Goal: Task Accomplishment & Management: Complete application form

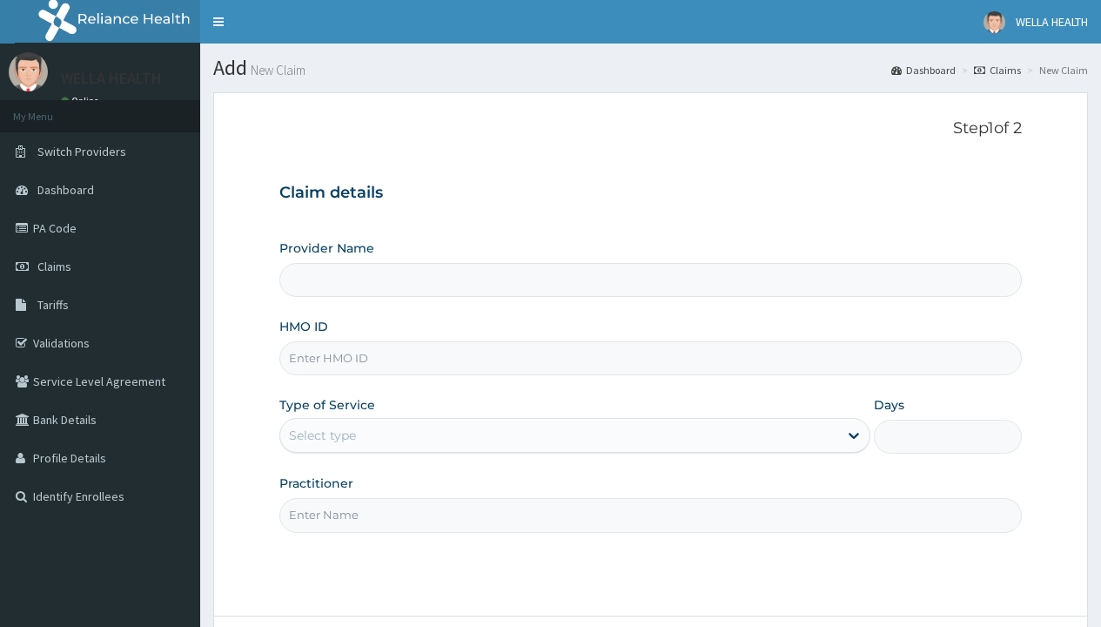
type input "Pharmacy Pick Up ( WellaHealth)"
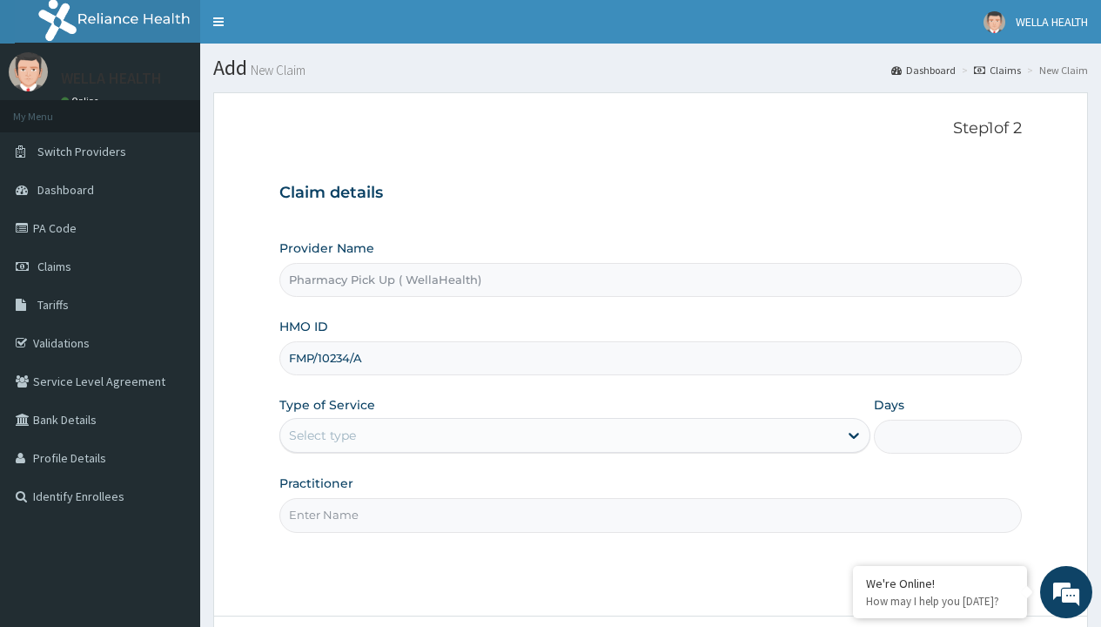
type input "FMP/10234/A"
type input "WellaHealth"
click at [322, 435] on div "Select type" at bounding box center [322, 435] width 67 height 17
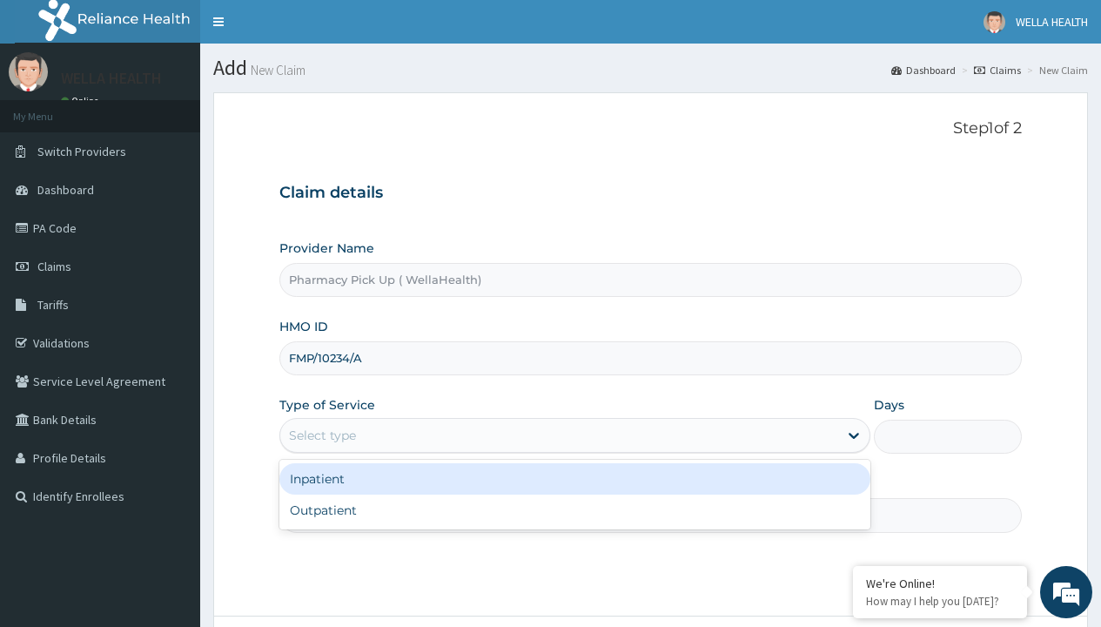
click at [575, 510] on div "Outpatient" at bounding box center [574, 509] width 591 height 31
type input "1"
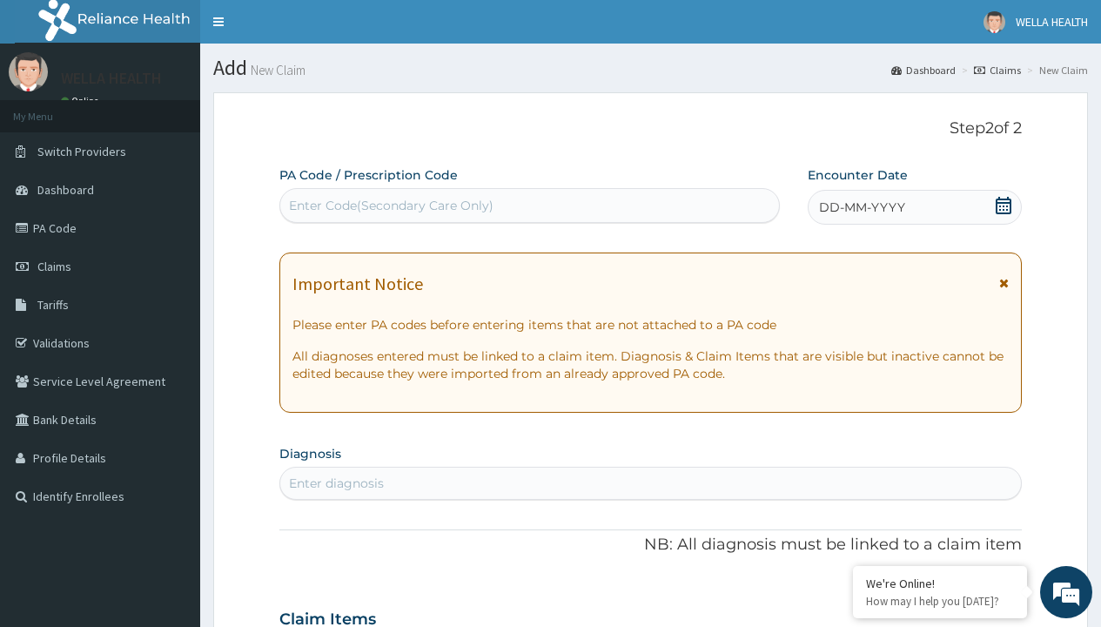
scroll to position [145, 0]
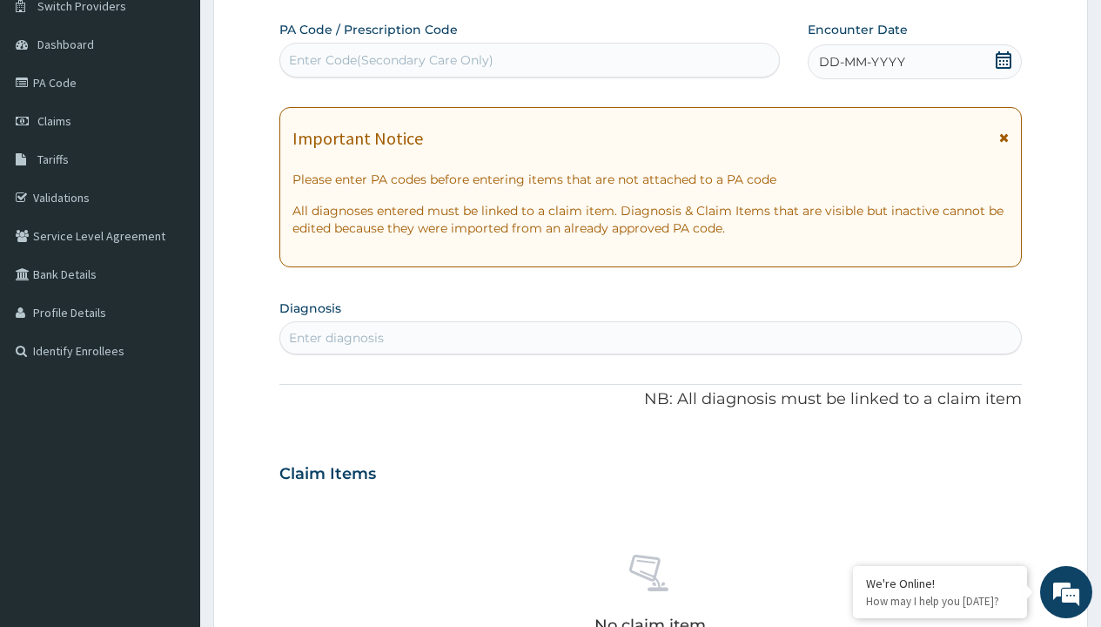
click at [861, 62] on span "DD-MM-YYYY" at bounding box center [862, 61] width 86 height 17
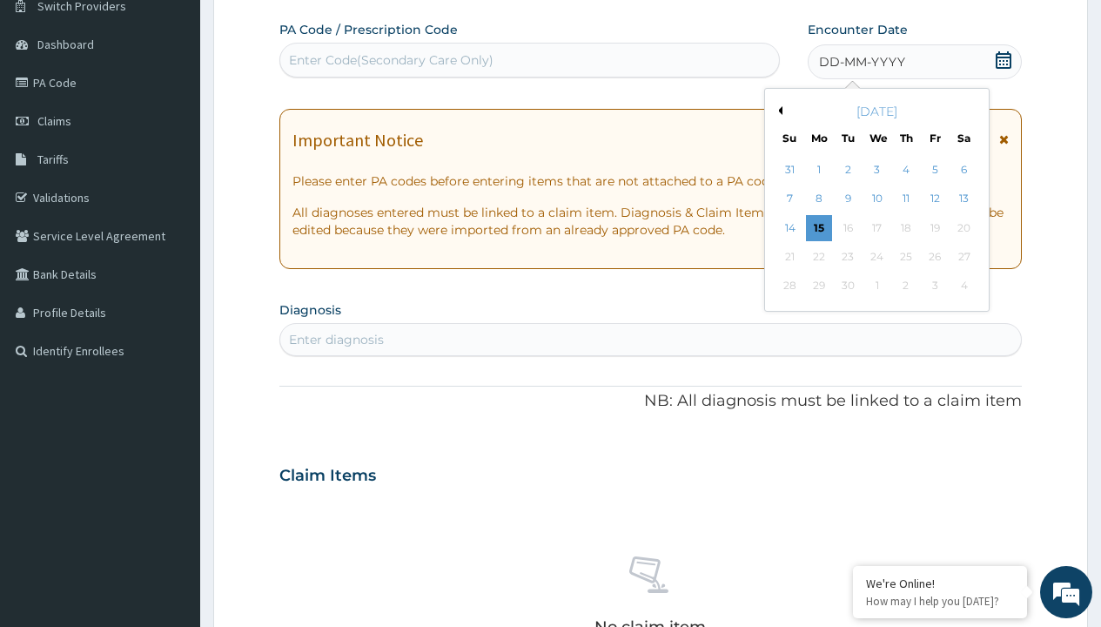
scroll to position [0, 0]
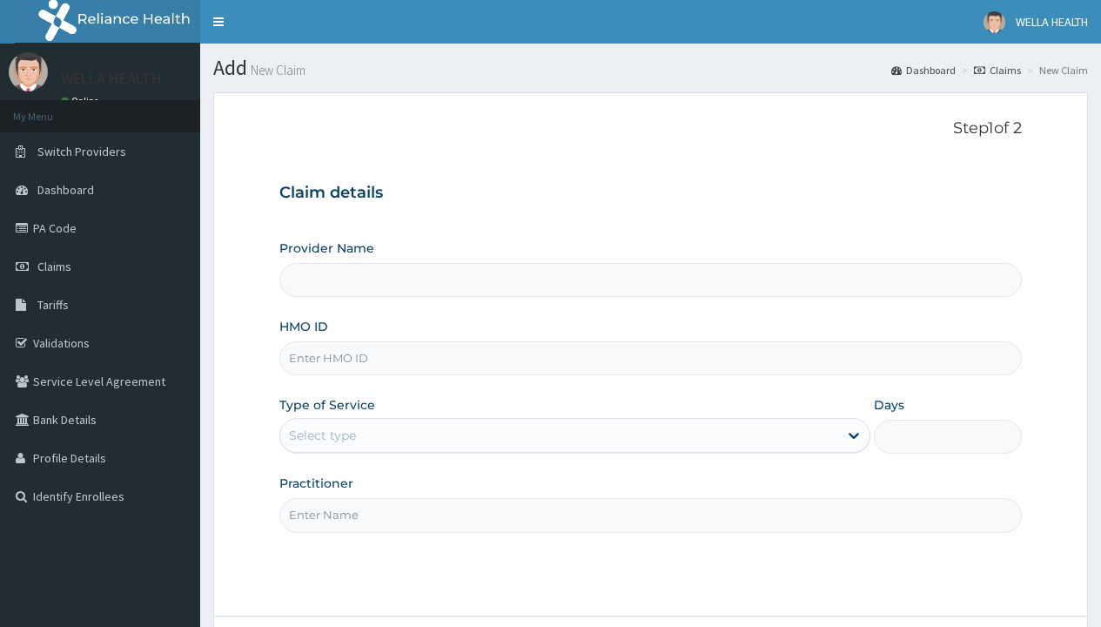
type input "Pharmacy Pick Up ( WellaHealth)"
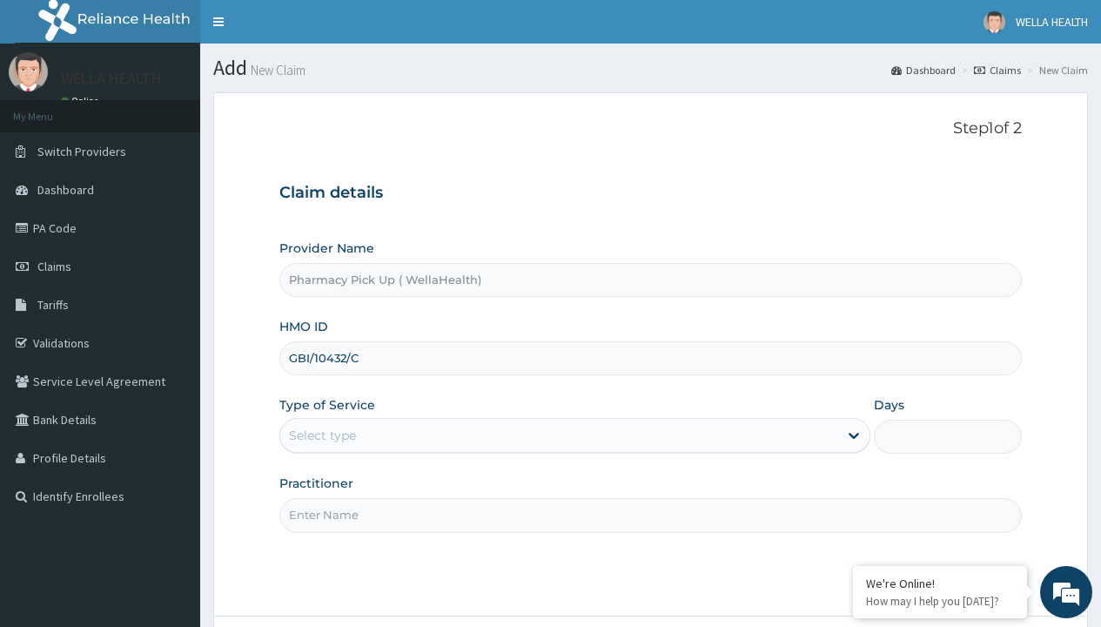
type input "GBI/10432/C"
type input "WellaHealth"
click at [322, 435] on div "Select type" at bounding box center [322, 435] width 67 height 17
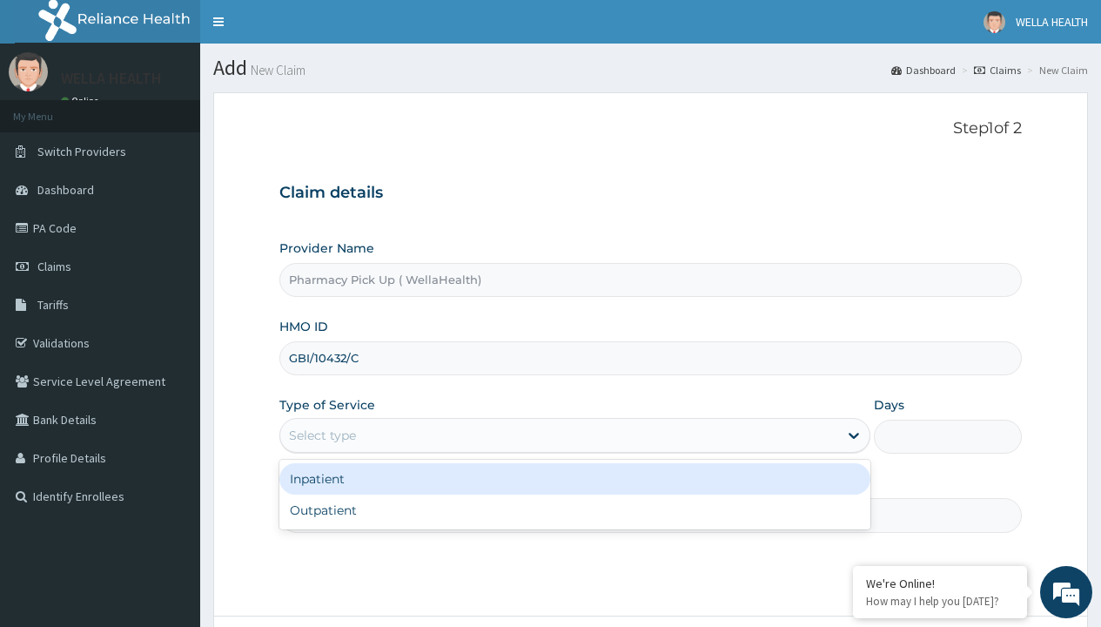
click at [575, 510] on div "Outpatient" at bounding box center [574, 509] width 591 height 31
type input "1"
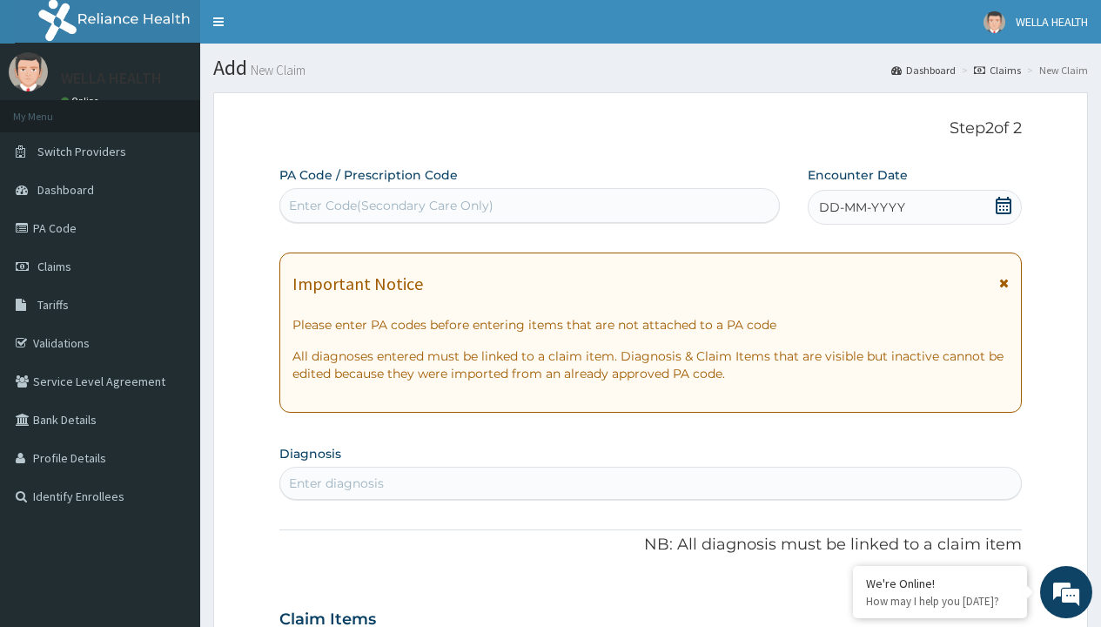
scroll to position [145, 0]
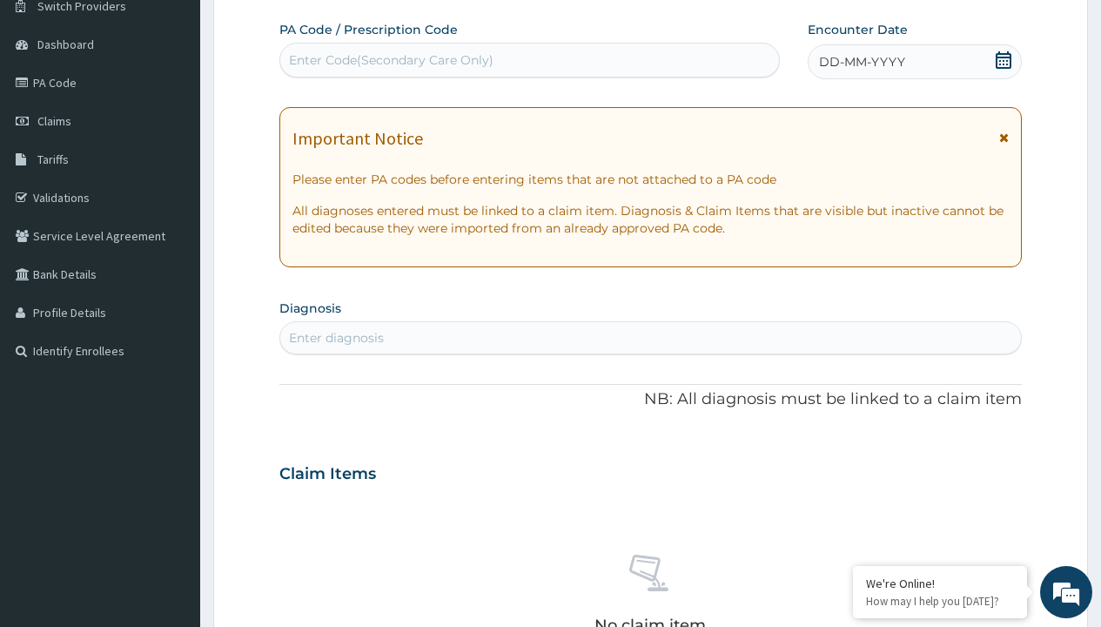
click at [861, 62] on span "DD-MM-YYYY" at bounding box center [862, 61] width 86 height 17
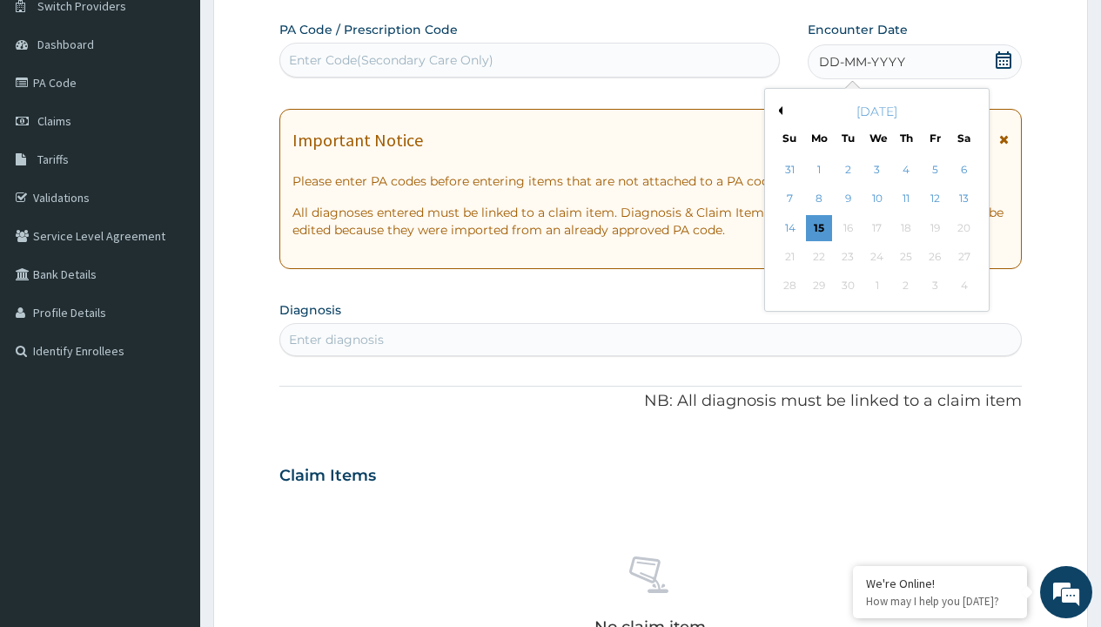
click at [777, 111] on button "Previous Month" at bounding box center [778, 110] width 9 height 9
click at [847, 227] on div "12" at bounding box center [848, 228] width 26 height 26
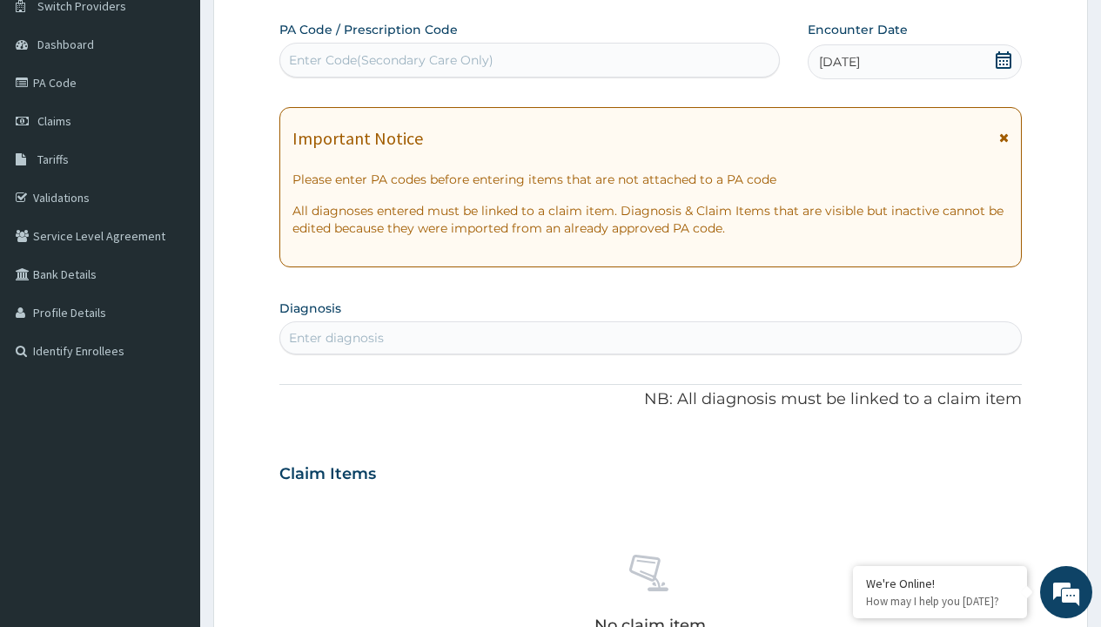
click at [390, 60] on div "Enter Code(Secondary Care Only)" at bounding box center [391, 59] width 205 height 17
type input "PRX/B97F300D"
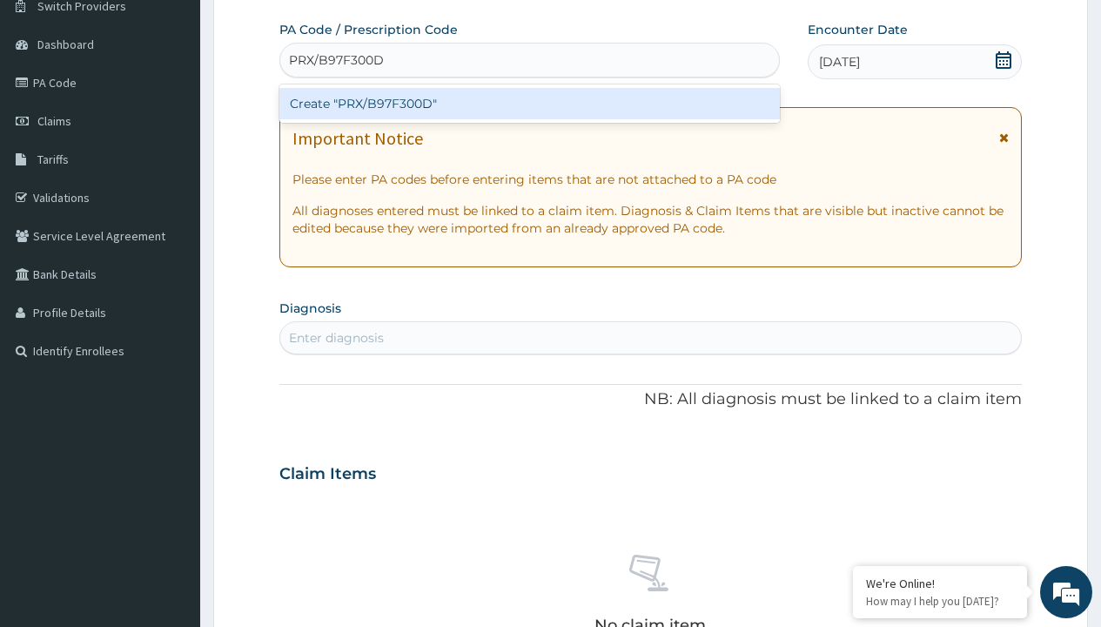
scroll to position [0, 0]
click at [529, 104] on div "Create "PRX/B97F300D"" at bounding box center [529, 103] width 500 height 31
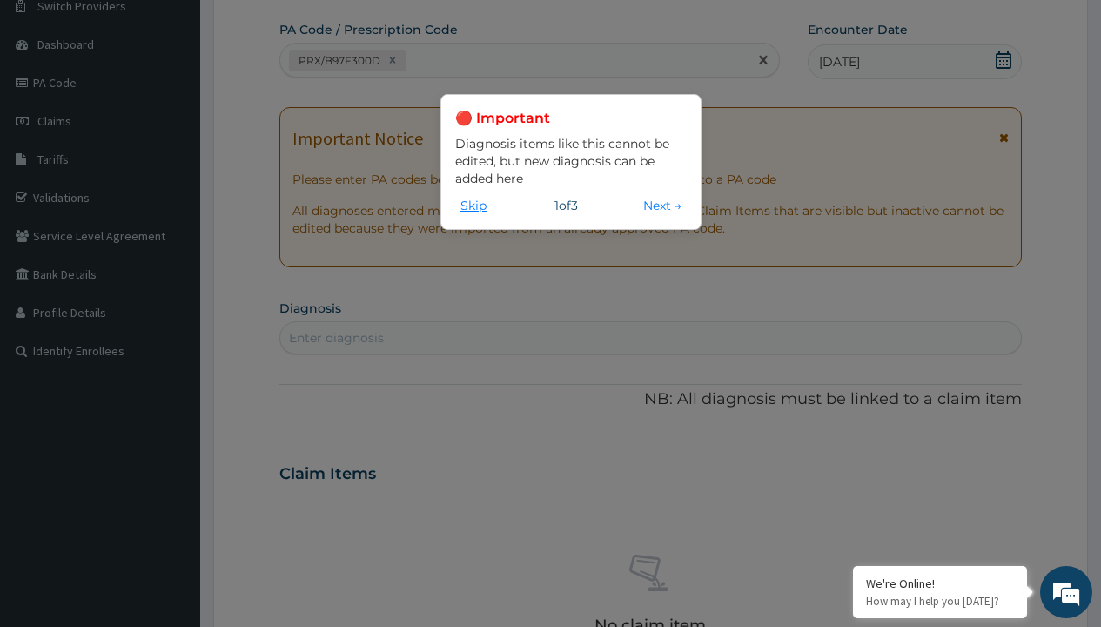
click at [474, 205] on button "Skip" at bounding box center [473, 205] width 37 height 19
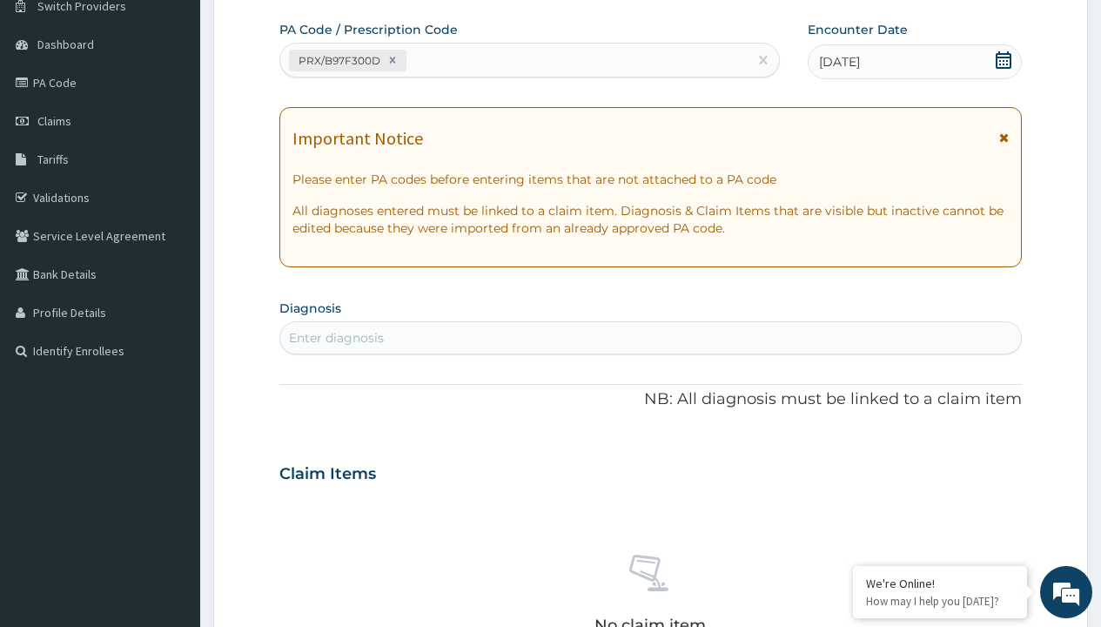
click at [336, 338] on div "Enter diagnosis" at bounding box center [336, 337] width 95 height 17
type input "prescription collected"
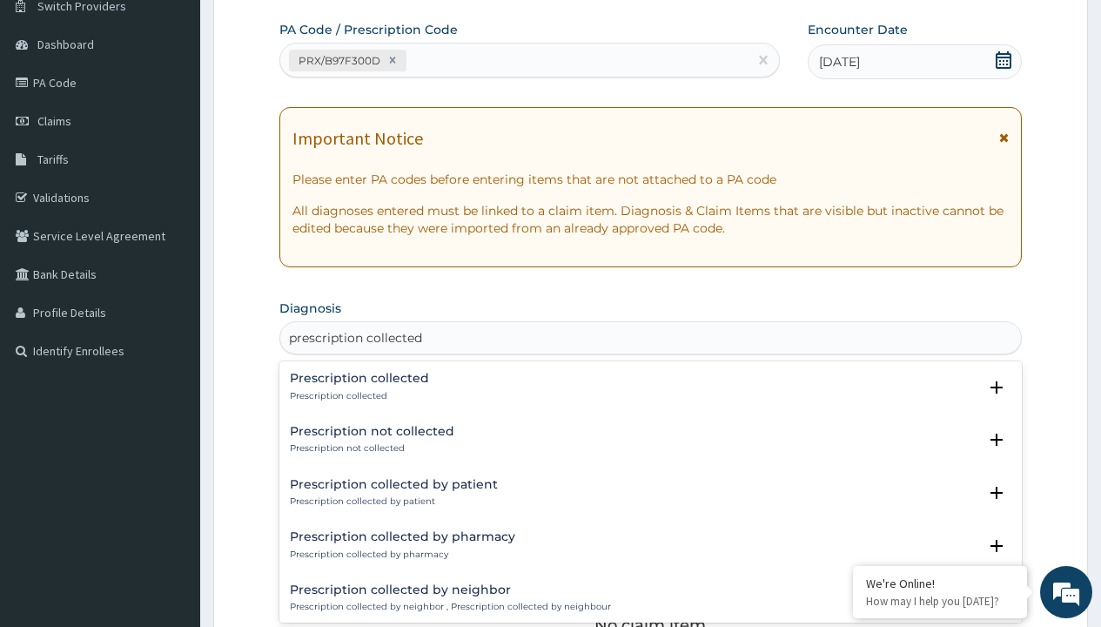
click at [357, 395] on p "Prescription collected" at bounding box center [359, 396] width 139 height 12
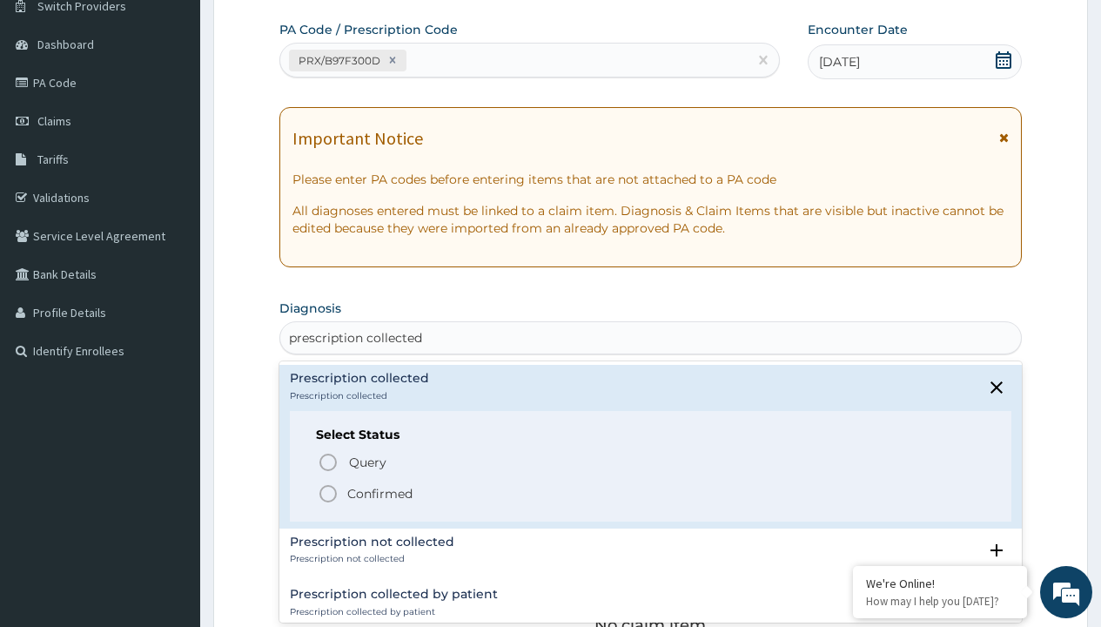
click at [380, 493] on p "Confirmed" at bounding box center [379, 493] width 65 height 17
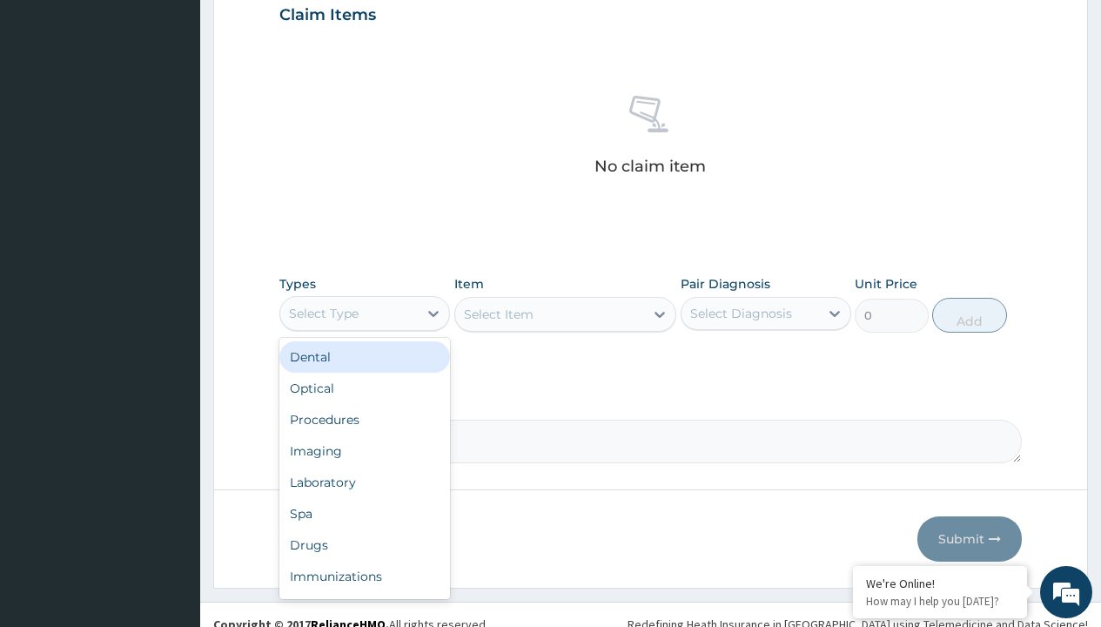
type input "procedures"
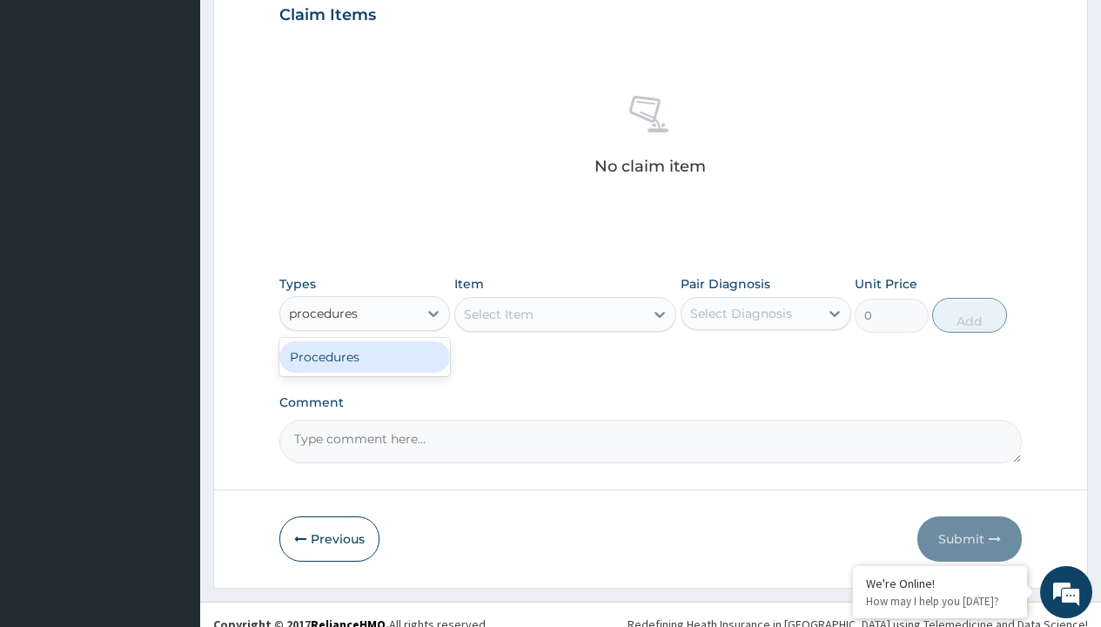
scroll to position [0, 0]
click at [365, 356] on div "Procedures" at bounding box center [364, 356] width 171 height 31
click at [498, 313] on div "Select Item" at bounding box center [499, 314] width 70 height 17
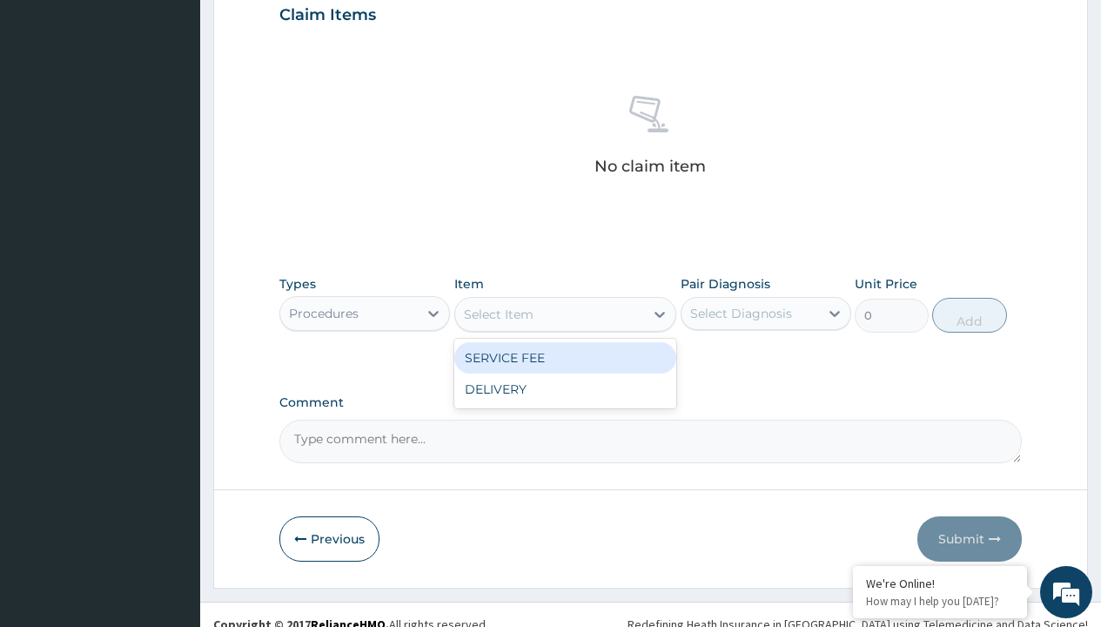
type input "service fee"
click at [565, 357] on div "SERVICE FEE" at bounding box center [565, 357] width 223 height 31
type input "100"
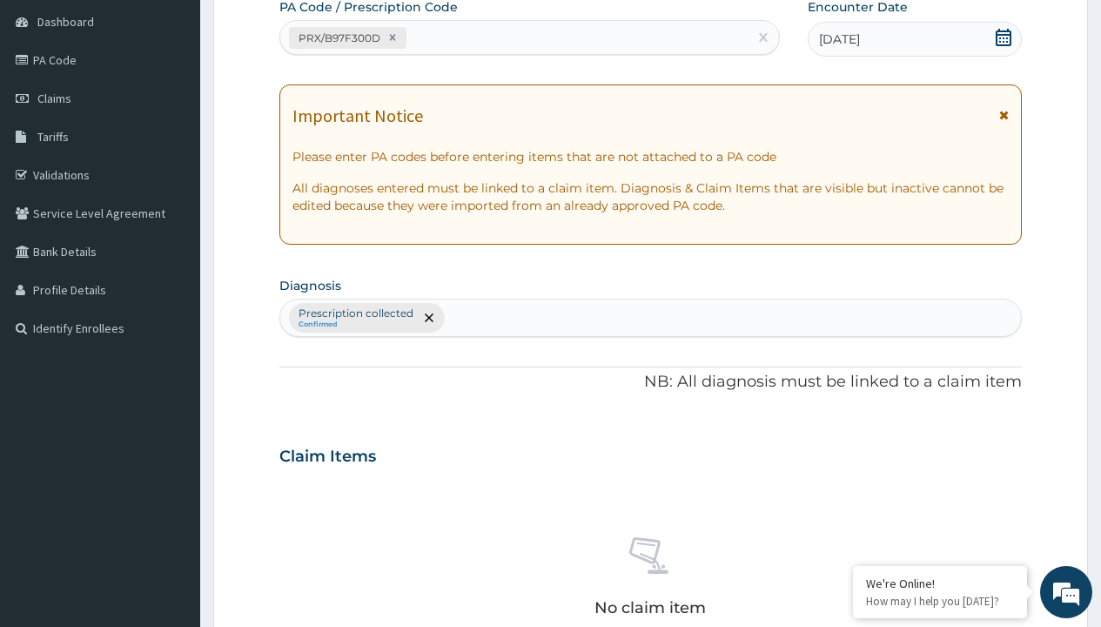
type input "prescription collected"
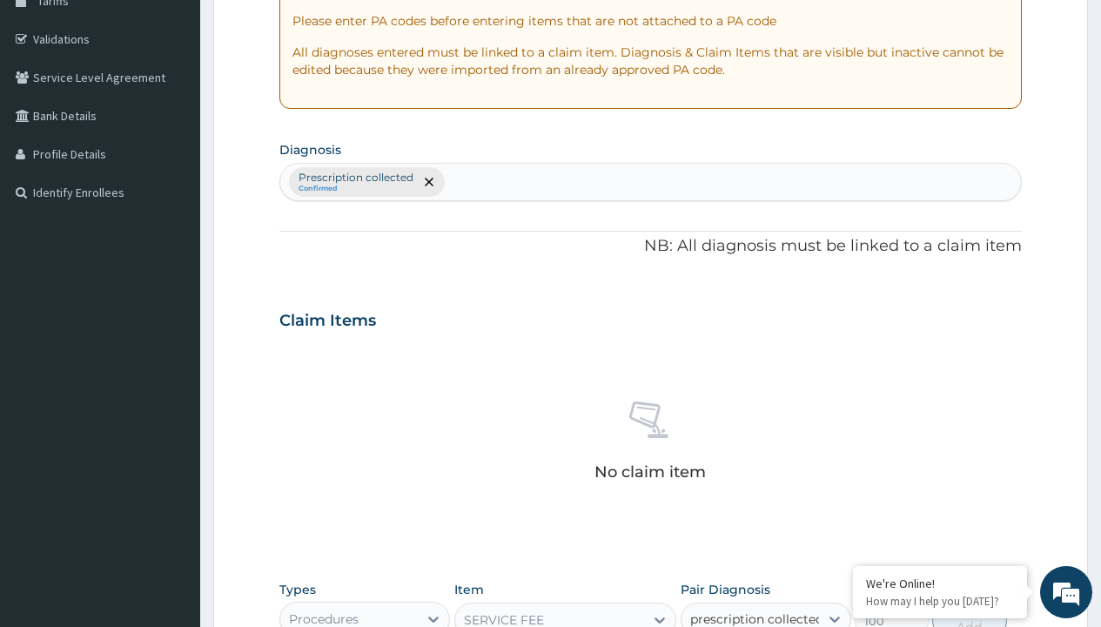
checkbox input "true"
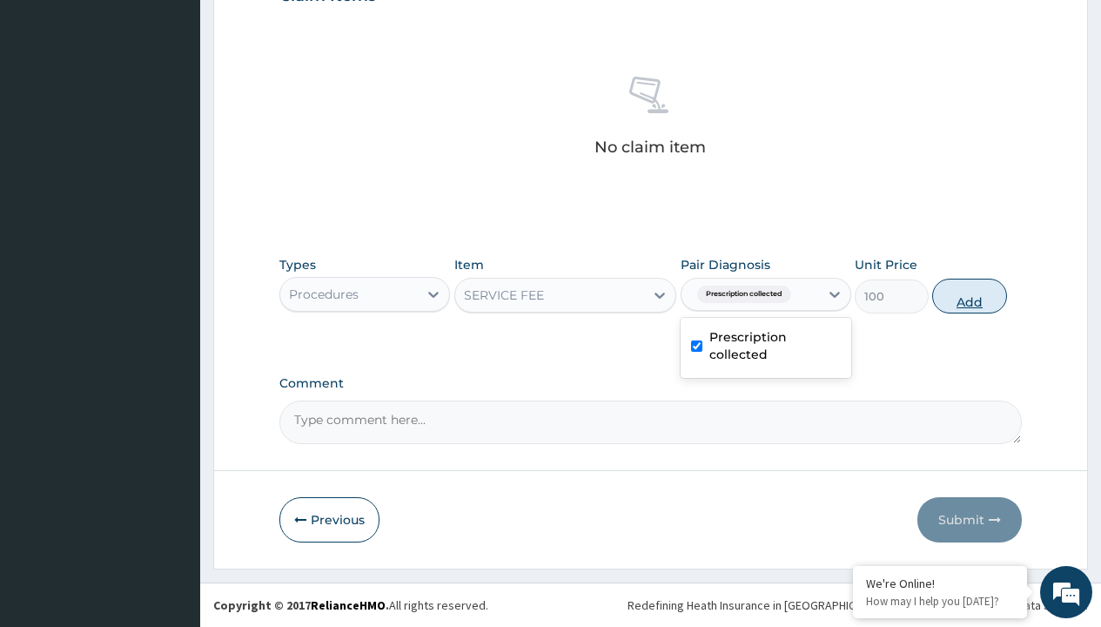
click at [970, 295] on button "Add" at bounding box center [969, 296] width 74 height 35
type input "0"
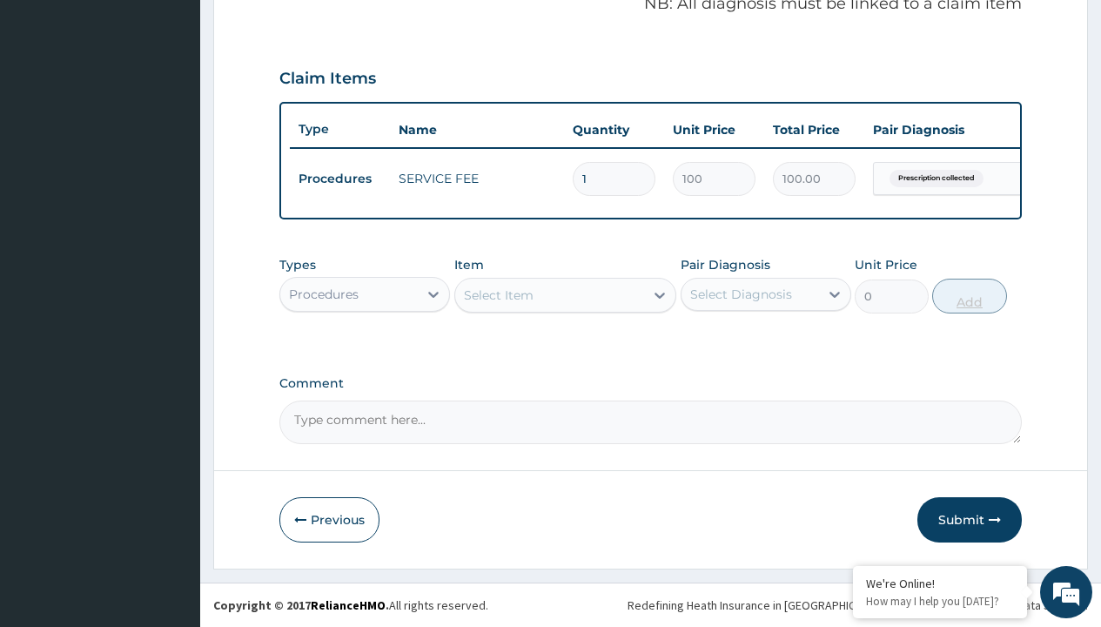
scroll to position [559, 0]
click at [324, 293] on div "Procedures" at bounding box center [324, 294] width 70 height 17
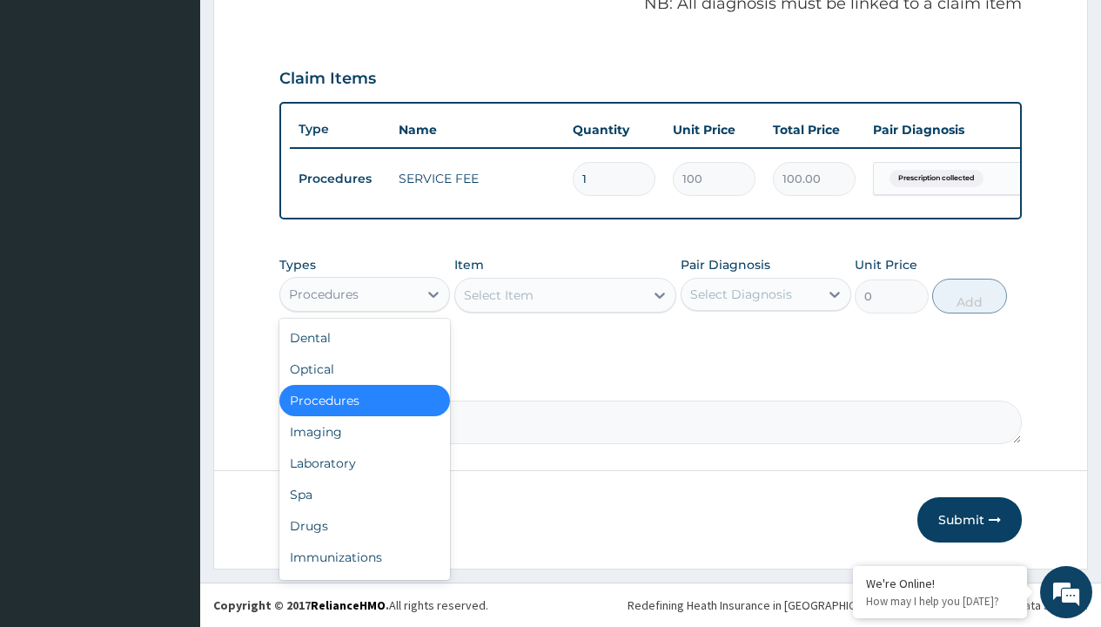
type input "drugs"
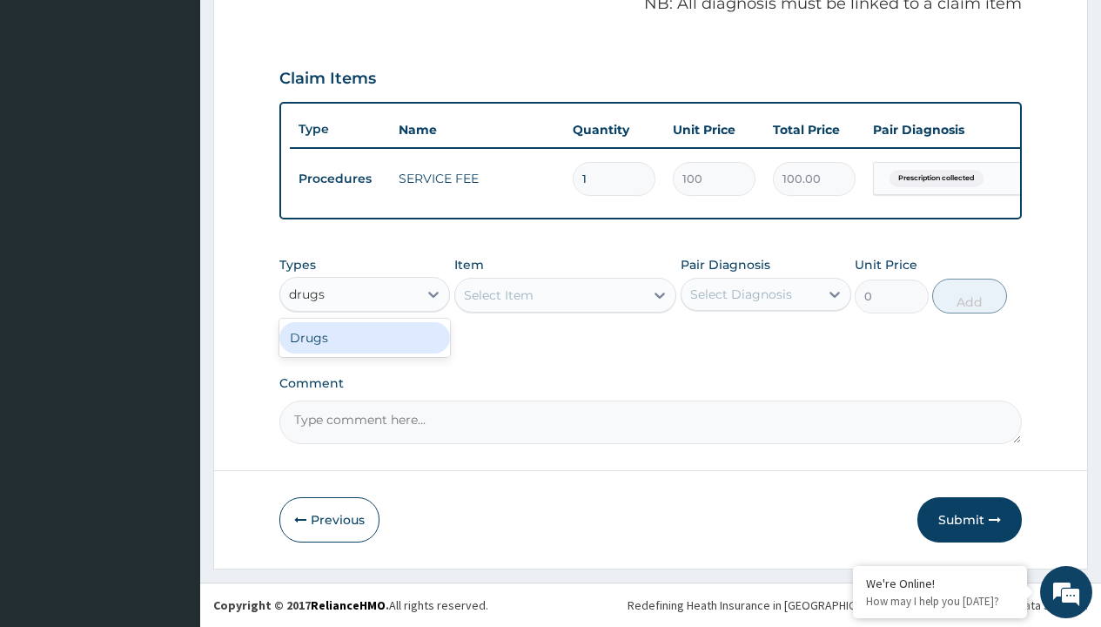
click at [365, 337] on div "Drugs" at bounding box center [364, 337] width 171 height 31
click at [498, 294] on div "Select Item" at bounding box center [565, 295] width 223 height 35
type input "bisoprolol 1.25mg x30"
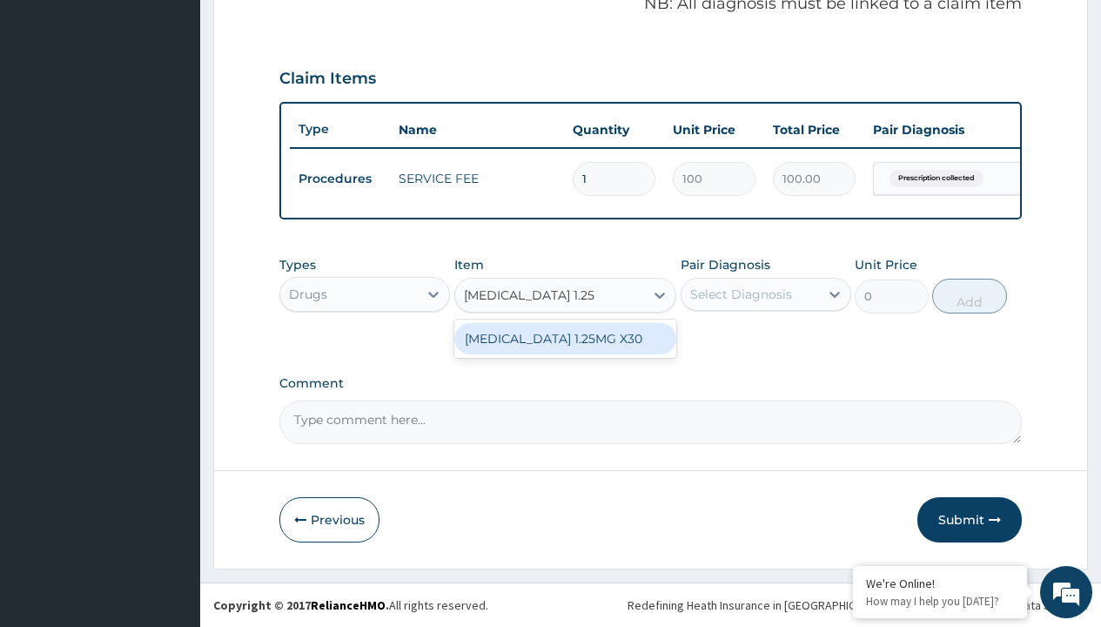
click at [565, 338] on div "[MEDICAL_DATA] 1.25MG X30" at bounding box center [565, 338] width 223 height 31
type input "153.3000030517578"
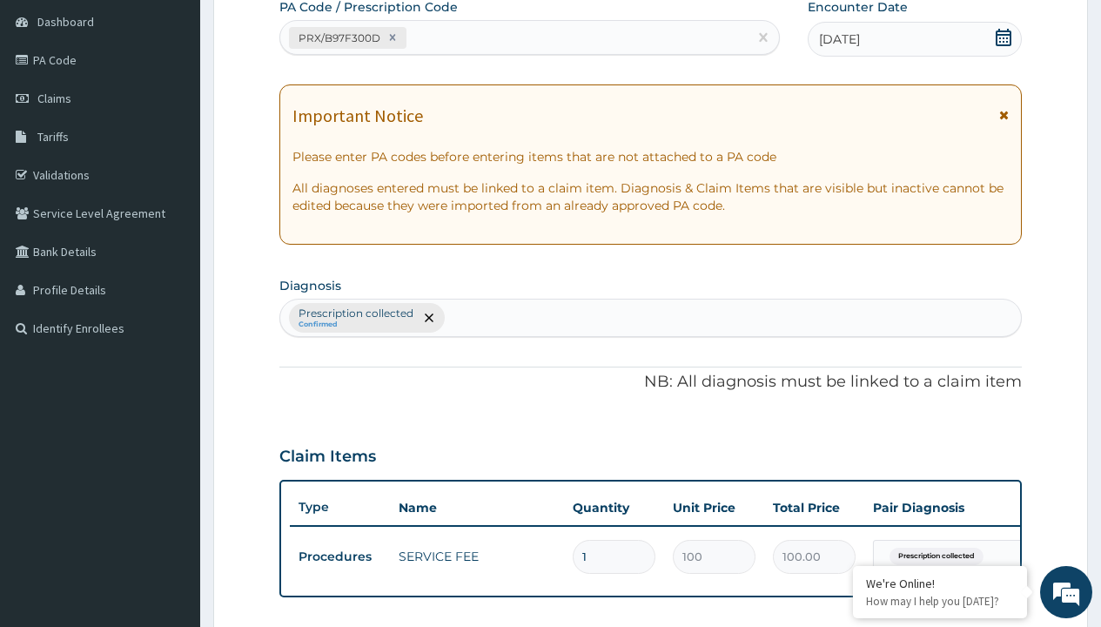
type input "prescription collected"
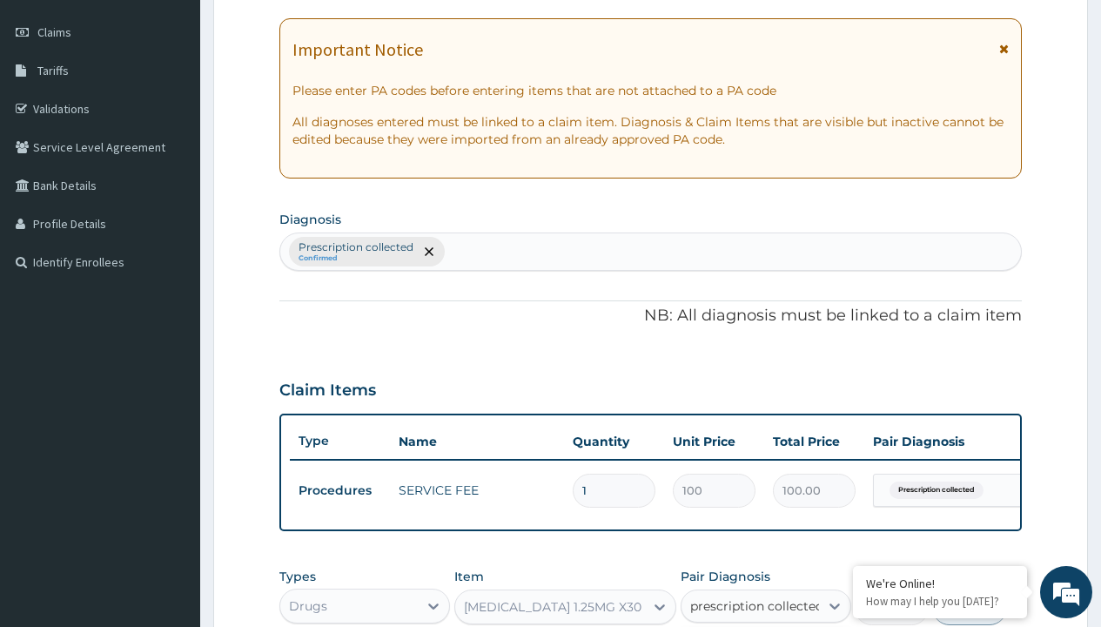
scroll to position [0, 0]
checkbox input "true"
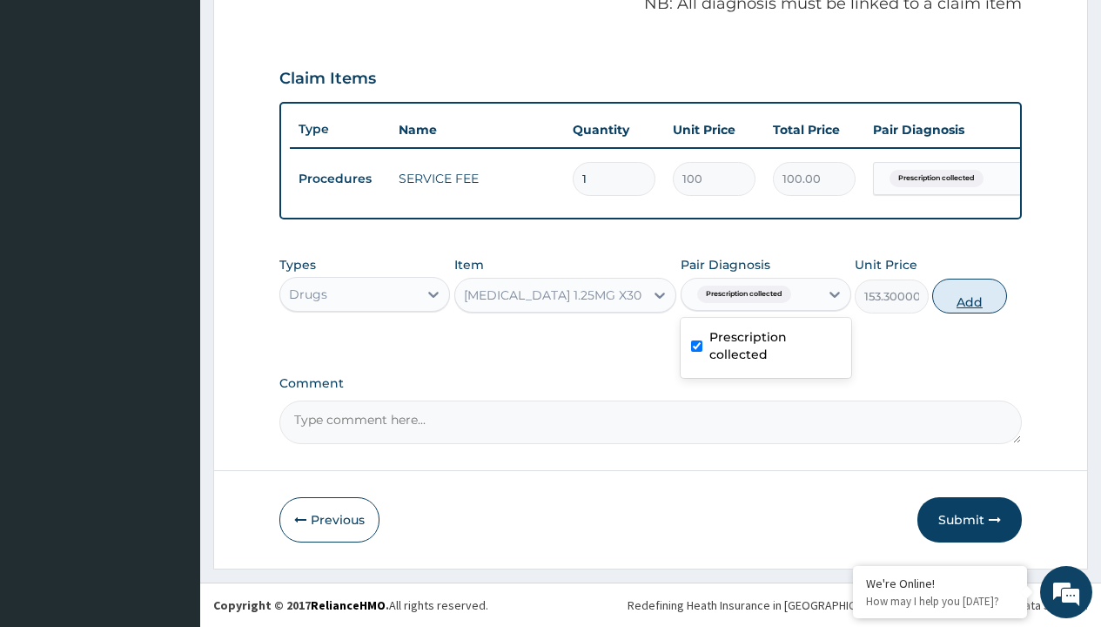
click at [970, 295] on button "Add" at bounding box center [969, 296] width 74 height 35
type input "0"
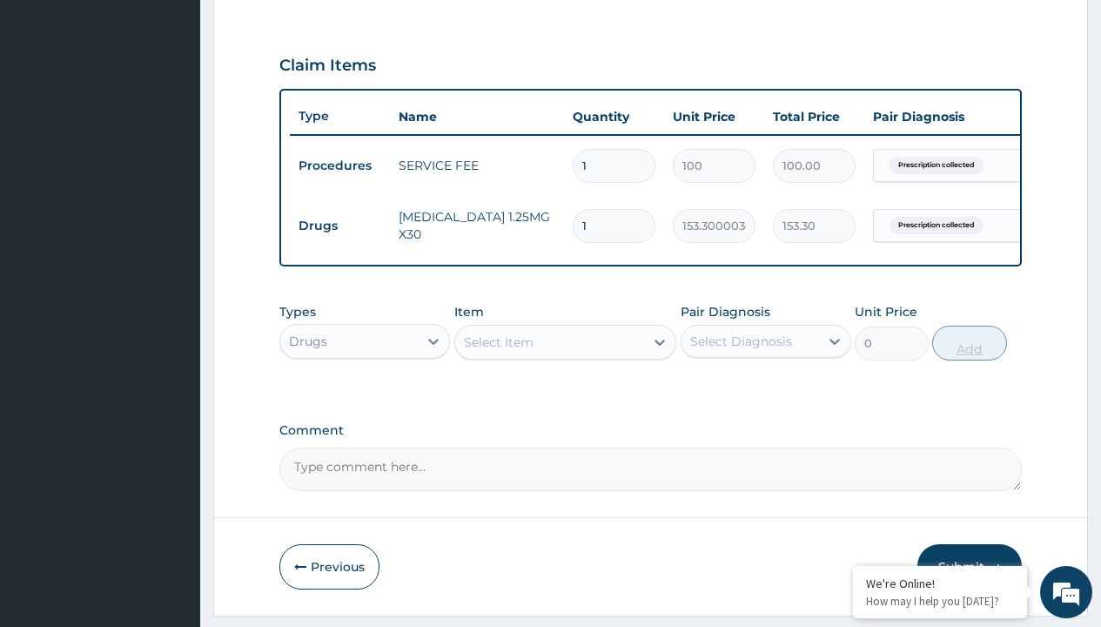
type input "30"
type input "4599.00"
type input "30"
click at [340, 225] on td "Drugs" at bounding box center [340, 226] width 100 height 32
type input "drugs"
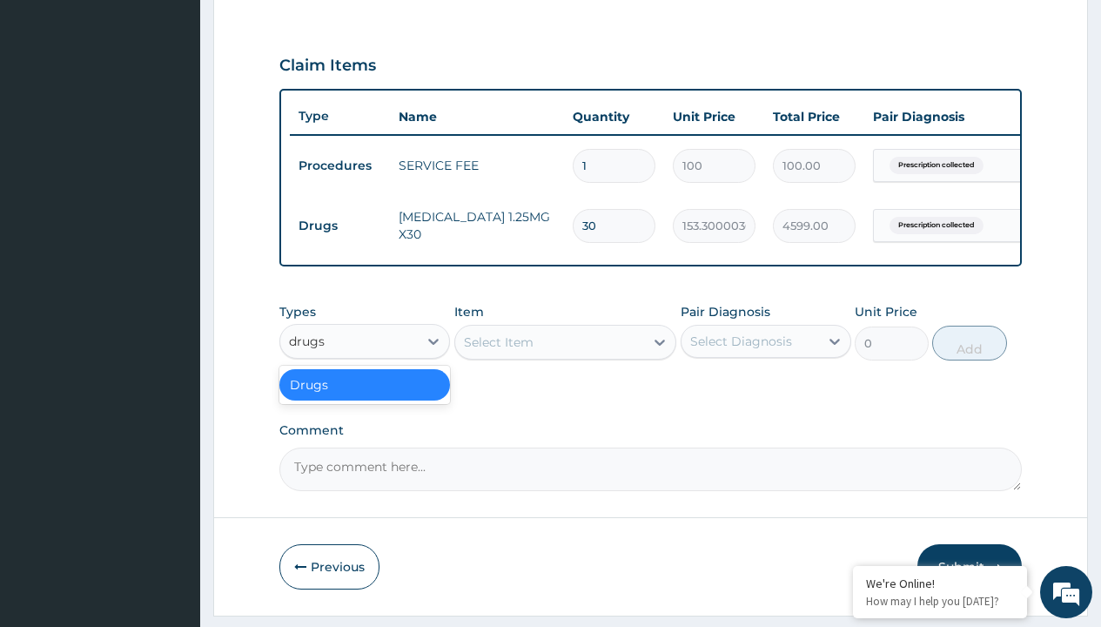
scroll to position [0, 0]
click at [365, 397] on div "Drugs" at bounding box center [364, 384] width 171 height 31
click at [498, 351] on div "Select Item" at bounding box center [499, 341] width 70 height 17
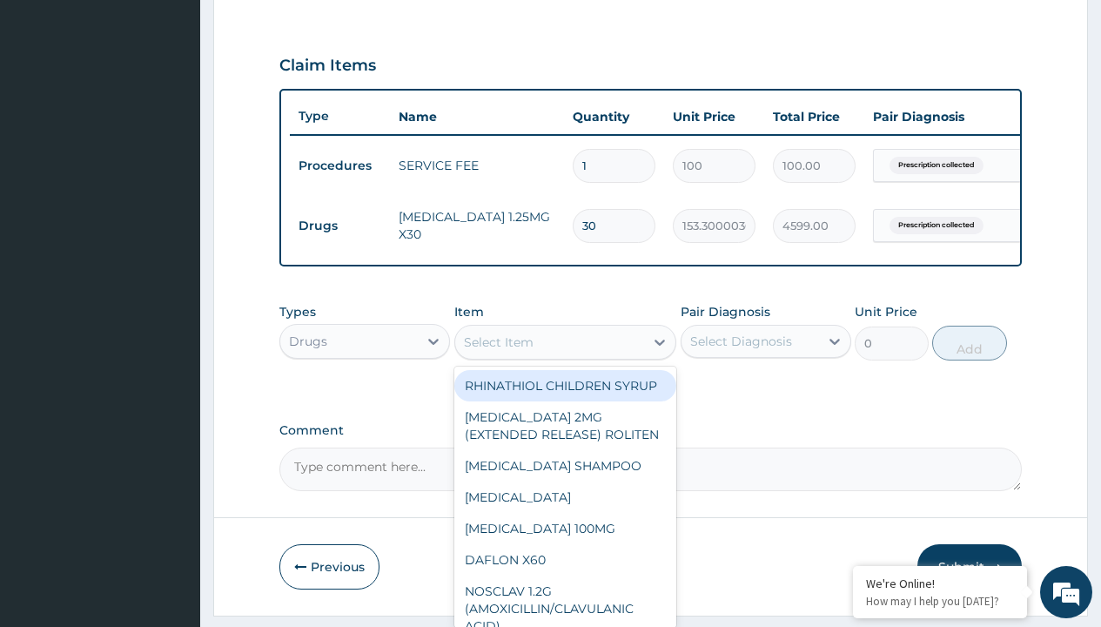
type input "natrilix sr 1.5mg indapamide x30"
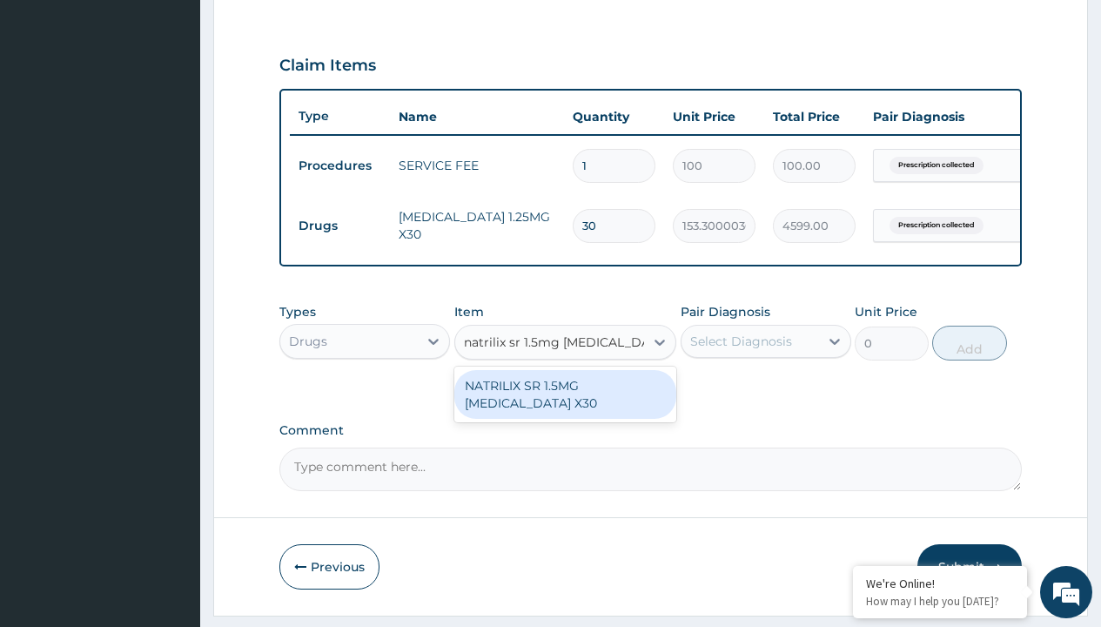
click at [565, 407] on div "NATRILIX SR 1.5MG [MEDICAL_DATA] X30" at bounding box center [565, 394] width 223 height 49
type input "426.7000122070312"
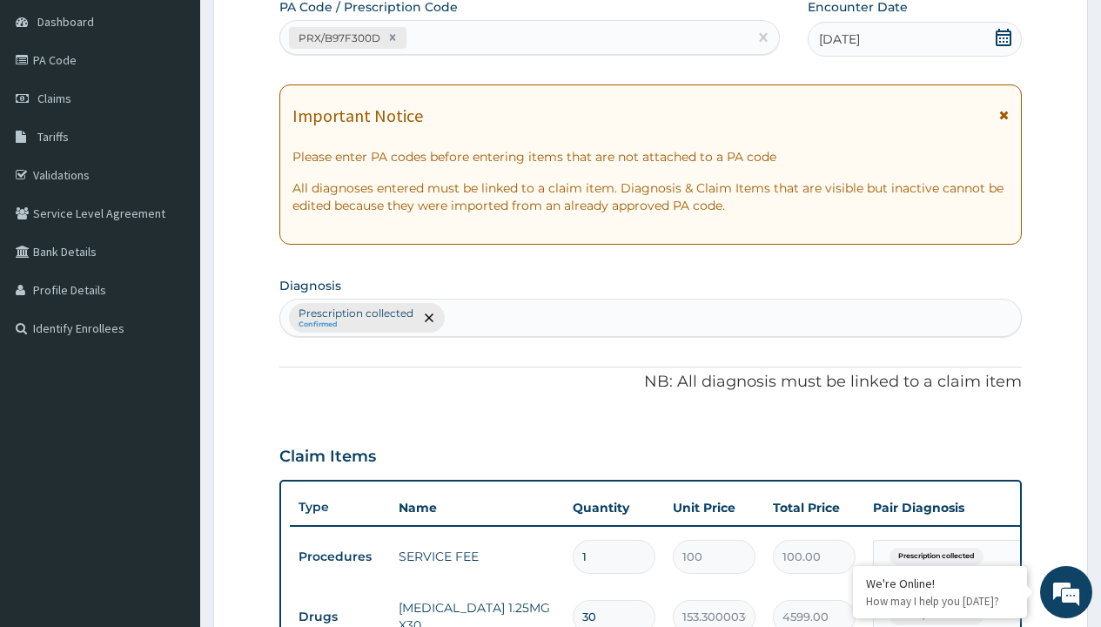
type input "prescription collected"
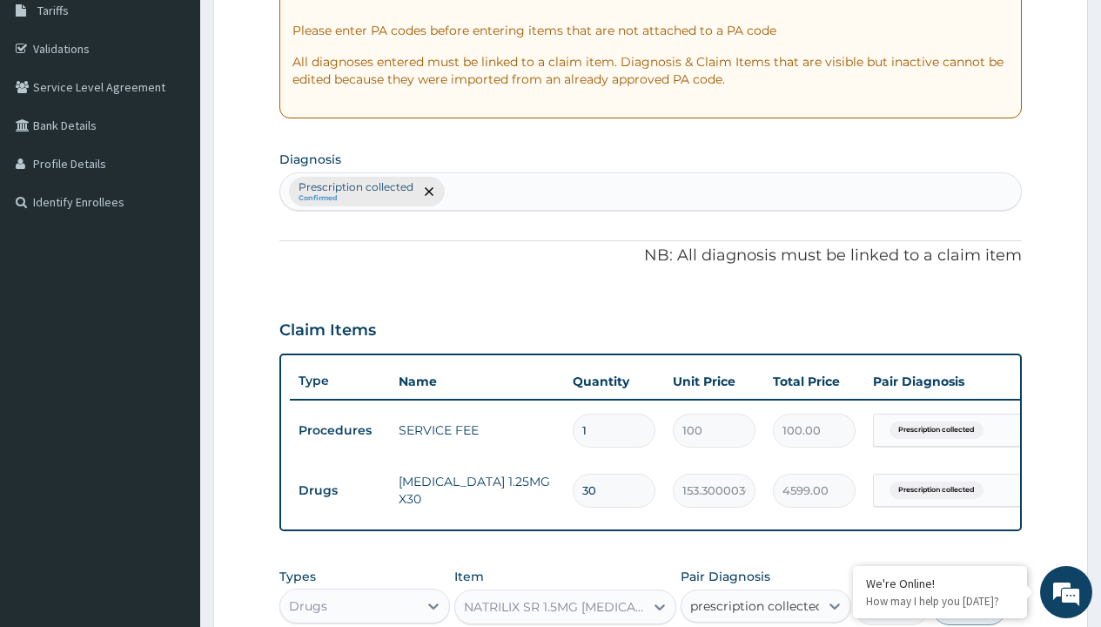
scroll to position [619, 0]
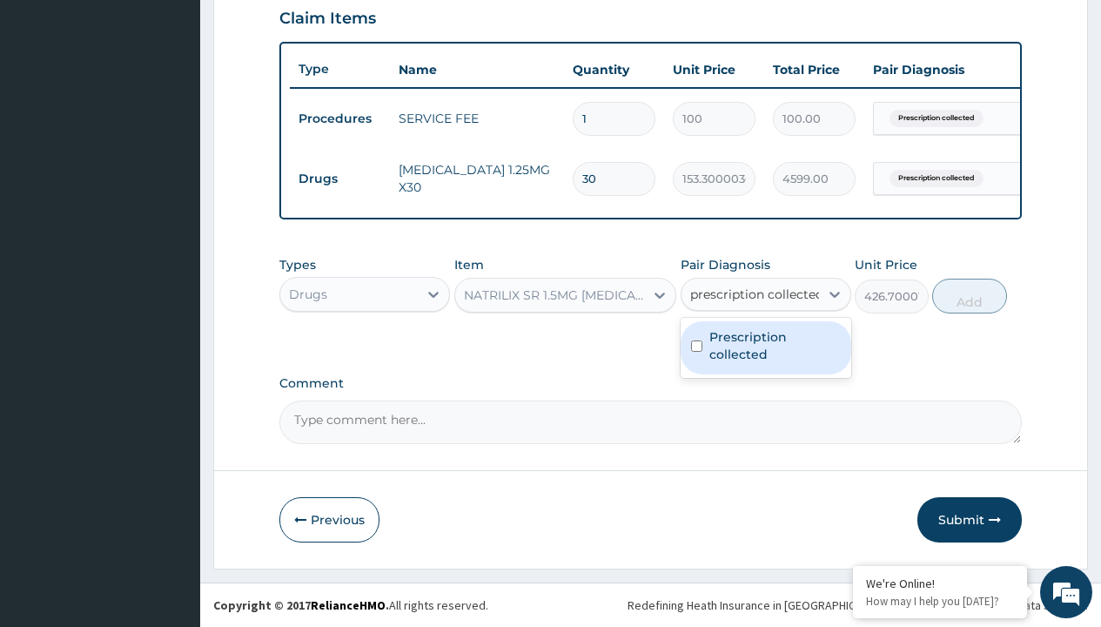
click at [765, 347] on label "Prescription collected" at bounding box center [775, 345] width 131 height 35
checkbox input "true"
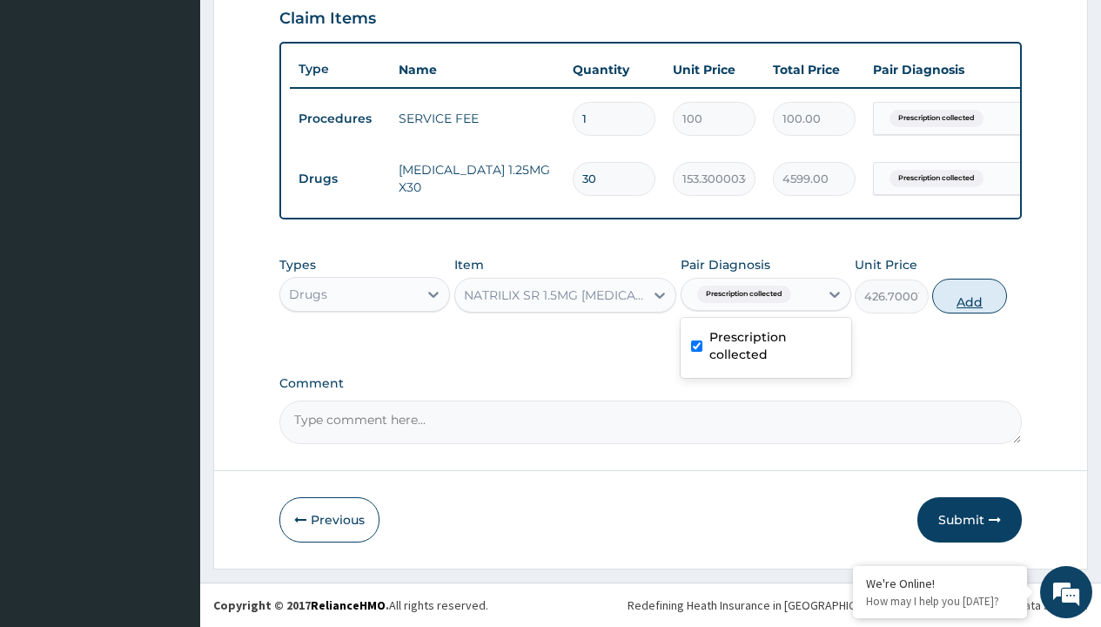
click at [970, 295] on button "Add" at bounding box center [969, 296] width 74 height 35
type input "0"
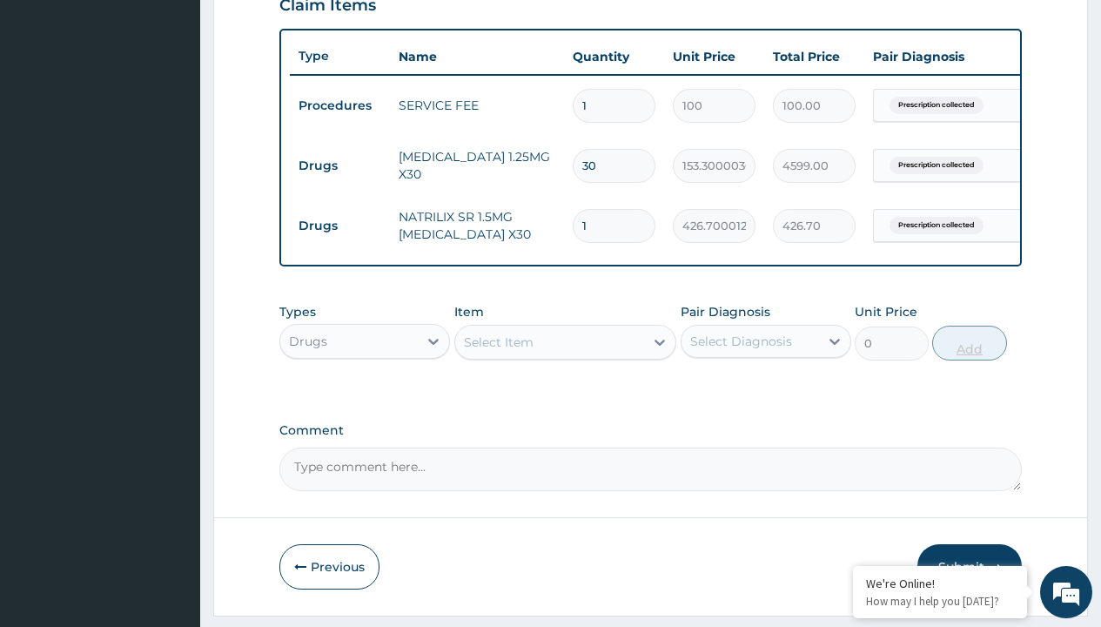
type input "30"
type input "12801.00"
type input "30"
click at [340, 165] on td "Drugs" at bounding box center [340, 166] width 100 height 32
type input "drugs"
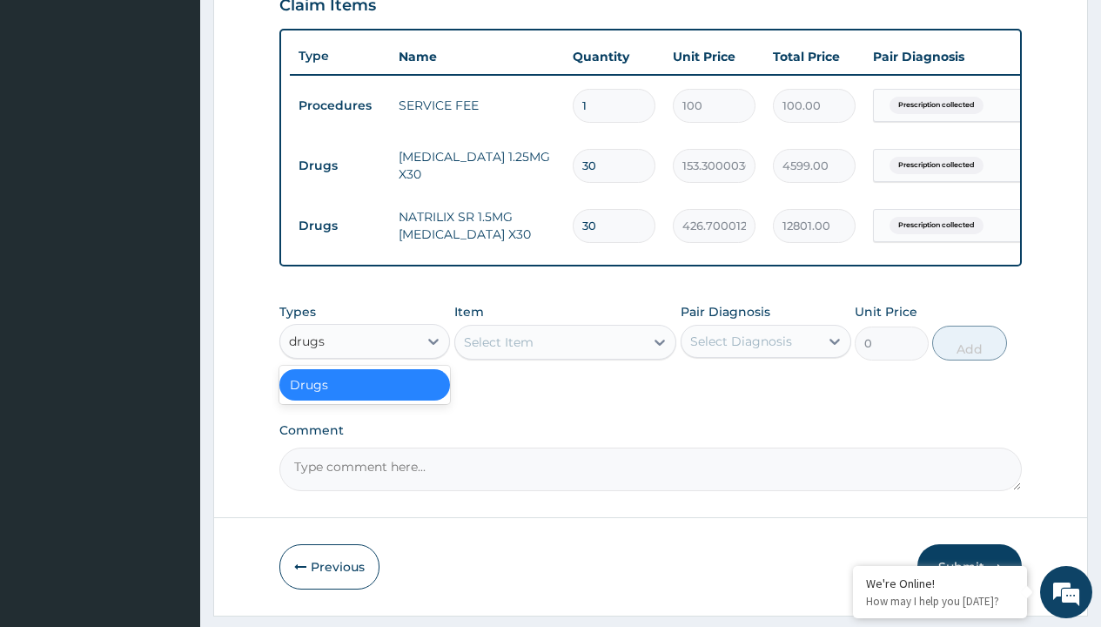
scroll to position [0, 0]
click at [365, 397] on div "Drugs" at bounding box center [364, 384] width 171 height 31
click at [498, 351] on div "Select Item" at bounding box center [499, 341] width 70 height 17
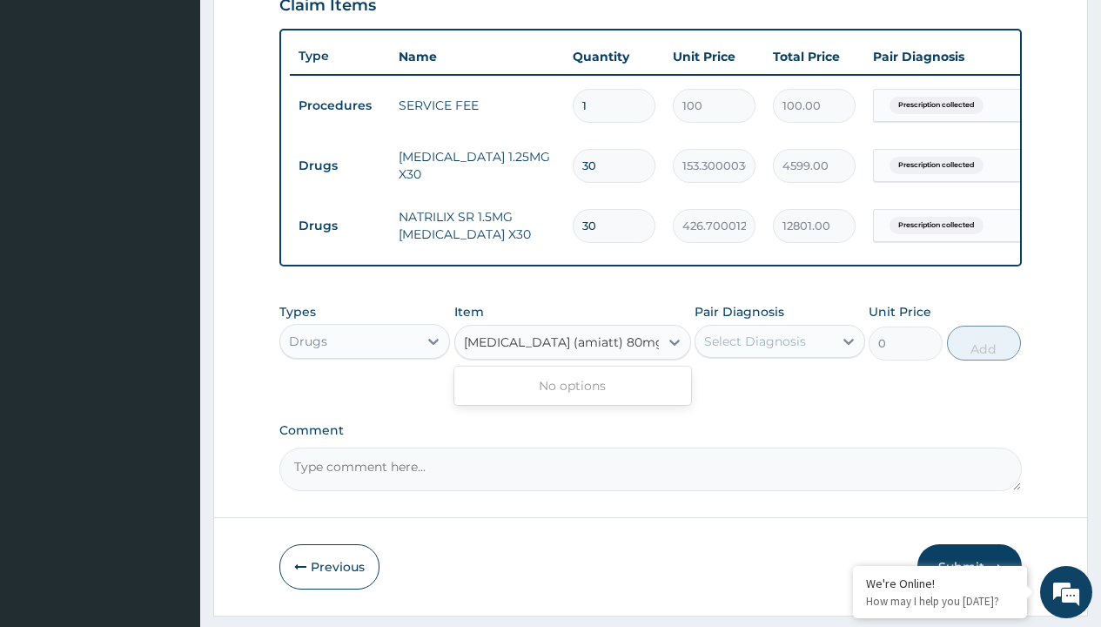
type input "telmisartan (amiatt) 80mg tab x 30"
click at [340, 165] on td "Drugs" at bounding box center [340, 166] width 100 height 32
type input "drugs"
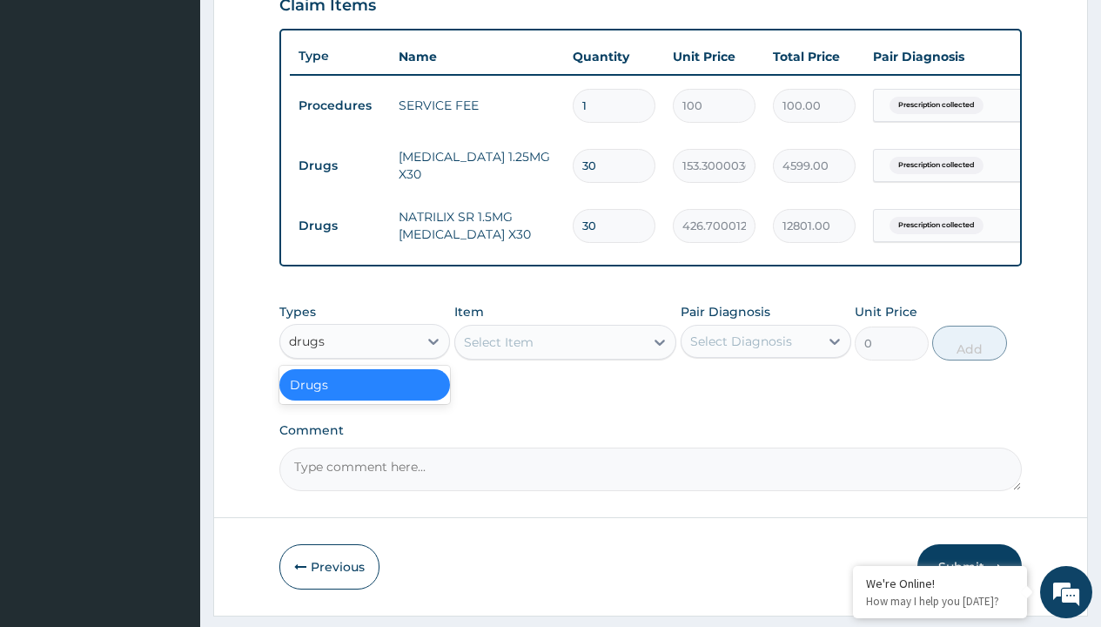
click at [365, 397] on div "Drugs" at bounding box center [364, 384] width 171 height 31
click at [498, 351] on div "Select Item" at bounding box center [499, 341] width 70 height 17
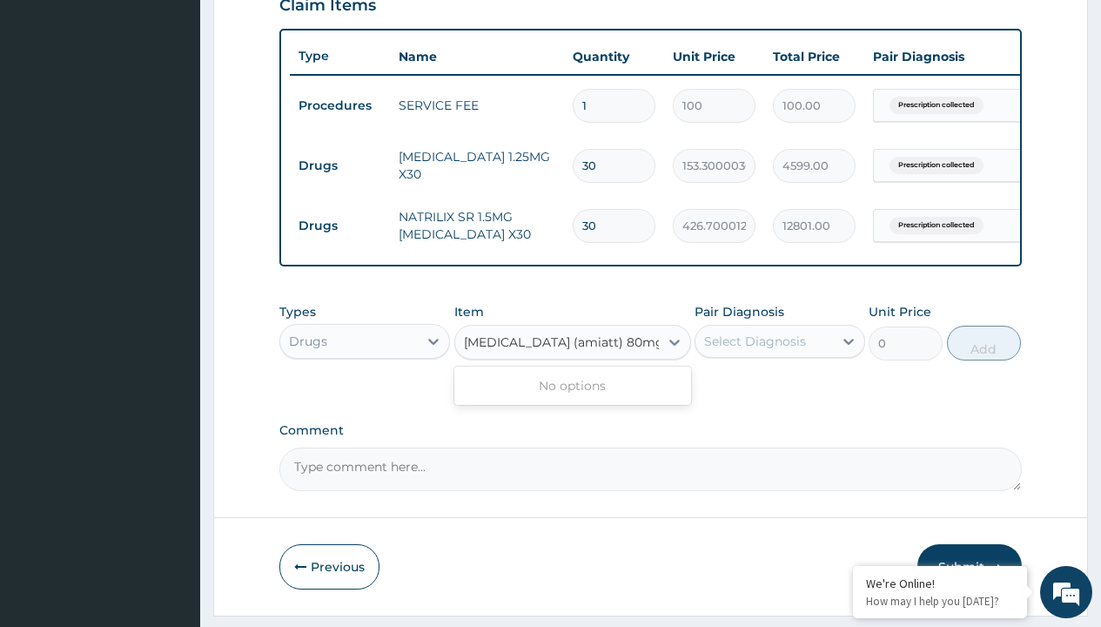
type input "telmisartan (amiatt) 80mg tab x 30"
click at [340, 165] on td "Drugs" at bounding box center [340, 166] width 100 height 32
type input "drugs"
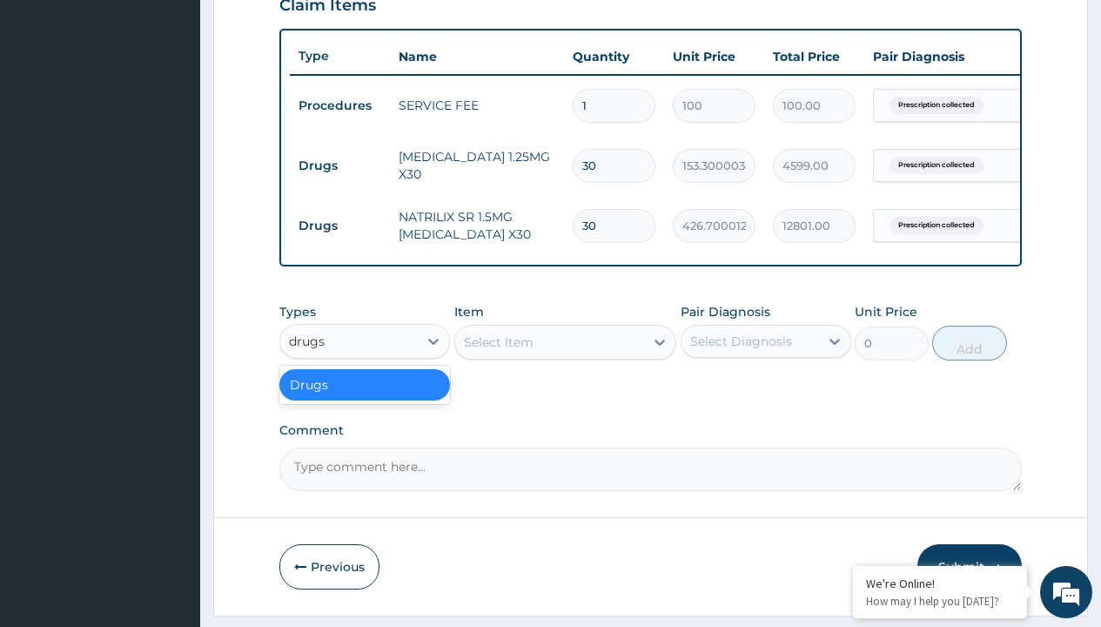
click at [365, 397] on div "Drugs" at bounding box center [364, 384] width 171 height 31
click at [498, 351] on div "Select Item" at bounding box center [499, 341] width 70 height 17
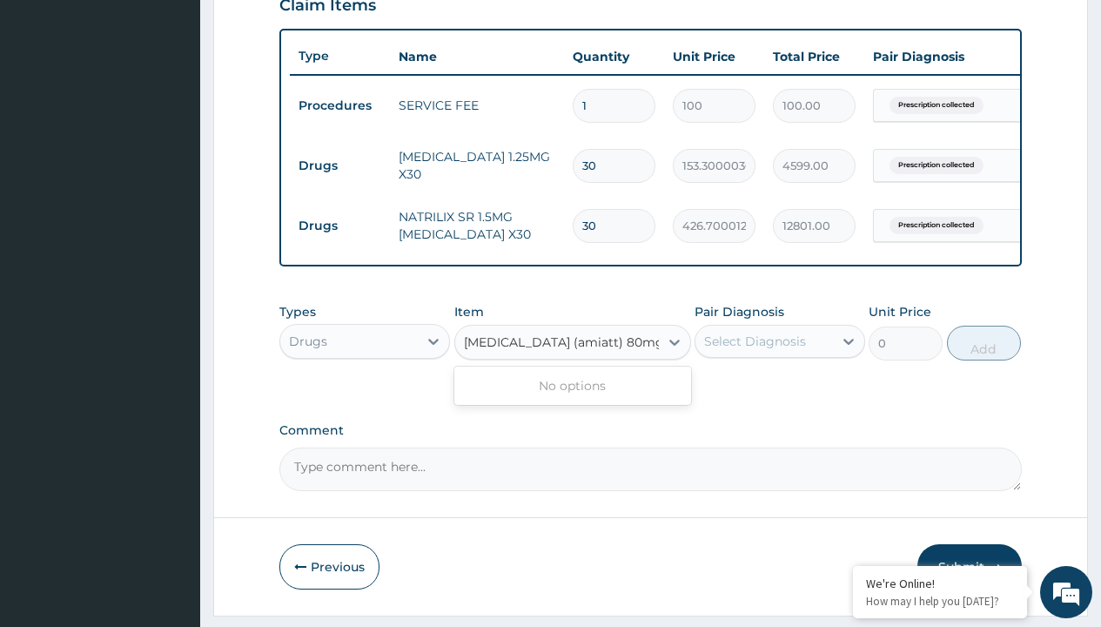
type input "telmisartan (amiatt) 80mg tab x 30"
click at [340, 165] on td "Drugs" at bounding box center [340, 166] width 100 height 32
type input "drugs"
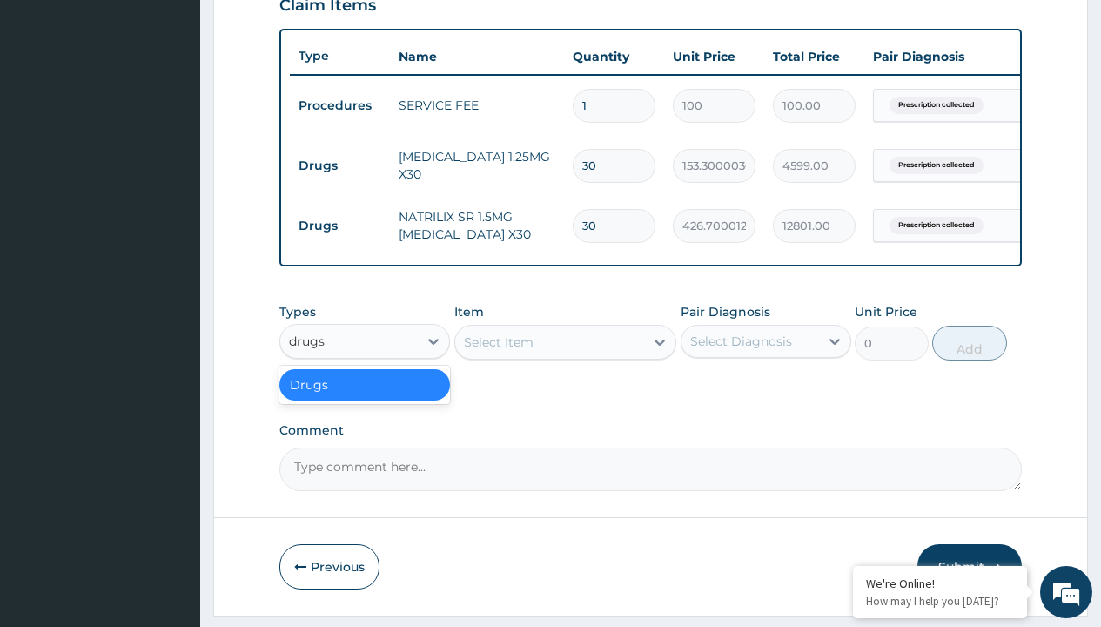
click at [365, 397] on div "Drugs" at bounding box center [364, 384] width 171 height 31
click at [498, 351] on div "Select Item" at bounding box center [499, 341] width 70 height 17
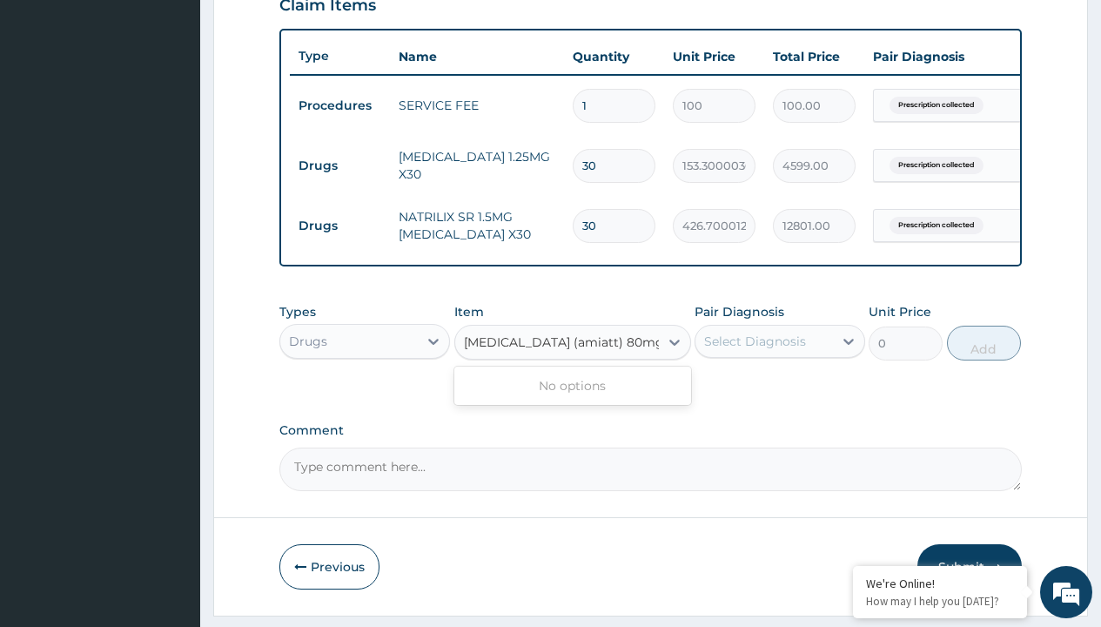
type input "telmisartan (amiatt) 80mg tab x 30"
click at [340, 165] on td "Drugs" at bounding box center [340, 166] width 100 height 32
type input "drugs"
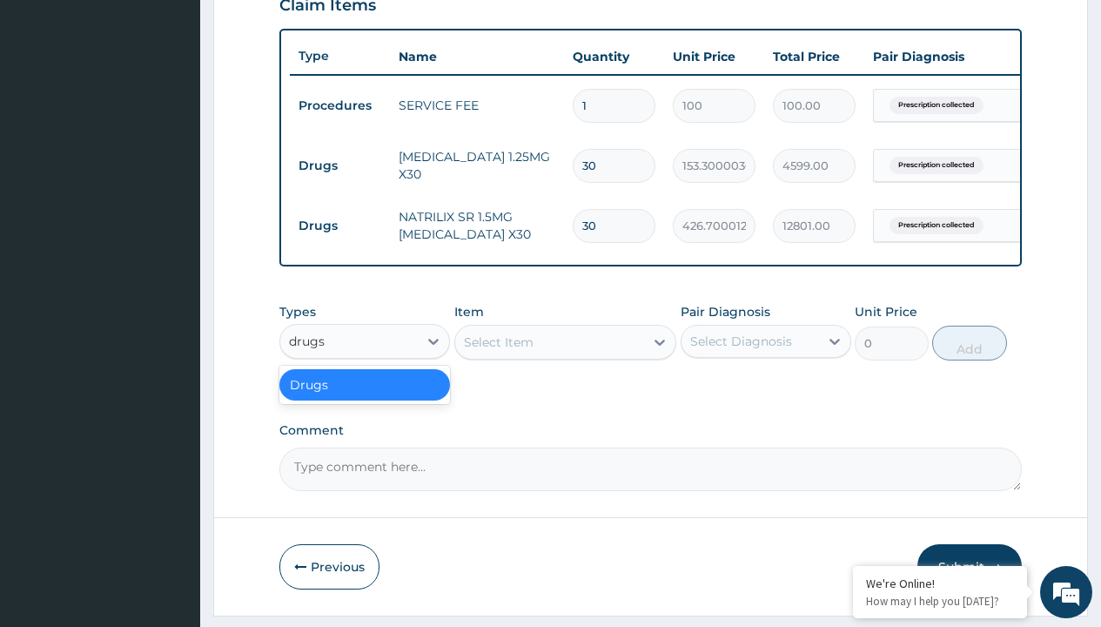
click at [365, 397] on div "Drugs" at bounding box center [364, 384] width 171 height 31
click at [498, 351] on div "Select Item" at bounding box center [499, 341] width 70 height 17
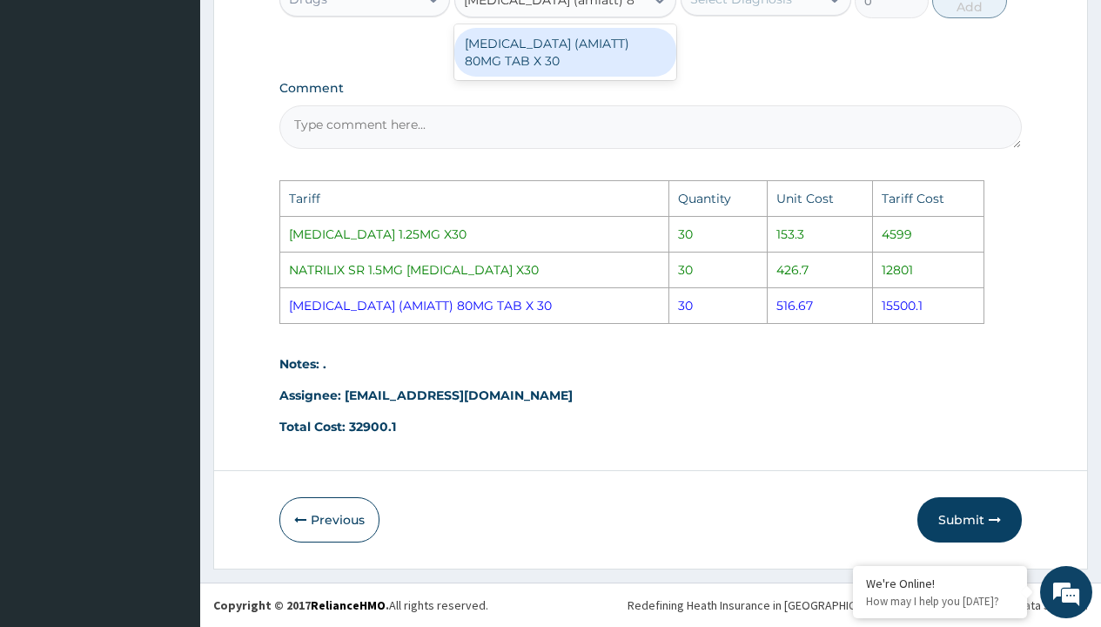
type input "telmisartan (amiatt) 80mg"
click at [626, 53] on div "[MEDICAL_DATA] (AMIATT) 80MG TAB X 30" at bounding box center [565, 52] width 223 height 49
type input "516.7000122070312"
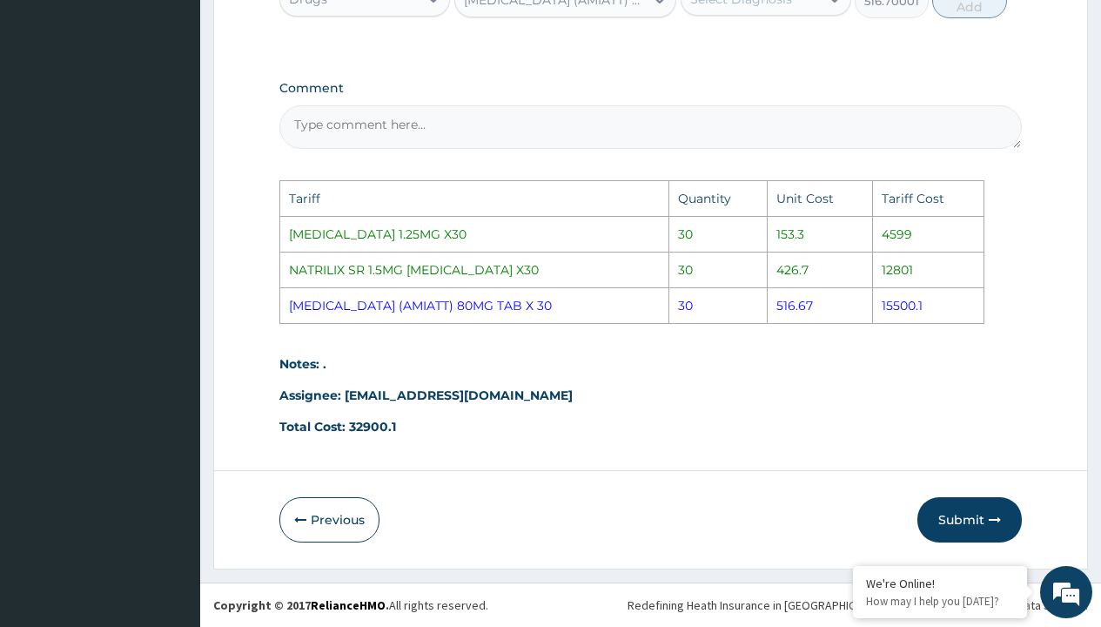
scroll to position [965, 0]
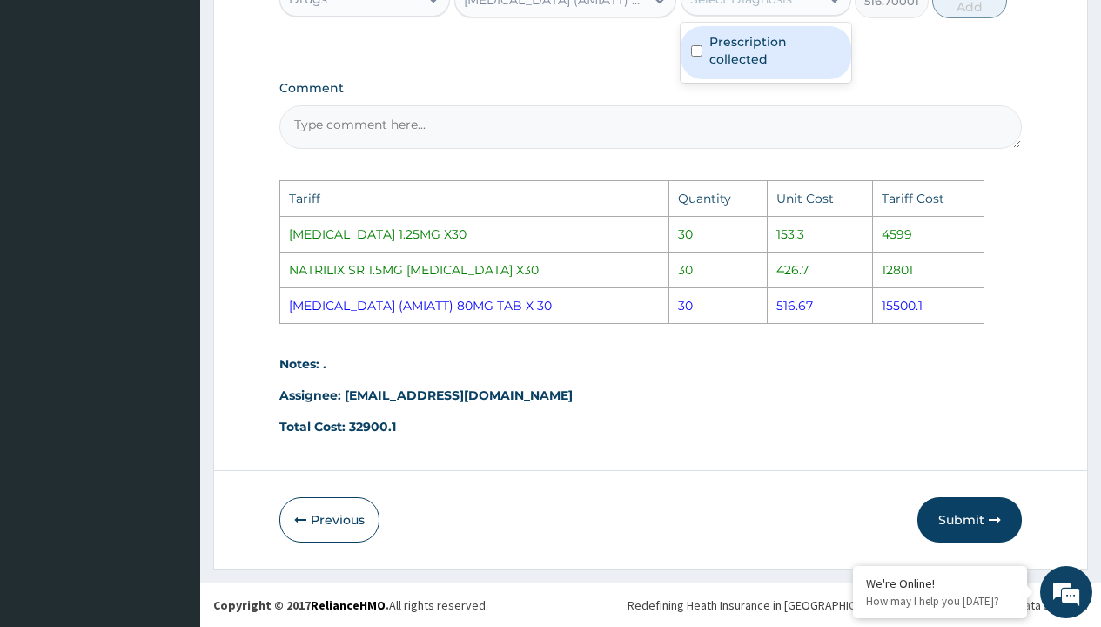
click at [747, 47] on label "Prescription collected" at bounding box center [775, 50] width 131 height 35
checkbox input "true"
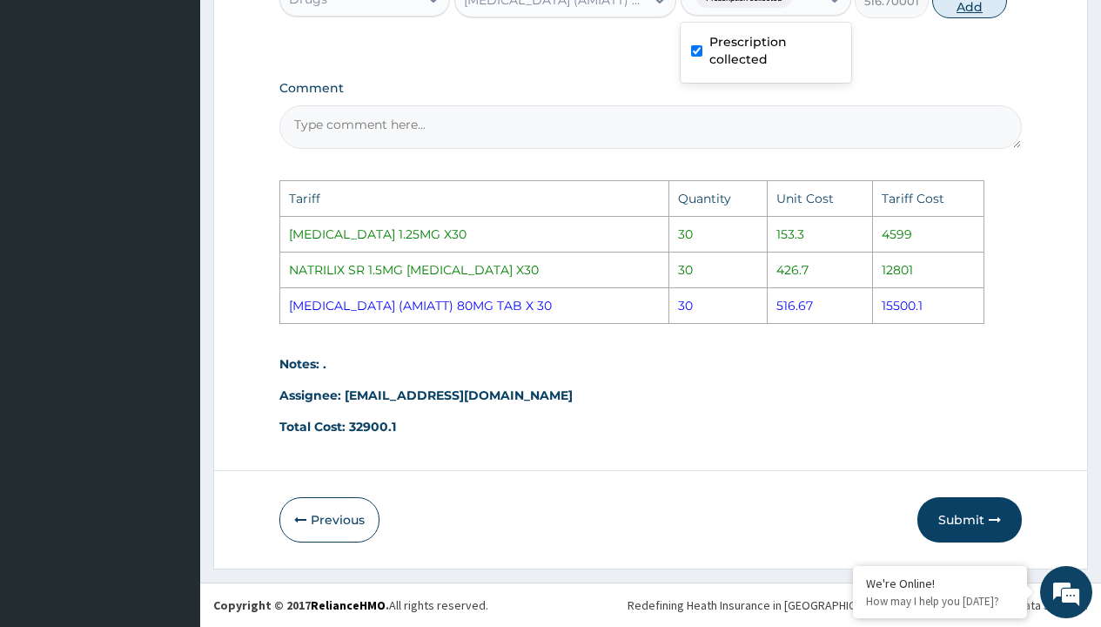
click at [966, 18] on button "Add" at bounding box center [969, 0] width 74 height 35
type input "0"
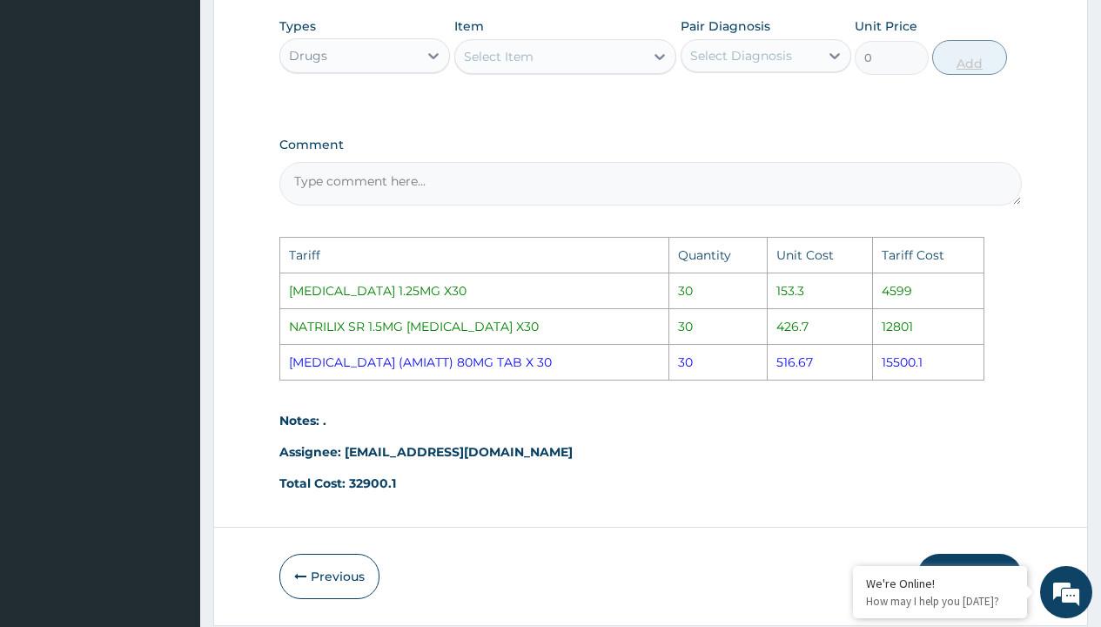
scroll to position [591, 0]
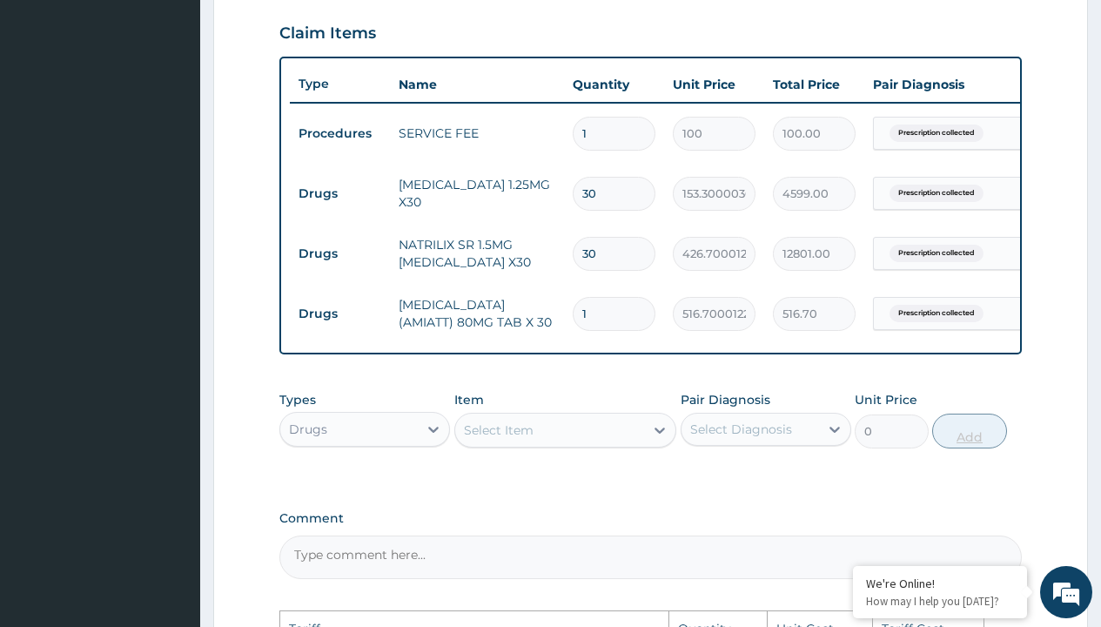
type input "0.00"
type input "3"
type input "1550.10"
type input "30"
type input "15501.00"
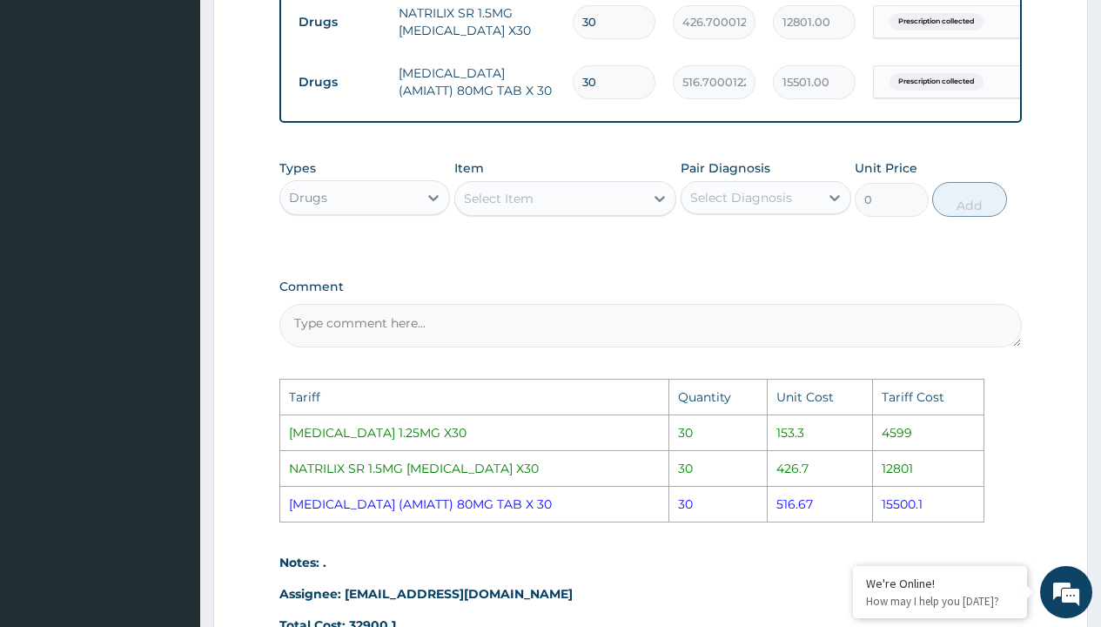
scroll to position [1034, 0]
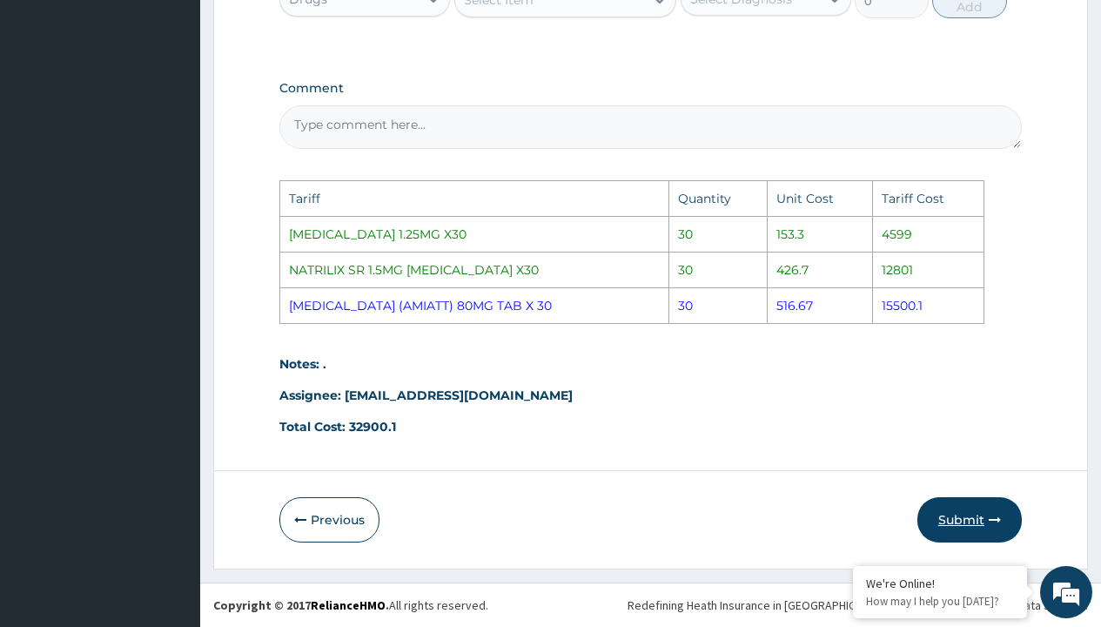
type input "30"
click at [957, 520] on button "Submit" at bounding box center [970, 519] width 104 height 45
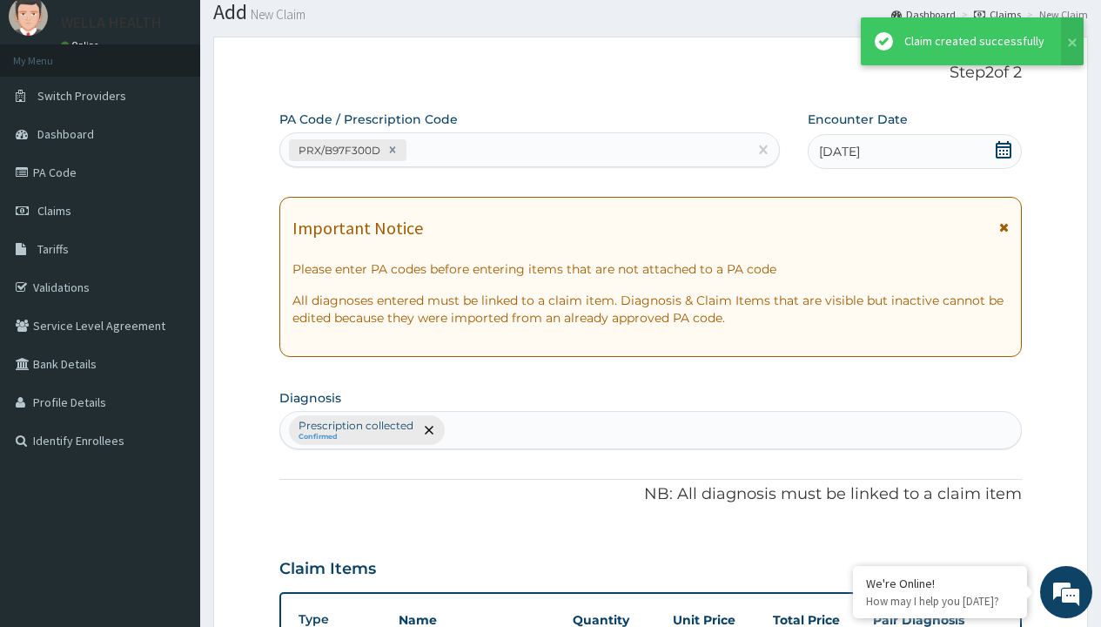
scroll to position [739, 0]
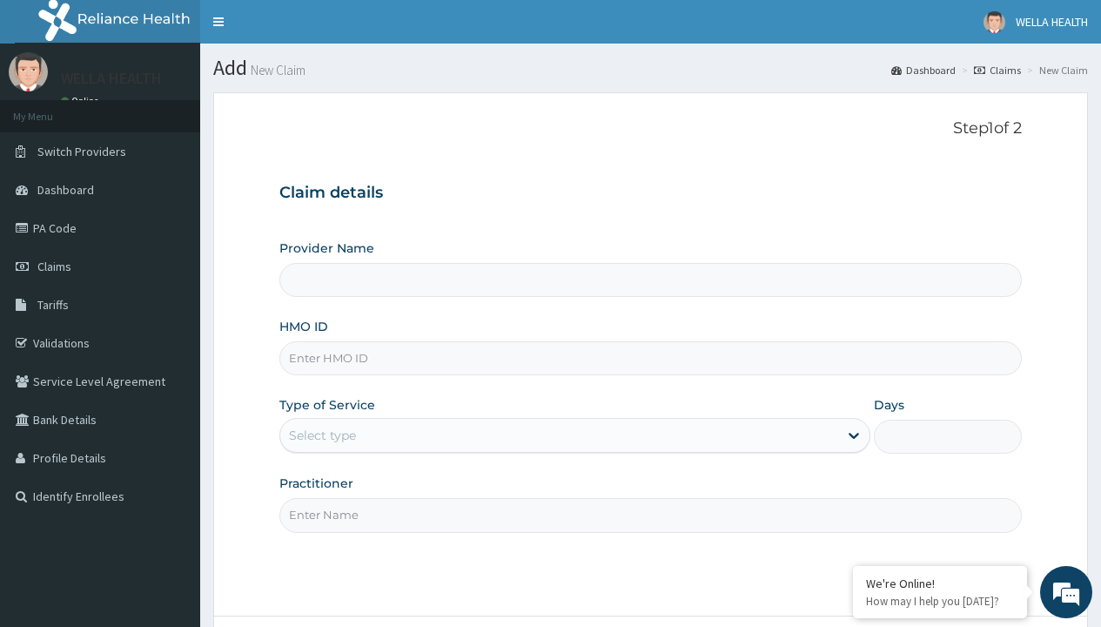
type input "Pharmacy Pick Up ( WellaHealth)"
type input "HAV/10035/E"
type input "WellaHealth"
click at [322, 435] on div "Select type" at bounding box center [322, 435] width 67 height 17
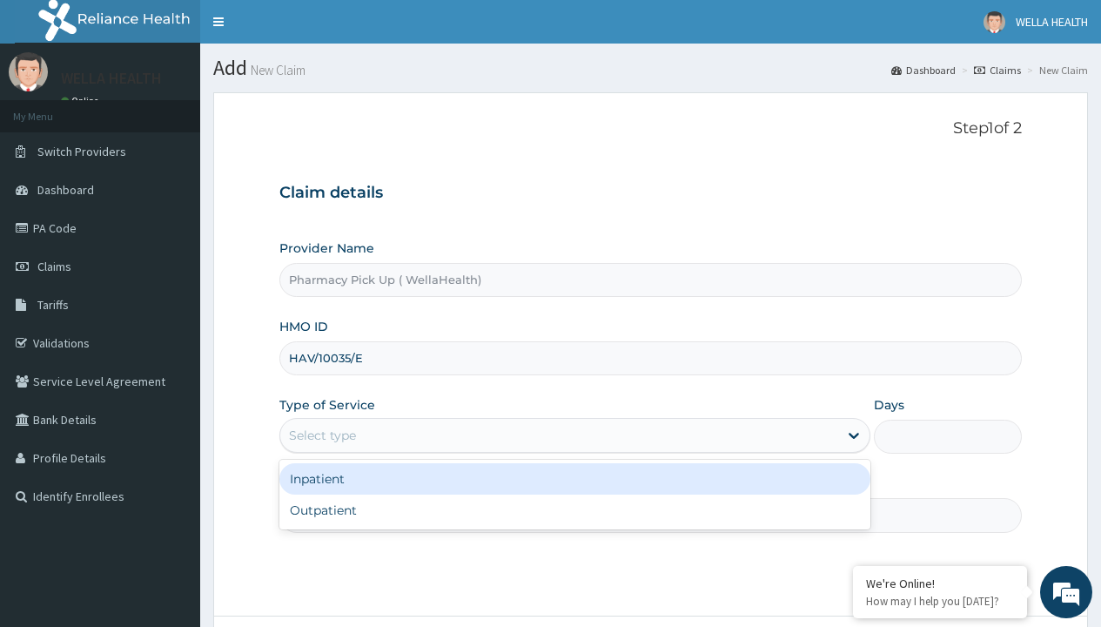
click at [575, 510] on div "Outpatient" at bounding box center [574, 509] width 591 height 31
type input "1"
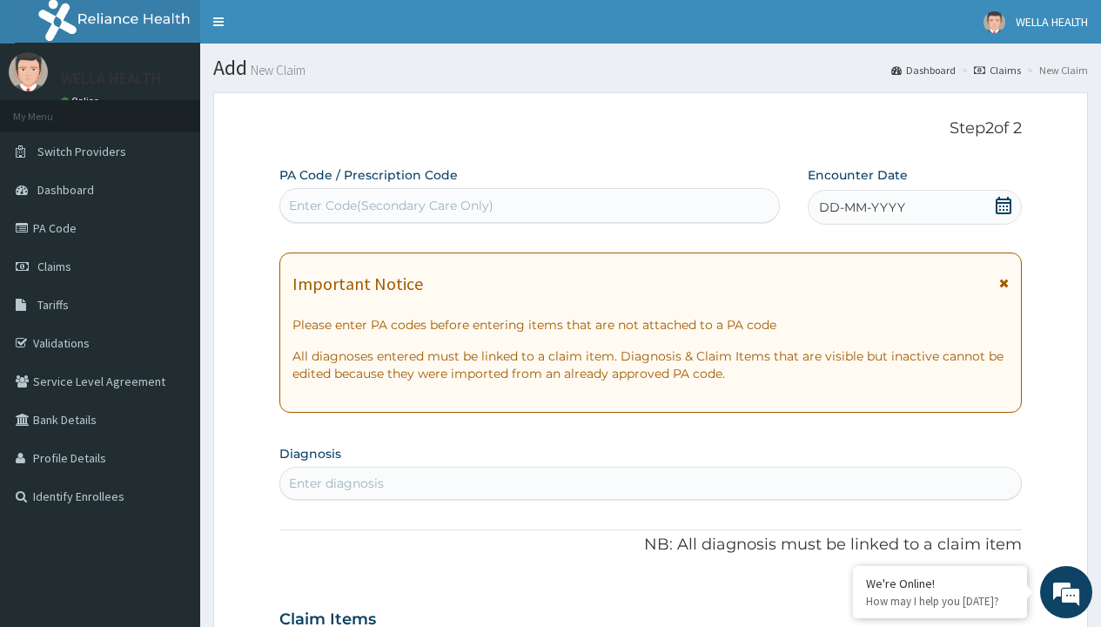
scroll to position [145, 0]
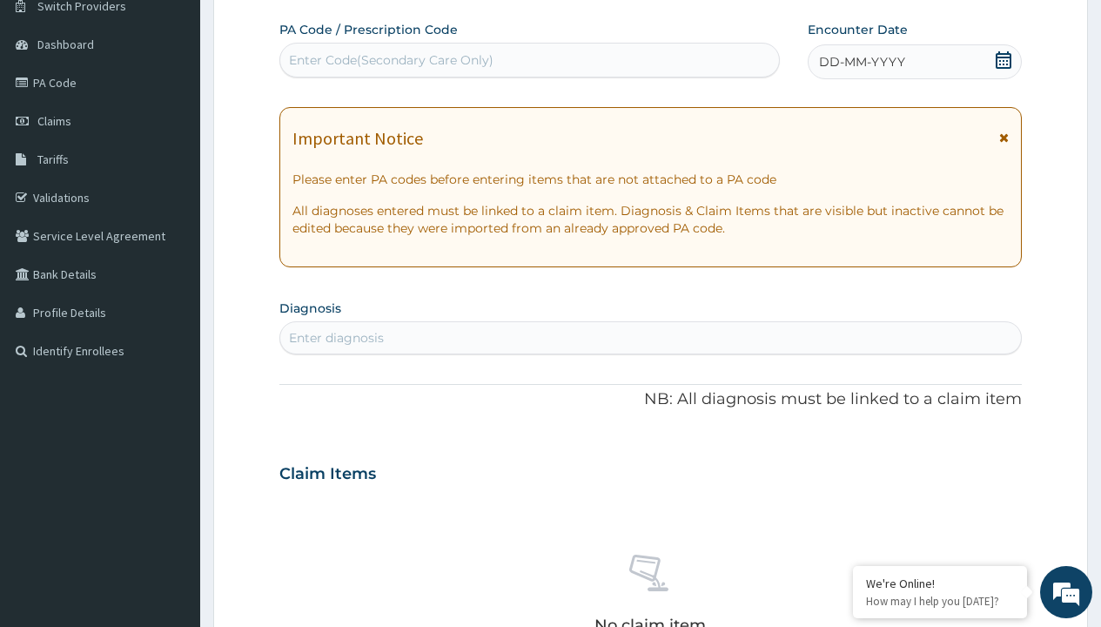
click at [861, 62] on span "DD-MM-YYYY" at bounding box center [862, 61] width 86 height 17
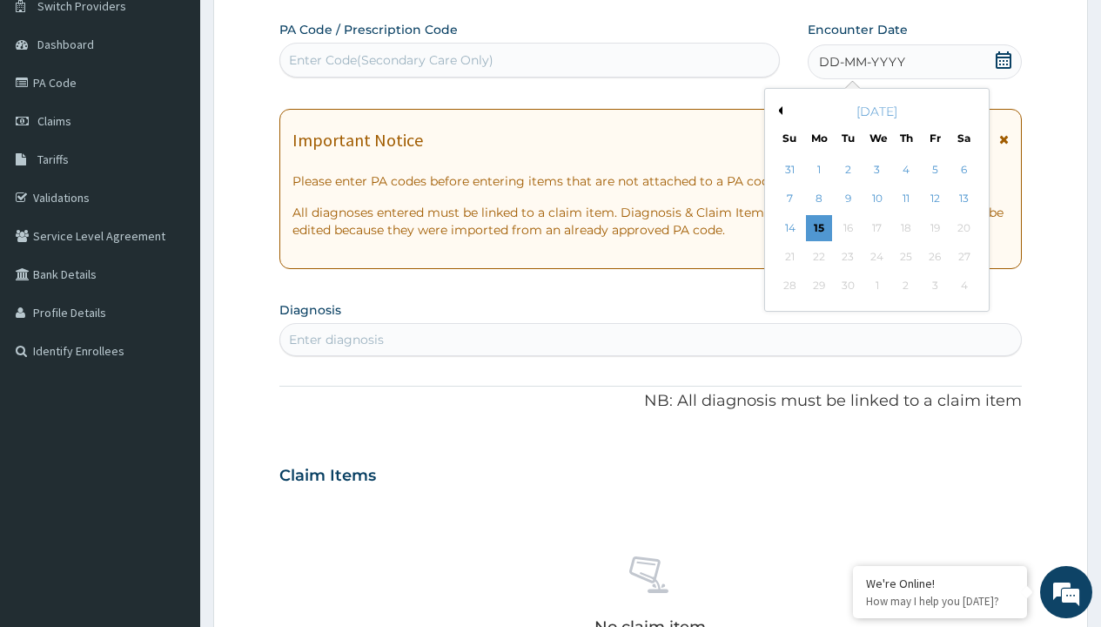
click at [777, 111] on button "Previous Month" at bounding box center [778, 110] width 9 height 9
click at [847, 227] on div "12" at bounding box center [848, 228] width 26 height 26
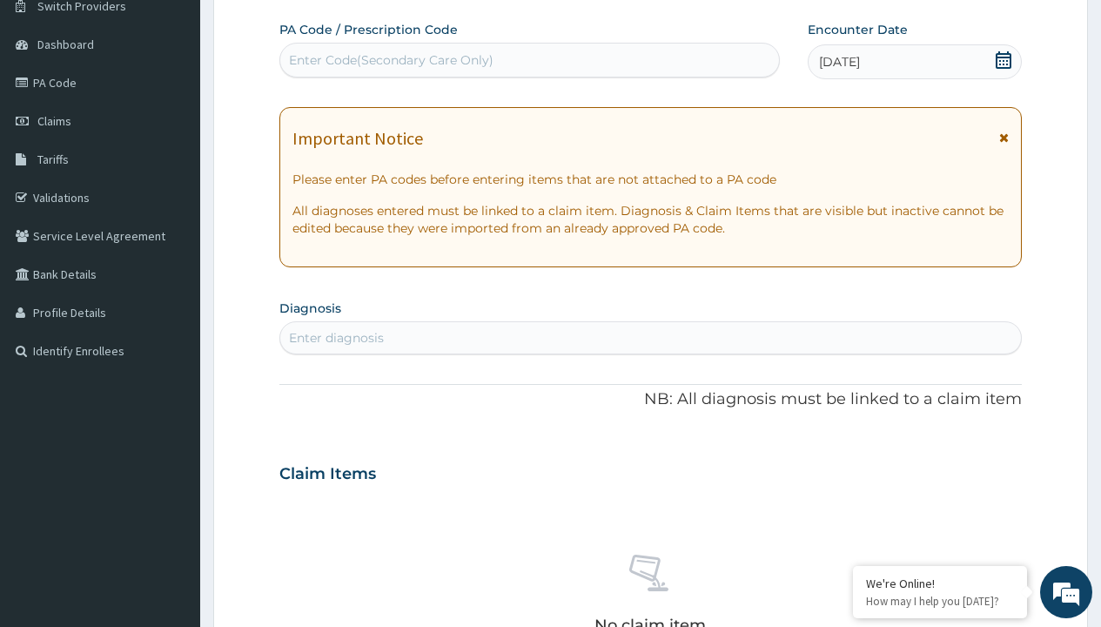
click at [336, 338] on div "Enter diagnosis" at bounding box center [336, 337] width 95 height 17
type input "prescription collected"
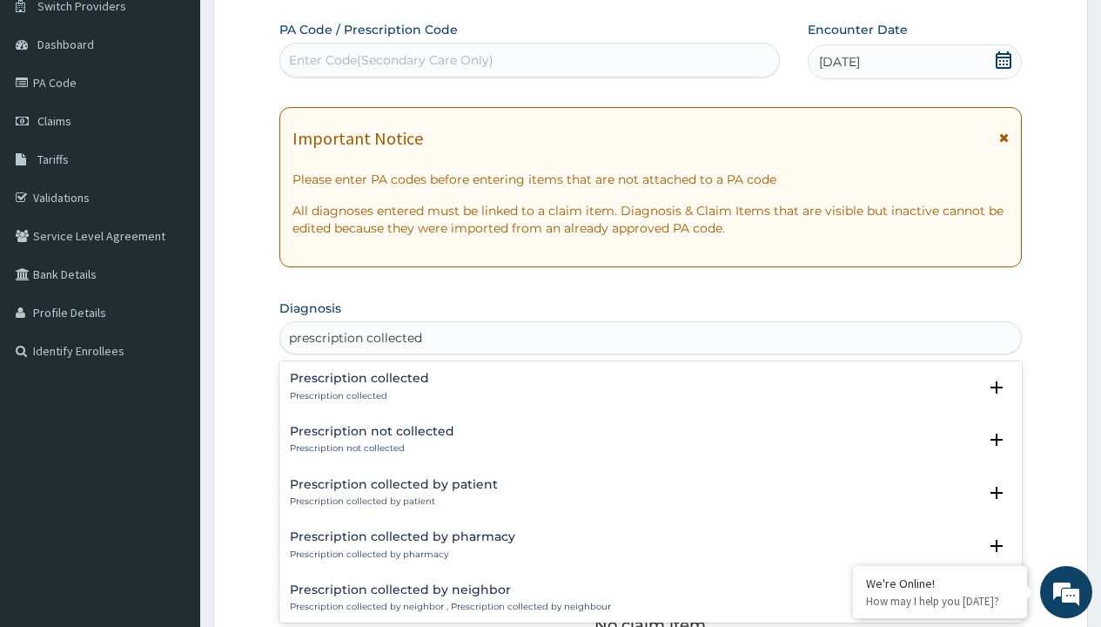
click at [357, 395] on p "Prescription collected" at bounding box center [359, 396] width 139 height 12
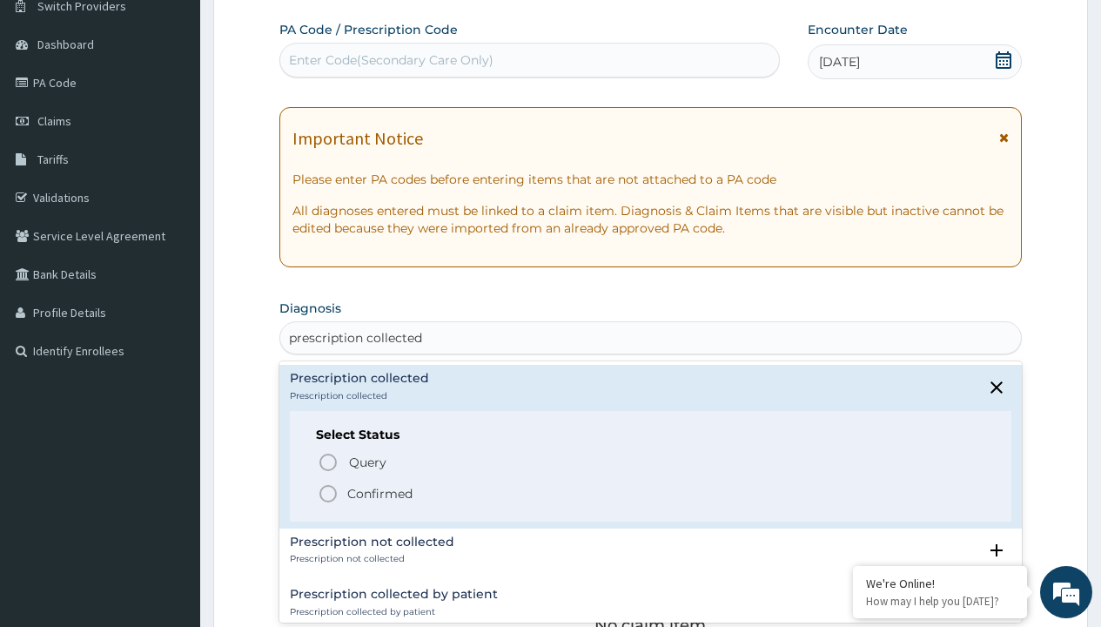
click at [380, 493] on p "Confirmed" at bounding box center [379, 493] width 65 height 17
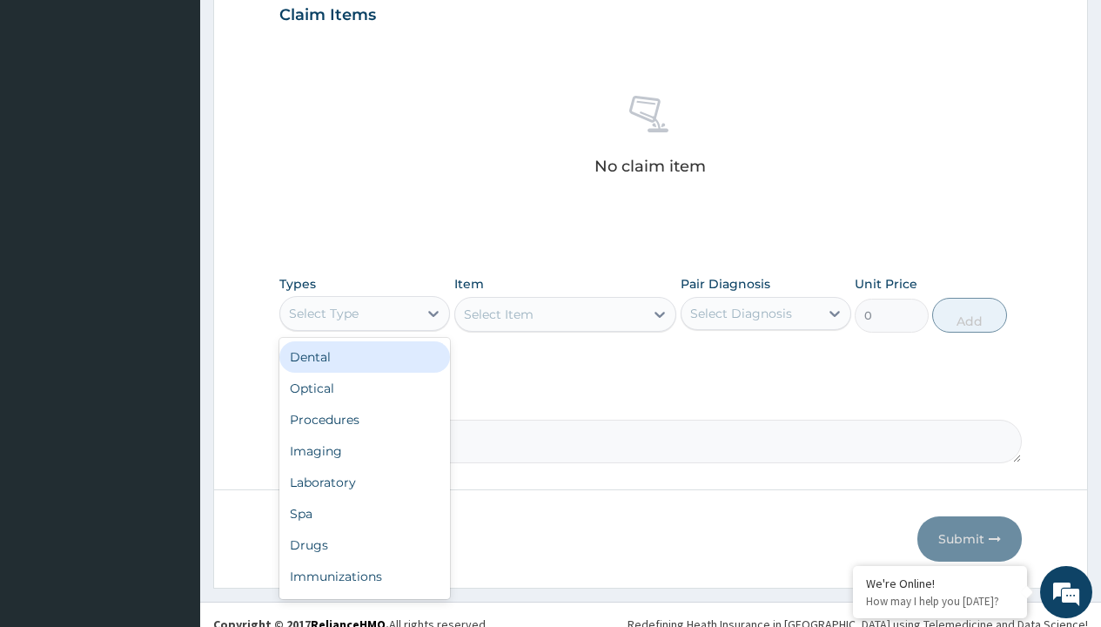
type input "procedures"
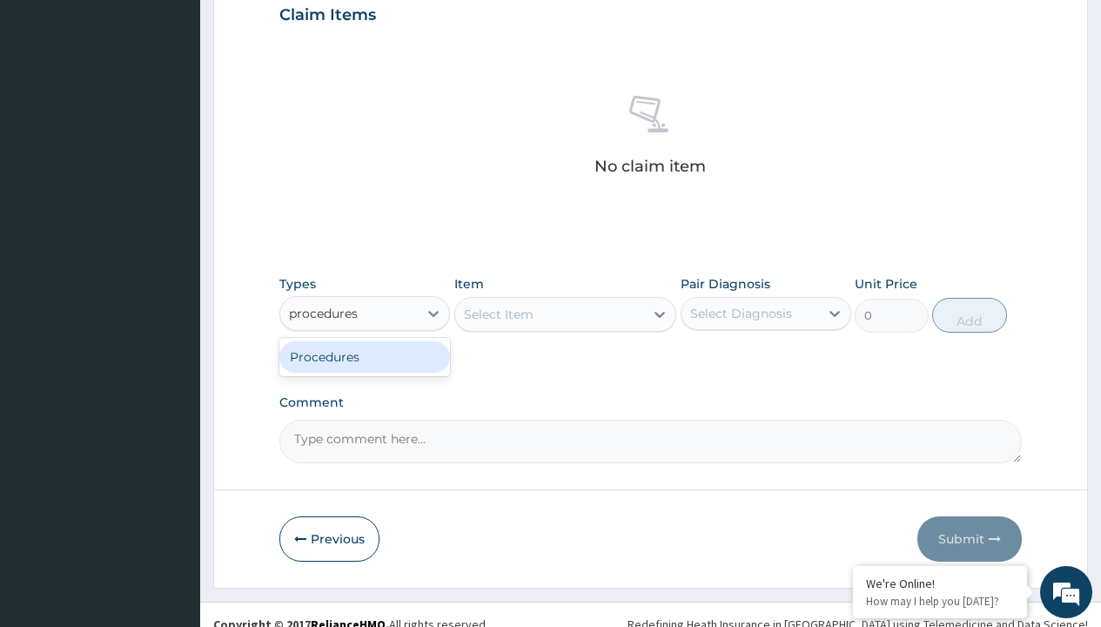
scroll to position [0, 0]
click at [365, 356] on div "Procedures" at bounding box center [364, 356] width 171 height 31
click at [498, 313] on div "Select Item" at bounding box center [499, 314] width 70 height 17
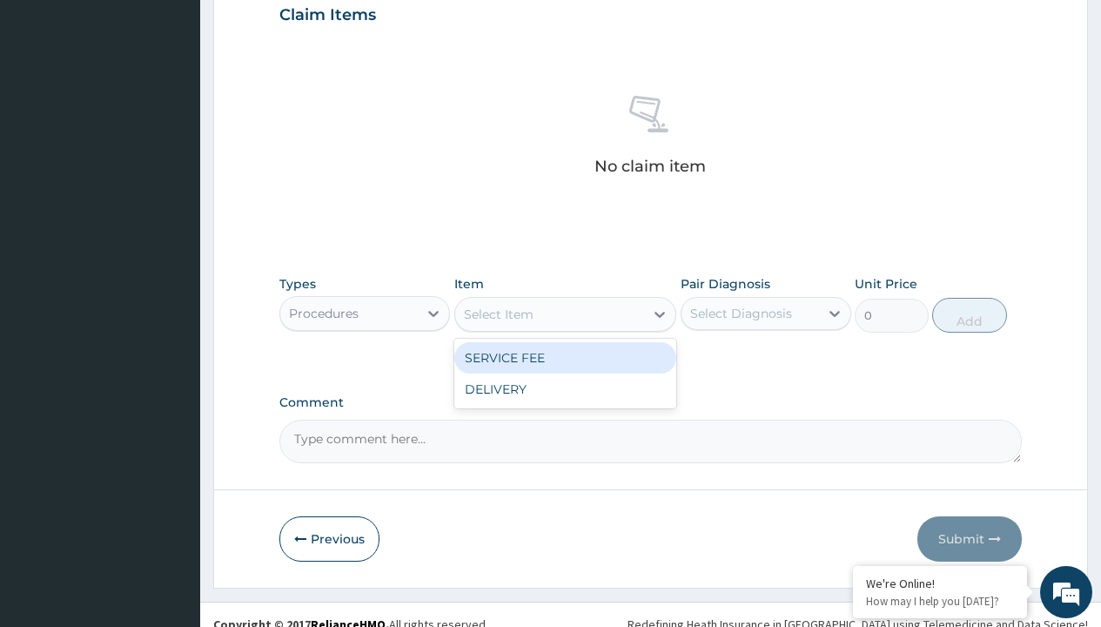
type input "service fee"
click at [565, 357] on div "SERVICE FEE" at bounding box center [565, 357] width 223 height 31
type input "100"
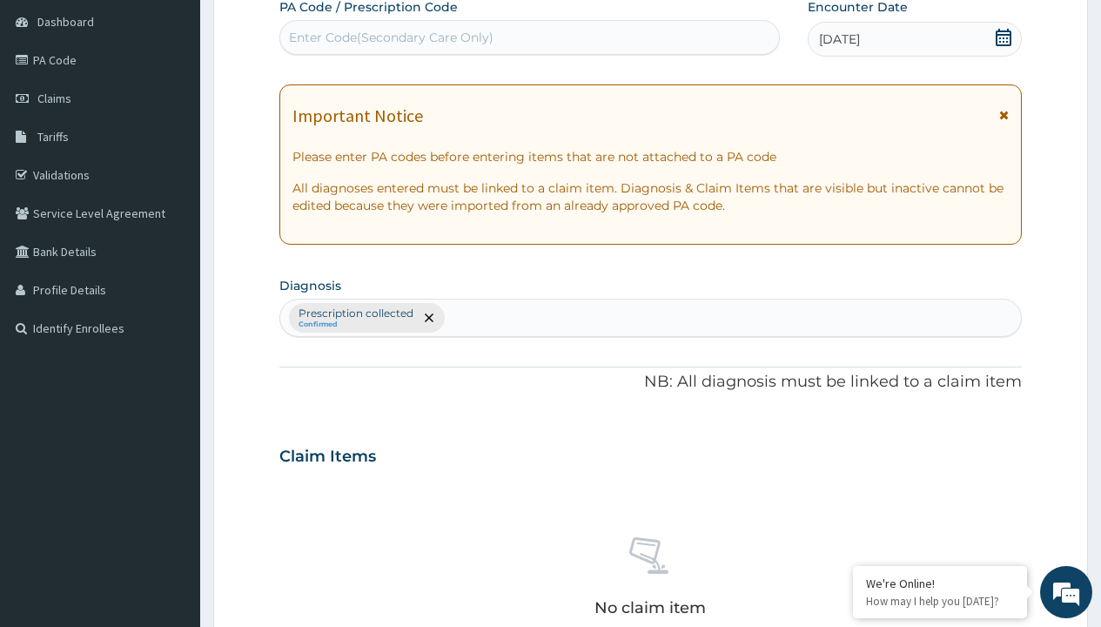
type input "prescription collected"
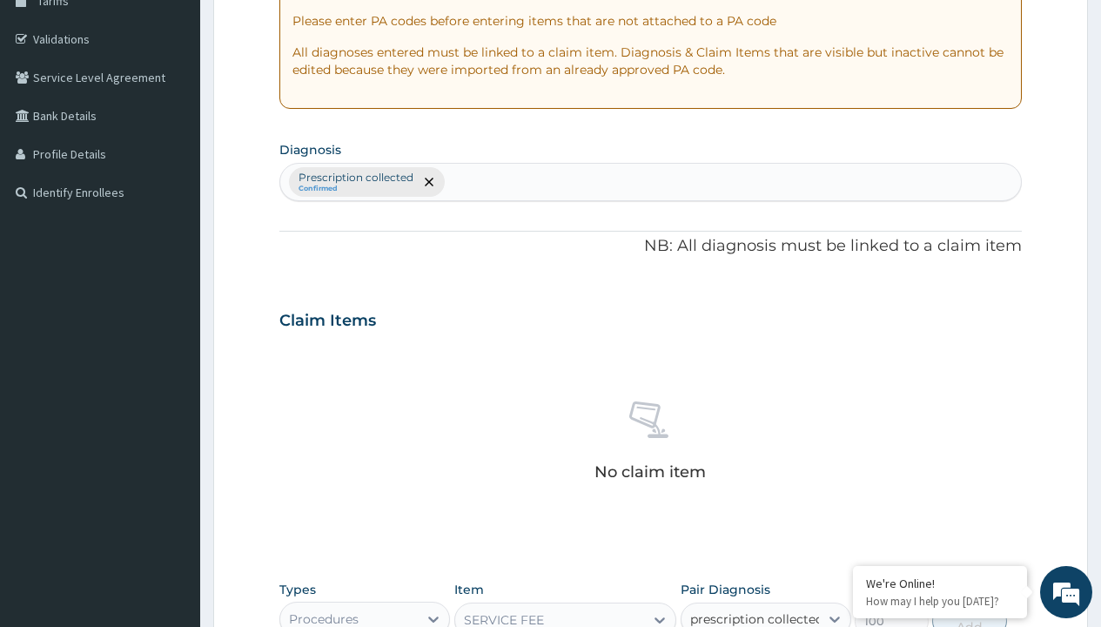
checkbox input "true"
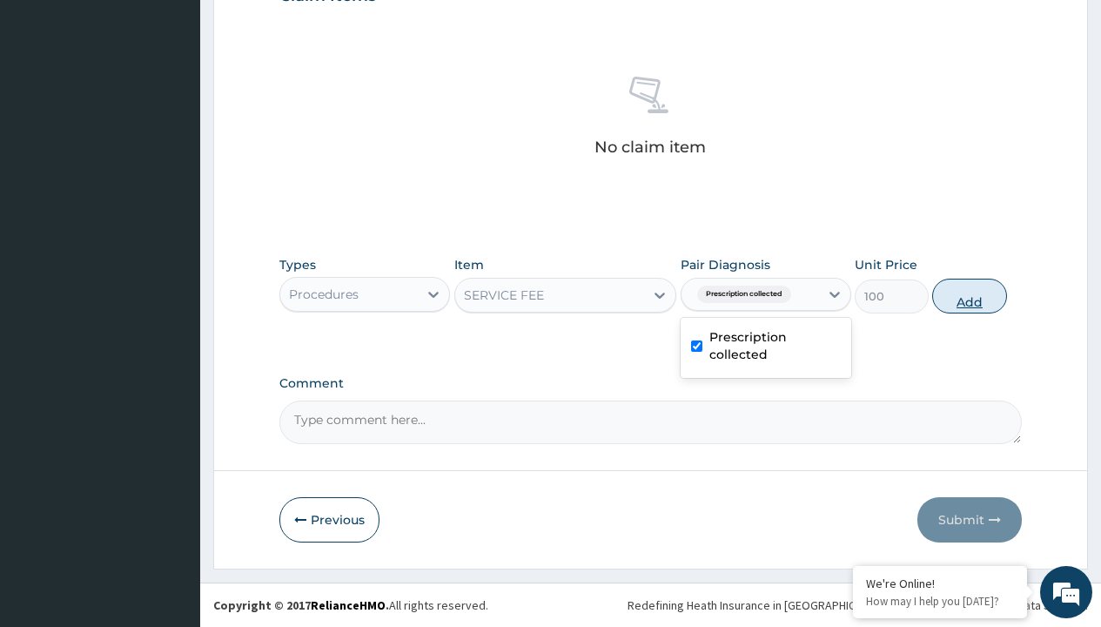
click at [970, 295] on button "Add" at bounding box center [969, 296] width 74 height 35
type input "0"
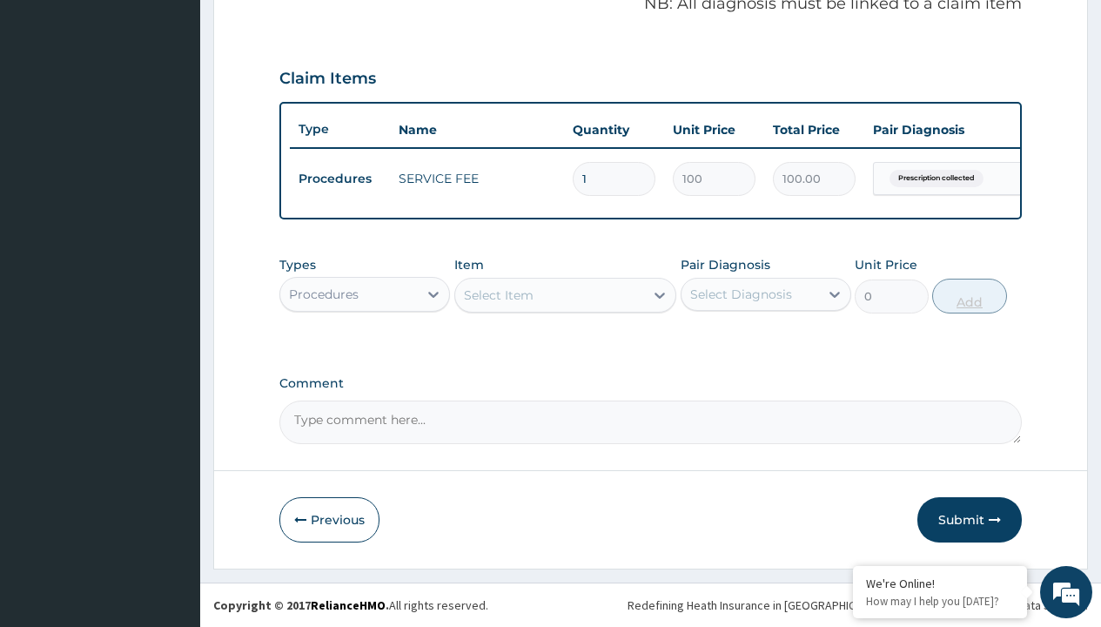
scroll to position [559, 0]
click at [324, 293] on div "Procedures" at bounding box center [324, 294] width 70 height 17
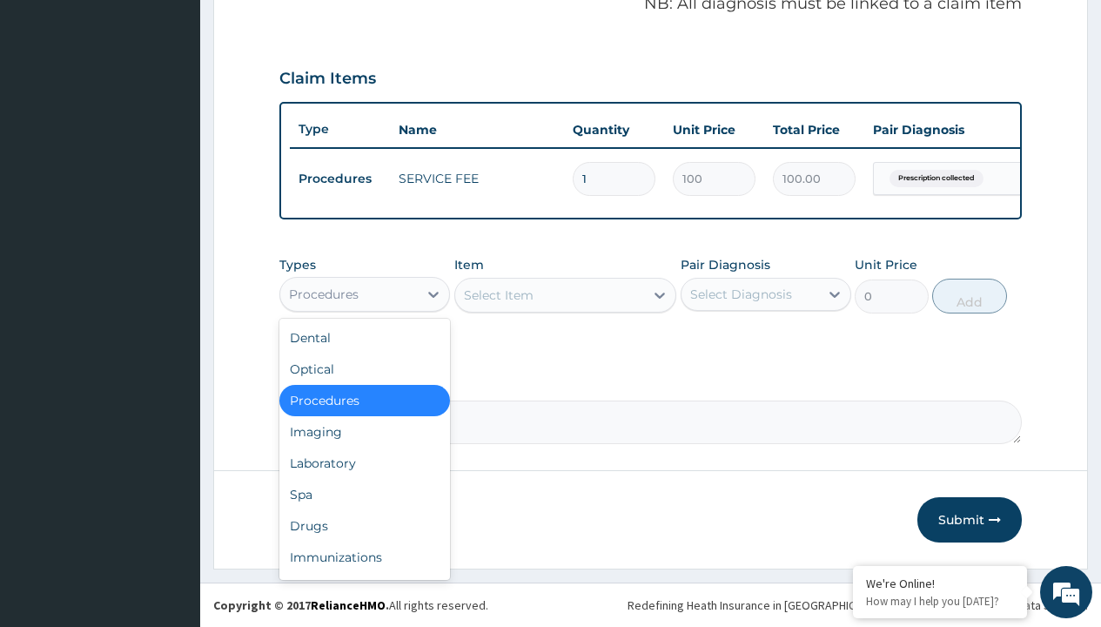
type input "drugs"
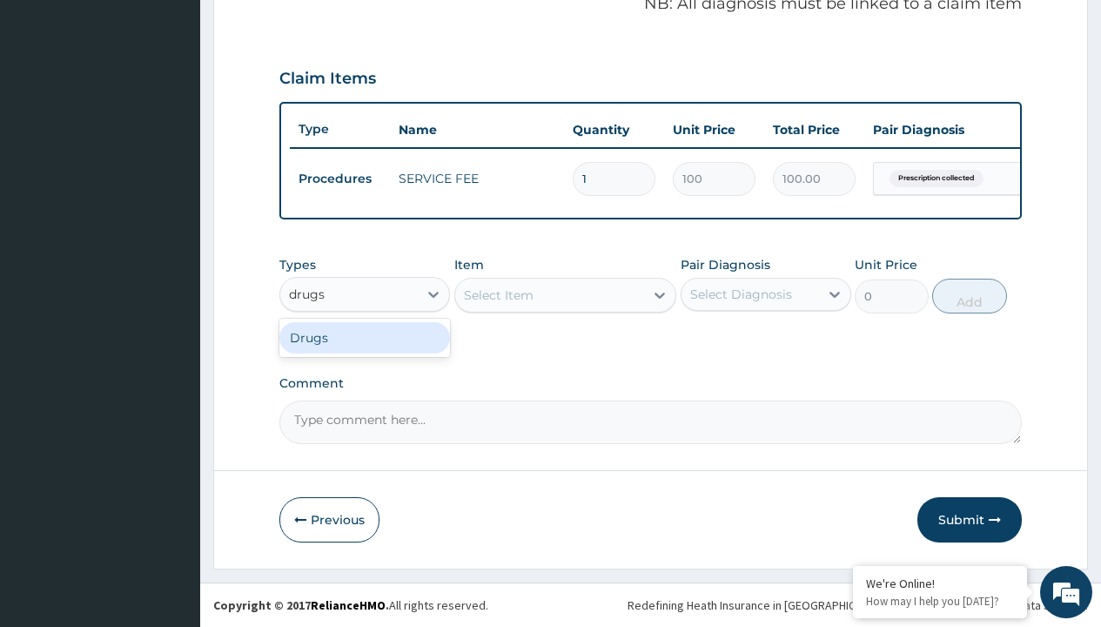
scroll to position [0, 0]
click at [365, 337] on div "Drugs" at bounding box center [364, 337] width 171 height 31
click at [498, 294] on div "Select Item" at bounding box center [565, 295] width 223 height 35
type input "actifed tablet x12"
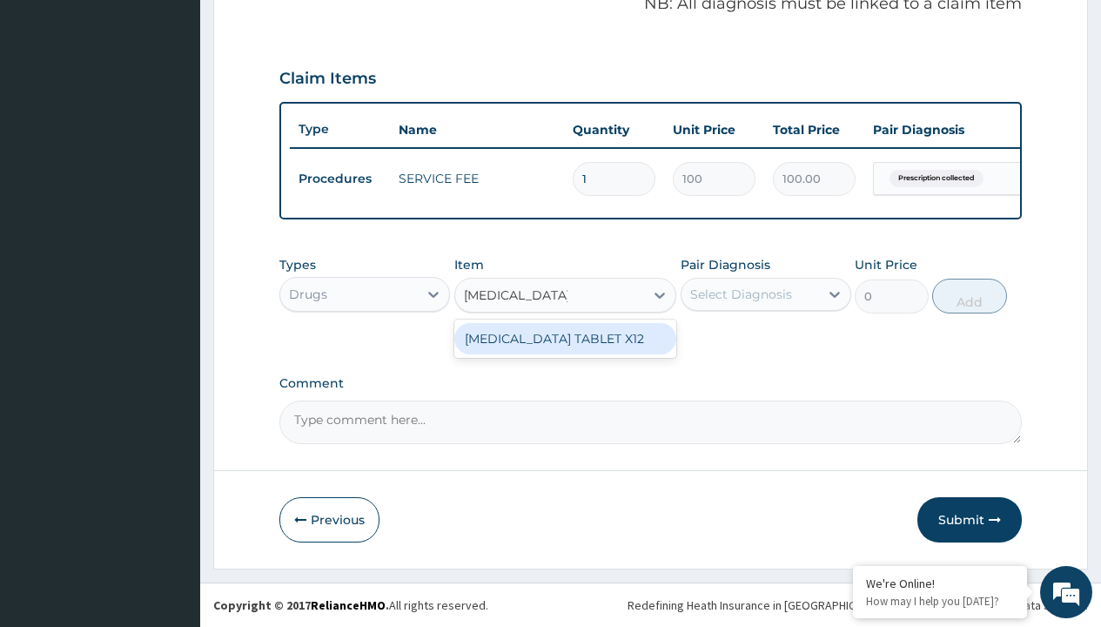
click at [565, 338] on div "ACTIFED TABLET X12" at bounding box center [565, 338] width 223 height 31
type input "823.2999877929688"
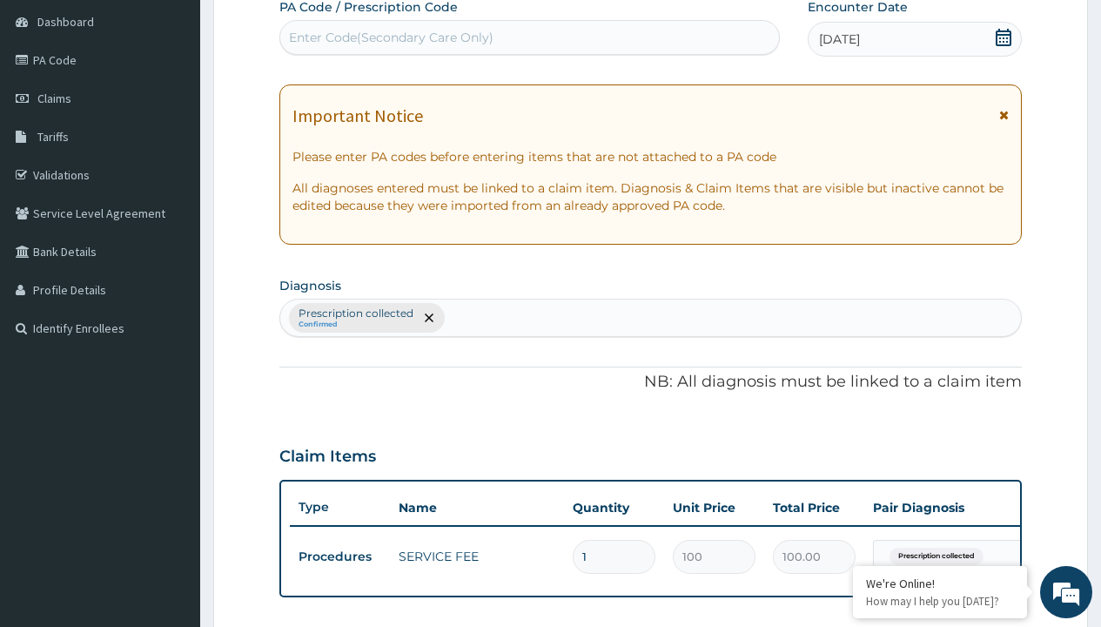
scroll to position [234, 0]
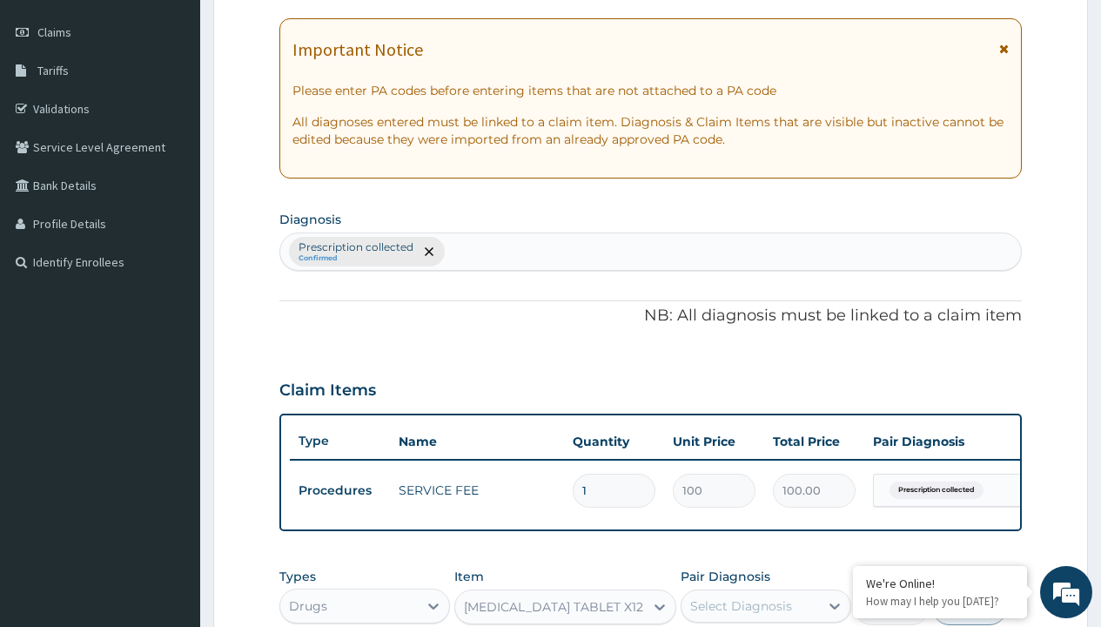
type input "prescription collected"
checkbox input "true"
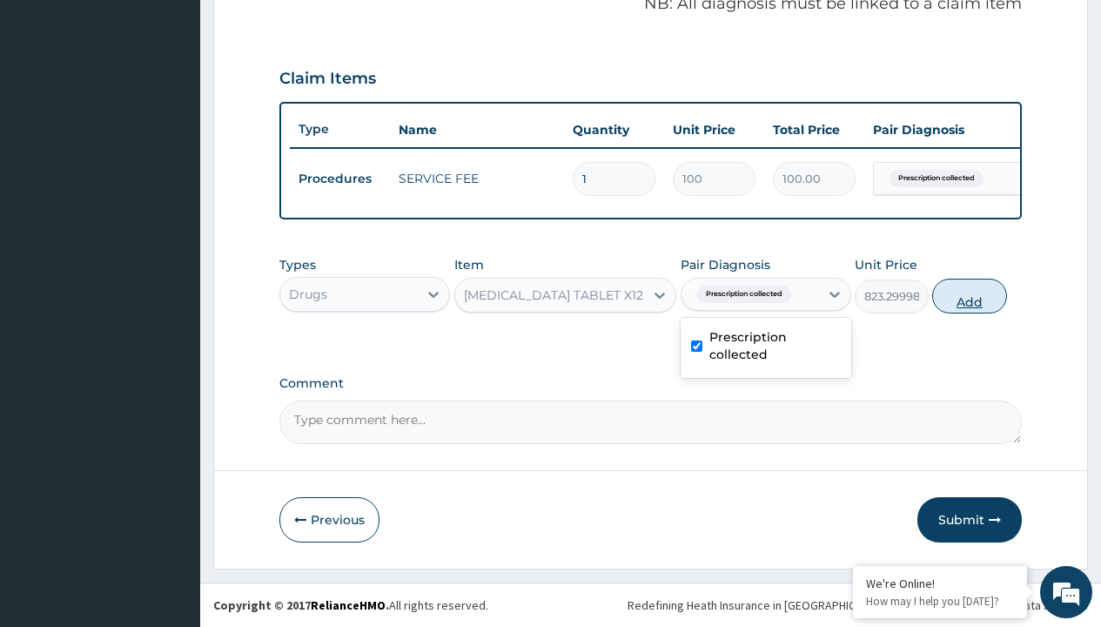
click at [970, 295] on button "Add" at bounding box center [969, 296] width 74 height 35
type input "0"
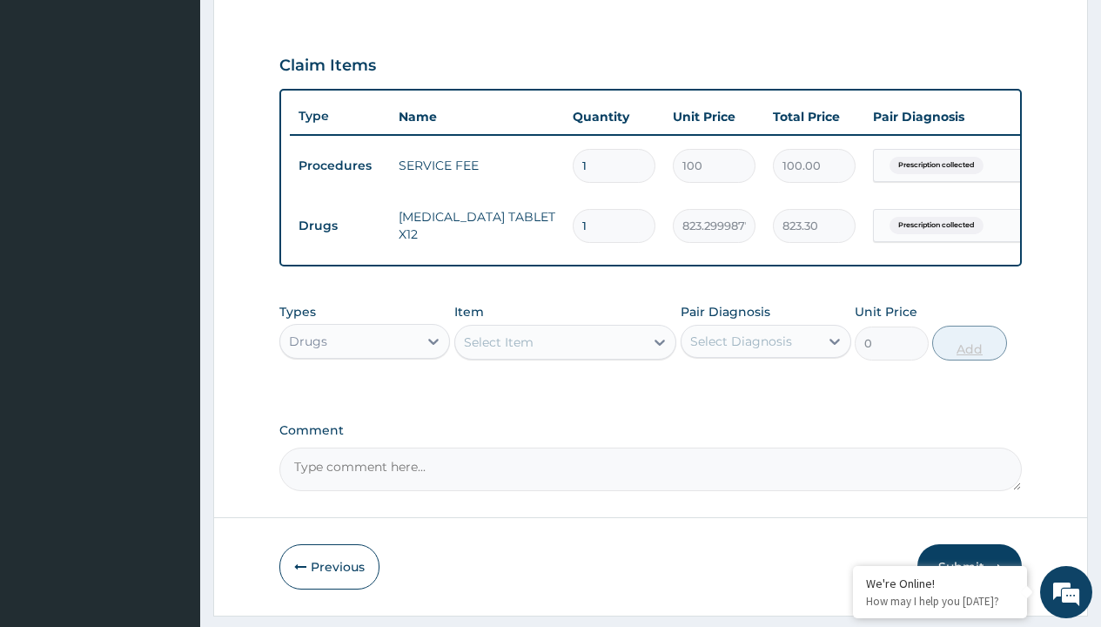
type input "12"
type input "9879.60"
type input "12"
click at [340, 225] on td "Drugs" at bounding box center [340, 226] width 100 height 32
type input "procedures"
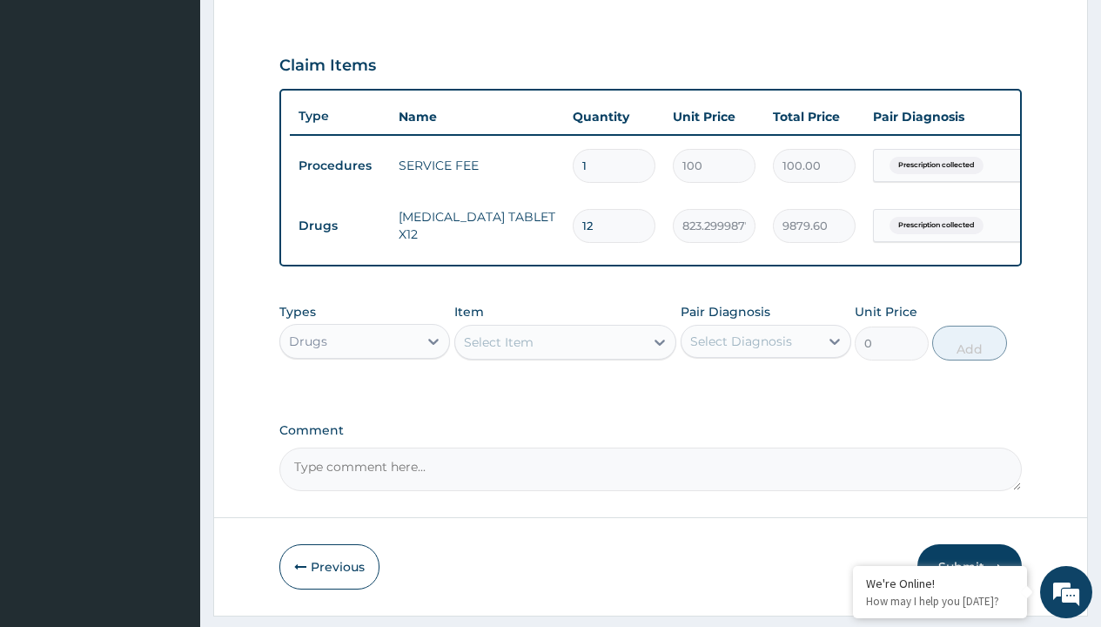
scroll to position [0, 0]
click at [365, 397] on div "Procedures" at bounding box center [364, 384] width 171 height 31
click at [498, 351] on div "Select Item" at bounding box center [499, 341] width 70 height 17
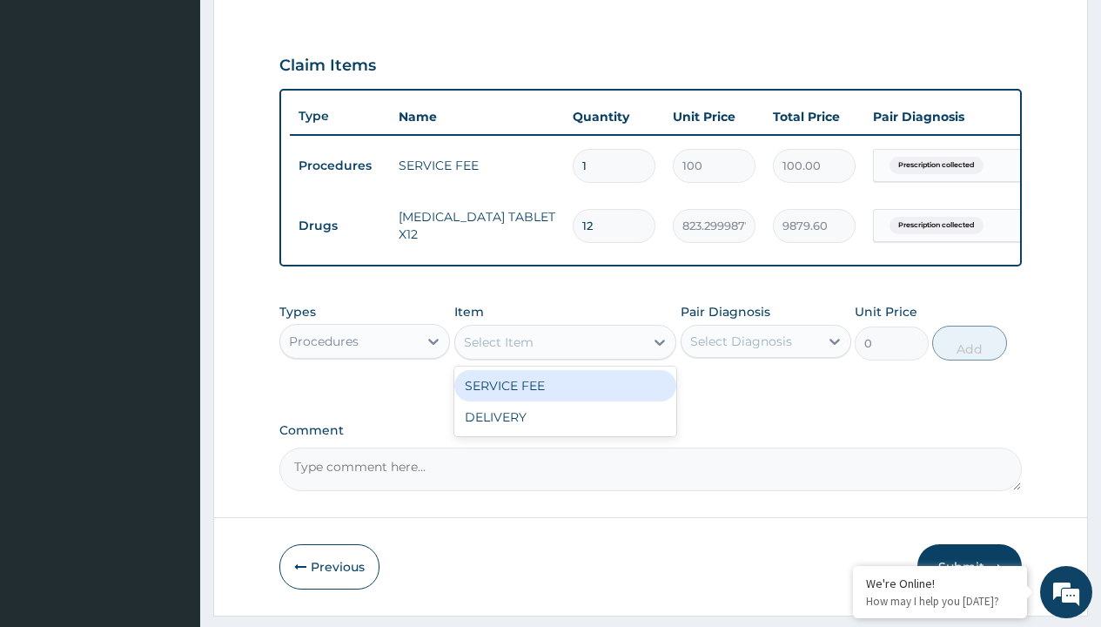
type input "delivery"
click at [565, 398] on div "DELIVERY" at bounding box center [565, 385] width 223 height 31
type input "2000"
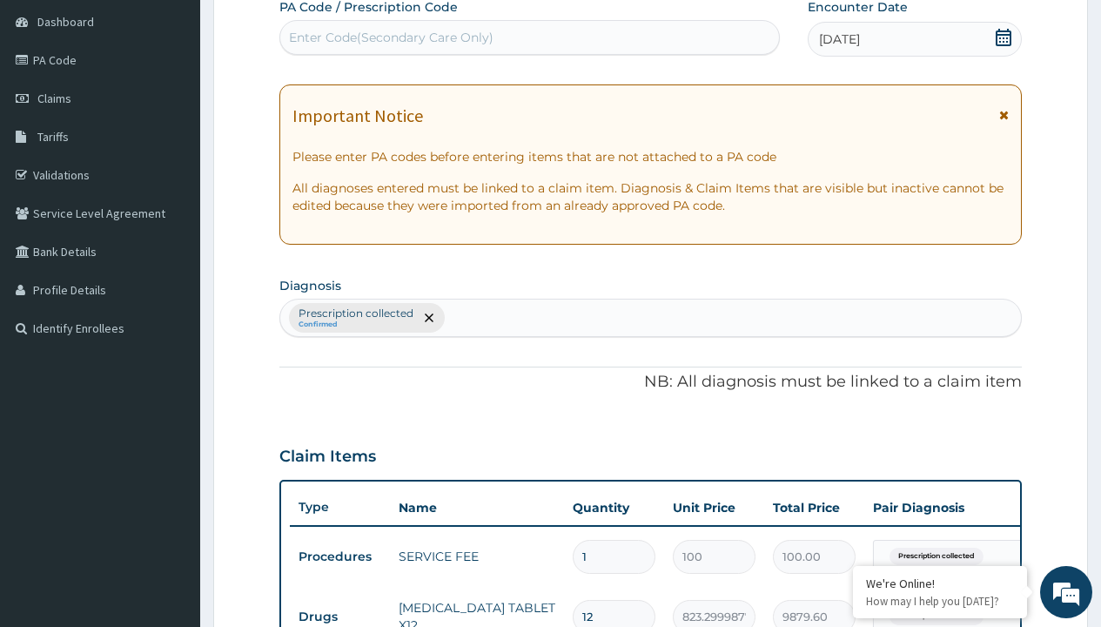
type input "prescription collected"
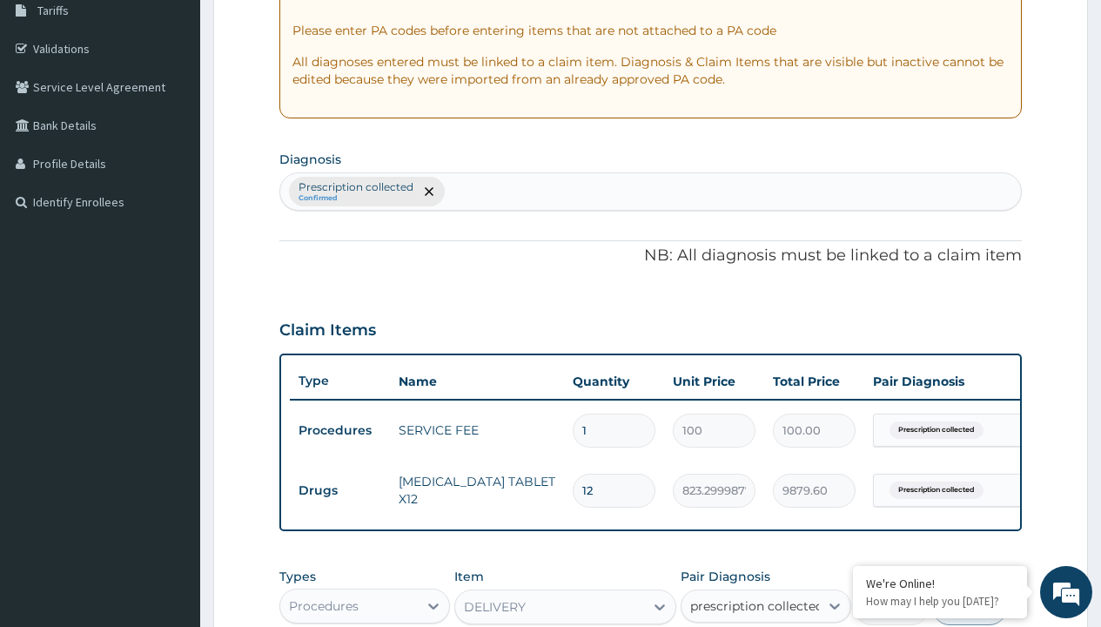
checkbox input "true"
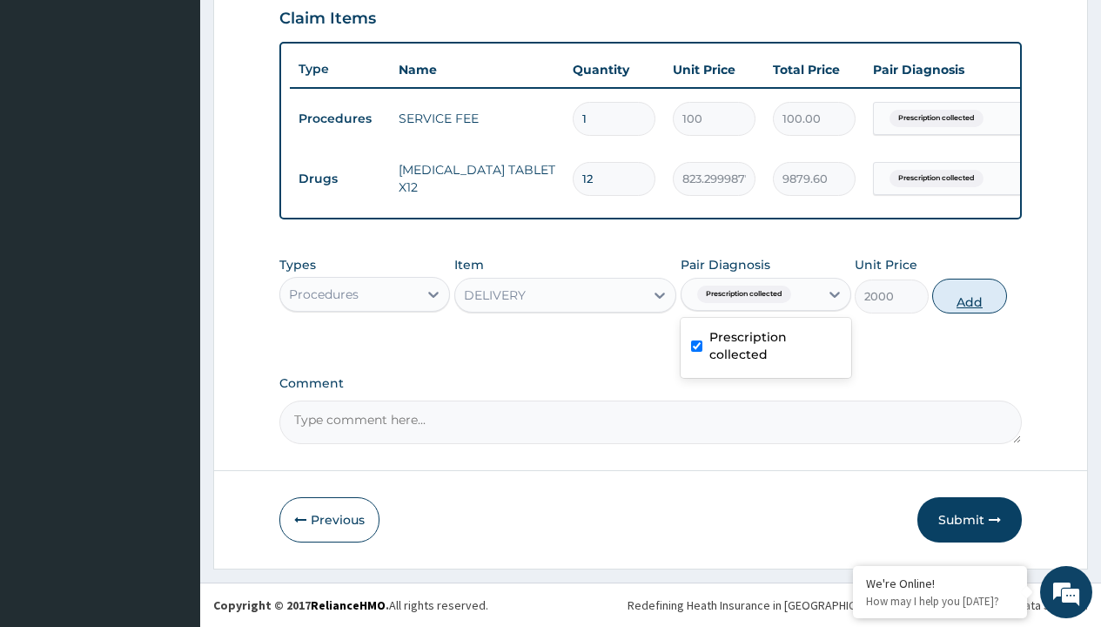
click at [970, 295] on button "Add" at bounding box center [969, 296] width 74 height 35
type input "0"
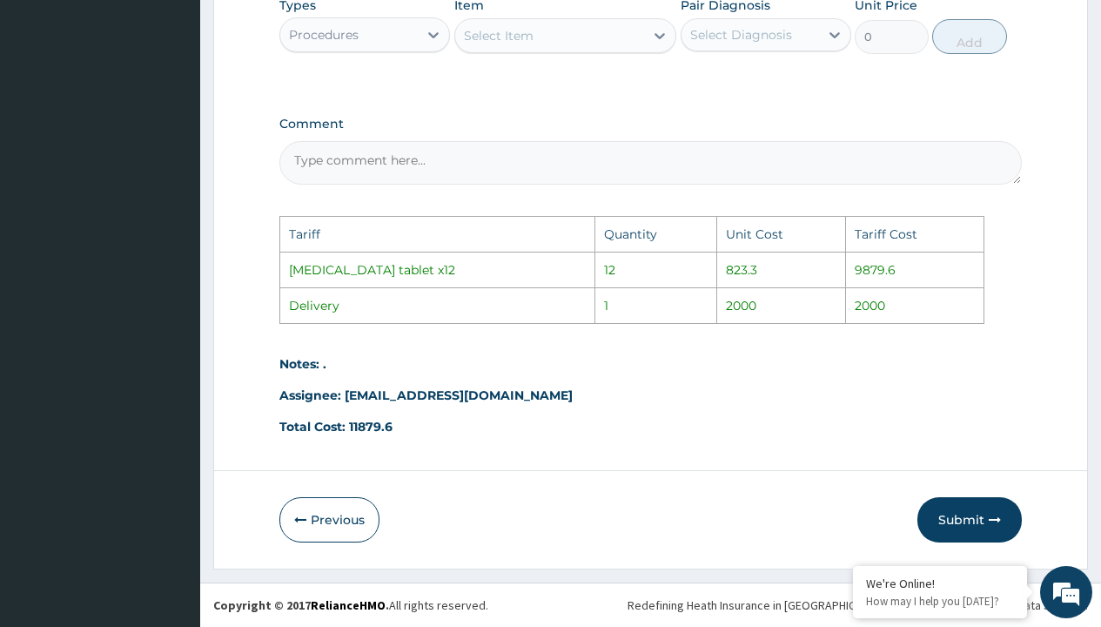
scroll to position [938, 0]
click at [946, 523] on button "Submit" at bounding box center [970, 519] width 104 height 45
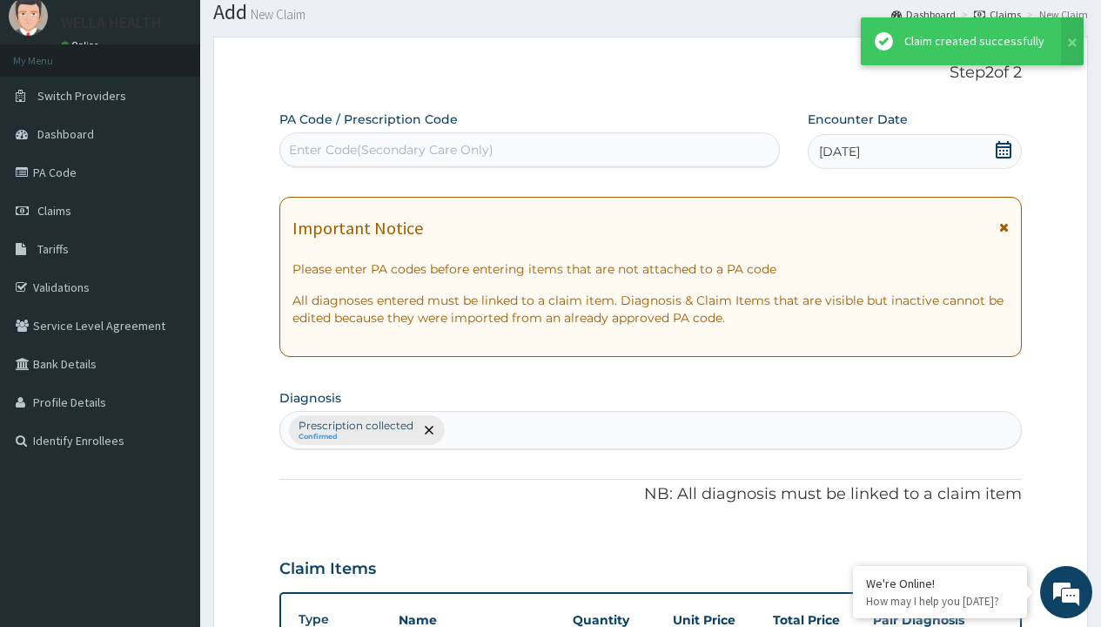
scroll to position [679, 0]
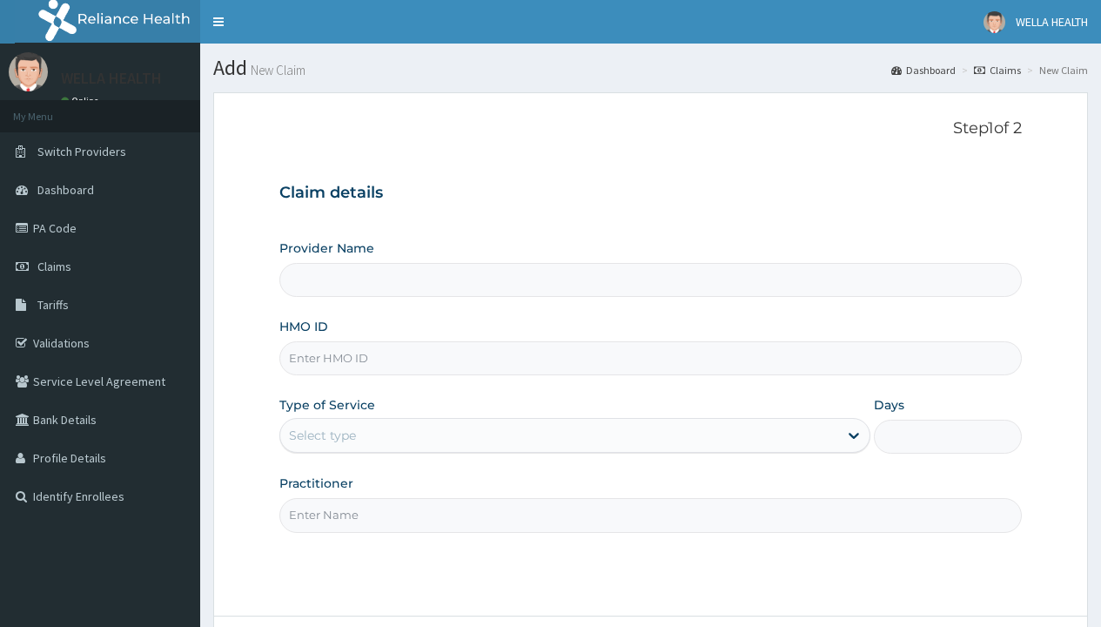
type input "Pharmacy Pick Up ( WellaHealth)"
type input "HSO/10035/D"
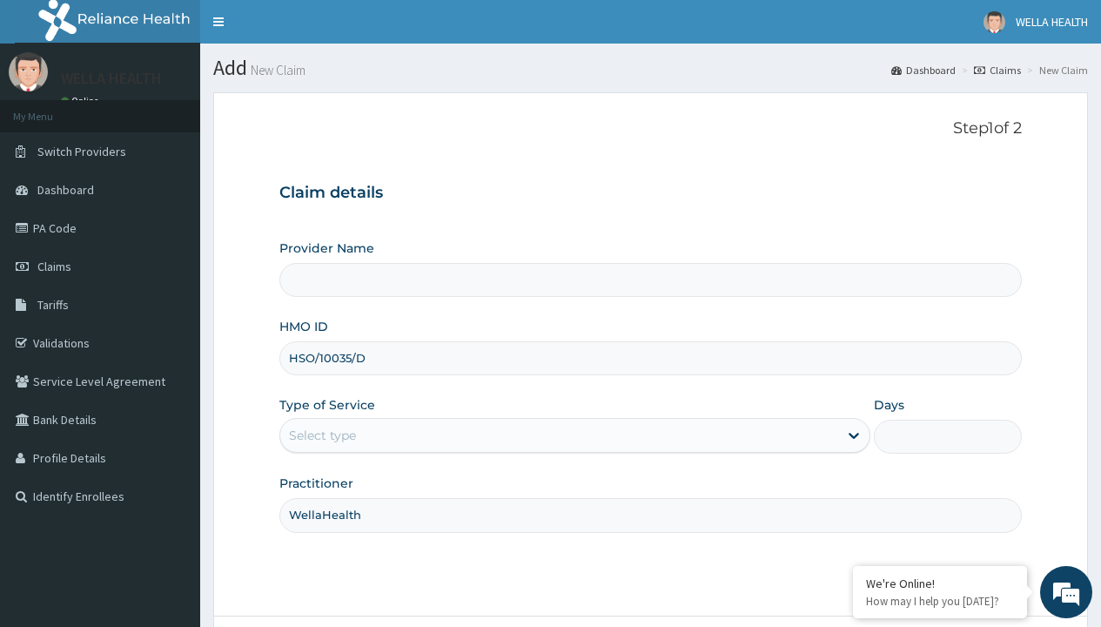
type input "WellaHealth"
click at [322, 435] on div "Select type" at bounding box center [322, 435] width 67 height 17
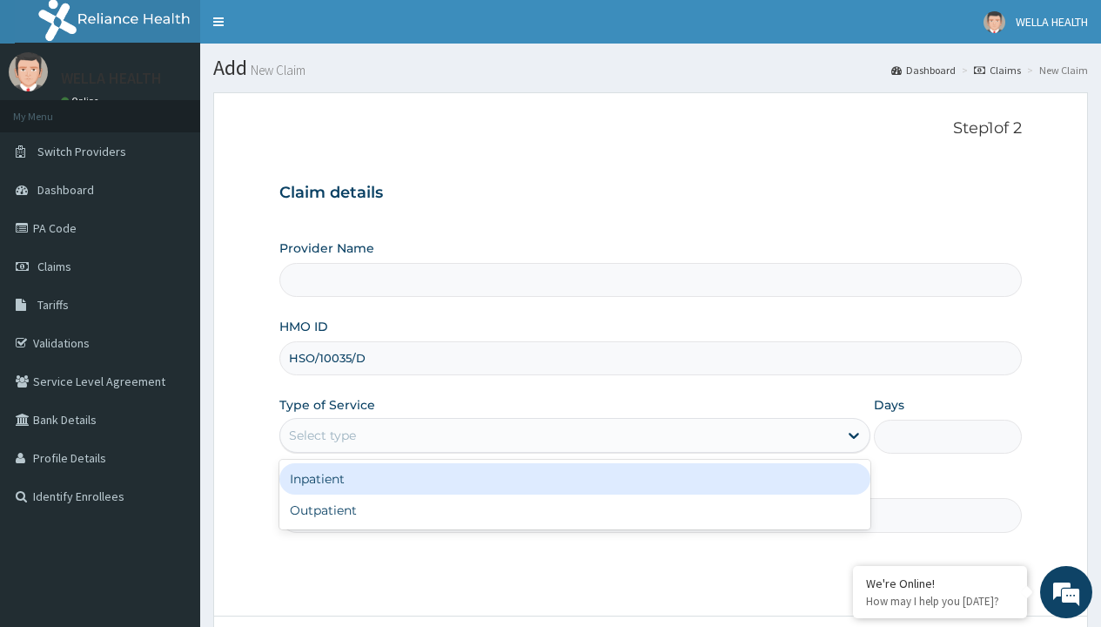
type input "Pharmacy Pick Up ( WellaHealth)"
click at [575, 510] on div "Outpatient" at bounding box center [574, 509] width 591 height 31
type input "1"
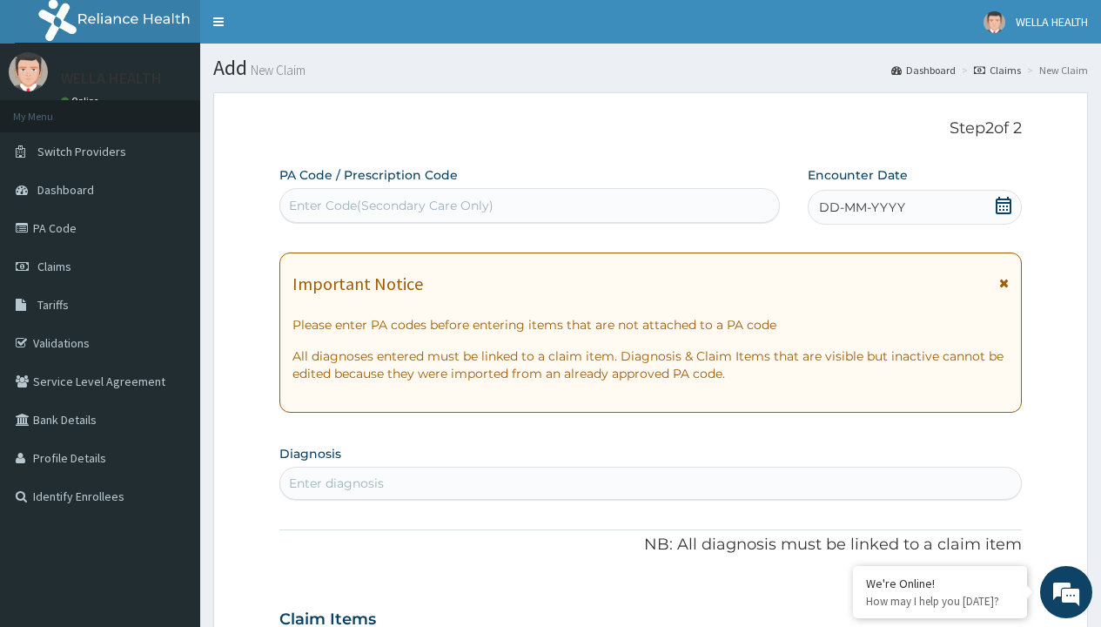
scroll to position [145, 0]
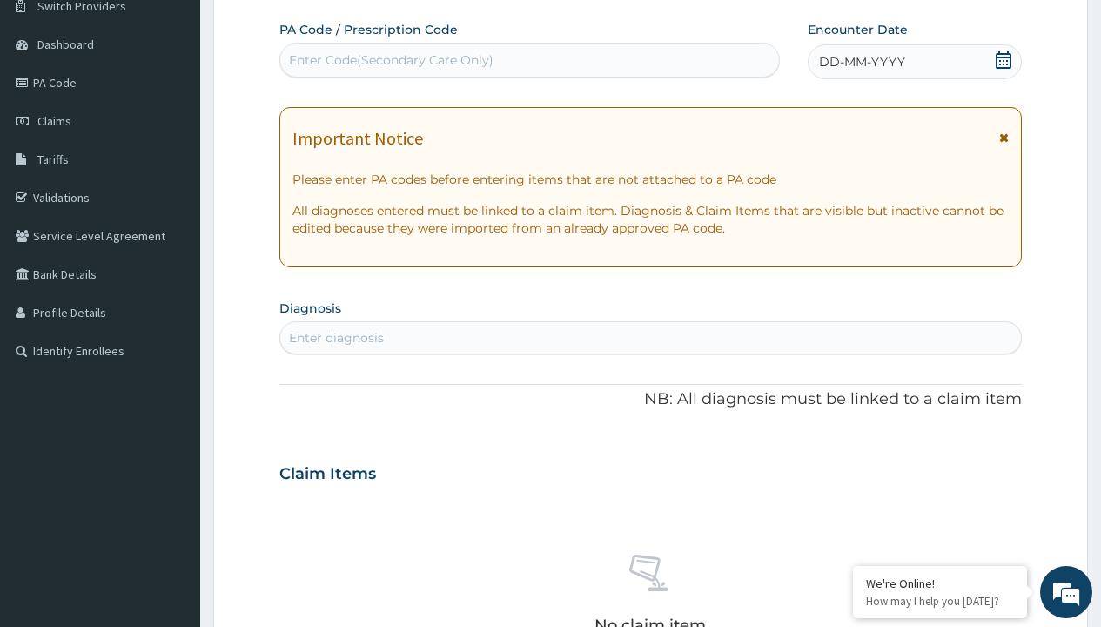
click at [861, 62] on span "DD-MM-YYYY" at bounding box center [862, 61] width 86 height 17
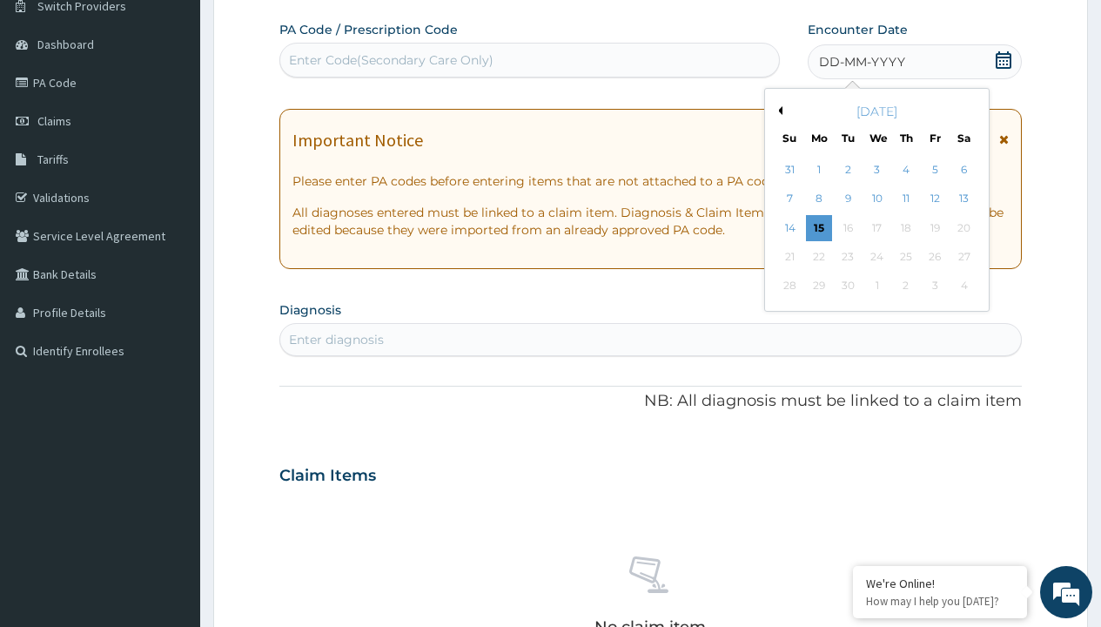
click at [777, 111] on button "Previous Month" at bounding box center [778, 110] width 9 height 9
click at [847, 227] on div "12" at bounding box center [848, 228] width 26 height 26
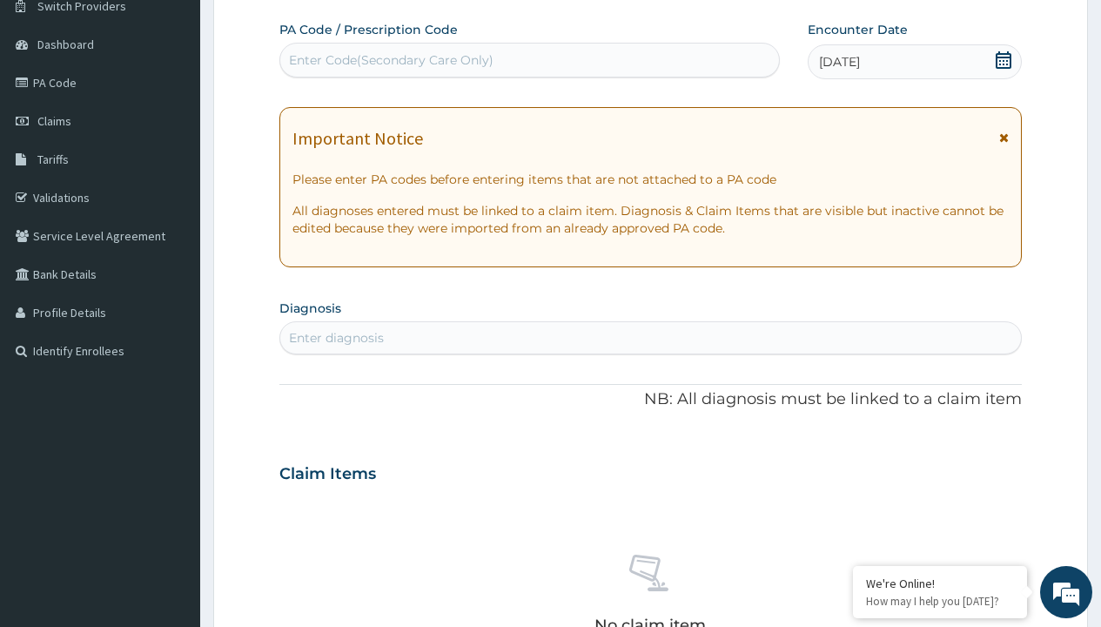
click at [336, 338] on div "Enter diagnosis" at bounding box center [336, 337] width 95 height 17
type input "prescription collected"
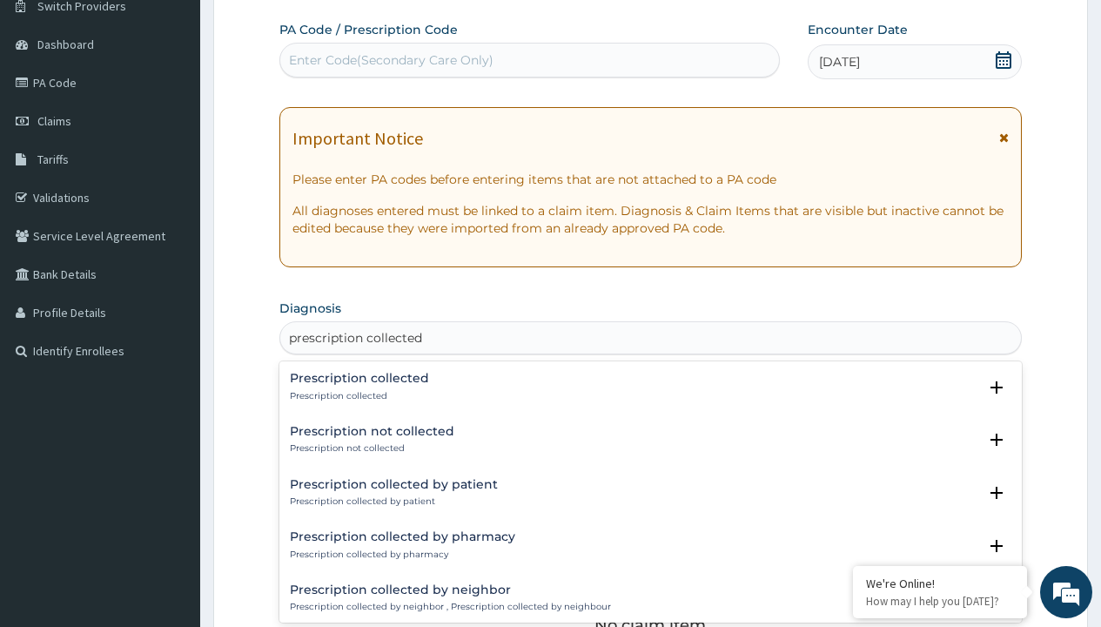
click at [357, 395] on p "Prescription collected" at bounding box center [359, 396] width 139 height 12
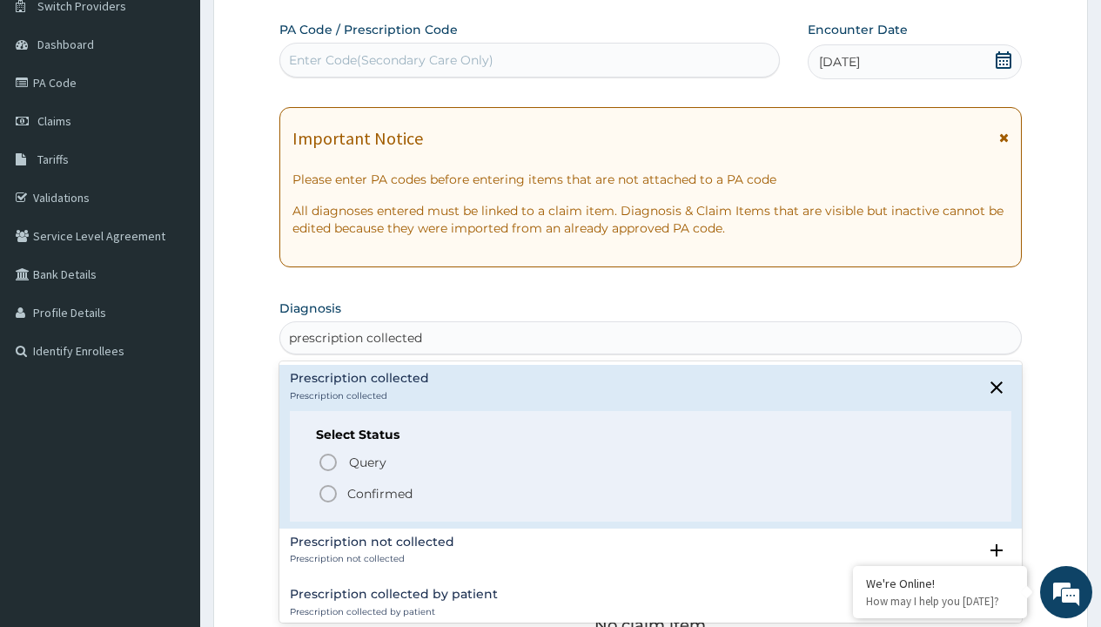
click at [380, 493] on p "Confirmed" at bounding box center [379, 493] width 65 height 17
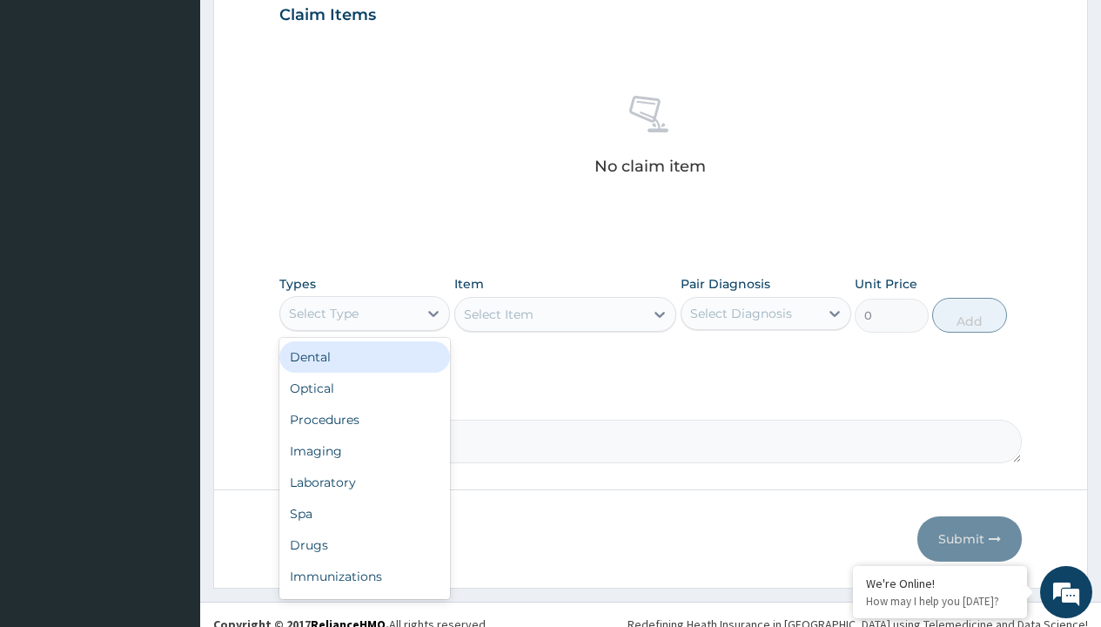
type input "procedures"
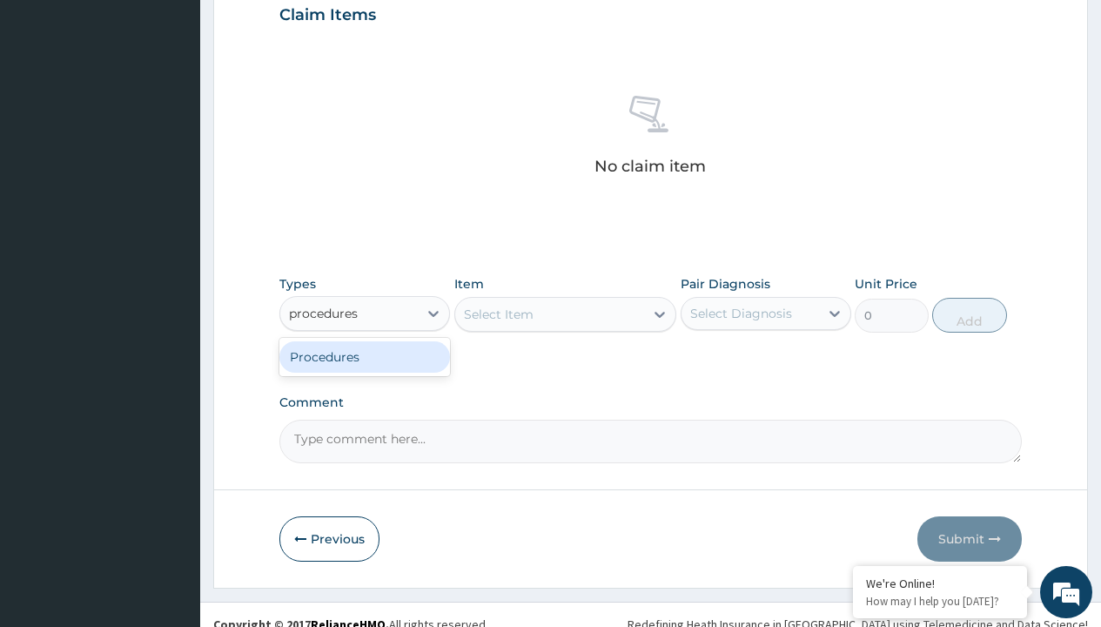
click at [365, 356] on div "Procedures" at bounding box center [364, 356] width 171 height 31
click at [498, 313] on div "Select Item" at bounding box center [565, 314] width 223 height 35
click at [324, 313] on div "Procedures" at bounding box center [324, 313] width 70 height 17
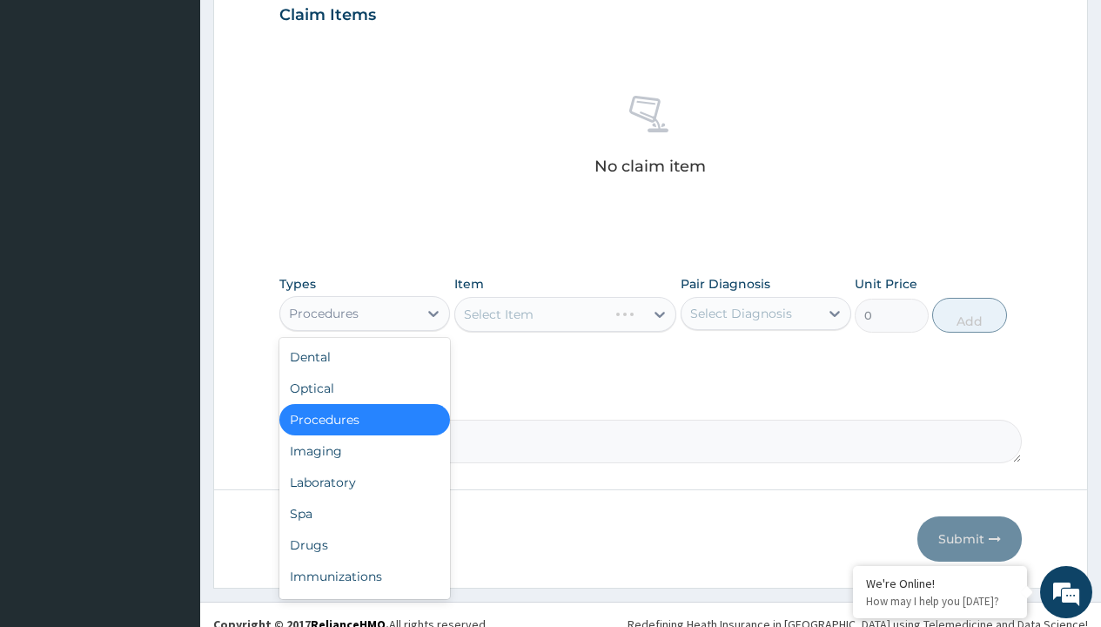
type input "procedures"
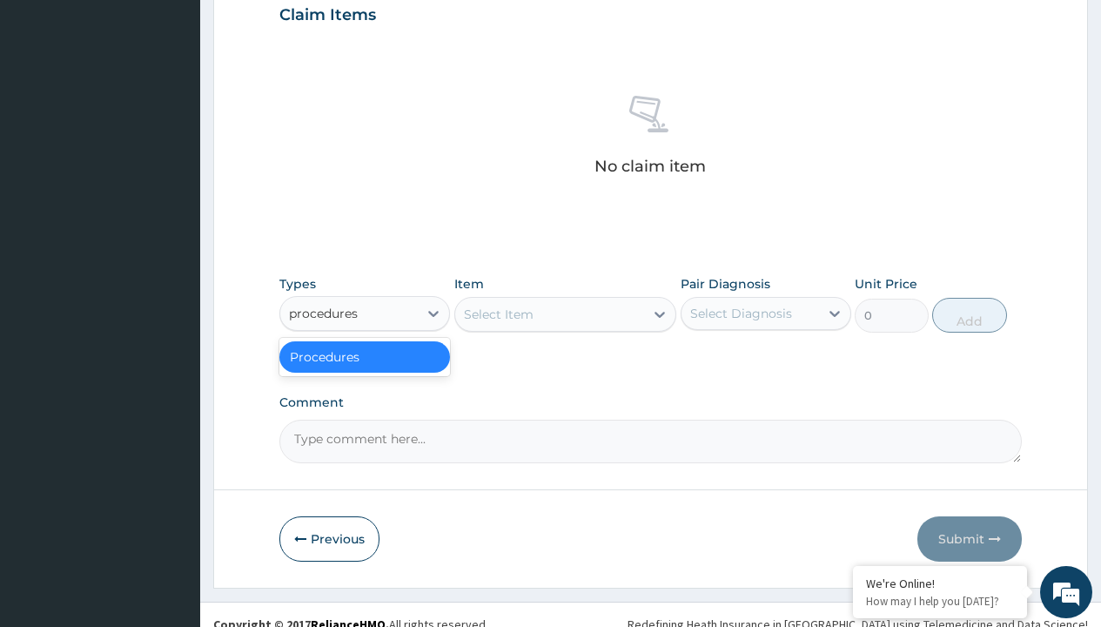
click at [365, 356] on div "Procedures" at bounding box center [364, 356] width 171 height 31
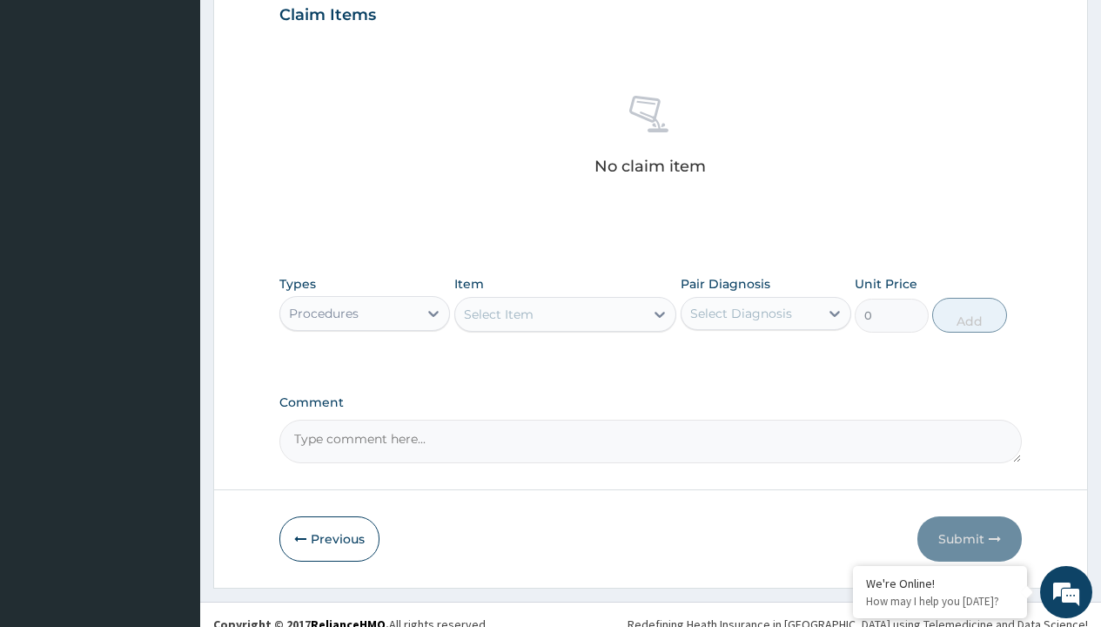
click at [498, 313] on div "Select Item" at bounding box center [499, 314] width 70 height 17
type input "service fee"
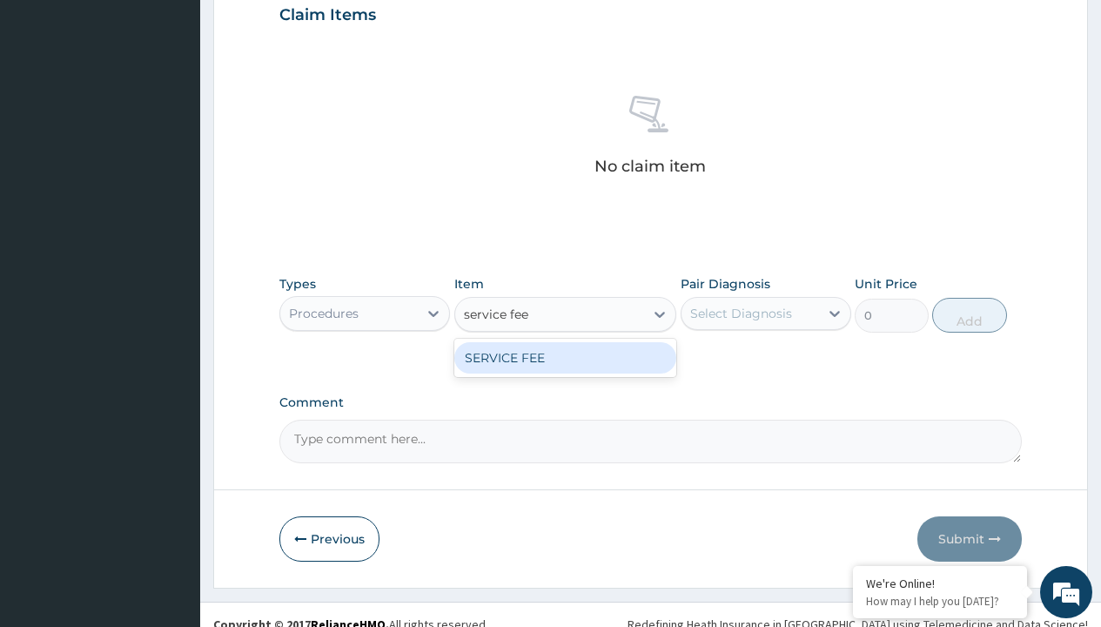
click at [565, 357] on div "SERVICE FEE" at bounding box center [565, 357] width 223 height 31
type input "100"
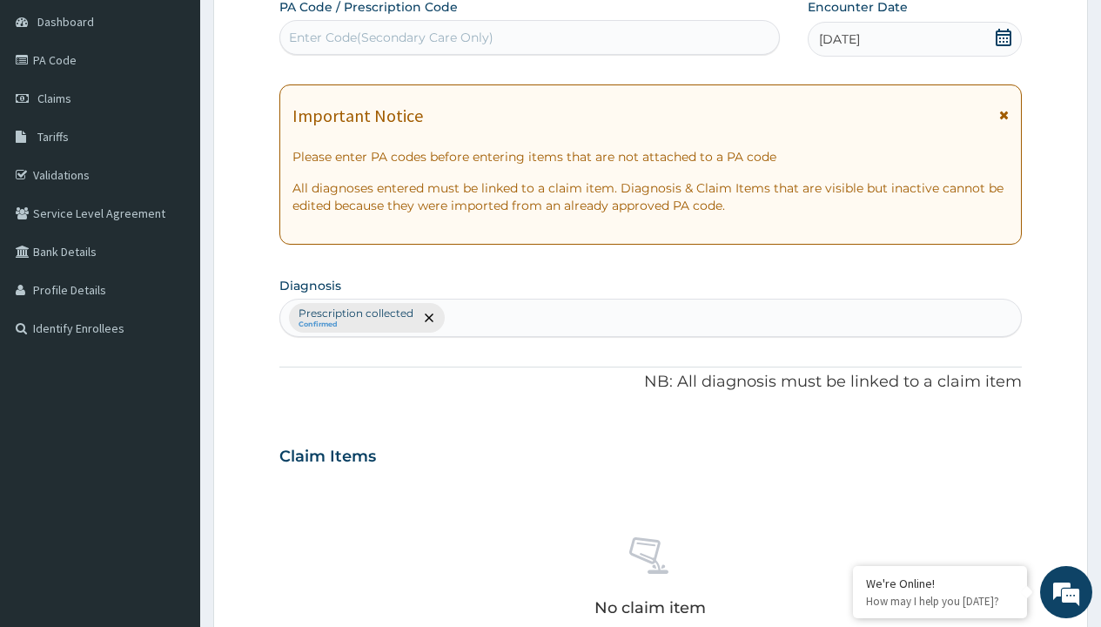
type input "prescription collected"
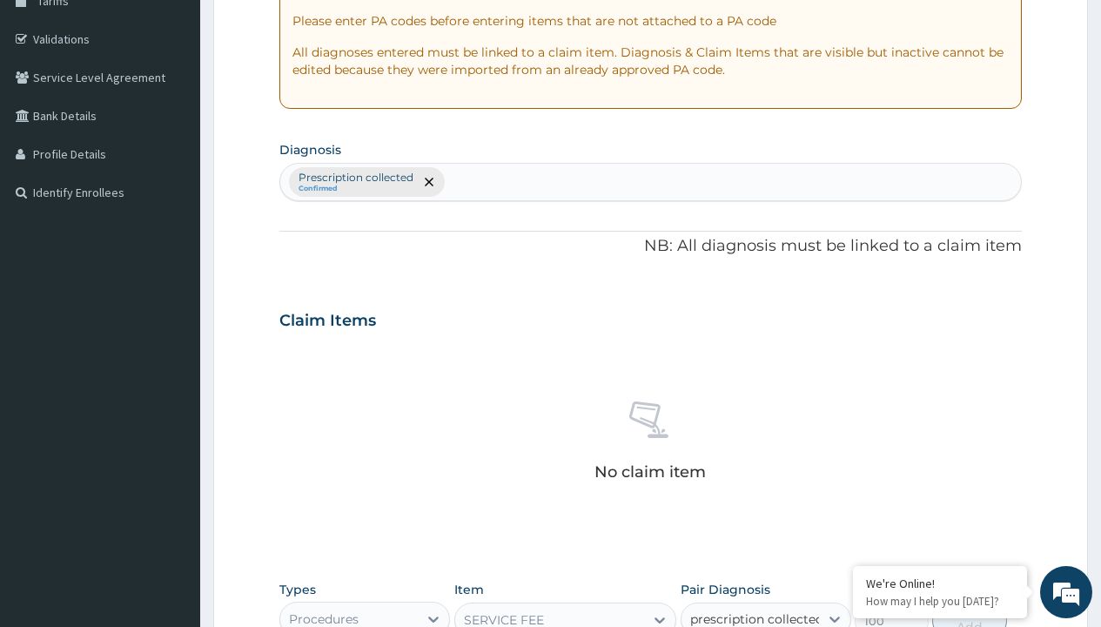
checkbox input "true"
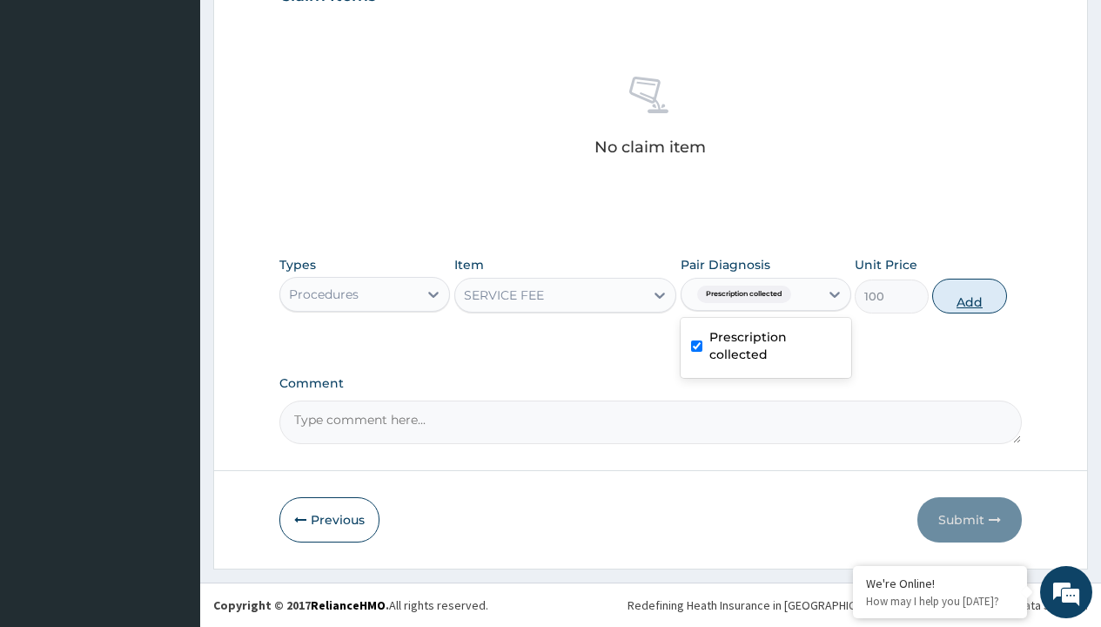
click at [970, 295] on button "Add" at bounding box center [969, 296] width 74 height 35
type input "0"
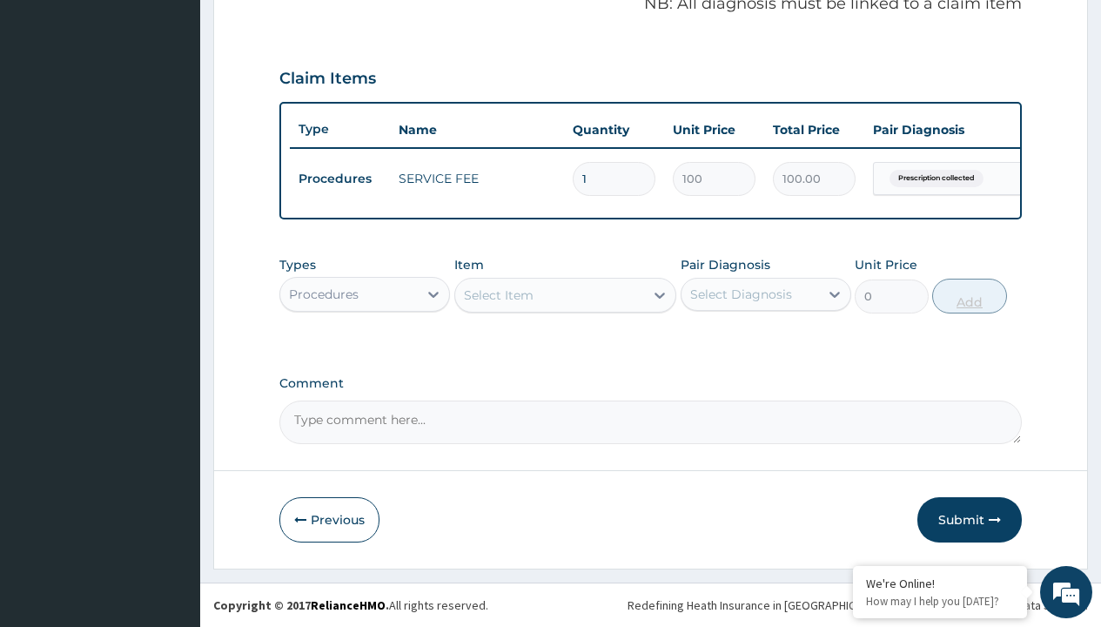
scroll to position [559, 0]
click at [324, 293] on div "Procedures" at bounding box center [324, 294] width 70 height 17
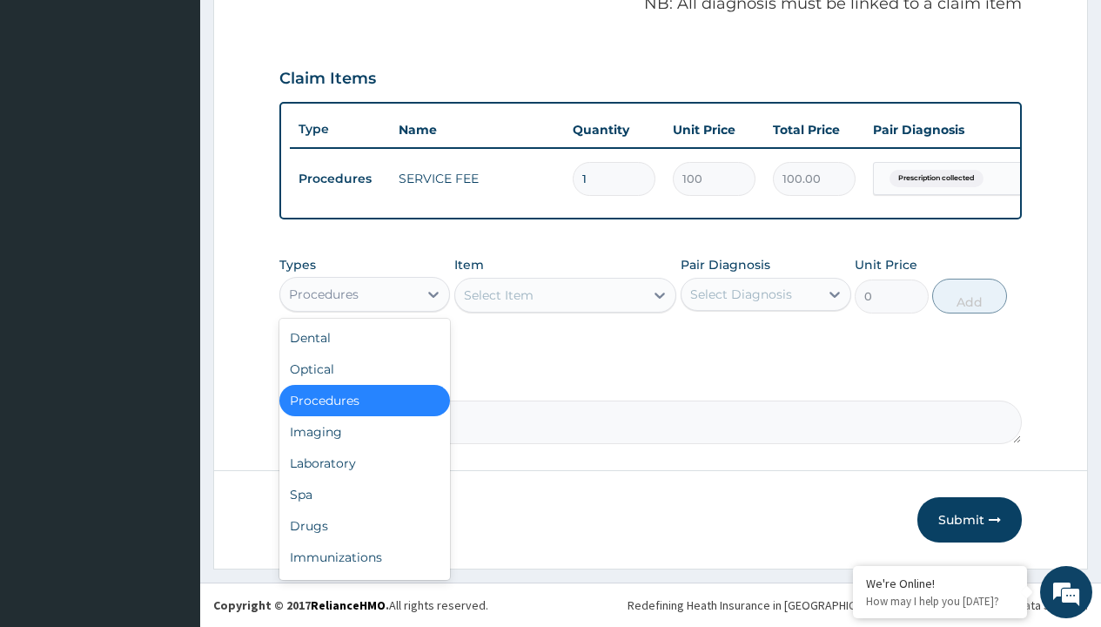
type input "drugs"
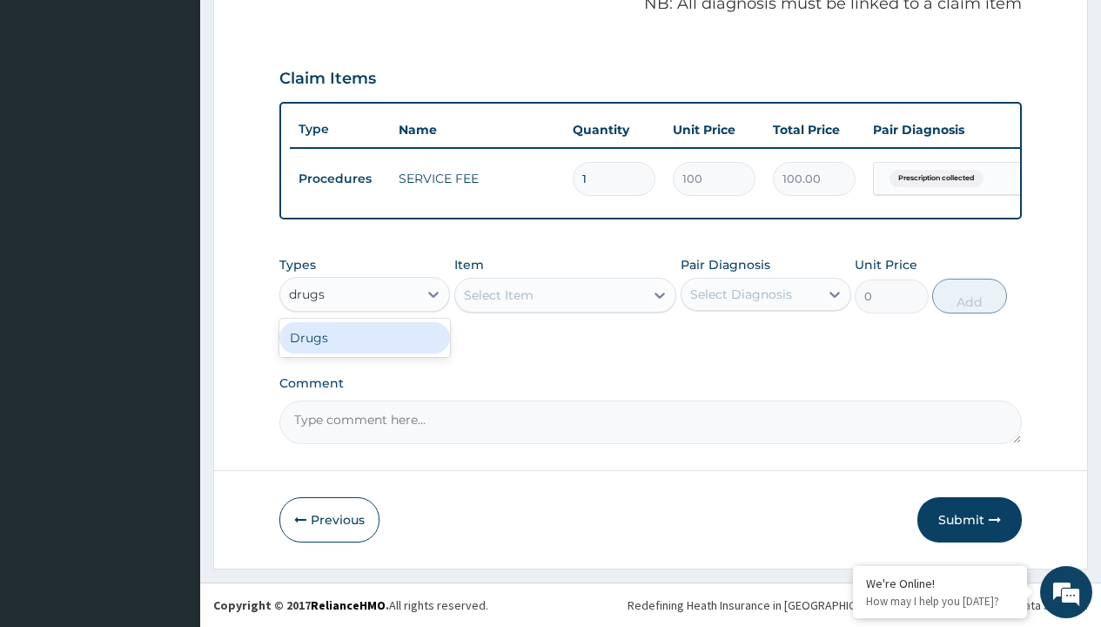
scroll to position [0, 0]
click at [365, 337] on div "Drugs" at bounding box center [364, 337] width 171 height 31
click at [498, 294] on div "Select Item" at bounding box center [565, 295] width 223 height 35
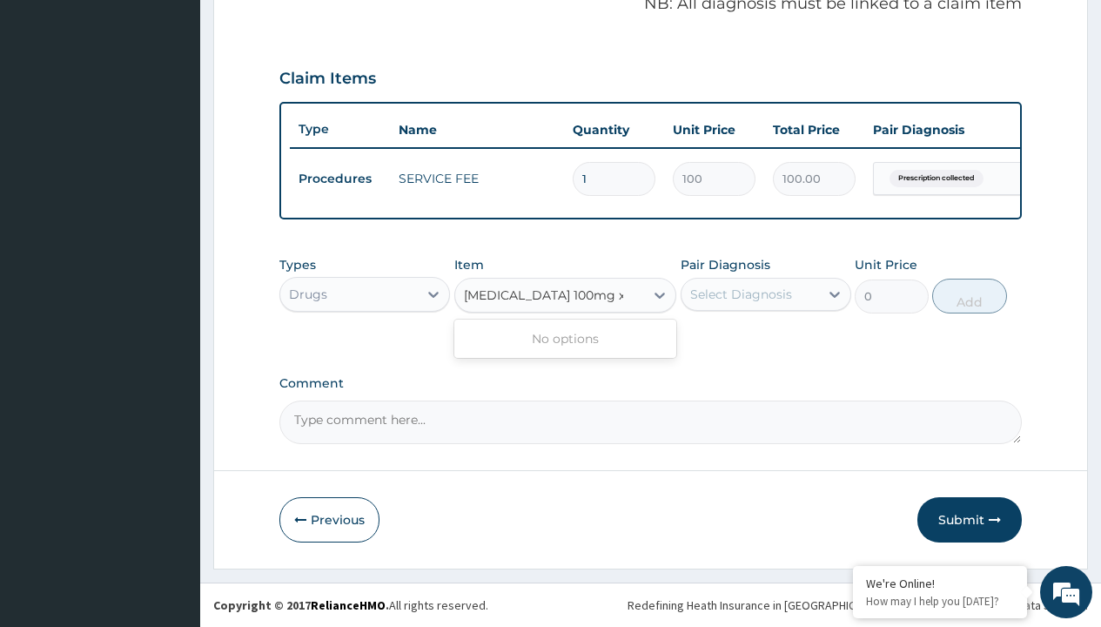
type input "modafinil 100mg x30 tabs"
click at [307, 293] on div "Drugs" at bounding box center [308, 294] width 38 height 17
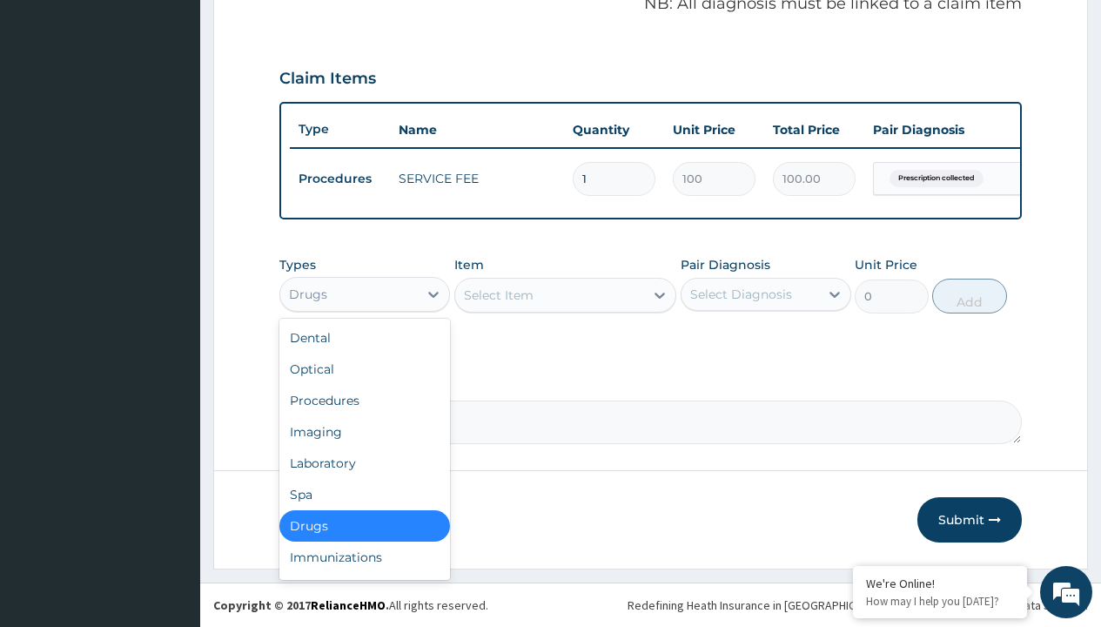
type input "drugs"
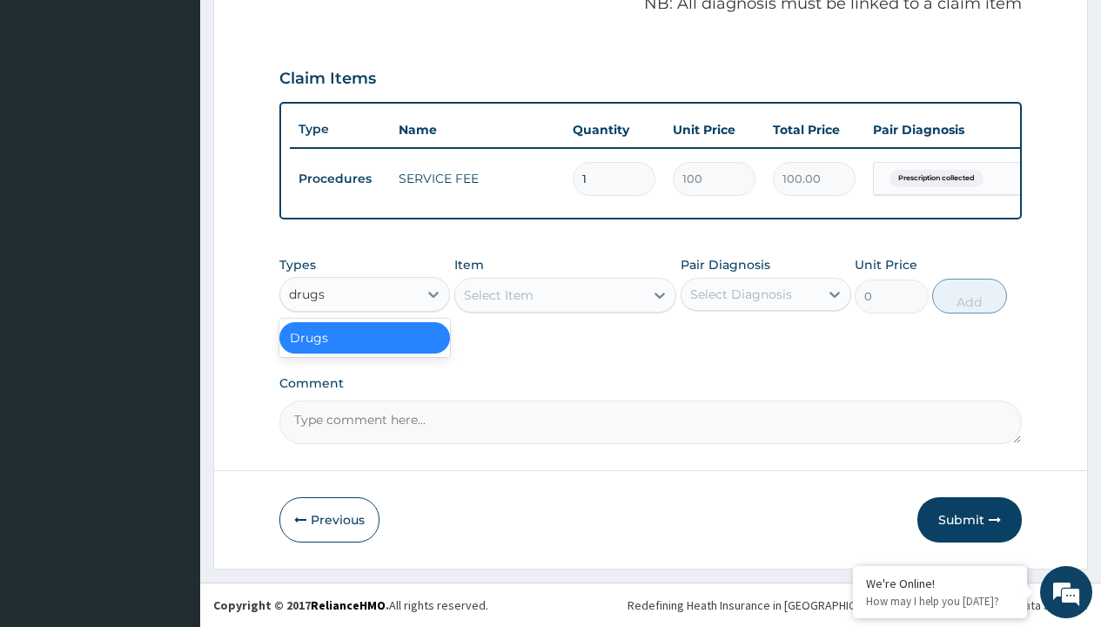
click at [365, 337] on div "Drugs" at bounding box center [364, 337] width 171 height 31
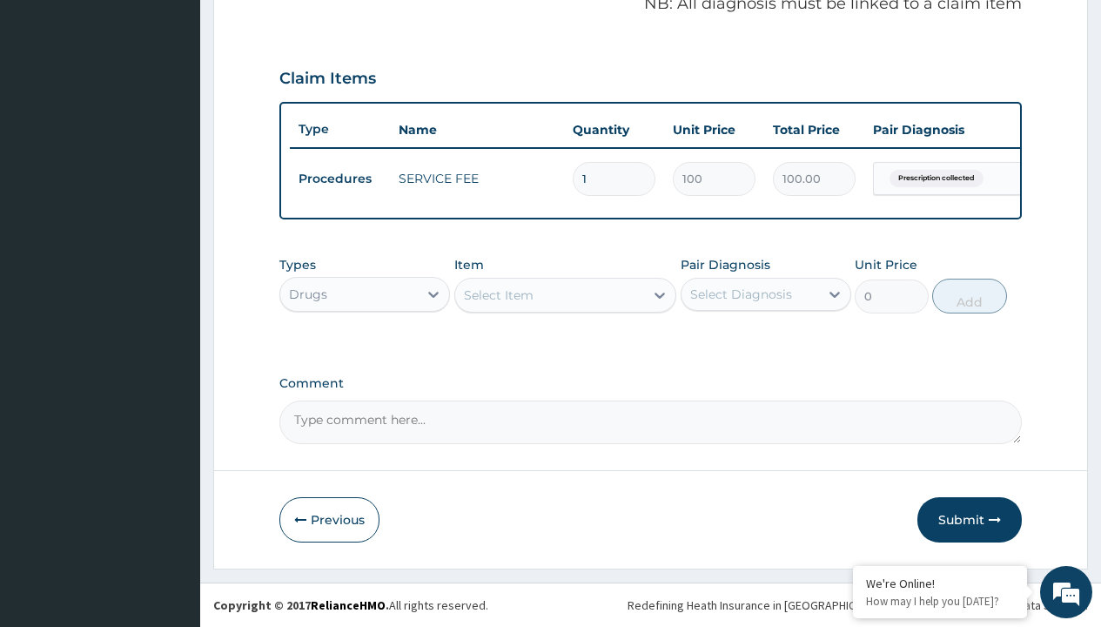
click at [498, 294] on div "Select Item" at bounding box center [499, 294] width 70 height 17
type input "modafinil 100mg x30 tabs"
click at [307, 293] on div "Drugs" at bounding box center [308, 294] width 38 height 17
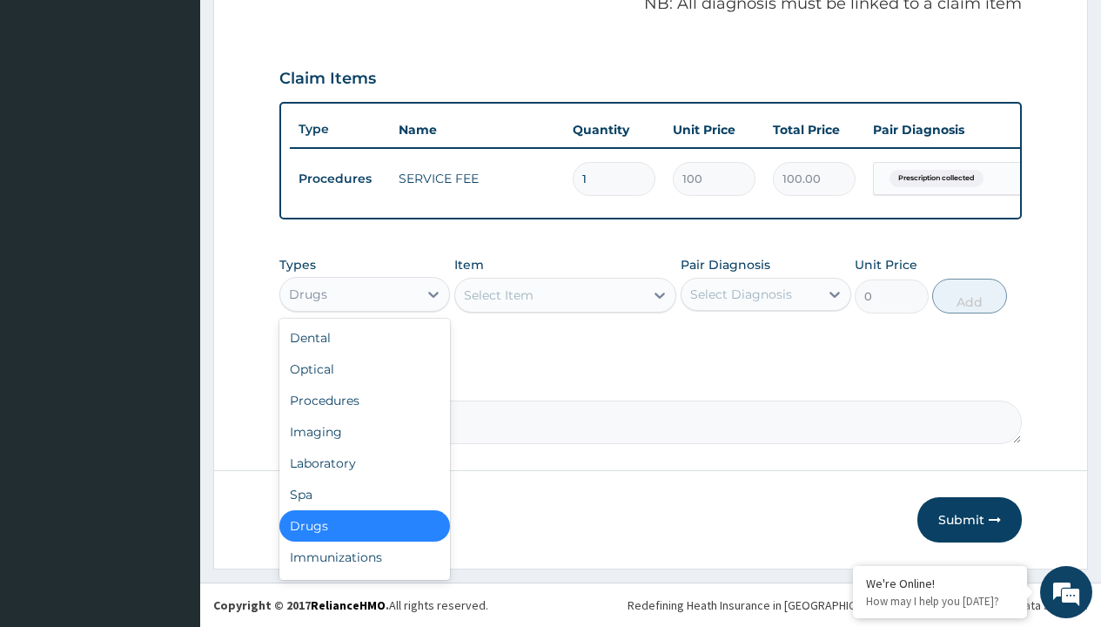
type input "drugs"
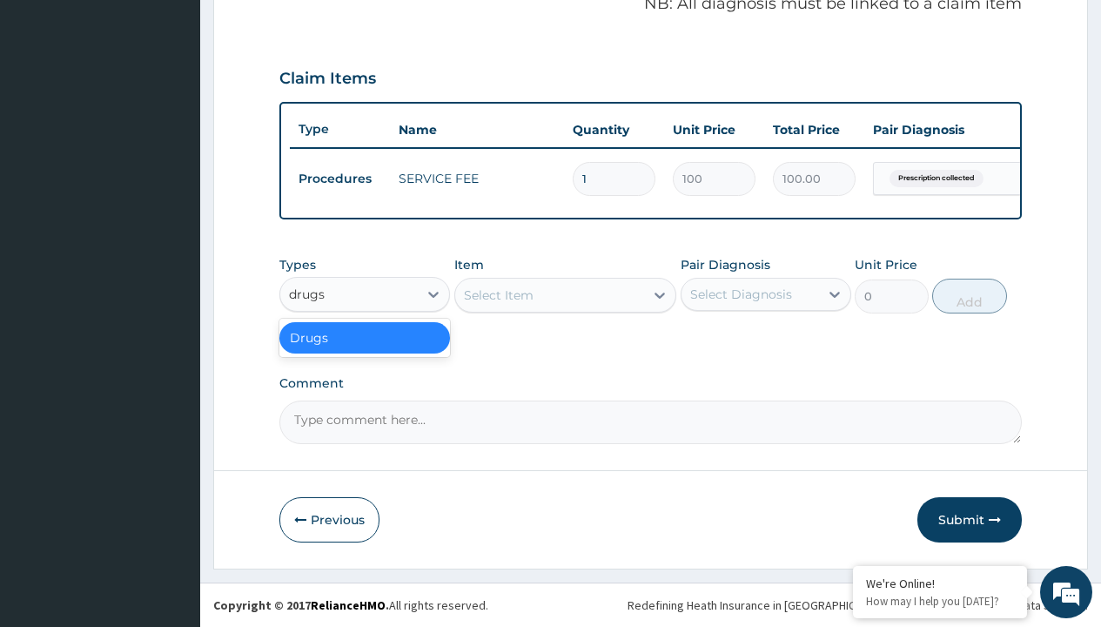
click at [365, 337] on div "Drugs" at bounding box center [364, 337] width 171 height 31
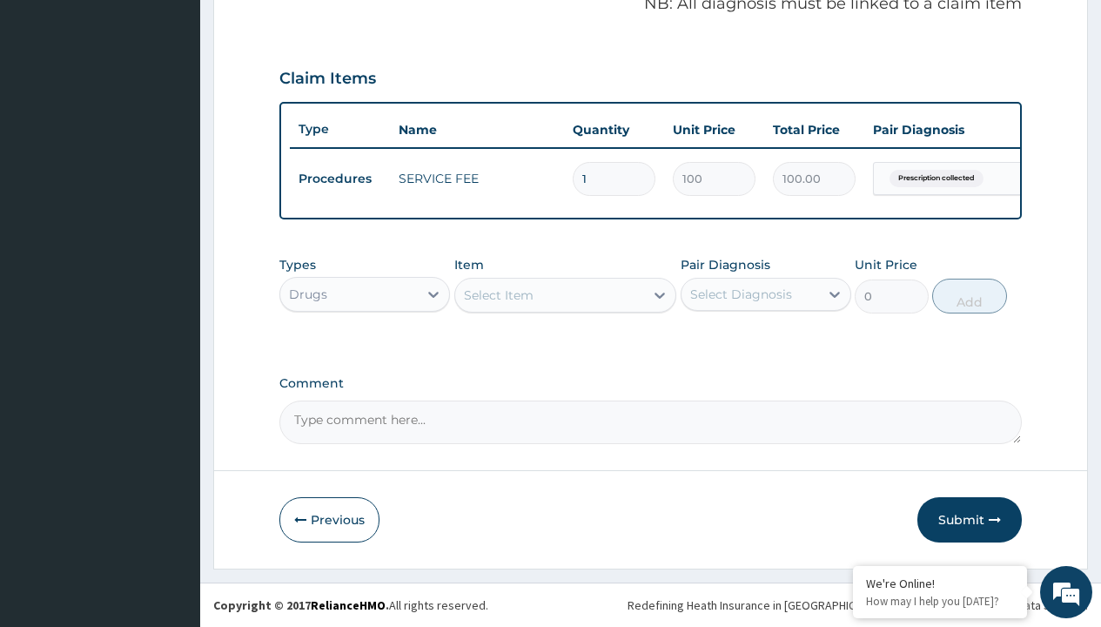
click at [498, 294] on div "Select Item" at bounding box center [499, 294] width 70 height 17
type input "modafinil 100mg x30 tabs"
click at [307, 293] on div "Drugs" at bounding box center [308, 294] width 38 height 17
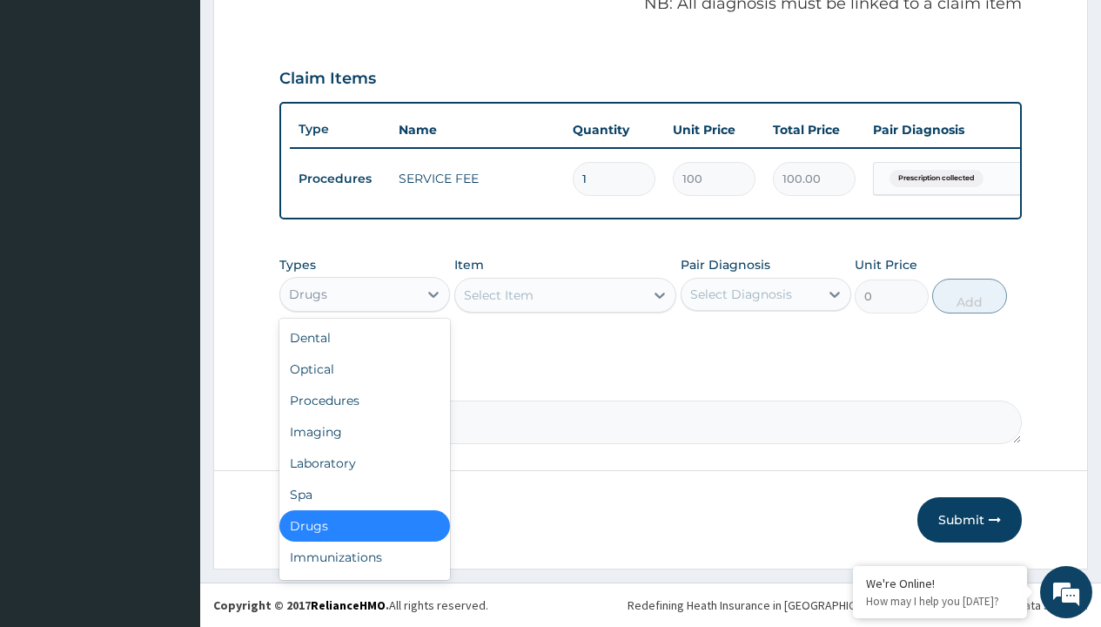
type input "drugs"
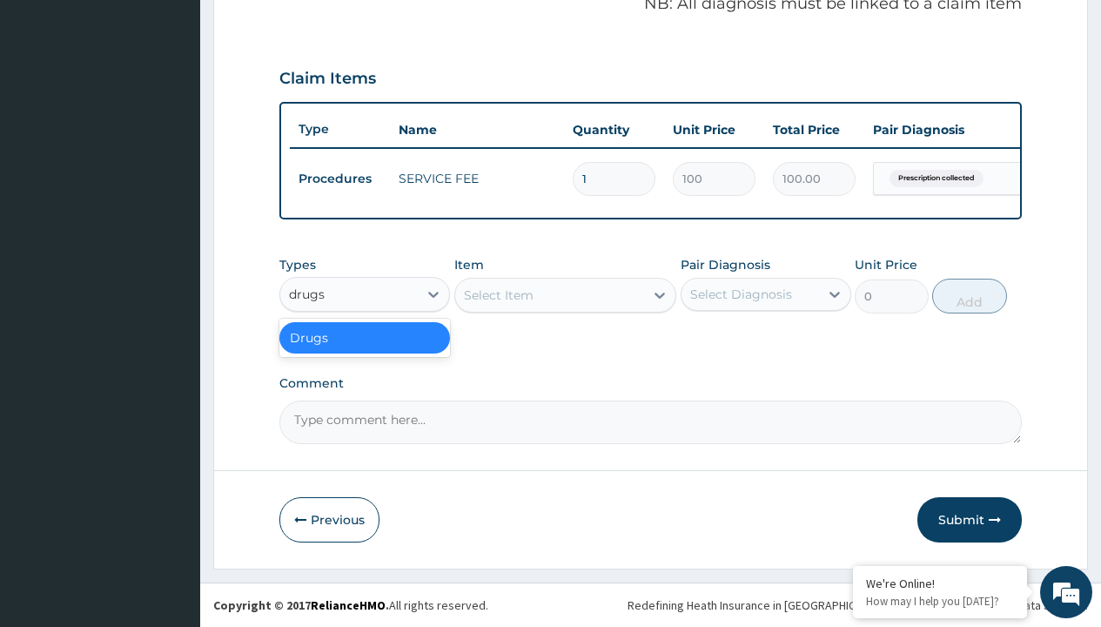
click at [365, 337] on div "Drugs" at bounding box center [364, 337] width 171 height 31
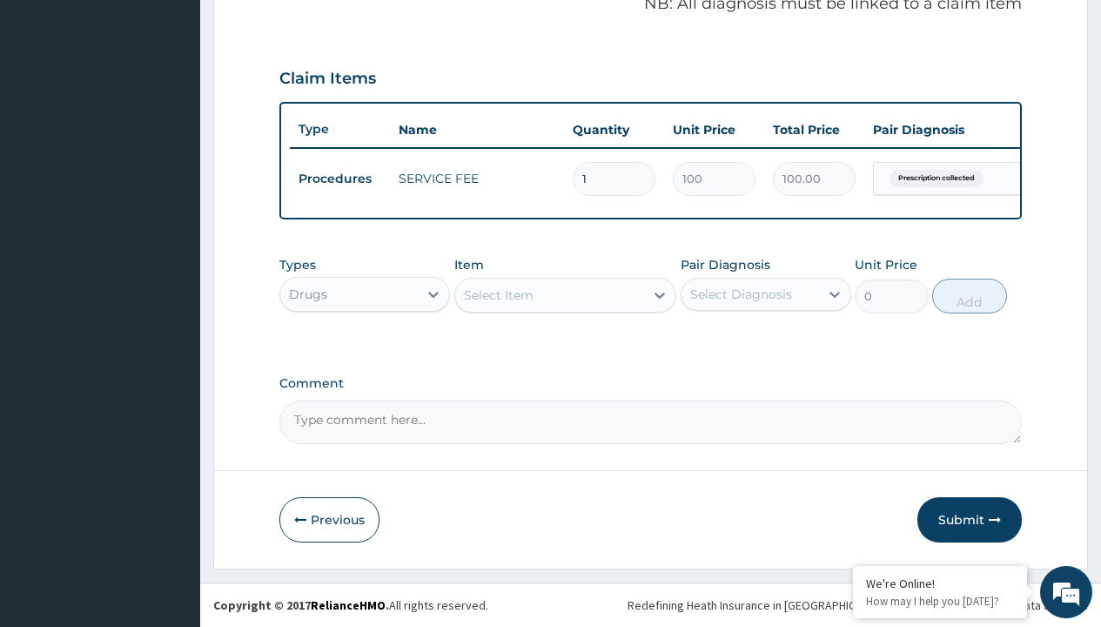
click at [498, 294] on div "Select Item" at bounding box center [499, 294] width 70 height 17
type input "modafinil 100mg x30 tabs"
click at [307, 293] on div "Drugs" at bounding box center [308, 294] width 38 height 17
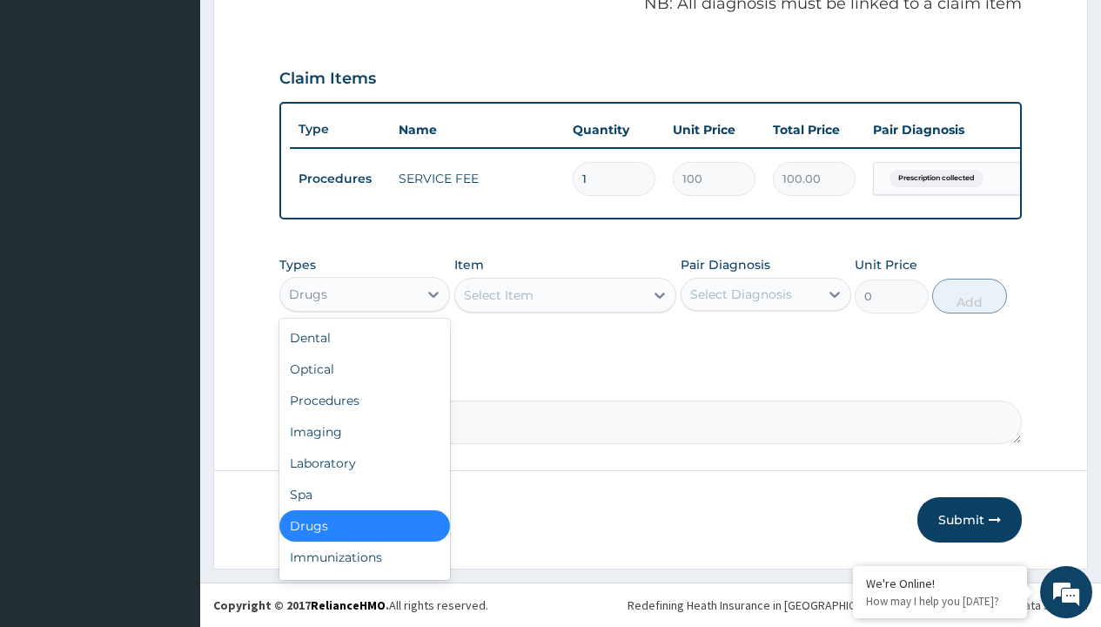
type input "drugs"
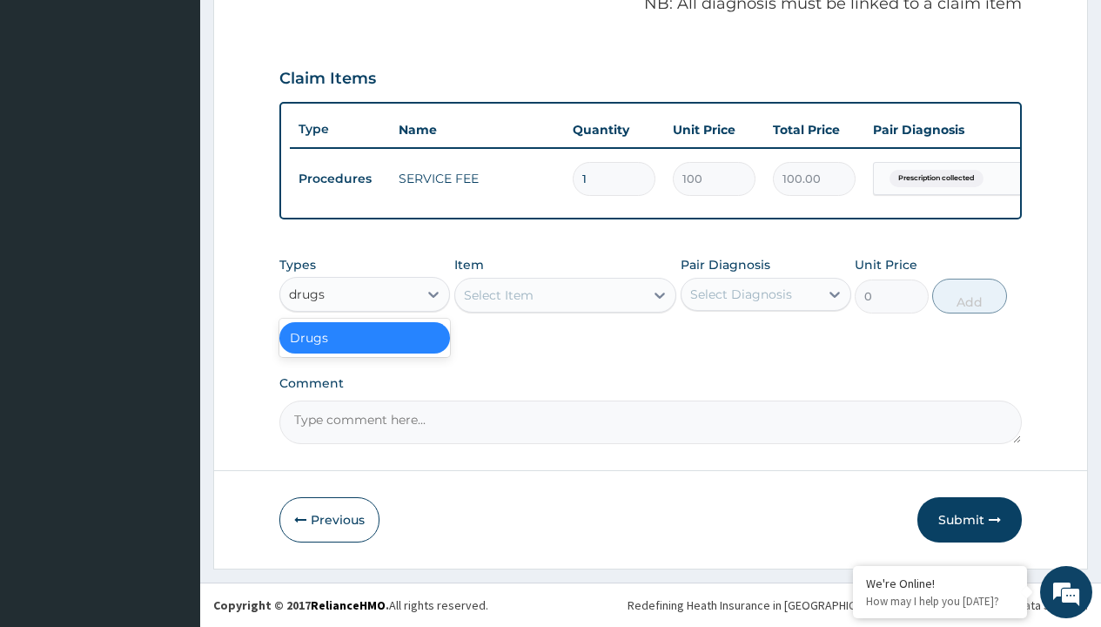
click at [365, 337] on div "Drugs" at bounding box center [364, 337] width 171 height 31
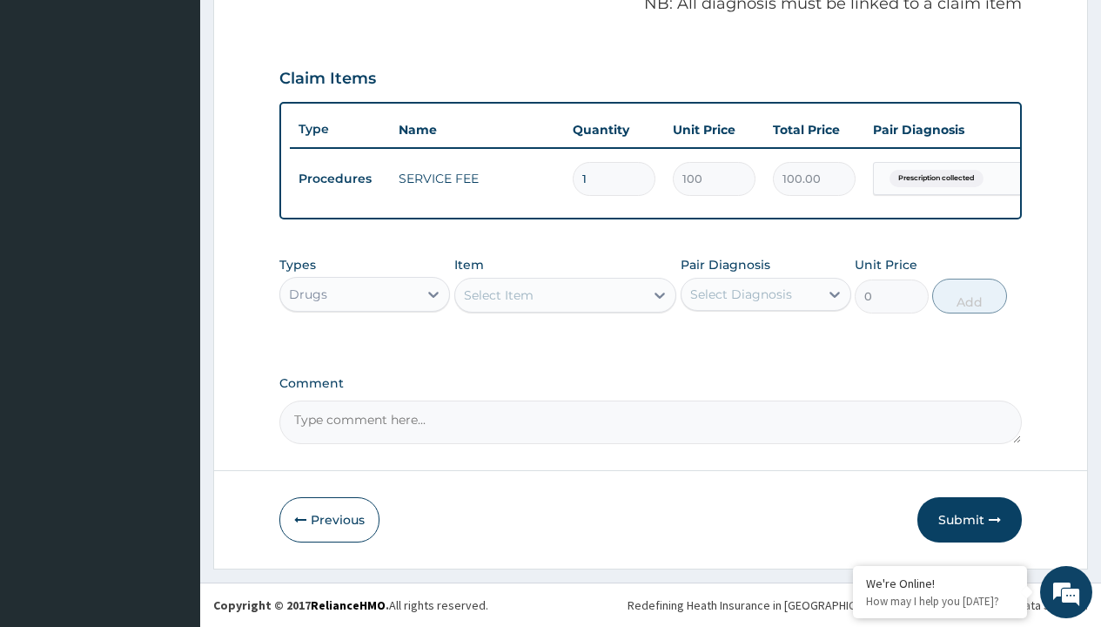
click at [498, 294] on div "Select Item" at bounding box center [499, 294] width 70 height 17
type input "modafinil 100mg x30 tabs"
click at [307, 293] on div "Drugs" at bounding box center [308, 294] width 38 height 17
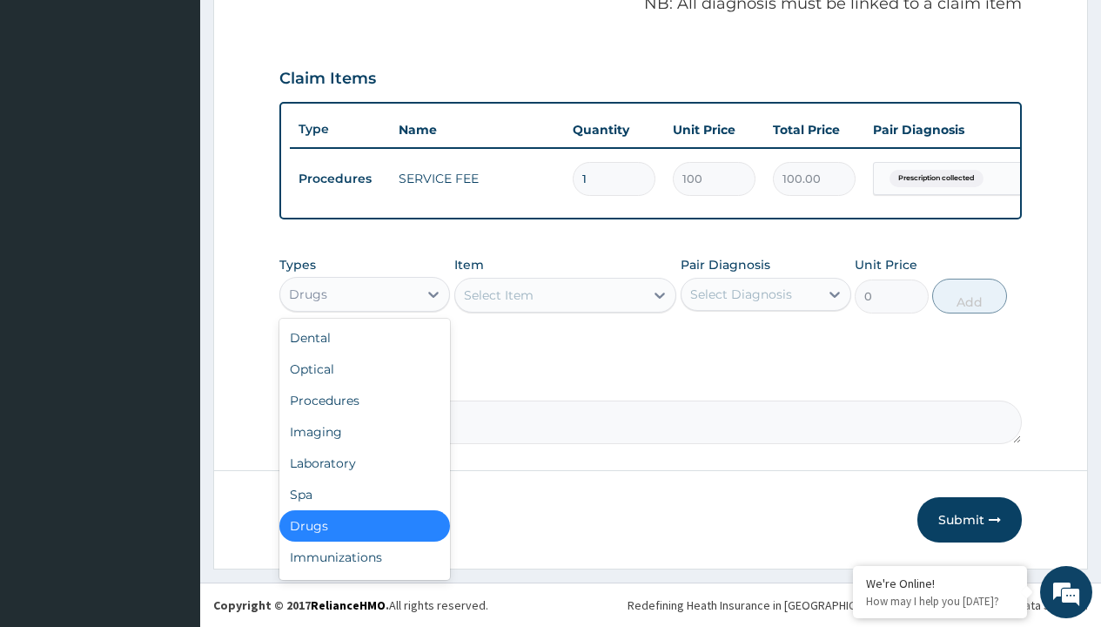
type input "procedures"
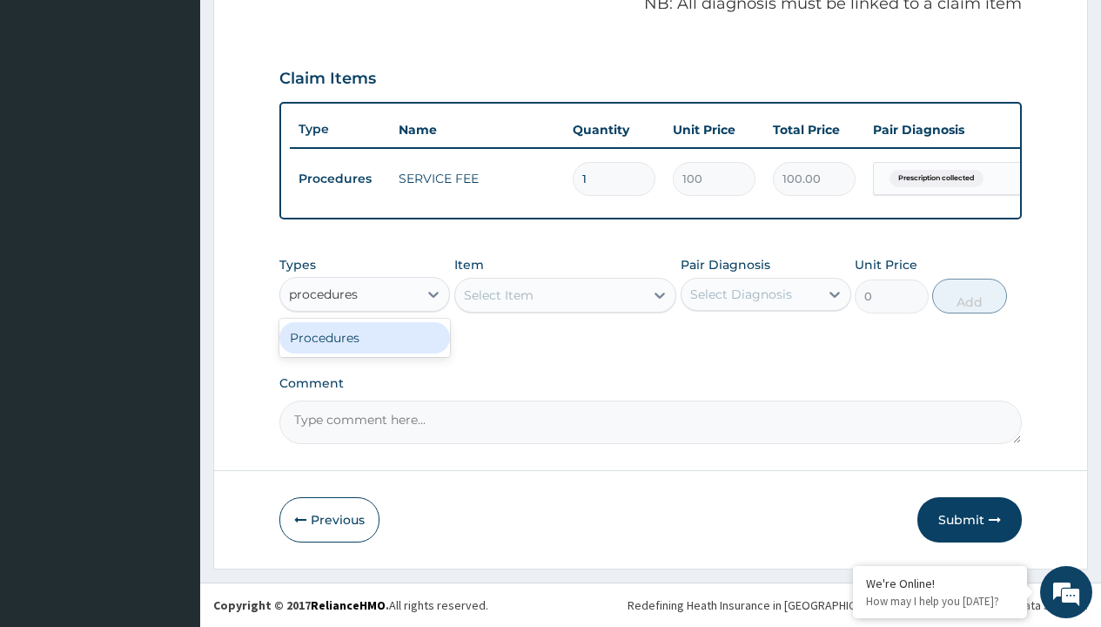
click at [365, 337] on div "Procedures" at bounding box center [364, 337] width 171 height 31
click at [498, 294] on div "Select Item" at bounding box center [499, 294] width 70 height 17
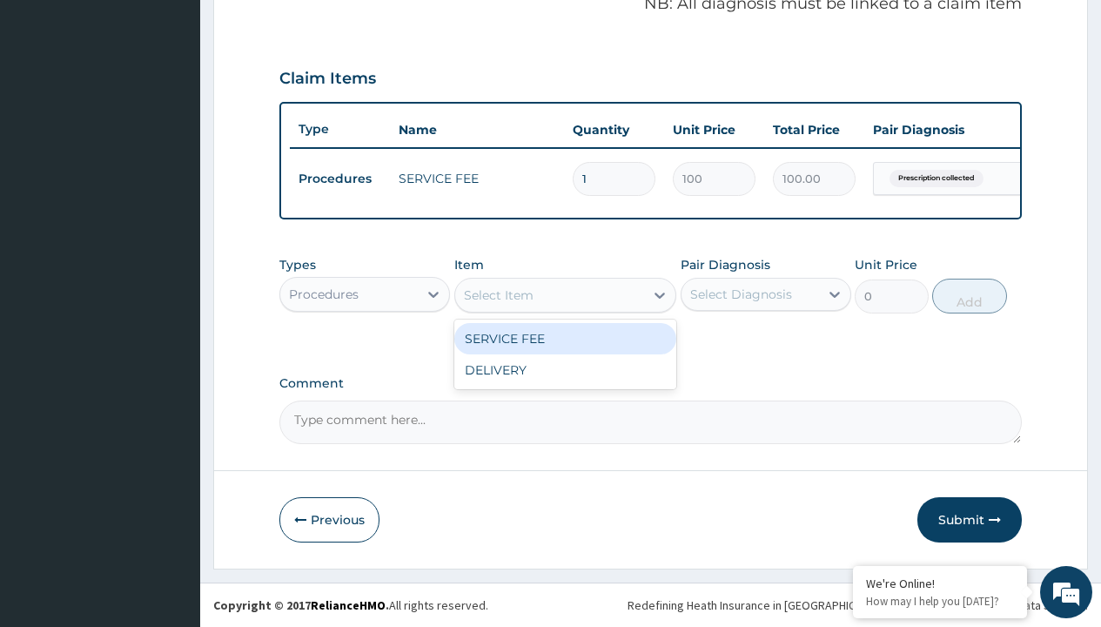
type input "delivery"
click at [565, 338] on div "DELIVERY" at bounding box center [565, 338] width 223 height 31
type input "2000"
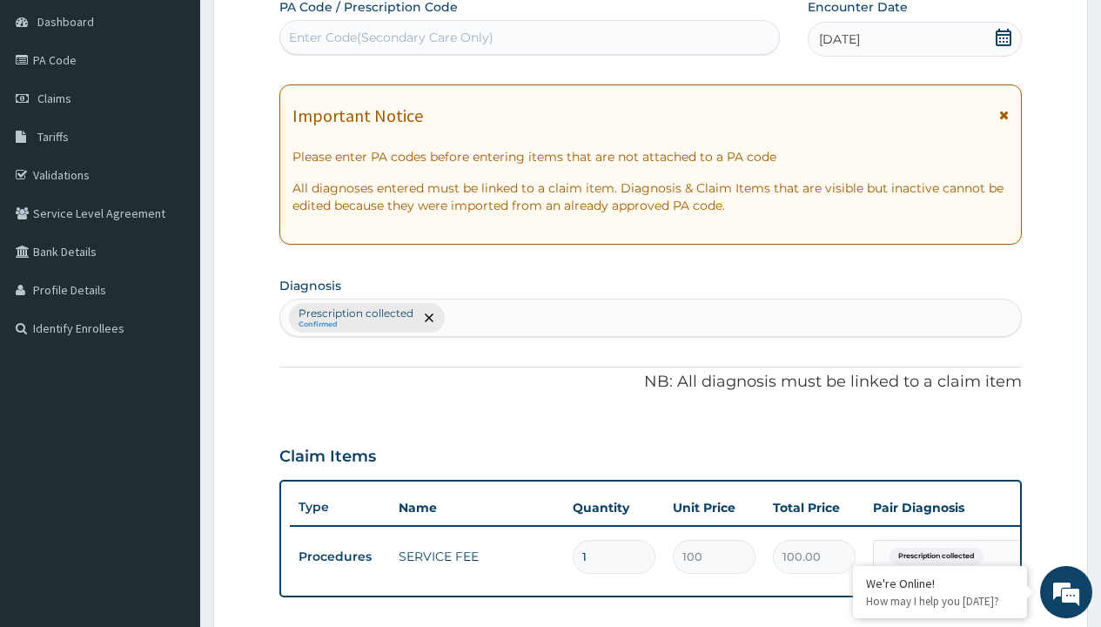
type input "prescription collected"
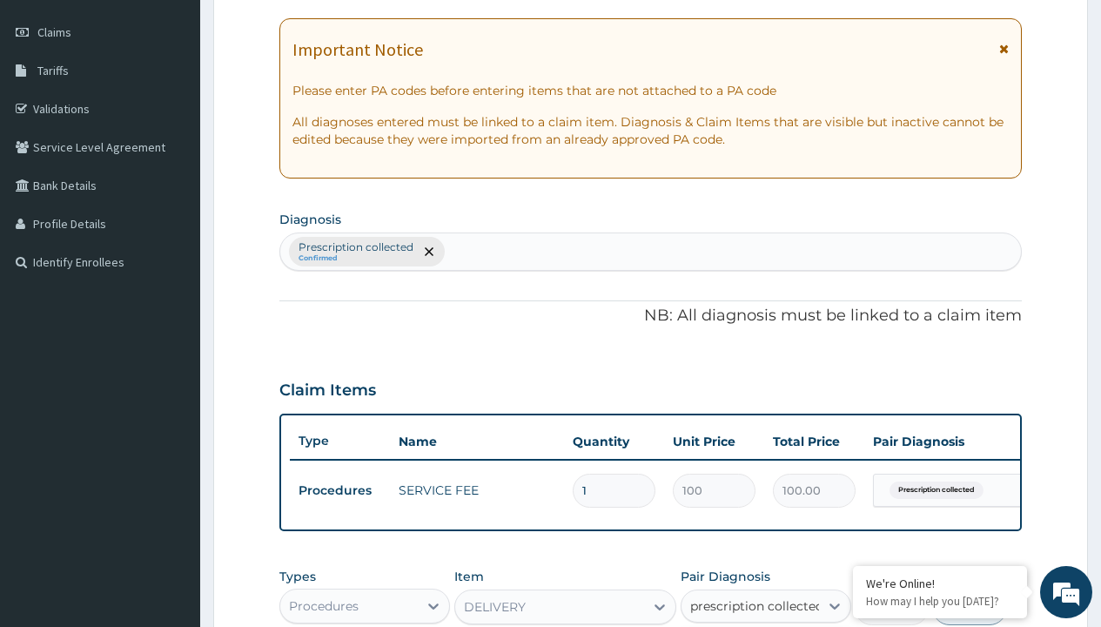
checkbox input "true"
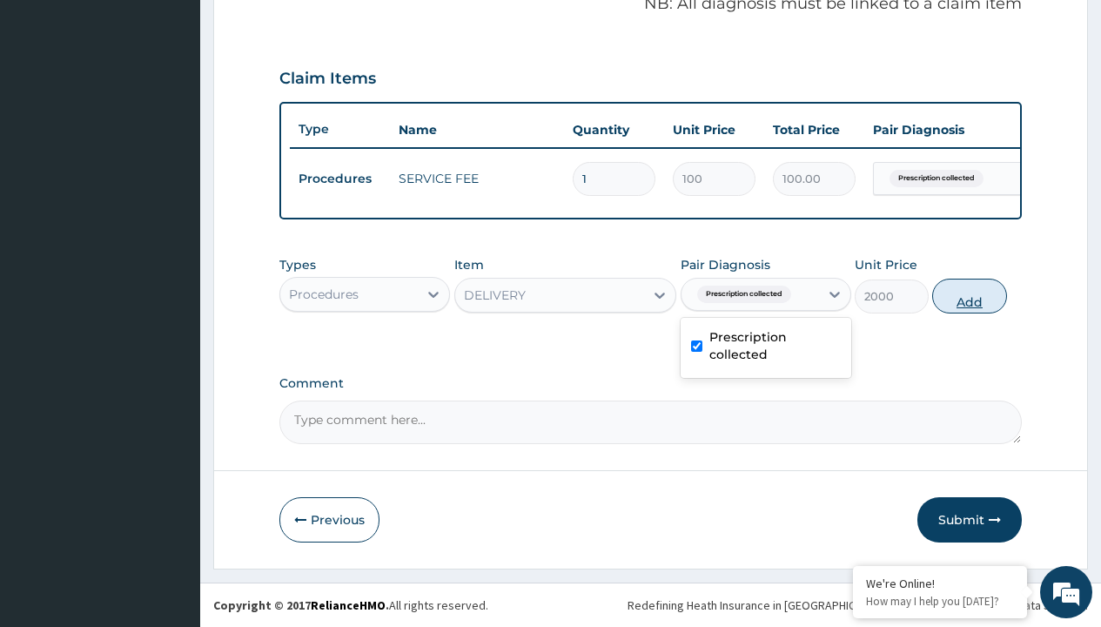
click at [970, 295] on button "Add" at bounding box center [969, 296] width 74 height 35
type input "0"
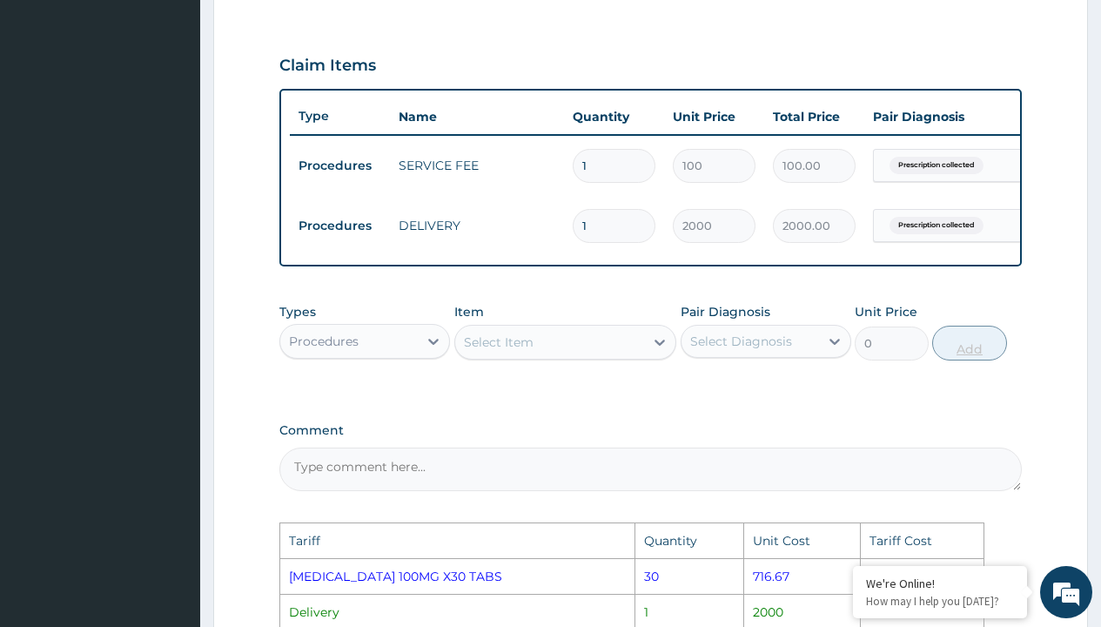
scroll to position [878, 0]
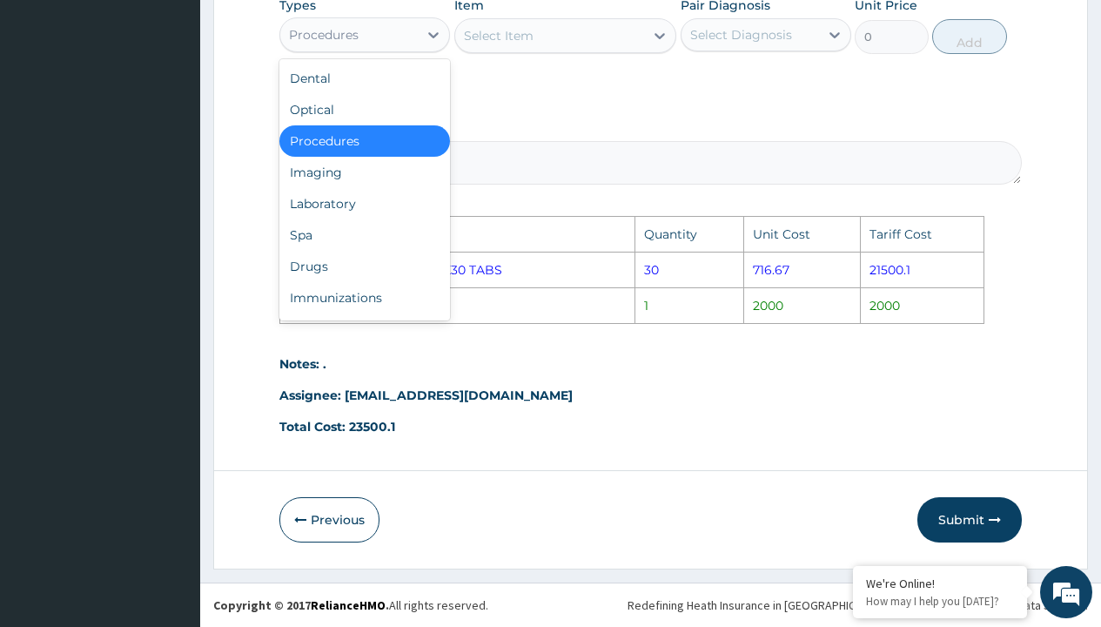
click at [380, 37] on div "Procedures" at bounding box center [349, 35] width 138 height 28
click at [323, 272] on div "Drugs" at bounding box center [364, 266] width 171 height 31
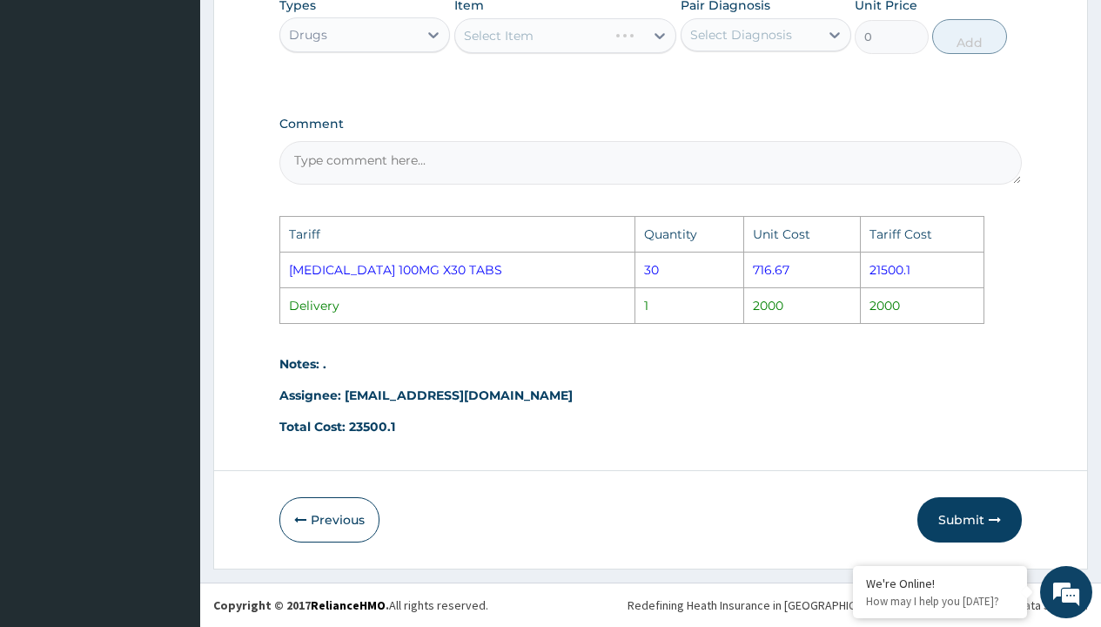
click at [490, 37] on div "Select Item" at bounding box center [565, 35] width 223 height 35
click at [541, 33] on div "Select Item" at bounding box center [565, 35] width 223 height 35
click at [535, 38] on div "Select Item" at bounding box center [550, 36] width 190 height 28
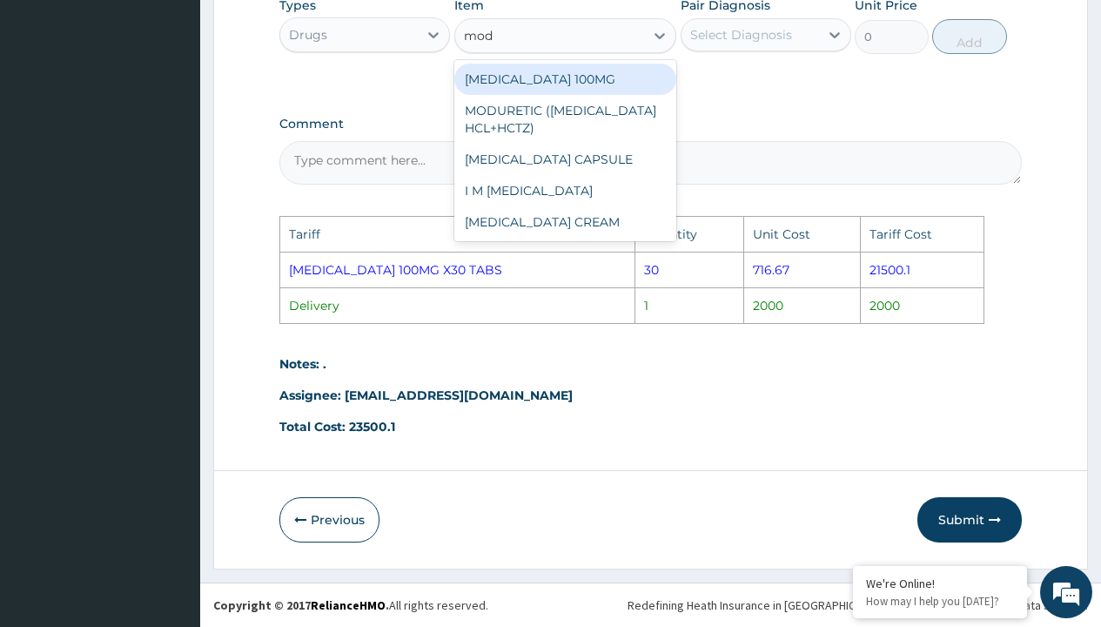
type input "moda"
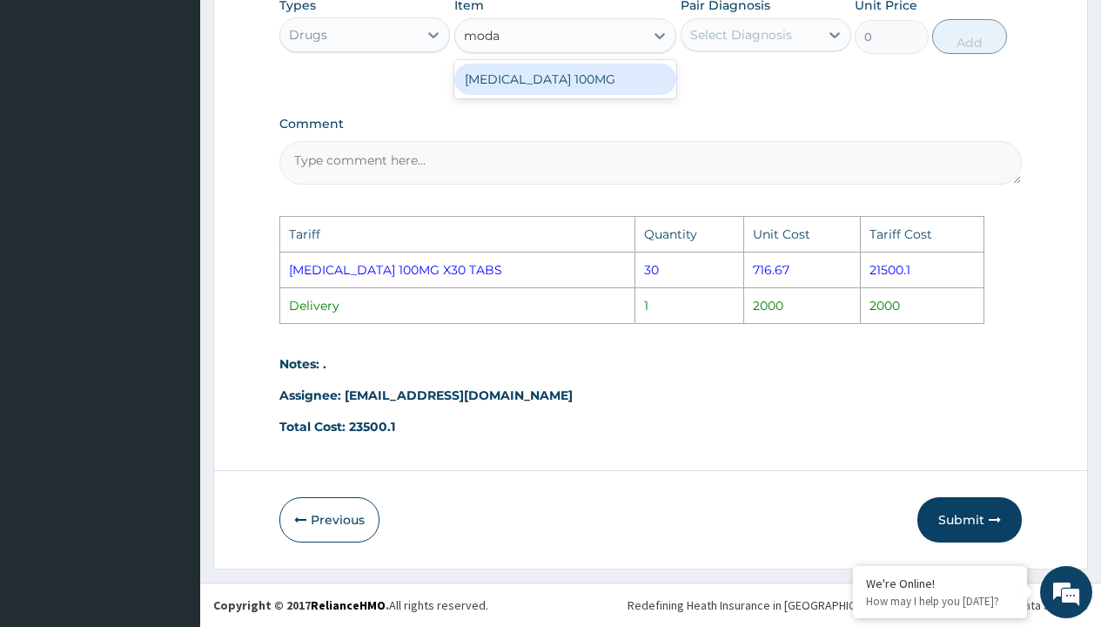
click at [555, 77] on div "[MEDICAL_DATA] 100MG" at bounding box center [565, 79] width 223 height 31
type input "180"
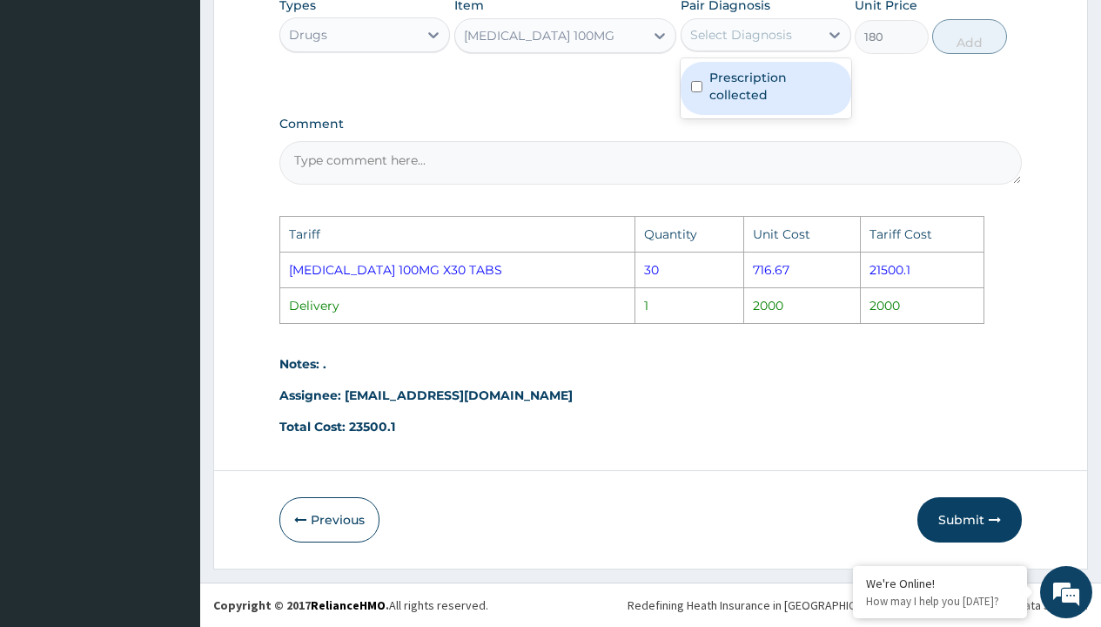
click at [715, 24] on div "Select Diagnosis" at bounding box center [751, 35] width 138 height 28
click at [734, 98] on label "Prescription collected" at bounding box center [775, 86] width 131 height 35
checkbox input "true"
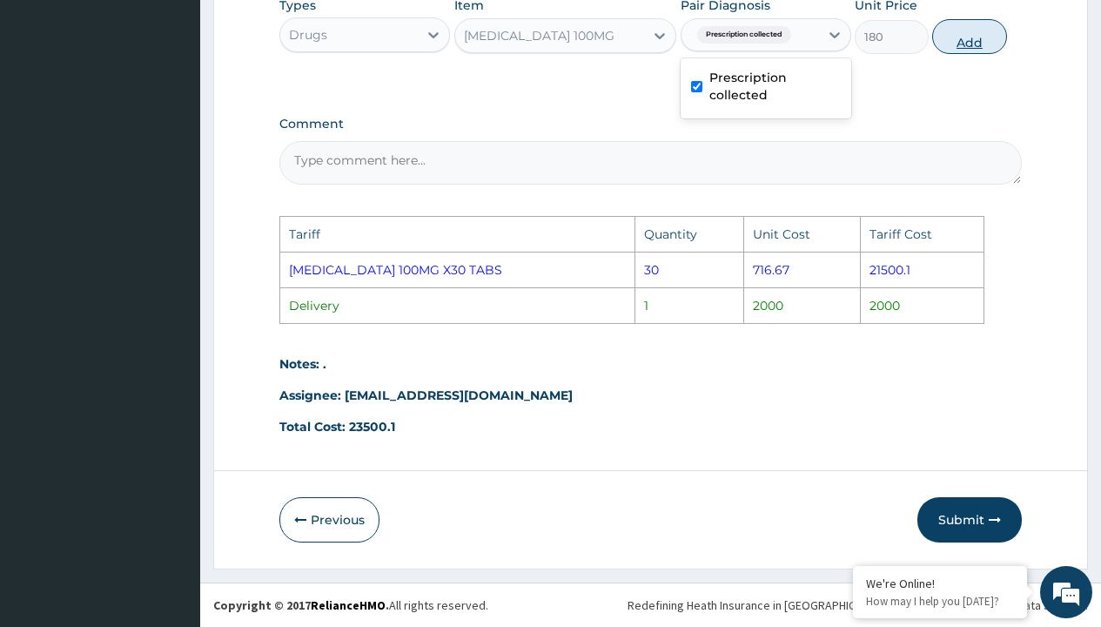
click at [972, 37] on button "Add" at bounding box center [969, 36] width 74 height 35
type input "0"
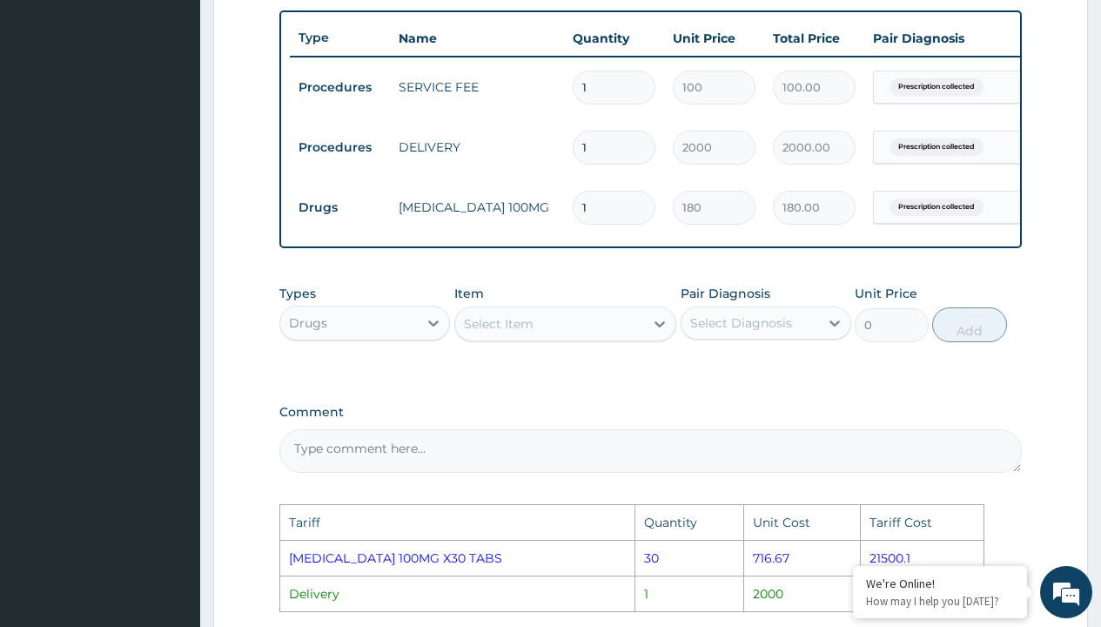
scroll to position [726, 0]
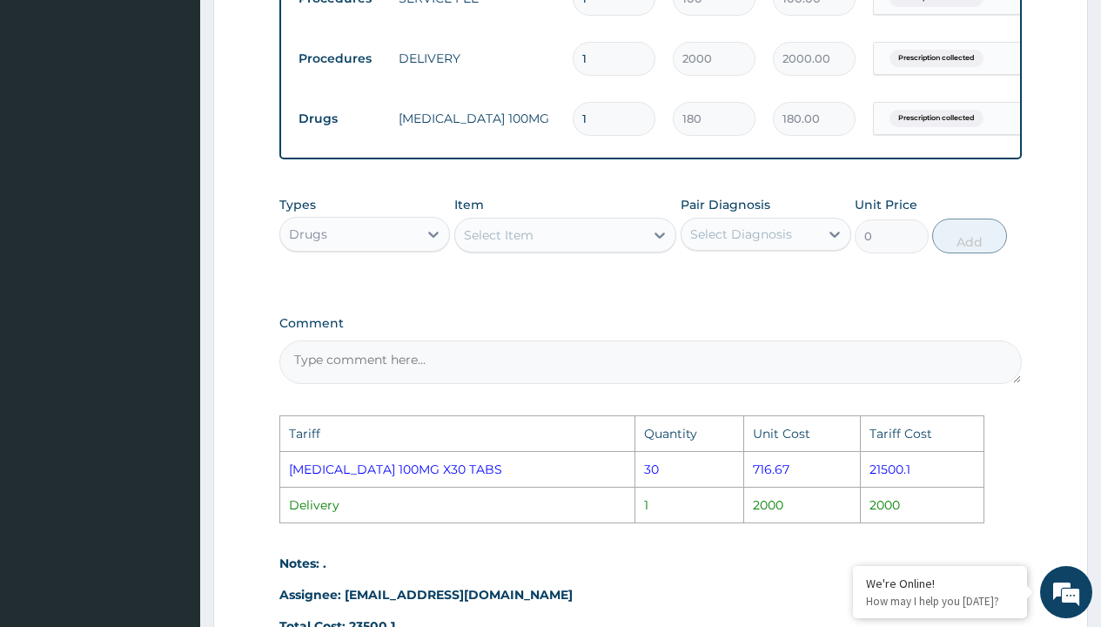
type input "0.00"
type input "1"
type input "180.00"
type input "12"
type input "2160.00"
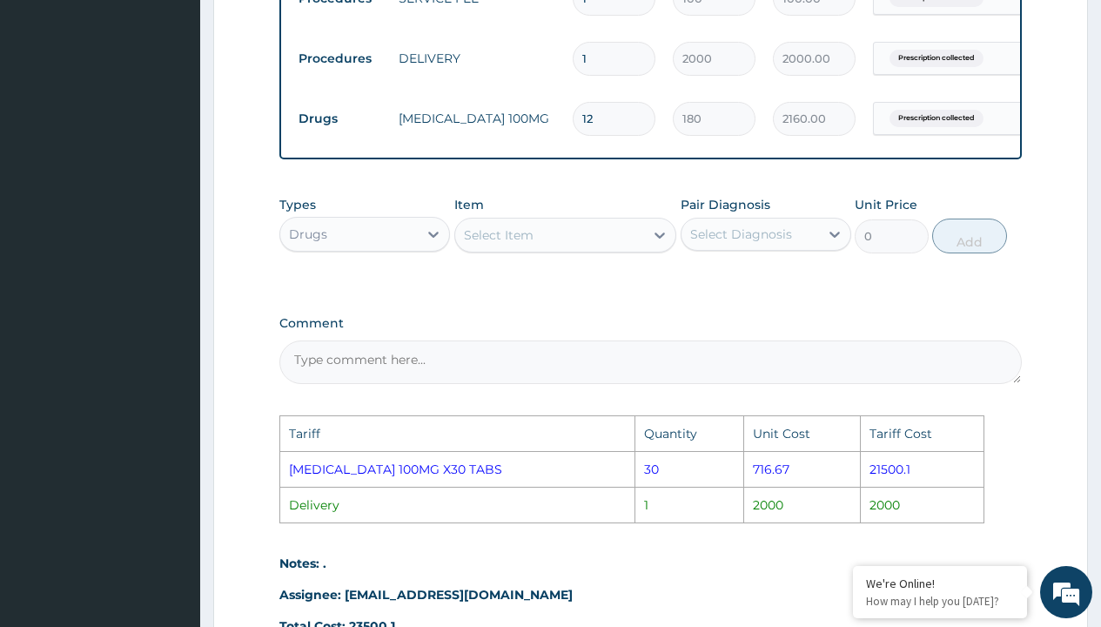
type input "120"
type input "21600.00"
type input "12"
type input "2160.00"
type input "1"
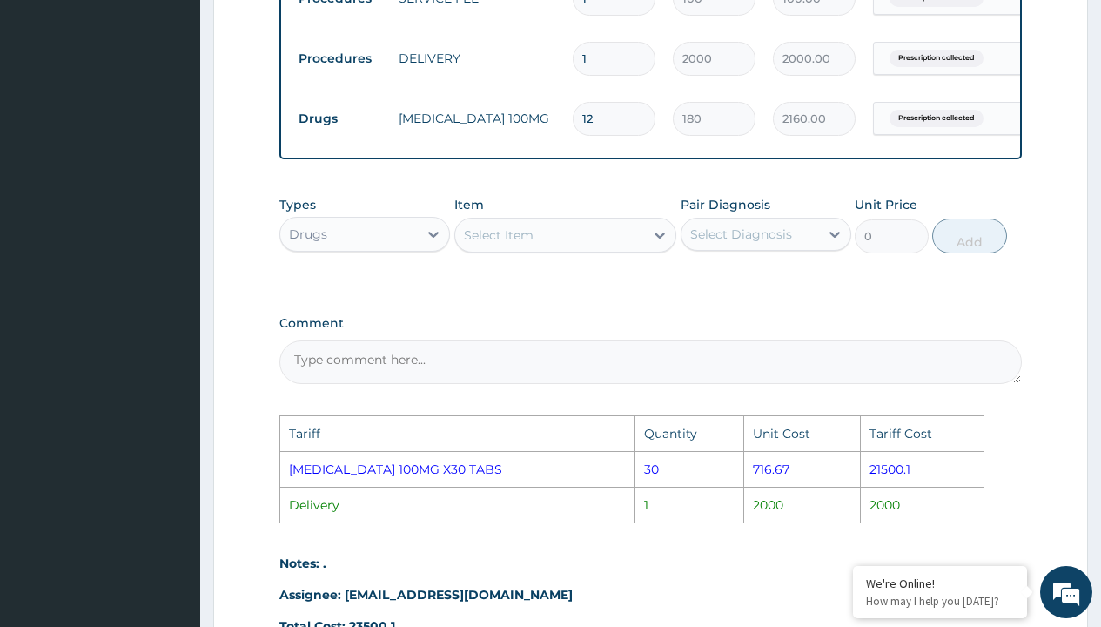
type input "180.00"
type input "11"
type input "1980.00"
type input "119"
type input "21420.00"
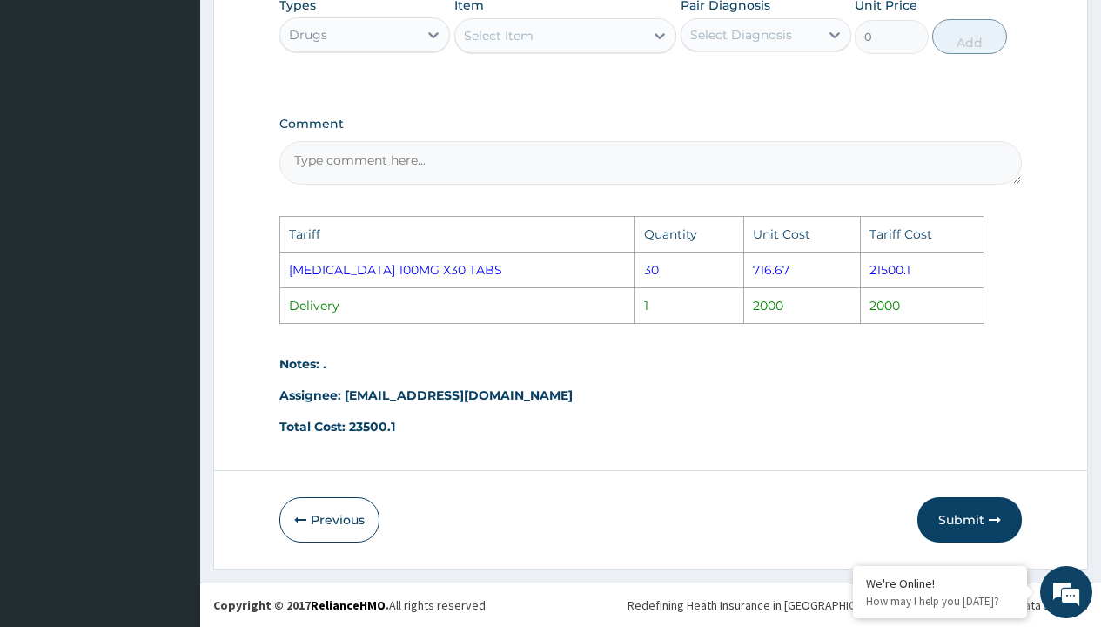
scroll to position [938, 0]
type input "119"
click at [961, 512] on button "Submit" at bounding box center [970, 519] width 104 height 45
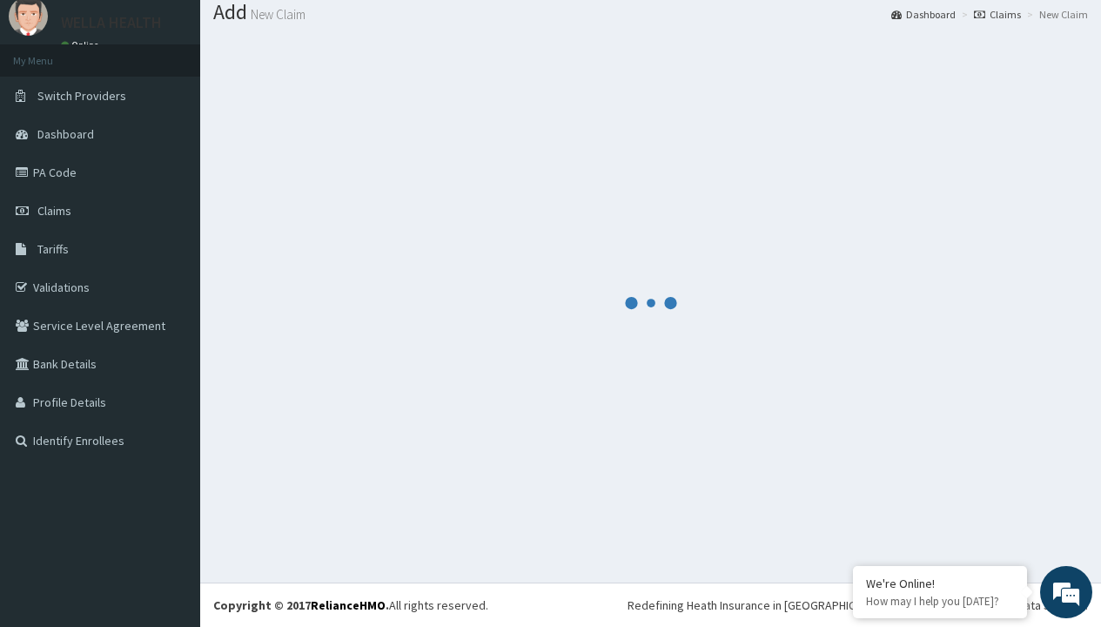
scroll to position [679, 0]
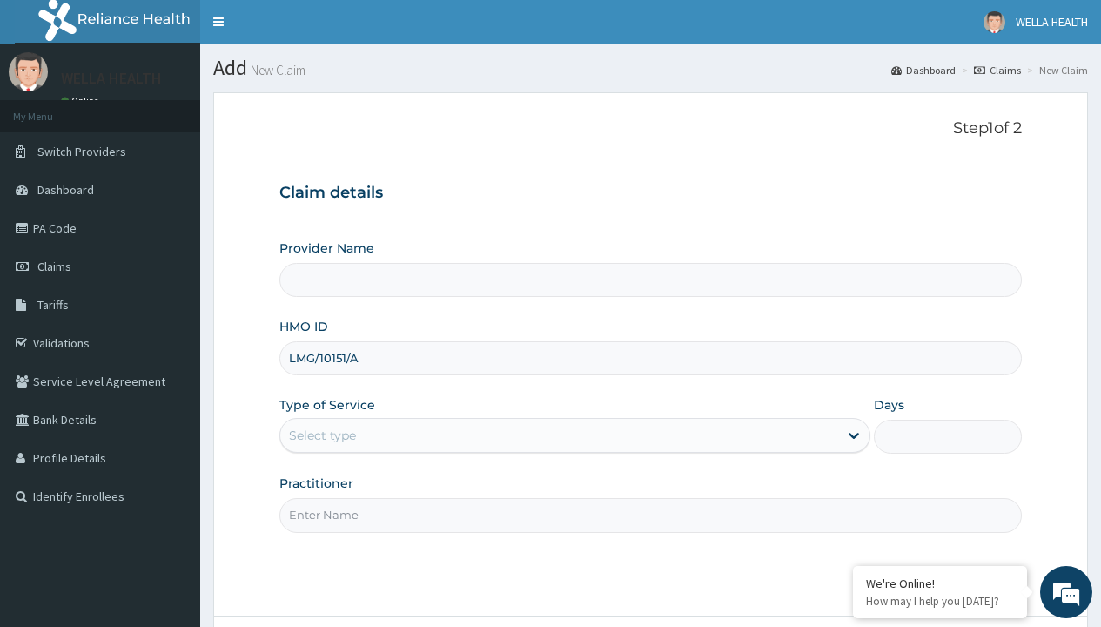
type input "LMG/10151/A"
type input "WellaHealth"
type input "Pharmacy Pick Up ( WellaHealth)"
type input "WellaHealth"
click at [322, 435] on div "Select type" at bounding box center [322, 435] width 67 height 17
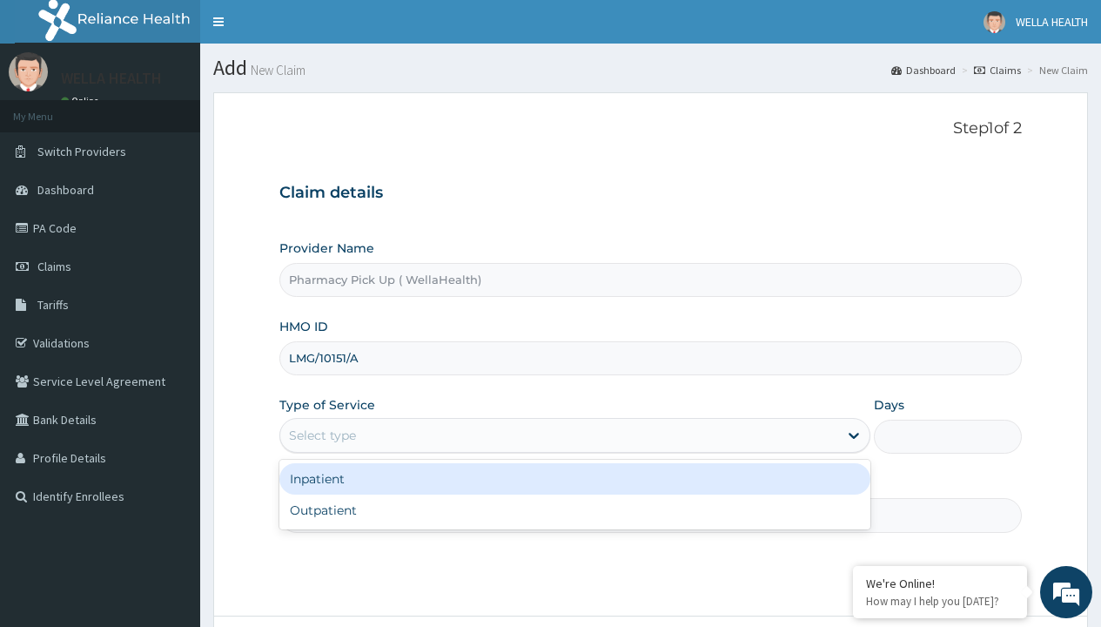
click at [575, 510] on div "Outpatient" at bounding box center [574, 509] width 591 height 31
type input "1"
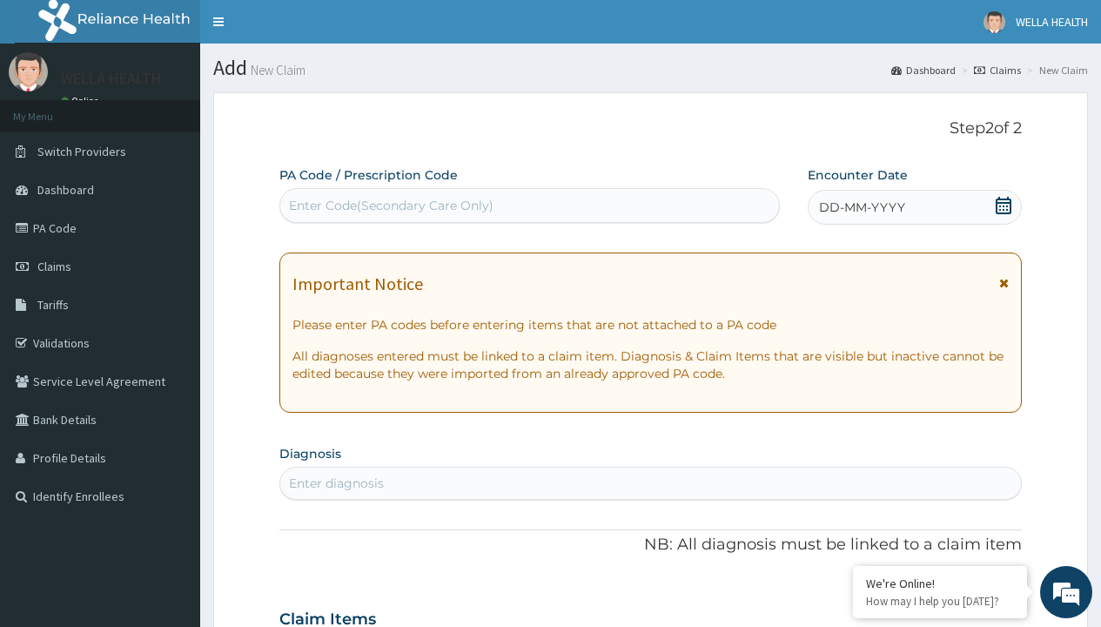
scroll to position [145, 0]
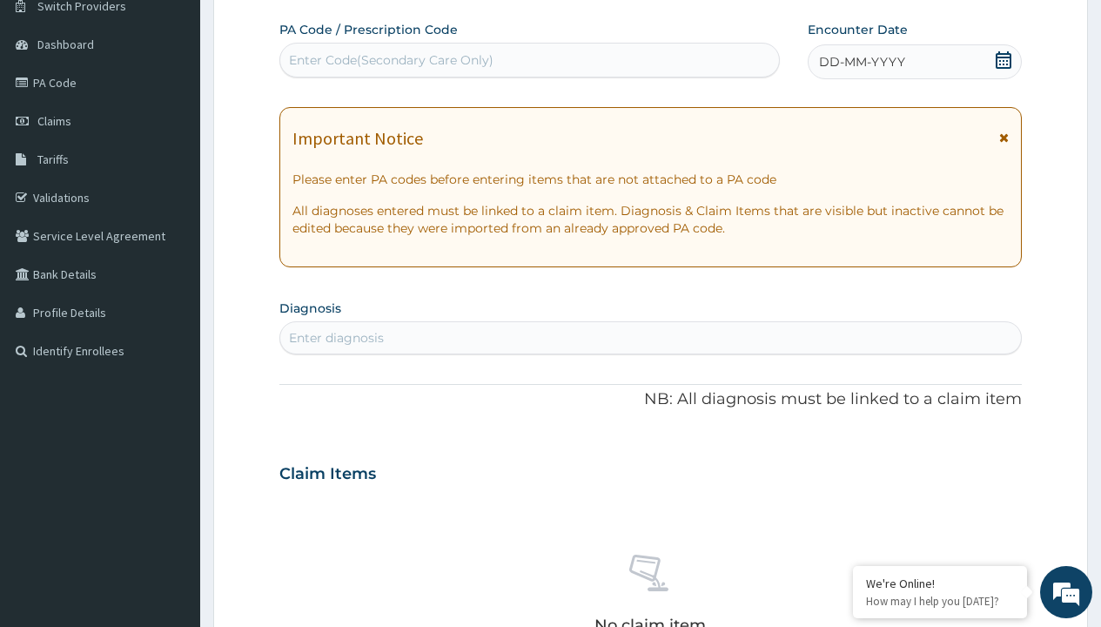
click at [861, 62] on span "DD-MM-YYYY" at bounding box center [862, 61] width 86 height 17
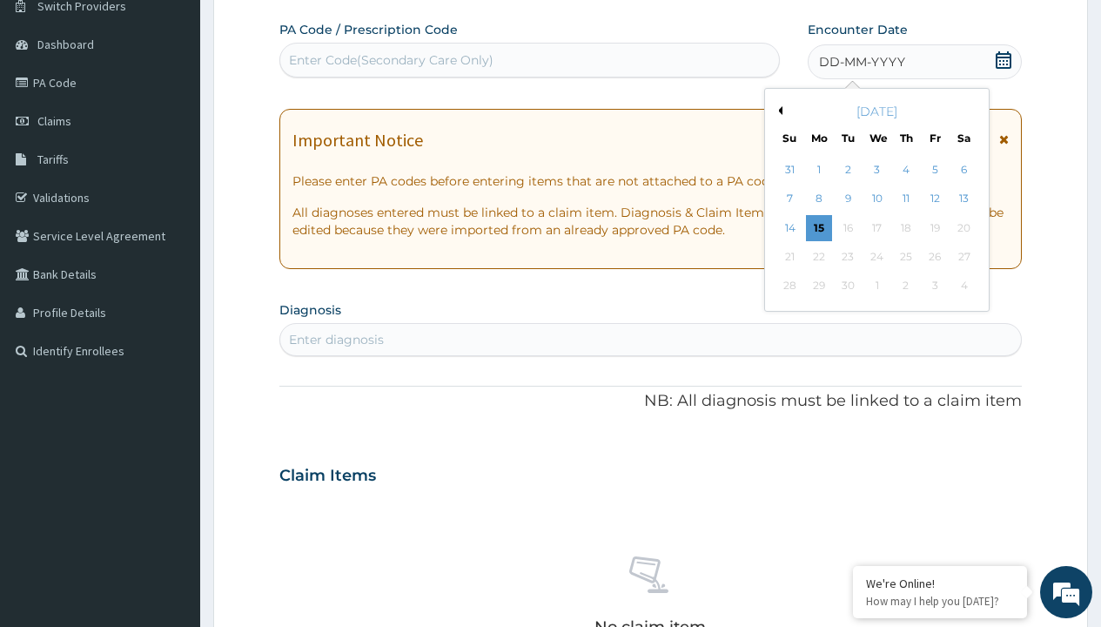
click at [777, 111] on button "Previous Month" at bounding box center [778, 110] width 9 height 9
click at [847, 227] on div "12" at bounding box center [848, 228] width 26 height 26
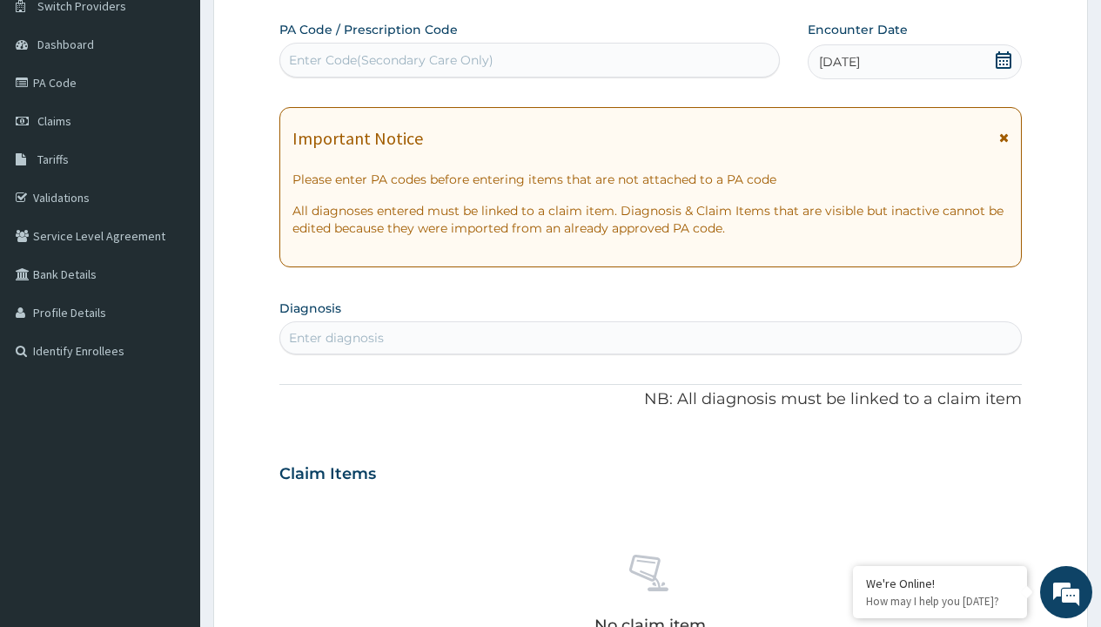
click at [390, 60] on div "Enter Code(Secondary Care Only)" at bounding box center [391, 59] width 205 height 17
type input "PRX/C081AB61"
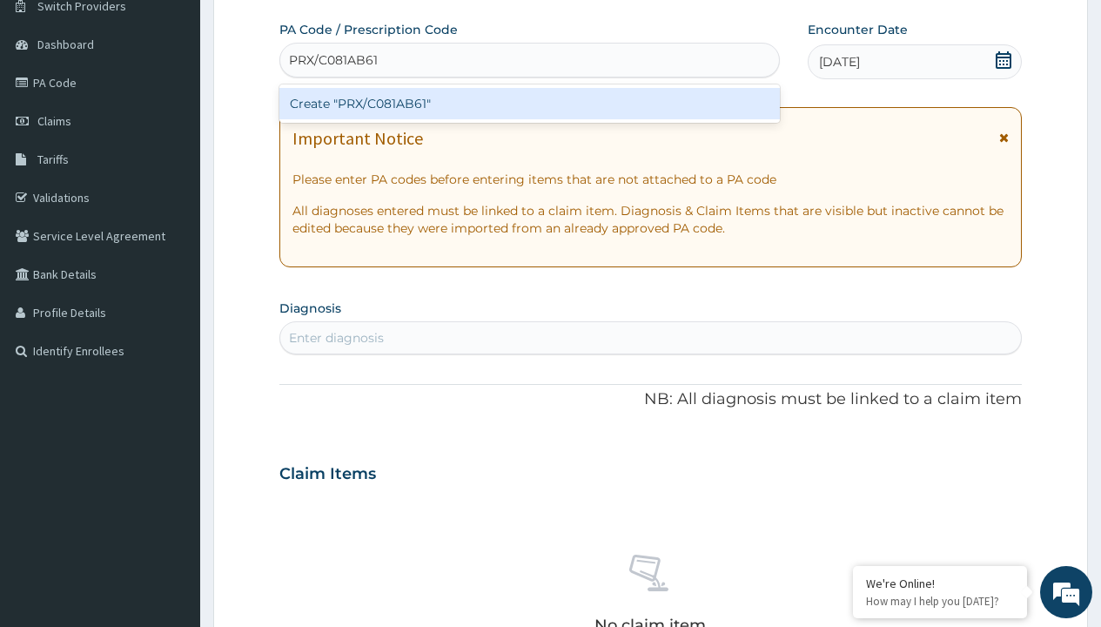
click at [529, 104] on div "Create "PRX/C081AB61"" at bounding box center [529, 103] width 500 height 31
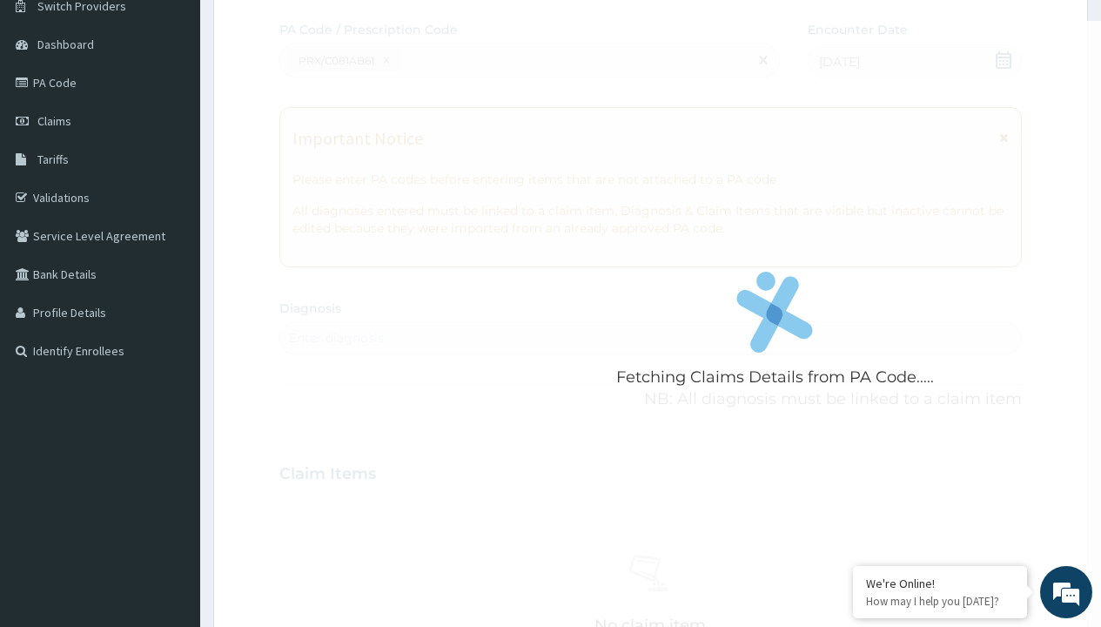
click at [336, 338] on div "Enter diagnosis" at bounding box center [336, 337] width 95 height 17
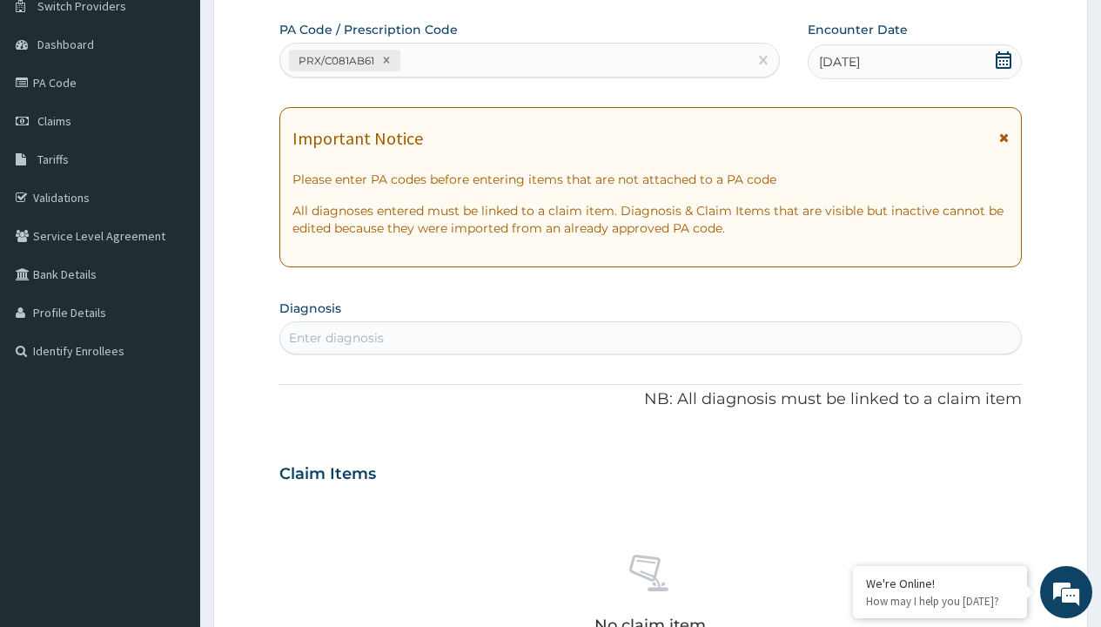
type input "prescription collected"
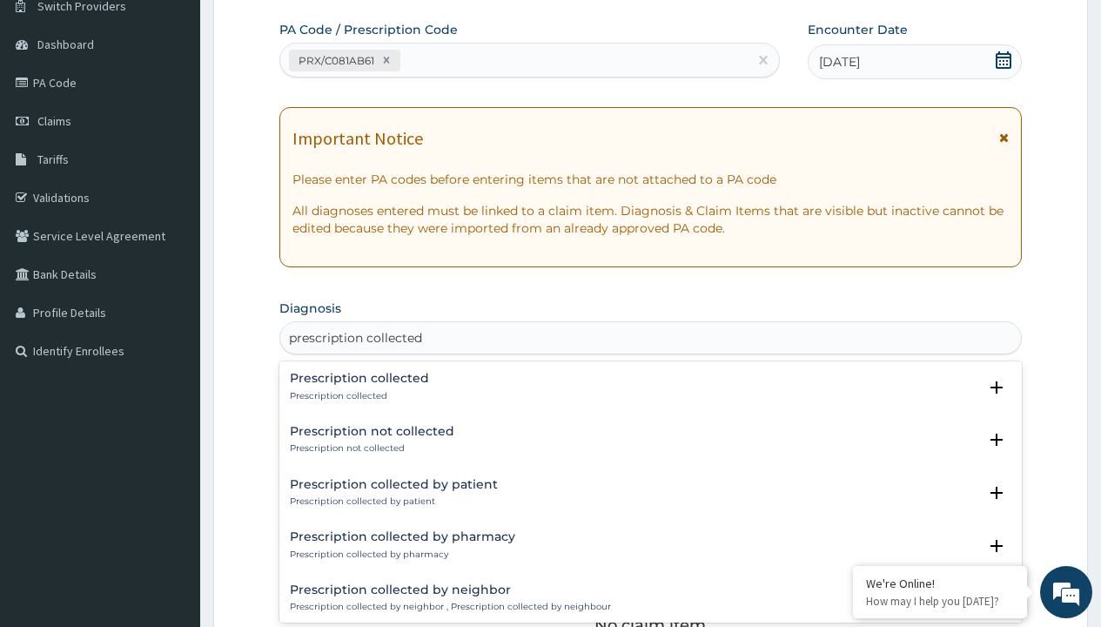
click at [357, 395] on p "Prescription collected" at bounding box center [359, 396] width 139 height 12
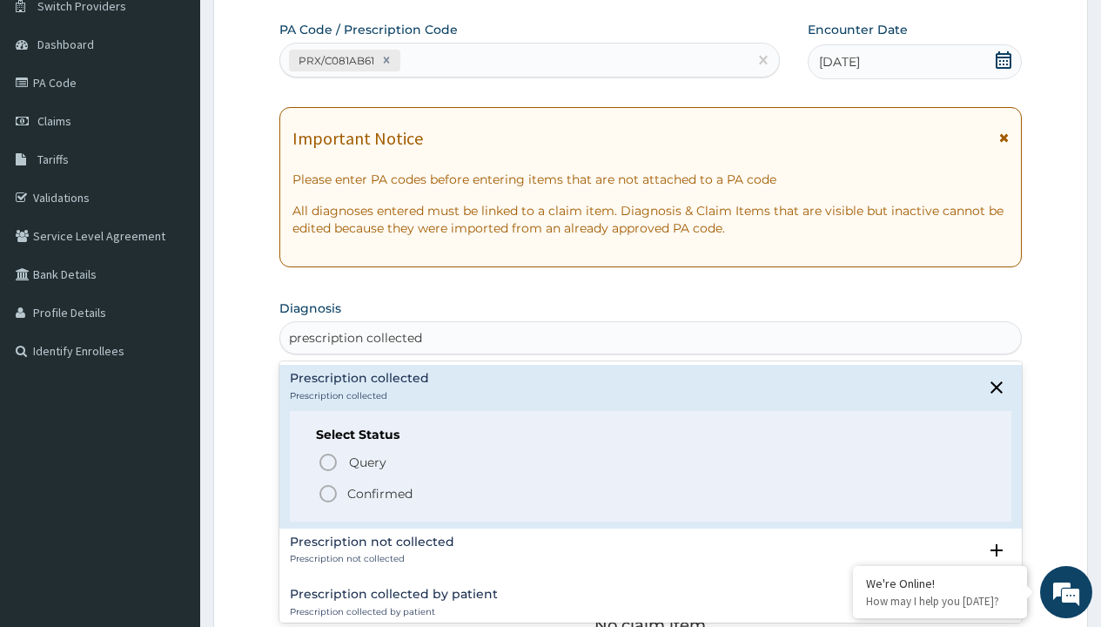
click at [380, 493] on p "Confirmed" at bounding box center [379, 493] width 65 height 17
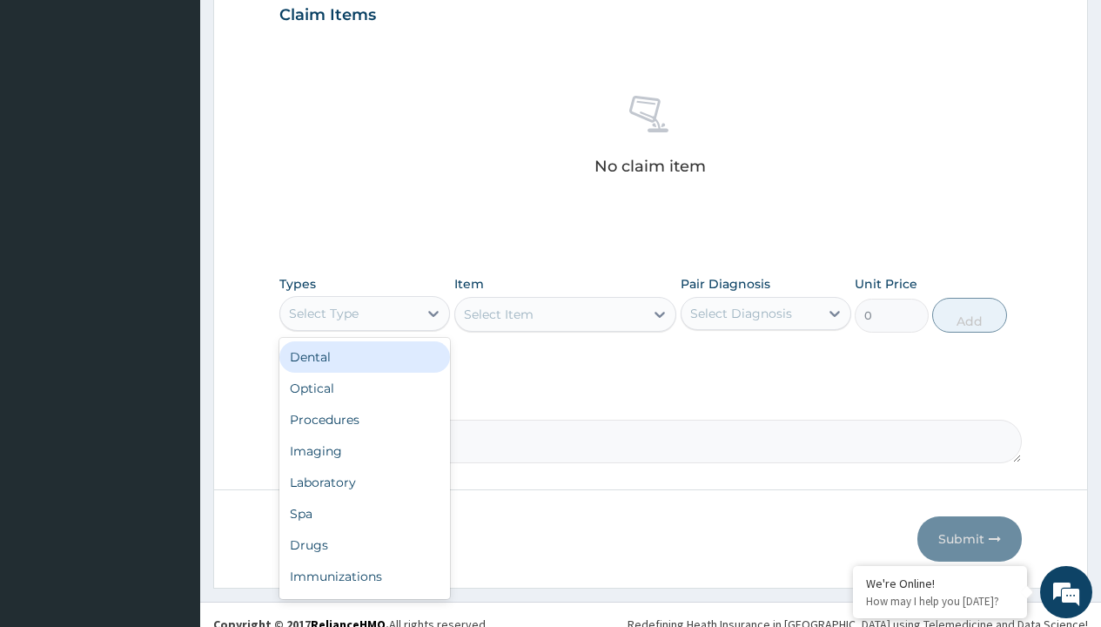
type input "procedures"
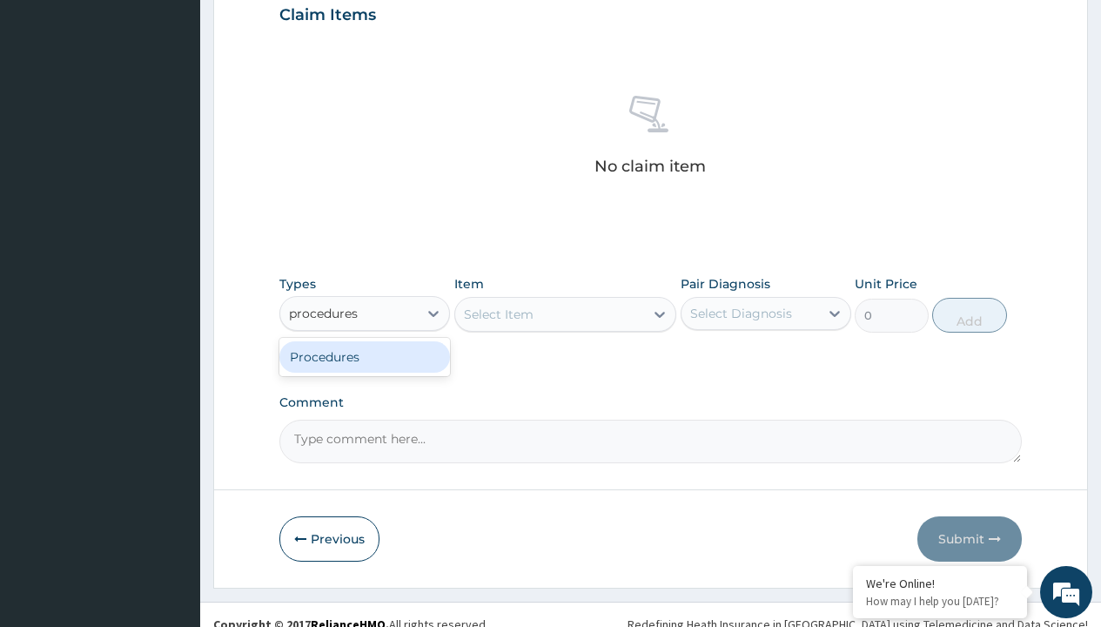
click at [365, 356] on div "Procedures" at bounding box center [364, 356] width 171 height 31
click at [498, 313] on div "Select Item" at bounding box center [565, 314] width 223 height 35
click at [324, 313] on div "Procedures" at bounding box center [324, 313] width 70 height 17
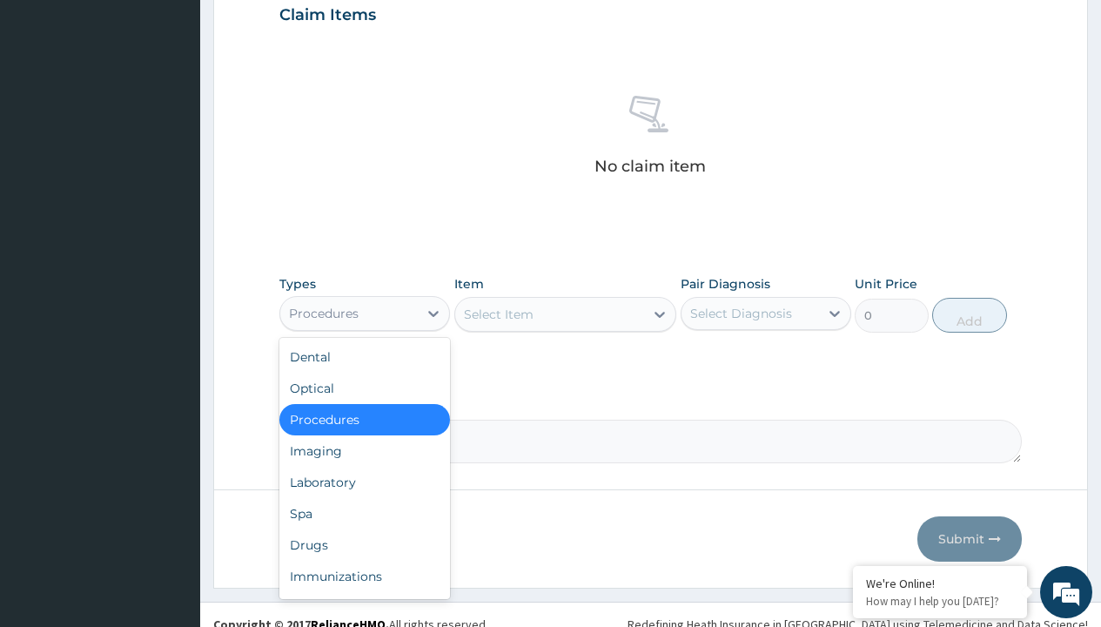
type input "procedures"
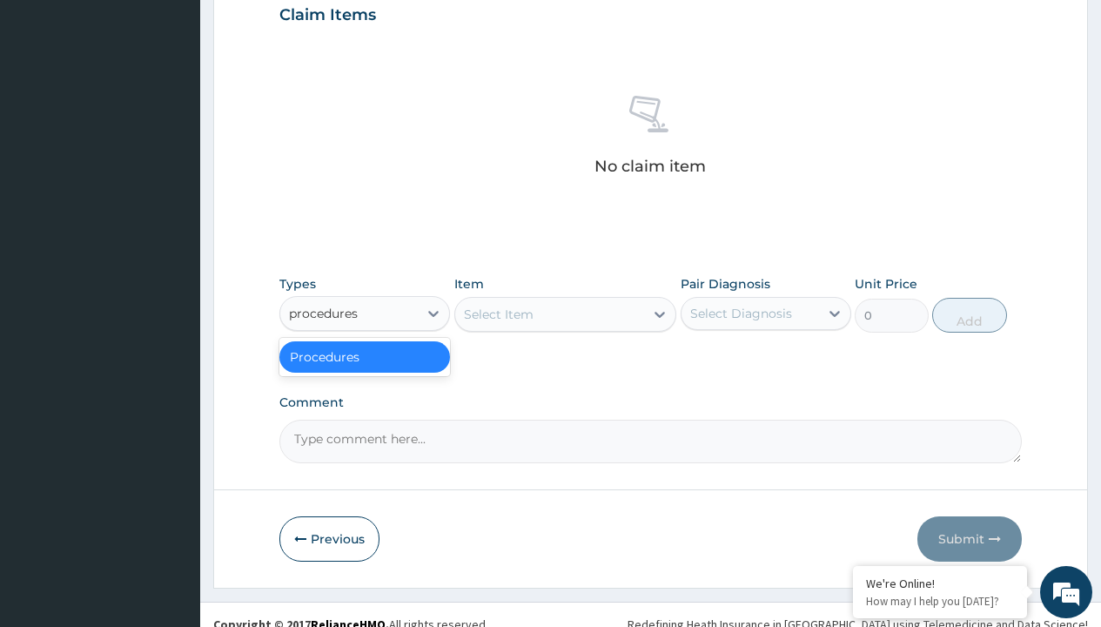
click at [365, 356] on div "Procedures" at bounding box center [364, 356] width 171 height 31
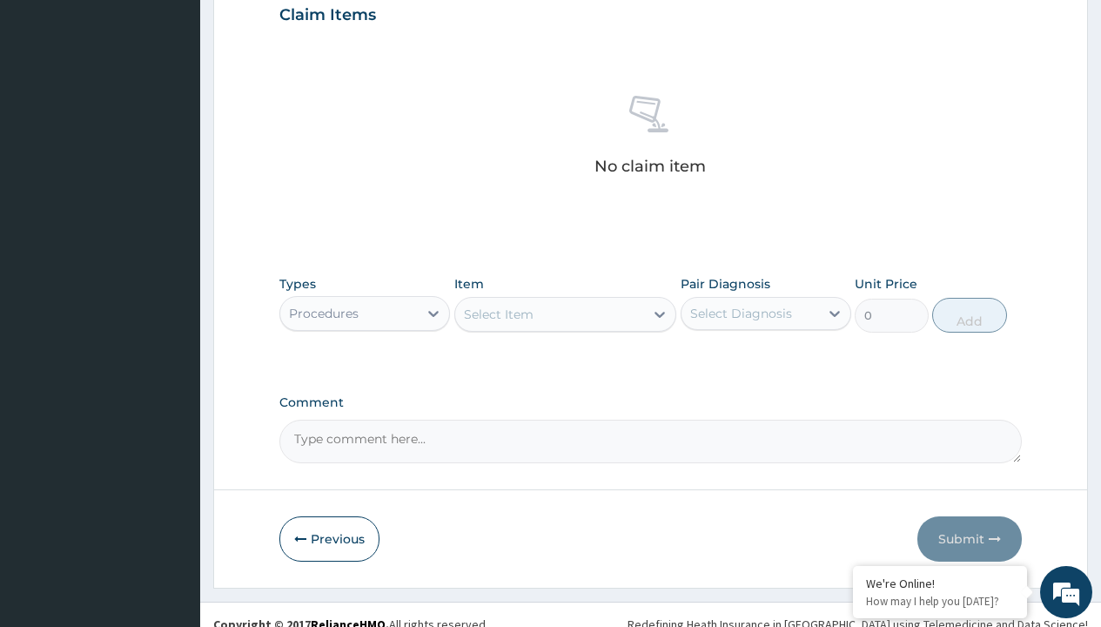
click at [498, 313] on div "Select Item" at bounding box center [499, 314] width 70 height 17
type input "service fee"
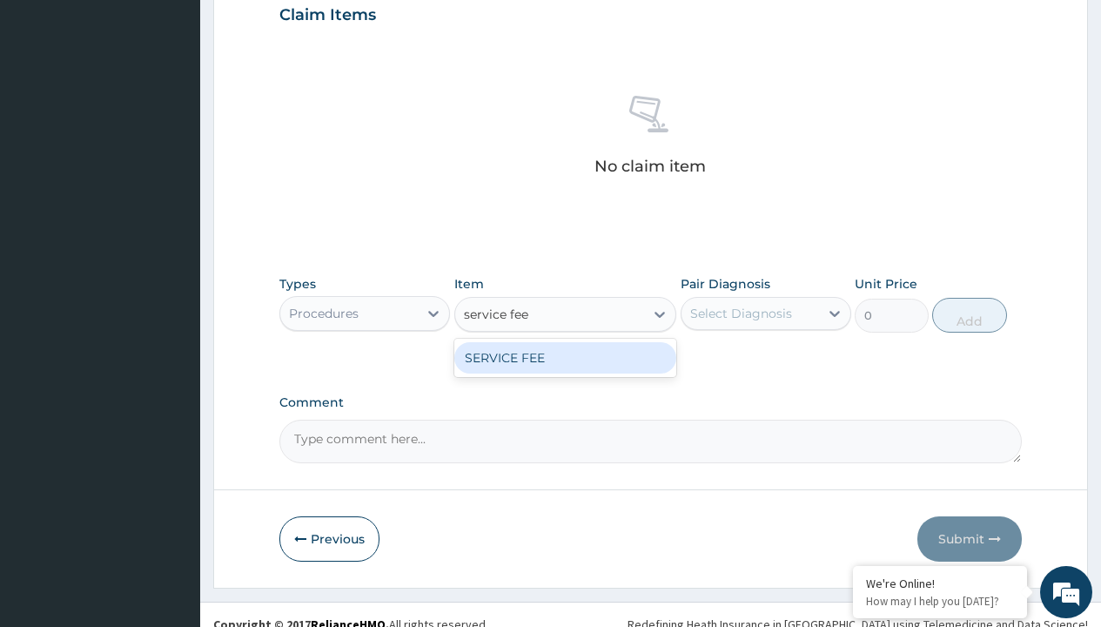
click at [565, 357] on div "SERVICE FEE" at bounding box center [565, 357] width 223 height 31
type input "100"
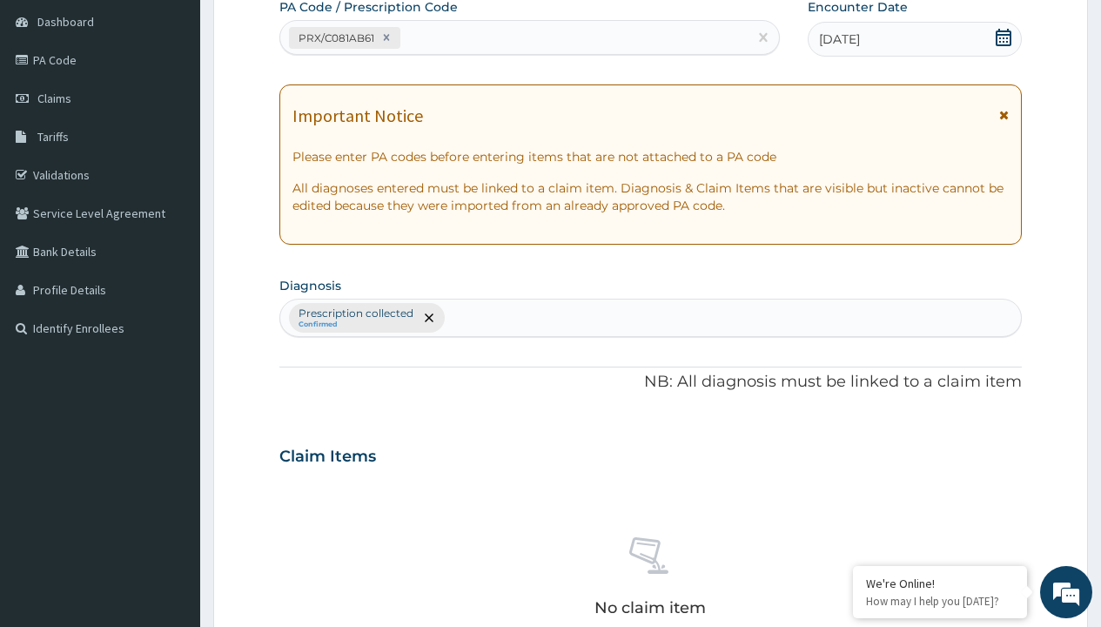
type input "prescription collected"
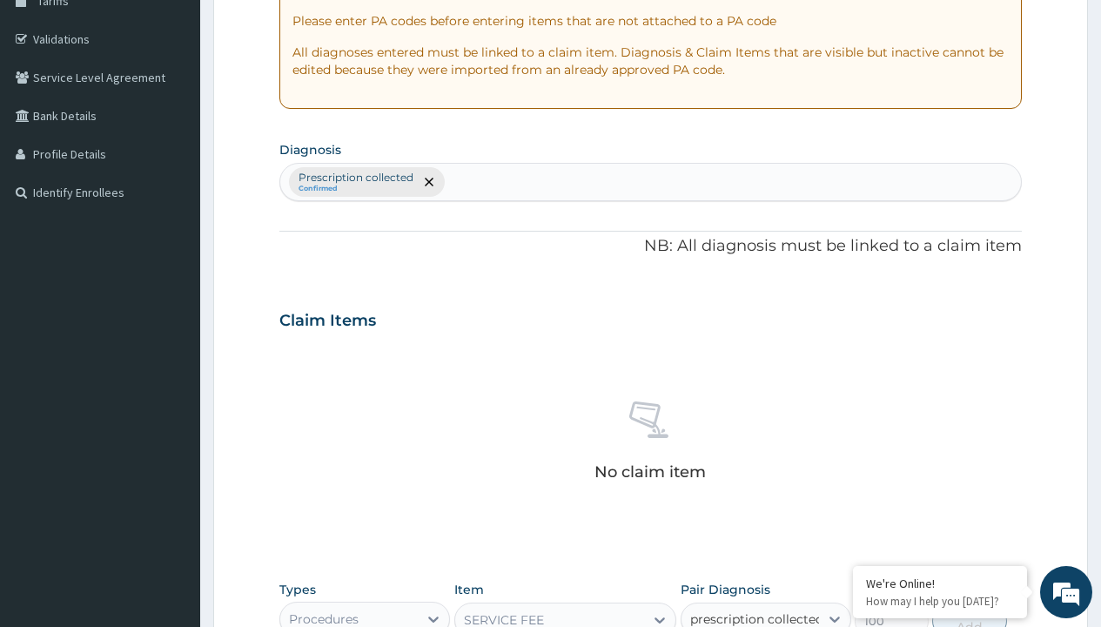
checkbox input "true"
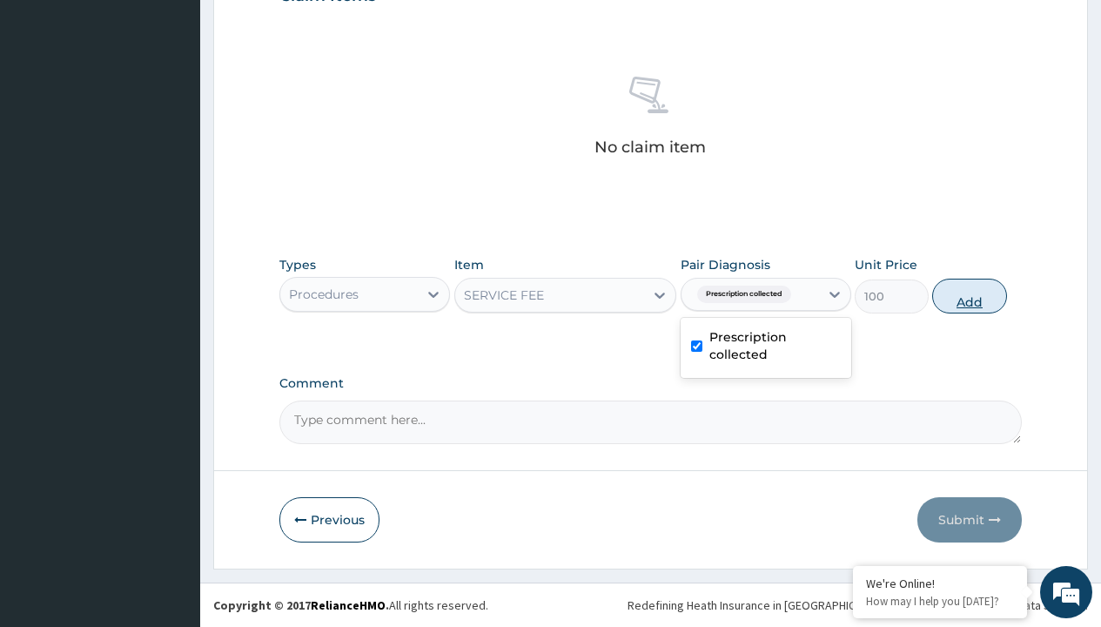
click at [970, 295] on button "Add" at bounding box center [969, 296] width 74 height 35
type input "0"
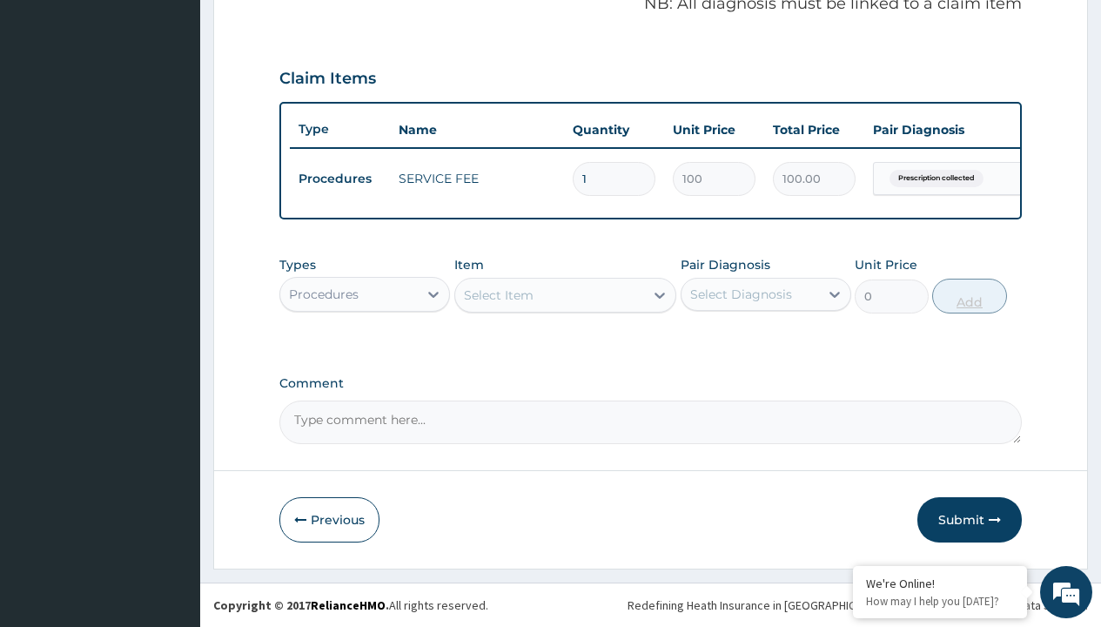
scroll to position [559, 0]
click at [324, 293] on div "Procedures" at bounding box center [324, 294] width 70 height 17
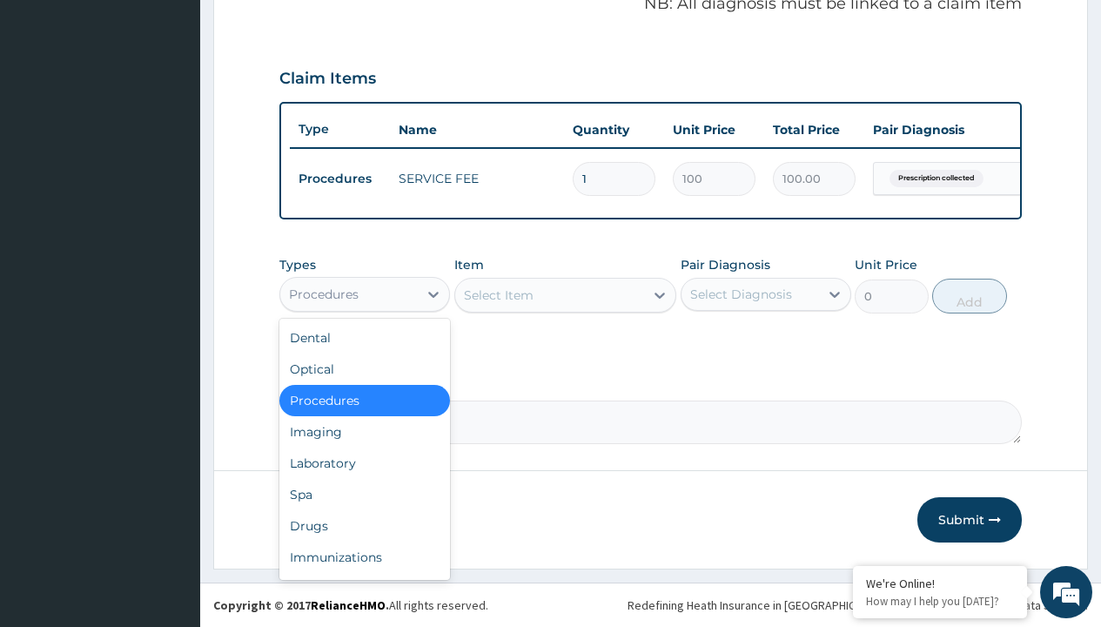
type input "drugs"
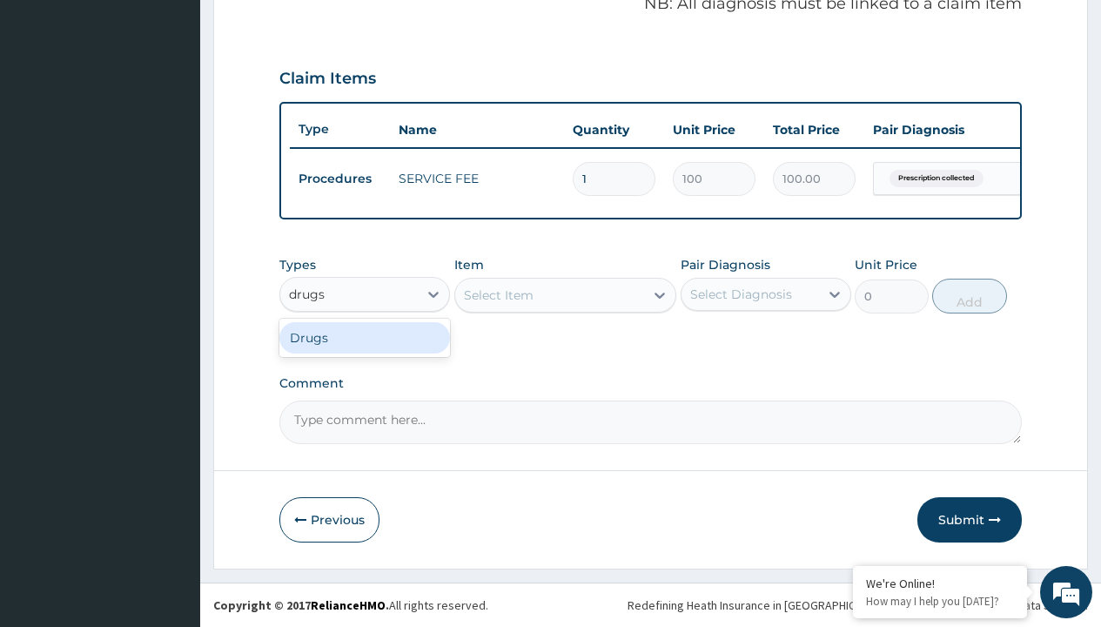
scroll to position [0, 0]
click at [365, 337] on div "Drugs" at bounding box center [364, 337] width 171 height 31
click at [498, 294] on div "Select Item" at bounding box center [565, 295] width 223 height 35
type input "exforge 10/160mg amlodipine/valsartan x28"
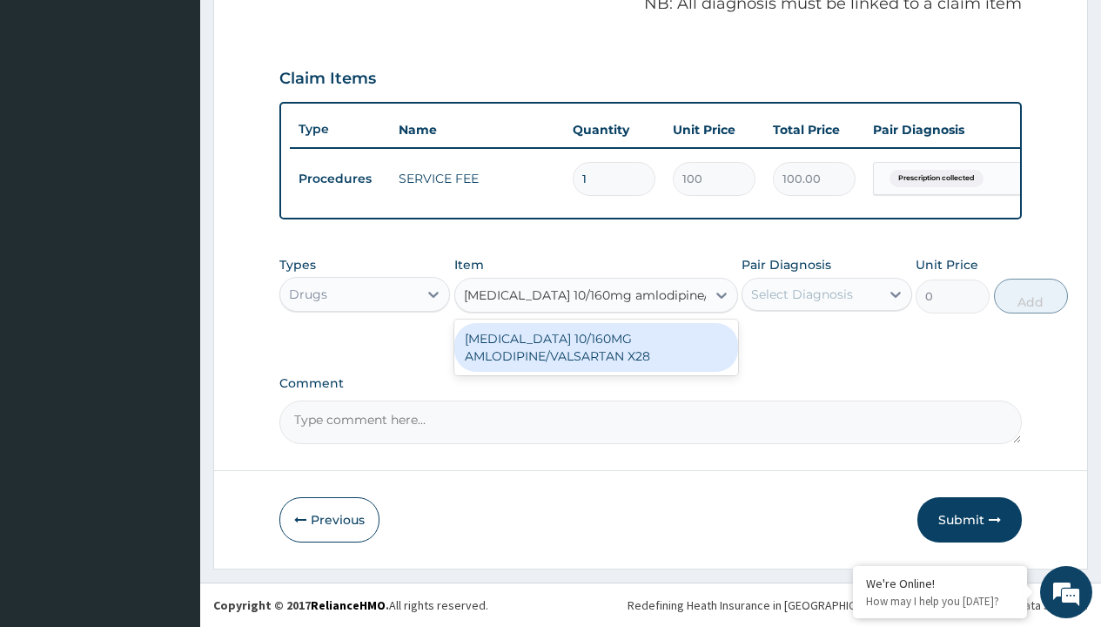
click at [595, 346] on div "EXFORGE 10/160MG AMLODIPINE/VALSARTAN X28" at bounding box center [596, 347] width 284 height 49
type input "1750"
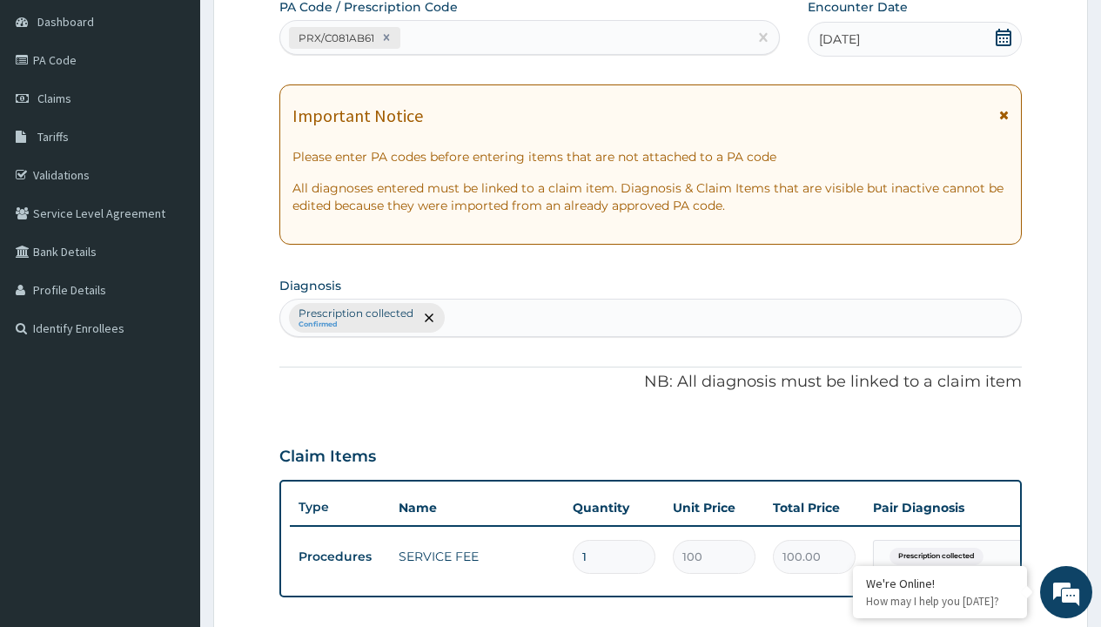
type input "prescription collected"
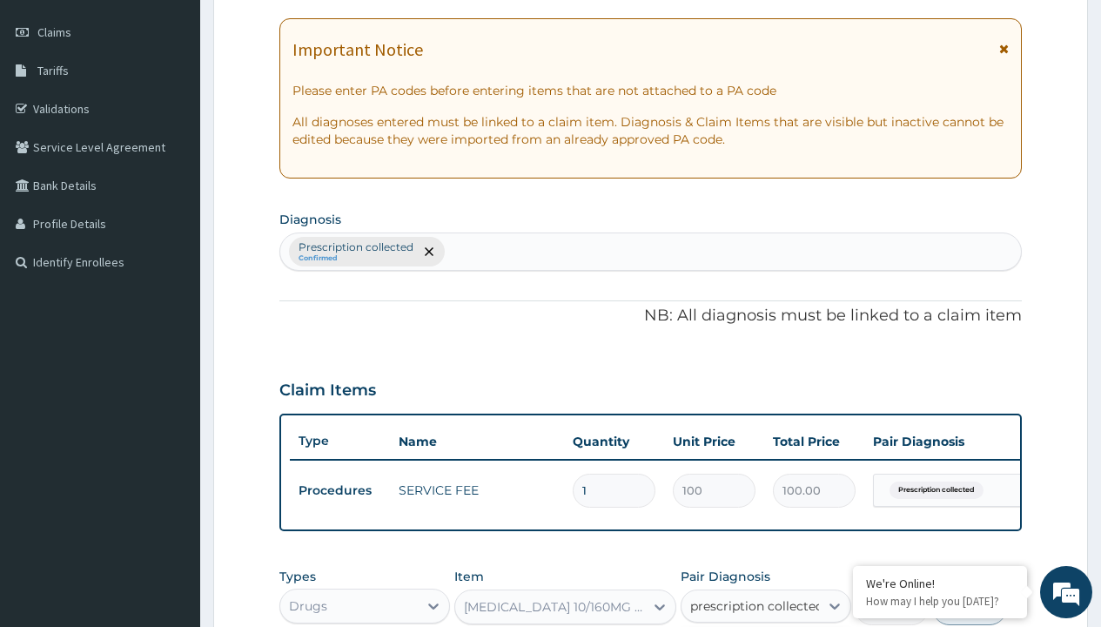
checkbox input "true"
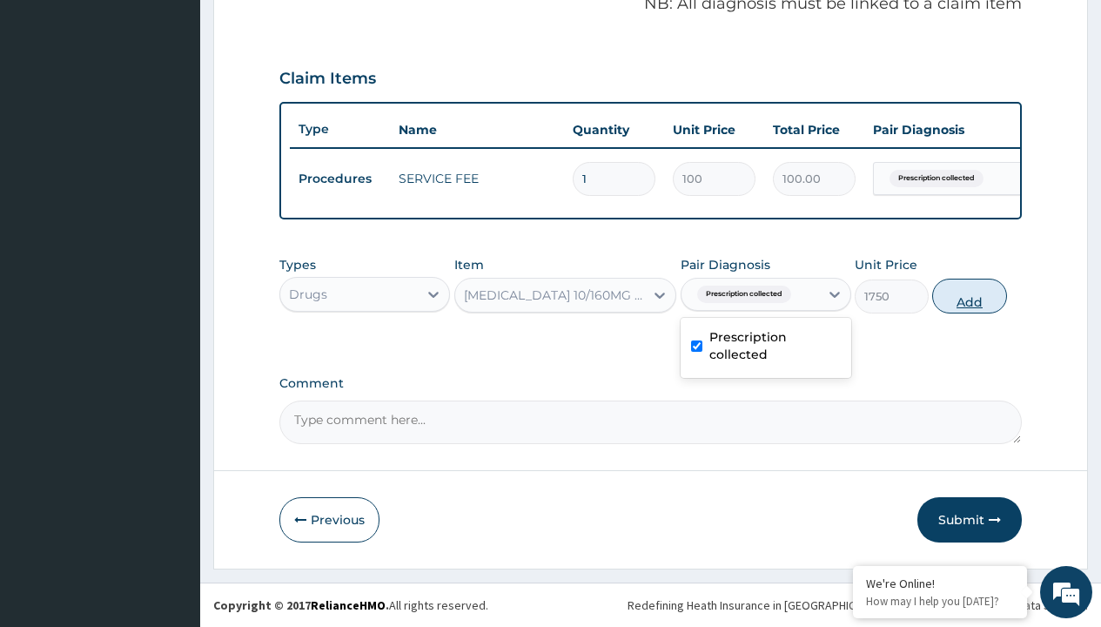
click at [970, 295] on button "Add" at bounding box center [969, 296] width 74 height 35
type input "0"
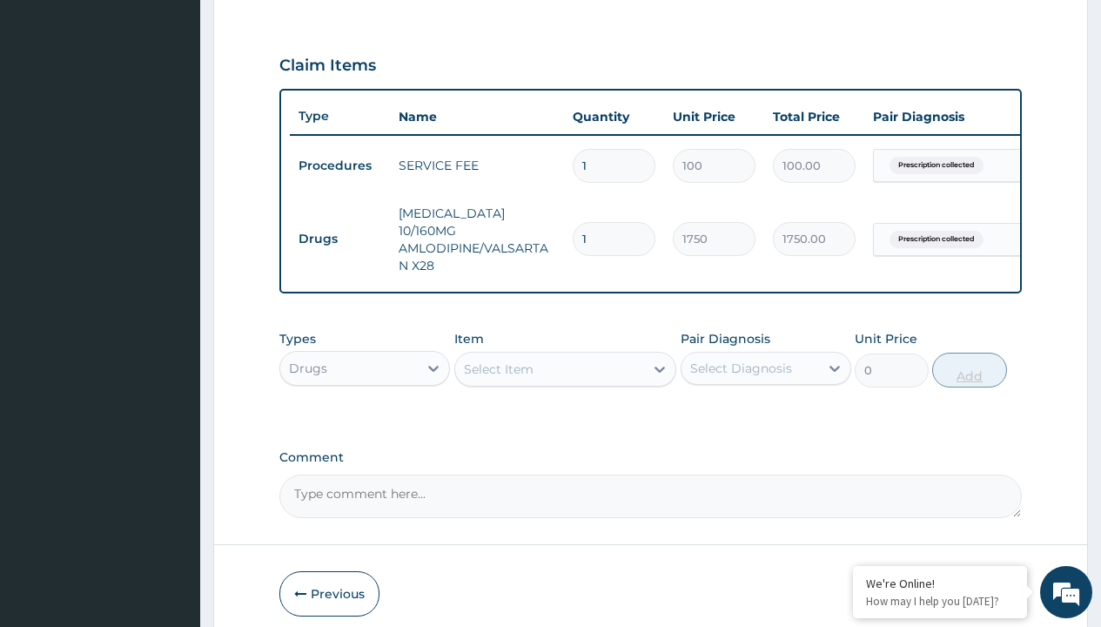
type input "28"
type input "49000.00"
type input "28"
click at [340, 230] on td "Drugs" at bounding box center [340, 239] width 100 height 32
type input "procedures"
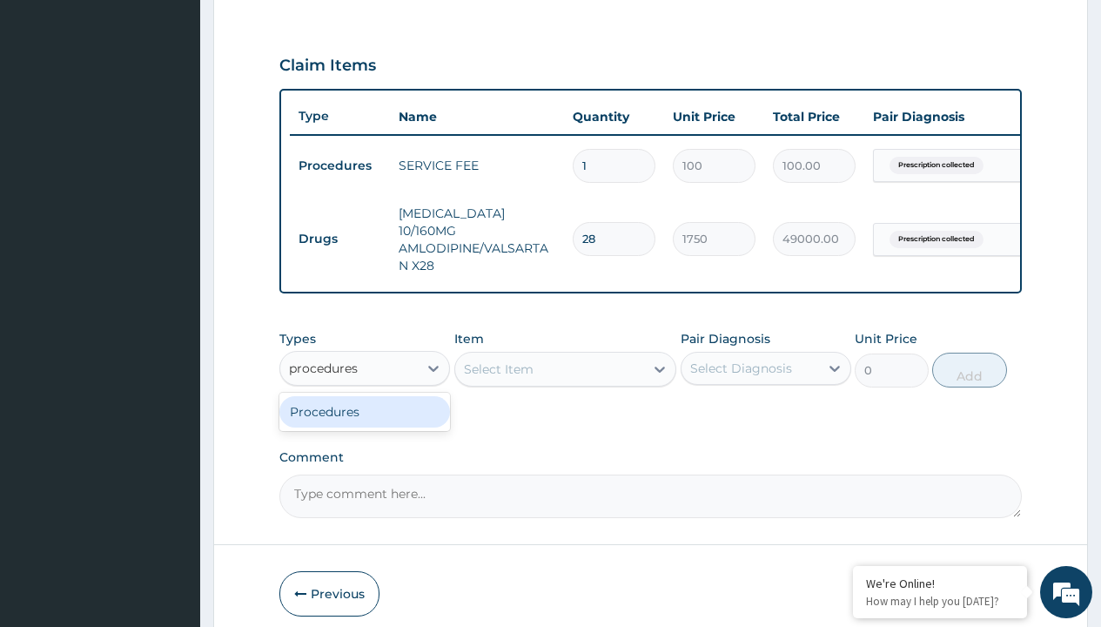
scroll to position [0, 0]
click at [365, 407] on div "Procedures" at bounding box center [364, 411] width 171 height 31
click at [498, 364] on div "Select Item" at bounding box center [499, 368] width 70 height 17
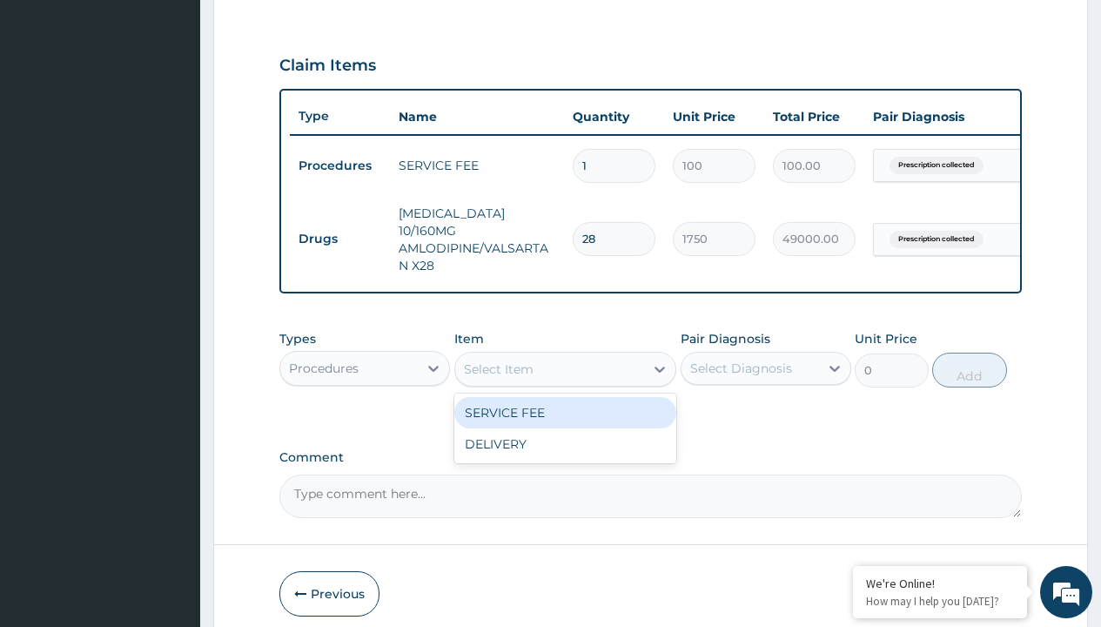
type input "delivery"
click at [565, 407] on div "DELIVERY" at bounding box center [565, 412] width 223 height 31
type input "2000"
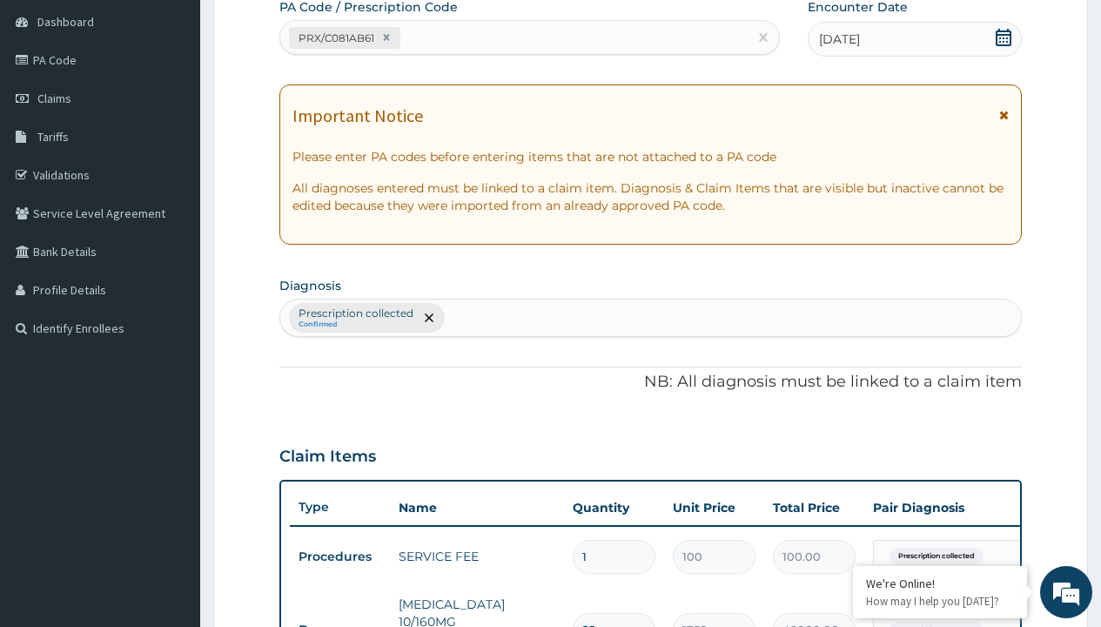
type input "prescription collected"
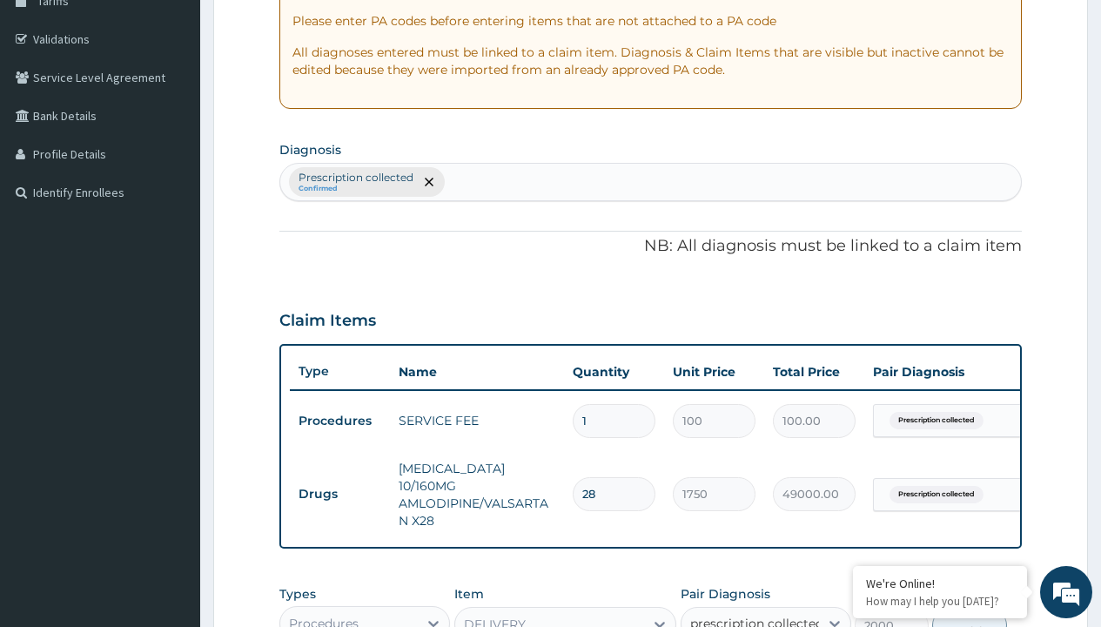
checkbox input "true"
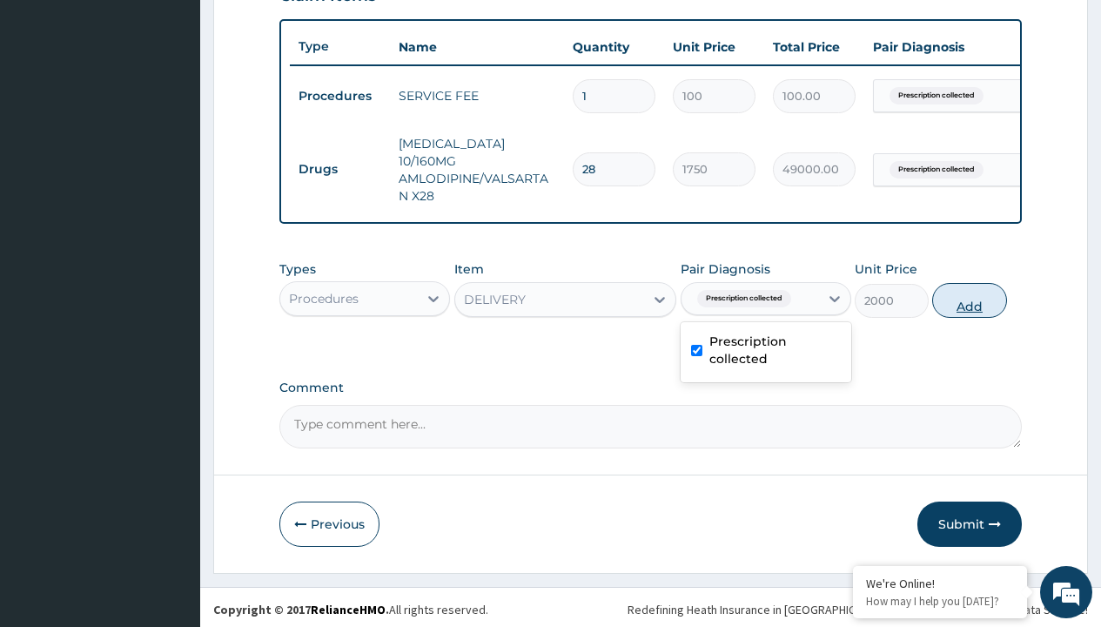
click at [970, 295] on button "Add" at bounding box center [969, 300] width 74 height 35
type input "0"
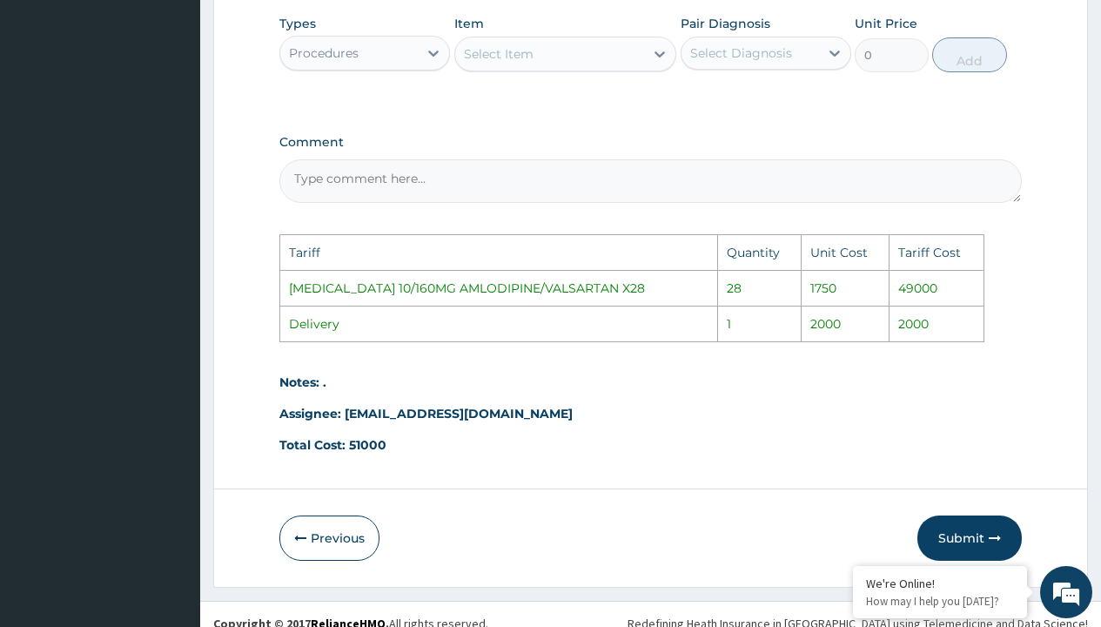
scroll to position [948, 0]
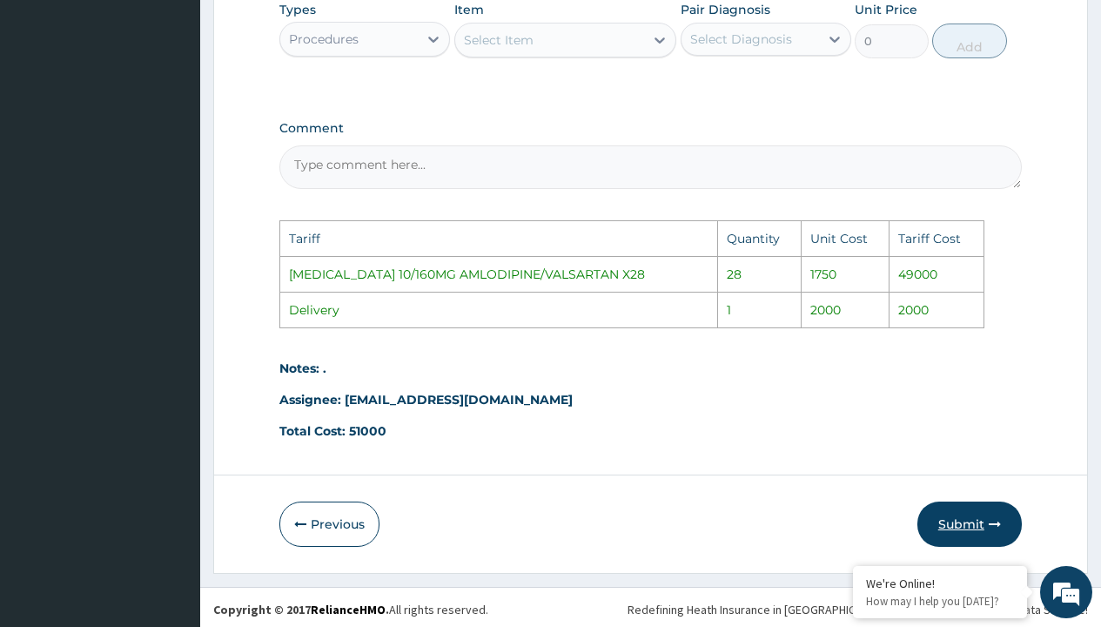
click at [961, 507] on button "Submit" at bounding box center [970, 523] width 104 height 45
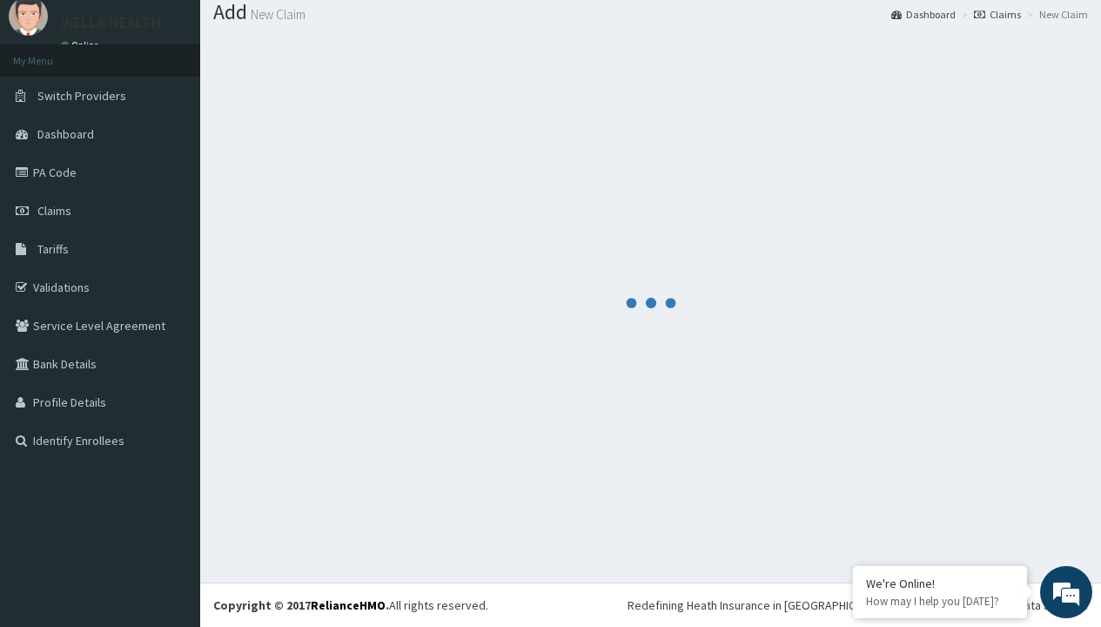
scroll to position [689, 0]
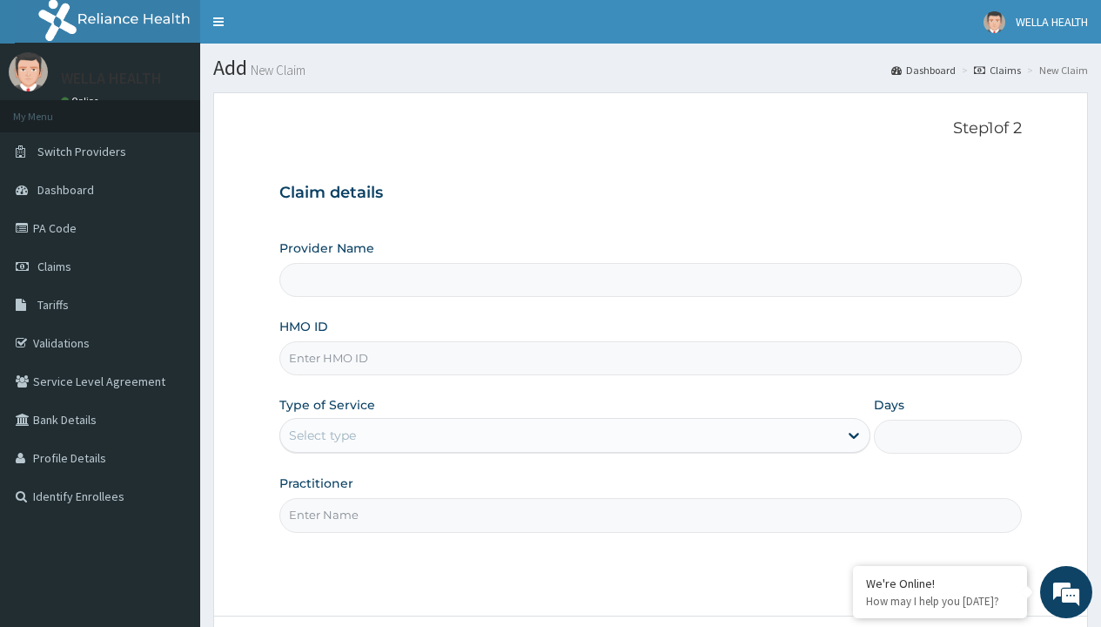
type input "Pharmacy Pick Up ( WellaHealth)"
type input "MNL/10358/A"
type input "WellaHealth"
click at [322, 435] on div "Select type" at bounding box center [322, 435] width 67 height 17
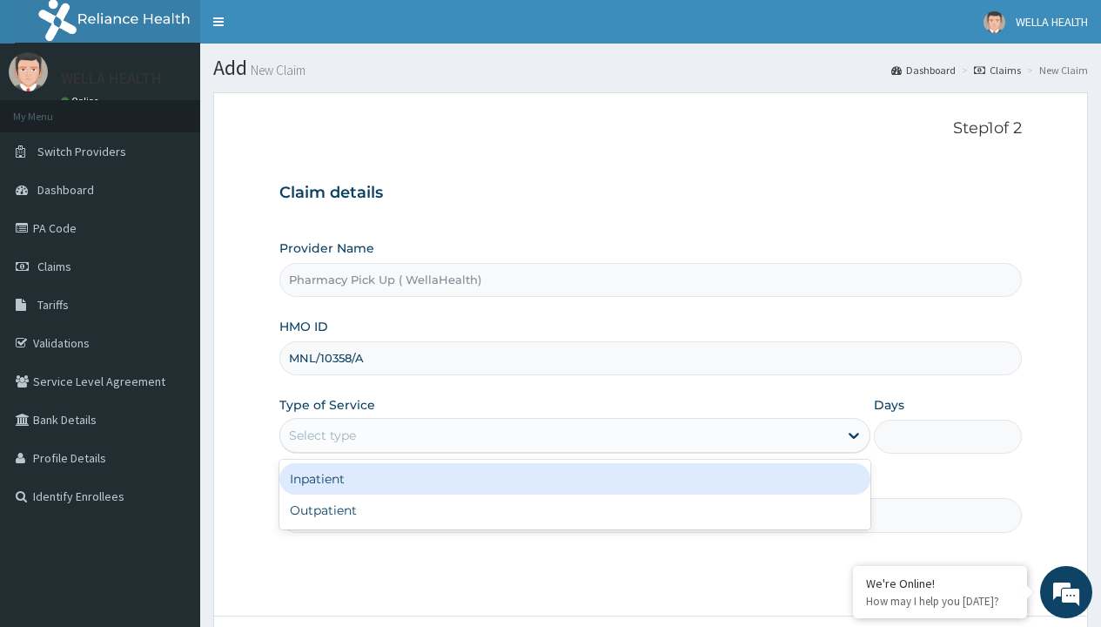
click at [575, 510] on div "Outpatient" at bounding box center [574, 509] width 591 height 31
type input "1"
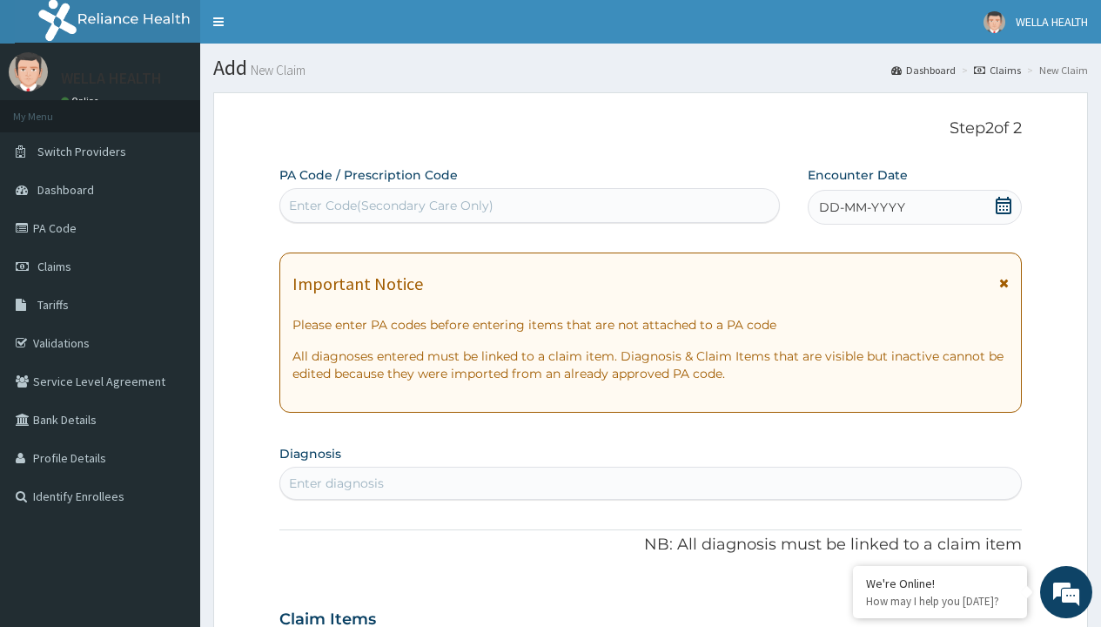
scroll to position [145, 0]
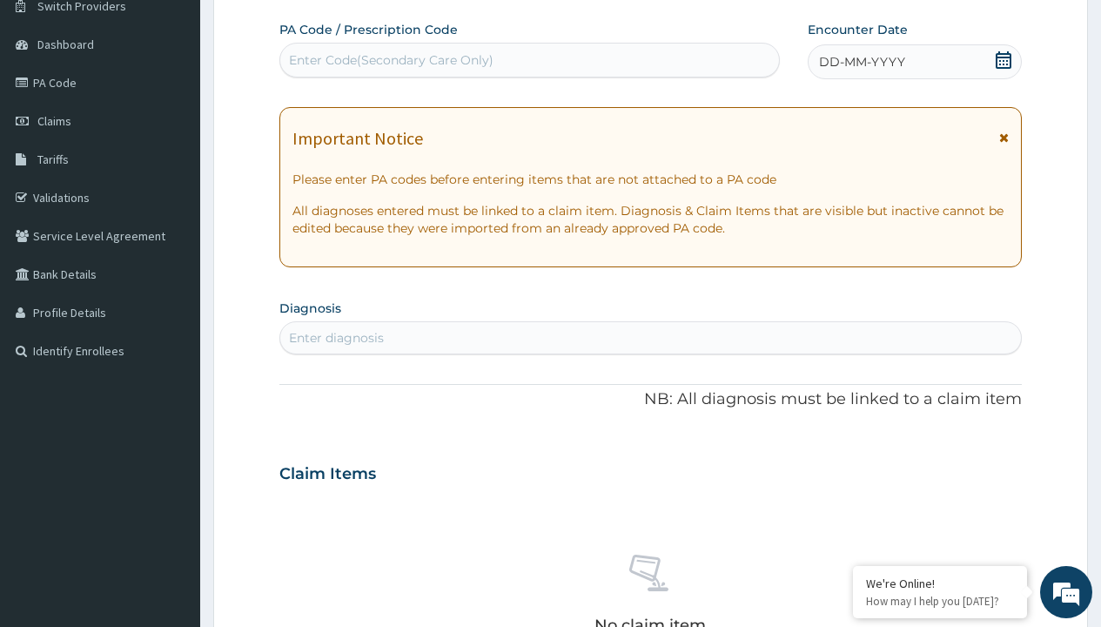
click at [861, 62] on span "DD-MM-YYYY" at bounding box center [862, 61] width 86 height 17
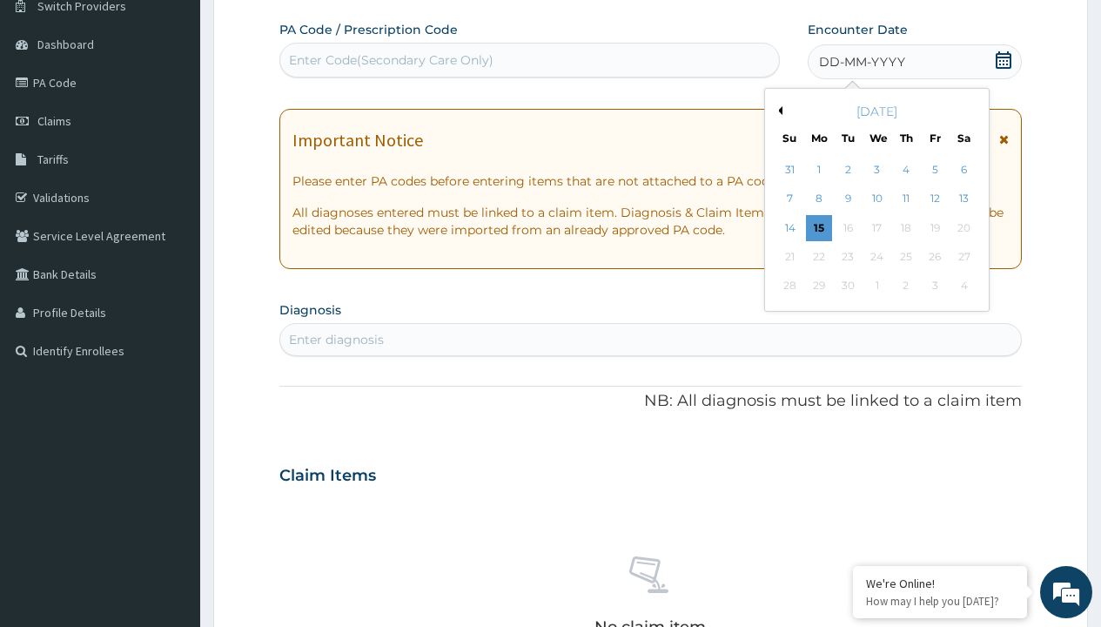
click at [777, 111] on button "Previous Month" at bounding box center [778, 110] width 9 height 9
click at [847, 227] on div "12" at bounding box center [848, 228] width 26 height 26
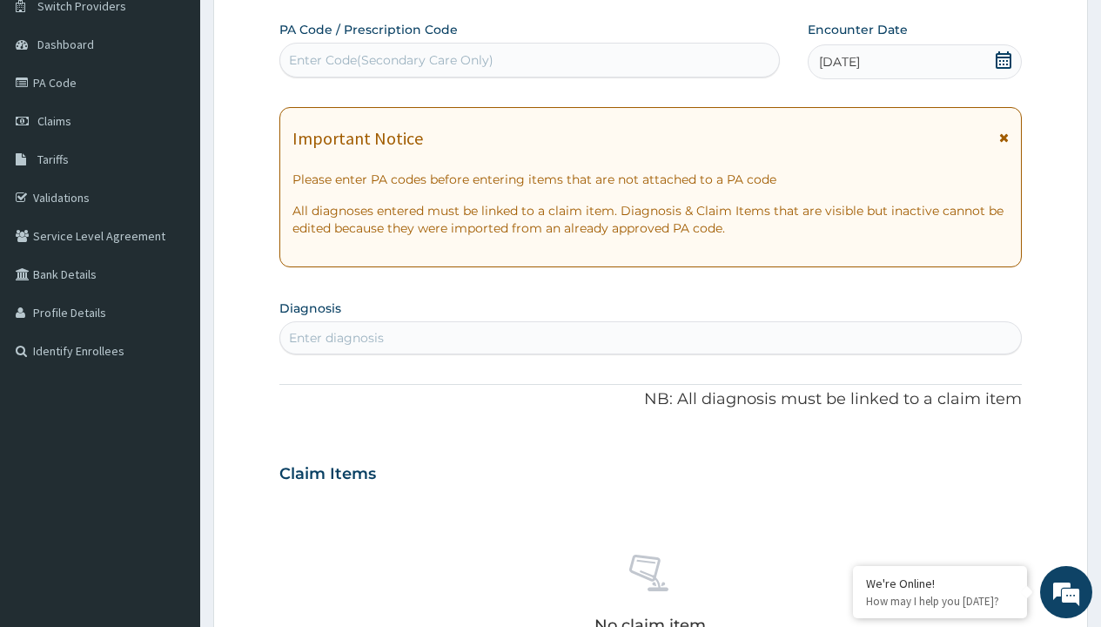
click at [336, 338] on div "Enter diagnosis" at bounding box center [336, 337] width 95 height 17
type input "prescription collected"
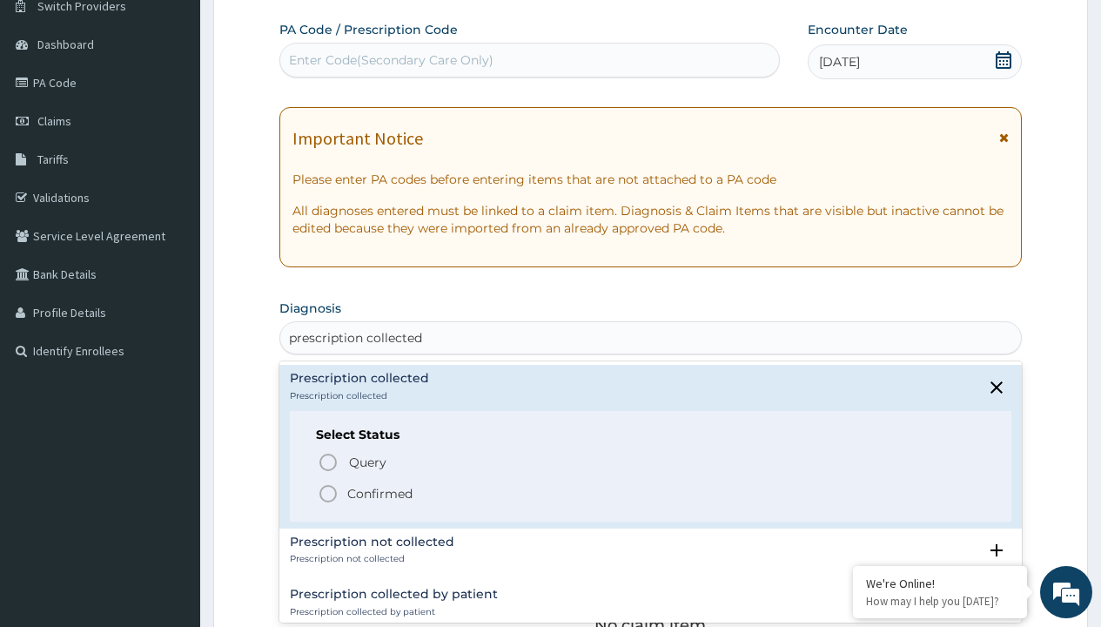
click at [380, 493] on p "Confirmed" at bounding box center [379, 493] width 65 height 17
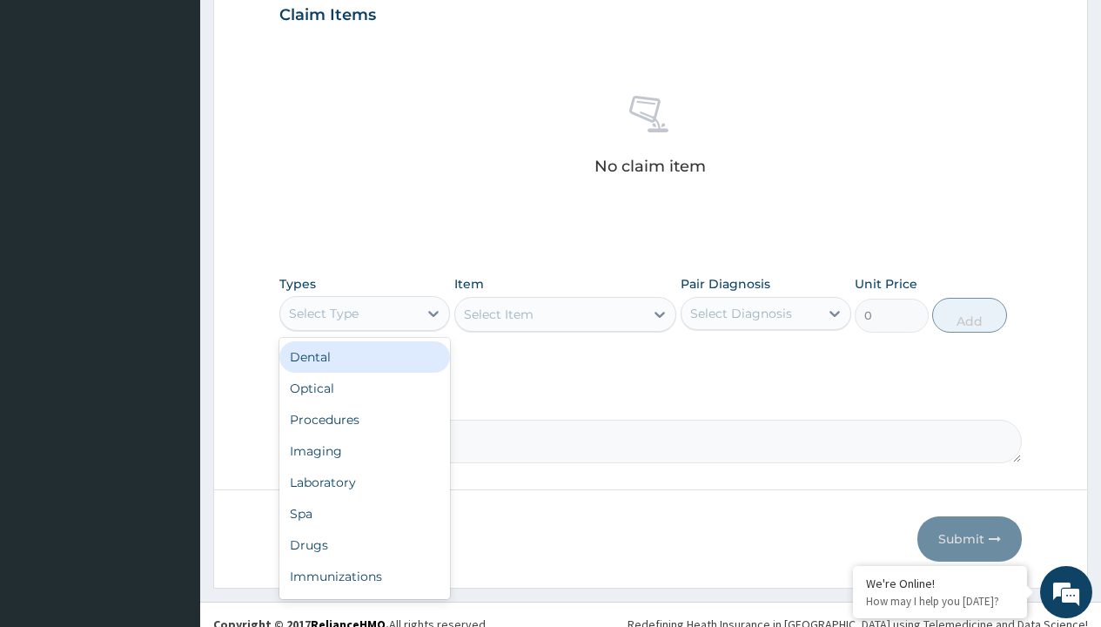
type input "procedures"
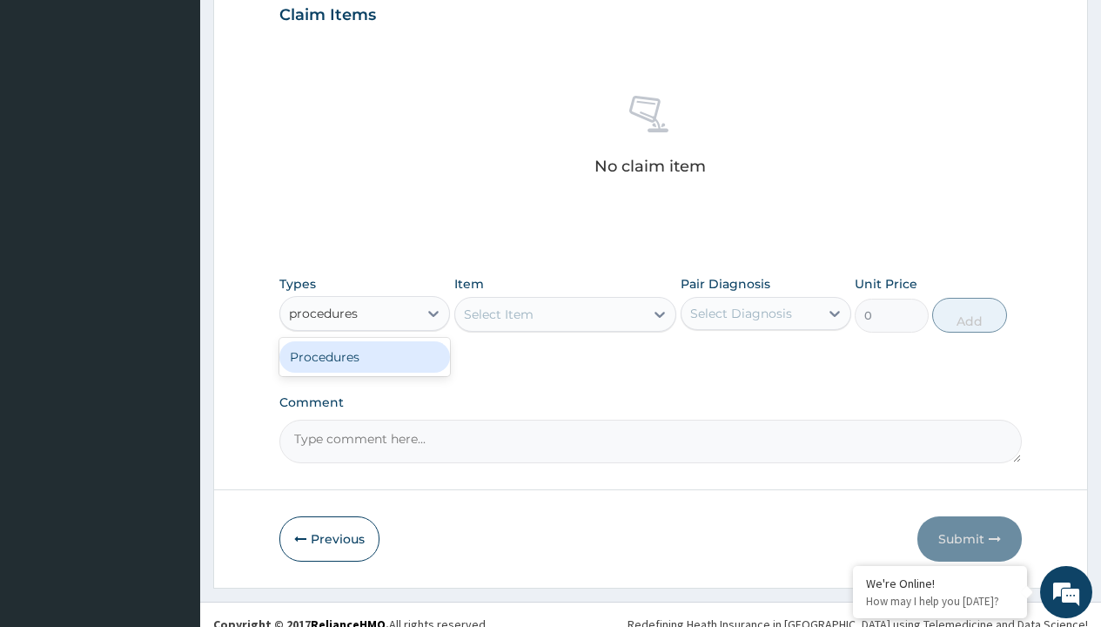
click at [365, 356] on div "Procedures" at bounding box center [364, 356] width 171 height 31
click at [498, 313] on div "Select Item" at bounding box center [565, 314] width 223 height 35
click at [324, 313] on div "Procedures" at bounding box center [324, 313] width 70 height 17
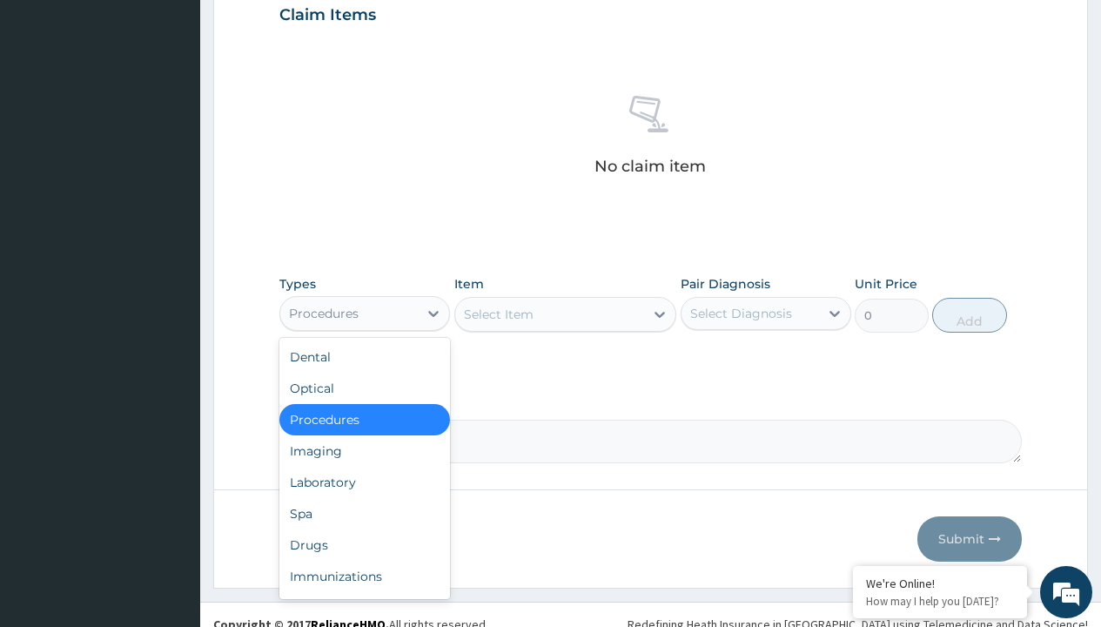
type input "procedures"
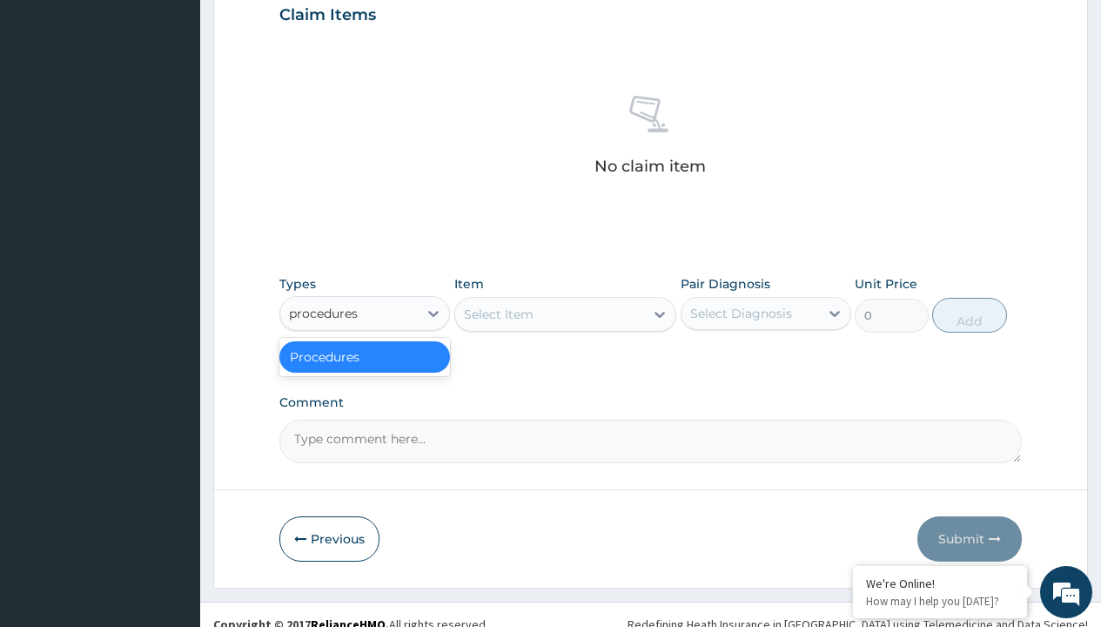
click at [365, 356] on div "Procedures" at bounding box center [364, 356] width 171 height 31
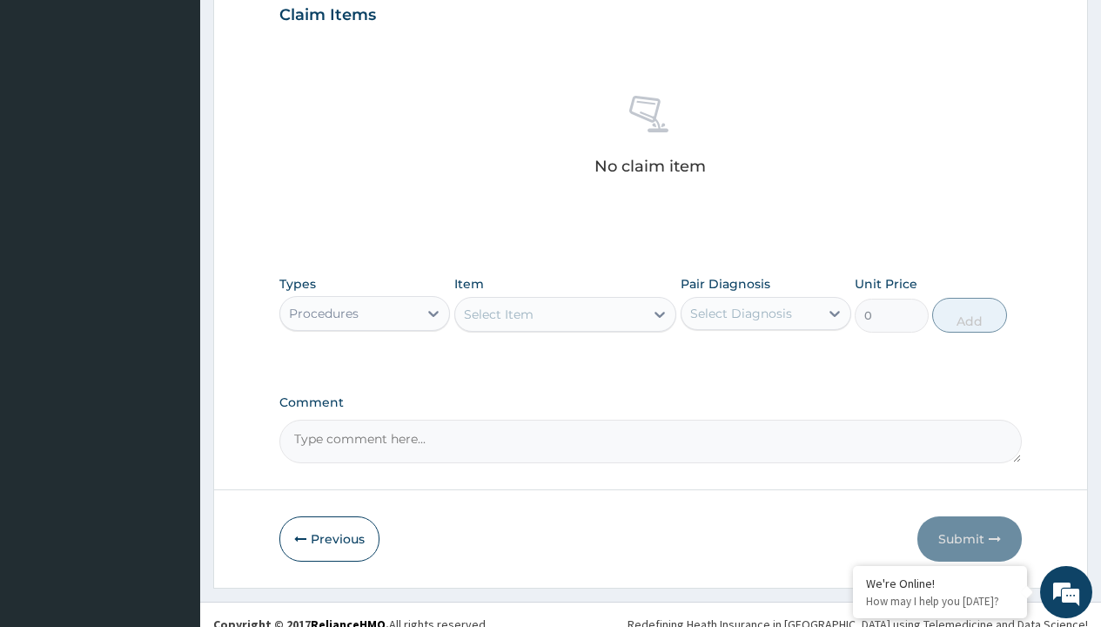
click at [498, 313] on div "Select Item" at bounding box center [499, 314] width 70 height 17
type input "service fee"
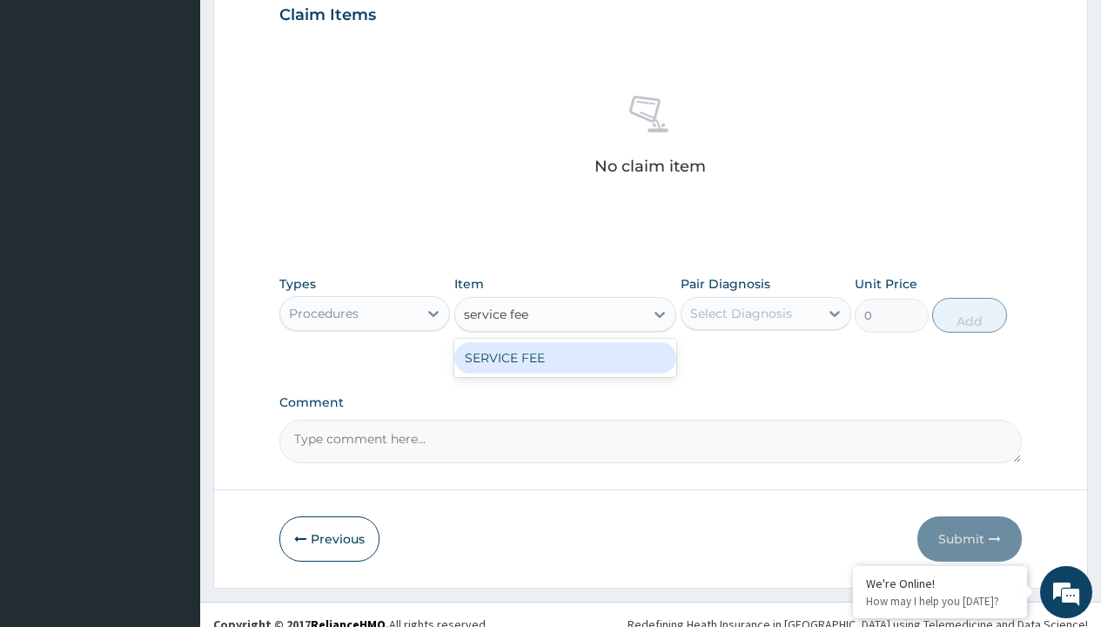
click at [565, 357] on div "SERVICE FEE" at bounding box center [565, 357] width 223 height 31
type input "100"
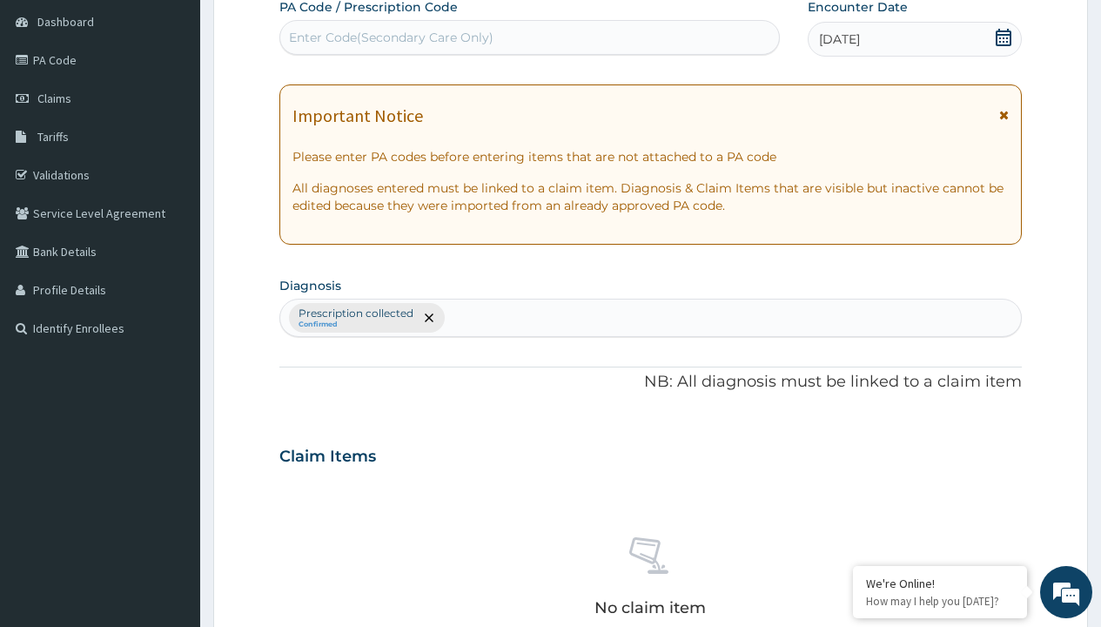
type input "prescription collected"
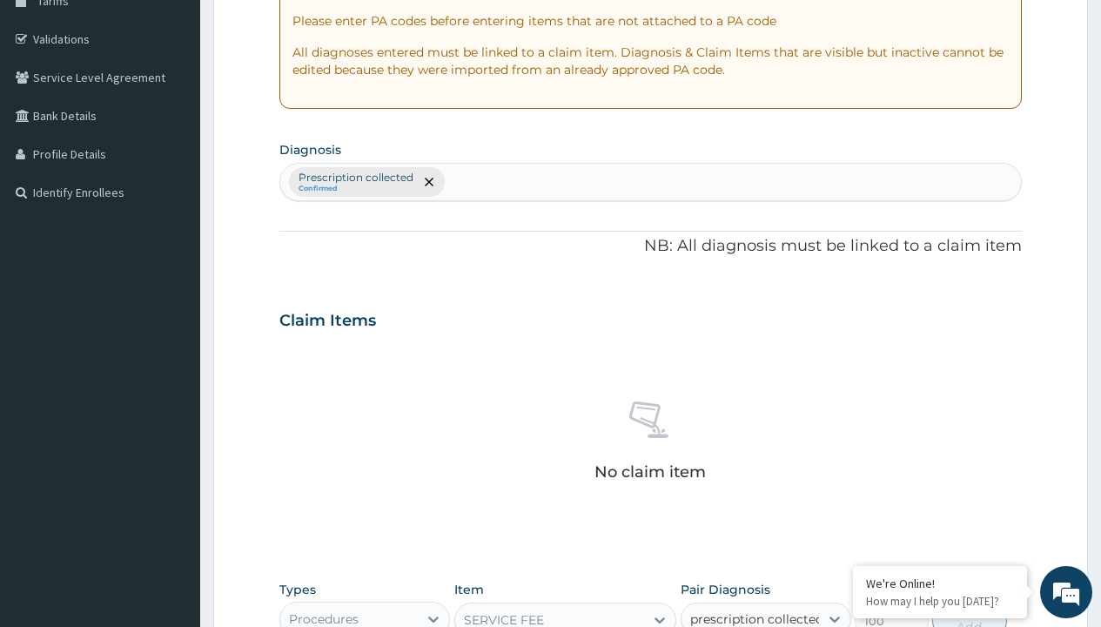
checkbox input "true"
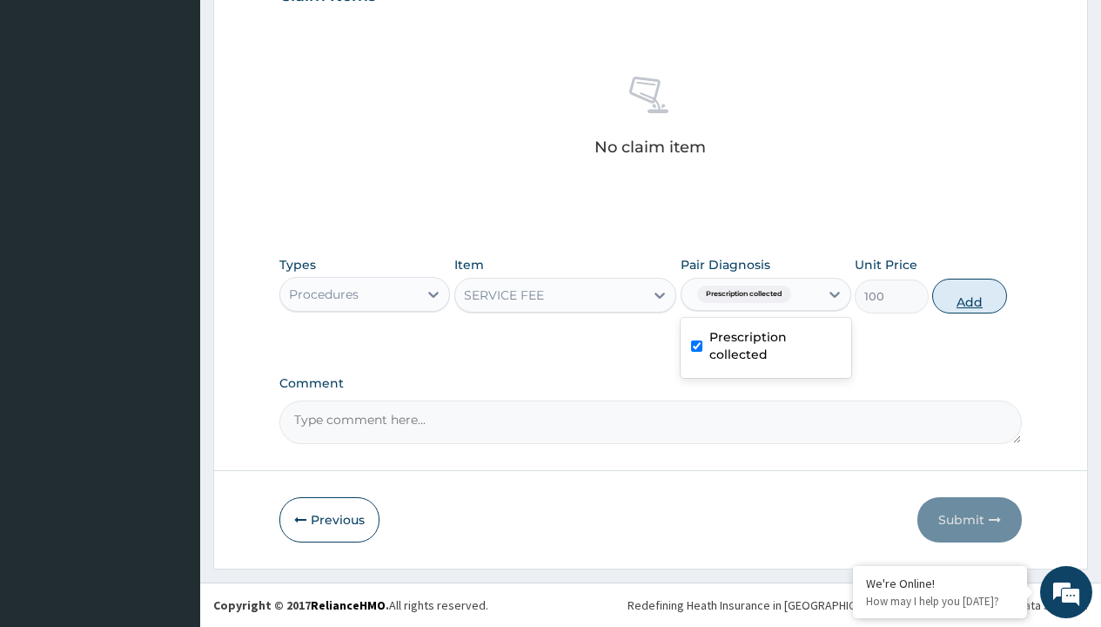
click at [970, 295] on button "Add" at bounding box center [969, 296] width 74 height 35
type input "0"
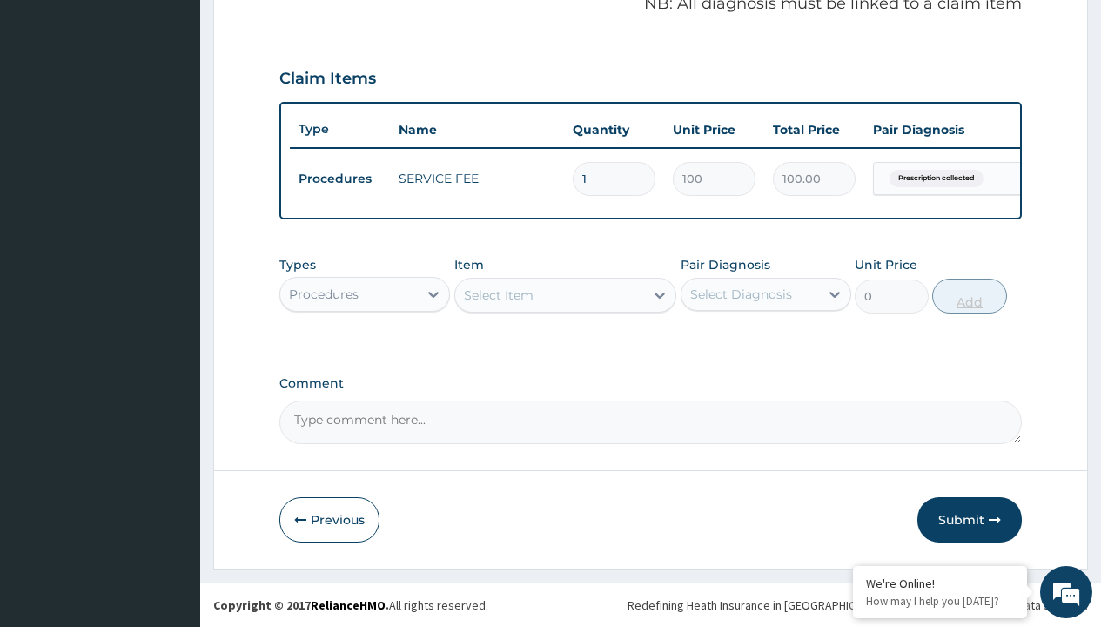
scroll to position [559, 0]
click at [324, 293] on div "Procedures" at bounding box center [324, 294] width 70 height 17
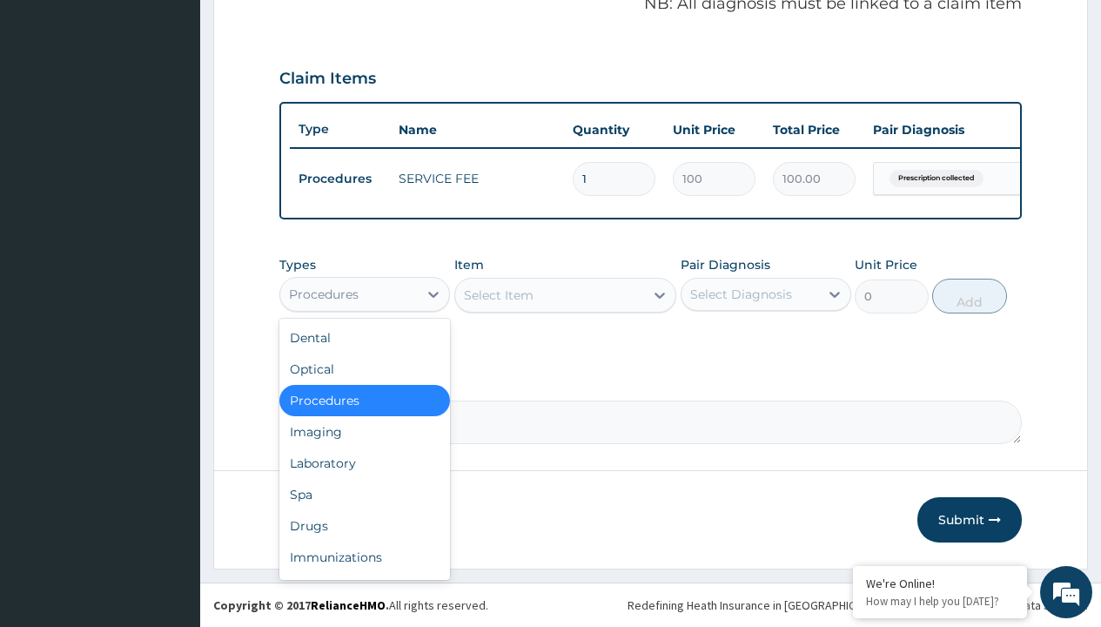
type input "drugs"
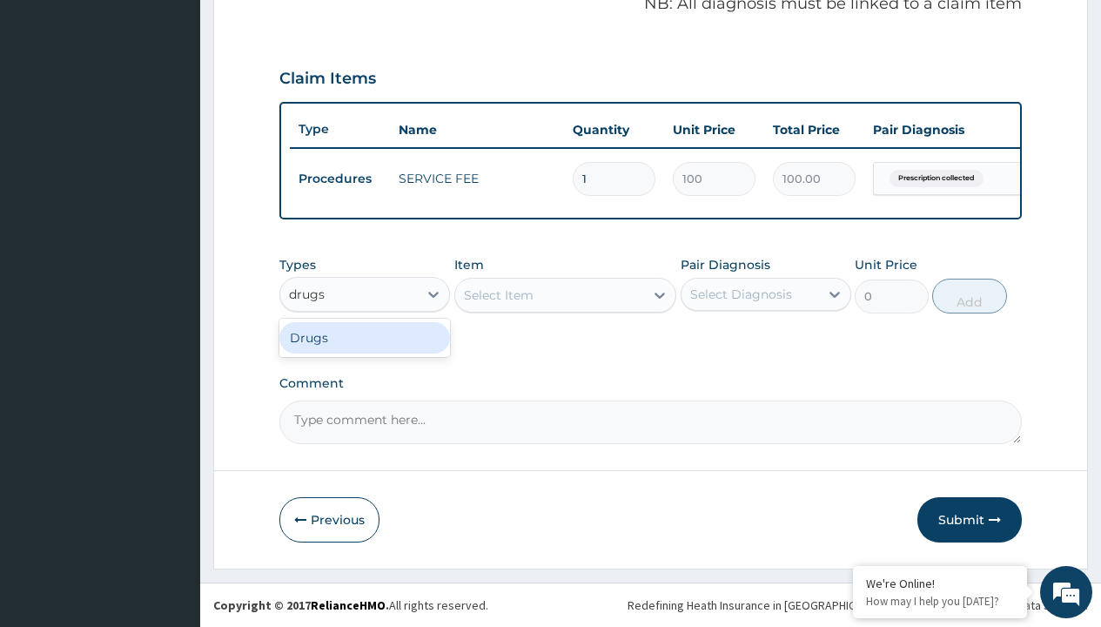
scroll to position [0, 0]
click at [365, 337] on div "Drugs" at bounding box center [364, 337] width 171 height 31
click at [498, 294] on div "Select Item" at bounding box center [565, 295] width 223 height 35
type input "[MEDICAL_DATA] 75mg (pocco)/pack"
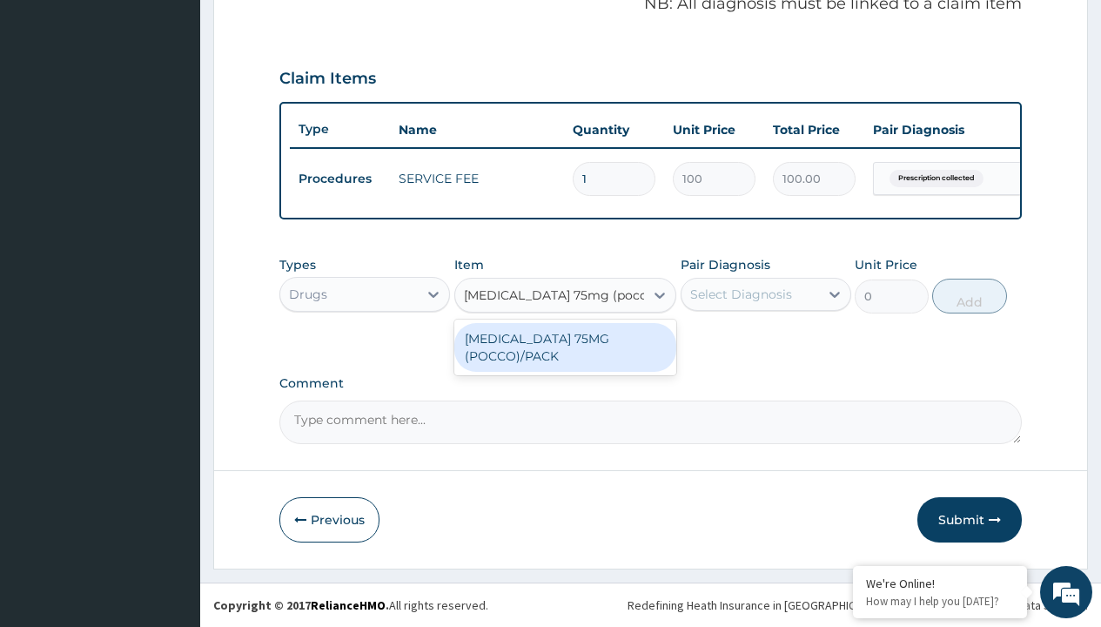
click at [565, 346] on div "[MEDICAL_DATA] 75MG (POCCO)/PACK" at bounding box center [565, 347] width 223 height 49
type input "119.5999984741211"
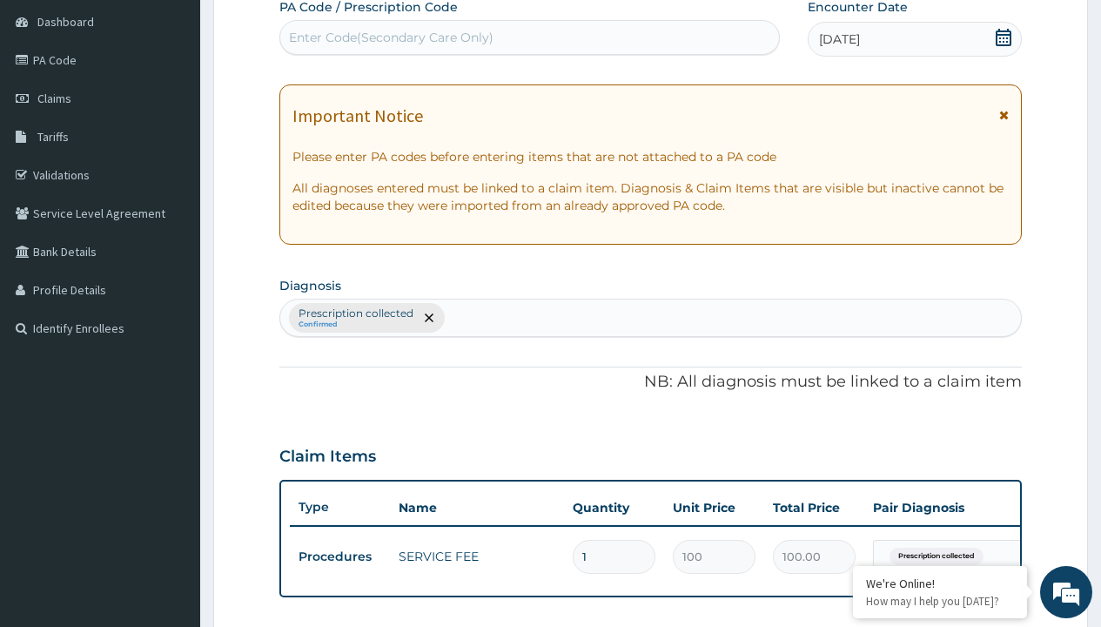
type input "prescription collected"
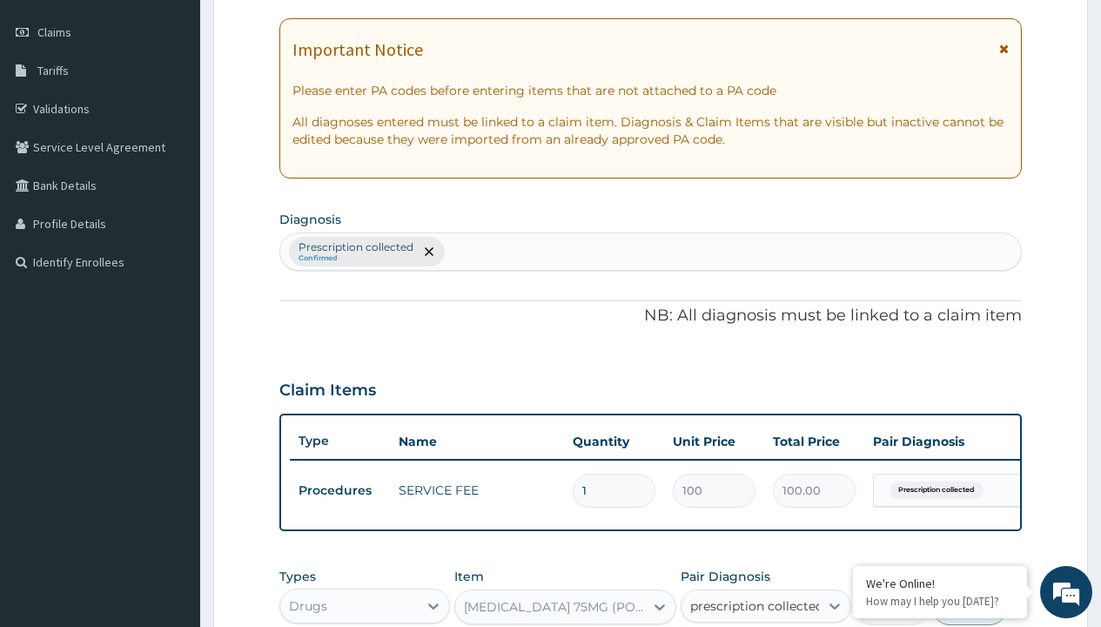
checkbox input "true"
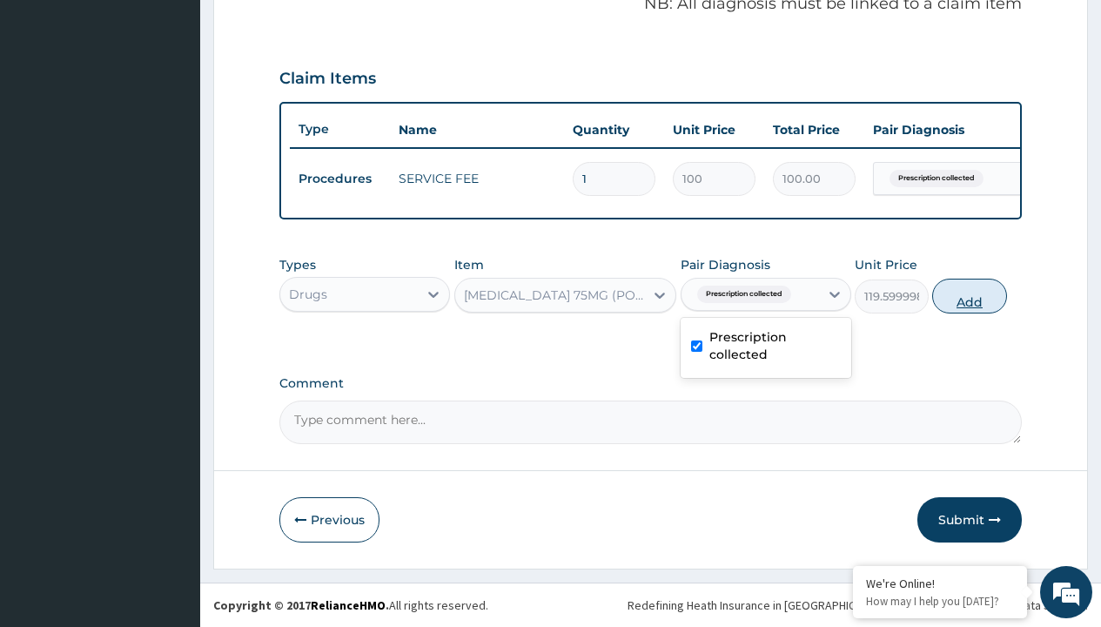
click at [970, 295] on button "Add" at bounding box center [969, 296] width 74 height 35
type input "0"
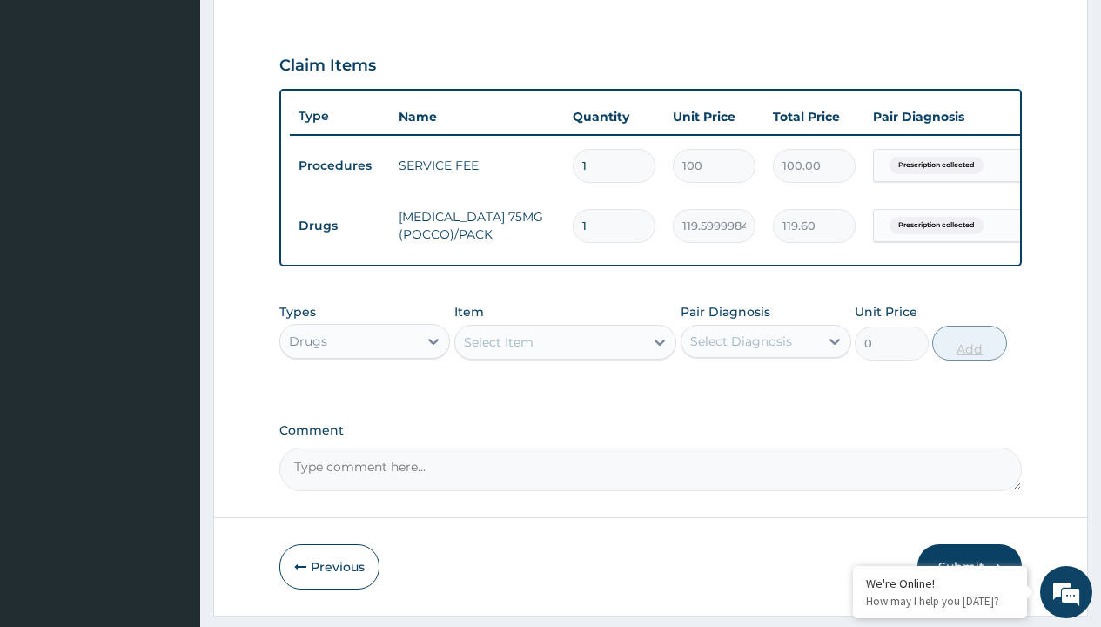
type input "28"
type input "3348.80"
type input "28"
click at [340, 225] on td "Drugs" at bounding box center [340, 226] width 100 height 32
type input "drugs"
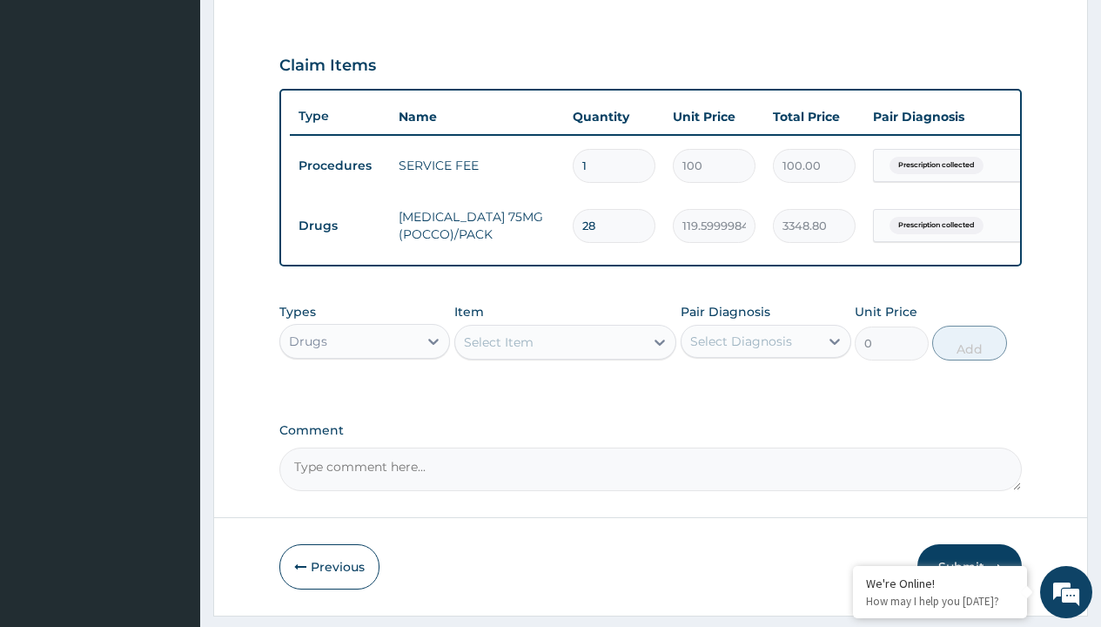
scroll to position [0, 0]
click at [365, 397] on div "Drugs" at bounding box center [364, 384] width 171 height 31
click at [498, 351] on div "Select Item" at bounding box center [499, 341] width 70 height 17
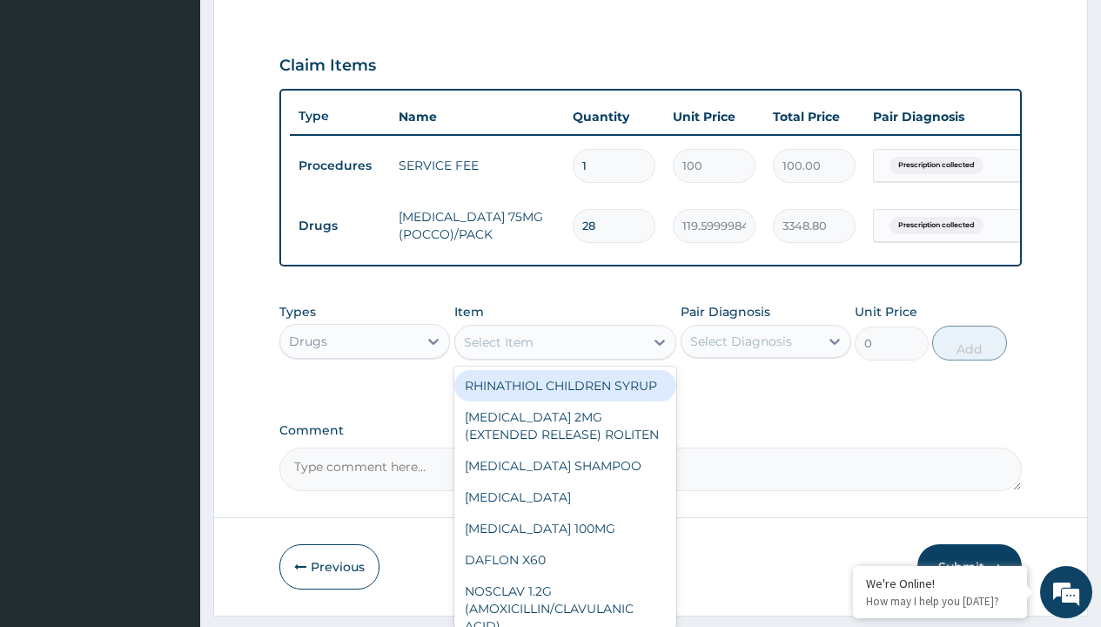
type input "[MEDICAL_DATA] 10mg (teva) x28"
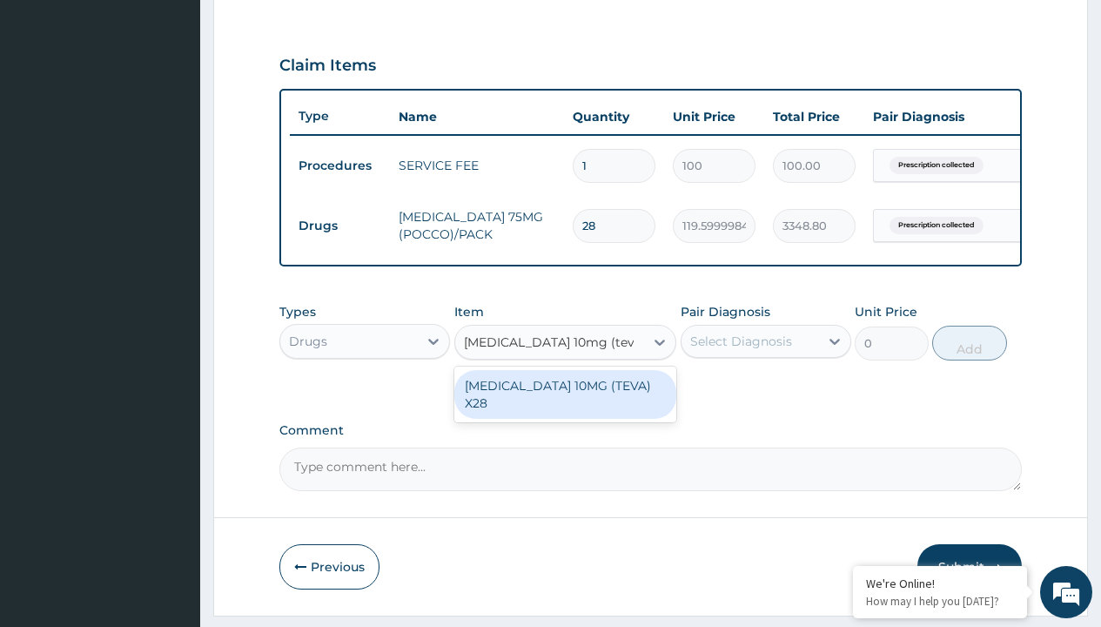
click at [565, 398] on div "[MEDICAL_DATA] 10MG (TEVA) X28" at bounding box center [565, 394] width 223 height 49
type input "98.4000015258789"
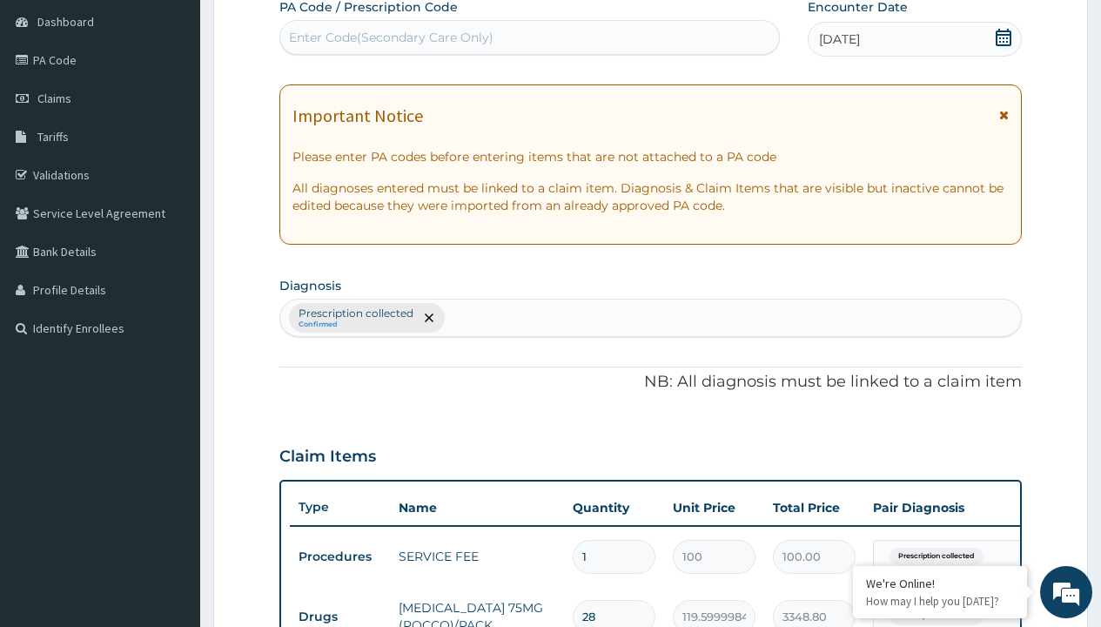
type input "prescription collected"
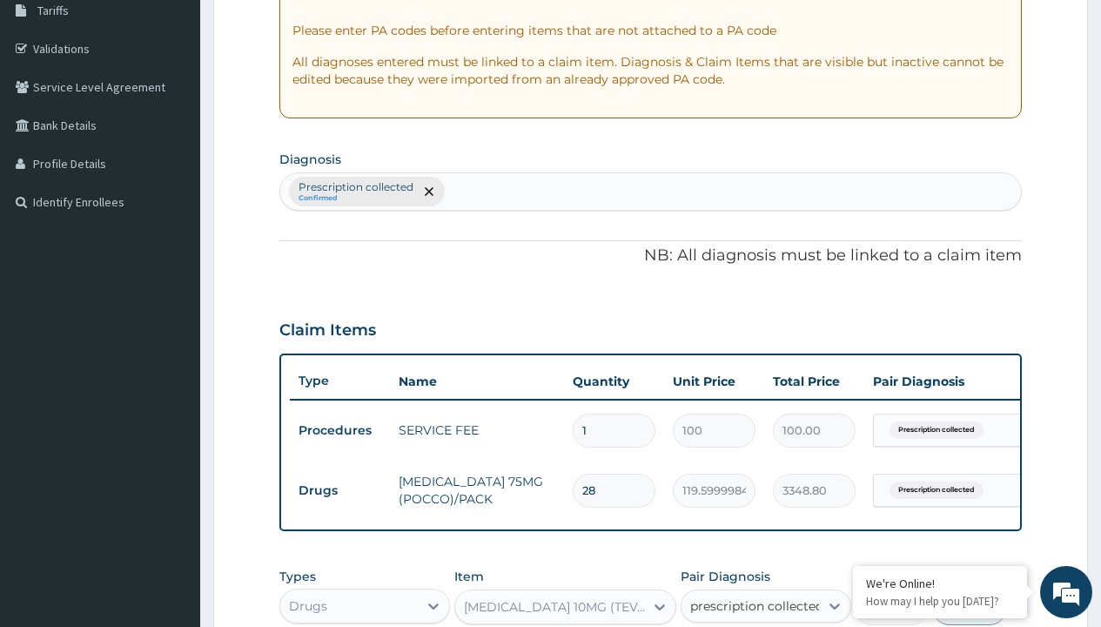
checkbox input "true"
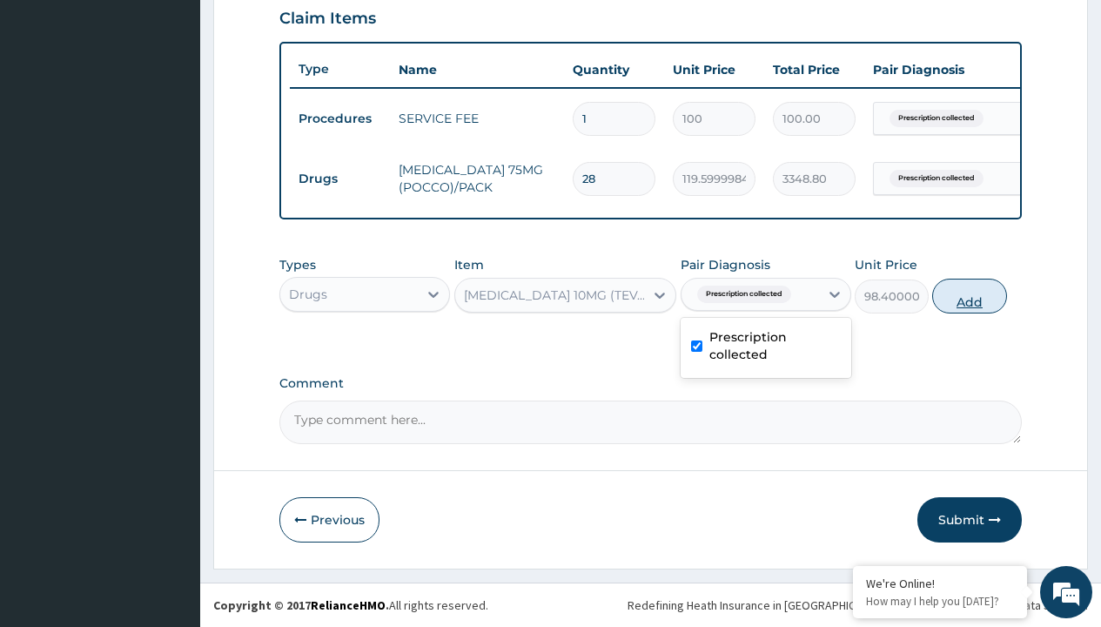
click at [970, 295] on button "Add" at bounding box center [969, 296] width 74 height 35
type input "0"
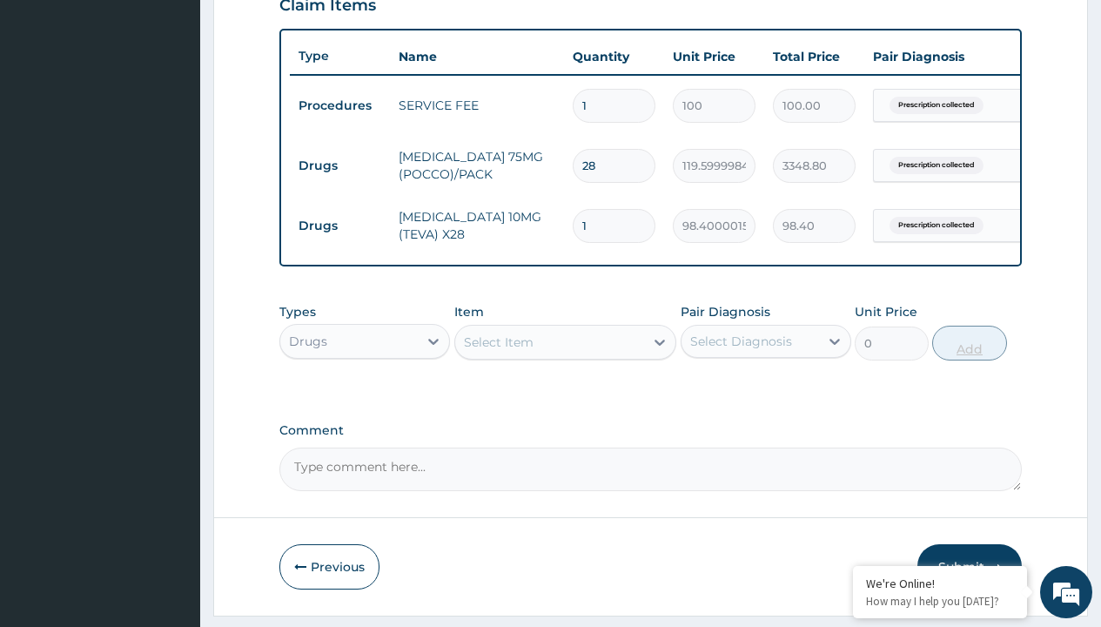
type input "28"
type input "2755.20"
type input "28"
click at [340, 165] on td "Drugs" at bounding box center [340, 166] width 100 height 32
type input "procedures"
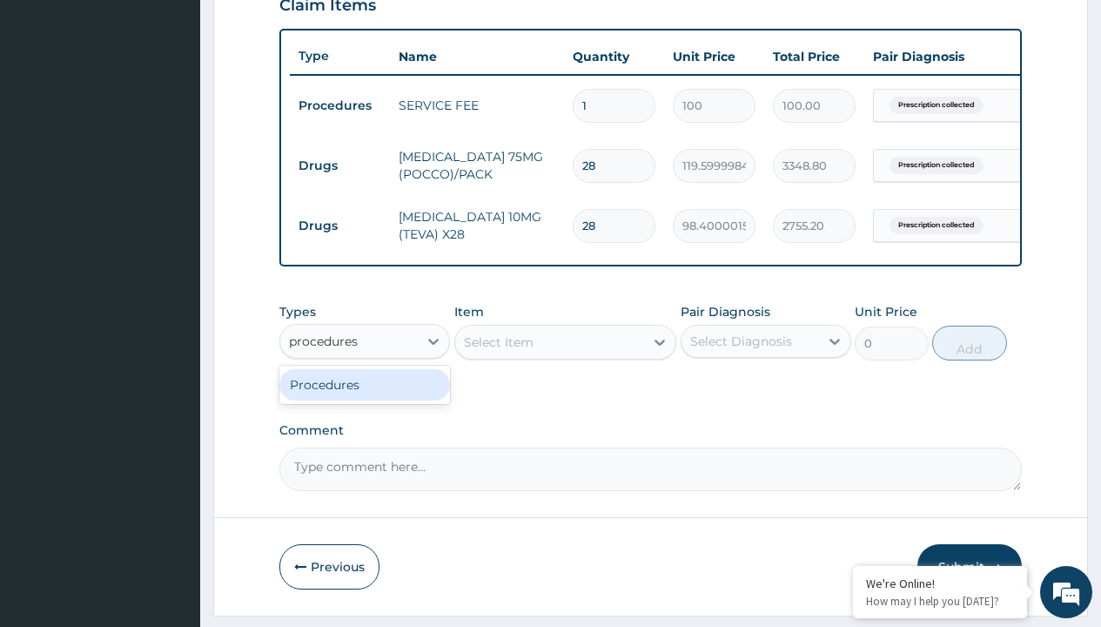
scroll to position [0, 0]
click at [365, 397] on div "Procedures" at bounding box center [364, 384] width 171 height 31
click at [498, 351] on div "Select Item" at bounding box center [499, 341] width 70 height 17
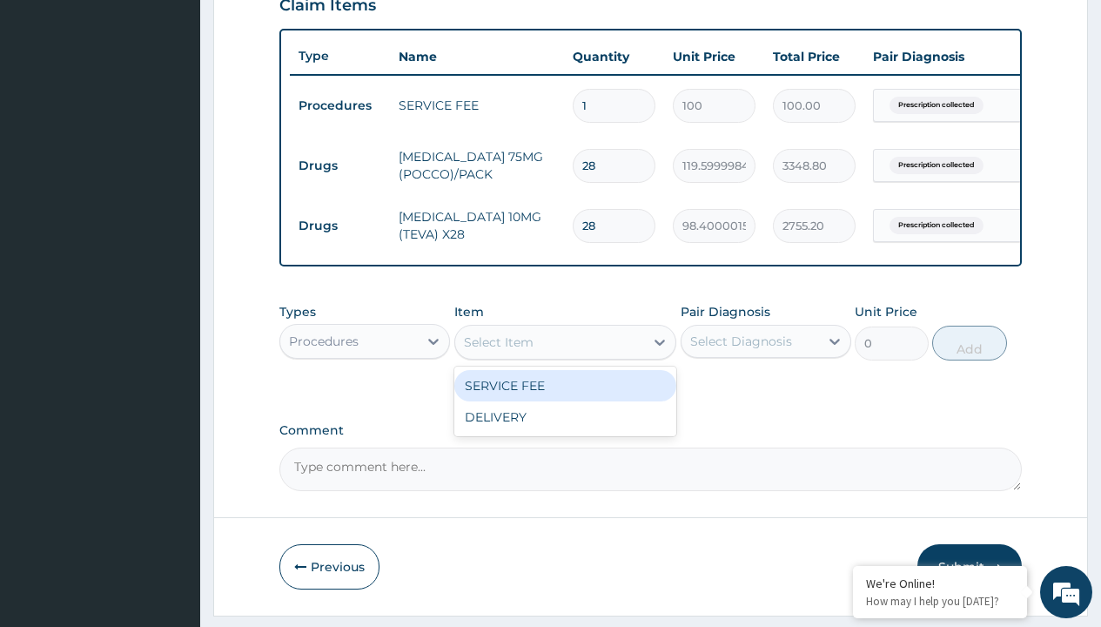
type input "delivery"
click at [565, 398] on div "DELIVERY" at bounding box center [565, 385] width 223 height 31
type input "2000"
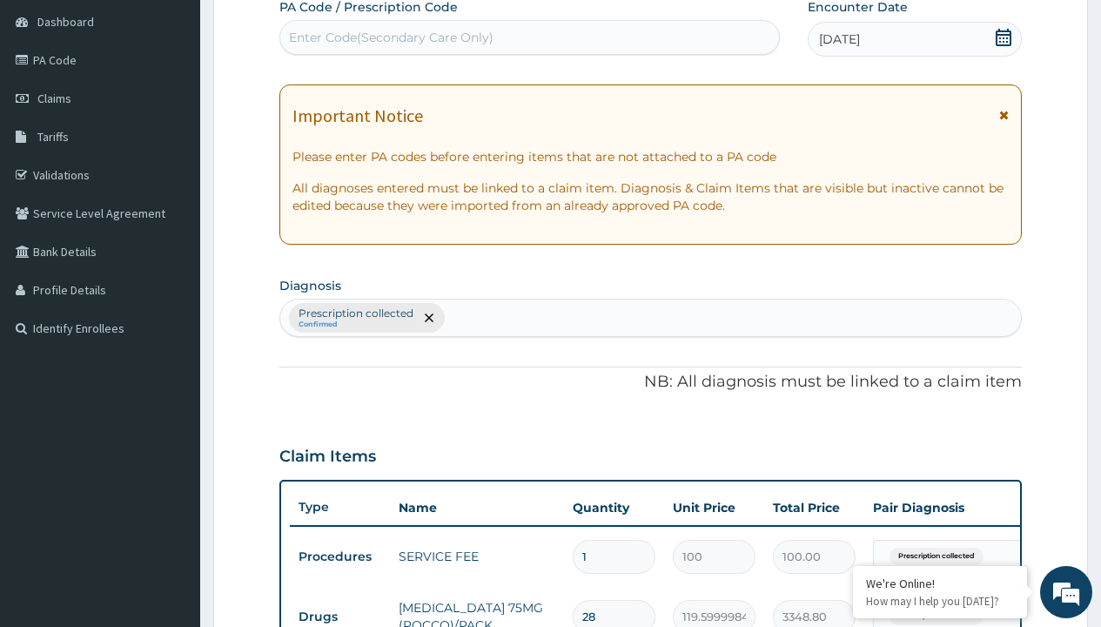
type input "prescription collected"
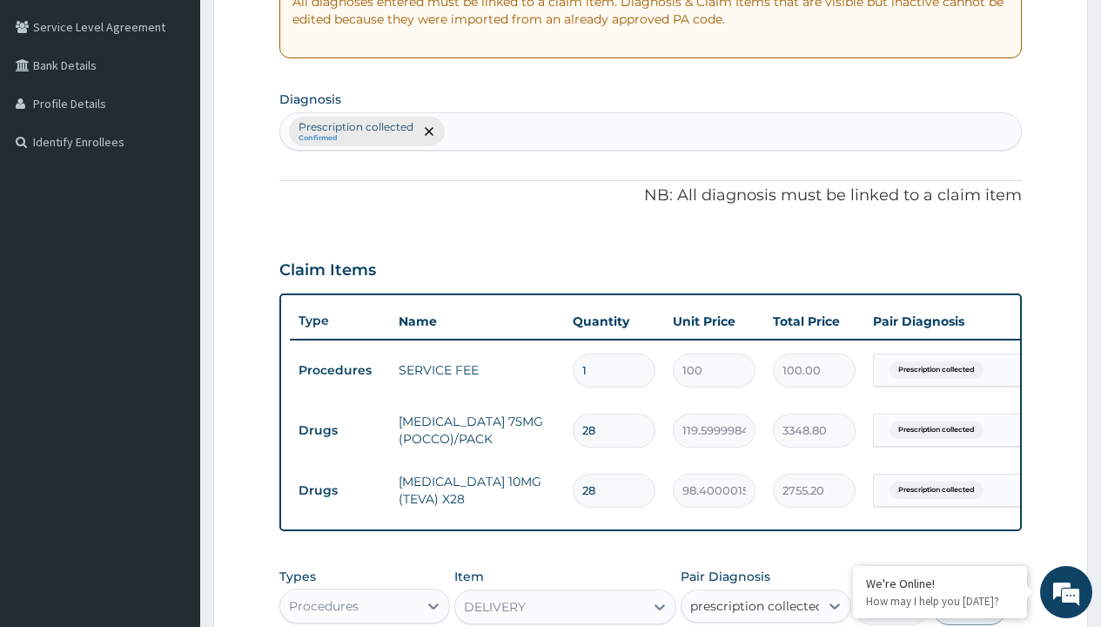
checkbox input "true"
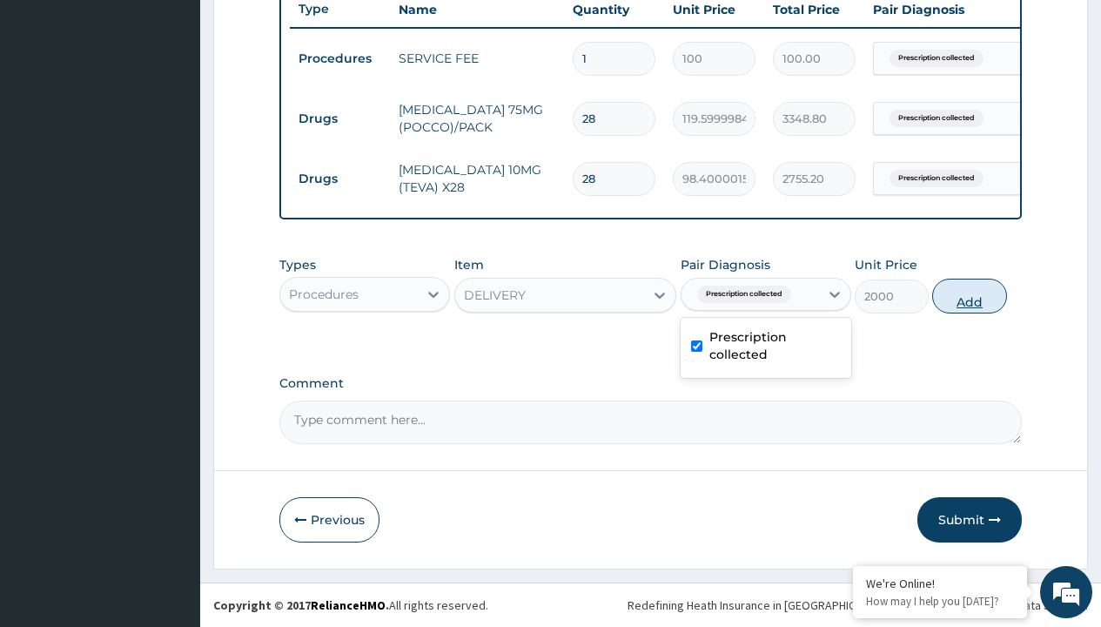
click at [970, 295] on button "Add" at bounding box center [969, 296] width 74 height 35
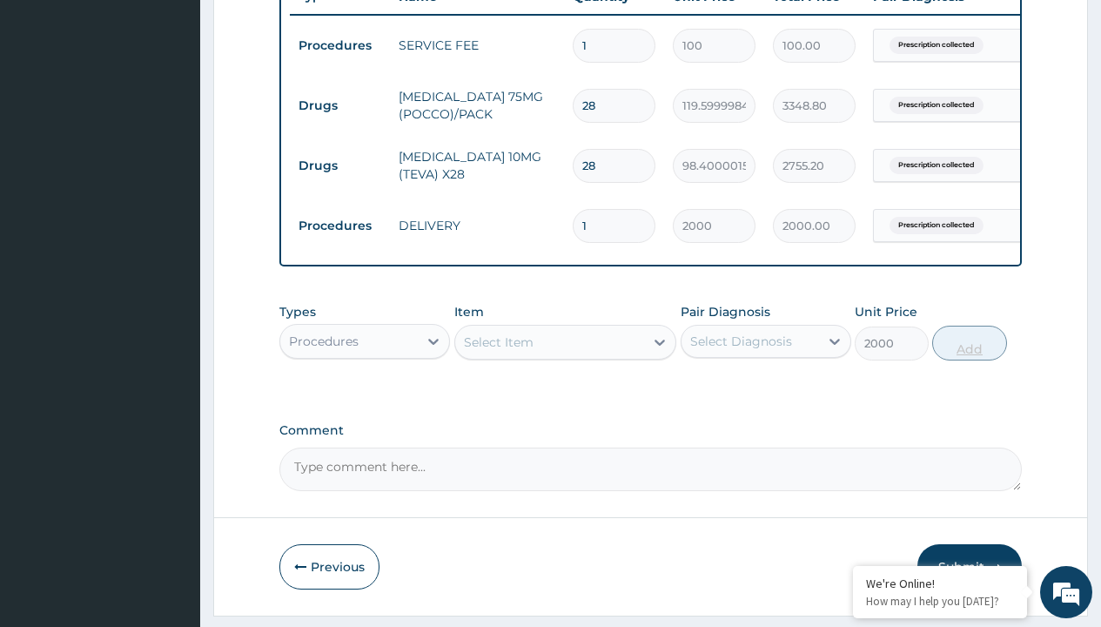
type input "0"
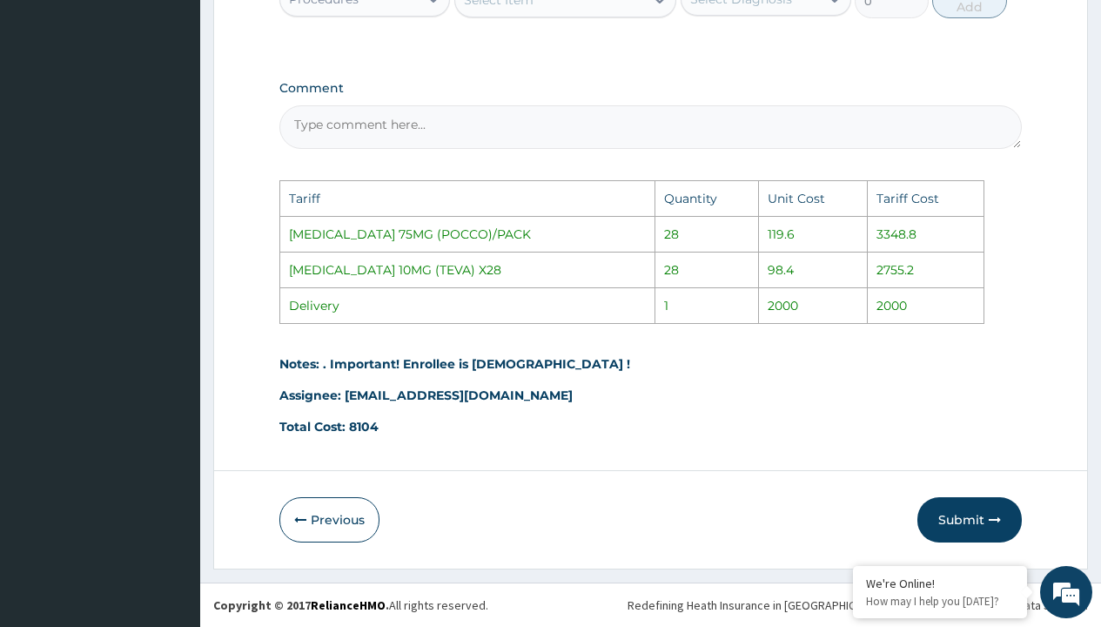
scroll to position [1034, 0]
click at [979, 521] on button "Submit" at bounding box center [970, 519] width 104 height 45
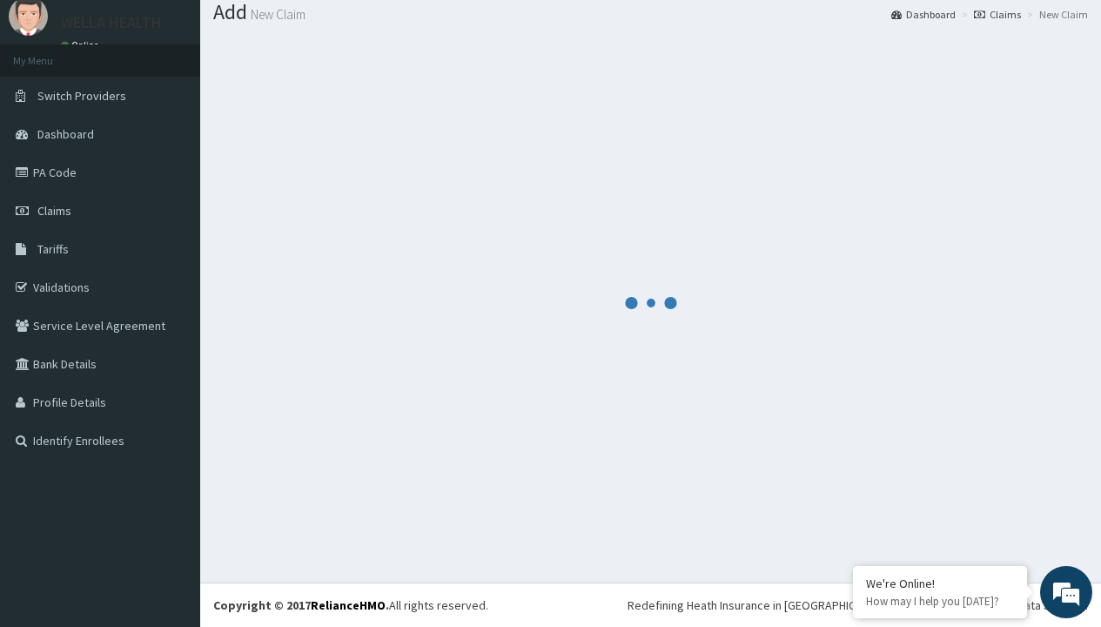
scroll to position [739, 0]
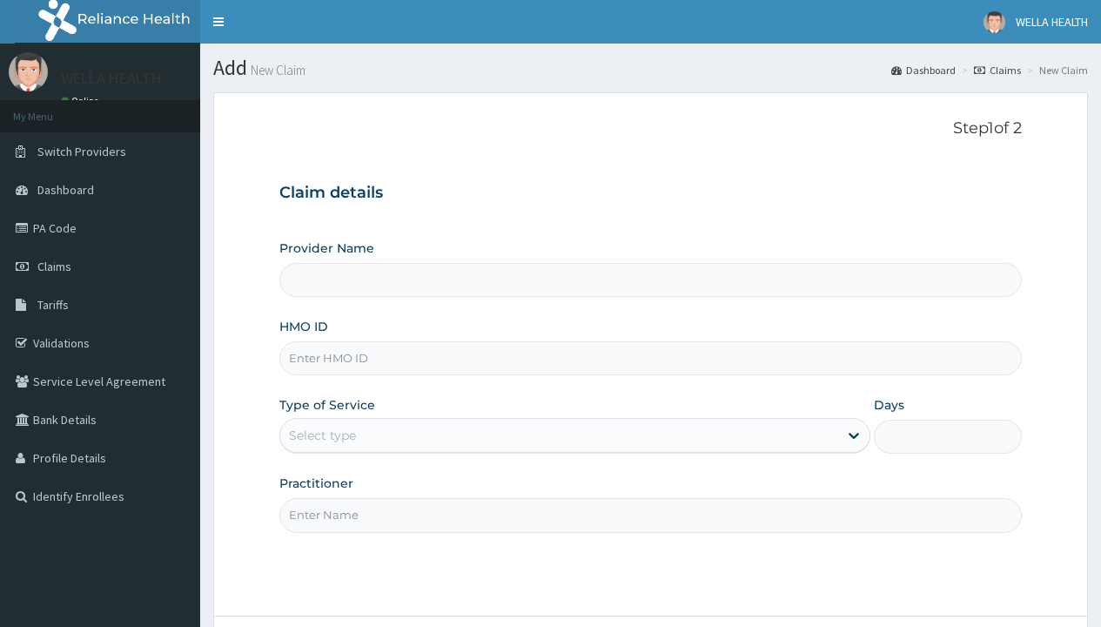
type input "Pharmacy Pick Up ( WellaHealth)"
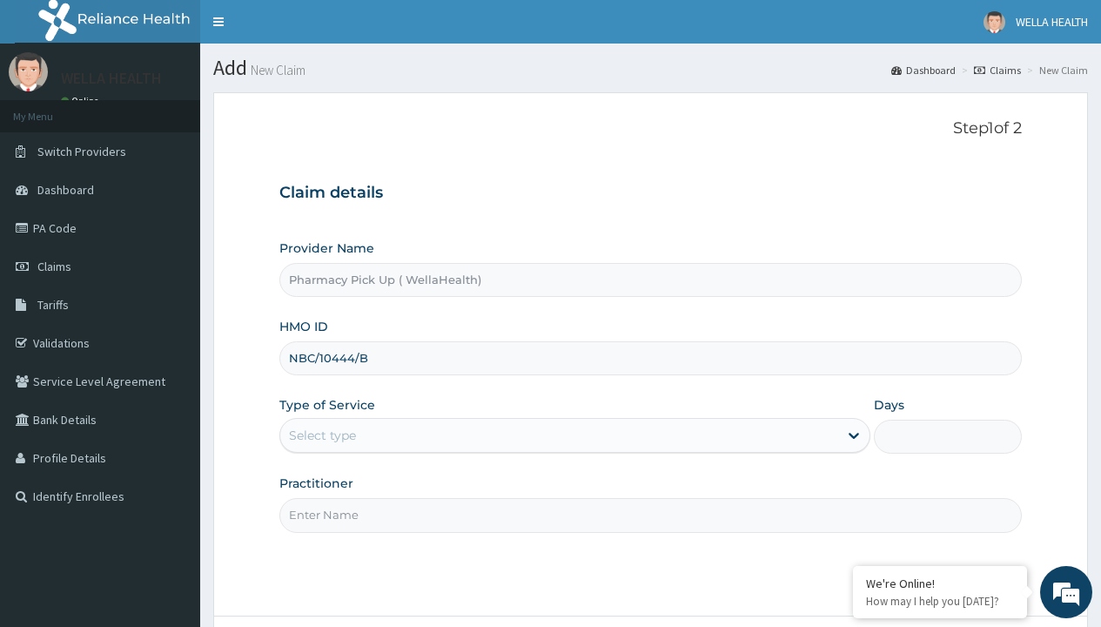
type input "NBC/10444/B"
type input "WellaHealth"
click at [322, 435] on div "Select type" at bounding box center [322, 435] width 67 height 17
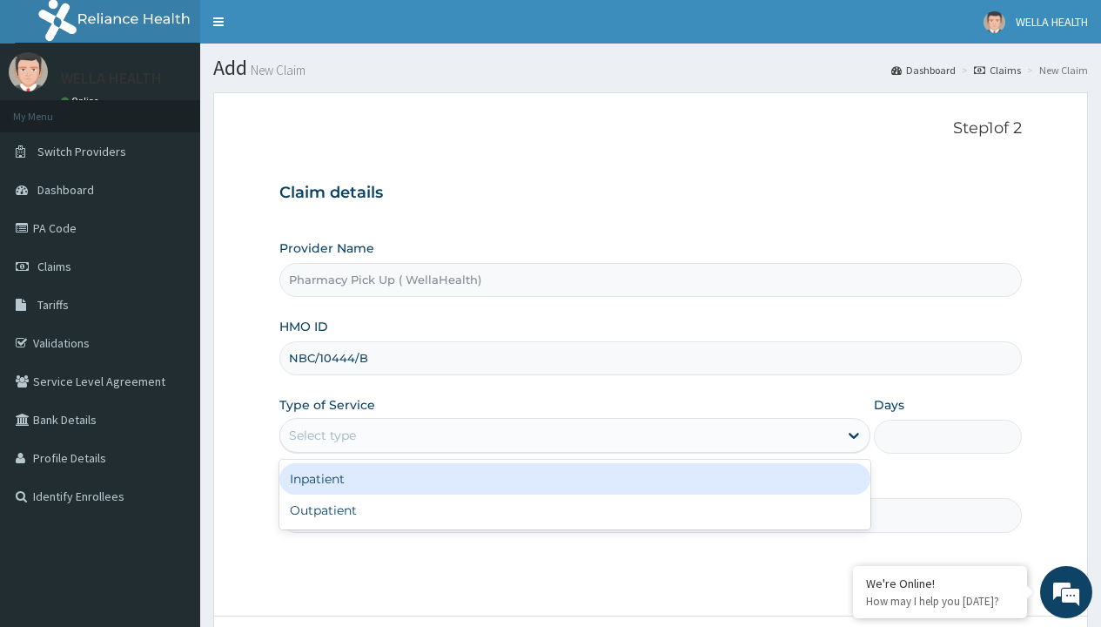
click at [575, 510] on div "Outpatient" at bounding box center [574, 509] width 591 height 31
type input "1"
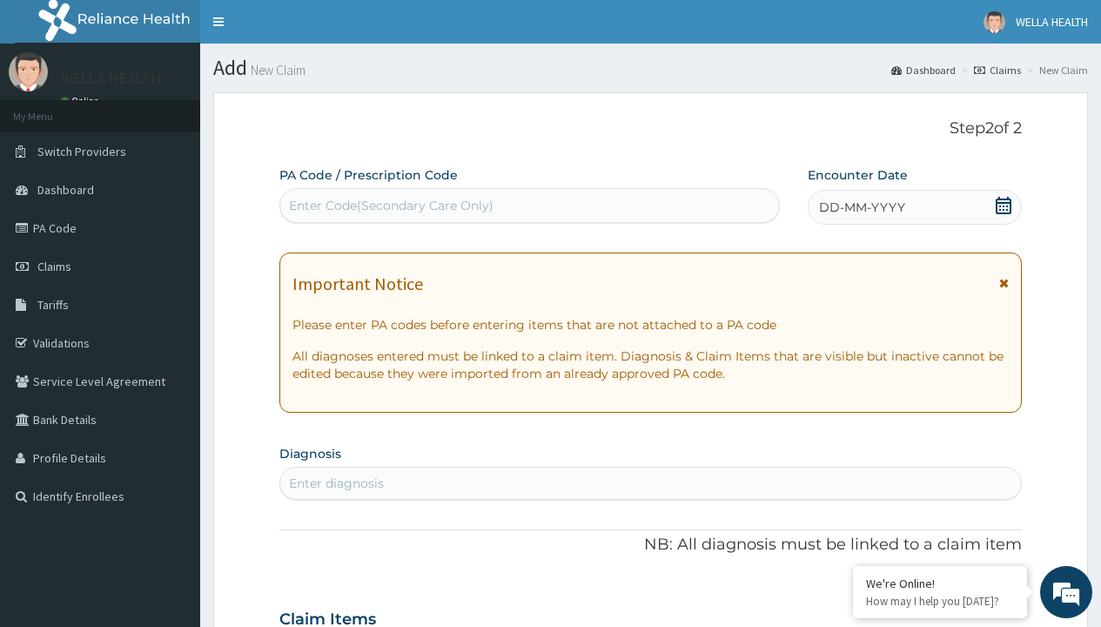
scroll to position [145, 0]
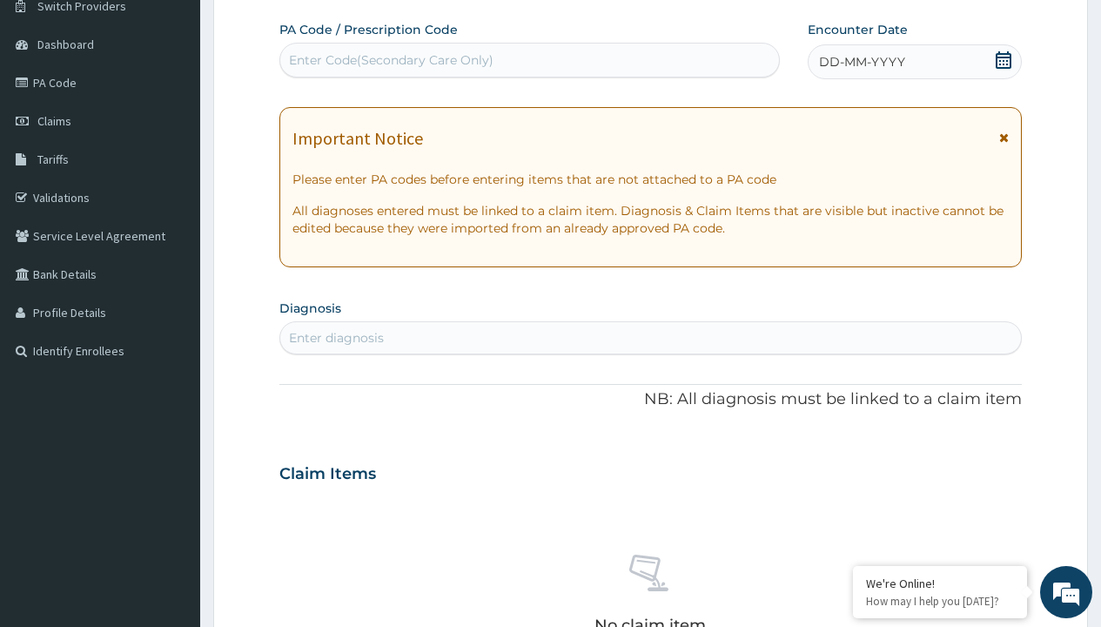
click at [861, 62] on span "DD-MM-YYYY" at bounding box center [862, 61] width 86 height 17
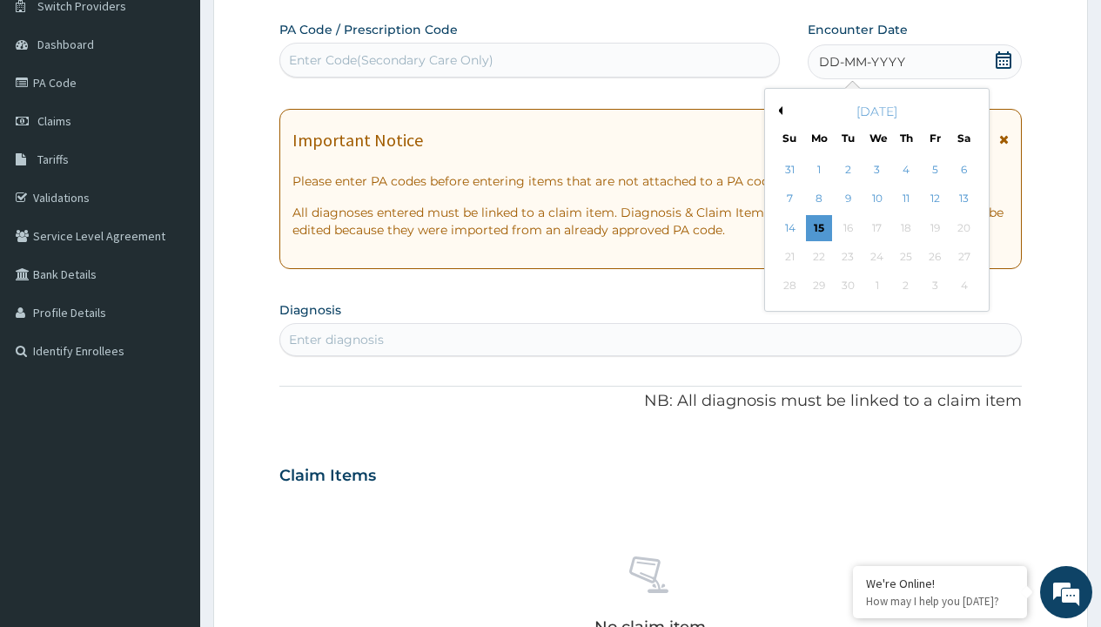
click at [777, 111] on button "Previous Month" at bounding box center [778, 110] width 9 height 9
click at [847, 227] on div "12" at bounding box center [848, 228] width 26 height 26
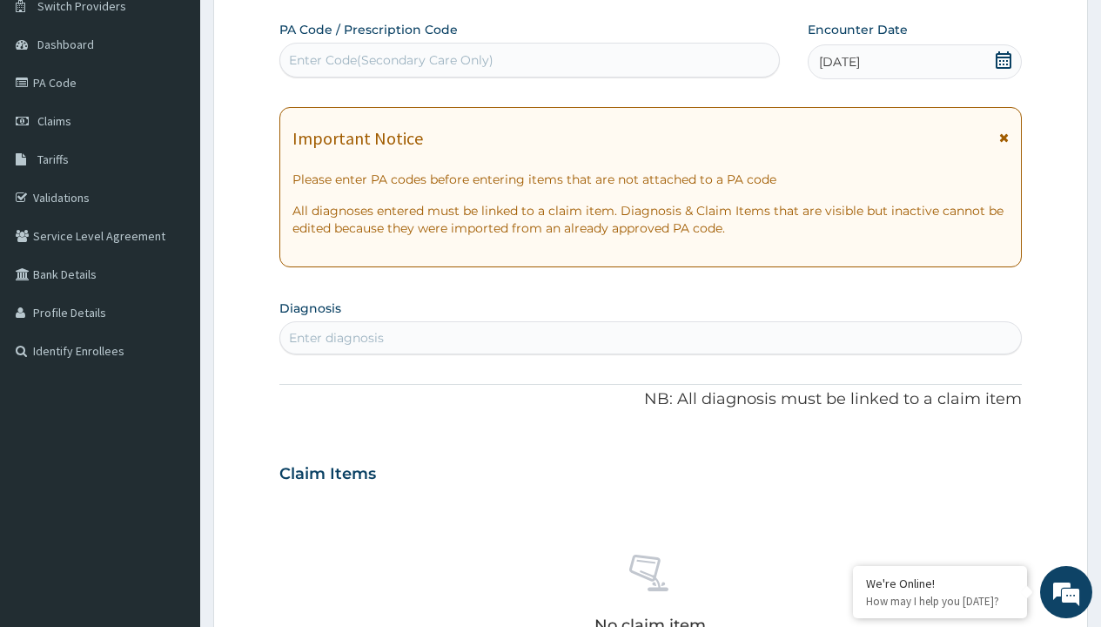
scroll to position [0, 0]
click at [336, 338] on div "Enter diagnosis" at bounding box center [336, 337] width 95 height 17
type input "prescription collected"
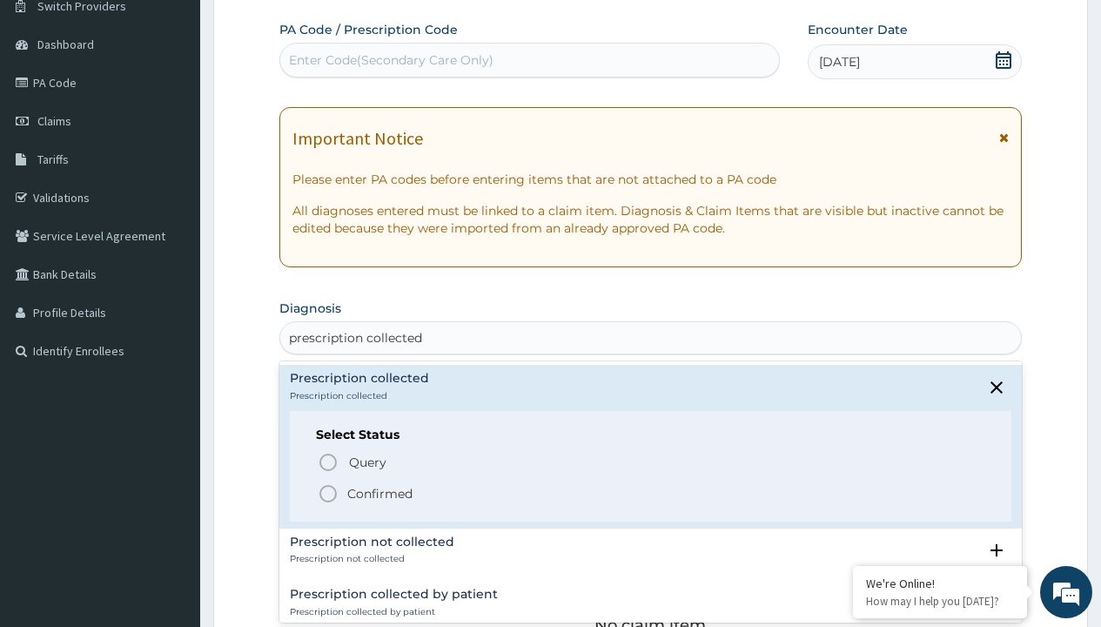
click at [380, 493] on p "Confirmed" at bounding box center [379, 493] width 65 height 17
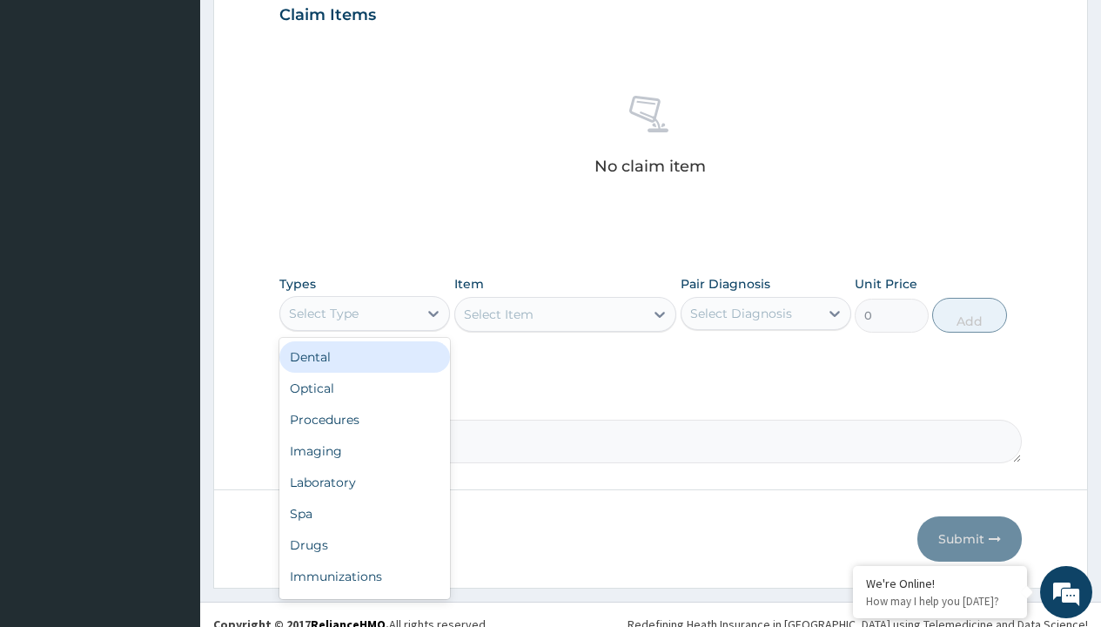
type input "procedures"
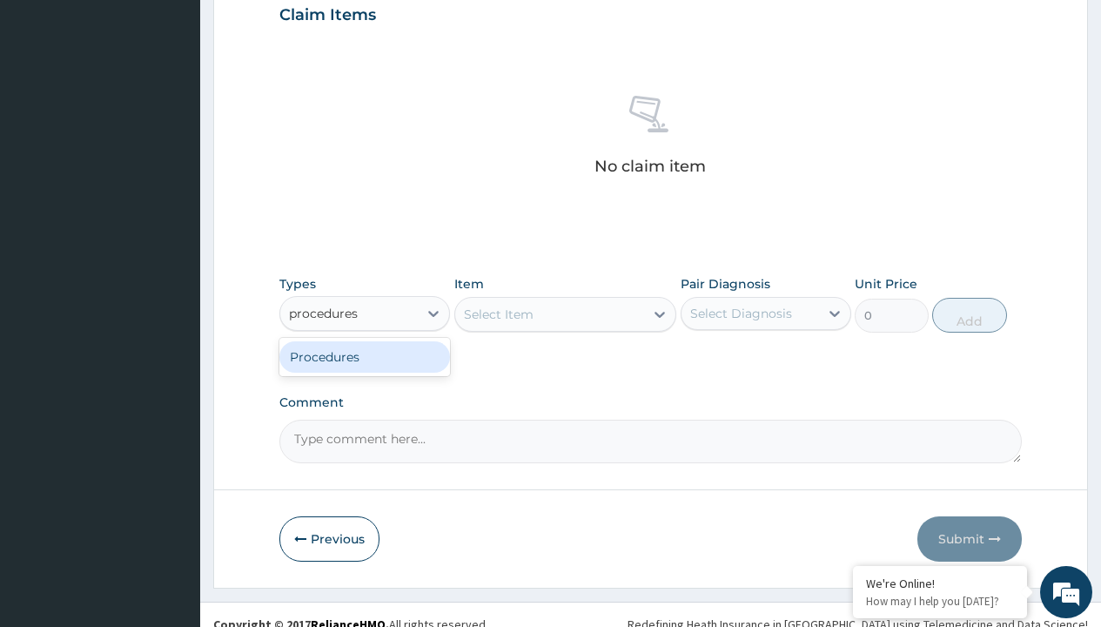
click at [365, 356] on div "Procedures" at bounding box center [364, 356] width 171 height 31
click at [498, 313] on div "Select Item" at bounding box center [565, 314] width 223 height 35
click at [324, 313] on div "Procedures" at bounding box center [324, 313] width 70 height 17
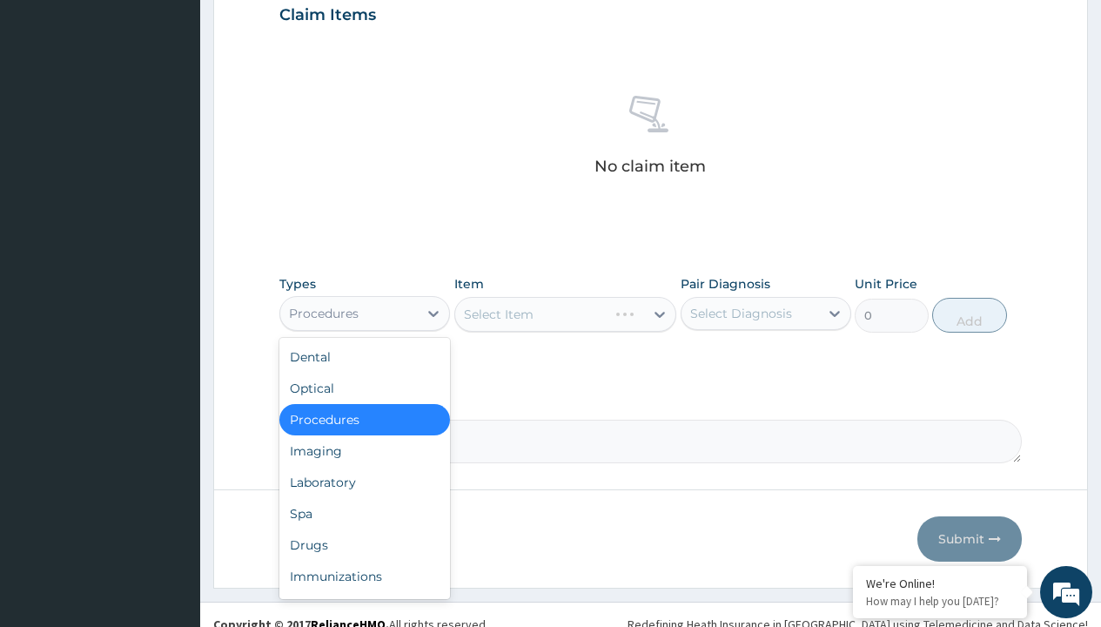
type input "procedures"
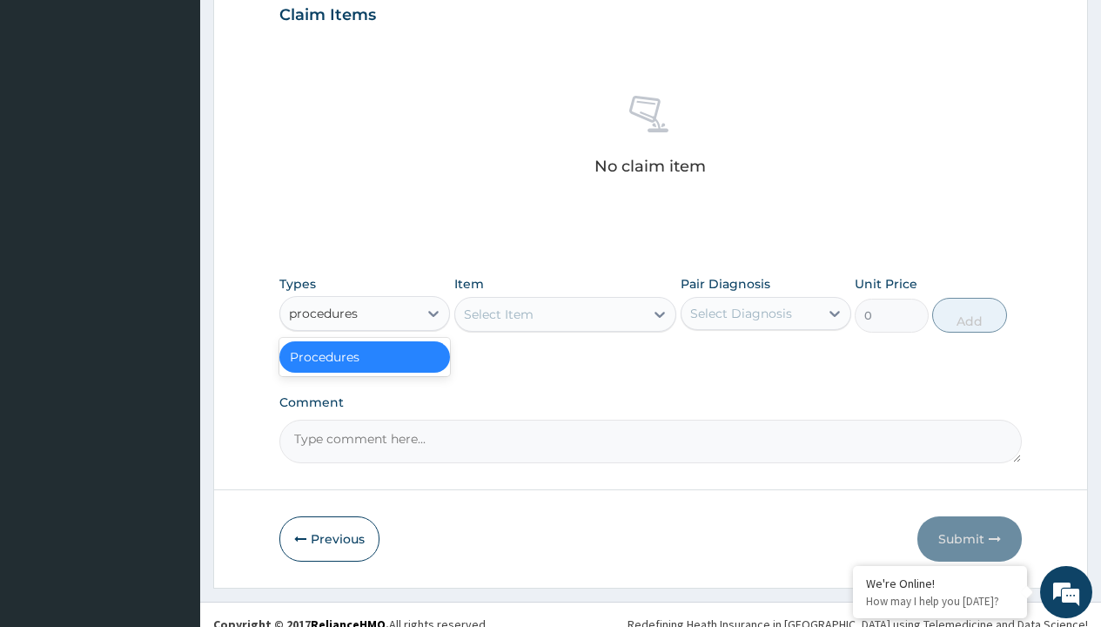
click at [365, 356] on div "Procedures" at bounding box center [364, 356] width 171 height 31
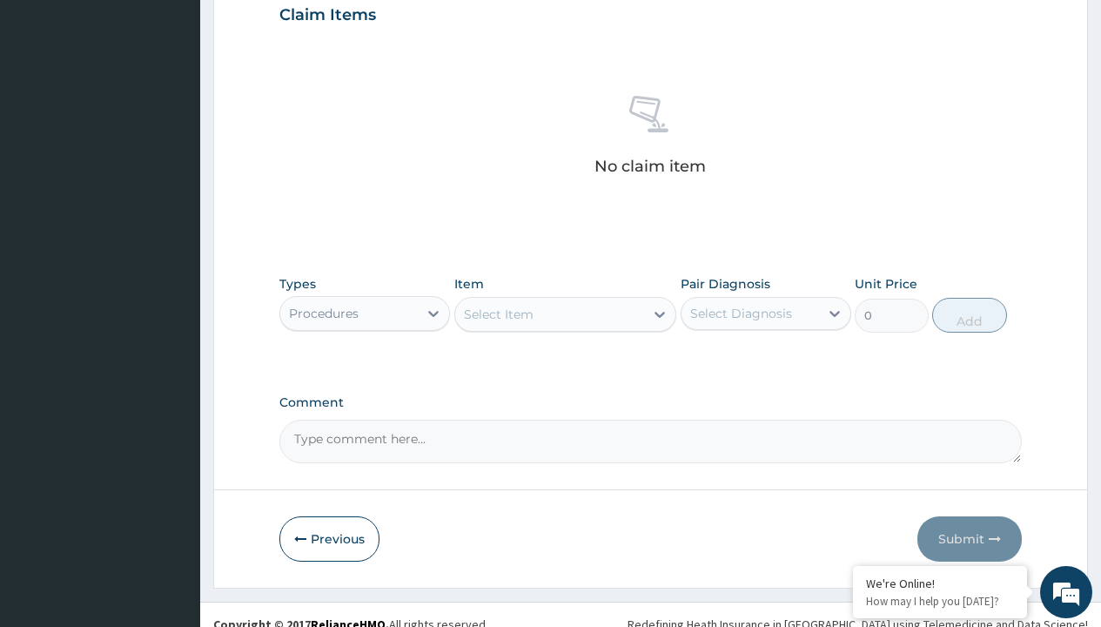
click at [498, 313] on div "Select Item" at bounding box center [499, 314] width 70 height 17
type input "service fee"
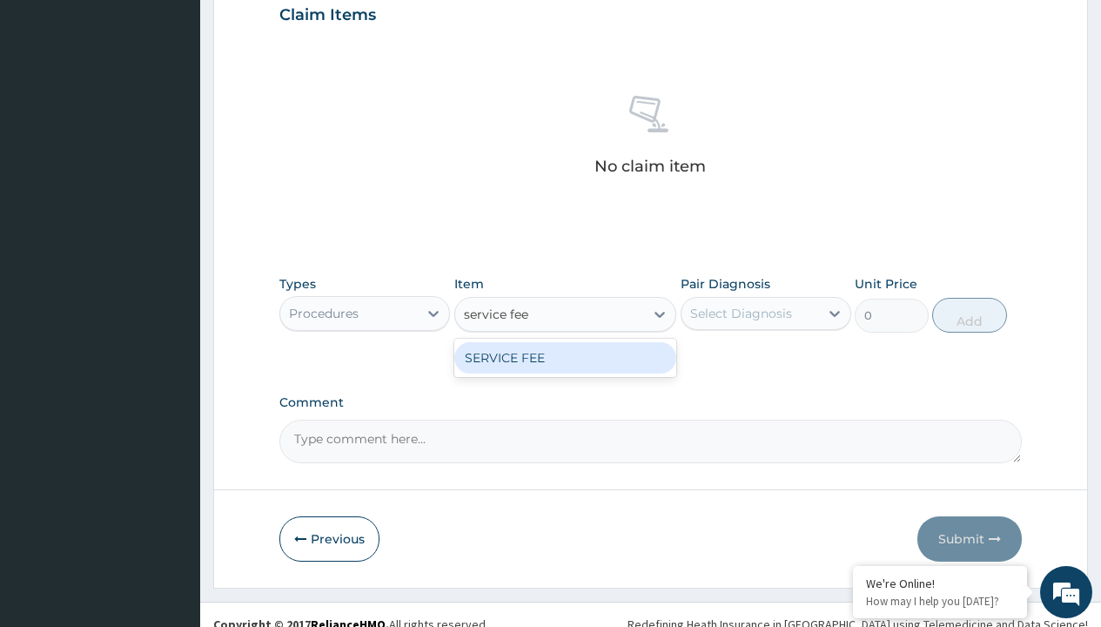
click at [565, 357] on div "SERVICE FEE" at bounding box center [565, 357] width 223 height 31
type input "100"
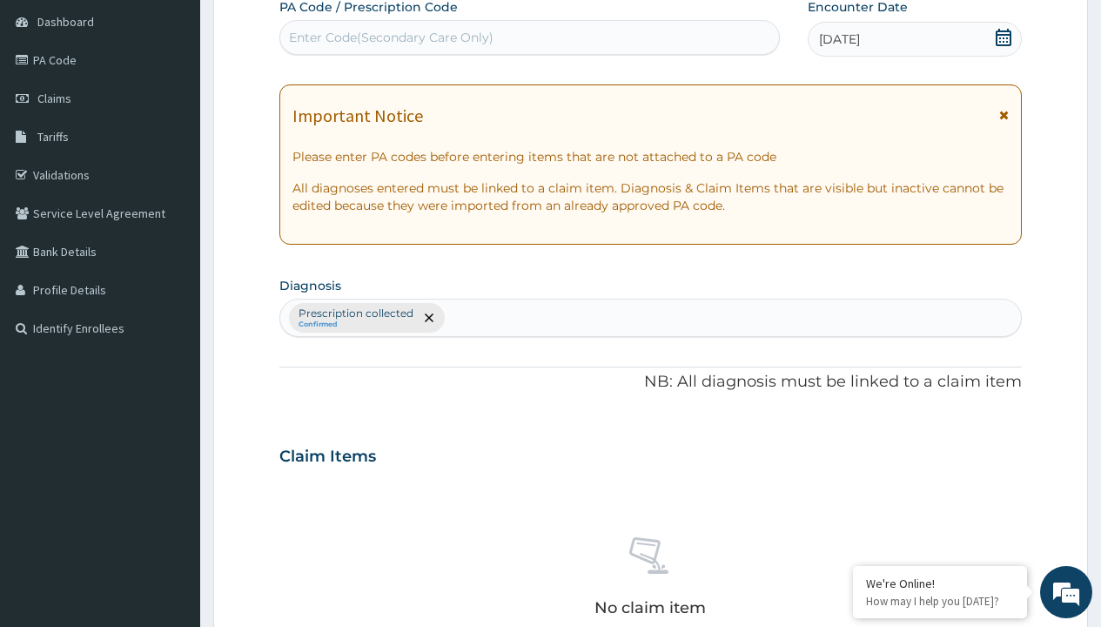
type input "prescription collected"
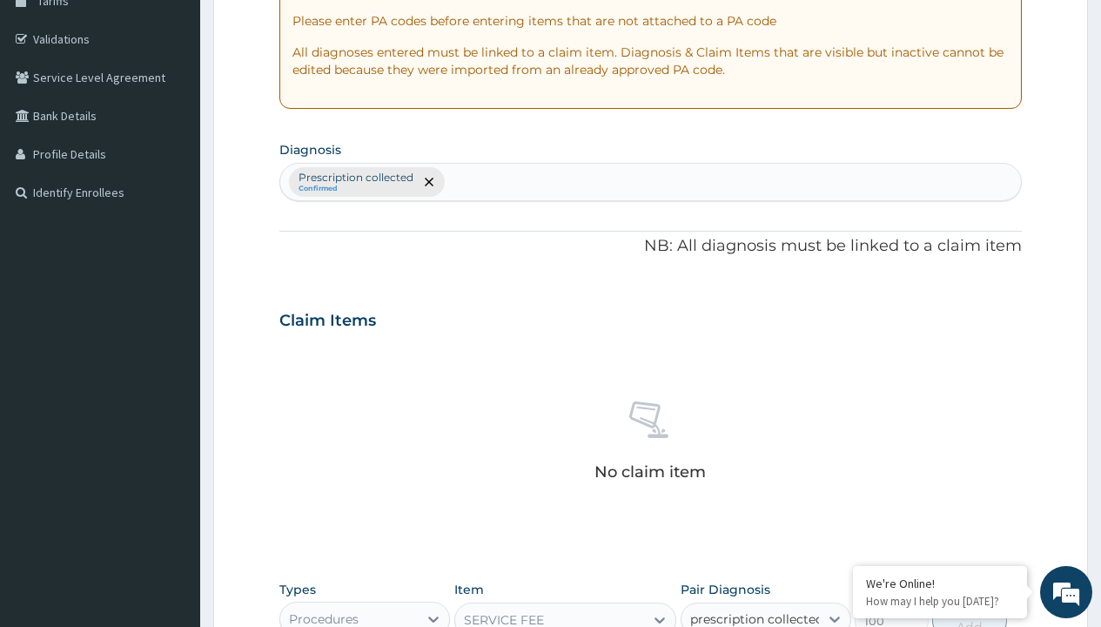
checkbox input "true"
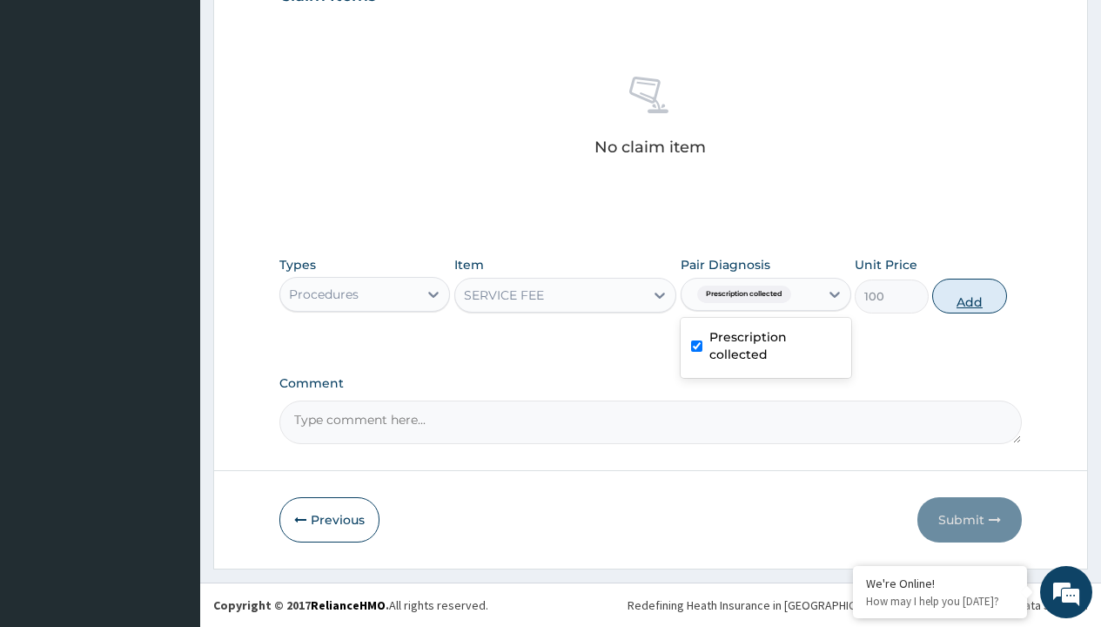
click at [970, 295] on button "Add" at bounding box center [969, 296] width 74 height 35
type input "0"
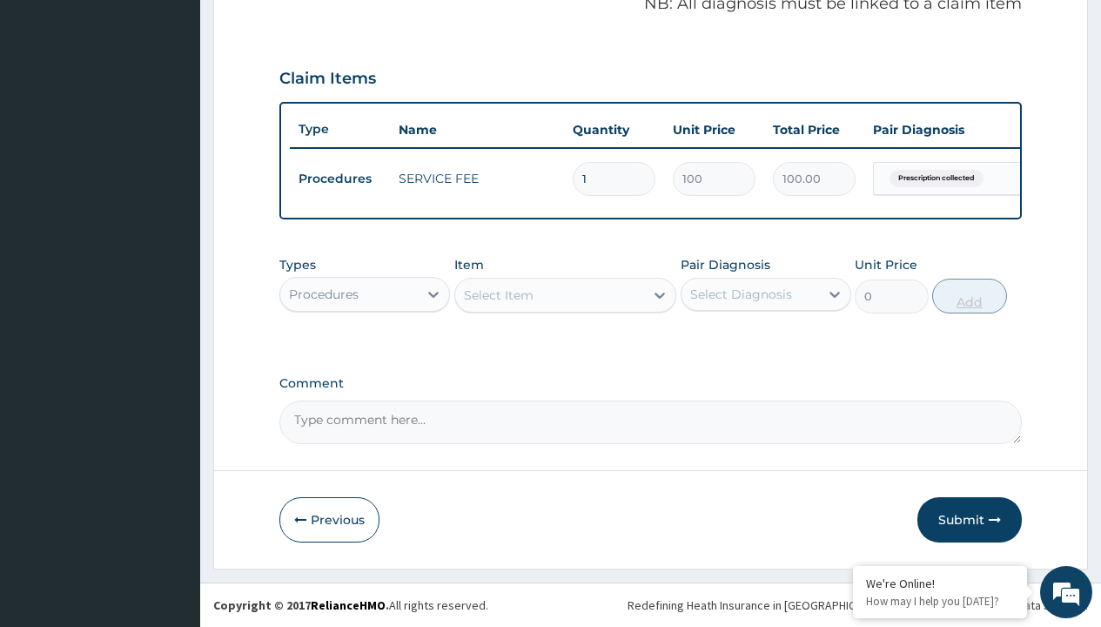
scroll to position [559, 0]
click at [324, 293] on div "Procedures" at bounding box center [324, 294] width 70 height 17
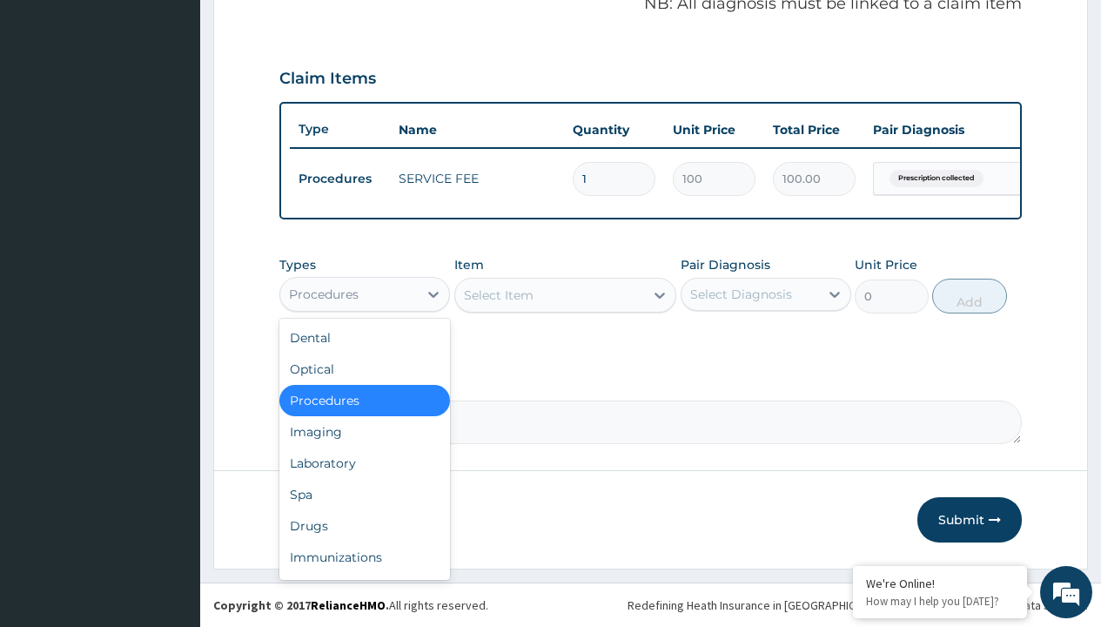
type input "drugs"
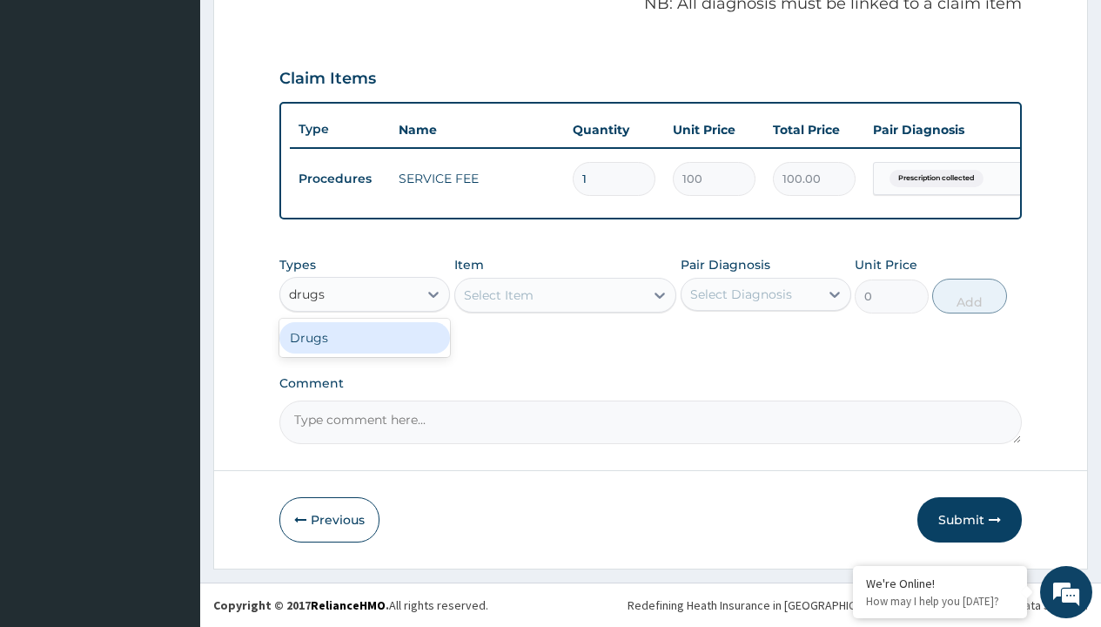
click at [365, 337] on div "Drugs" at bounding box center [364, 337] width 171 height 31
click at [498, 294] on div "Select Item" at bounding box center [565, 295] width 223 height 35
type input "aspirin 75mg (vasoprin) /sach"
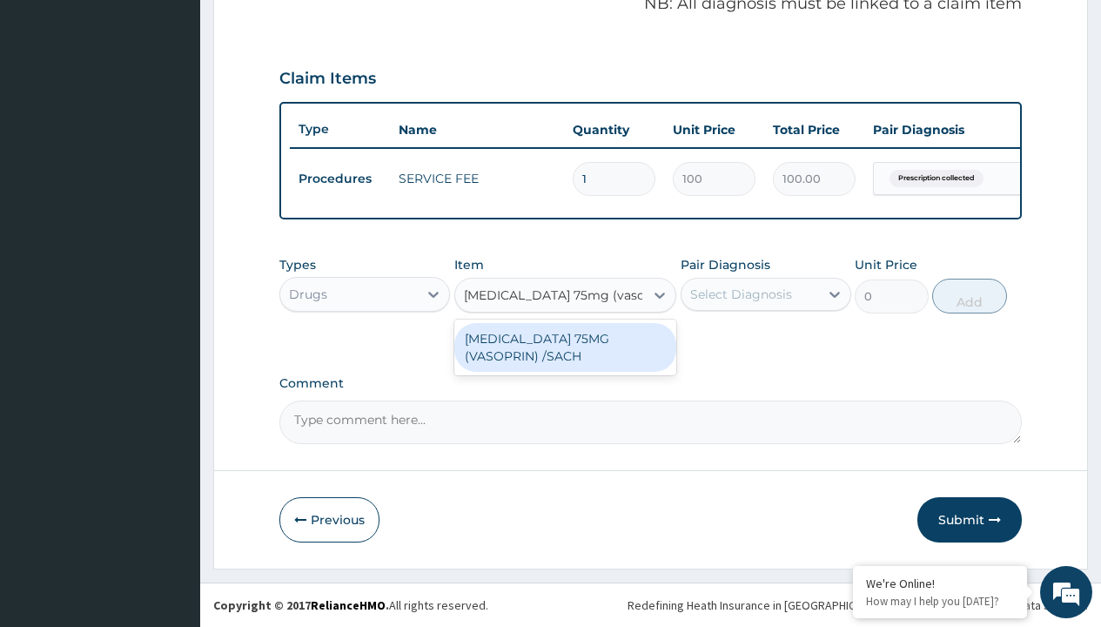
click at [565, 346] on div "[MEDICAL_DATA] 75MG (VASOPRIN) /SACH" at bounding box center [565, 347] width 223 height 49
type input "19"
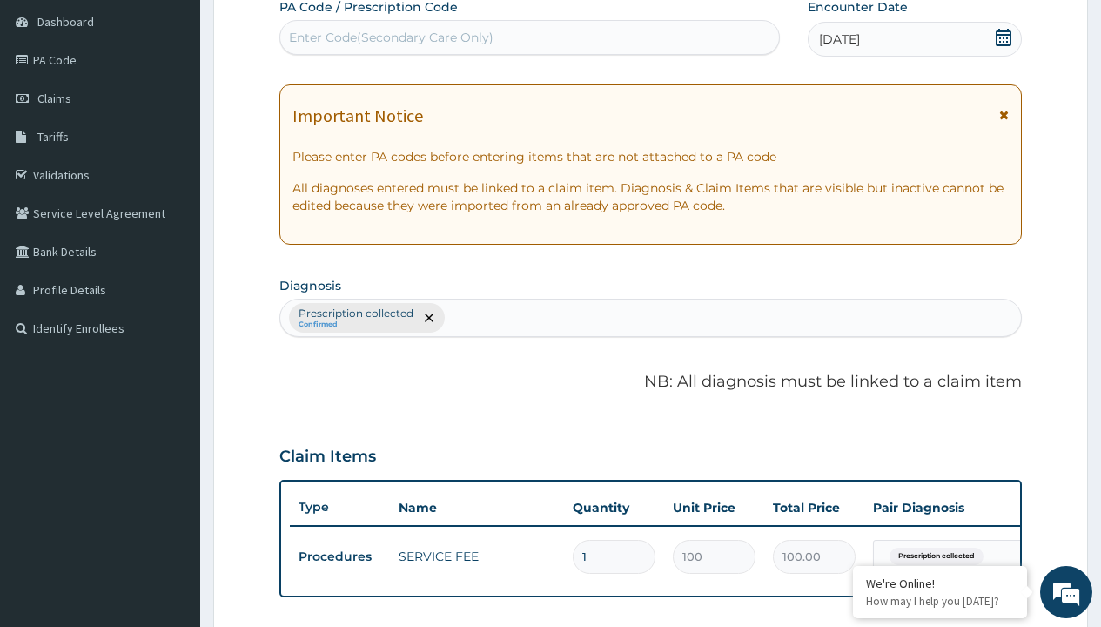
type input "prescription collected"
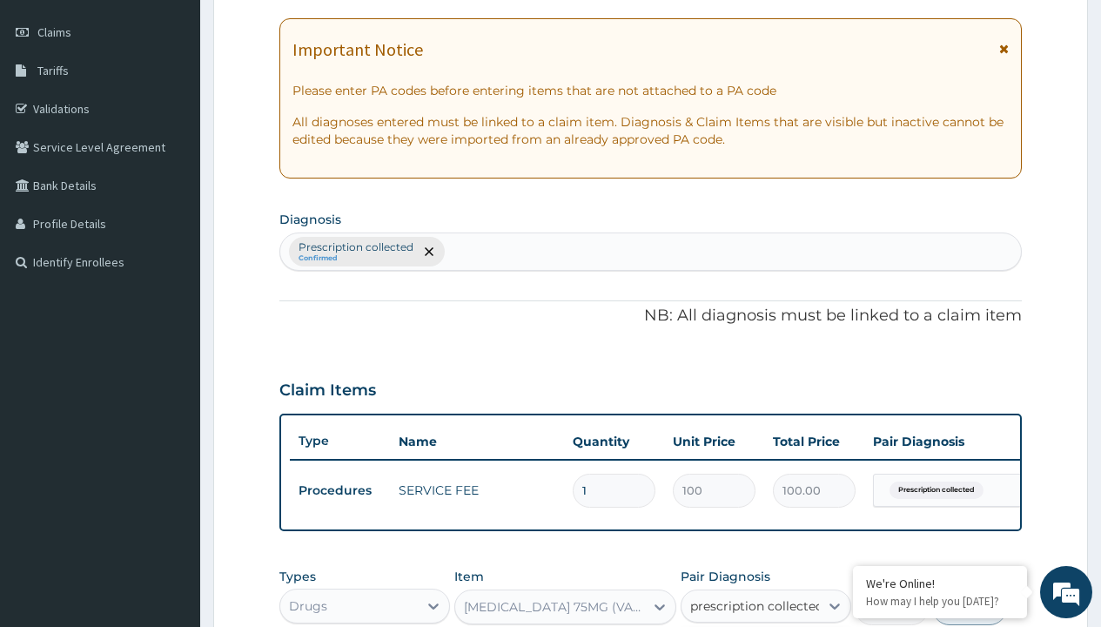
checkbox input "true"
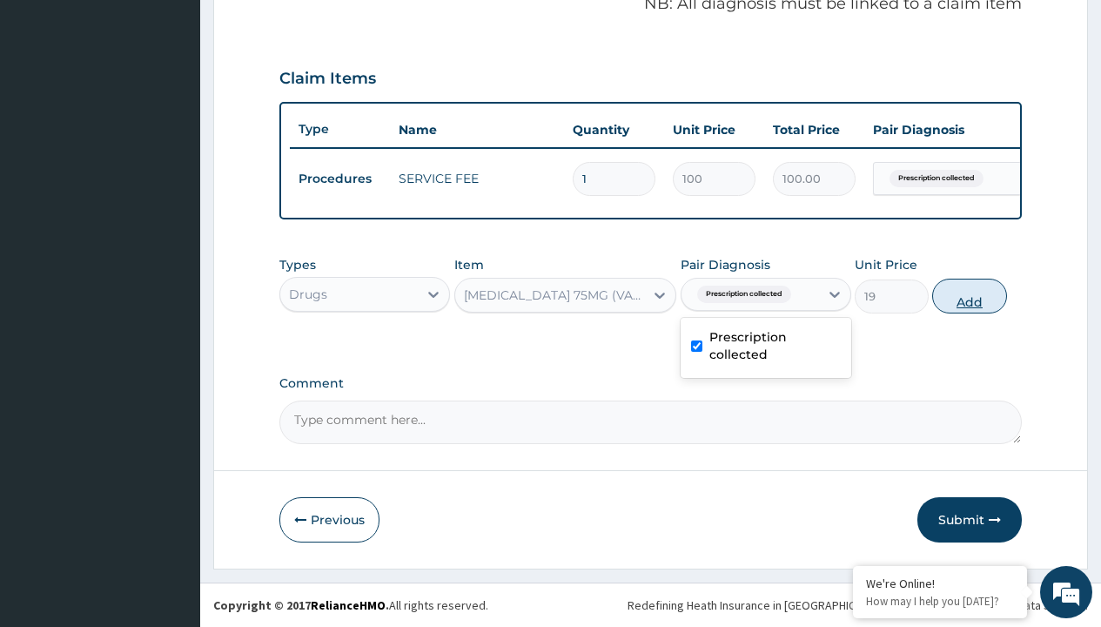
click at [970, 295] on button "Add" at bounding box center [969, 296] width 74 height 35
type input "0"
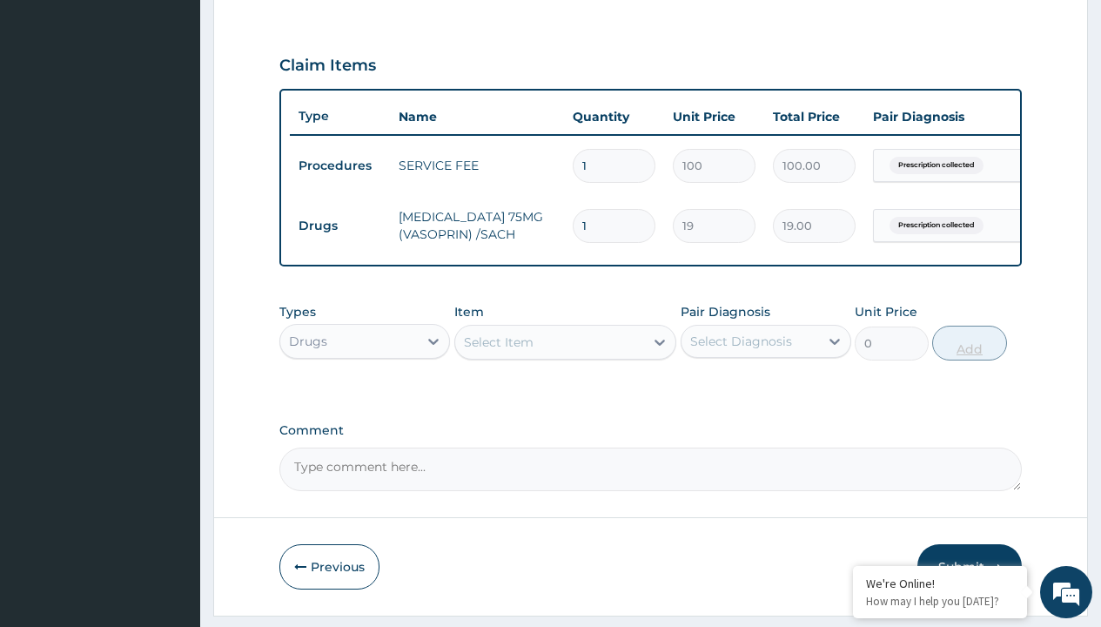
type input "30"
type input "570.00"
type input "30"
click at [340, 225] on td "Drugs" at bounding box center [340, 226] width 100 height 32
type input "drugs"
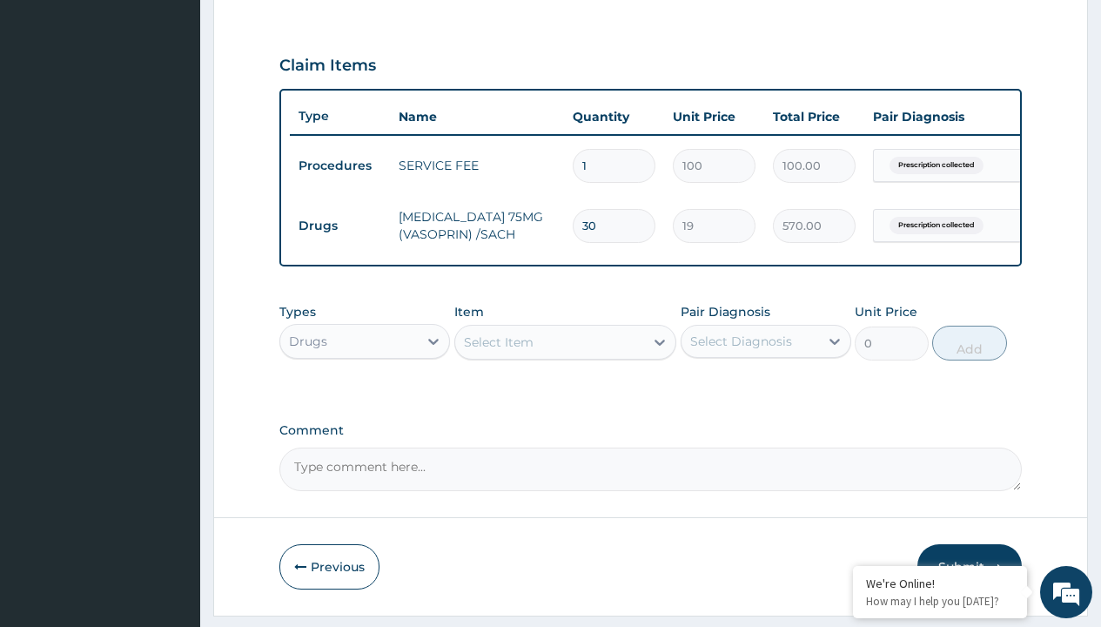
scroll to position [0, 0]
click at [365, 397] on div "Drugs" at bounding box center [364, 384] width 171 height 31
click at [498, 351] on div "Select Item" at bounding box center [499, 341] width 70 height 17
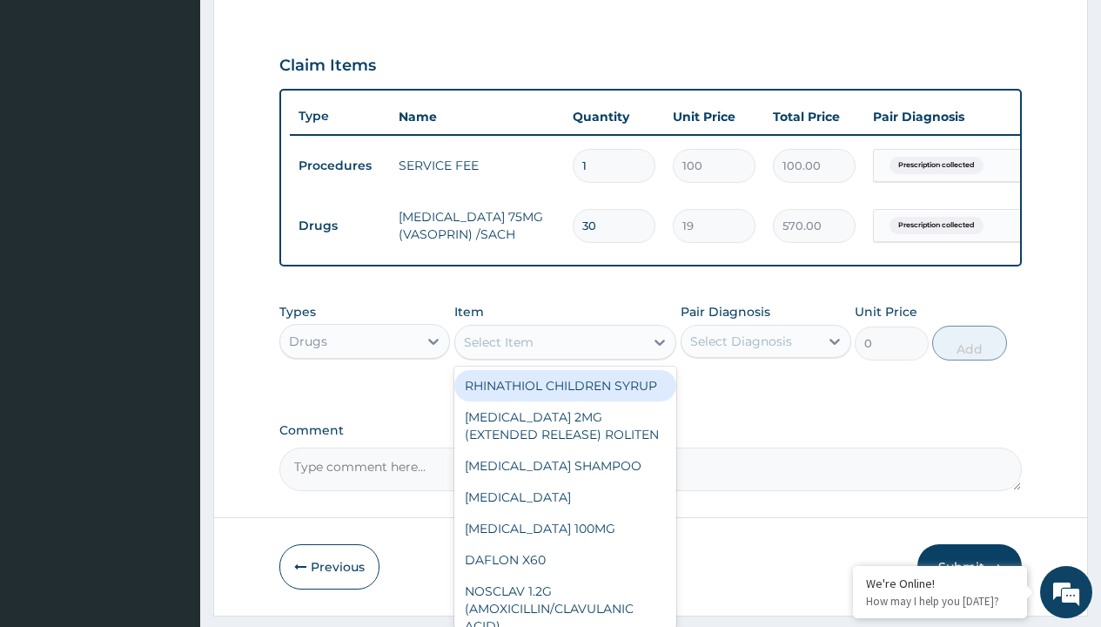
type input "lisinopril 10mg (teva) x28"
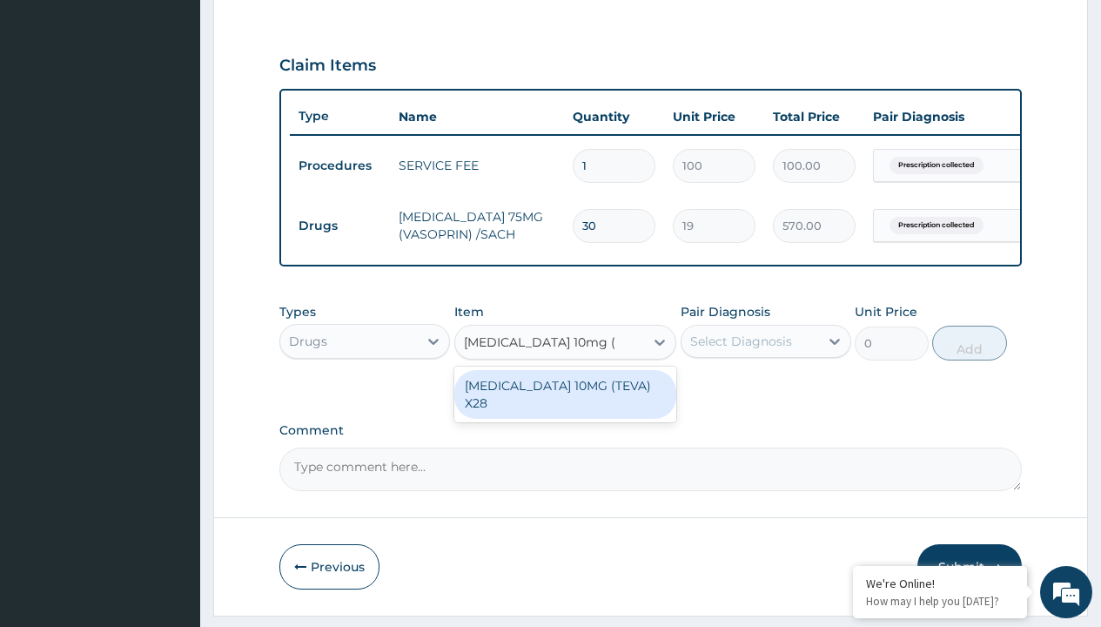
click at [565, 398] on div "[MEDICAL_DATA] 10MG (TEVA) X28" at bounding box center [565, 394] width 223 height 49
type input "129"
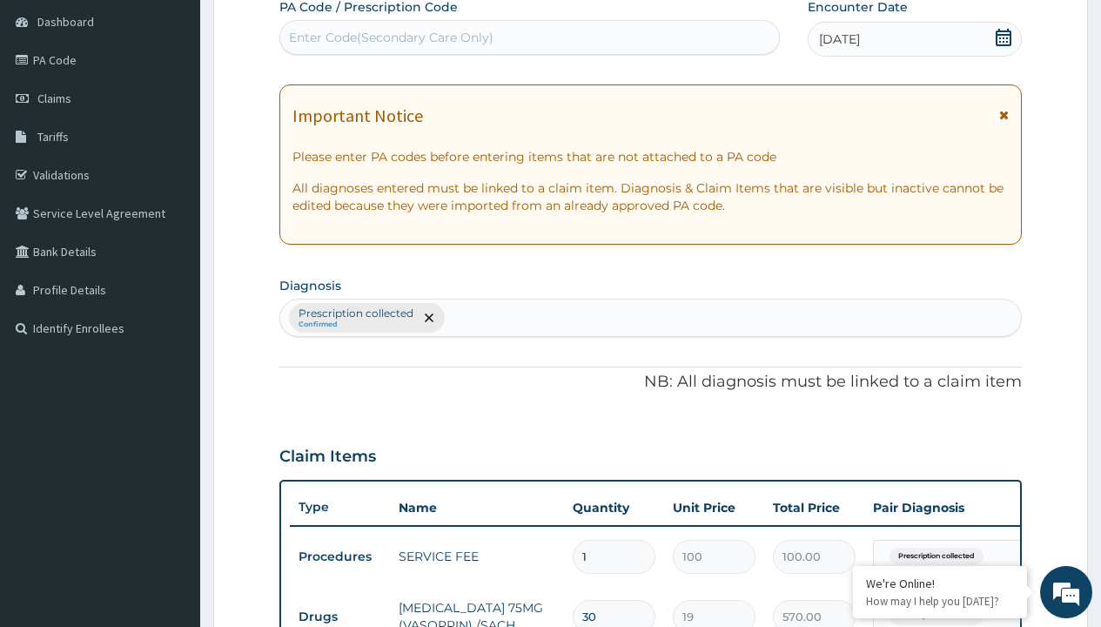
type input "prescription collected"
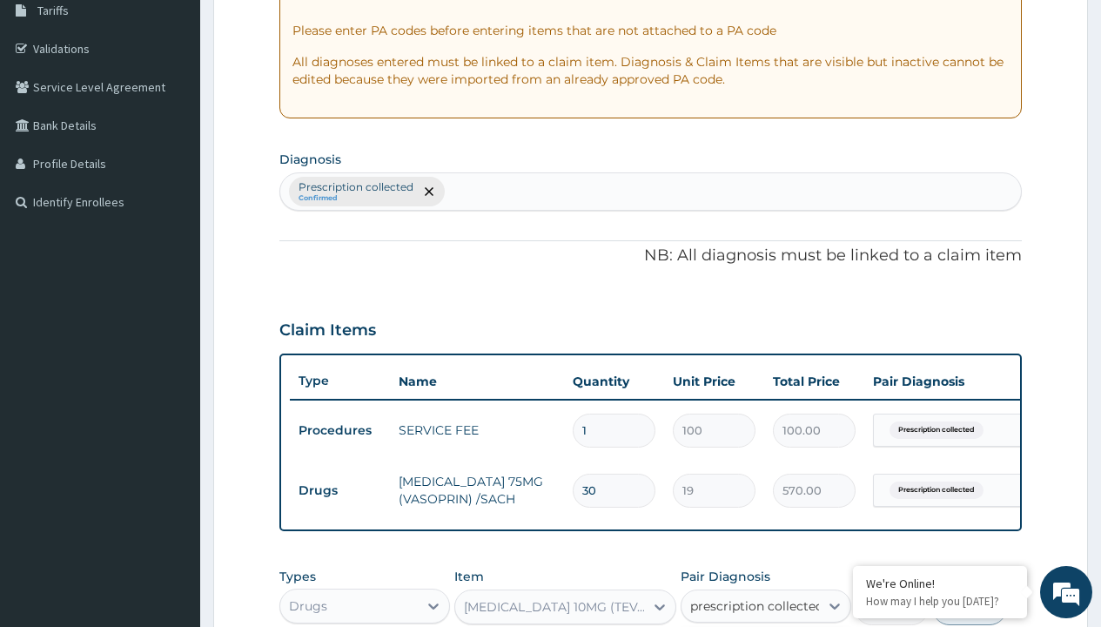
checkbox input "true"
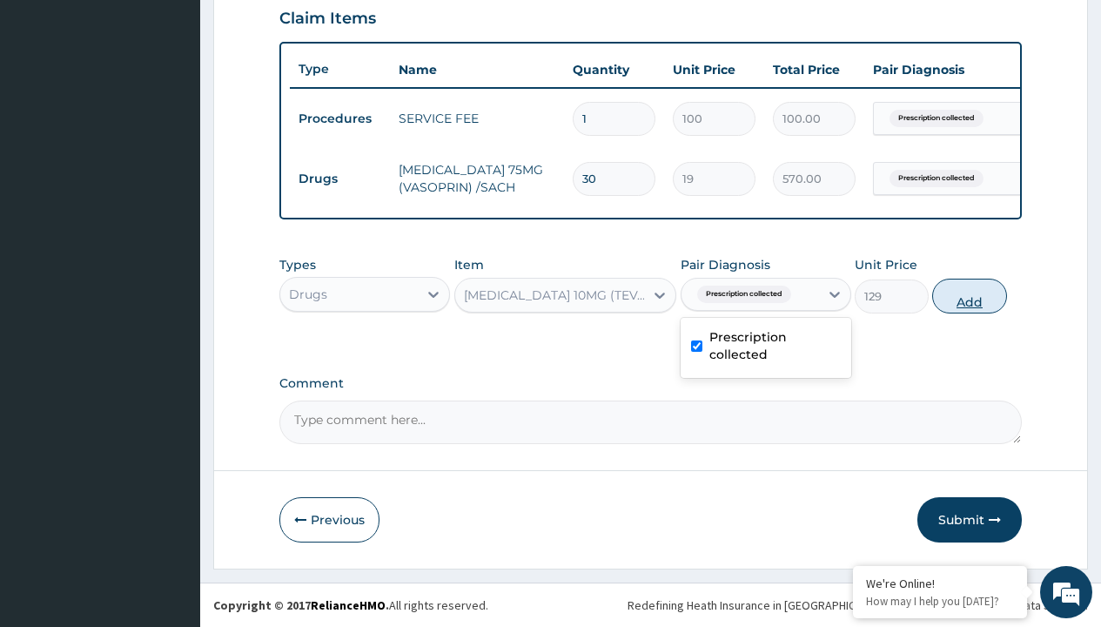
click at [970, 295] on button "Add" at bounding box center [969, 296] width 74 height 35
type input "0"
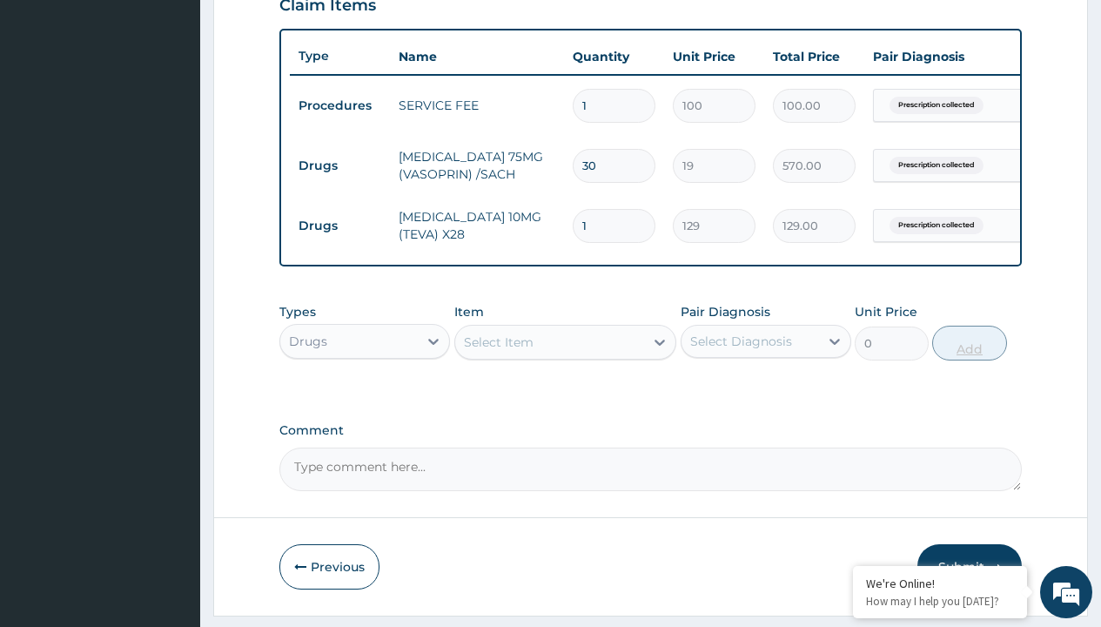
type input "28"
type input "3612.00"
type input "28"
click at [340, 165] on td "Drugs" at bounding box center [340, 166] width 100 height 32
type input "drugs"
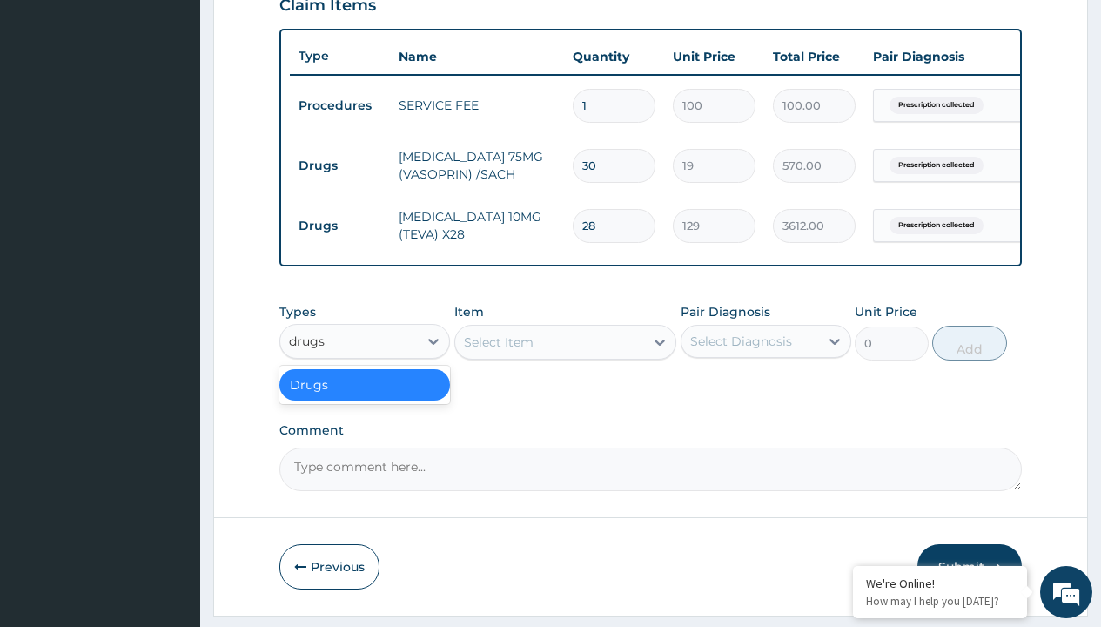
scroll to position [0, 0]
click at [365, 397] on div "Drugs" at bounding box center [364, 384] width 171 height 31
click at [498, 351] on div "Select Item" at bounding box center [499, 341] width 70 height 17
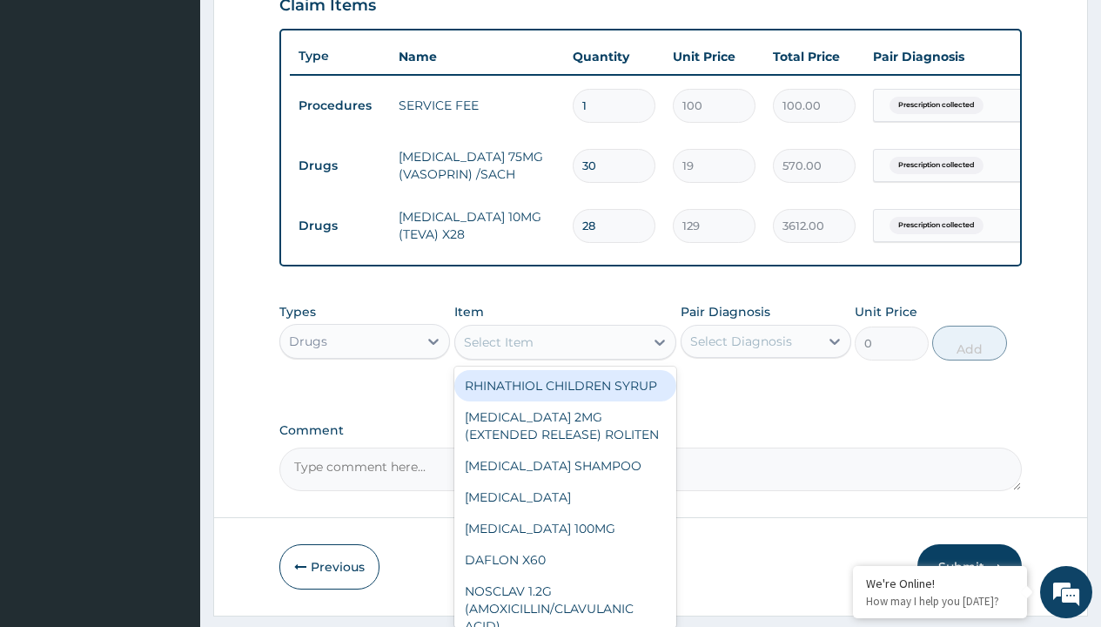
type input "[MEDICAL_DATA] 10mg (teva) x28"
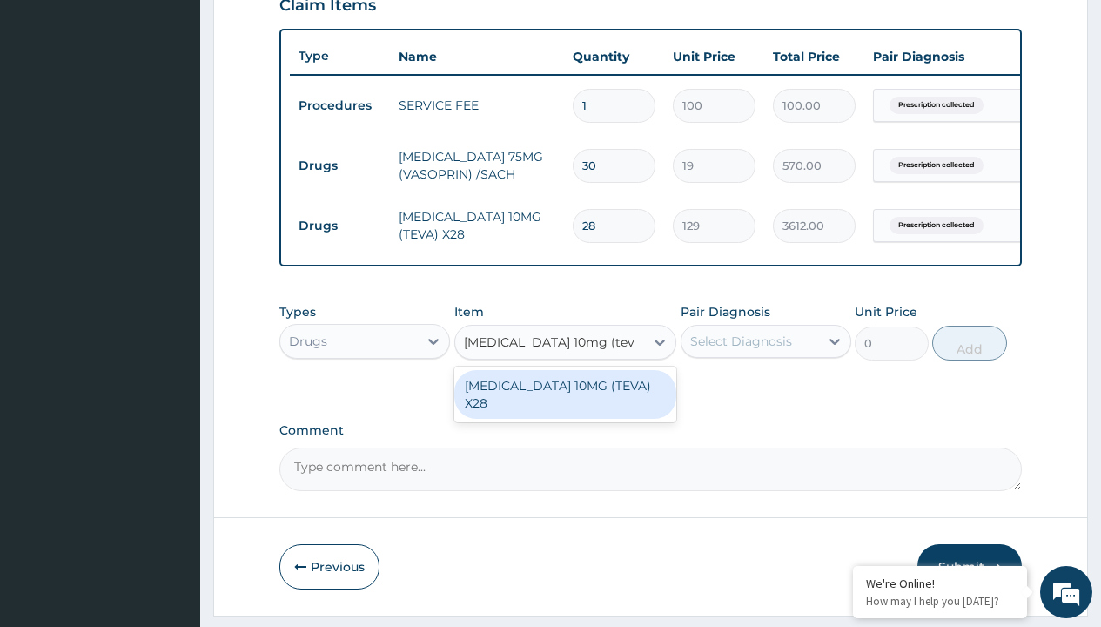
click at [565, 398] on div "[MEDICAL_DATA] 10MG (TEVA) X28" at bounding box center [565, 394] width 223 height 49
type input "98.4000015258789"
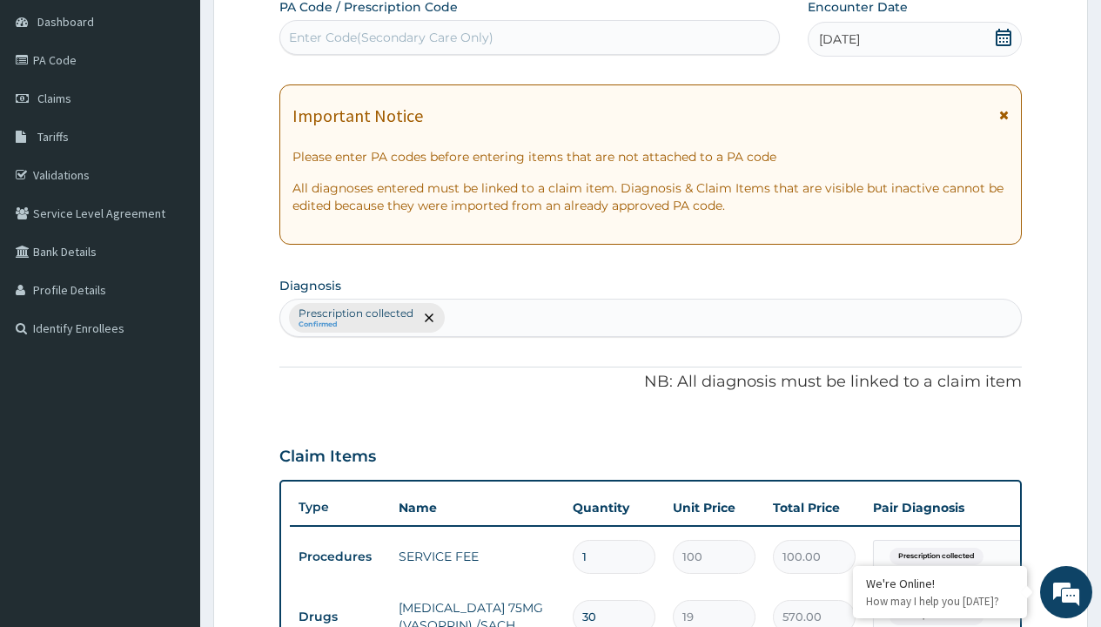
type input "prescription collected"
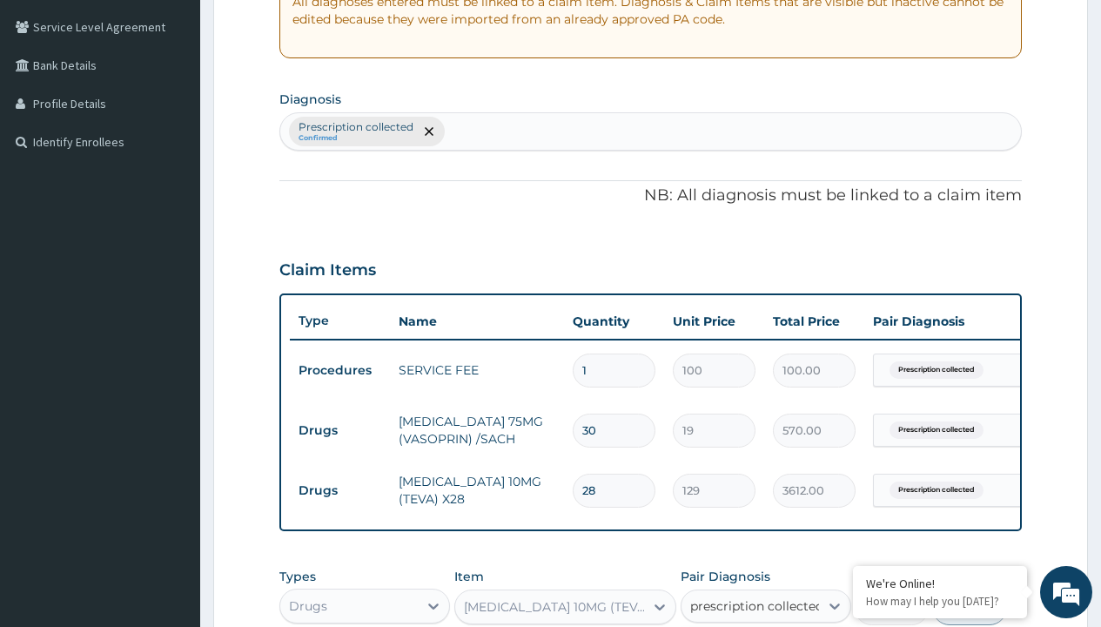
checkbox input "true"
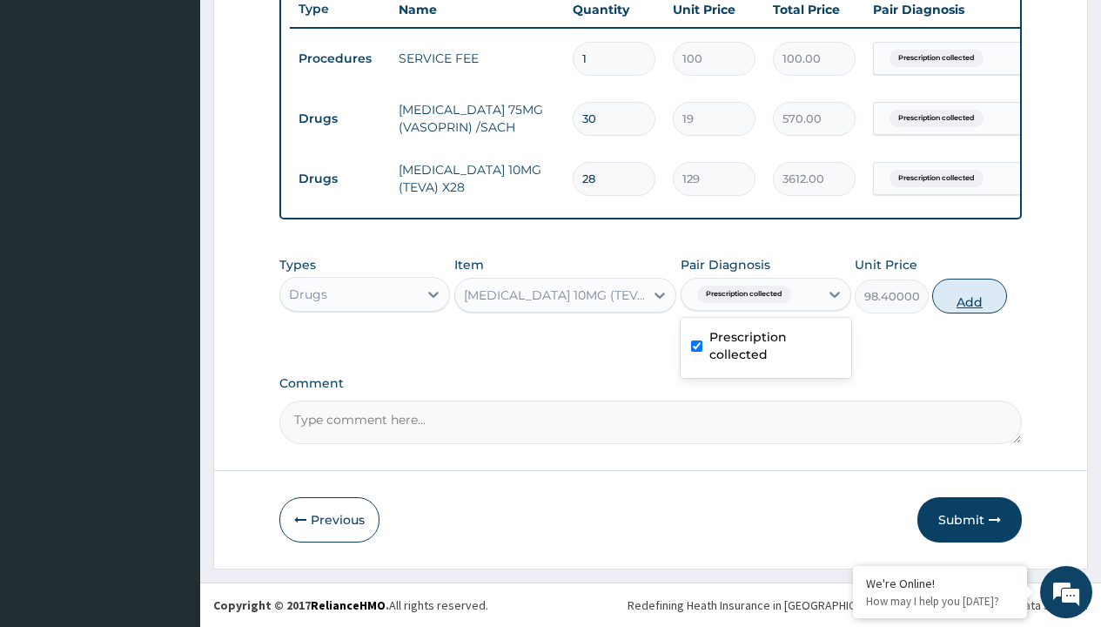
click at [970, 295] on button "Add" at bounding box center [969, 296] width 74 height 35
type input "0"
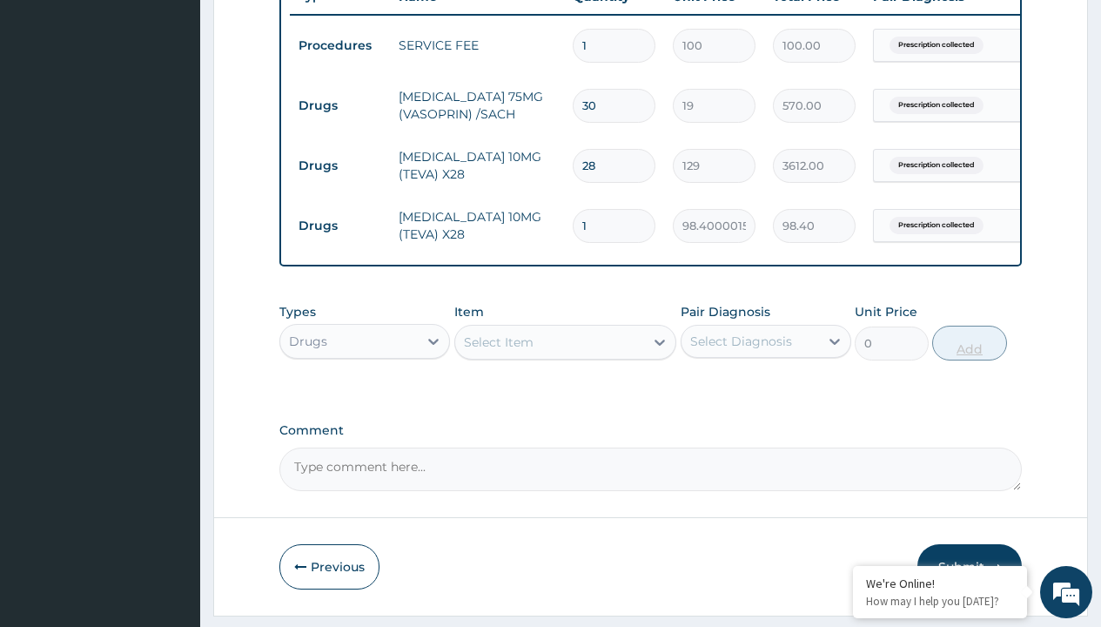
type input "28"
type input "2755.20"
type input "28"
click at [340, 105] on td "Drugs" at bounding box center [340, 106] width 100 height 32
type input "drugs"
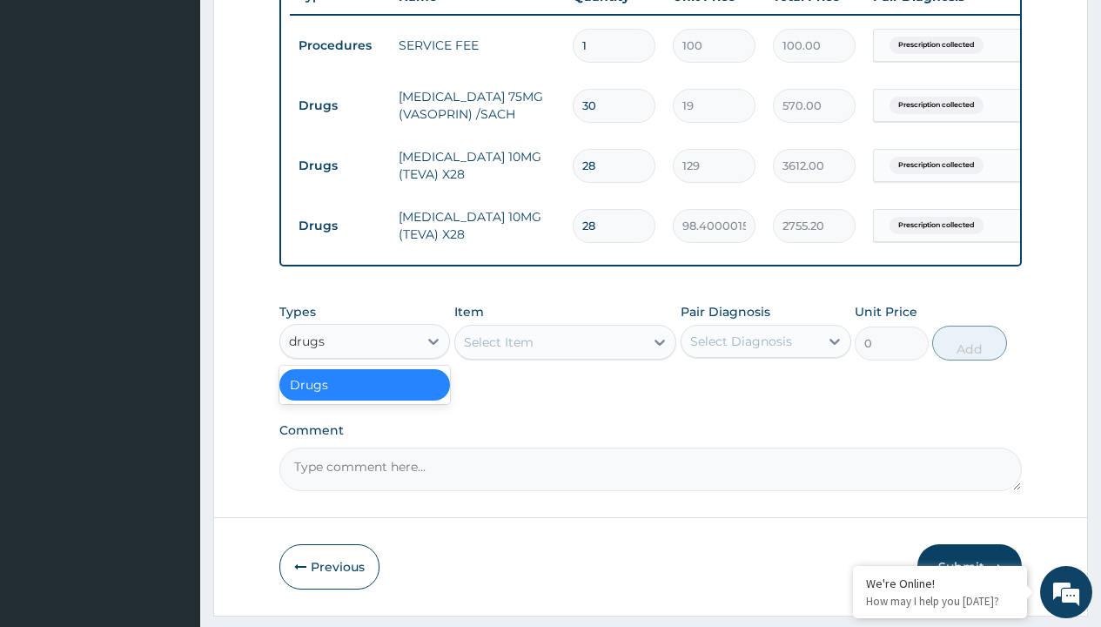
scroll to position [0, 0]
click at [365, 397] on div "Drugs" at bounding box center [364, 384] width 171 height 31
click at [498, 351] on div "Select Item" at bounding box center [499, 341] width 70 height 17
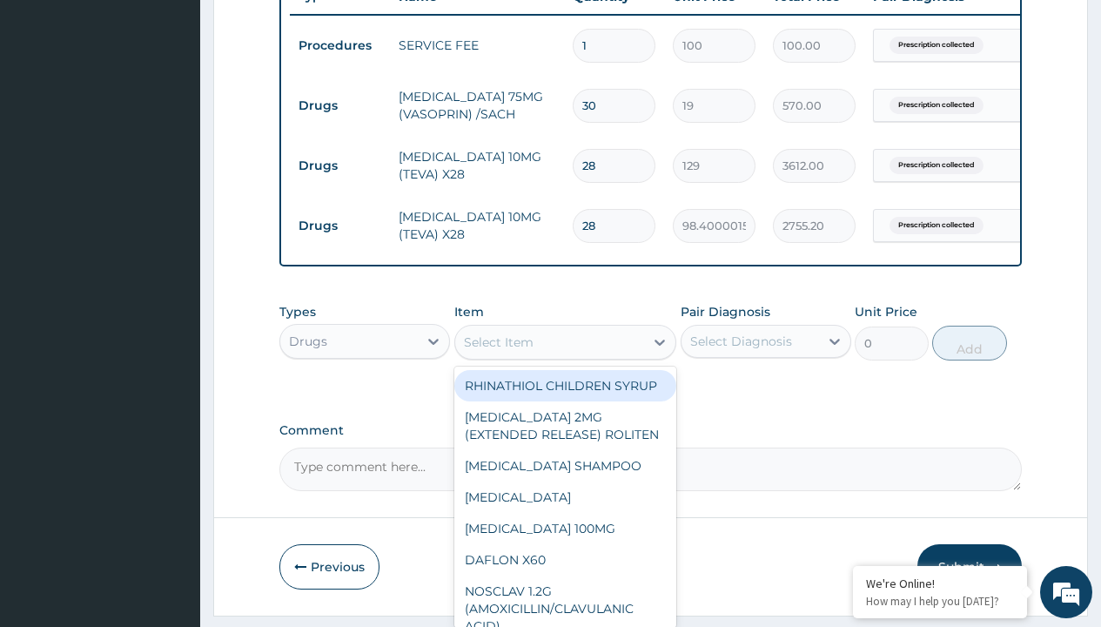
type input "atorvastatin (astin) 20mg x 30"
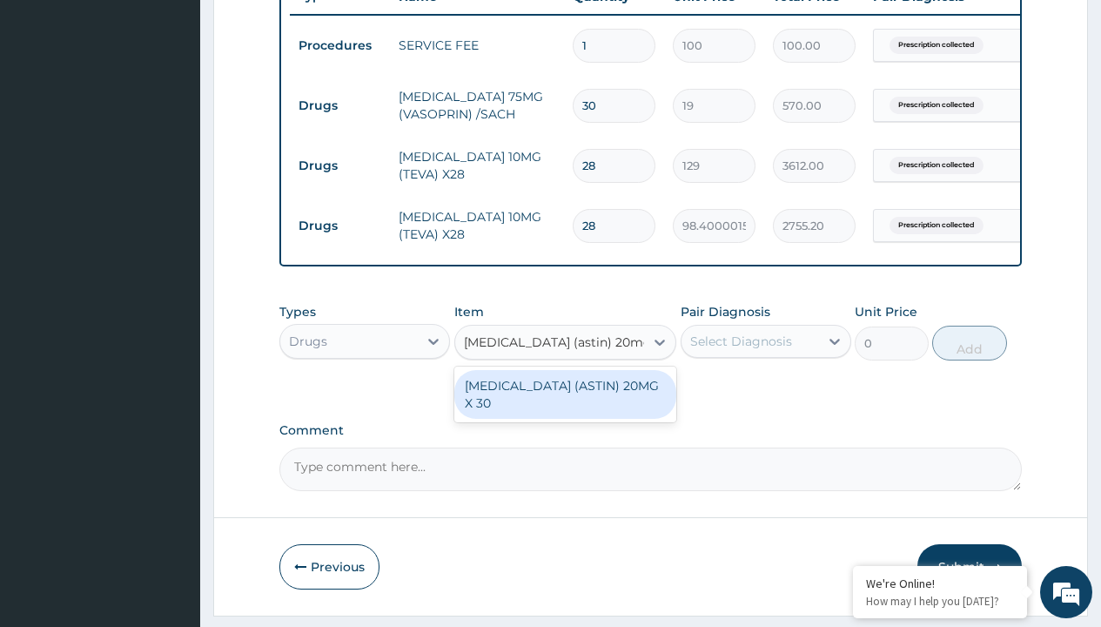
click at [565, 407] on div "[MEDICAL_DATA] (ASTIN) 20MG X 30" at bounding box center [565, 394] width 223 height 49
type input "128.6000061035156"
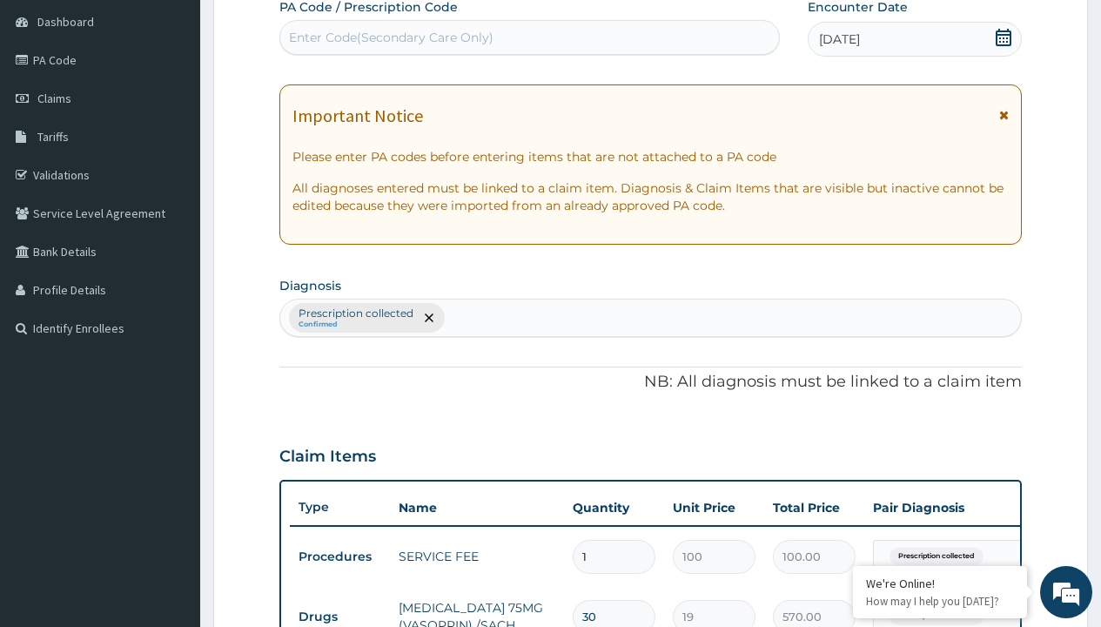
type input "prescription collected"
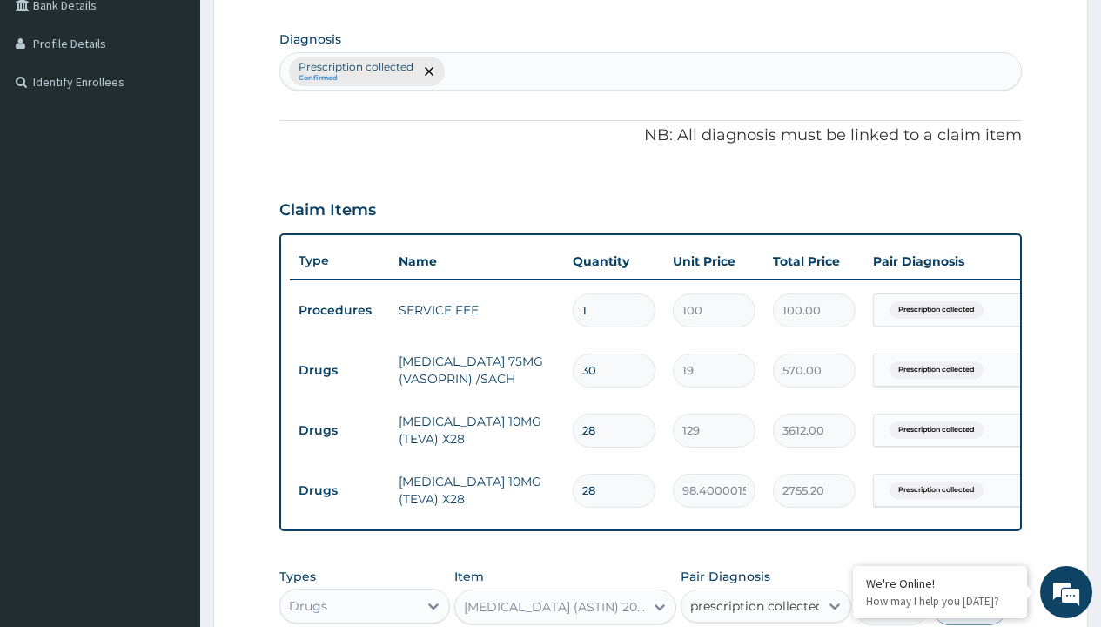
checkbox input "true"
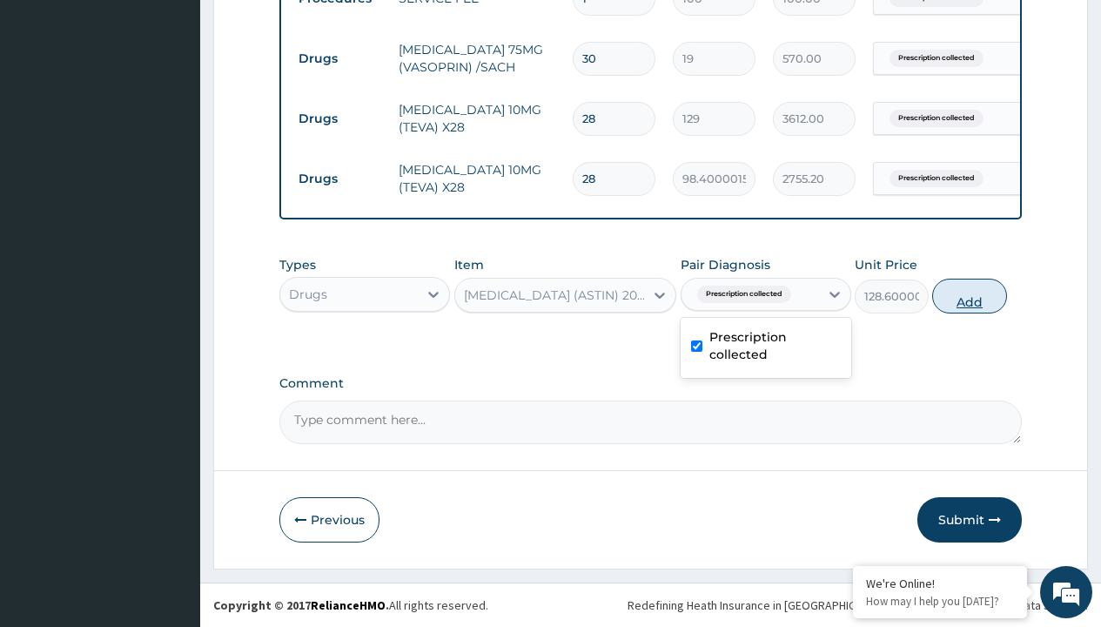
click at [970, 295] on button "Add" at bounding box center [969, 296] width 74 height 35
type input "0"
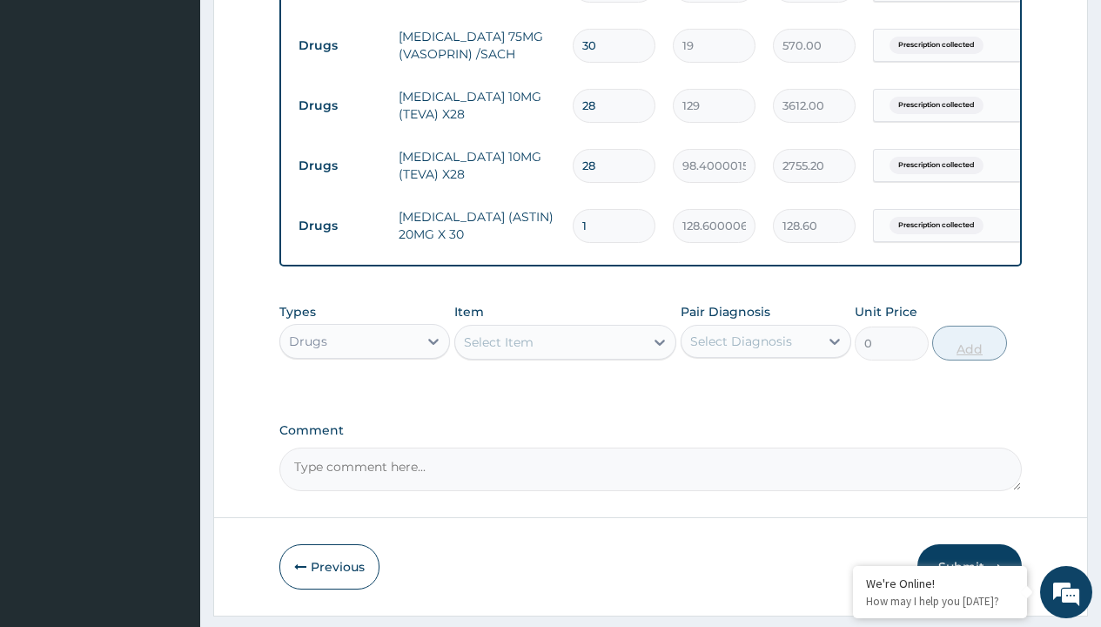
type input "30"
type input "3858.00"
type input "30"
click at [340, 45] on td "Drugs" at bounding box center [340, 46] width 100 height 32
type input "procedures"
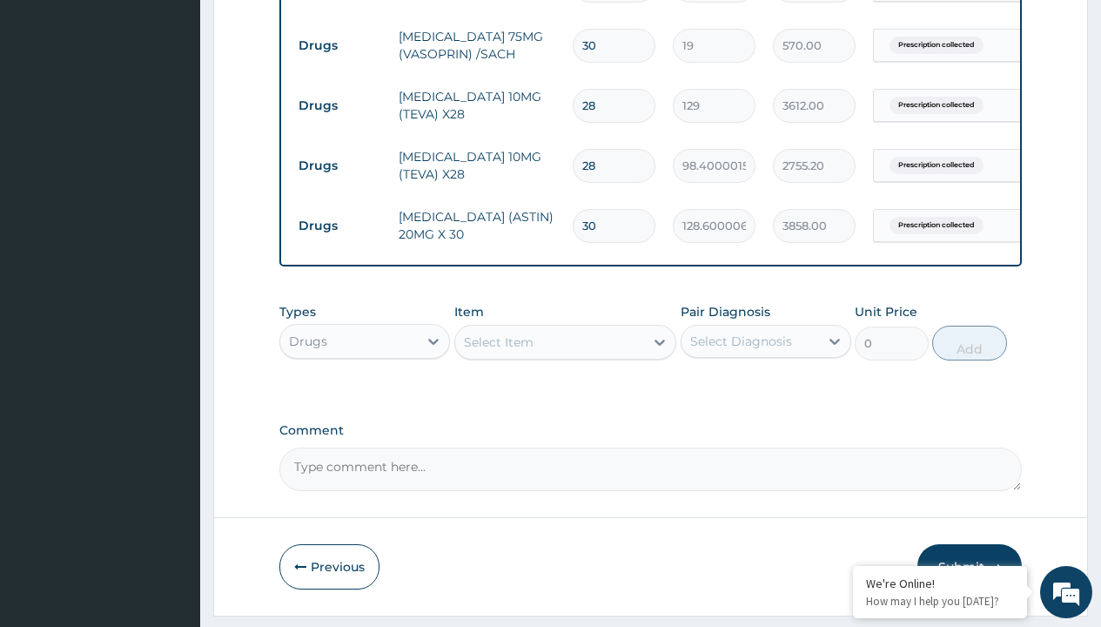
scroll to position [0, 0]
click at [365, 397] on div "Procedures" at bounding box center [364, 384] width 171 height 31
click at [498, 351] on div "Select Item" at bounding box center [499, 341] width 70 height 17
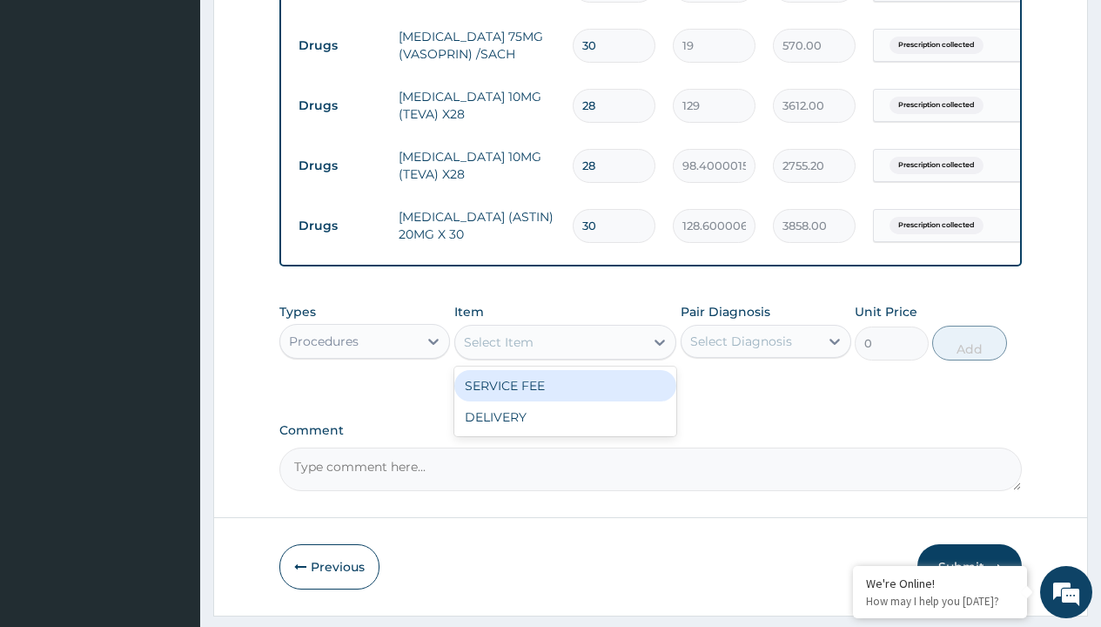
type input "delivery"
click at [565, 398] on div "DELIVERY" at bounding box center [565, 385] width 223 height 31
type input "2000"
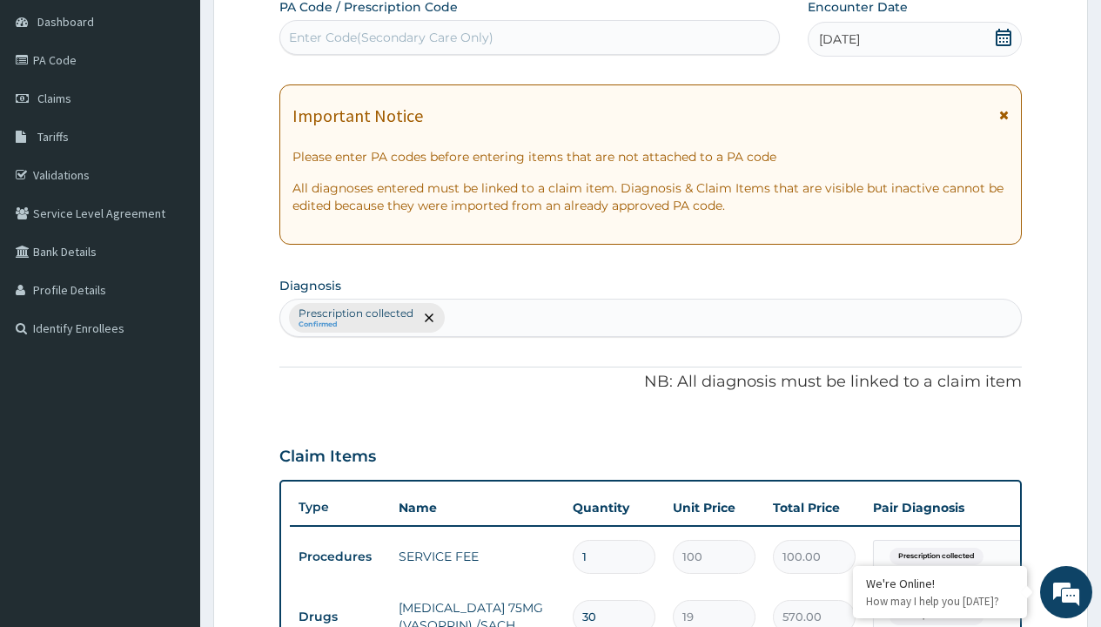
type input "prescription collected"
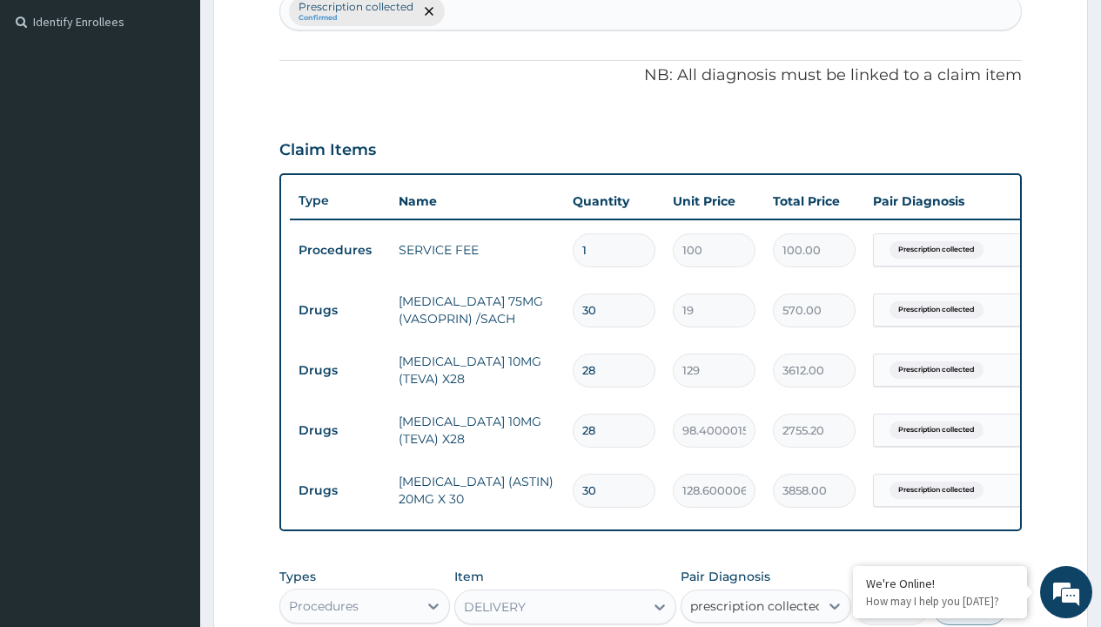
checkbox input "true"
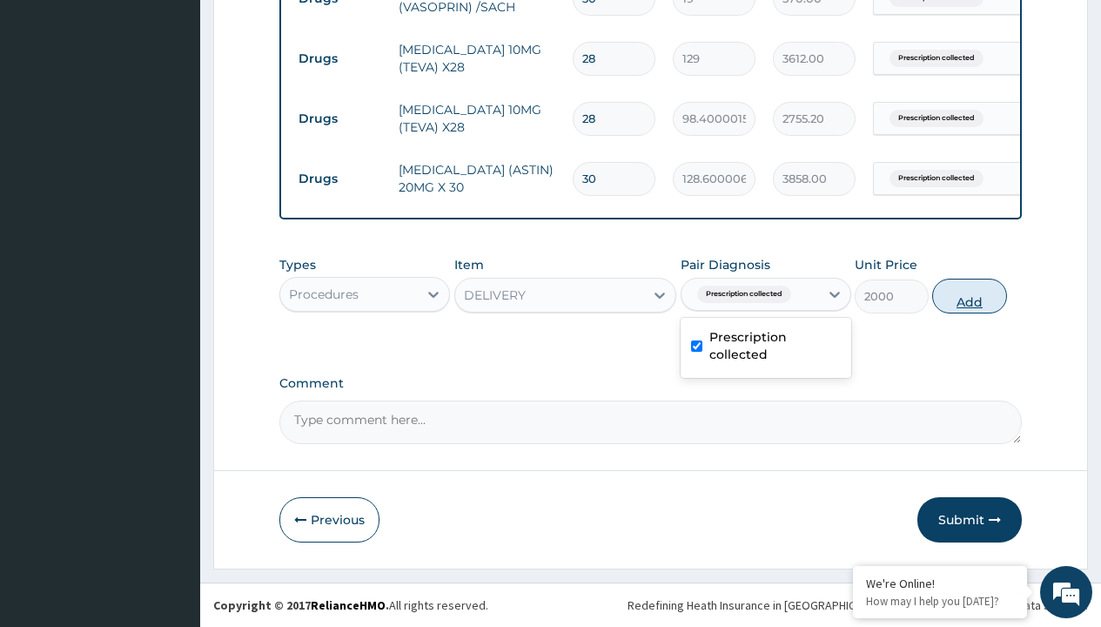
click at [970, 295] on button "Add" at bounding box center [969, 296] width 74 height 35
type input "0"
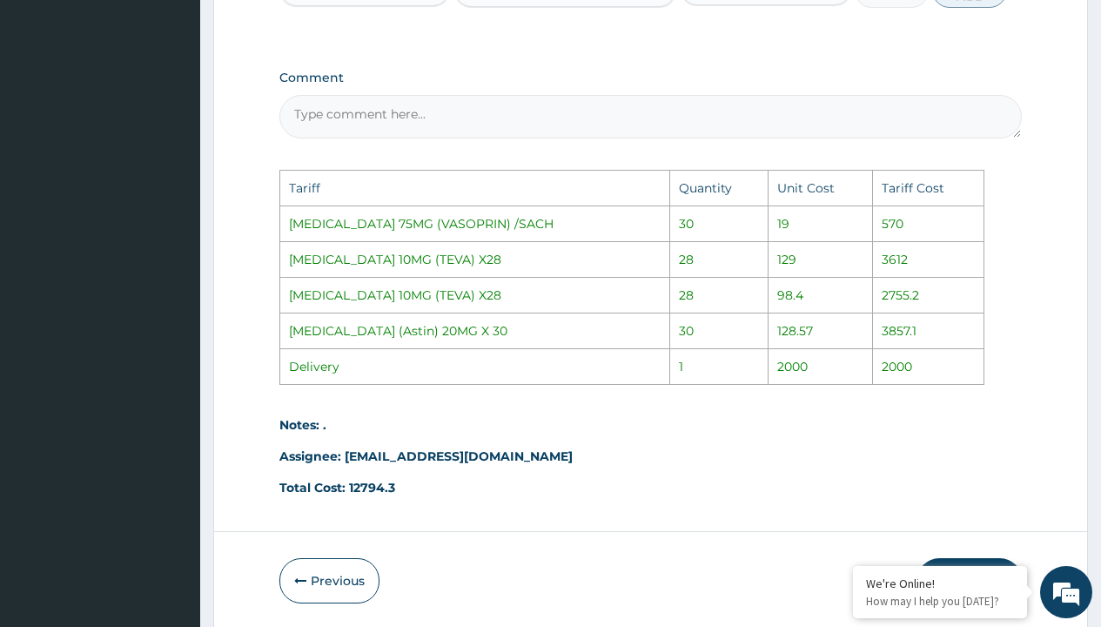
scroll to position [1226, 0]
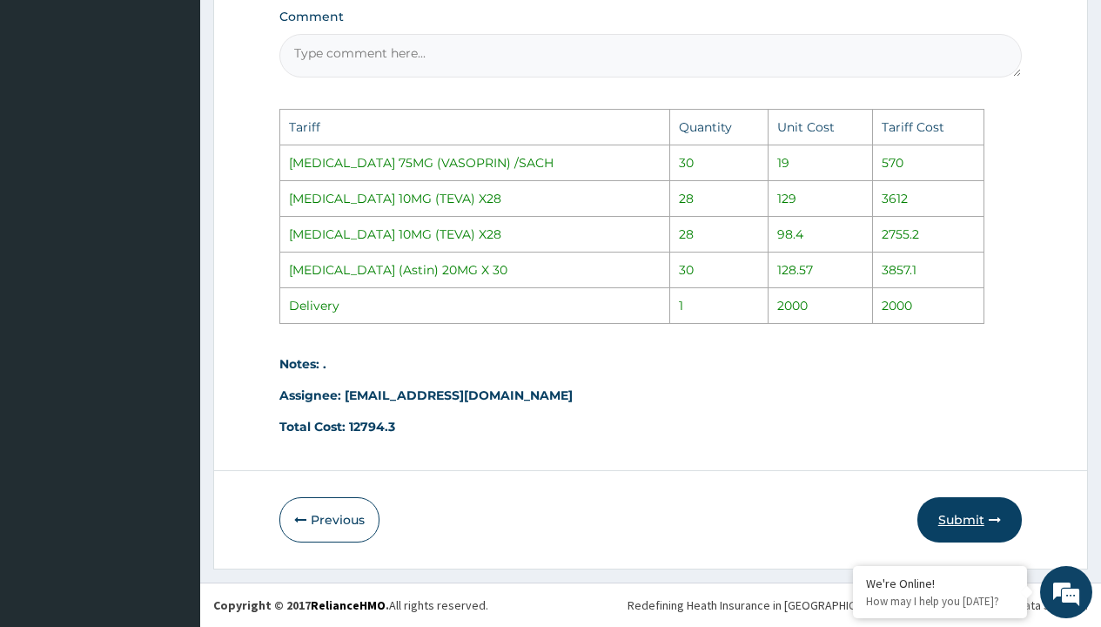
click at [960, 524] on button "Submit" at bounding box center [970, 519] width 104 height 45
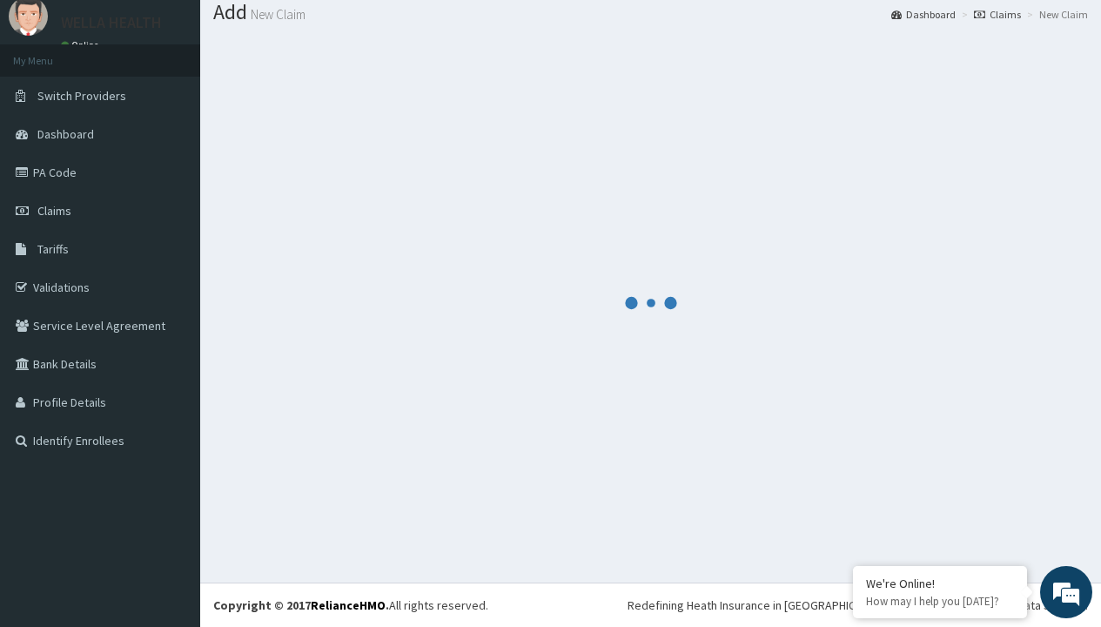
scroll to position [859, 0]
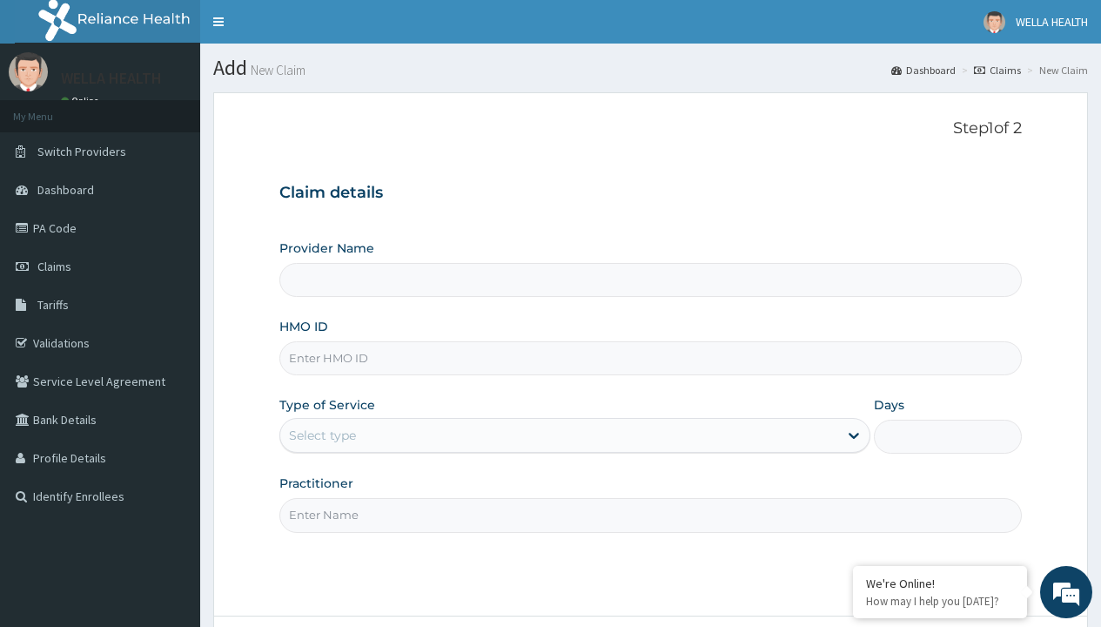
type input "PZA/10006/A"
type input "Pharmacy Pick Up ( WellaHealth)"
type input "PZA/10006/A"
type input "WellaHealth"
click at [322, 435] on div "Select type" at bounding box center [322, 435] width 67 height 17
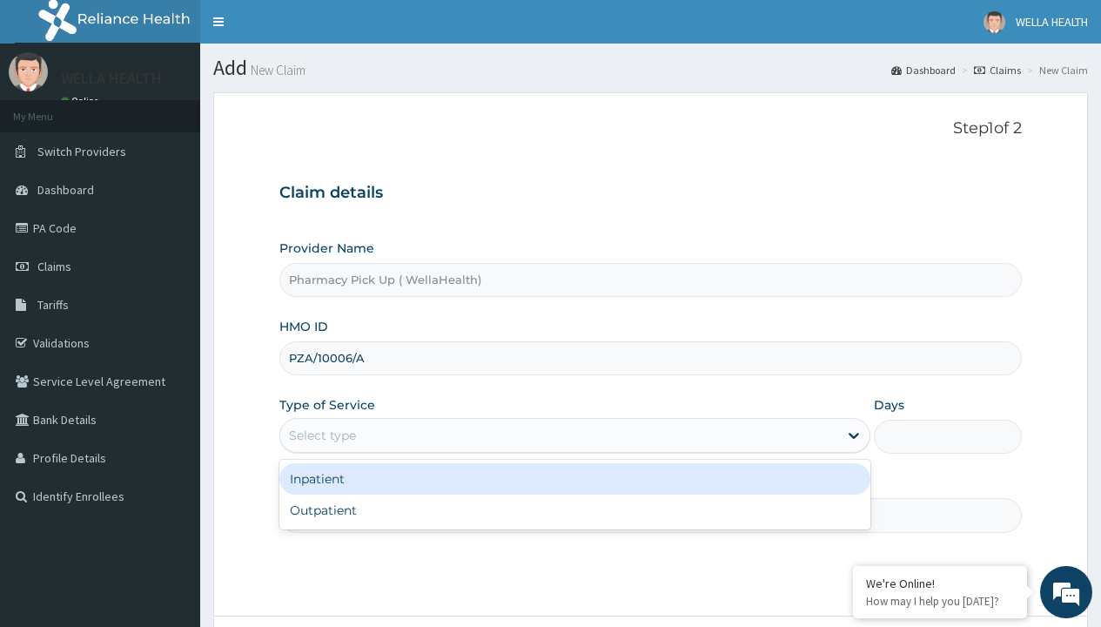
click at [575, 510] on div "Outpatient" at bounding box center [574, 509] width 591 height 31
type input "1"
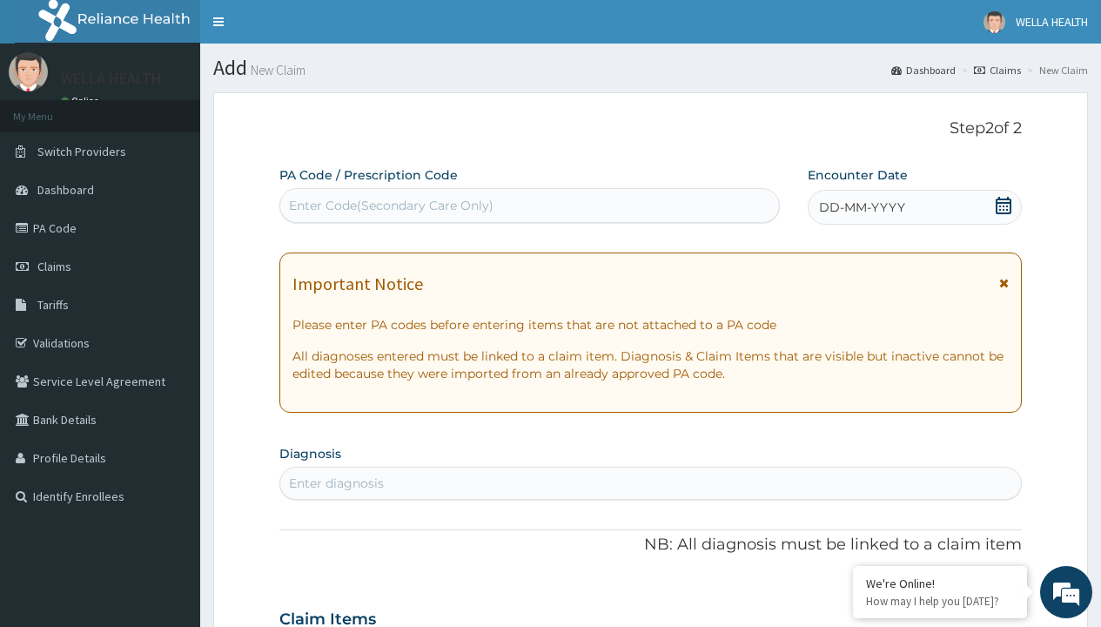
scroll to position [145, 0]
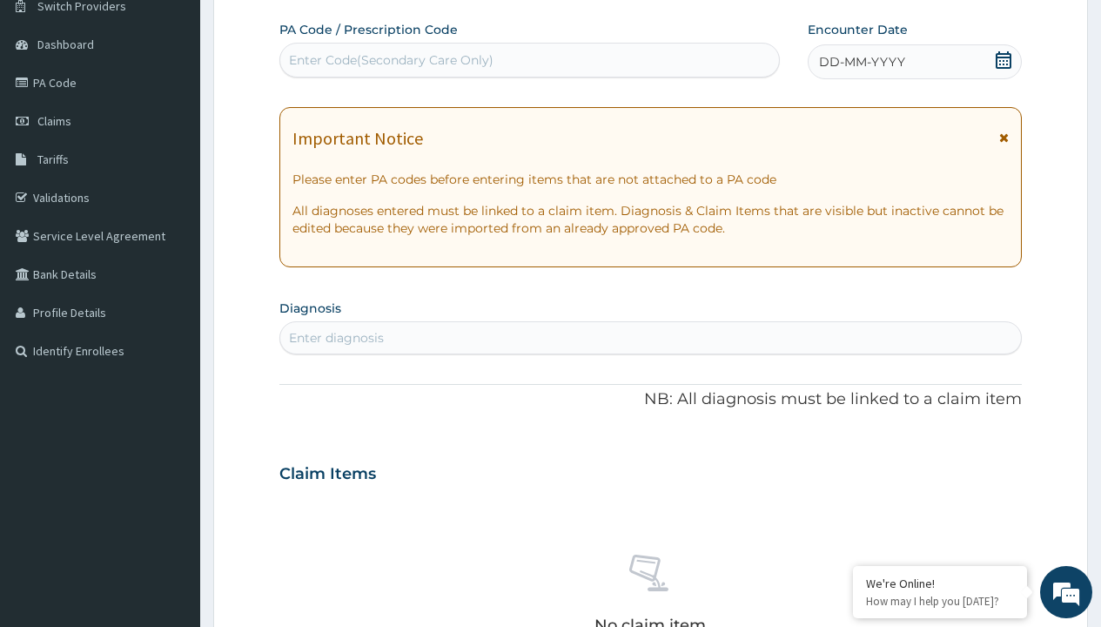
click at [861, 62] on span "DD-MM-YYYY" at bounding box center [862, 61] width 86 height 17
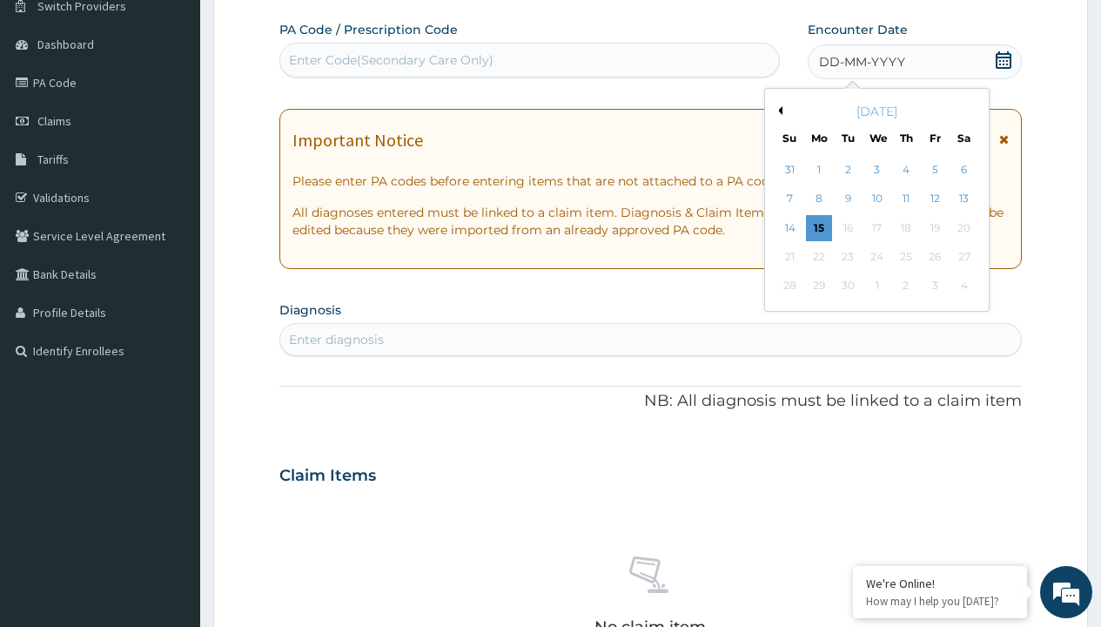
click at [777, 111] on button "Previous Month" at bounding box center [778, 110] width 9 height 9
click at [847, 227] on div "12" at bounding box center [848, 228] width 26 height 26
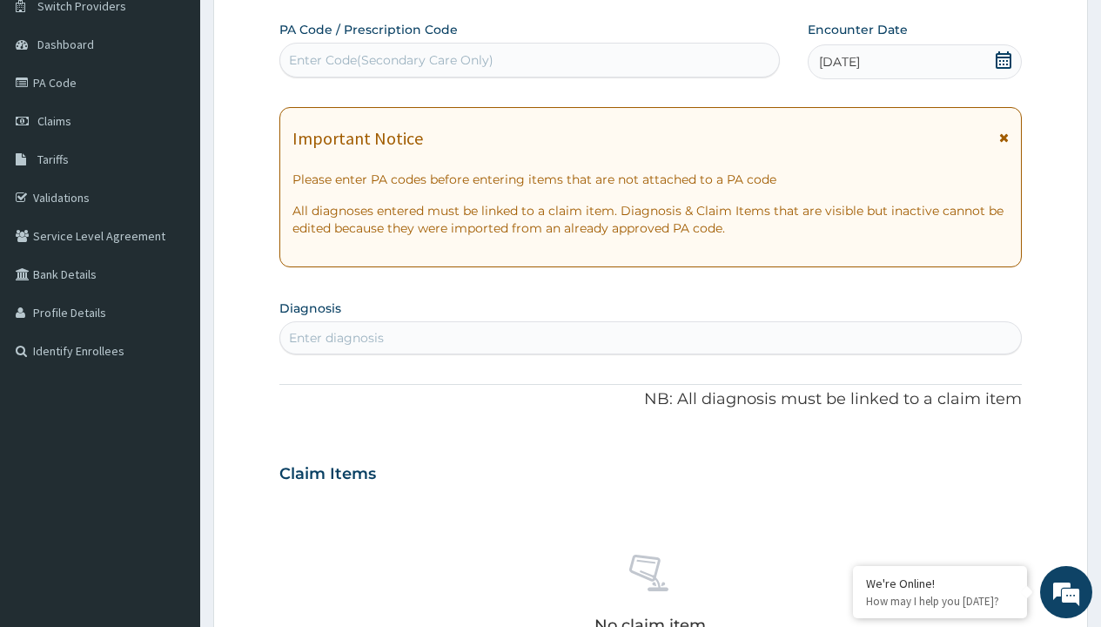
click at [336, 338] on div "Enter diagnosis" at bounding box center [336, 337] width 95 height 17
type input "prescription collected"
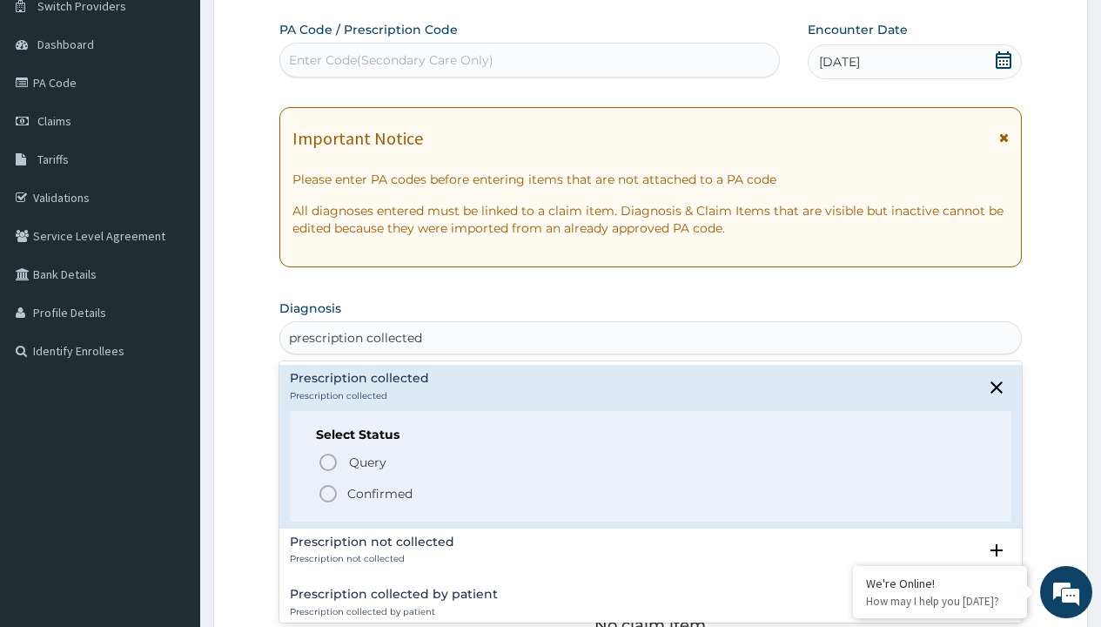
click at [380, 493] on p "Confirmed" at bounding box center [379, 493] width 65 height 17
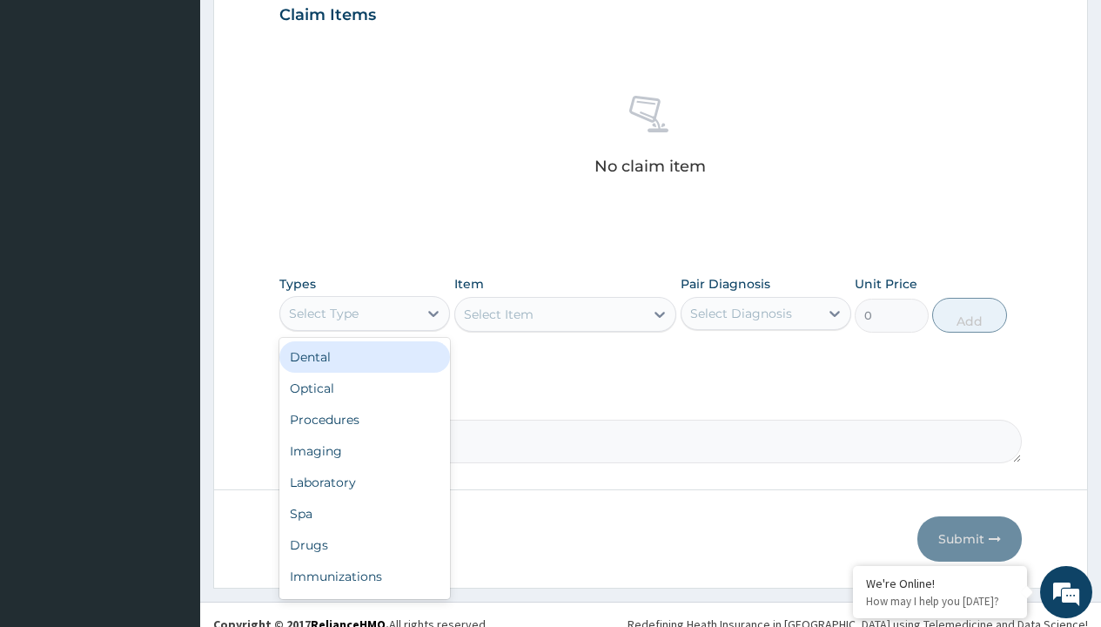
type input "procedures"
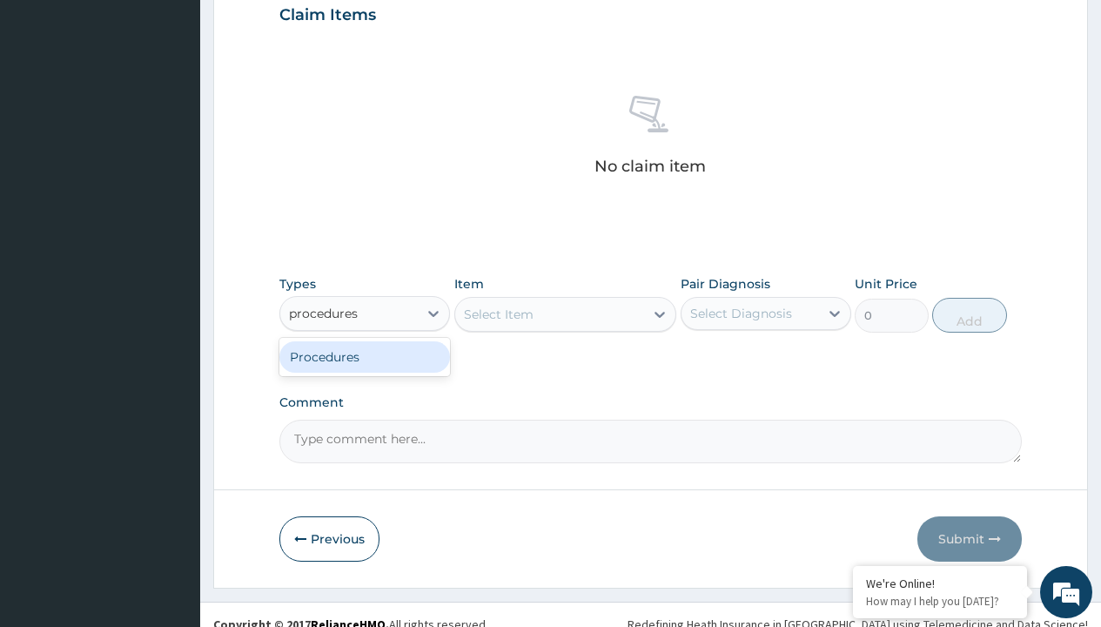
scroll to position [0, 0]
click at [365, 356] on div "Procedures" at bounding box center [364, 356] width 171 height 31
click at [498, 313] on div "Select Item" at bounding box center [565, 314] width 223 height 35
click at [324, 313] on div "Procedures" at bounding box center [324, 313] width 70 height 17
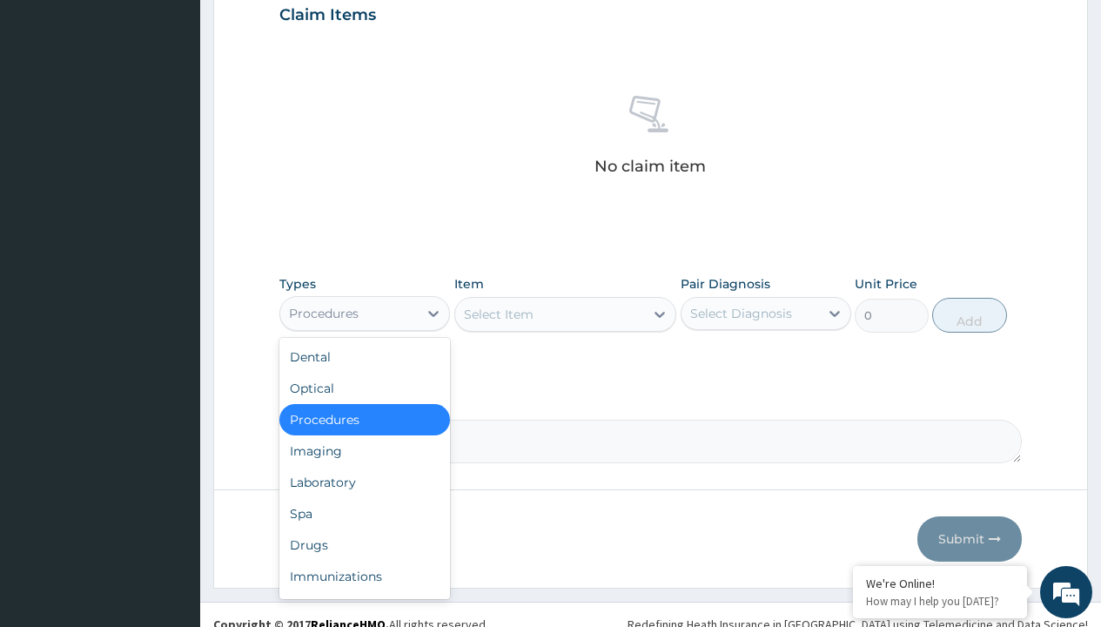
type input "procedures"
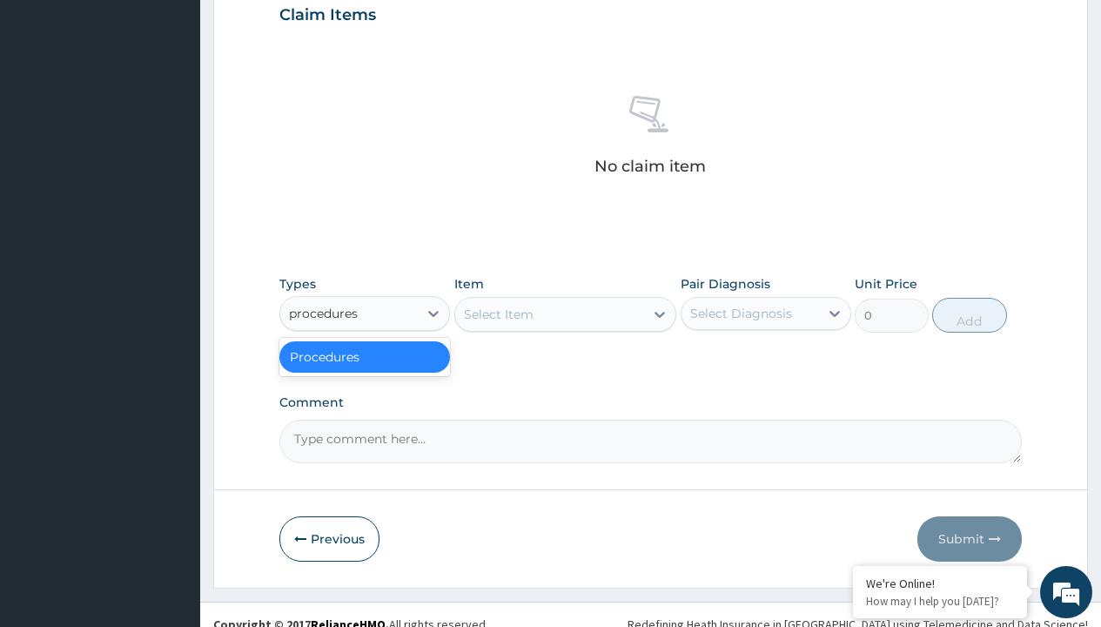
click at [365, 356] on div "Procedures" at bounding box center [364, 356] width 171 height 31
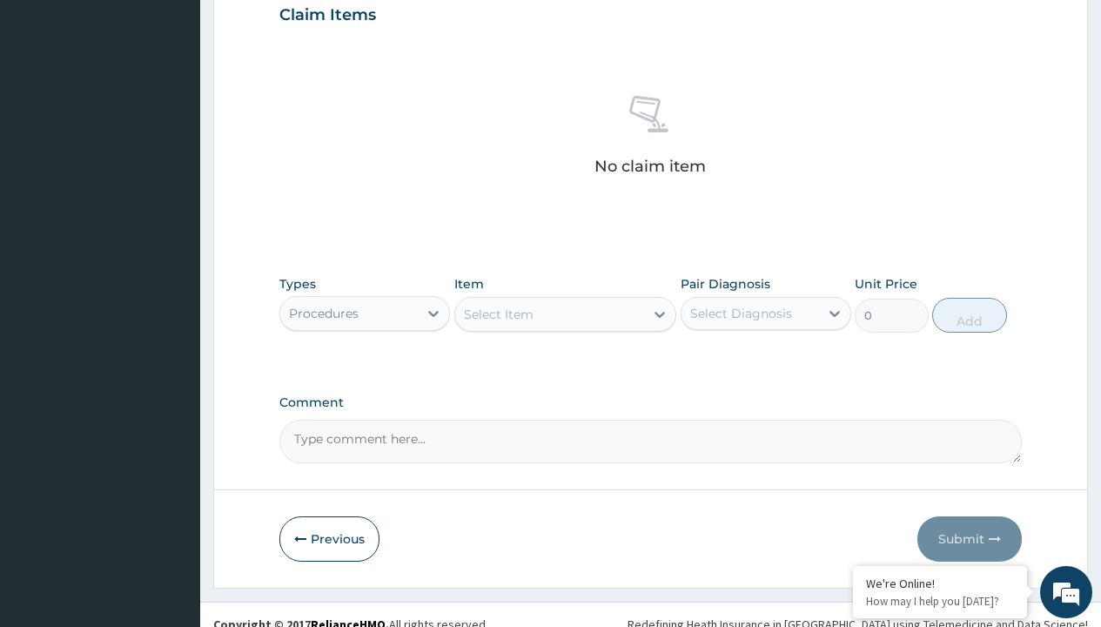
click at [498, 313] on div "Select Item" at bounding box center [499, 314] width 70 height 17
type input "service fee"
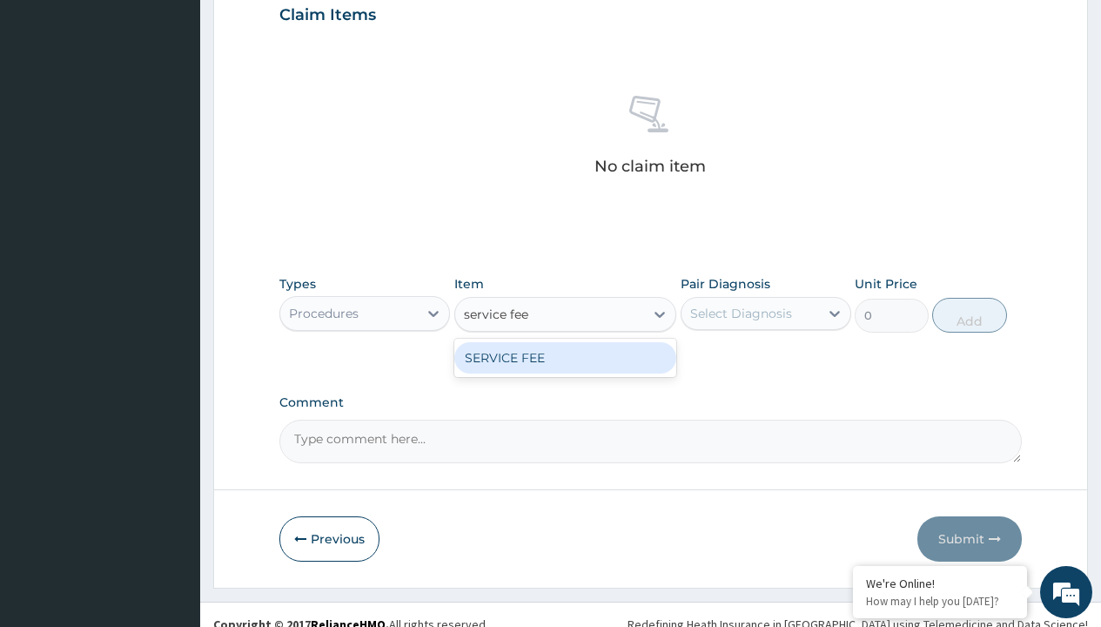
click at [565, 357] on div "SERVICE FEE" at bounding box center [565, 357] width 223 height 31
type input "100"
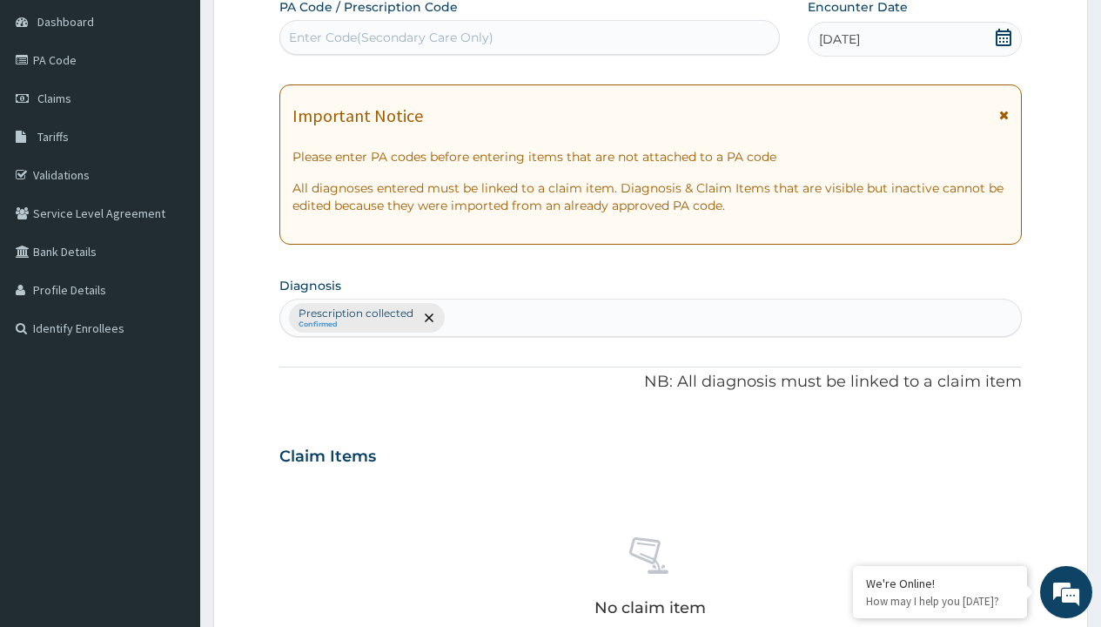
type input "prescription collected"
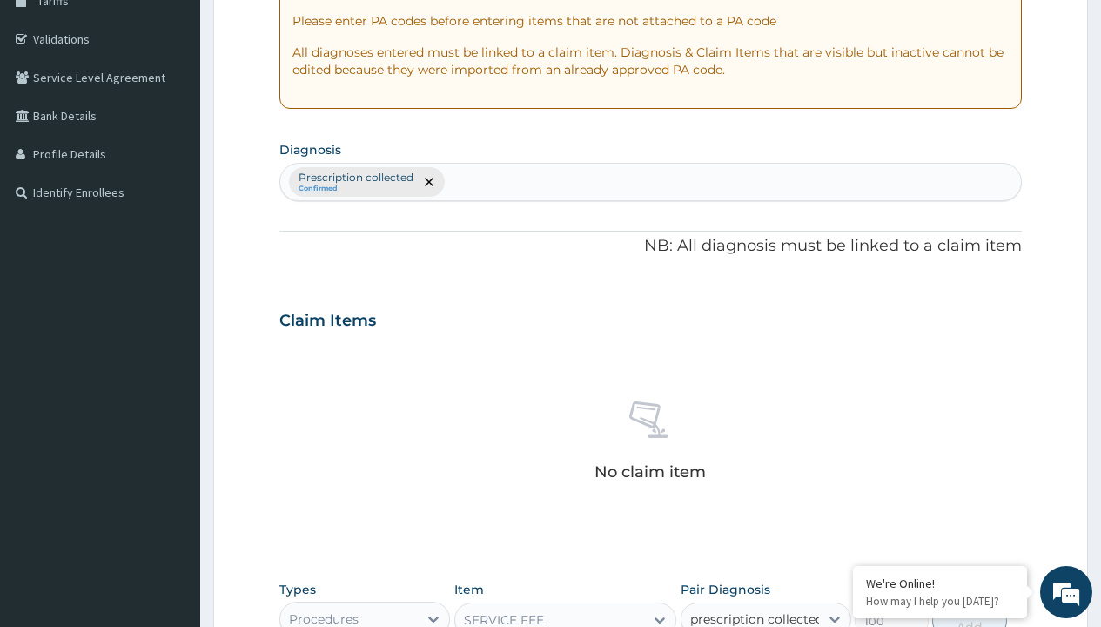
checkbox input "true"
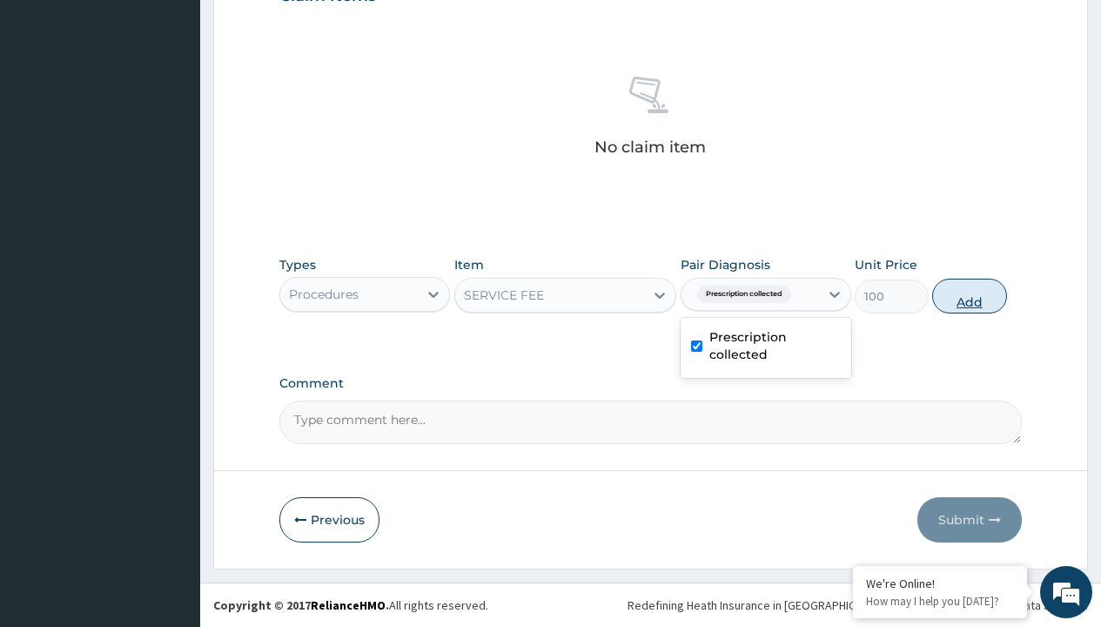
click at [970, 295] on button "Add" at bounding box center [969, 296] width 74 height 35
type input "0"
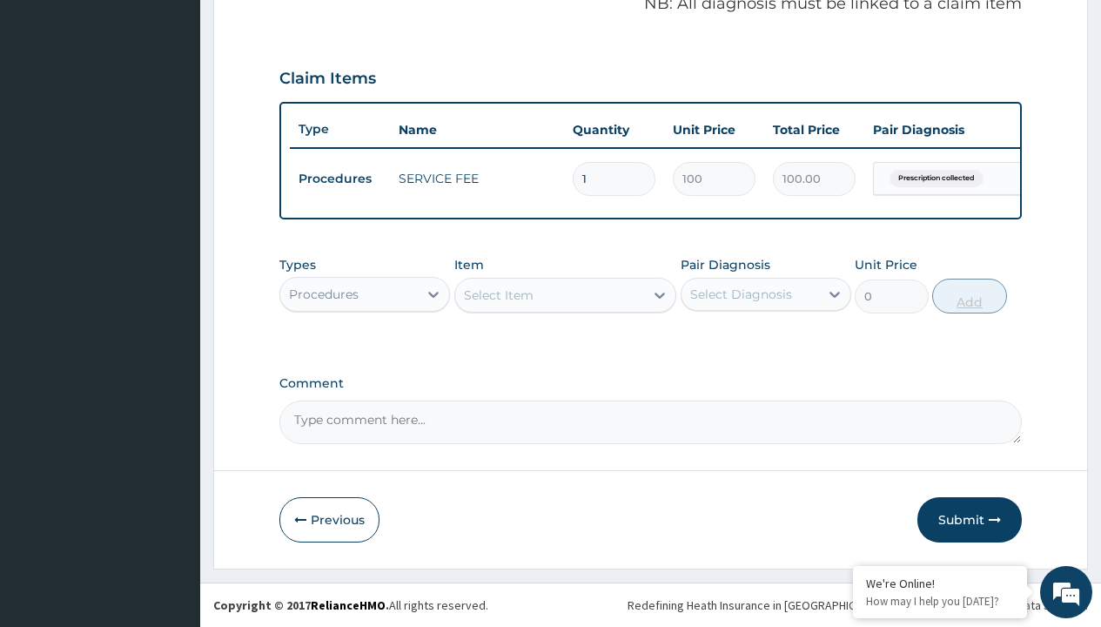
scroll to position [559, 0]
click at [324, 293] on div "Procedures" at bounding box center [324, 294] width 70 height 17
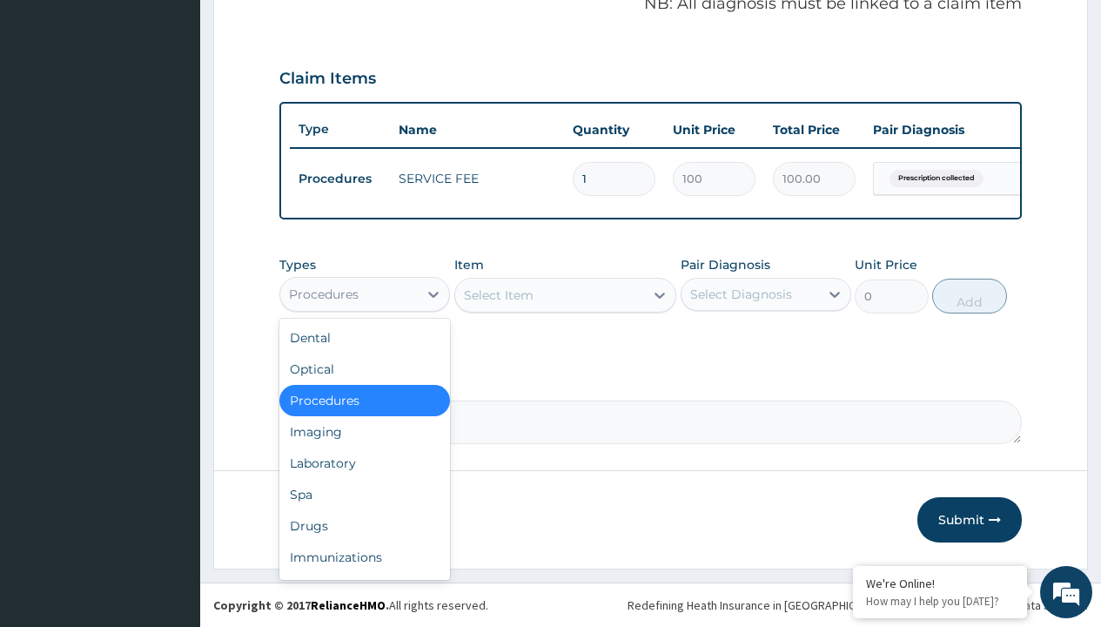
type input "drugs"
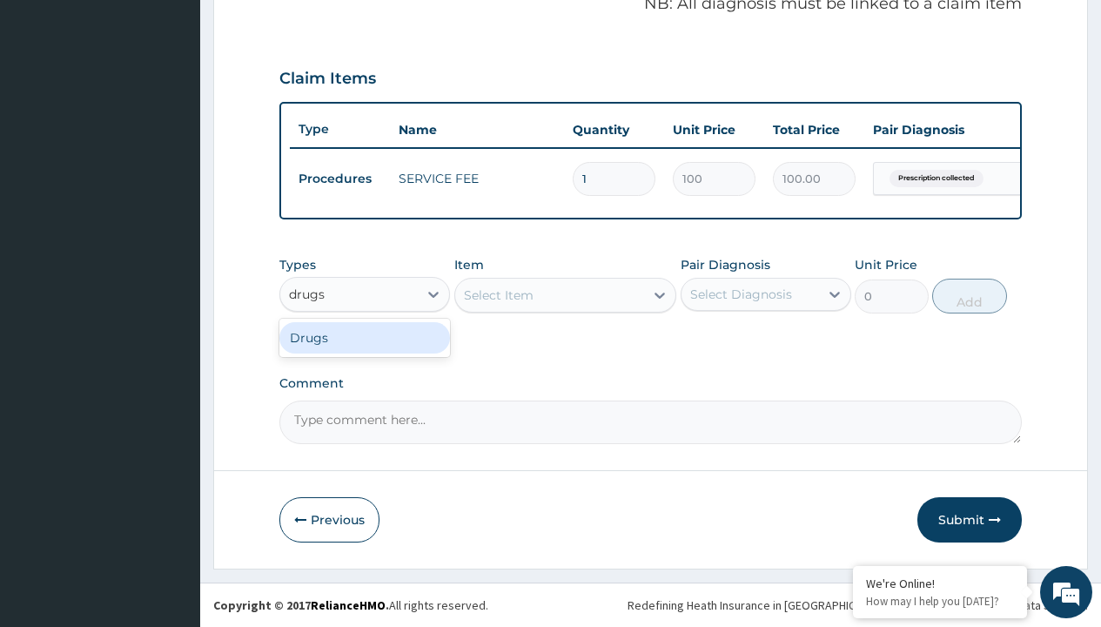
scroll to position [0, 0]
click at [365, 337] on div "Drugs" at bounding box center [364, 337] width 171 height 31
click at [498, 294] on div "Select Item" at bounding box center [565, 295] width 223 height 35
type input "[MEDICAL_DATA] 10mg (teva) x28"
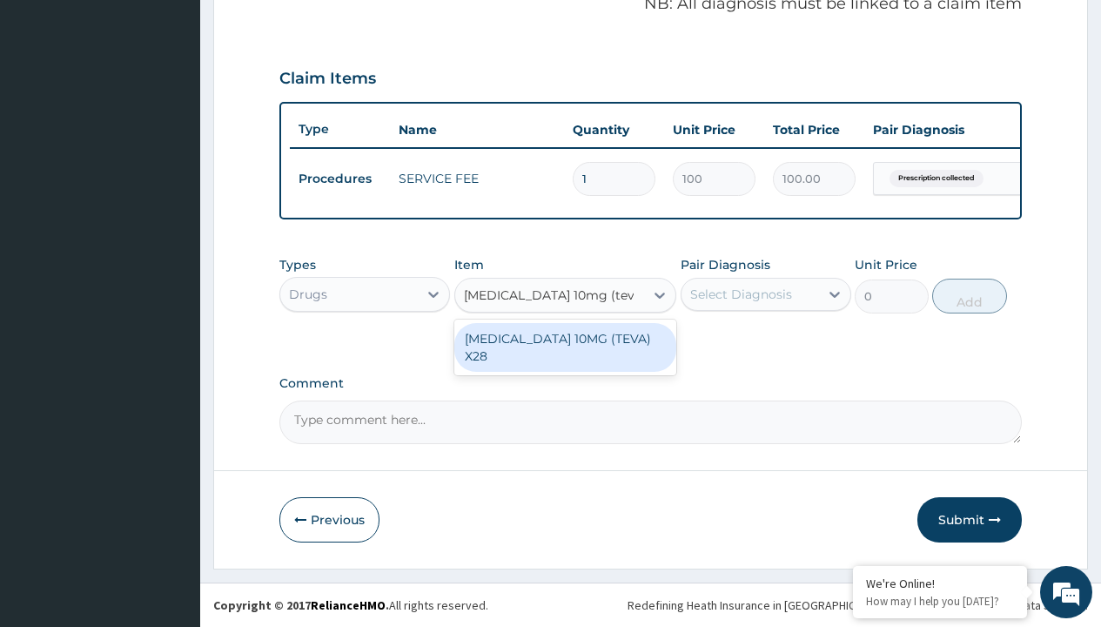
click at [565, 338] on div "[MEDICAL_DATA] 10MG (TEVA) X28" at bounding box center [565, 347] width 223 height 49
type input "98.4000015258789"
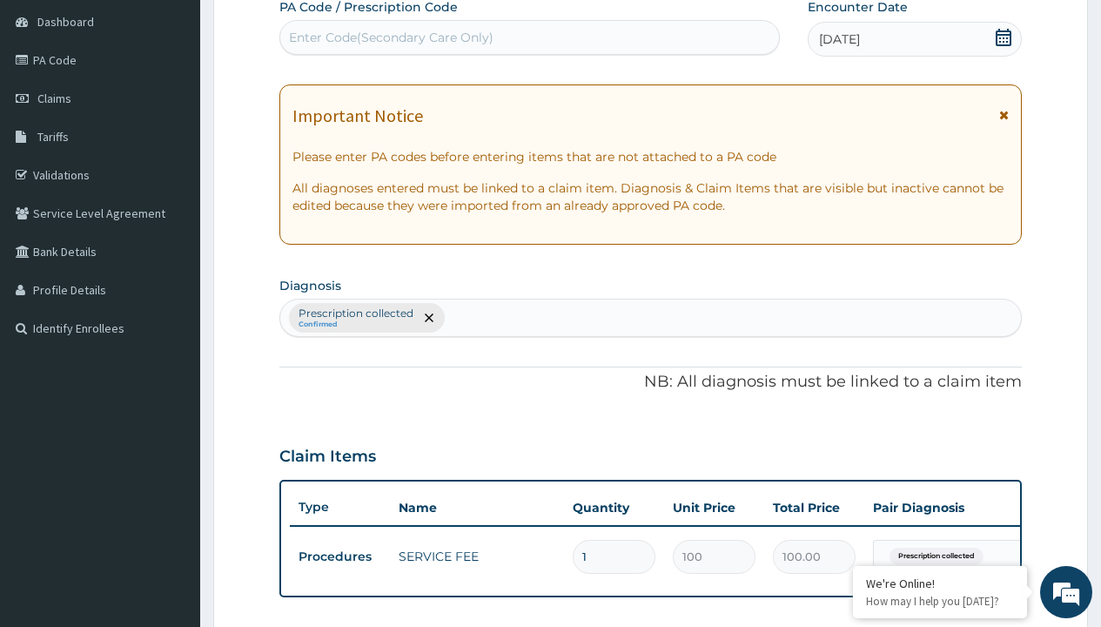
type input "prescription collected"
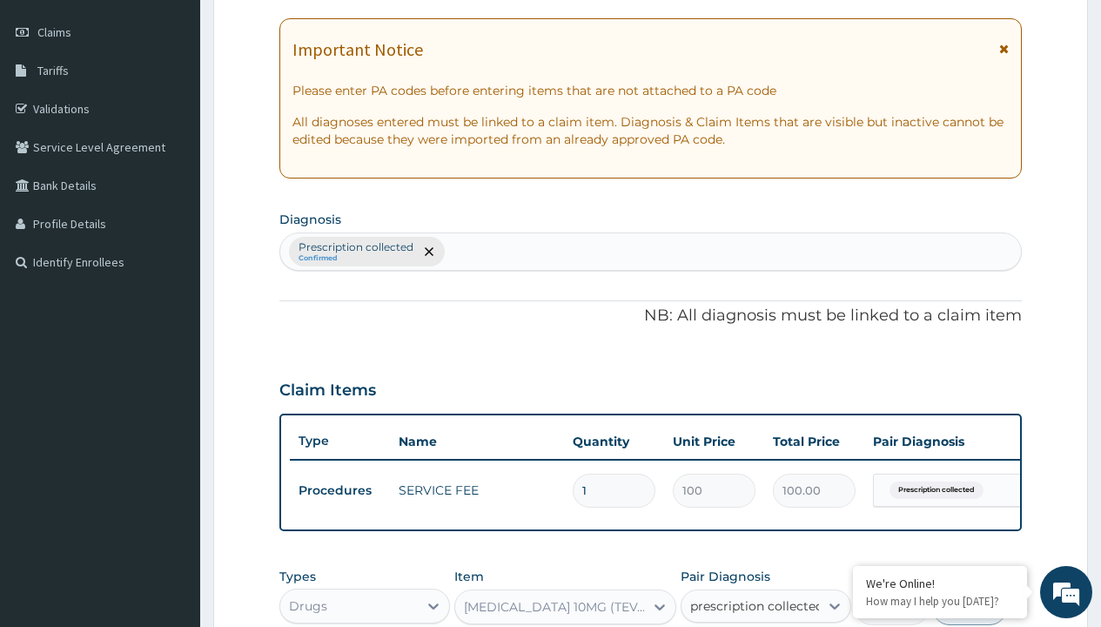
checkbox input "true"
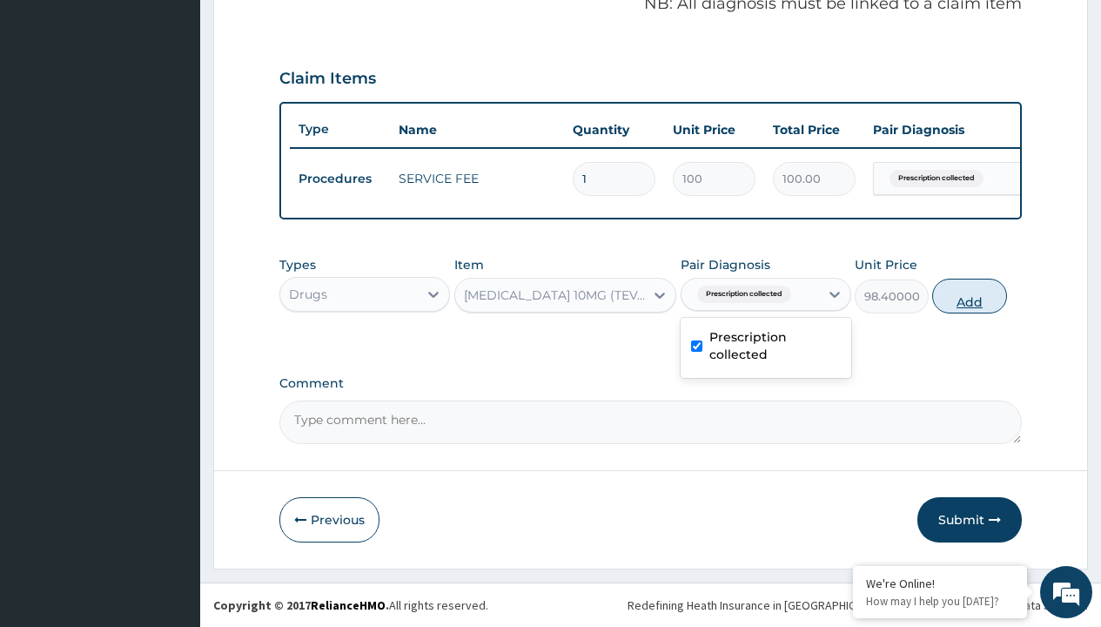
click at [970, 295] on button "Add" at bounding box center [969, 296] width 74 height 35
type input "0"
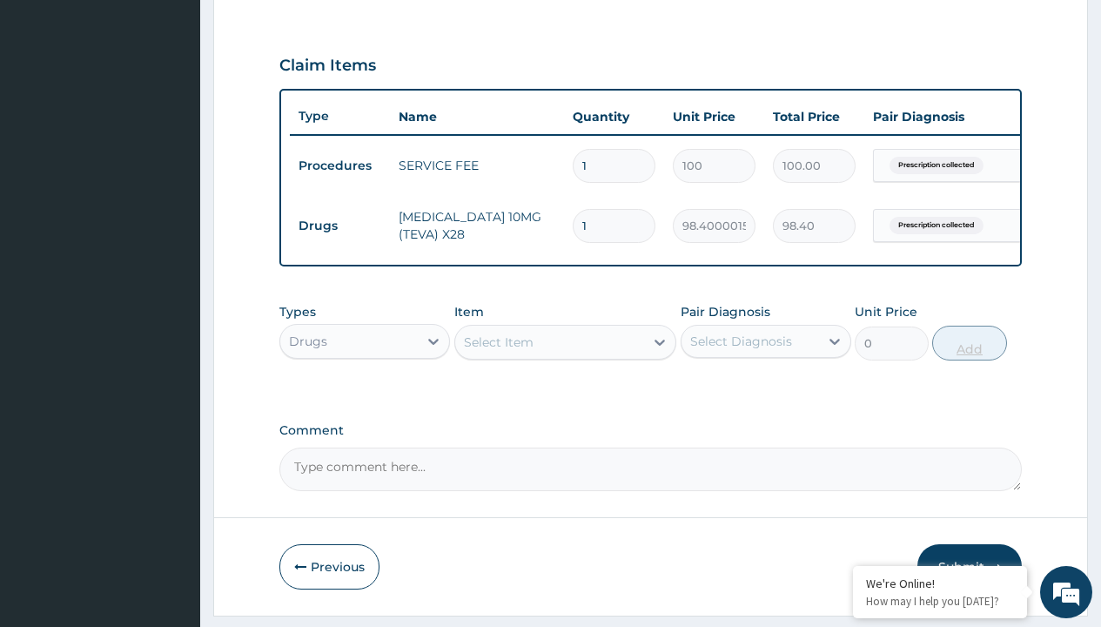
type input "28"
type input "2755.20"
type input "28"
click at [340, 225] on td "Drugs" at bounding box center [340, 226] width 100 height 32
type input "drugs"
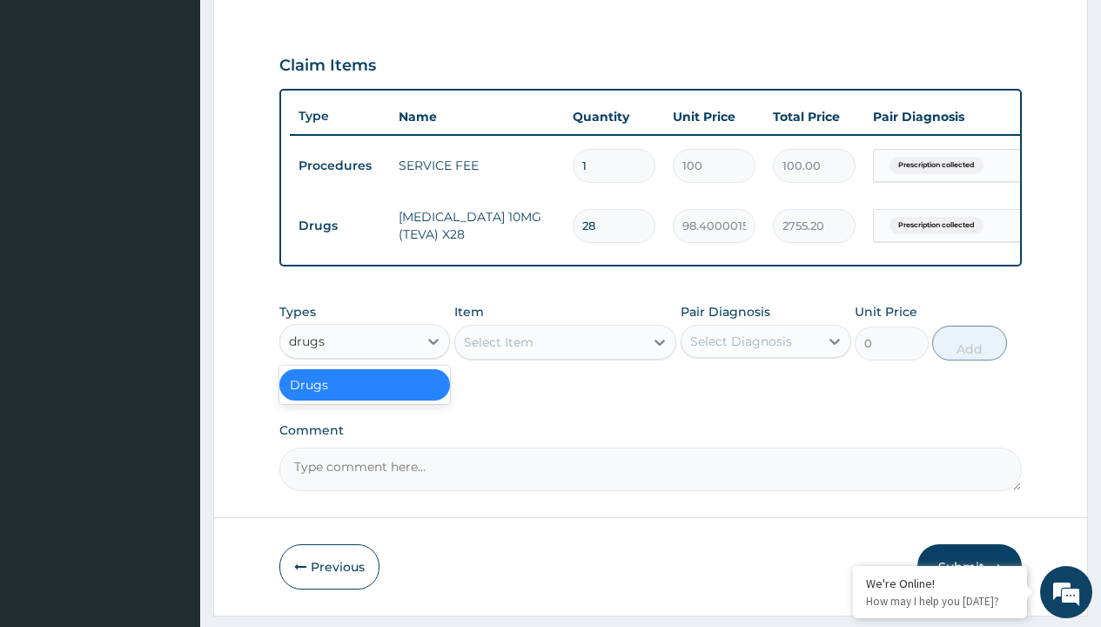
scroll to position [0, 0]
click at [365, 397] on div "Drugs" at bounding box center [364, 384] width 171 height 31
click at [498, 351] on div "Select Item" at bounding box center [499, 341] width 70 height 17
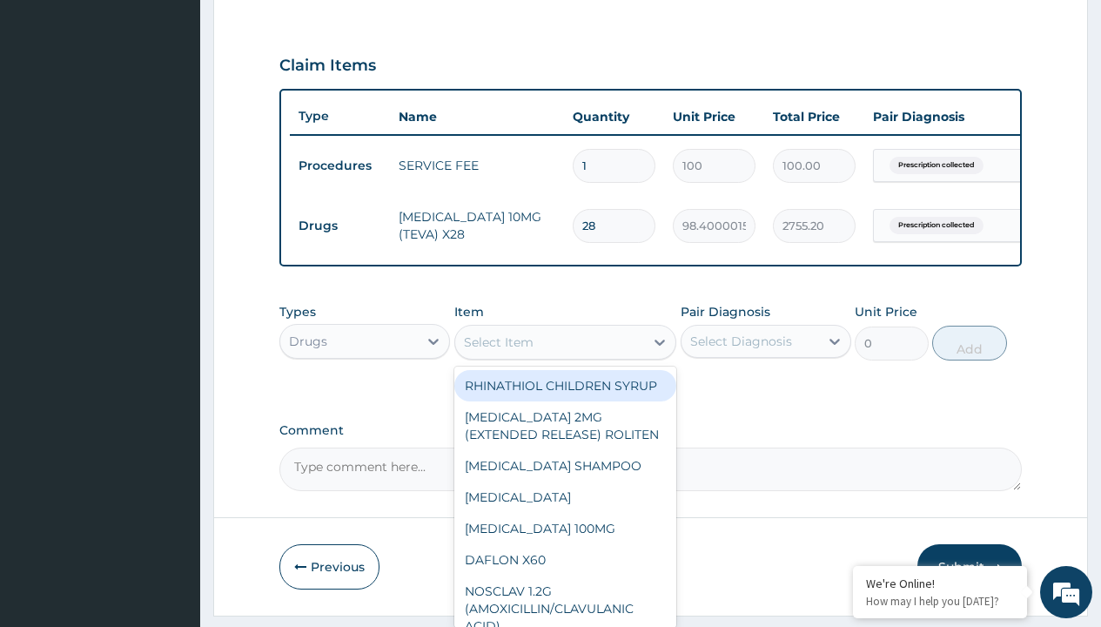
type input "clopidogrel 75mg"
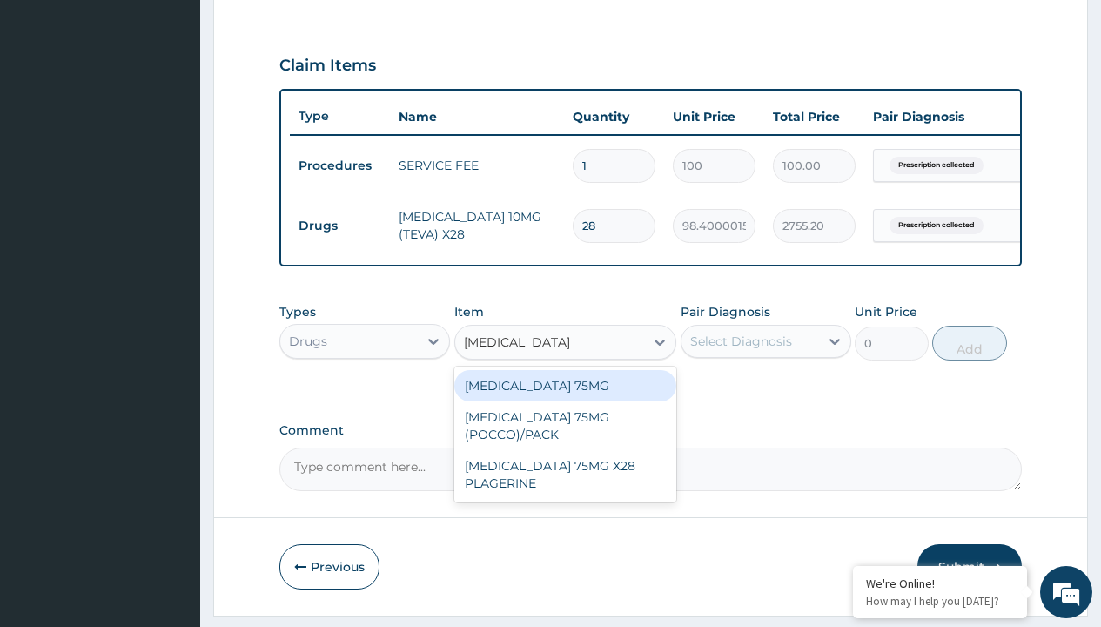
click at [565, 398] on div "CLOPIDOGREL 75MG" at bounding box center [565, 385] width 223 height 31
type input "153"
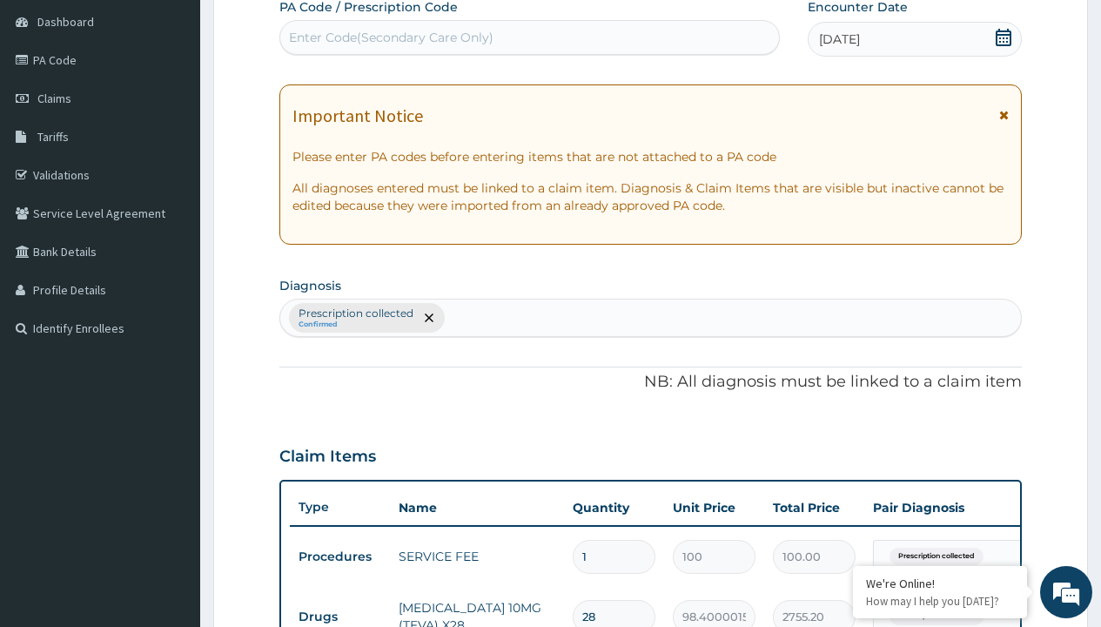
type input "prescription collected"
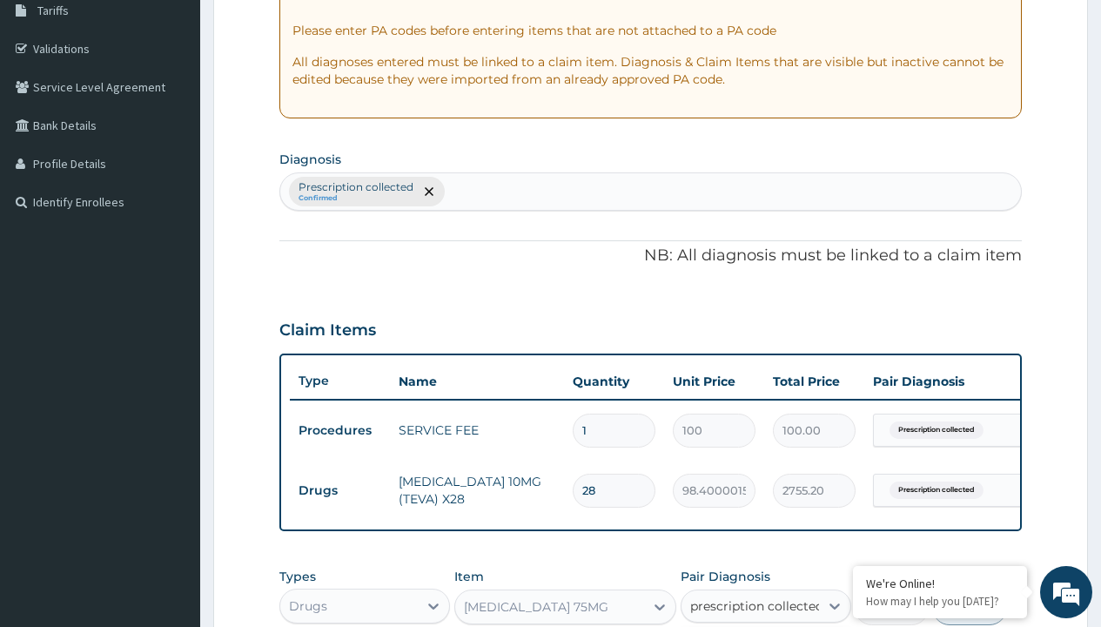
checkbox input "true"
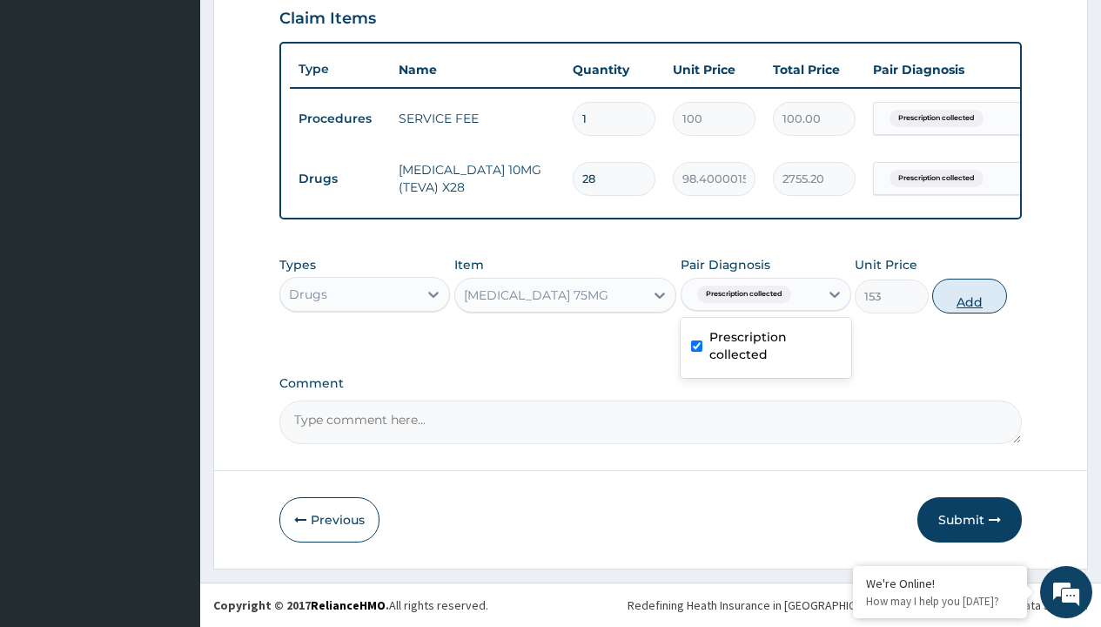
click at [970, 295] on button "Add" at bounding box center [969, 296] width 74 height 35
type input "0"
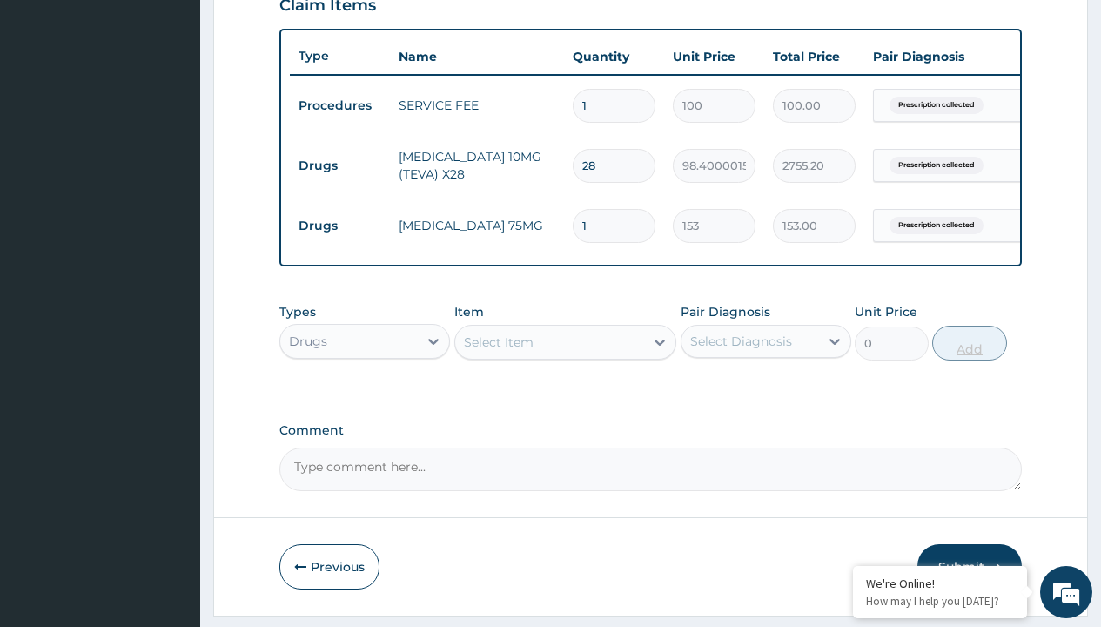
type input "28"
type input "4284.00"
type input "28"
click at [340, 165] on td "Drugs" at bounding box center [340, 166] width 100 height 32
type input "drugs"
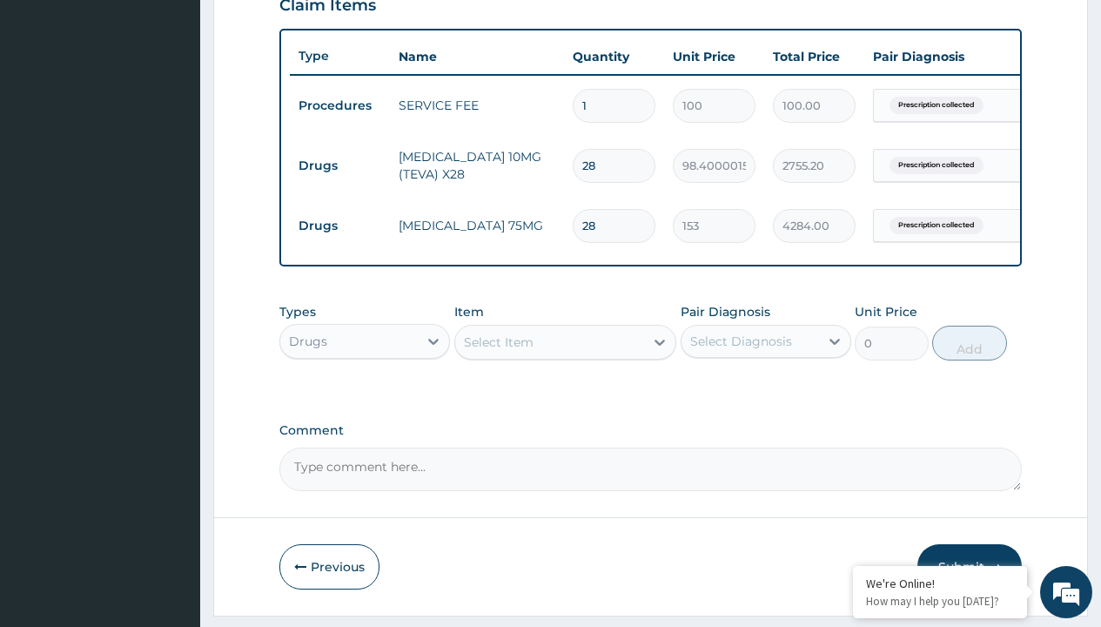
scroll to position [0, 0]
click at [365, 397] on div "Drugs" at bounding box center [364, 384] width 171 height 31
click at [498, 351] on div "Select Item" at bounding box center [499, 341] width 70 height 17
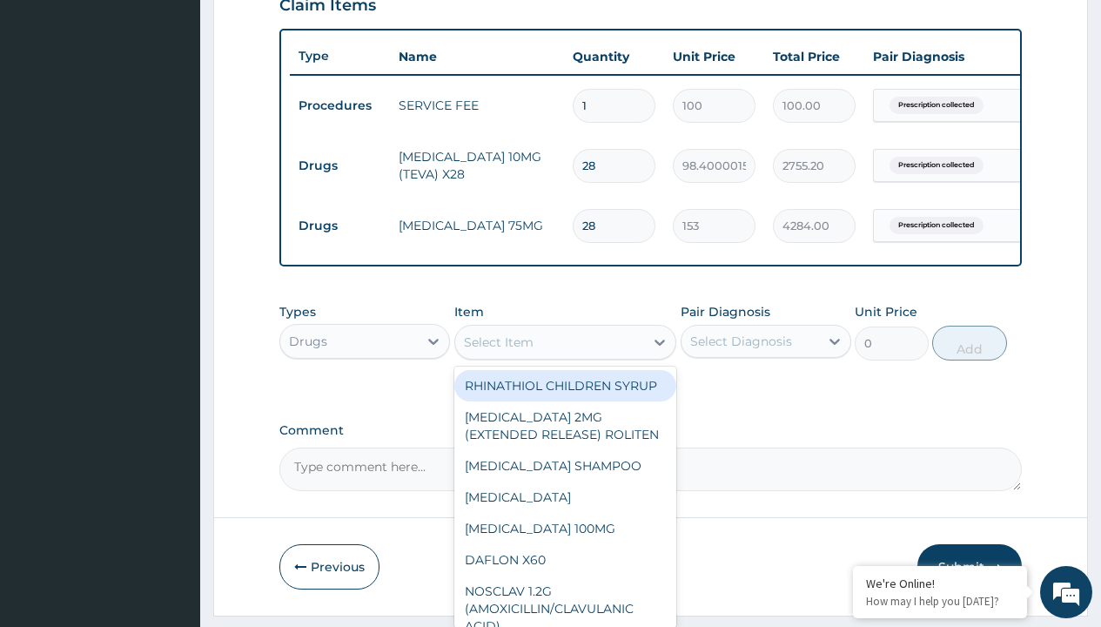
type input "lisinopril 10mg (pocco) x28"
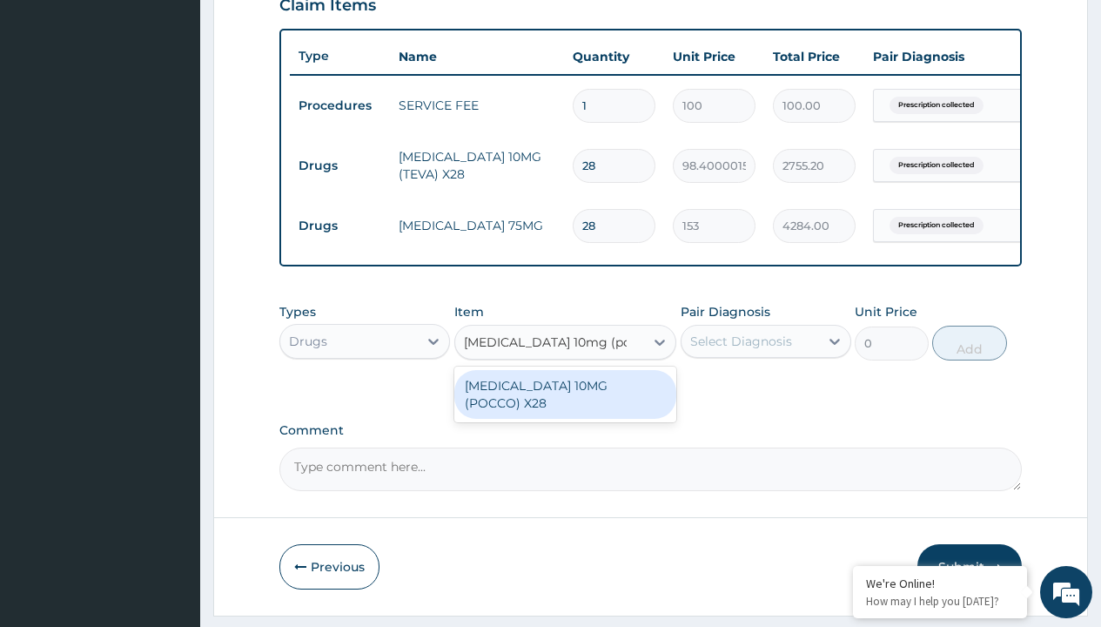
click at [565, 398] on div "[MEDICAL_DATA] 10MG (POCCO) X28" at bounding box center [565, 394] width 223 height 49
type input "110.6999969482422"
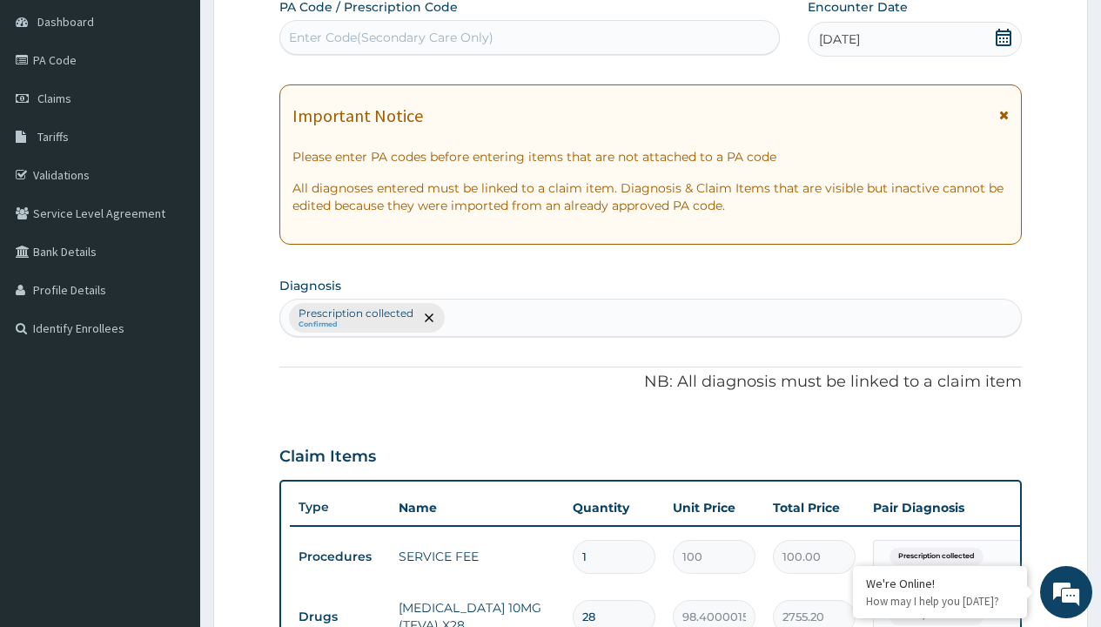
type input "prescription collected"
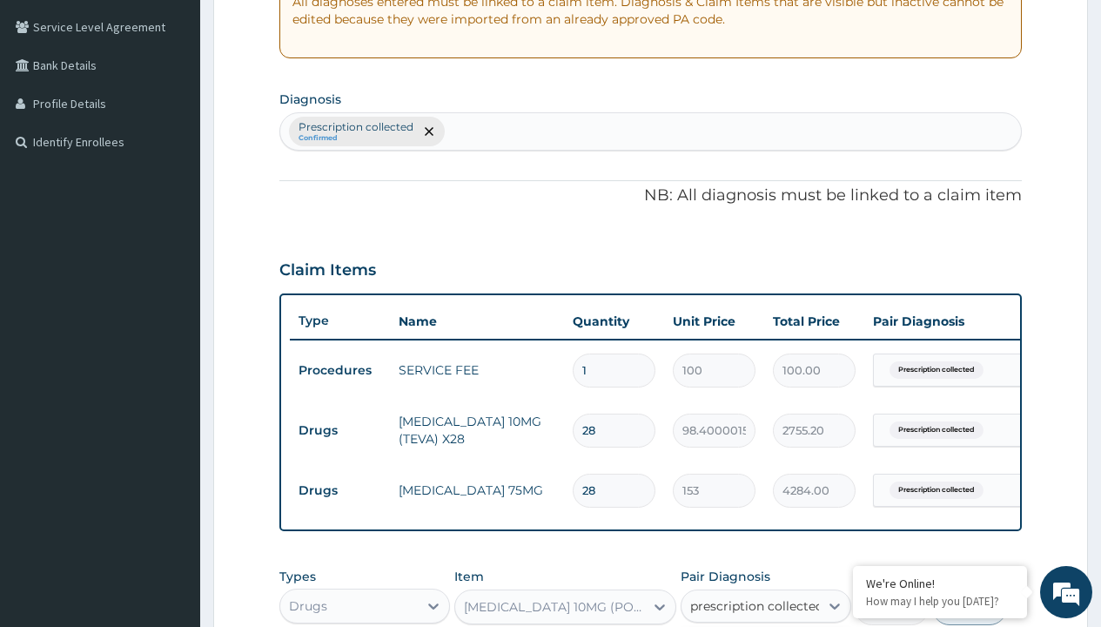
scroll to position [679, 0]
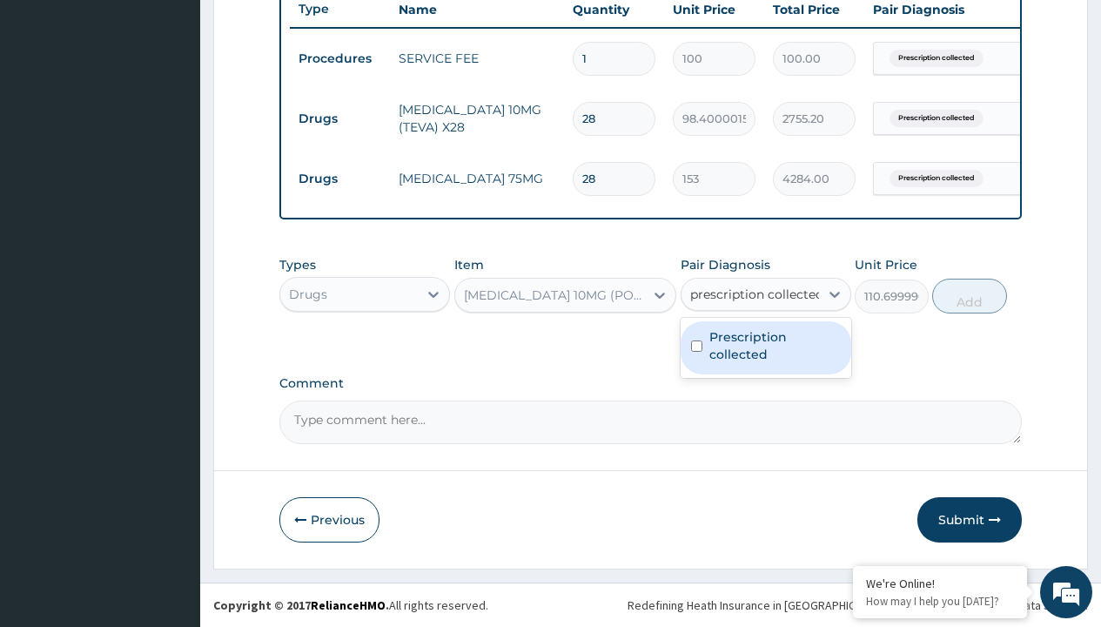
click at [765, 347] on label "Prescription collected" at bounding box center [775, 345] width 131 height 35
checkbox input "true"
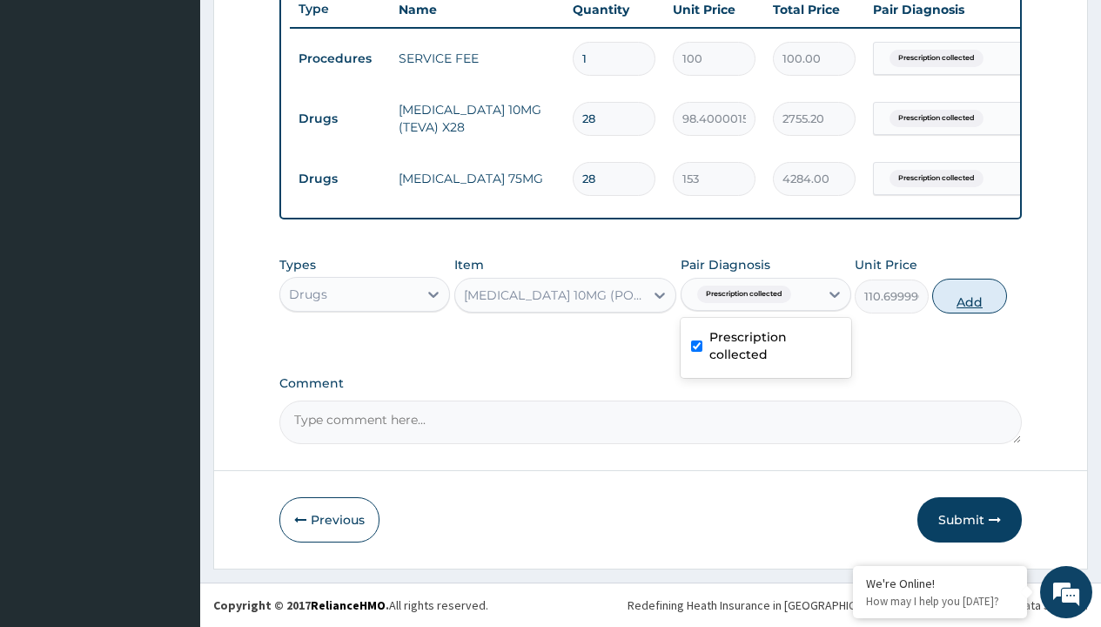
click at [970, 295] on button "Add" at bounding box center [969, 296] width 74 height 35
type input "0"
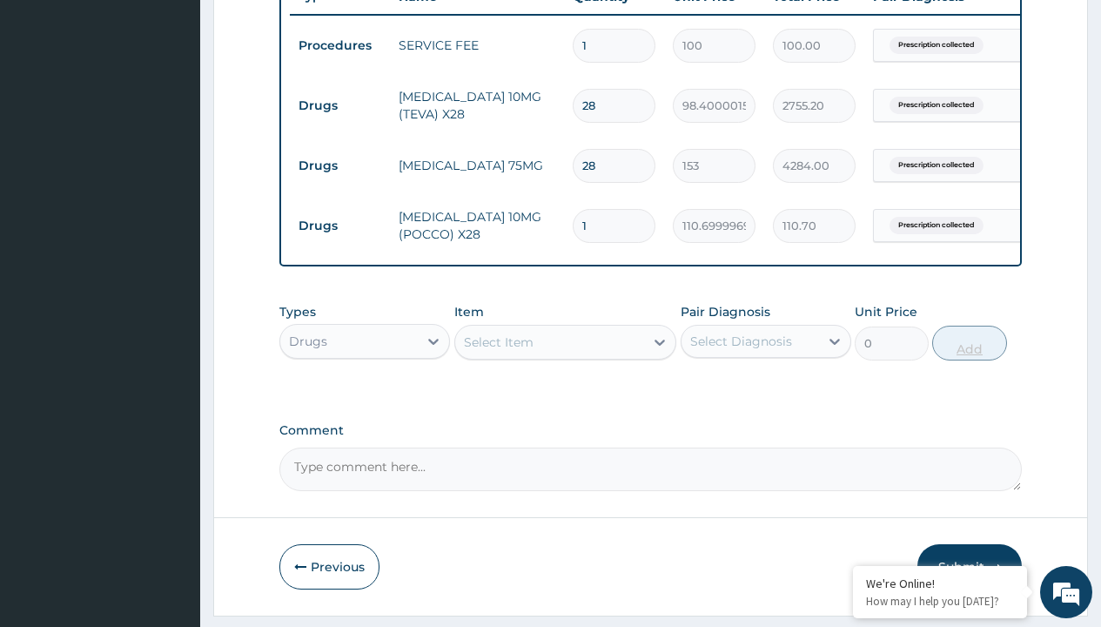
type input "28"
type input "3099.60"
type input "28"
click at [340, 105] on td "Drugs" at bounding box center [340, 106] width 100 height 32
type input "procedures"
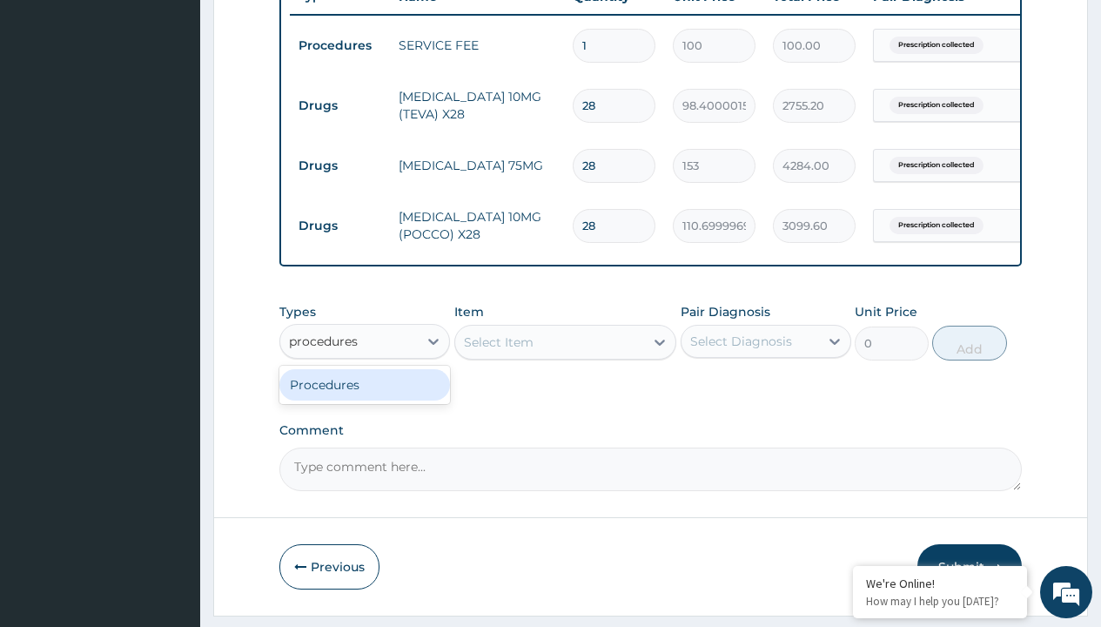
scroll to position [0, 0]
click at [365, 397] on div "Procedures" at bounding box center [364, 384] width 171 height 31
click at [498, 351] on div "Select Item" at bounding box center [499, 341] width 70 height 17
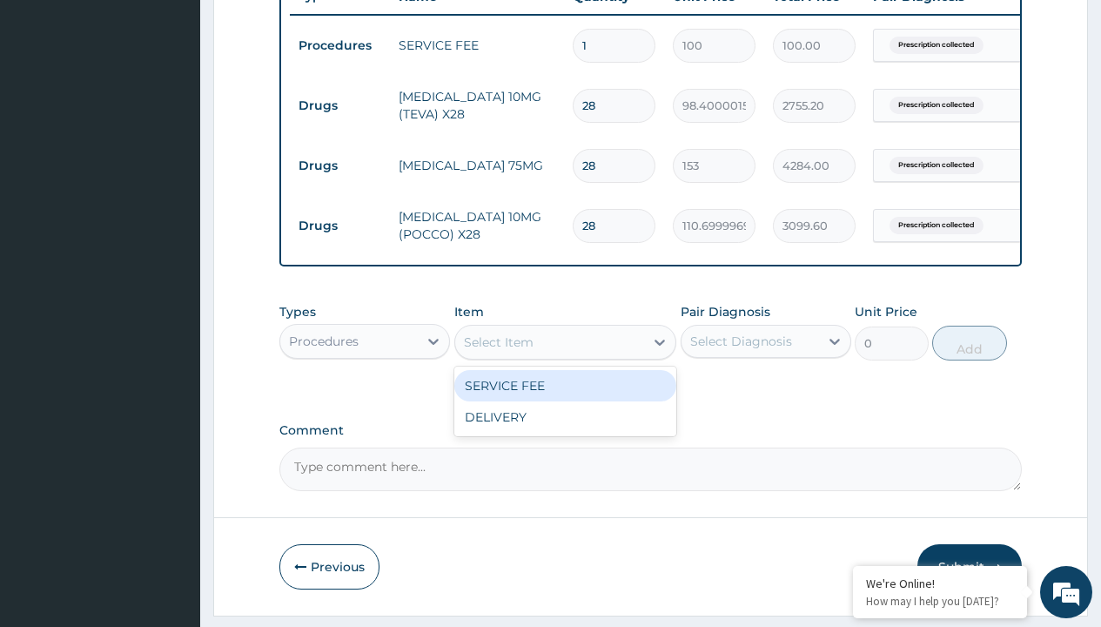
type input "delivery"
click at [565, 398] on div "DELIVERY" at bounding box center [565, 385] width 223 height 31
type input "2000"
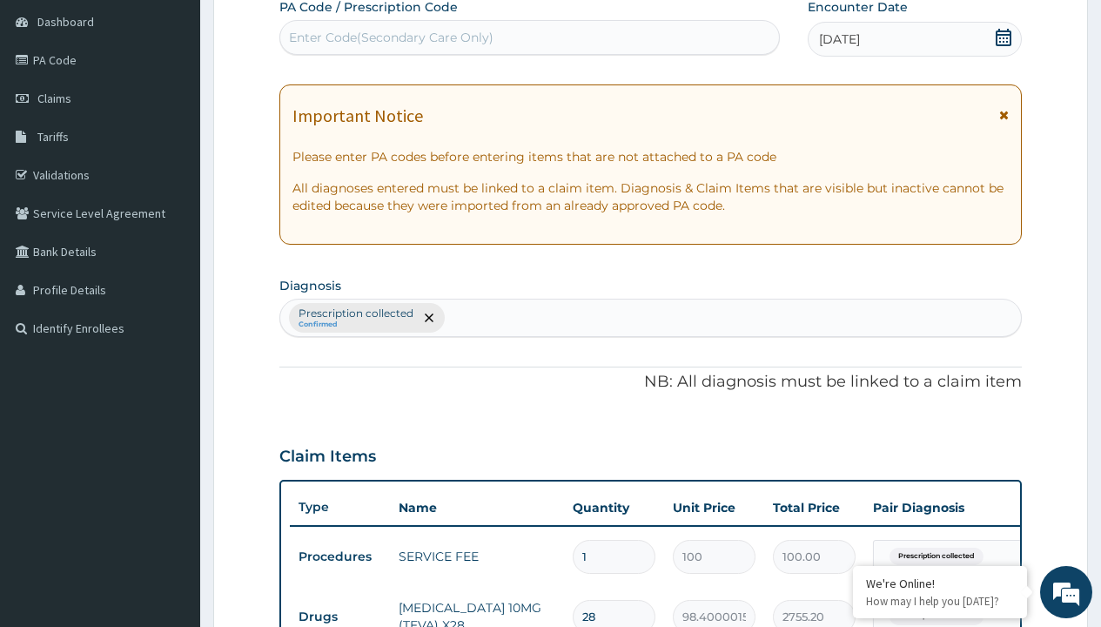
type input "prescription collected"
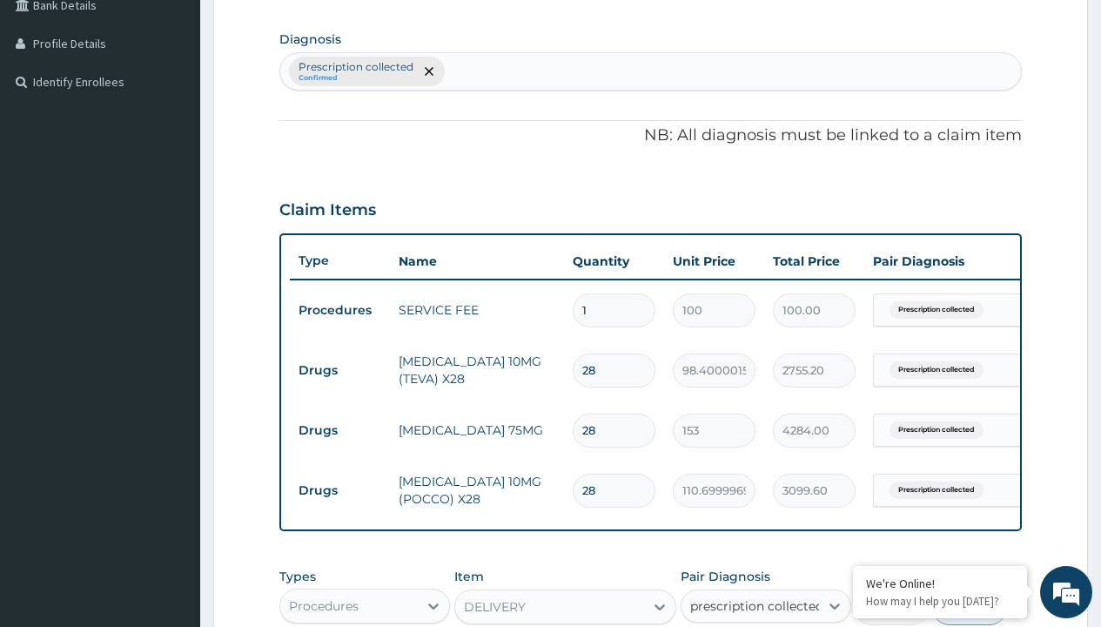
checkbox input "true"
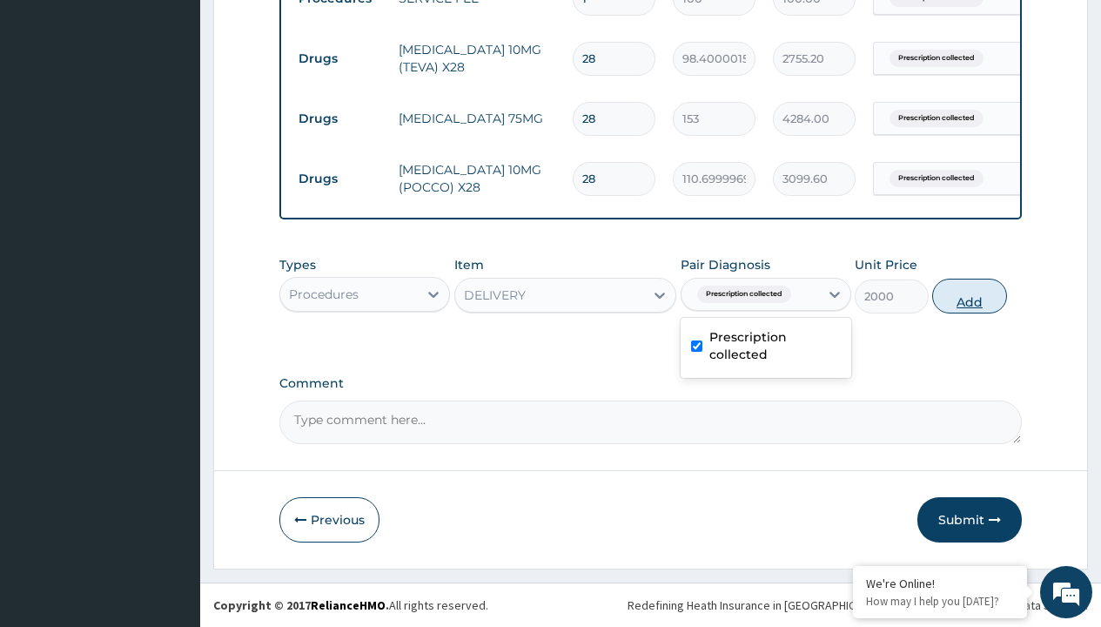
click at [970, 295] on button "Add" at bounding box center [969, 296] width 74 height 35
type input "0"
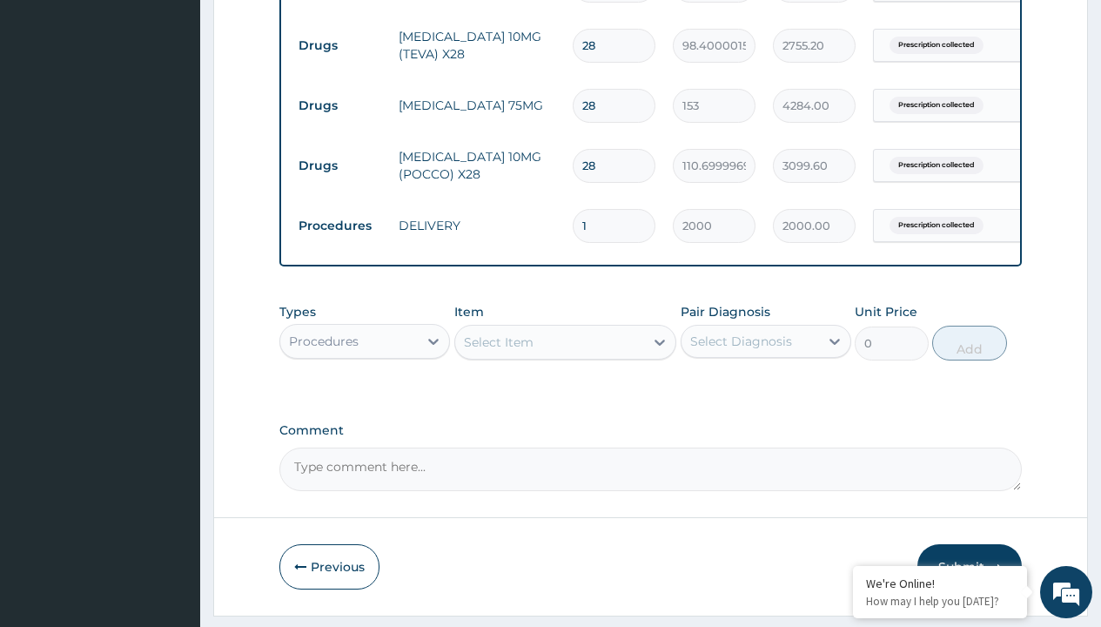
click at [340, 45] on td "Drugs" at bounding box center [340, 46] width 100 height 32
type input "drugs"
click at [365, 397] on div "Drugs" at bounding box center [364, 384] width 171 height 31
click at [498, 354] on div "Select Item" at bounding box center [565, 342] width 223 height 35
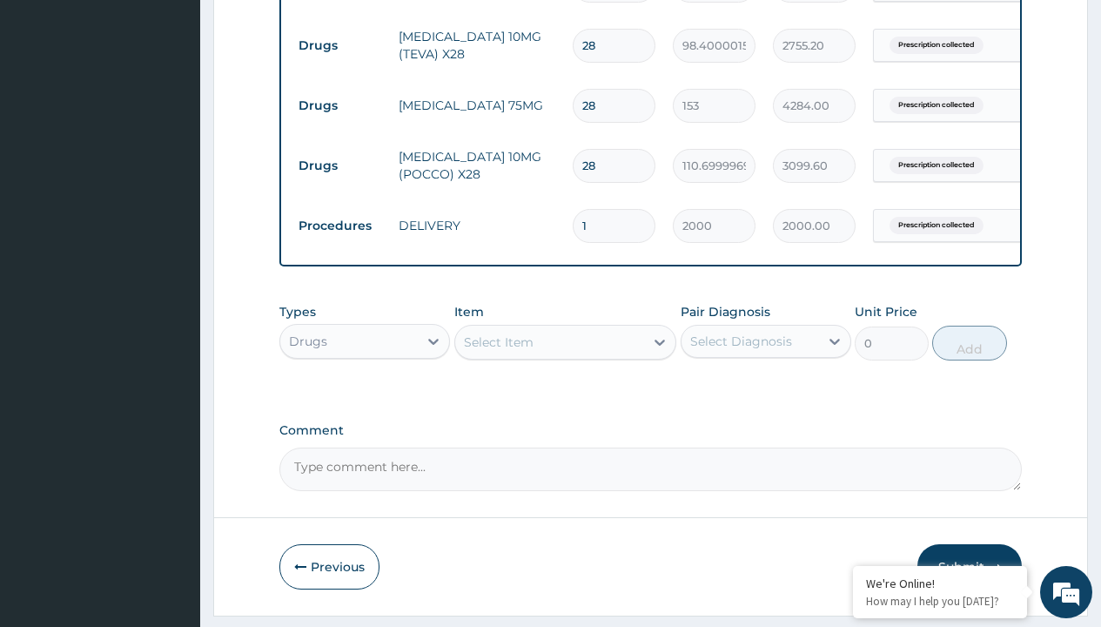
type input "normoretic x 10/sach"
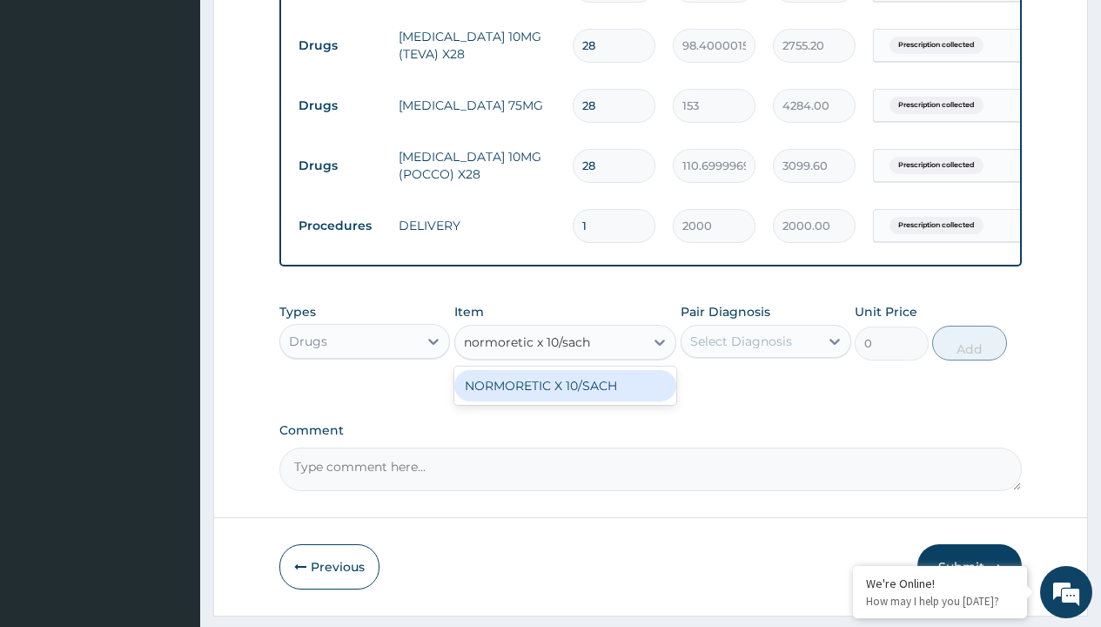
click at [565, 398] on div "NORMORETIC X 10/SACH" at bounding box center [565, 385] width 223 height 31
type input "60"
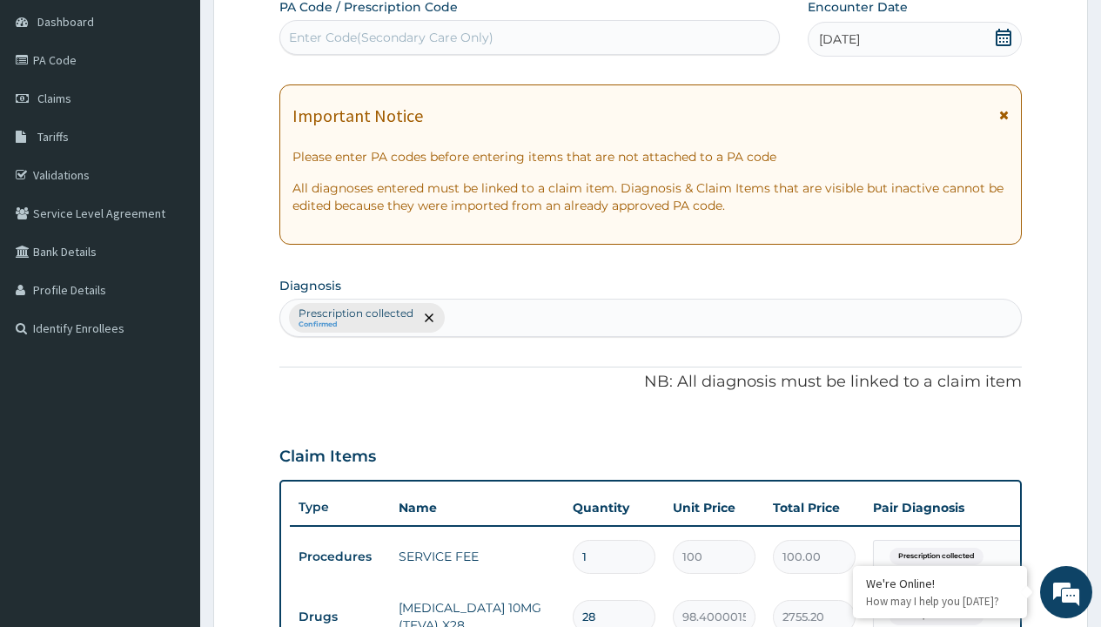
type input "prescription collected"
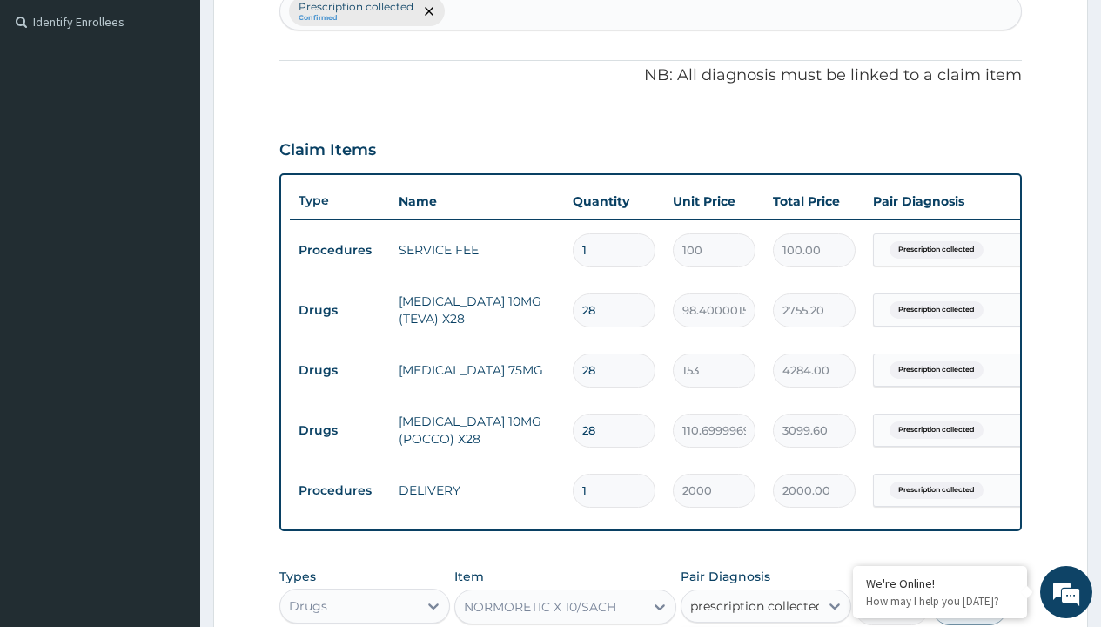
checkbox input "true"
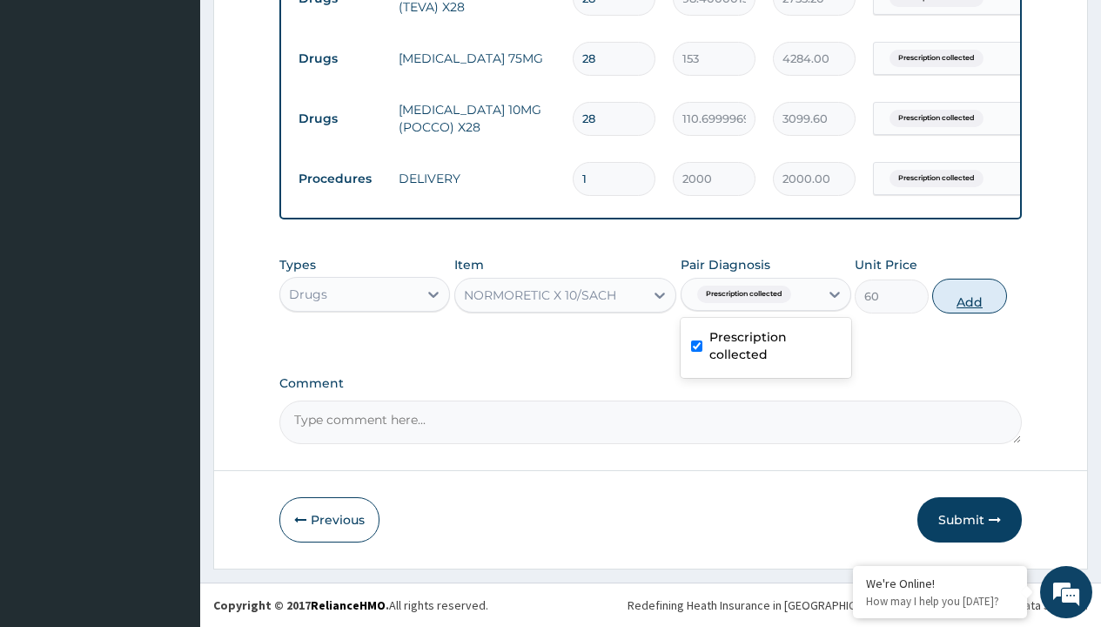
click at [970, 295] on button "Add" at bounding box center [969, 296] width 74 height 35
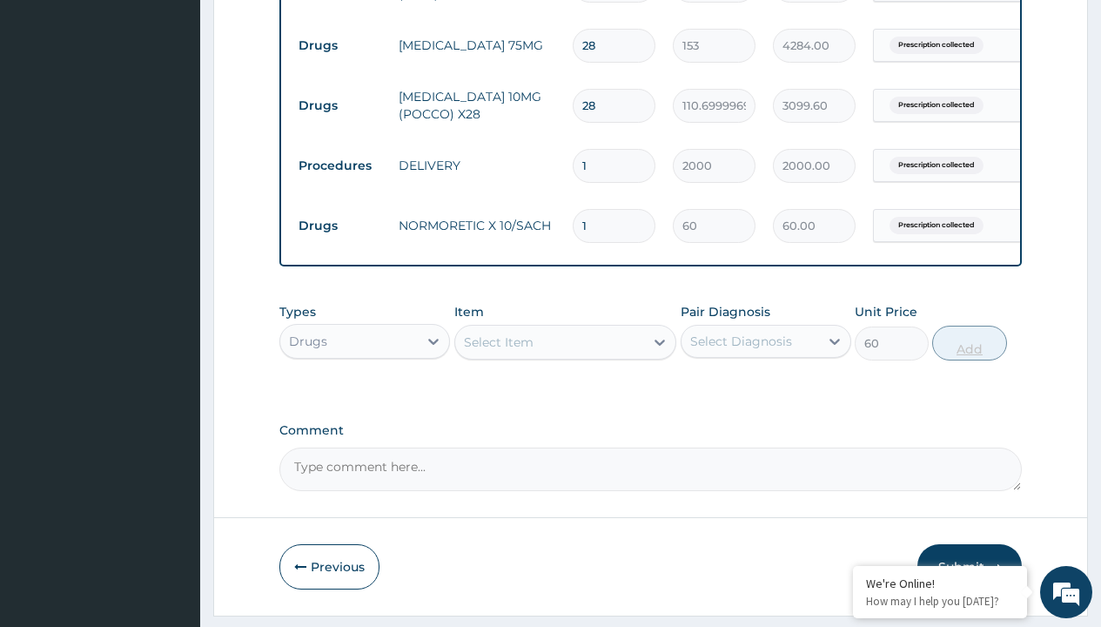
type input "0"
type input "60"
type input "3600.00"
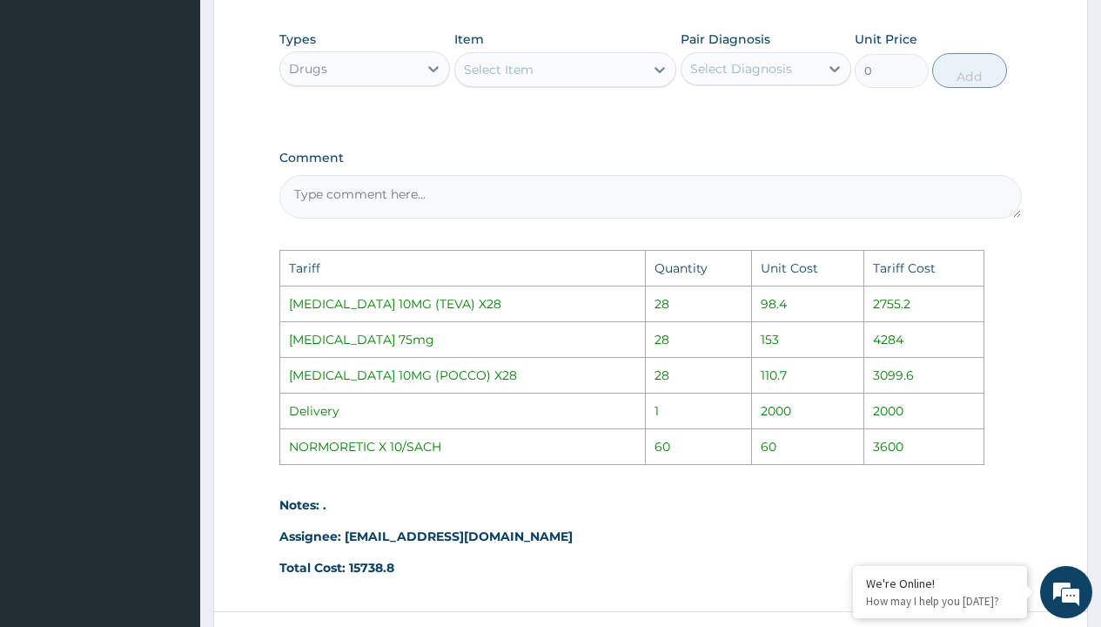
scroll to position [1226, 0]
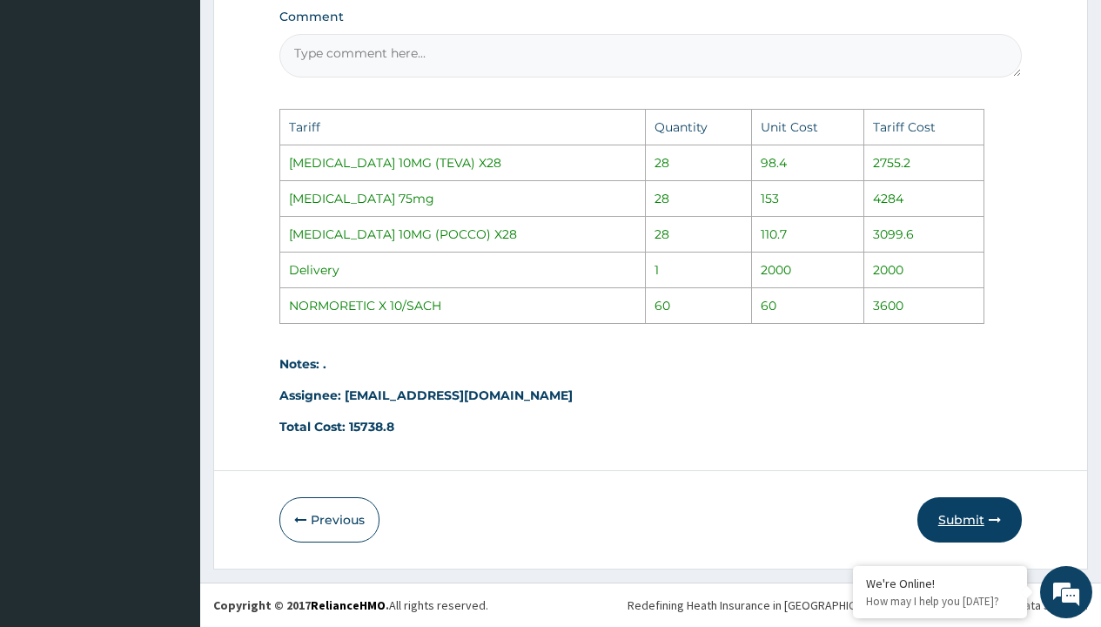
type input "60"
click at [942, 521] on button "Submit" at bounding box center [970, 519] width 104 height 45
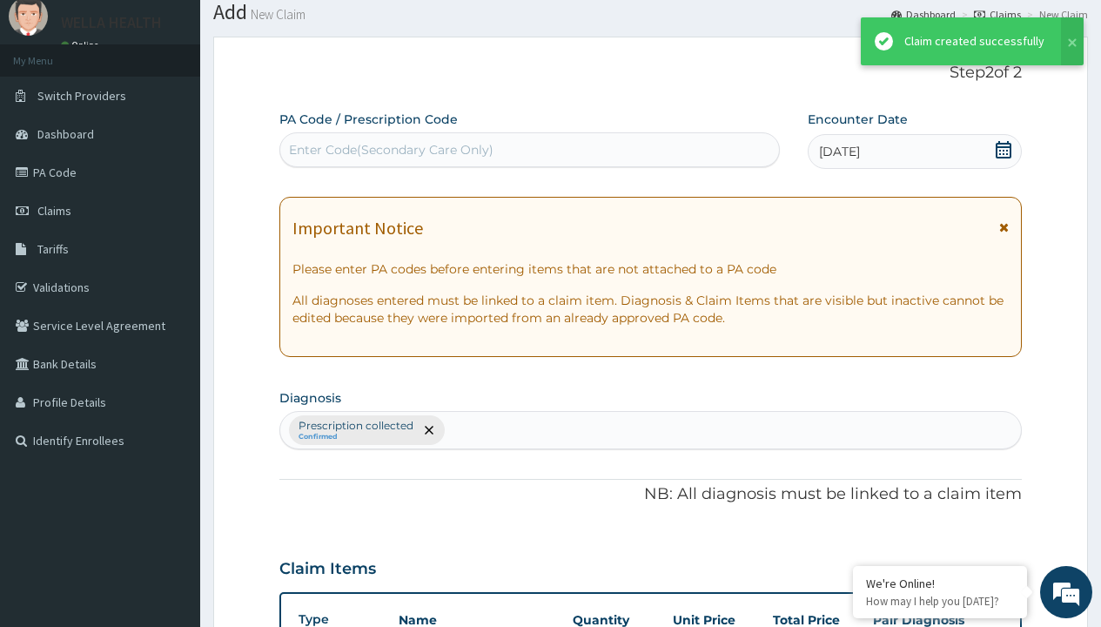
scroll to position [859, 0]
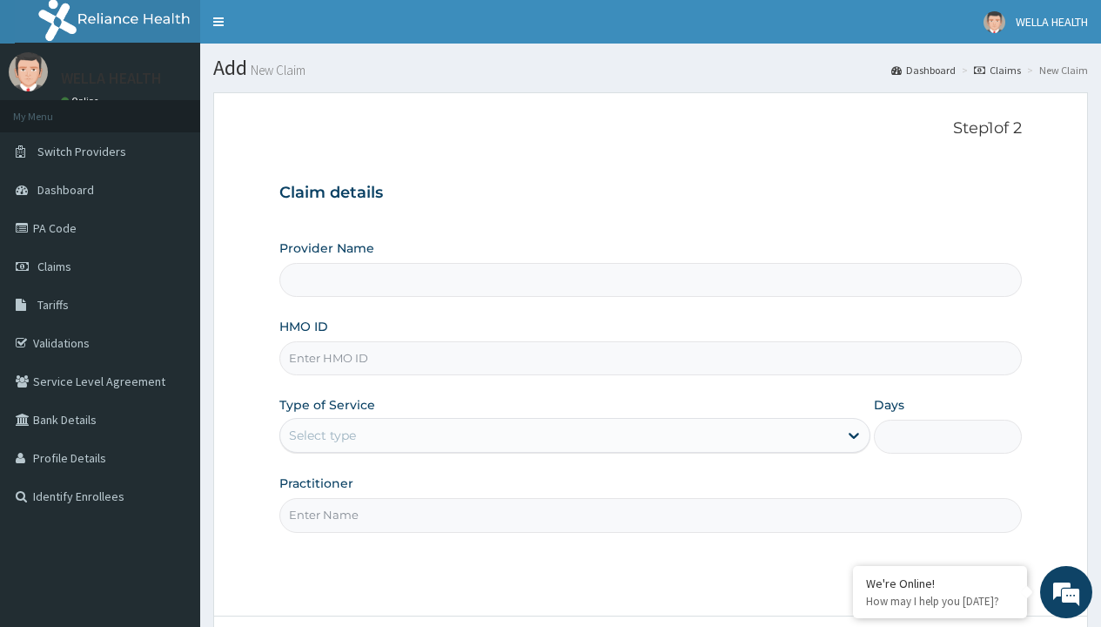
type input "Pharmacy Pick Up ( WellaHealth)"
type input "SFA/10036/A"
type input "WellaHealth"
click at [322, 435] on div "Select type" at bounding box center [322, 435] width 67 height 17
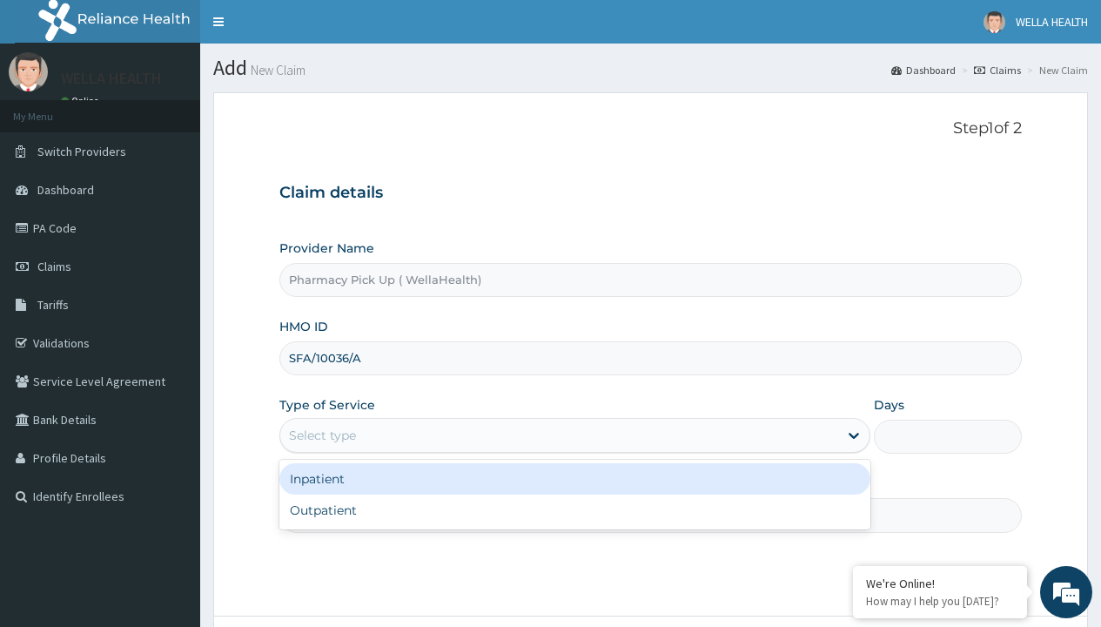
click at [575, 510] on div "Outpatient" at bounding box center [574, 509] width 591 height 31
type input "1"
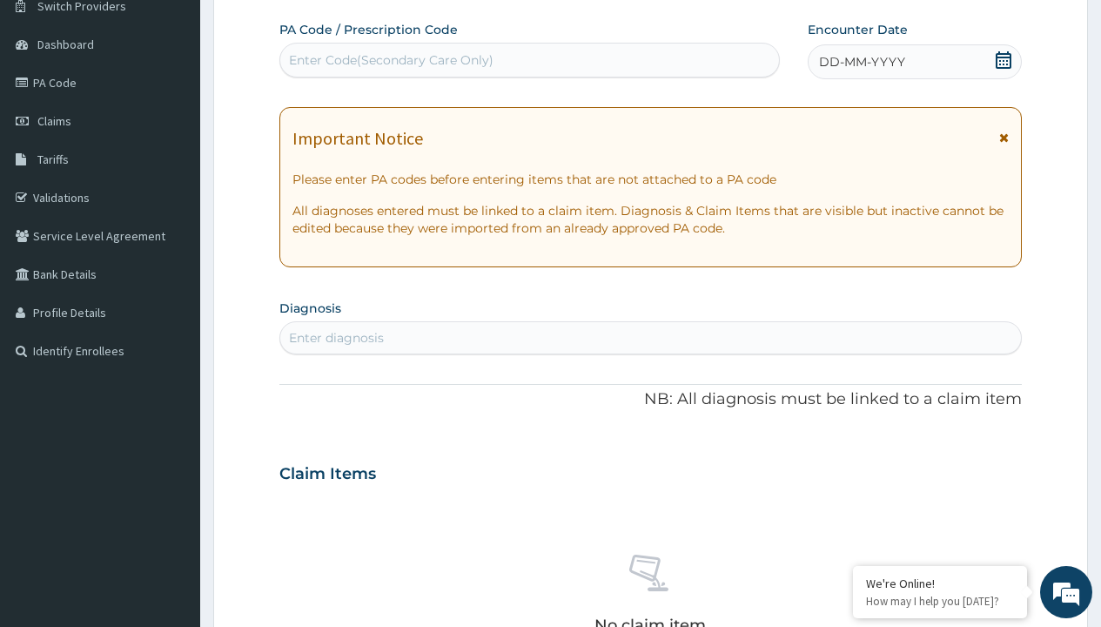
click at [861, 62] on span "DD-MM-YYYY" at bounding box center [862, 61] width 86 height 17
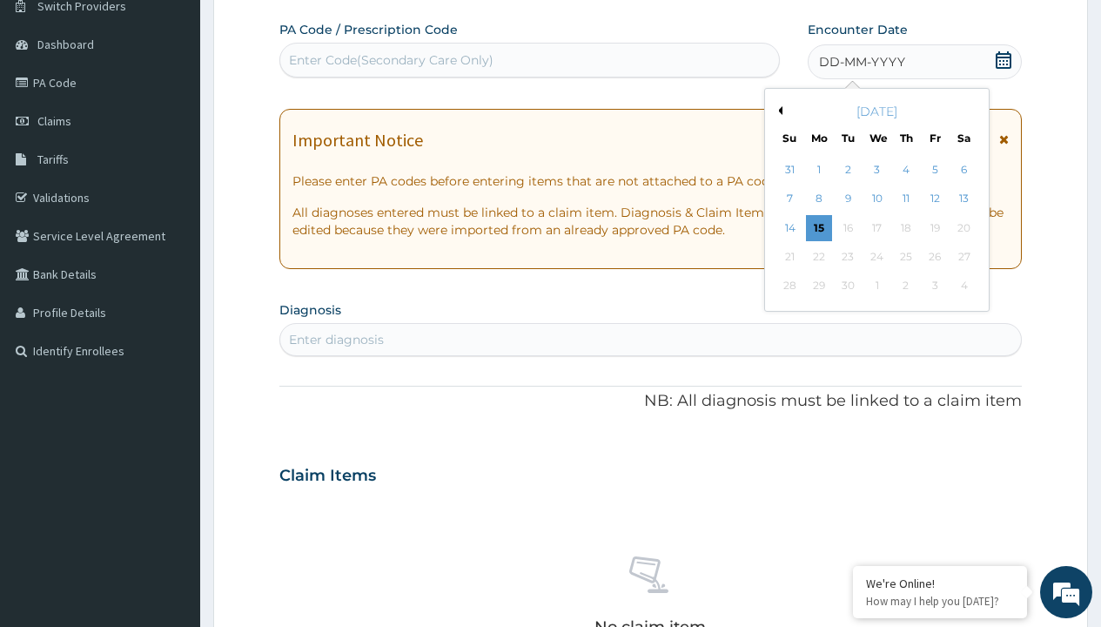
click at [777, 111] on button "Previous Month" at bounding box center [778, 110] width 9 height 9
click at [847, 227] on div "12" at bounding box center [848, 228] width 26 height 26
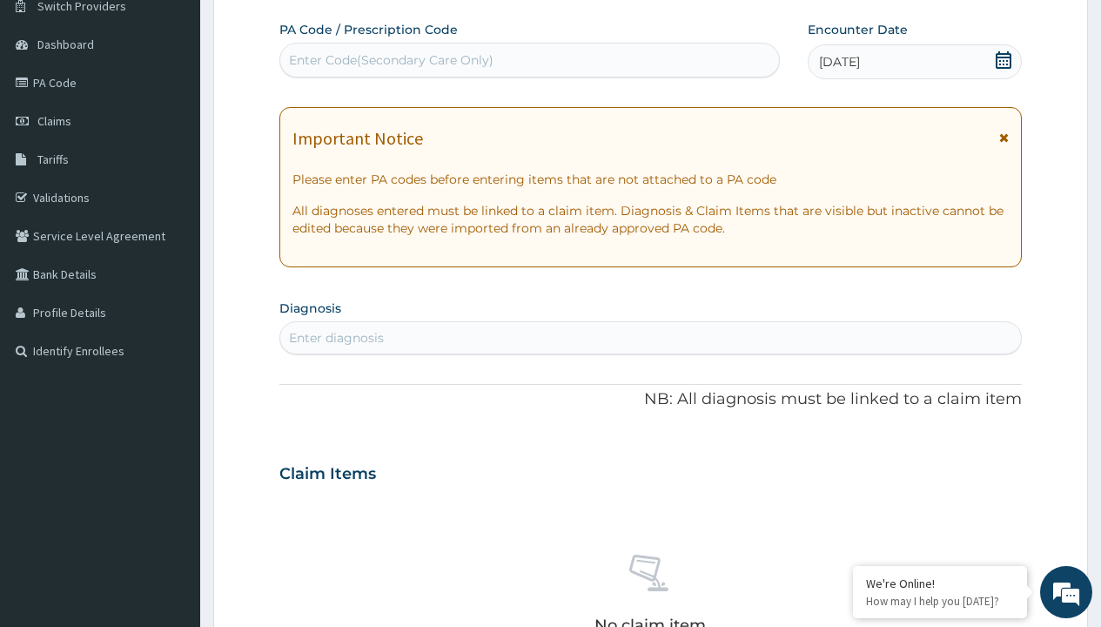
click at [336, 338] on div "Enter diagnosis" at bounding box center [336, 337] width 95 height 17
type input "prescription collected"
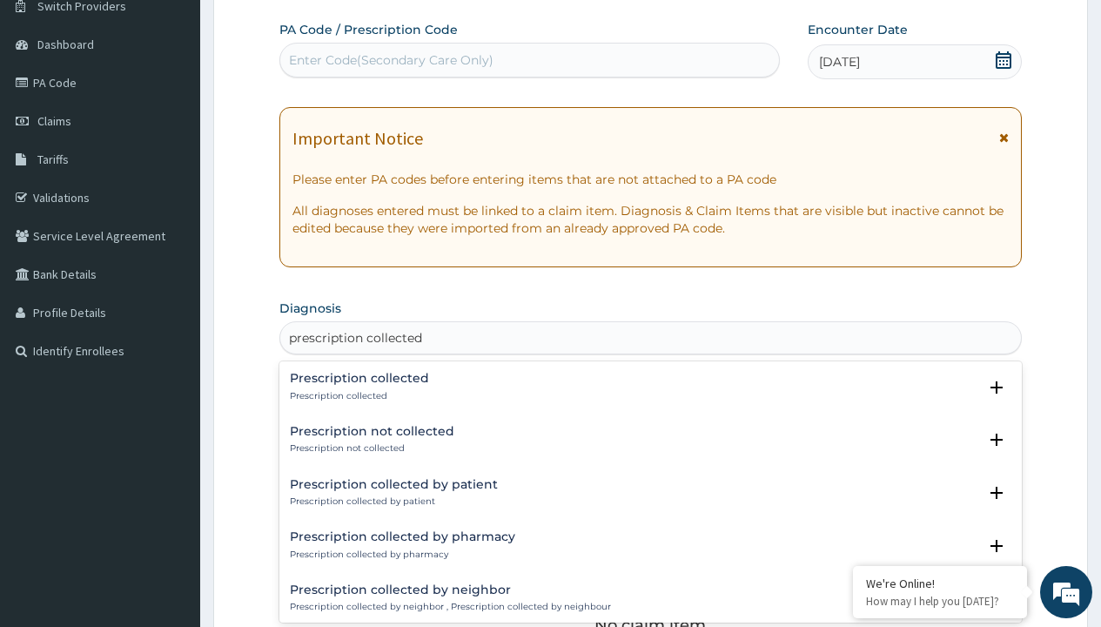
scroll to position [0, 0]
click at [357, 395] on p "Prescription collected" at bounding box center [359, 396] width 139 height 12
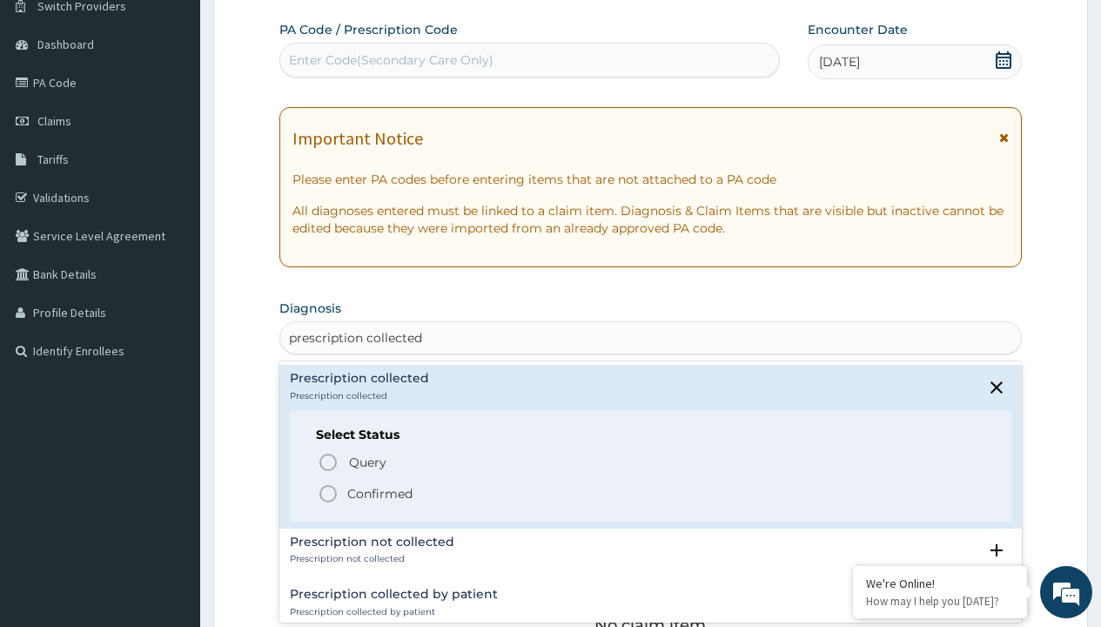
click at [380, 493] on p "Confirmed" at bounding box center [379, 493] width 65 height 17
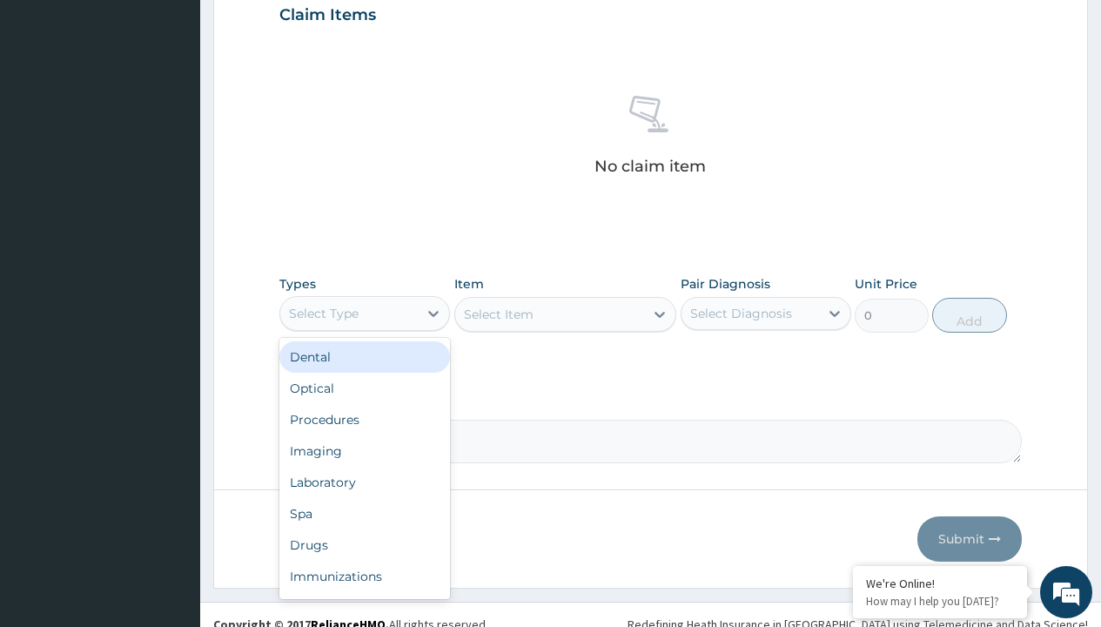
type input "procedures"
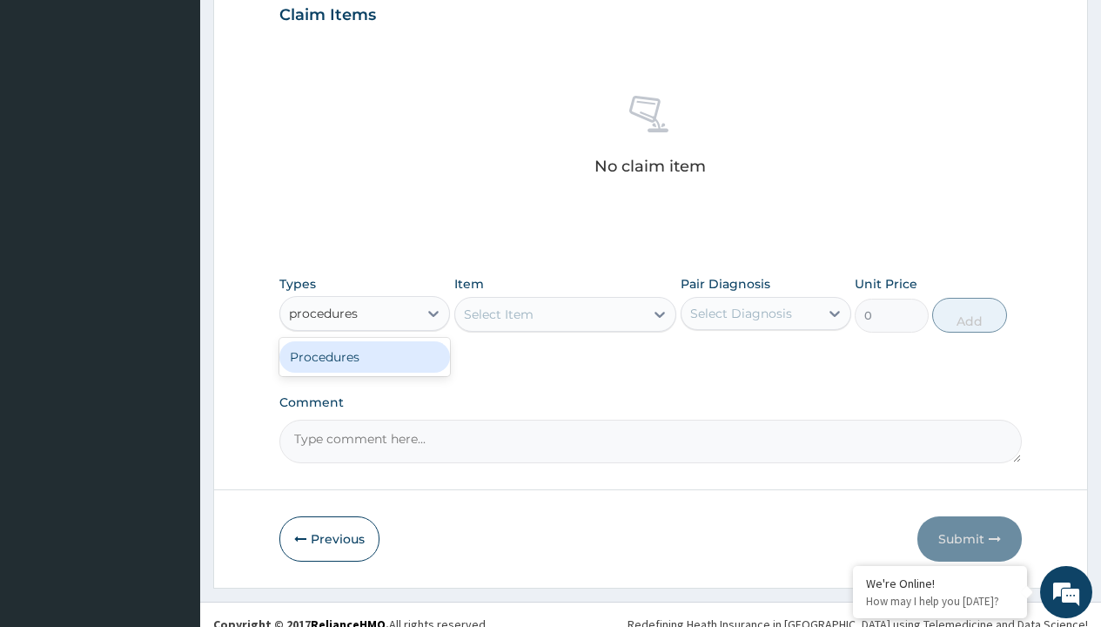
scroll to position [0, 0]
click at [365, 356] on div "Procedures" at bounding box center [364, 356] width 171 height 31
click at [498, 313] on div "Select Item" at bounding box center [499, 314] width 70 height 17
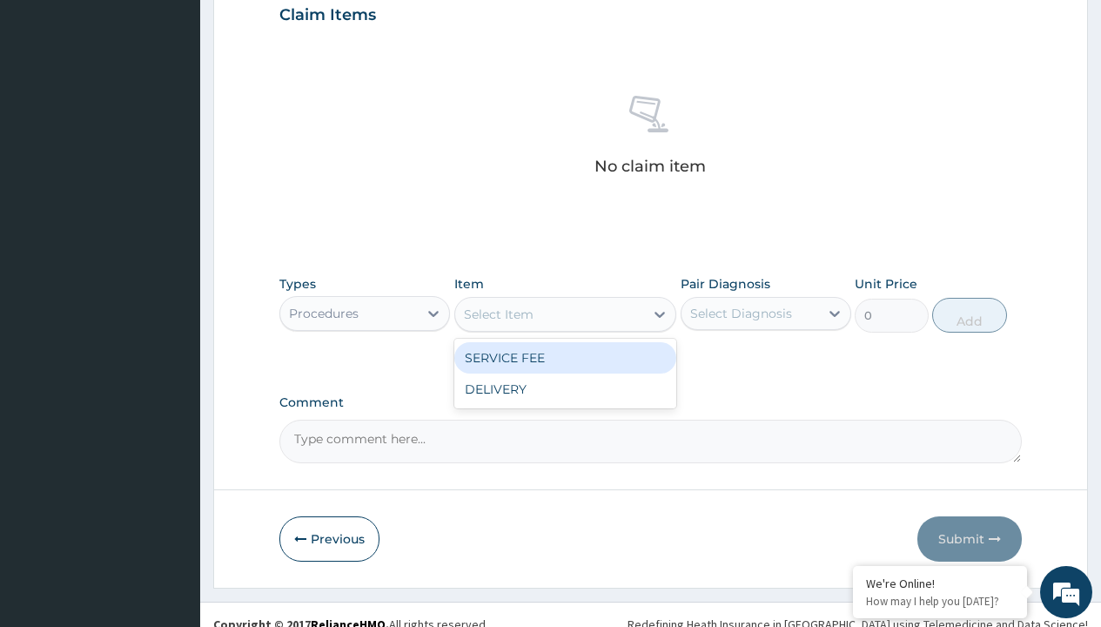
type input "service fee"
click at [565, 357] on div "SERVICE FEE" at bounding box center [565, 357] width 223 height 31
type input "100"
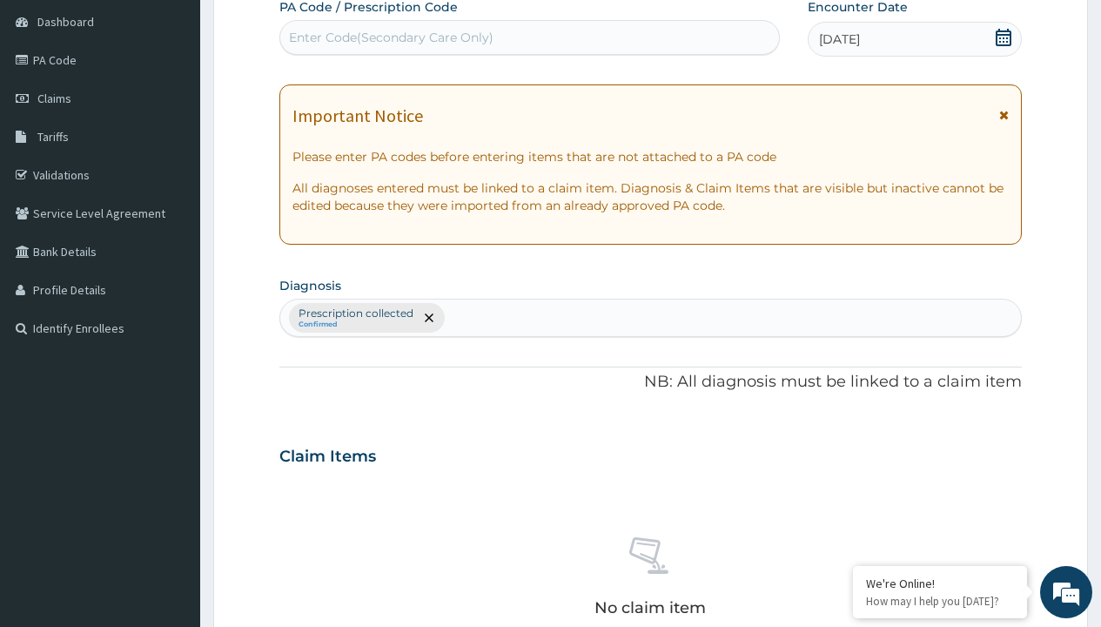
type input "prescription collected"
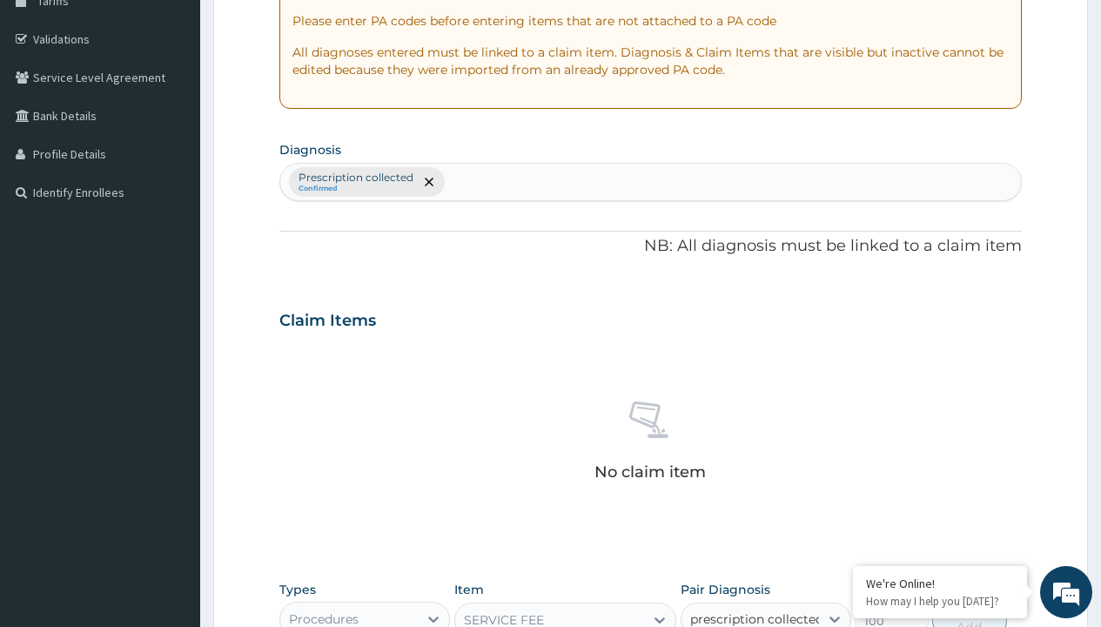
checkbox input "true"
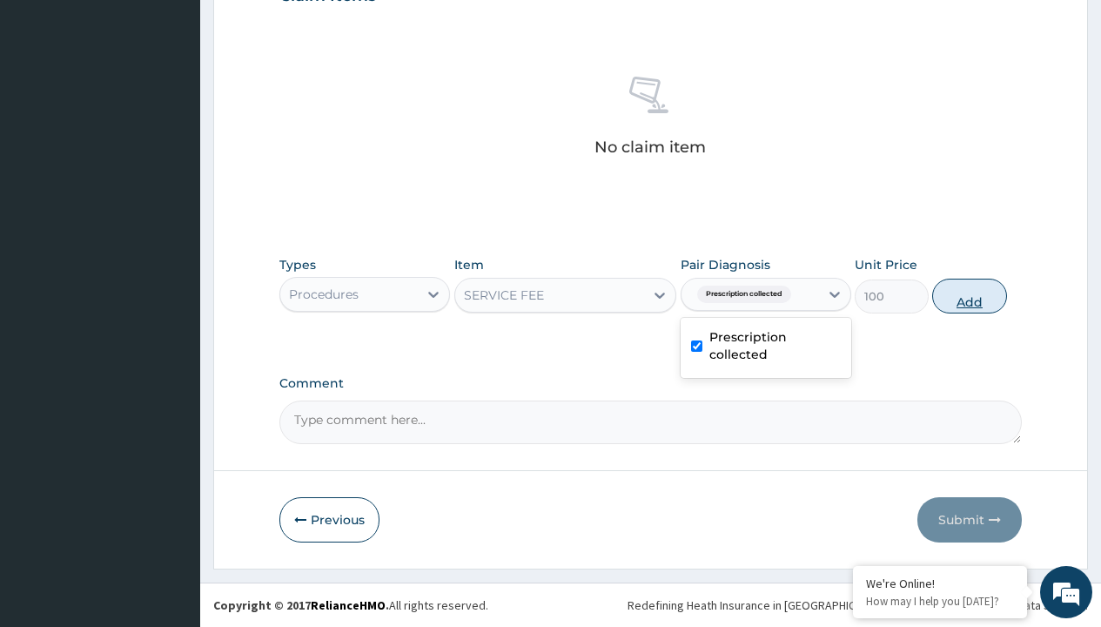
click at [970, 295] on button "Add" at bounding box center [969, 296] width 74 height 35
type input "0"
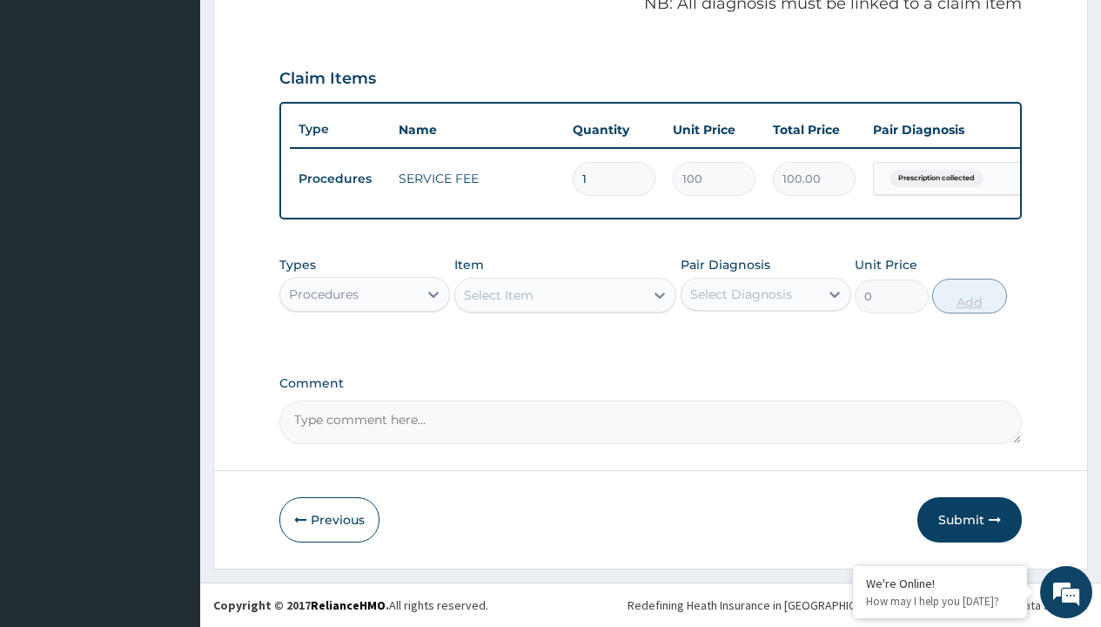
scroll to position [559, 0]
click at [324, 293] on div "Procedures" at bounding box center [324, 294] width 70 height 17
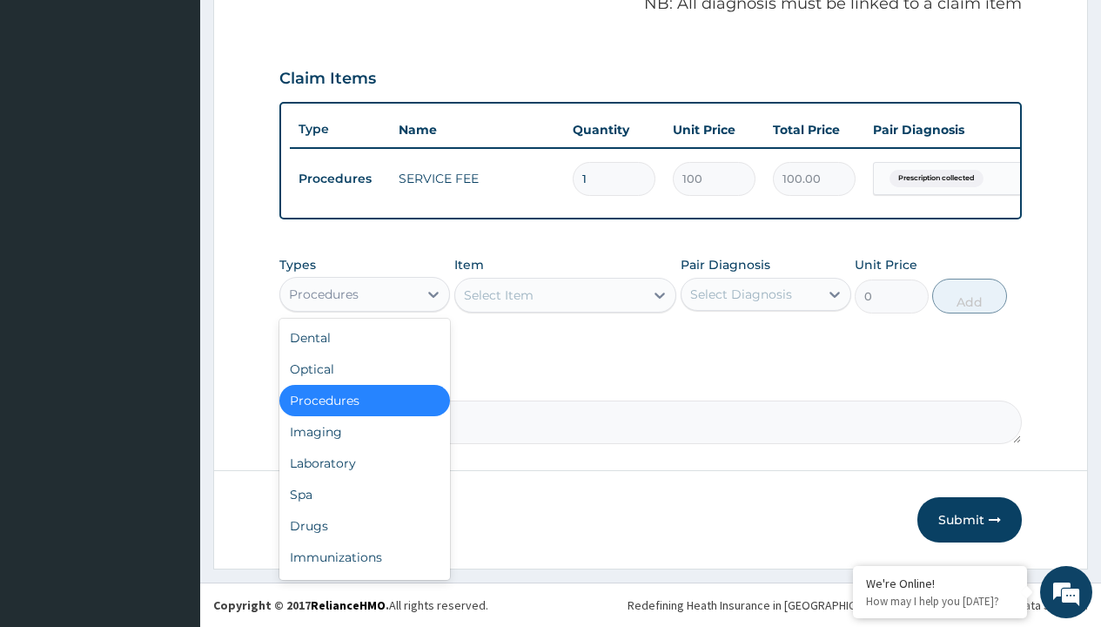
type input "drugs"
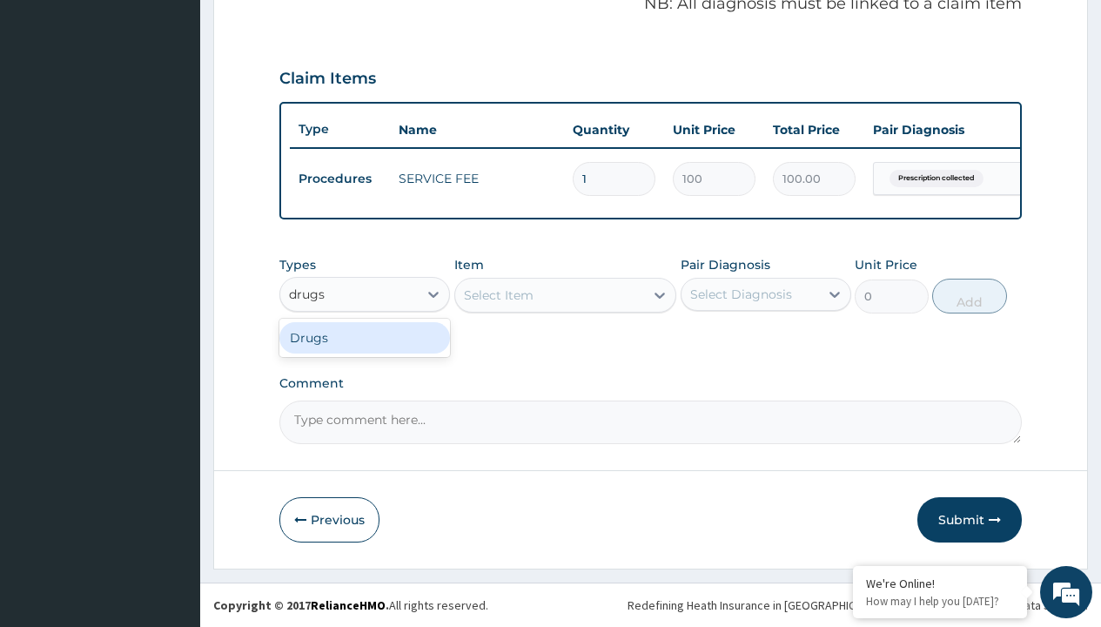
scroll to position [0, 0]
click at [365, 337] on div "Drugs" at bounding box center [364, 337] width 171 height 31
click at [498, 294] on div "Select Item" at bounding box center [499, 294] width 70 height 17
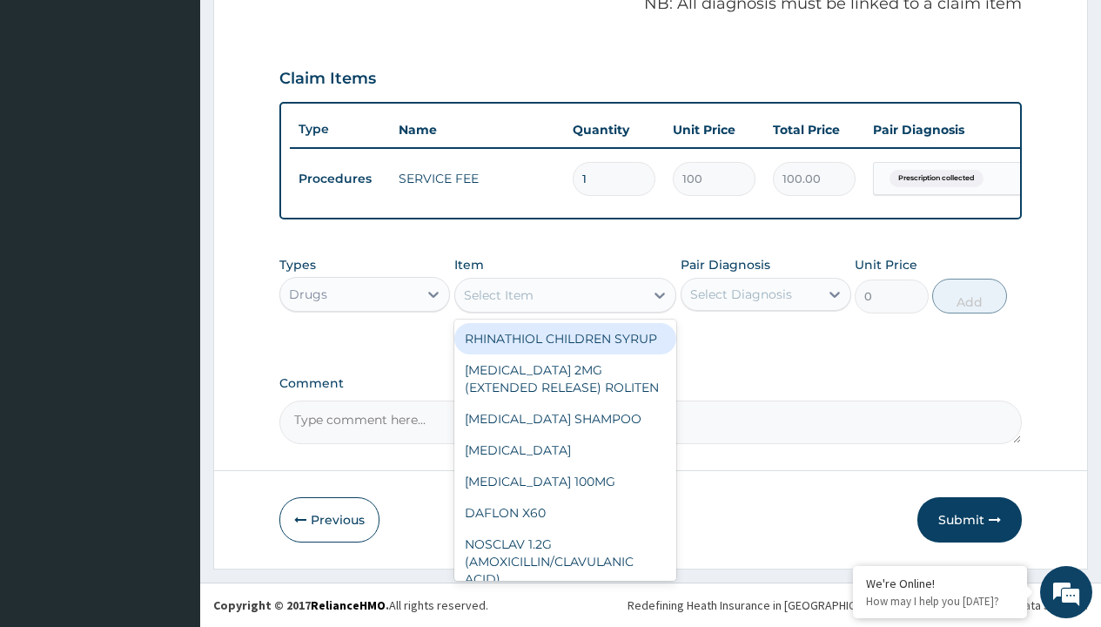
type input "azithromycin 500mg x3"
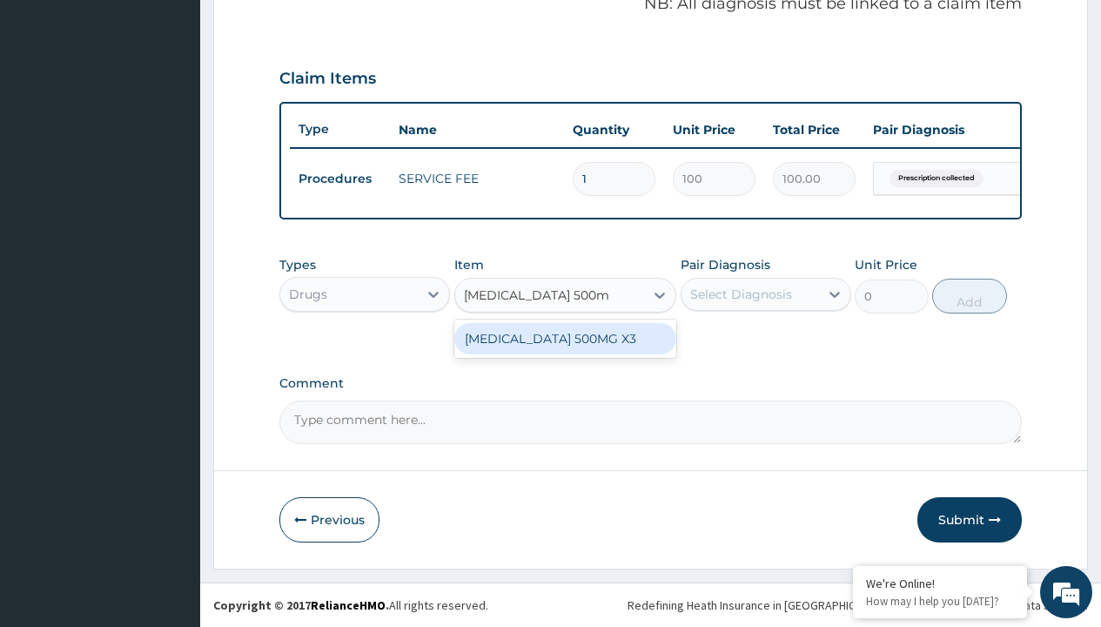
click at [565, 338] on div "[MEDICAL_DATA] 500MG X3" at bounding box center [565, 338] width 223 height 31
type input "513.2999877929688"
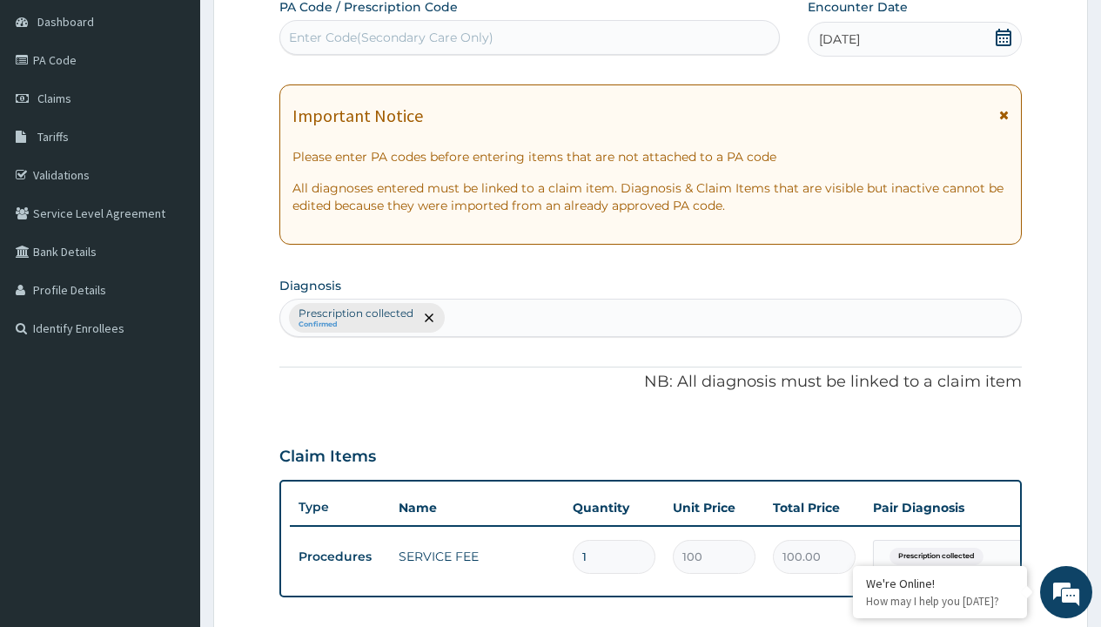
type input "prescription collected"
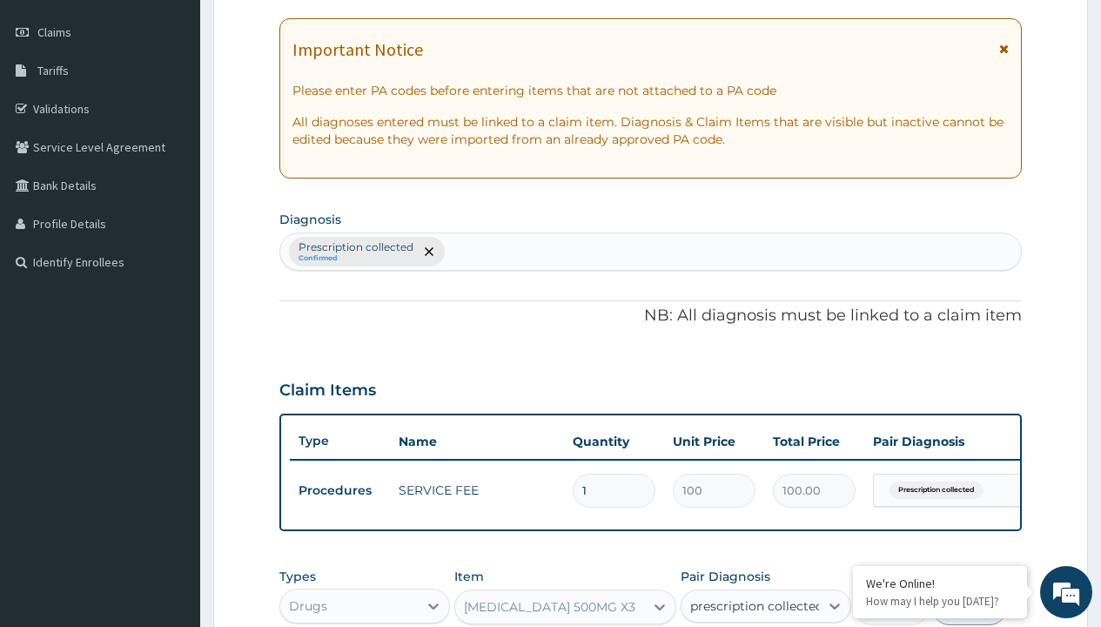
checkbox input "true"
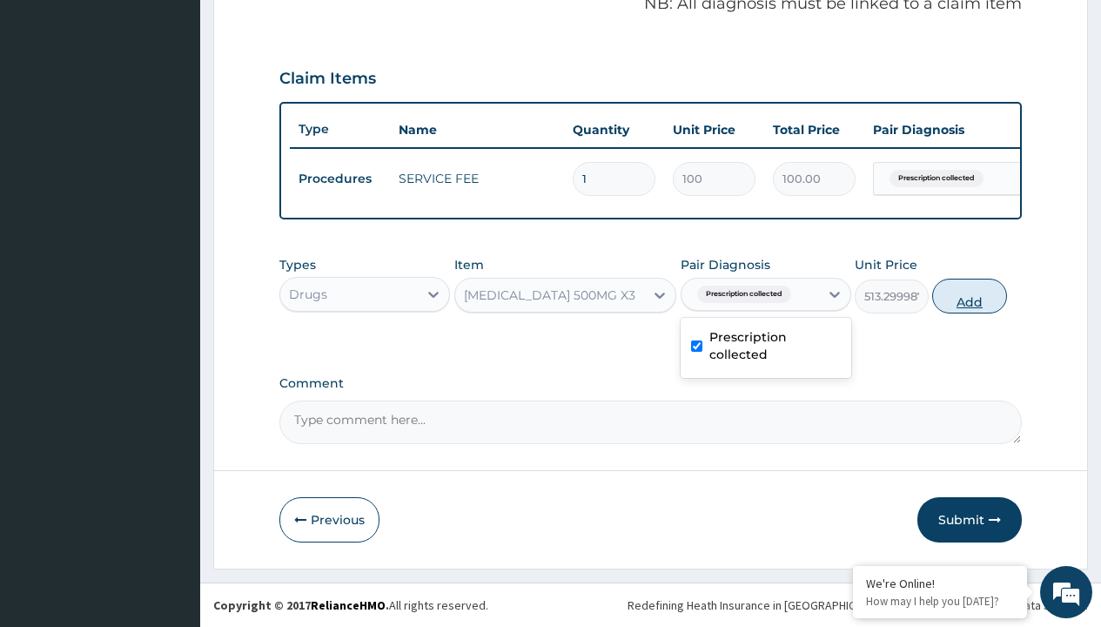
click at [970, 295] on button "Add" at bounding box center [969, 296] width 74 height 35
type input "0"
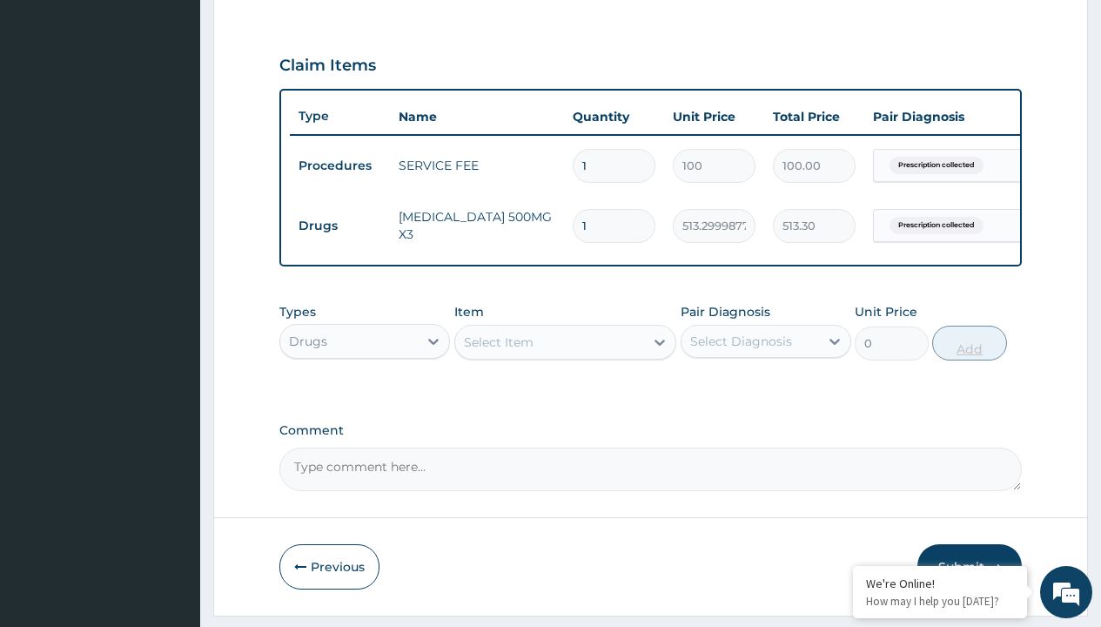
type input "3"
type input "1539.90"
type input "3"
click at [340, 225] on td "Drugs" at bounding box center [340, 226] width 100 height 32
type input "drugs"
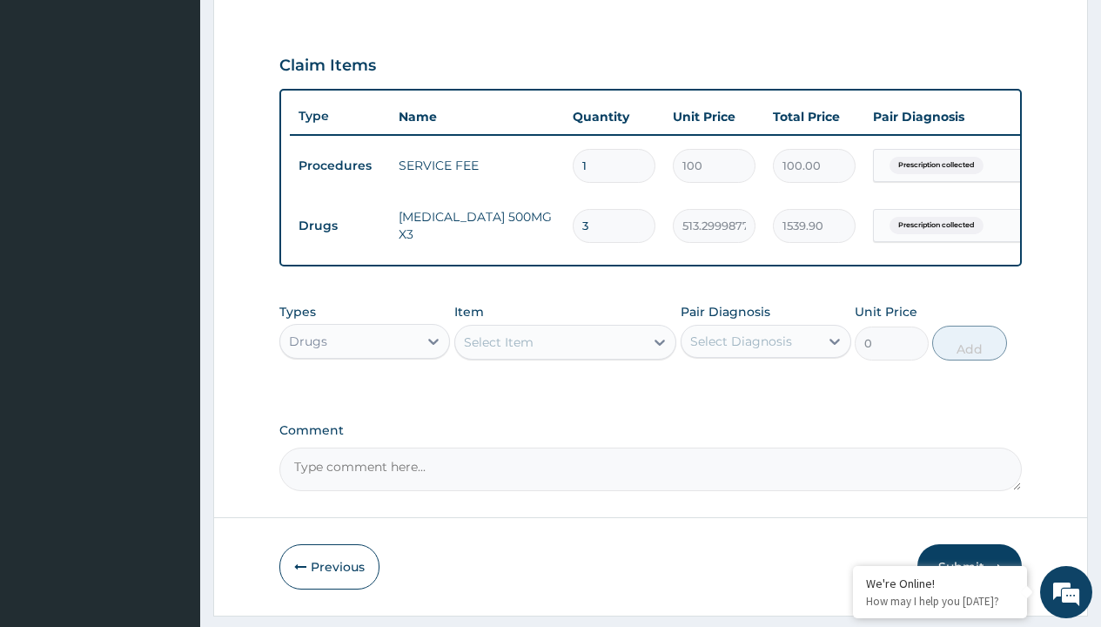
scroll to position [0, 0]
click at [365, 397] on div "Drugs" at bounding box center [364, 384] width 171 height 31
click at [498, 351] on div "Select Item" at bounding box center [499, 341] width 70 height 17
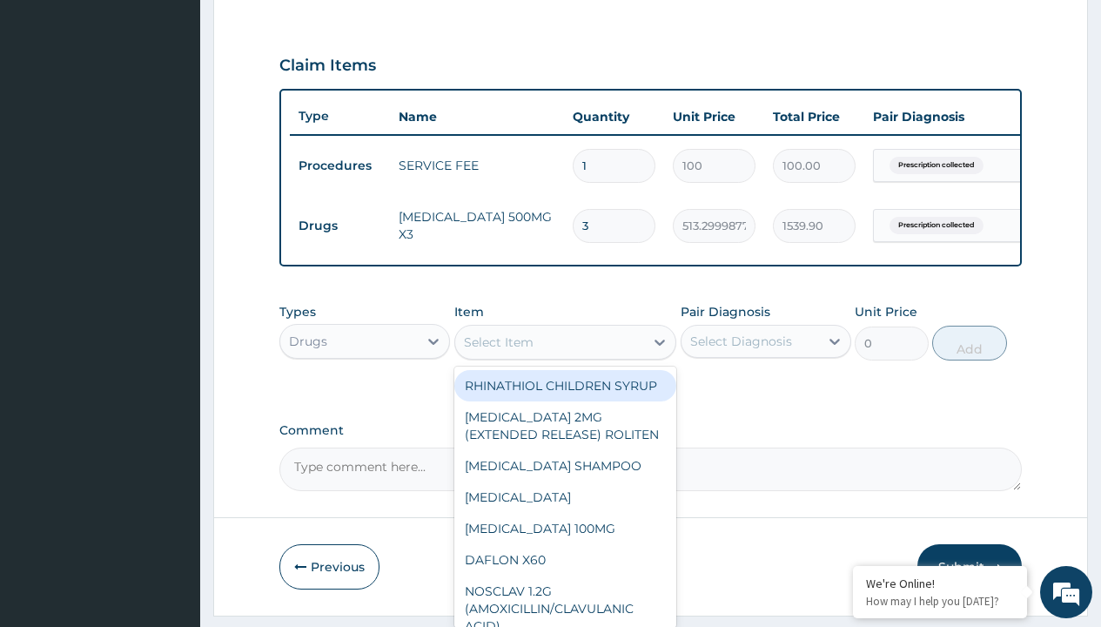
type input "pregabalin 75mg"
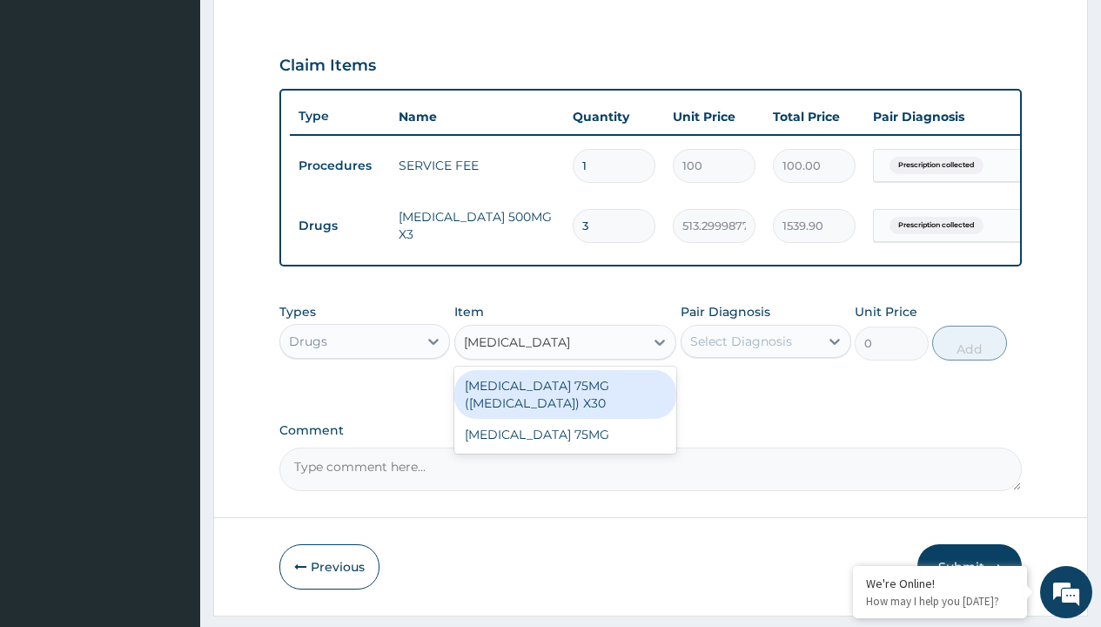
click at [565, 398] on div "[MEDICAL_DATA] 75MG ([MEDICAL_DATA]) X30" at bounding box center [565, 394] width 223 height 49
type input "685.9000244140625"
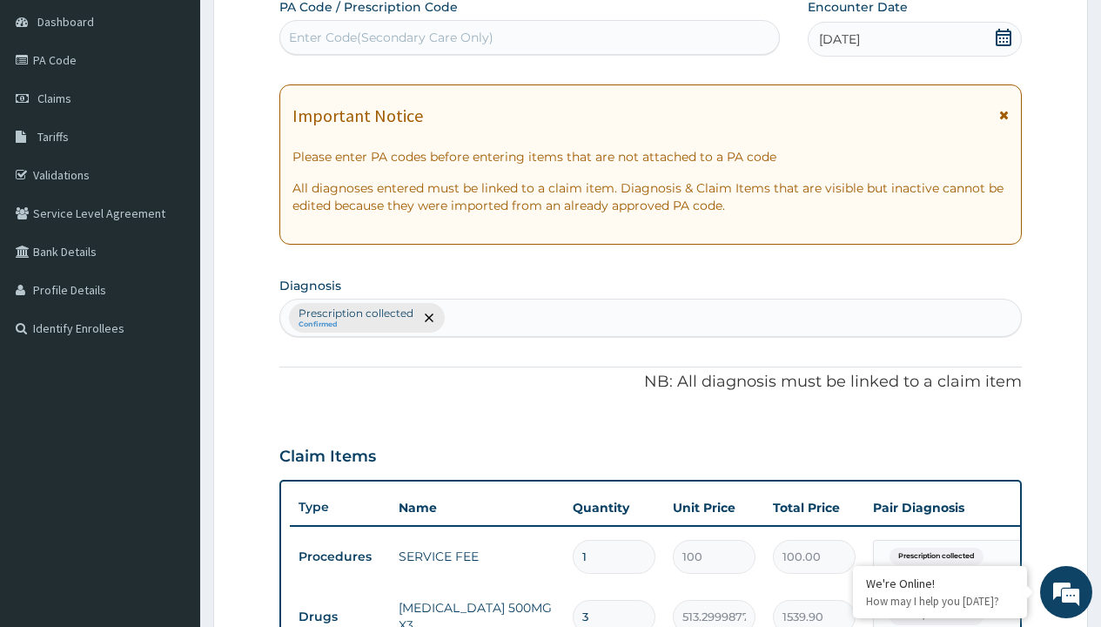
type input "prescription collected"
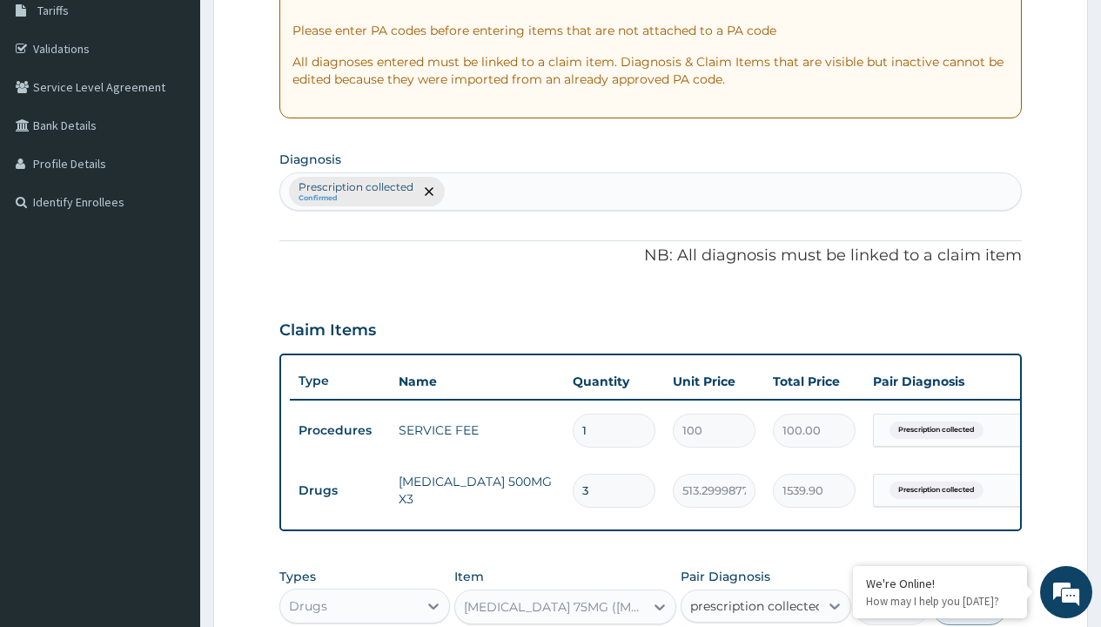
checkbox input "true"
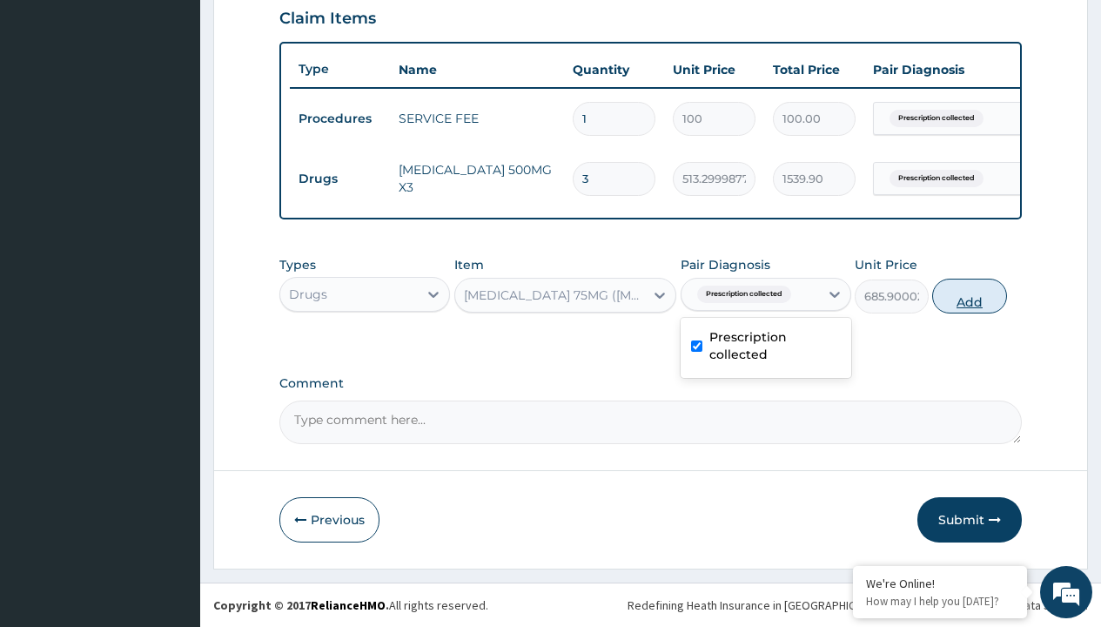
click at [970, 295] on button "Add" at bounding box center [969, 296] width 74 height 35
type input "0"
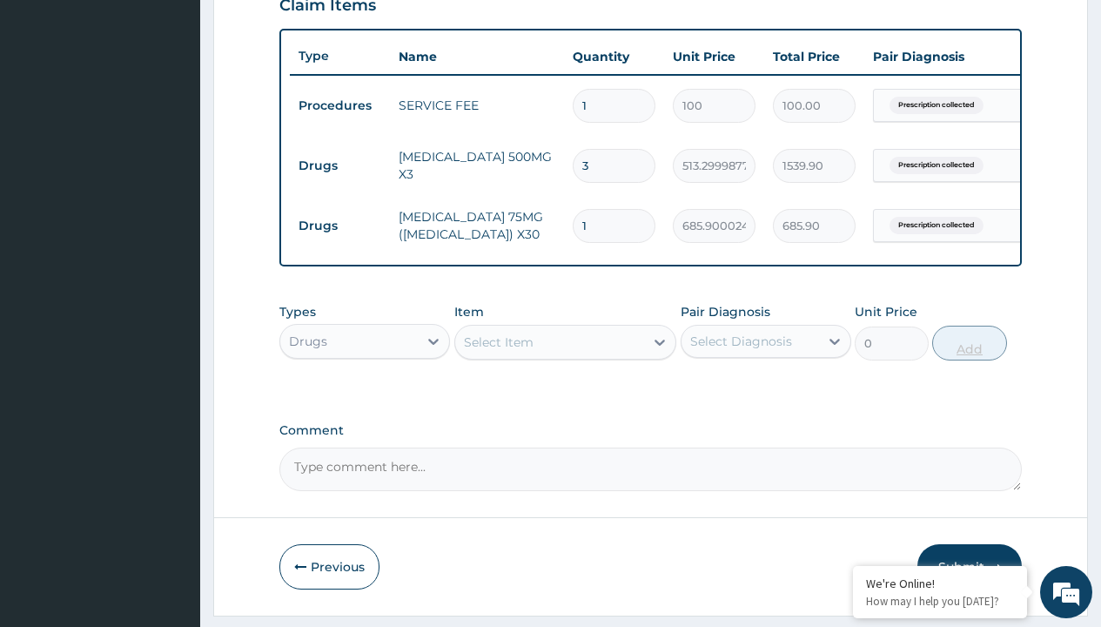
type input "20"
type input "13718.00"
type input "20"
click at [340, 165] on td "Drugs" at bounding box center [340, 166] width 100 height 32
type input "drugs"
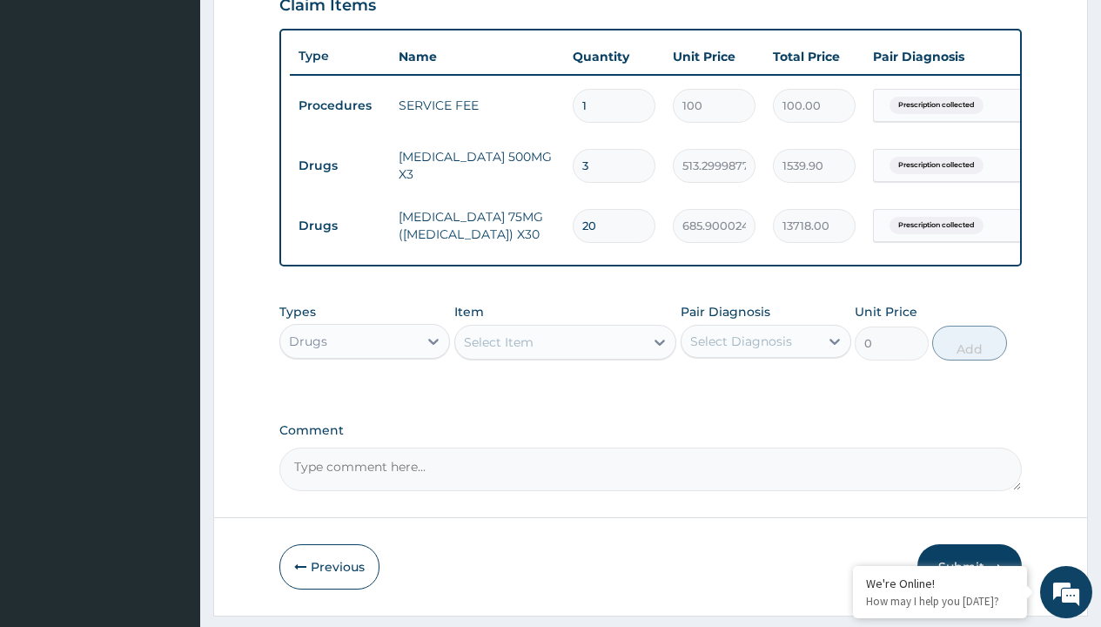
scroll to position [0, 0]
click at [365, 397] on div "Drugs" at bounding box center [364, 384] width 171 height 31
click at [498, 351] on div "Select Item" at bounding box center [499, 341] width 70 height 17
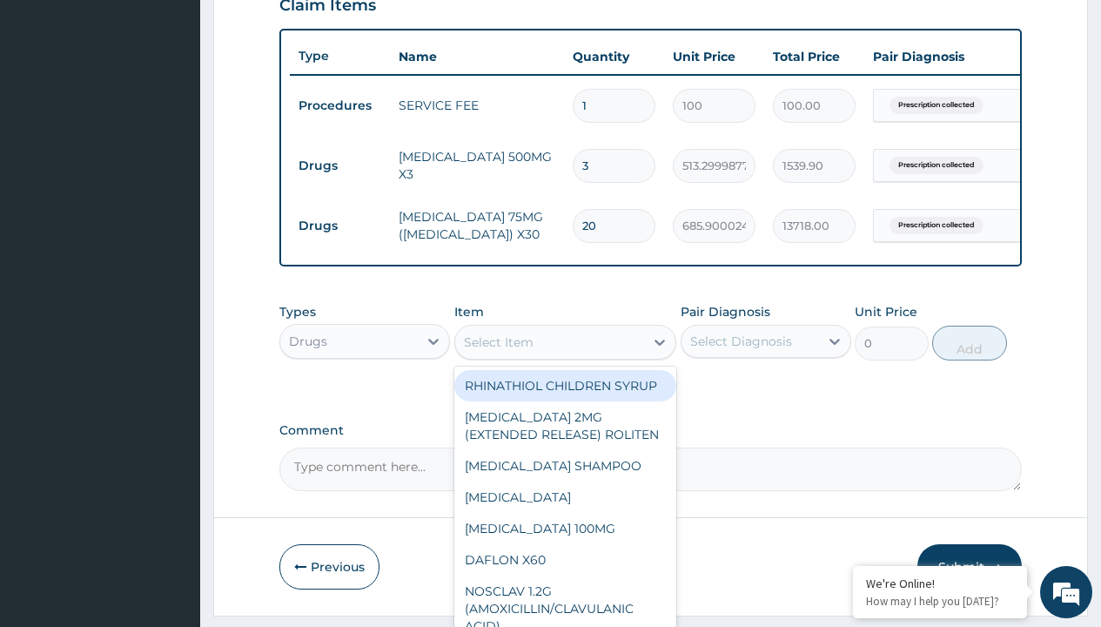
type input "amitriptyline 25mg x 28 (almus)"
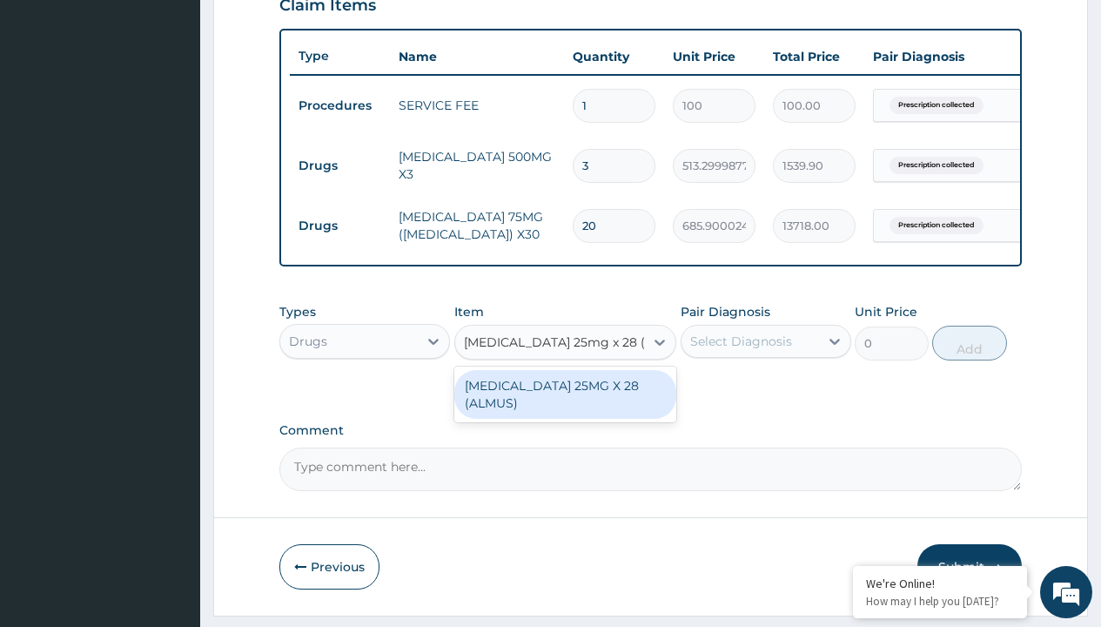
click at [565, 407] on div "AMITRIPTYLINE 25MG X 28 (ALMUS)" at bounding box center [565, 394] width 223 height 49
type input "360"
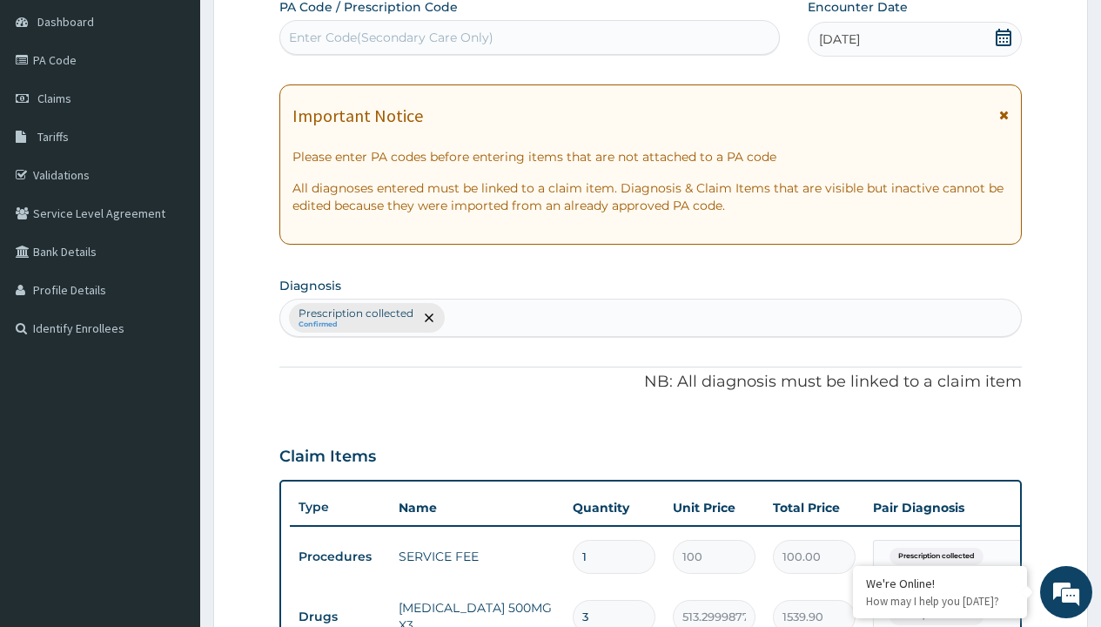
type input "prescription collected"
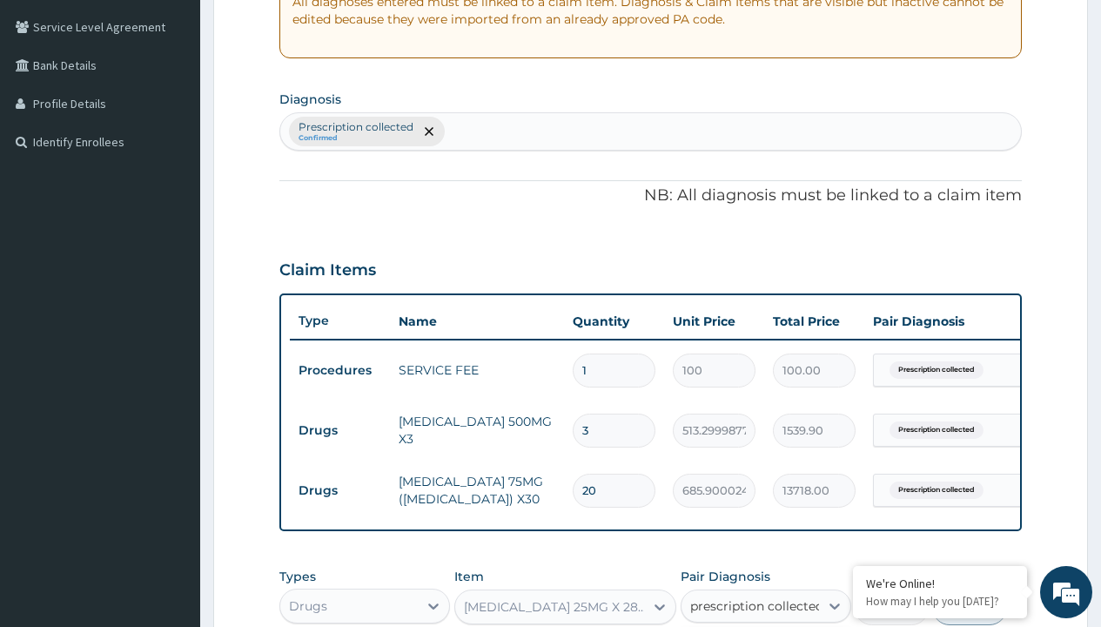
checkbox input "true"
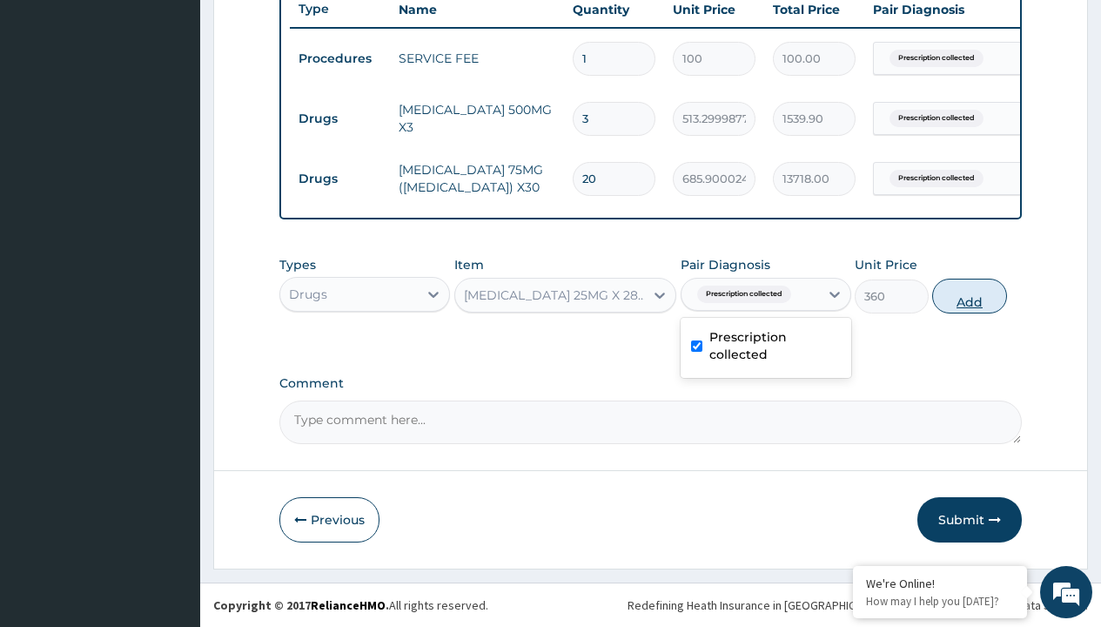
click at [970, 295] on button "Add" at bounding box center [969, 296] width 74 height 35
type input "0"
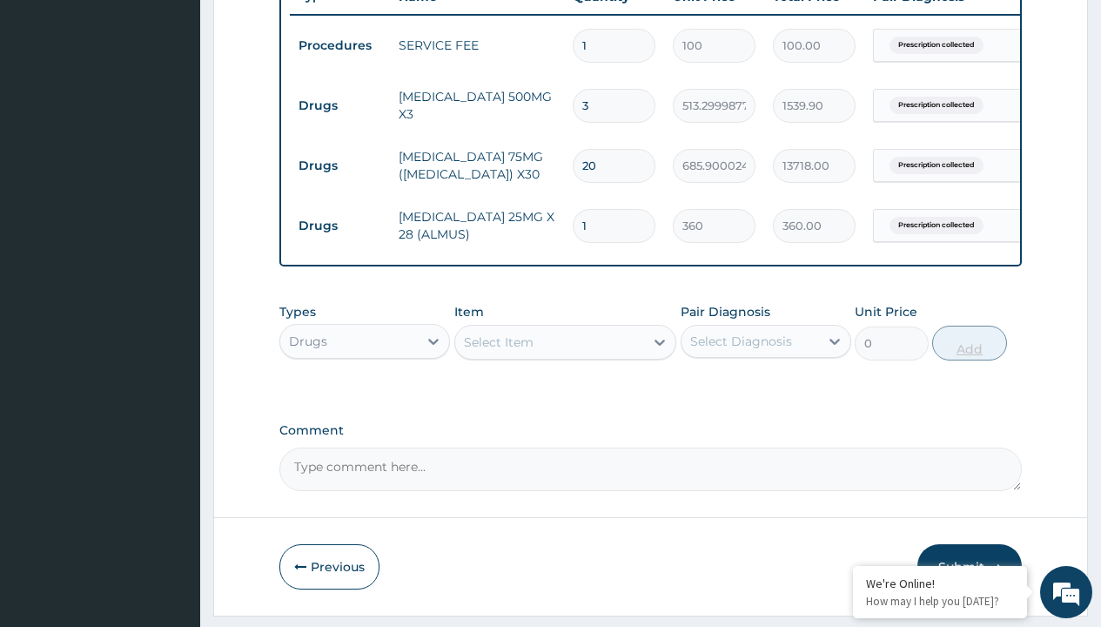
type input "14"
type input "5040.00"
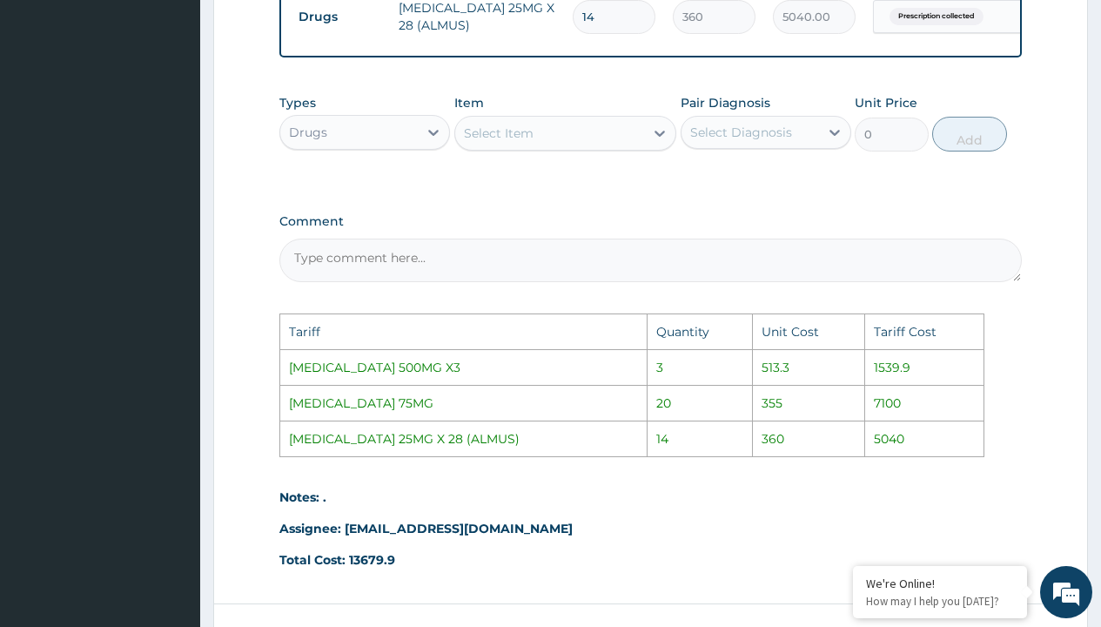
scroll to position [861, 0]
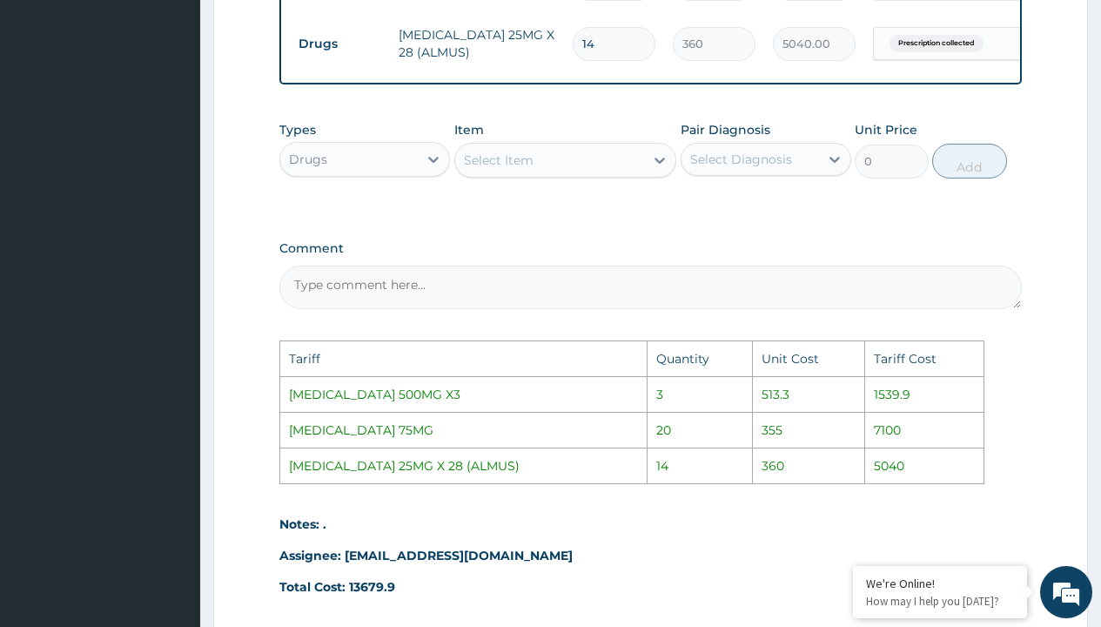
type input "14"
click at [477, 169] on div "Select Item" at bounding box center [499, 159] width 70 height 17
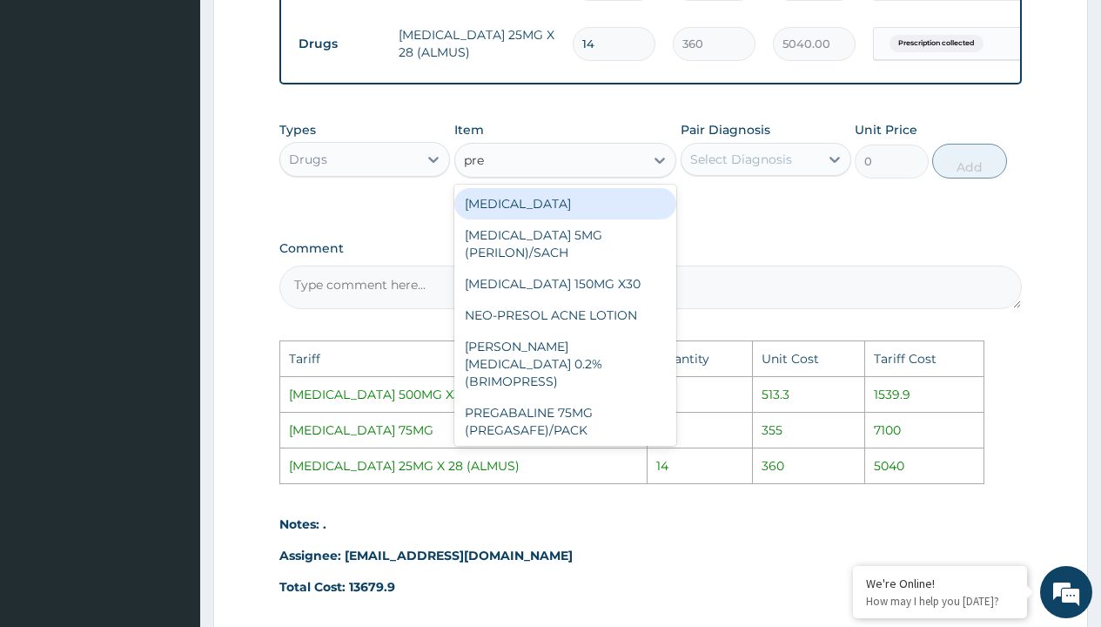
type input "preg"
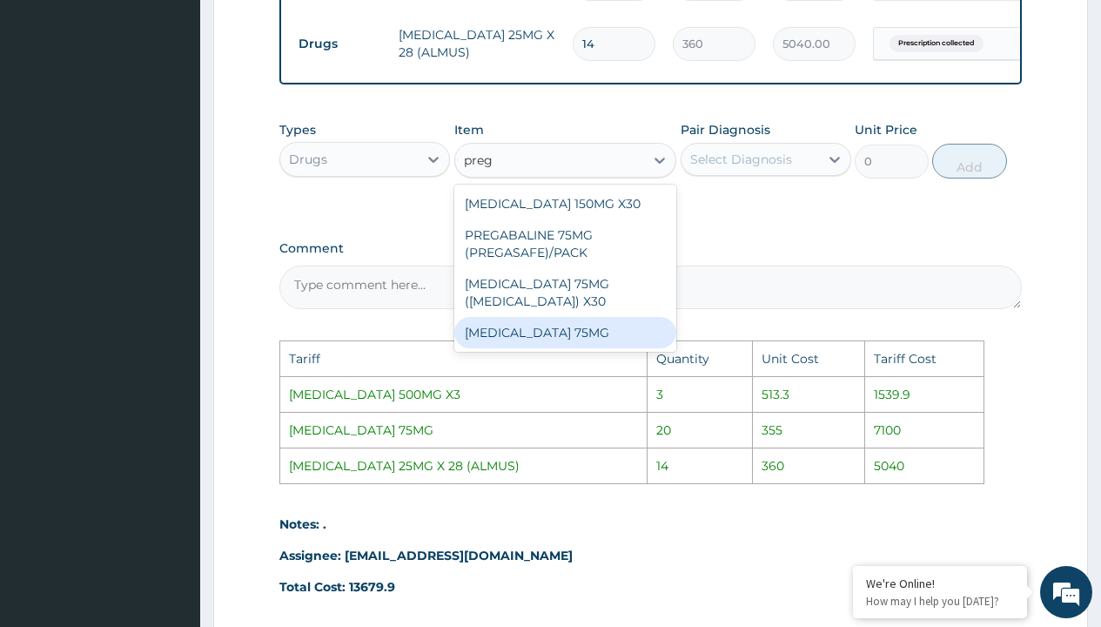
click at [578, 335] on div "PREGABALIN 75MG" at bounding box center [565, 332] width 223 height 31
type input "355"
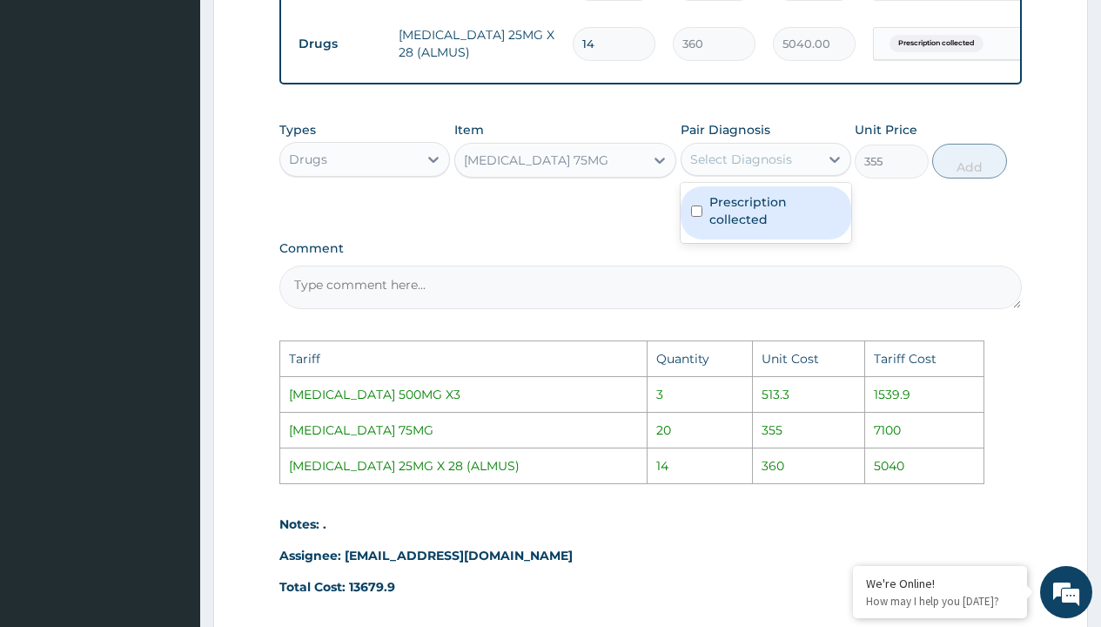
click at [762, 165] on div "Select Diagnosis" at bounding box center [741, 159] width 102 height 17
click at [779, 207] on label "Prescription collected" at bounding box center [775, 210] width 131 height 35
checkbox input "true"
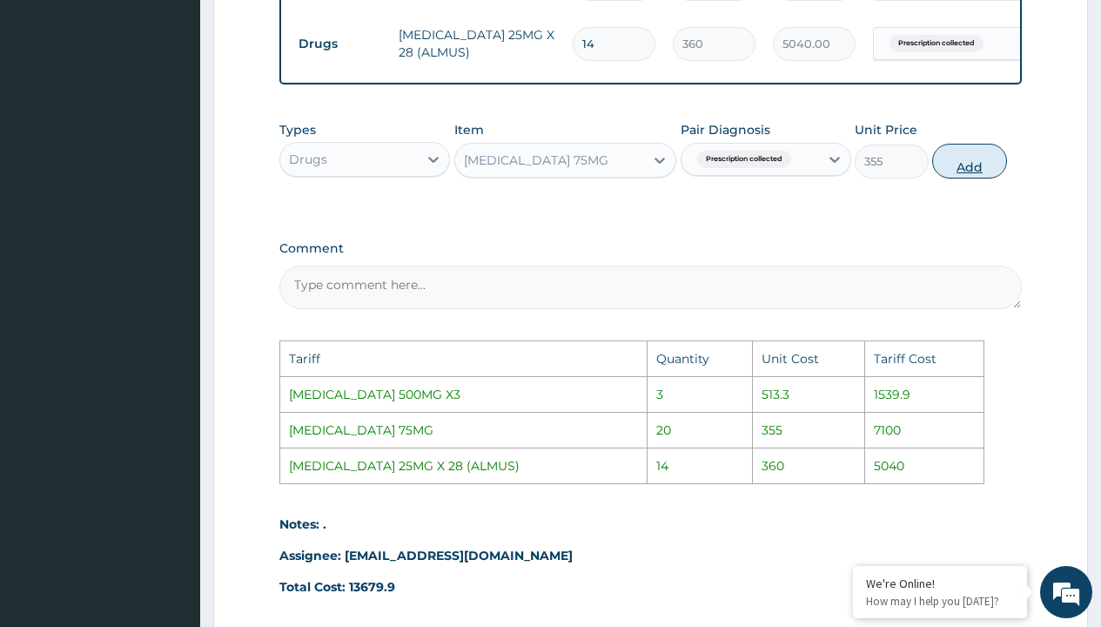
click at [979, 175] on button "Add" at bounding box center [969, 161] width 74 height 35
type input "0"
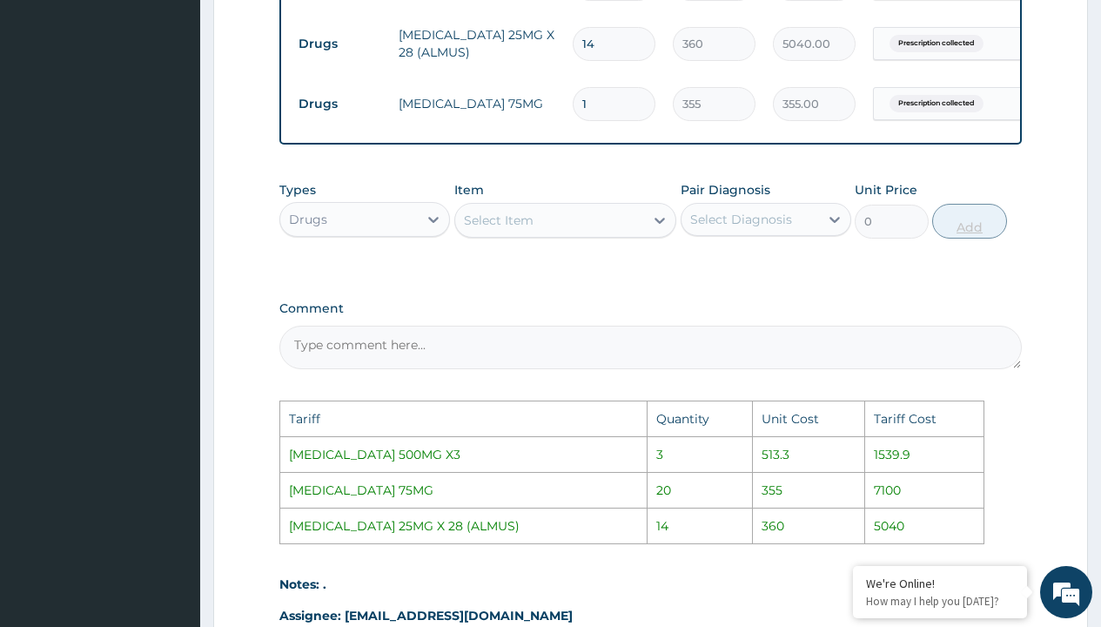
type input "0.00"
type input "2"
type input "710.00"
type input "20"
type input "7100.00"
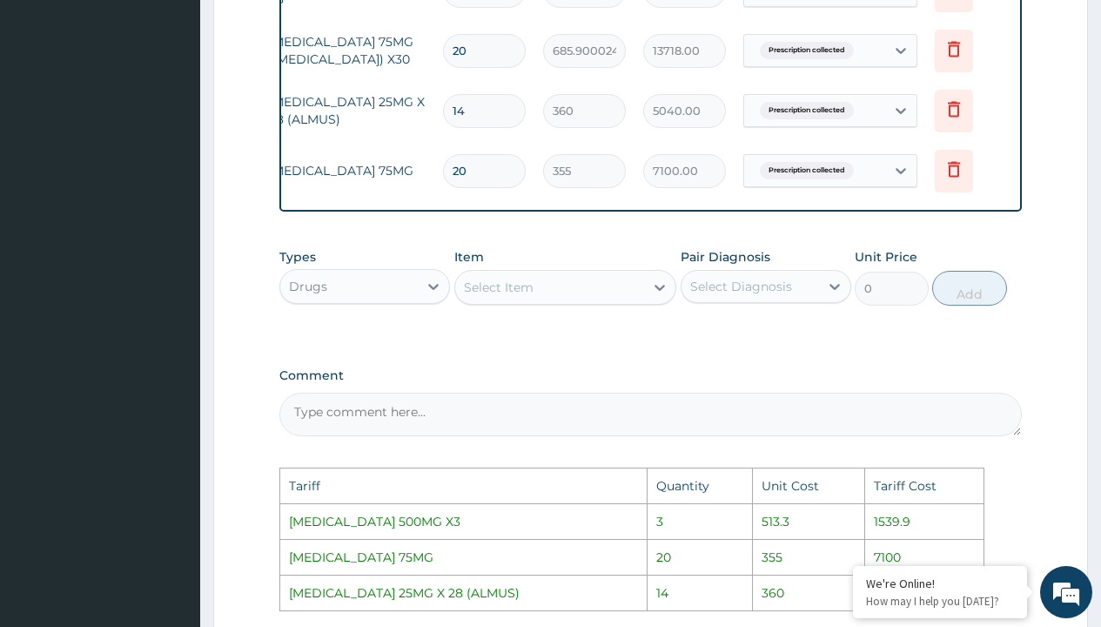
scroll to position [0, 131]
type input "20"
click at [957, 52] on icon at bounding box center [952, 49] width 12 height 16
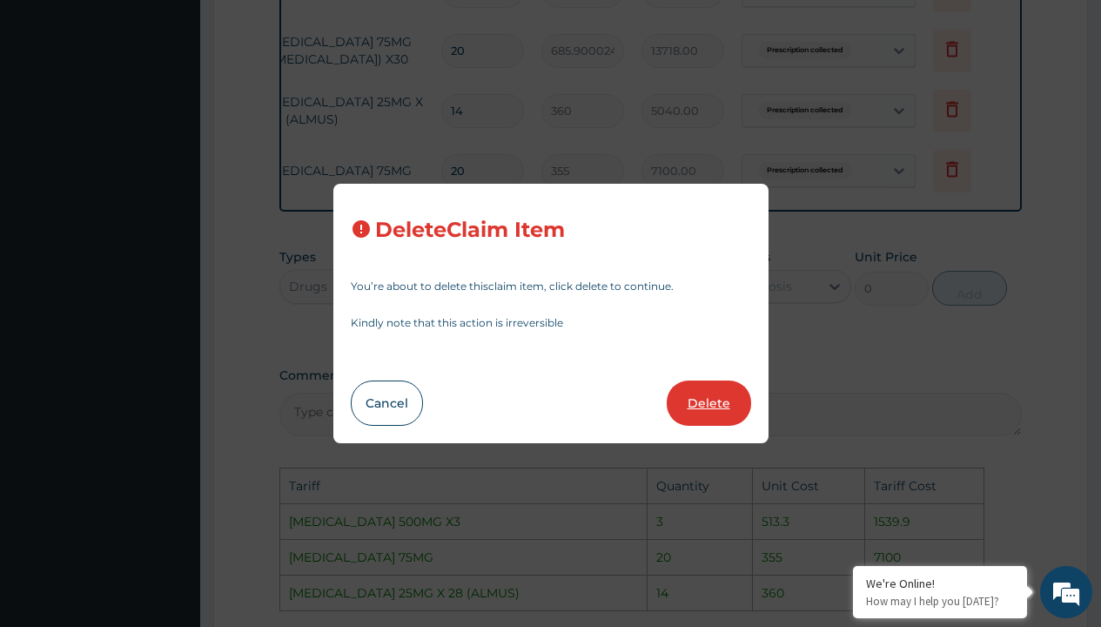
click at [708, 390] on button "Delete" at bounding box center [709, 402] width 84 height 45
type input "14"
type input "360"
type input "5040.00"
type input "20"
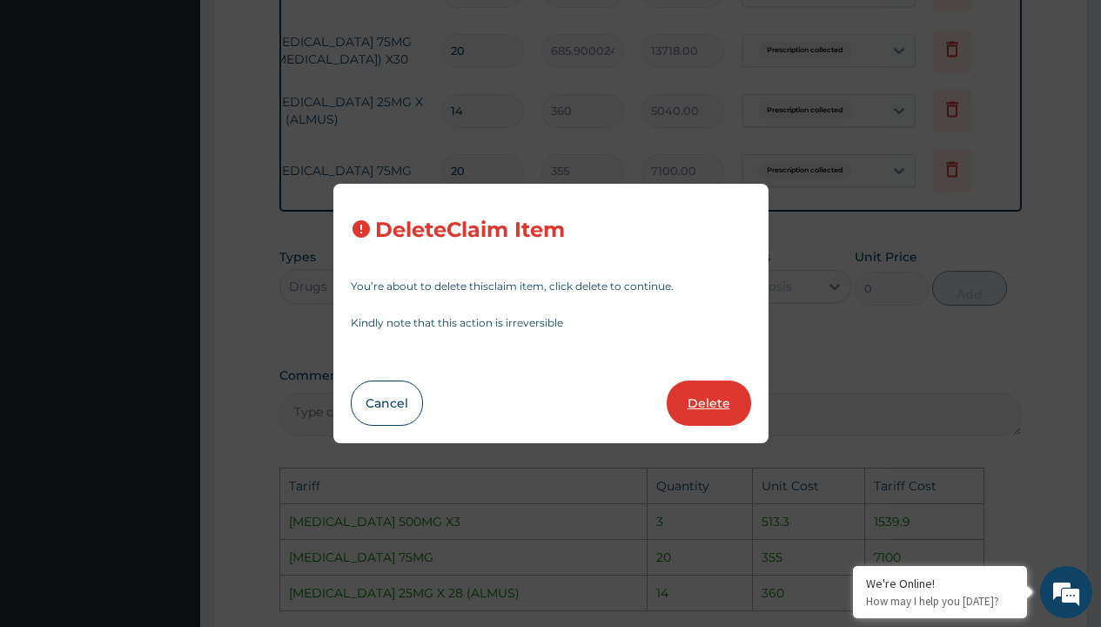
type input "355"
type input "7100.00"
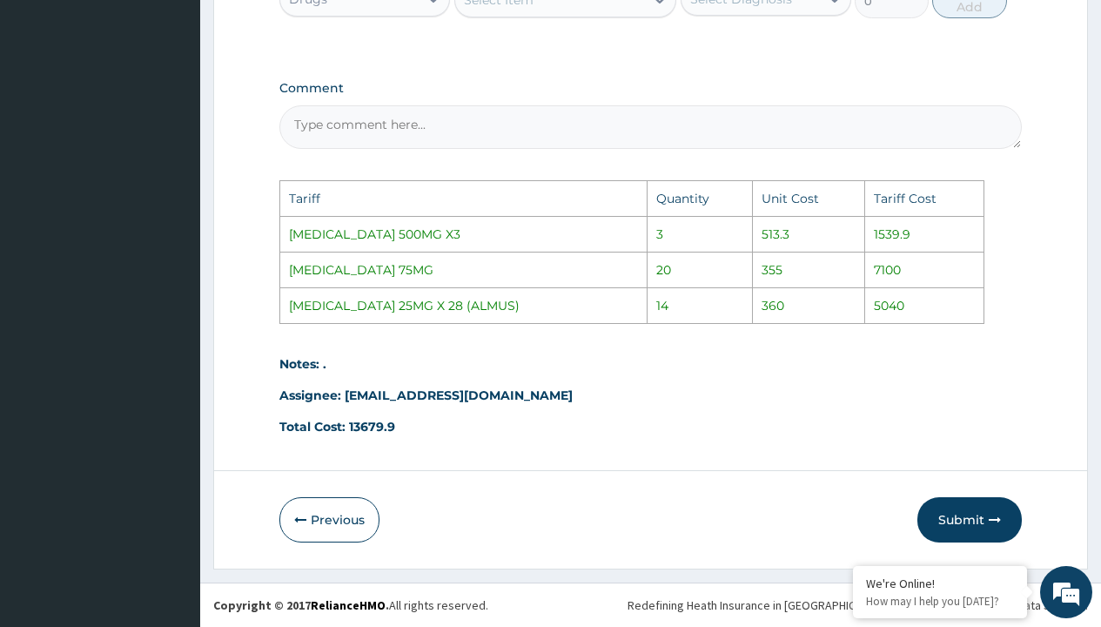
scroll to position [1034, 0]
click at [939, 521] on button "Submit" at bounding box center [970, 519] width 104 height 45
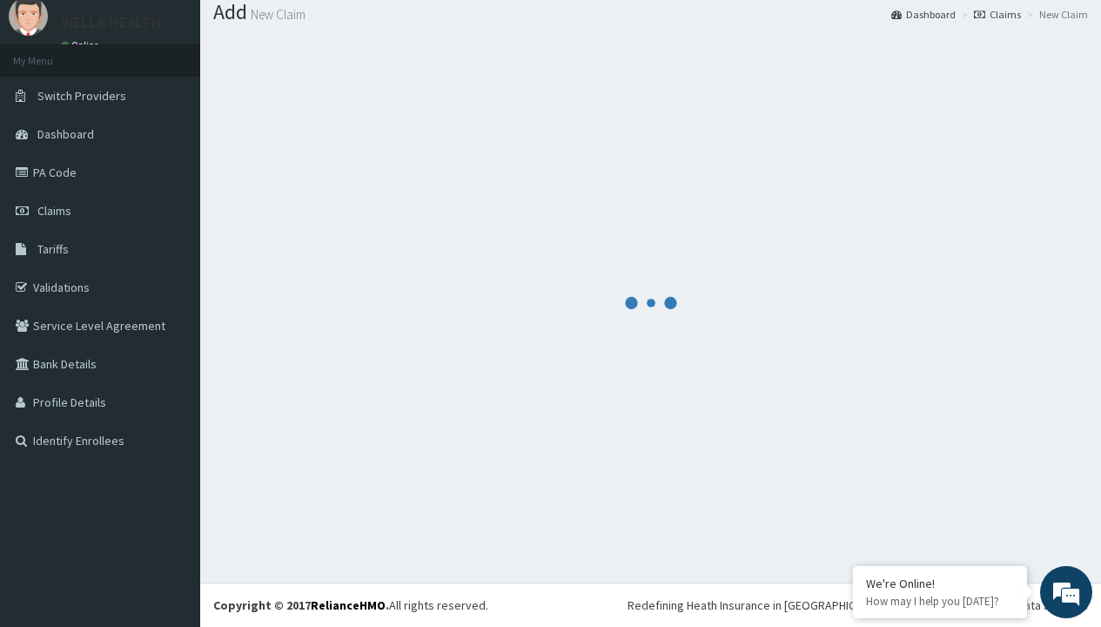
scroll to position [739, 0]
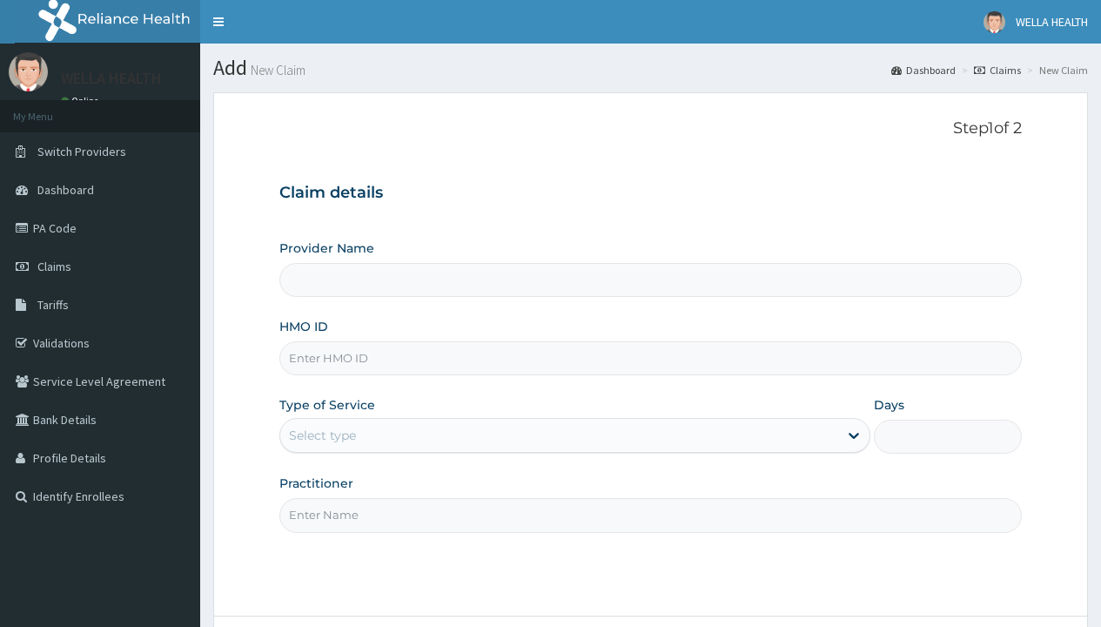
type input "TOO/10197/A"
type input "Pharmacy Pick Up ( WellaHealth)"
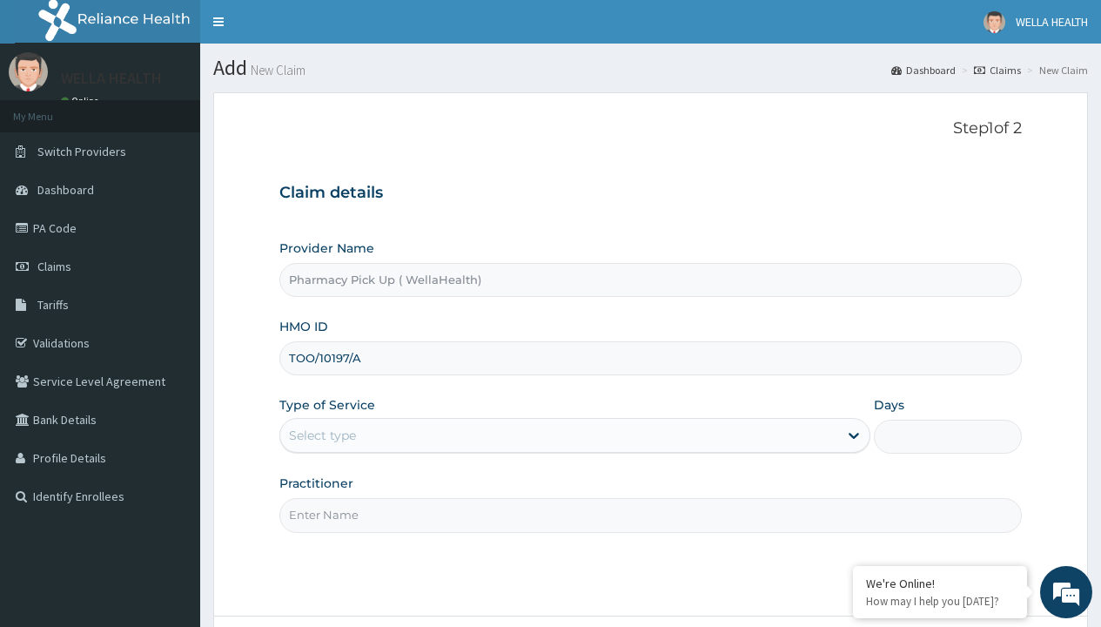
type input "TOO/10197/A"
type input "WellaHealth"
click at [322, 435] on div "Select type" at bounding box center [322, 435] width 67 height 17
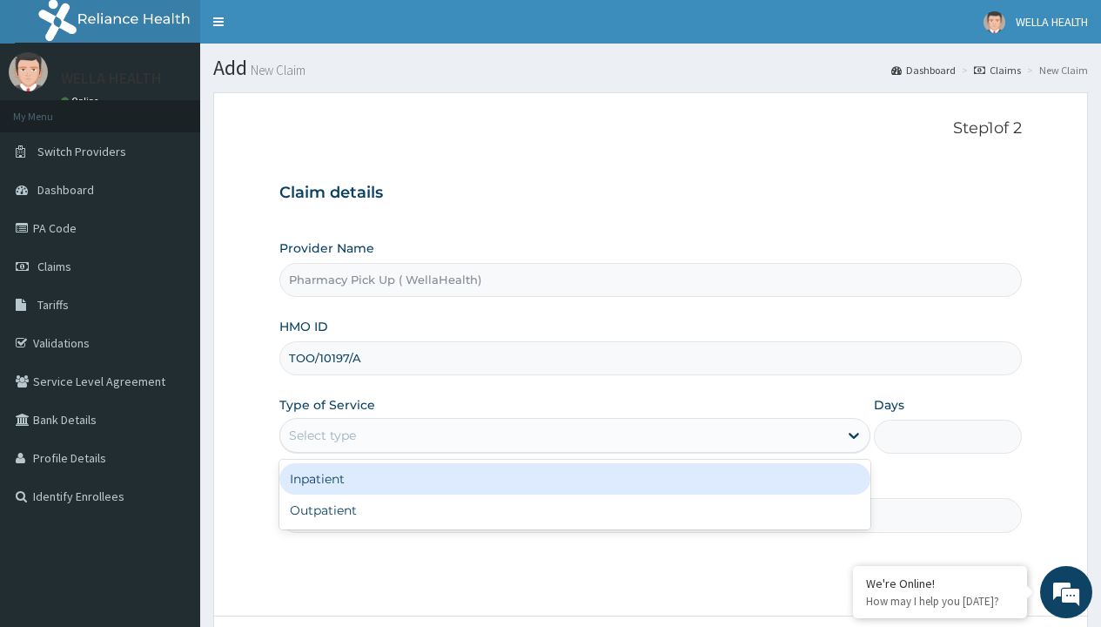
click at [575, 510] on div "Outpatient" at bounding box center [574, 509] width 591 height 31
type input "1"
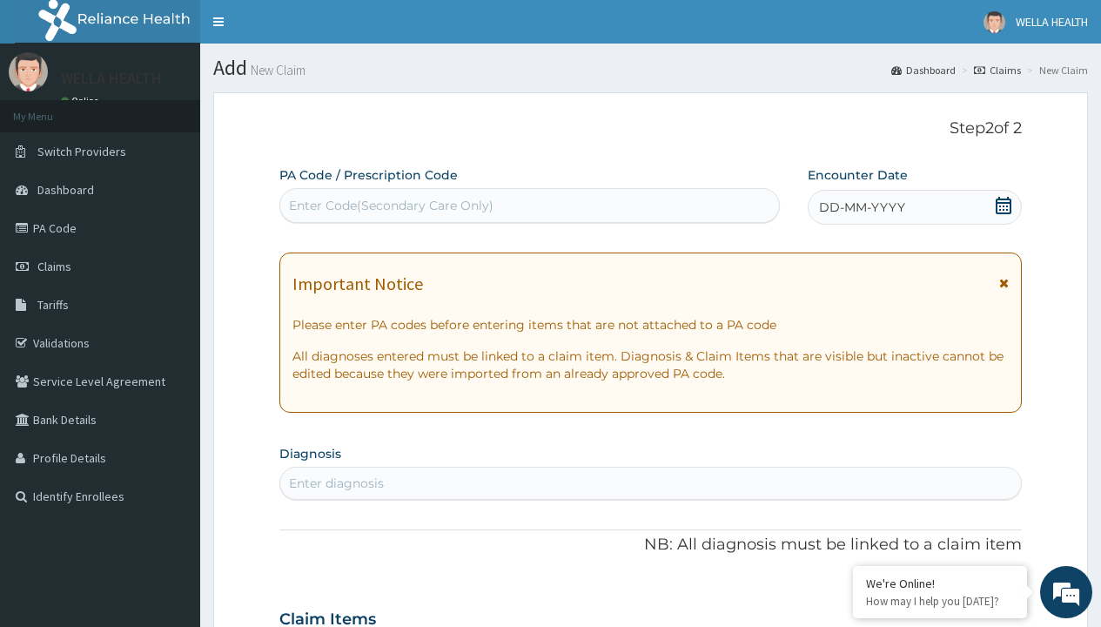
scroll to position [145, 0]
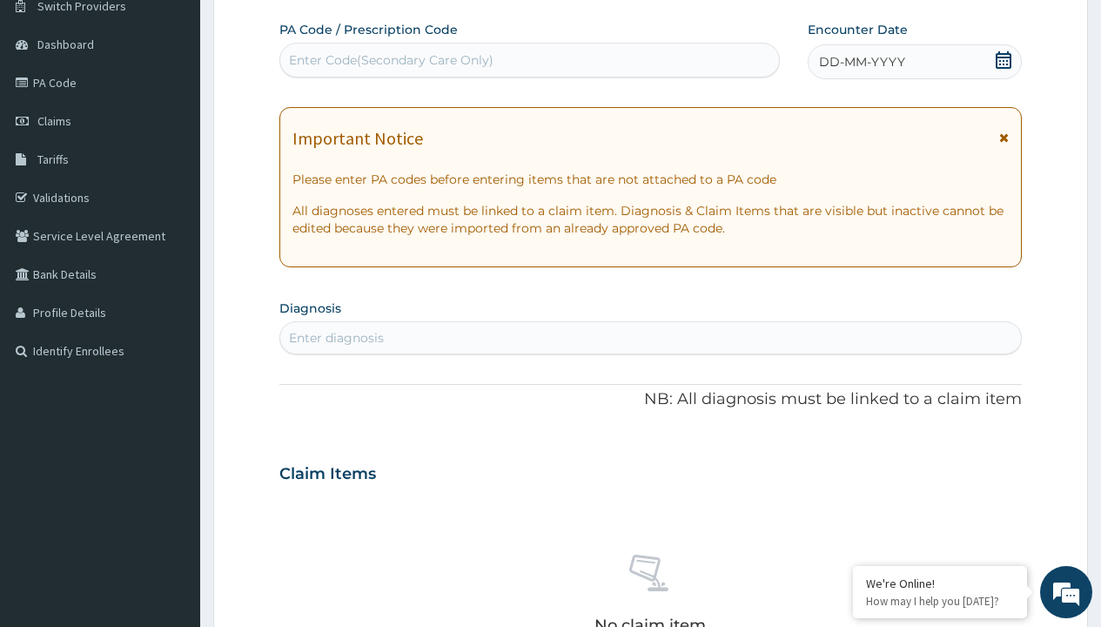
click at [861, 62] on span "DD-MM-YYYY" at bounding box center [862, 61] width 86 height 17
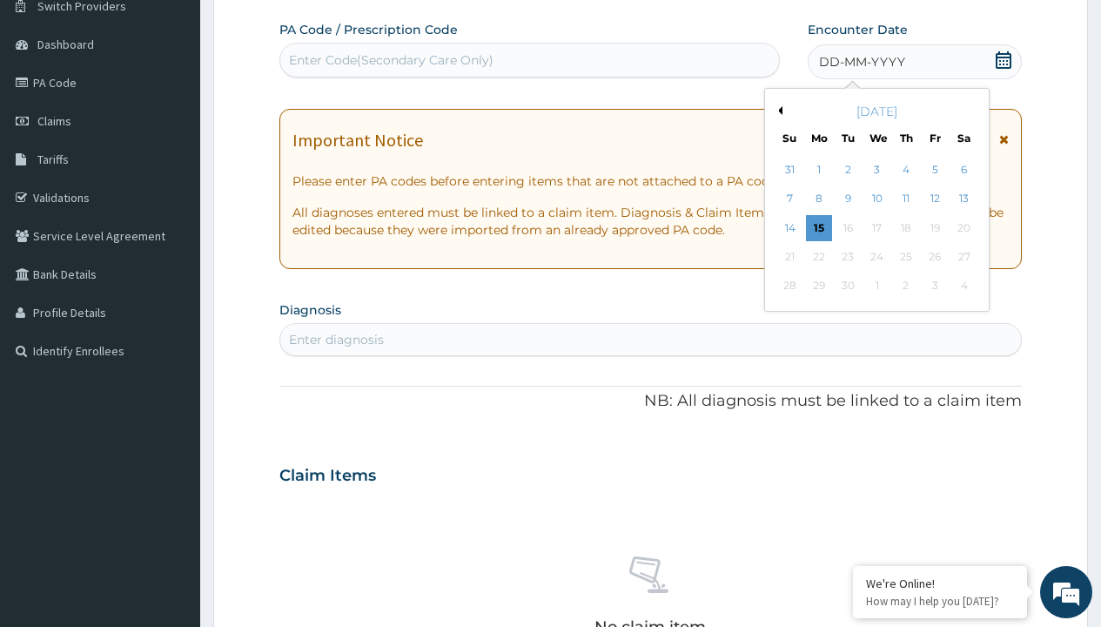
click at [777, 111] on button "Previous Month" at bounding box center [778, 110] width 9 height 9
click at [847, 227] on div "12" at bounding box center [848, 228] width 26 height 26
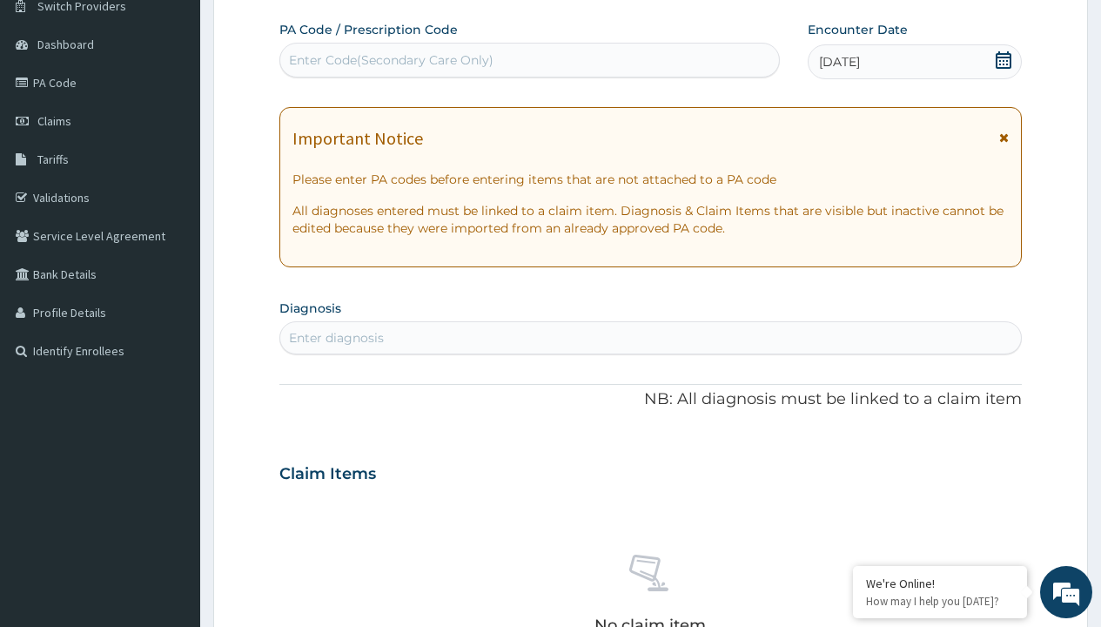
click at [336, 338] on div "Enter diagnosis" at bounding box center [336, 337] width 95 height 17
type input "prescription collected"
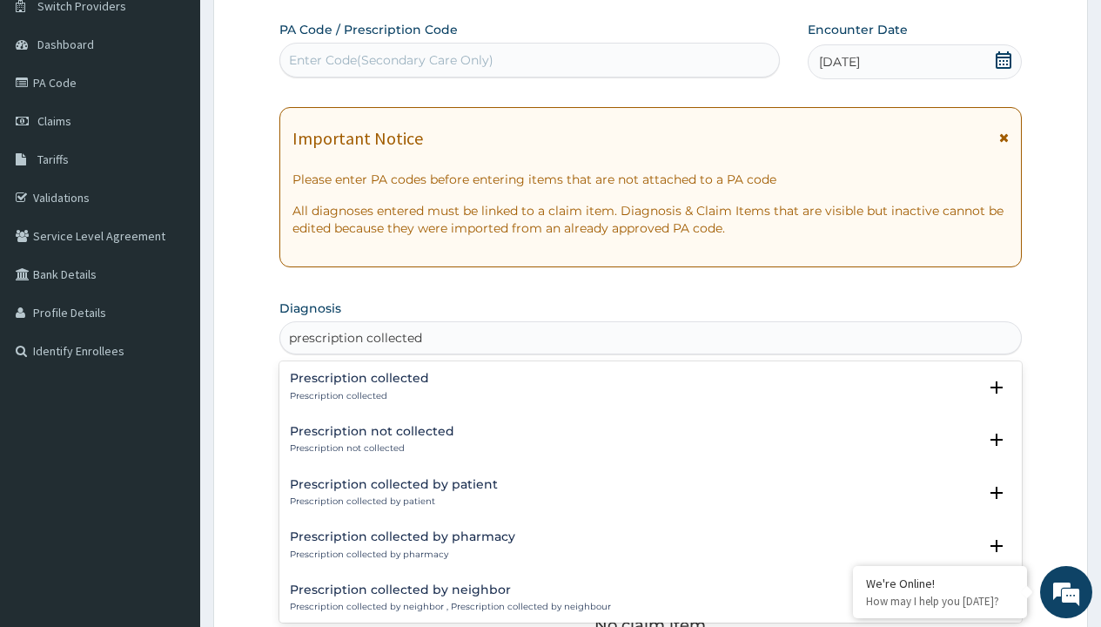
click at [357, 395] on p "Prescription collected" at bounding box center [359, 396] width 139 height 12
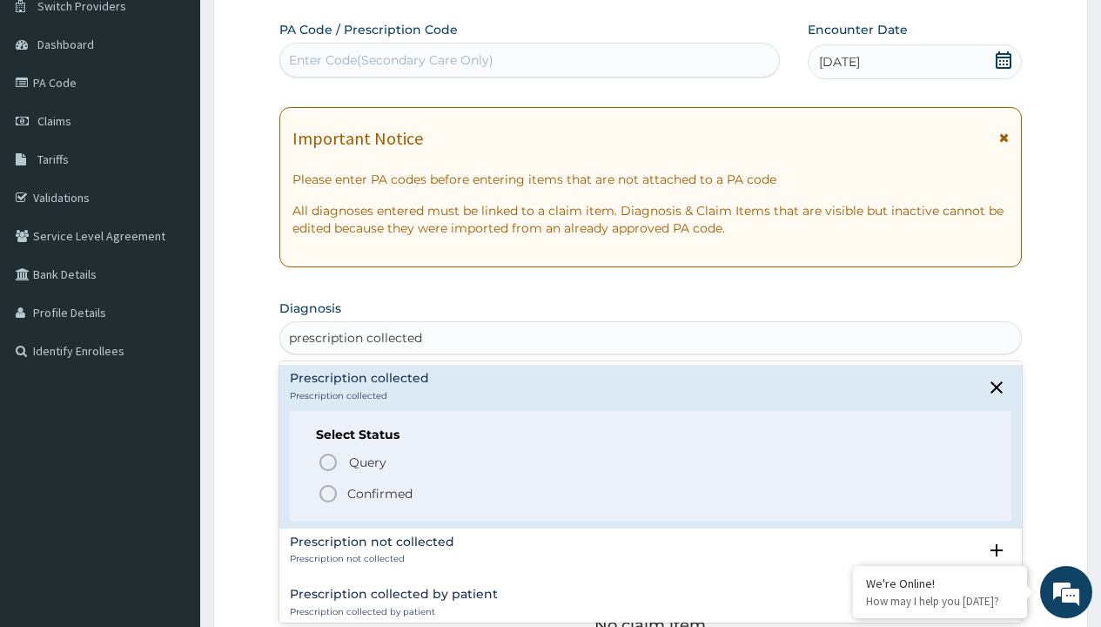
click at [380, 493] on p "Confirmed" at bounding box center [379, 493] width 65 height 17
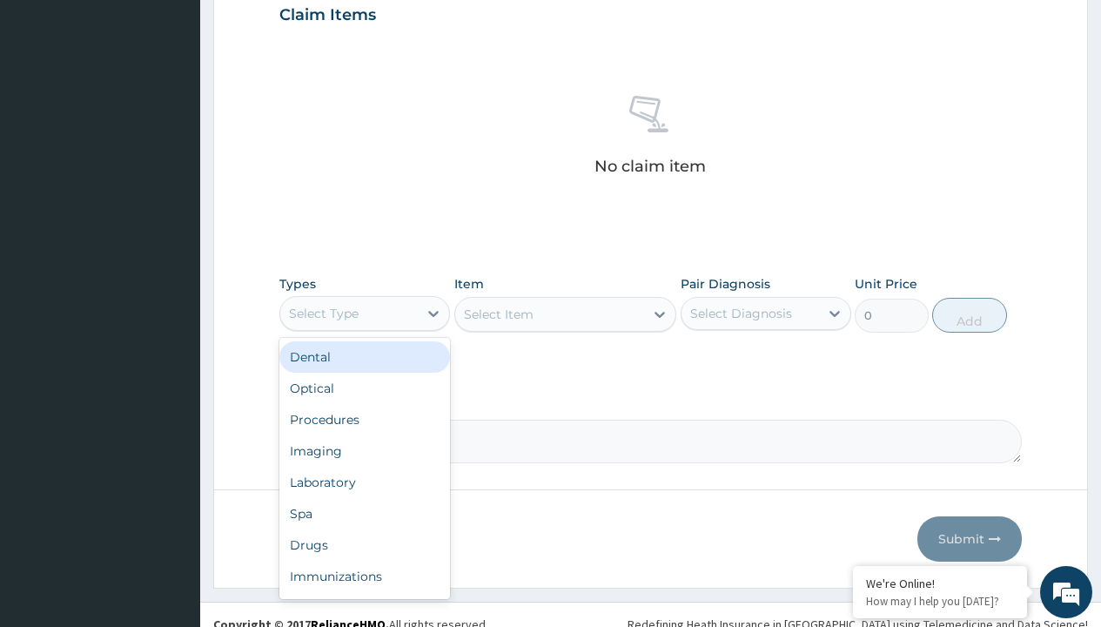
type input "procedures"
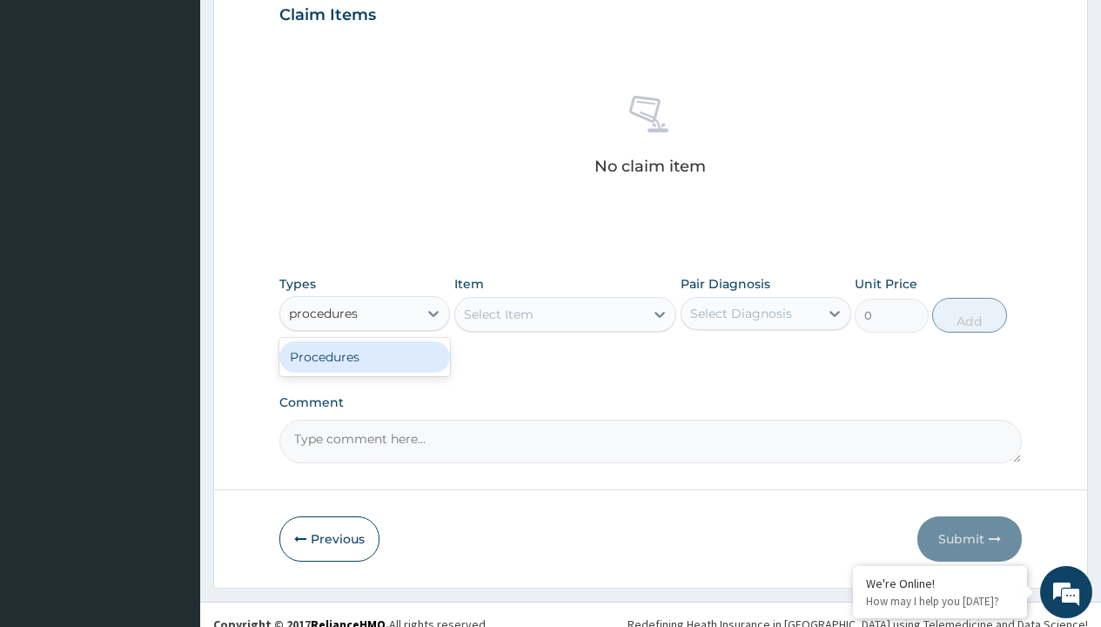
scroll to position [0, 0]
click at [365, 356] on div "Procedures" at bounding box center [364, 356] width 171 height 31
click at [498, 313] on div "Select Item" at bounding box center [499, 314] width 70 height 17
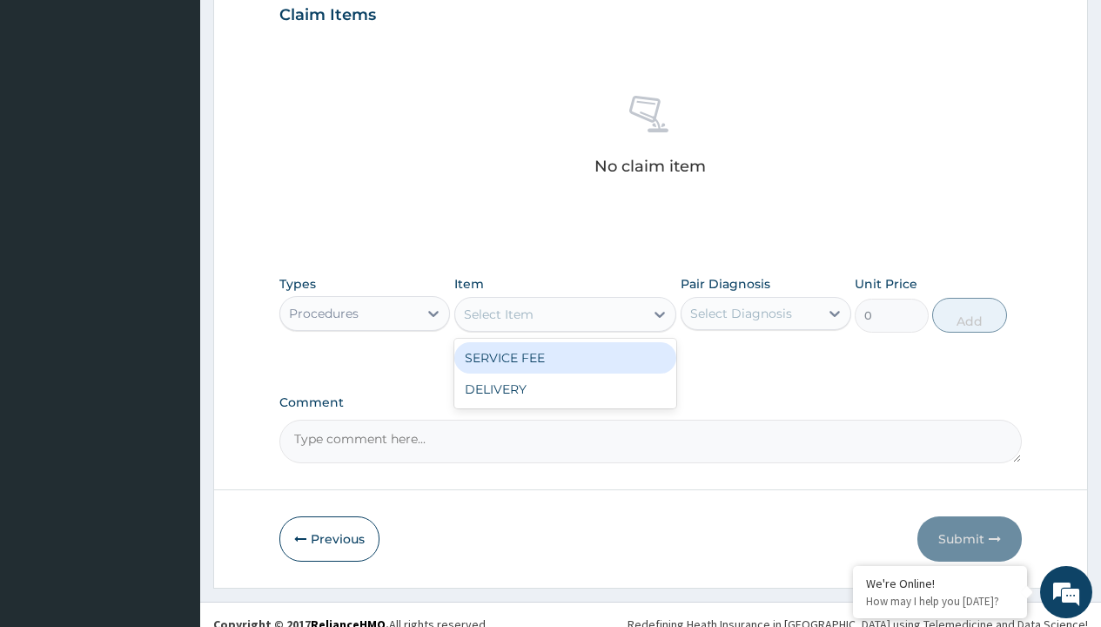
type input "service fee"
click at [565, 357] on div "SERVICE FEE" at bounding box center [565, 357] width 223 height 31
type input "100"
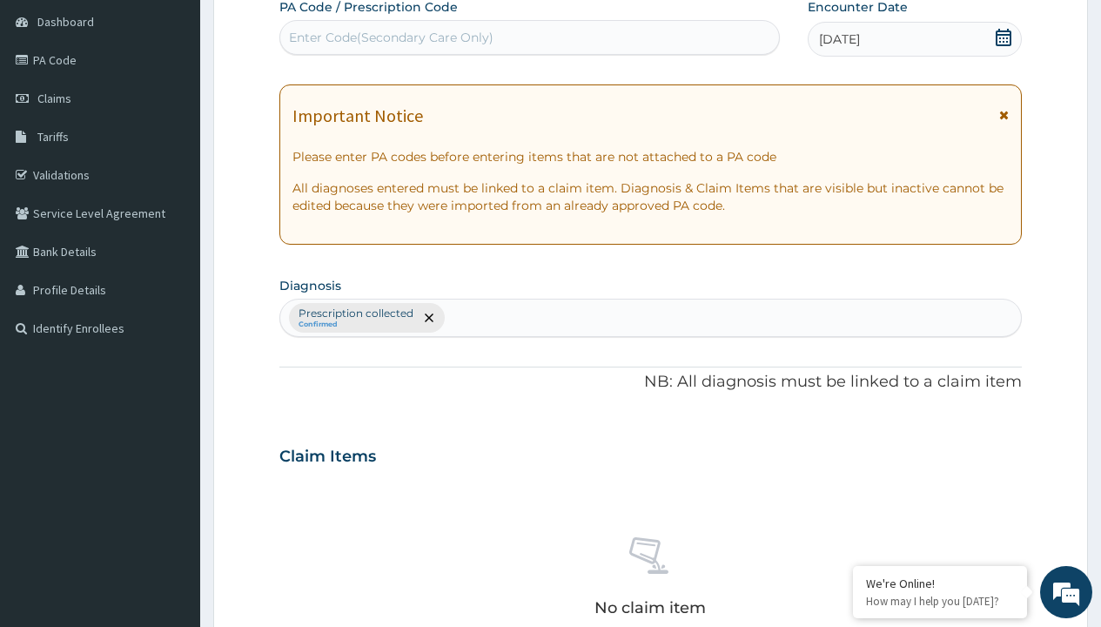
type input "prescription collected"
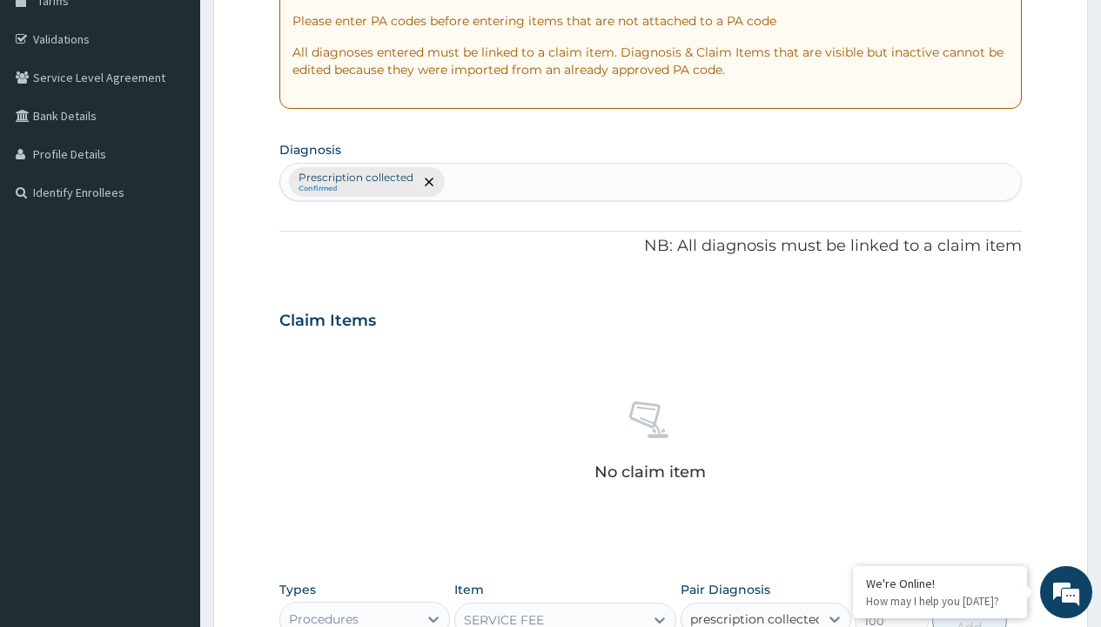
checkbox input "true"
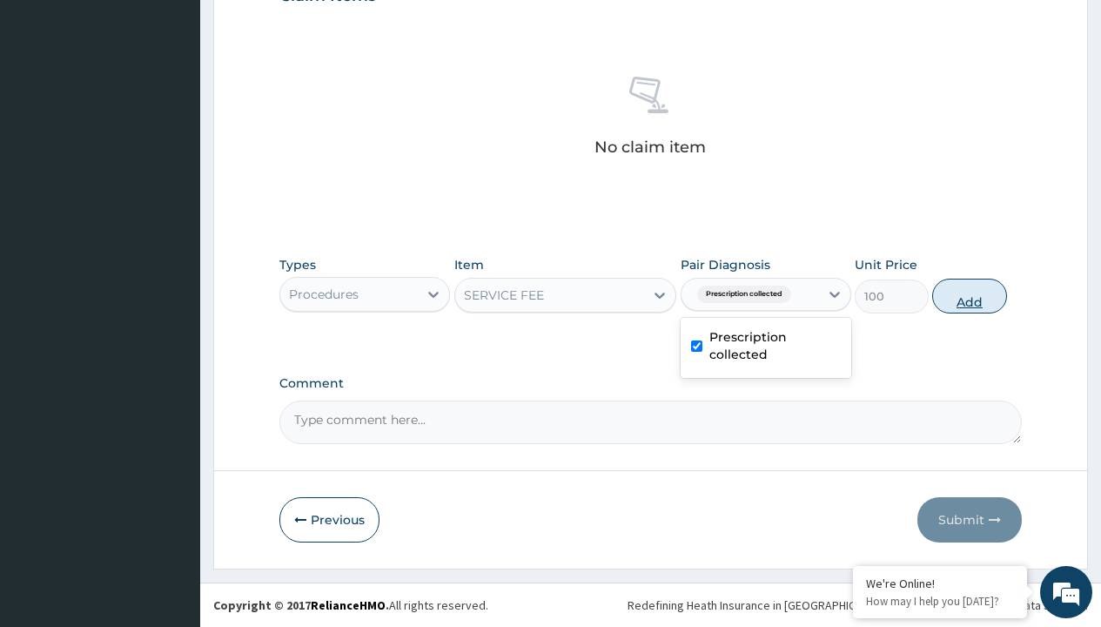
click at [970, 295] on button "Add" at bounding box center [969, 296] width 74 height 35
type input "0"
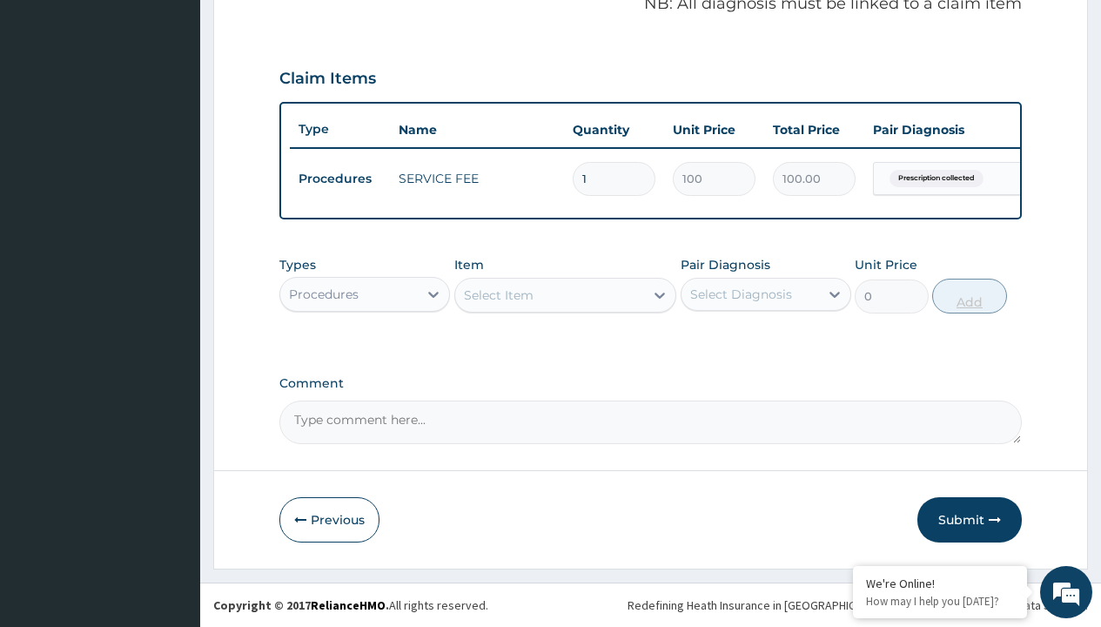
scroll to position [559, 0]
click at [324, 293] on div "Procedures" at bounding box center [324, 294] width 70 height 17
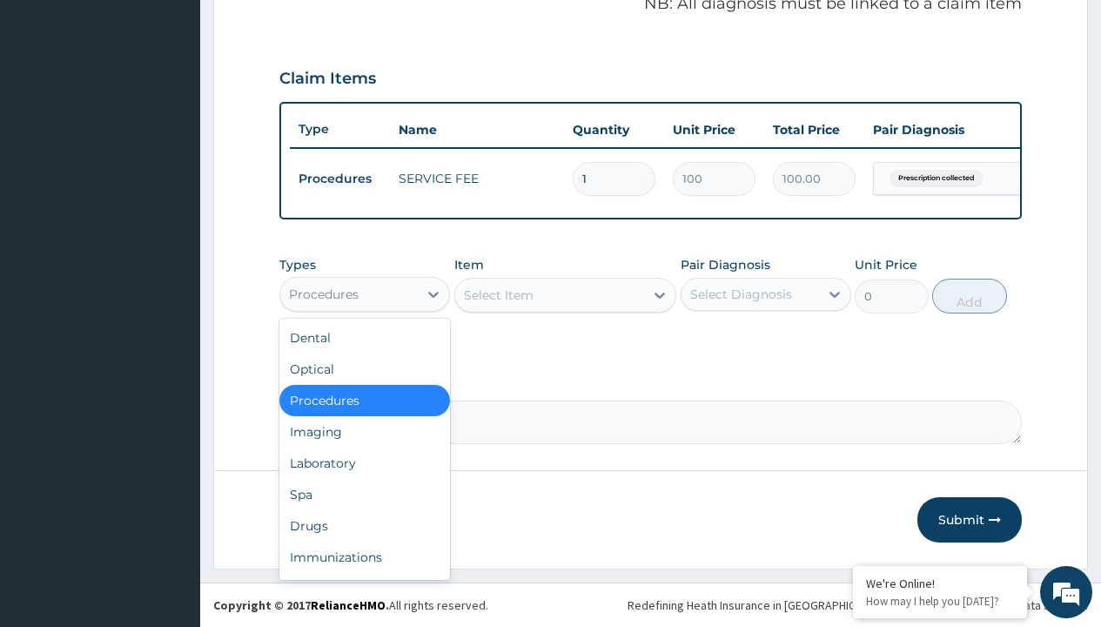
type input "drugs"
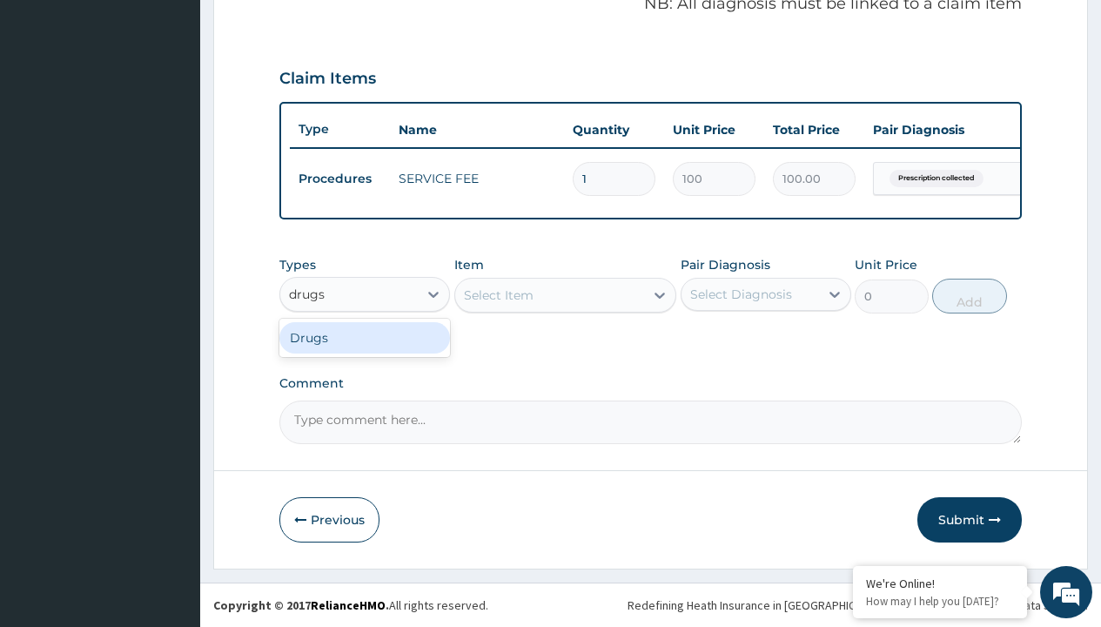
click at [365, 337] on div "Drugs" at bounding box center [364, 337] width 171 height 31
click at [498, 294] on div "Select Item" at bounding box center [565, 295] width 223 height 35
type input "valsartan (diovan) 160mg x28"
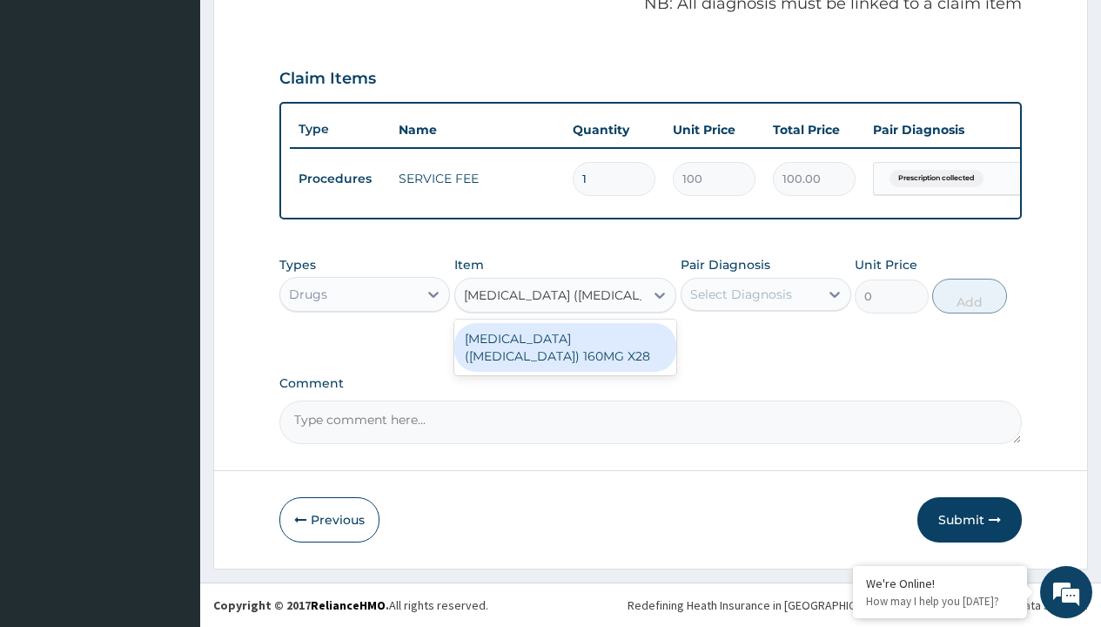
click at [565, 346] on div "VALSARTAN (DIOVAN) 160MG X28" at bounding box center [565, 347] width 223 height 49
type input "1594.599975585938"
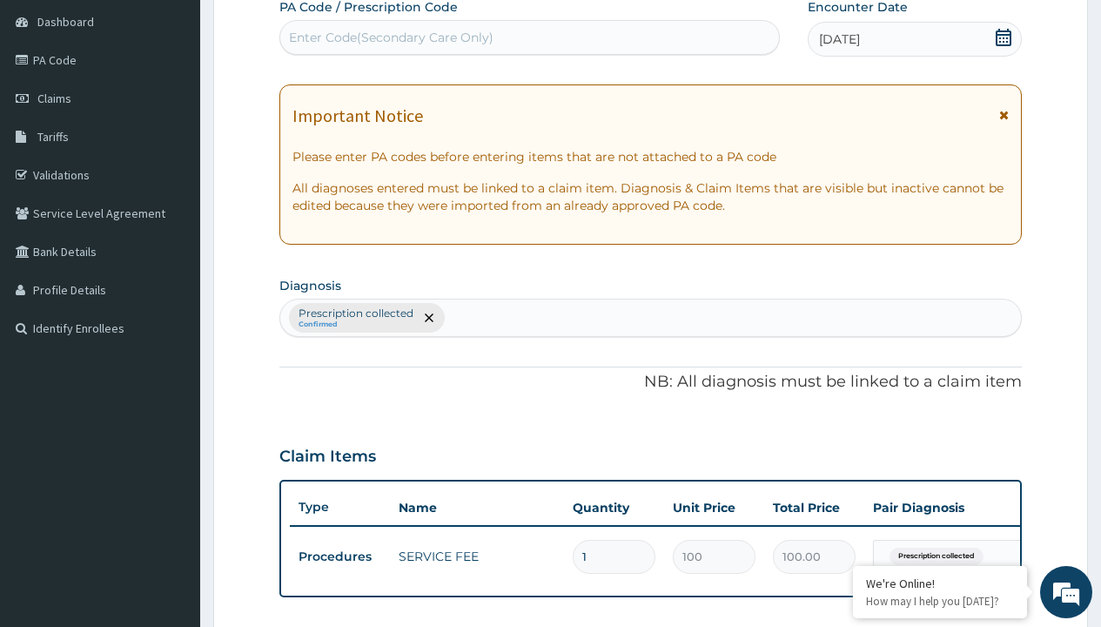
type input "prescription collected"
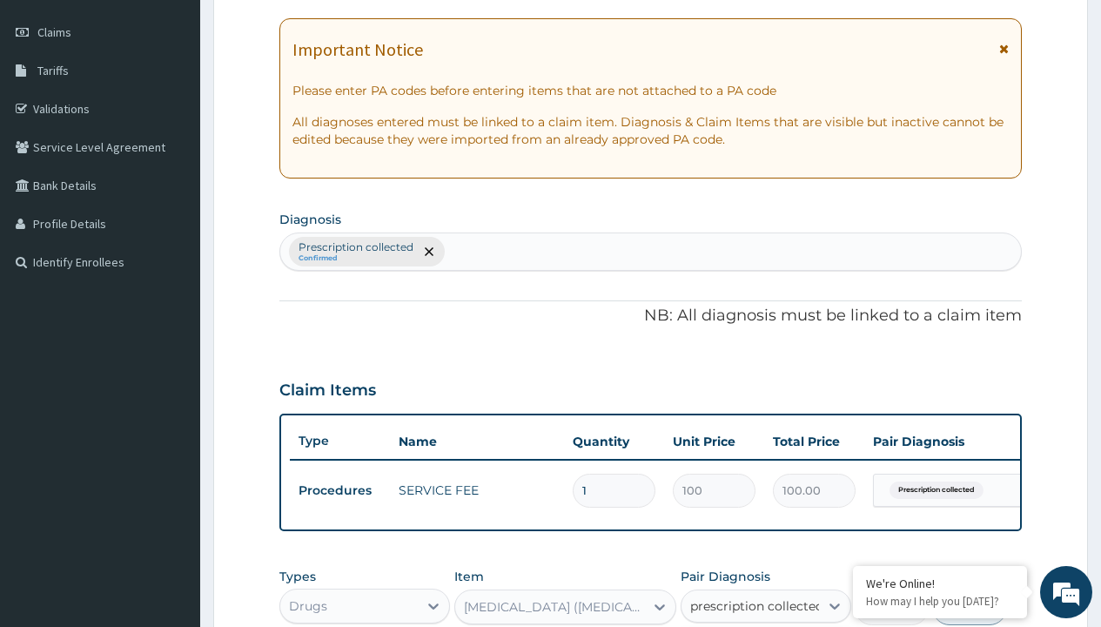
checkbox input "true"
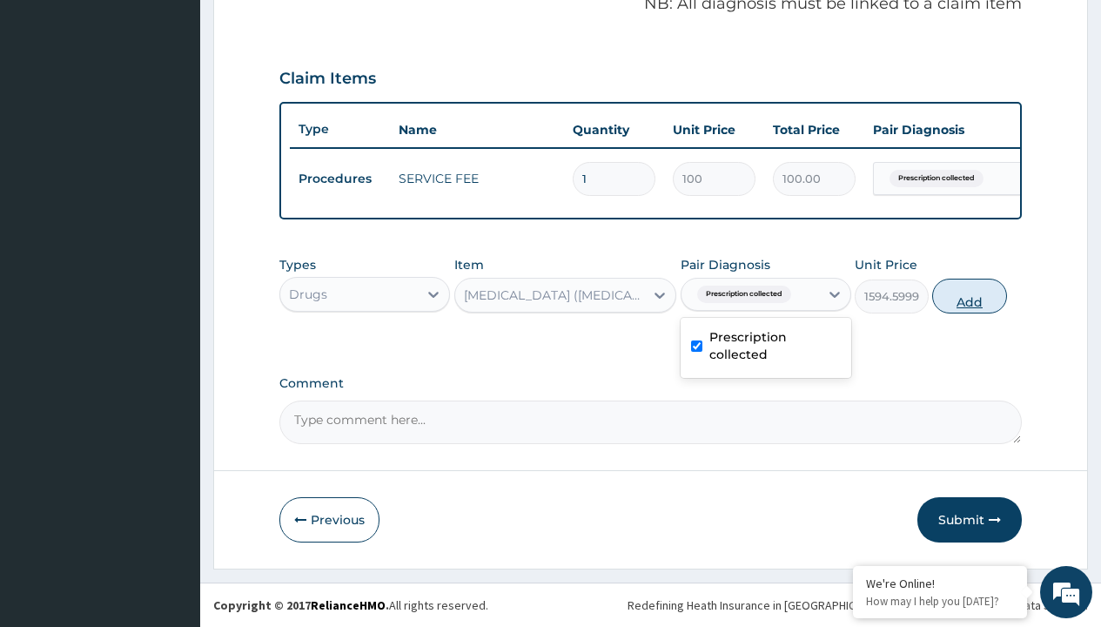
click at [970, 295] on button "Add" at bounding box center [969, 296] width 74 height 35
type input "0"
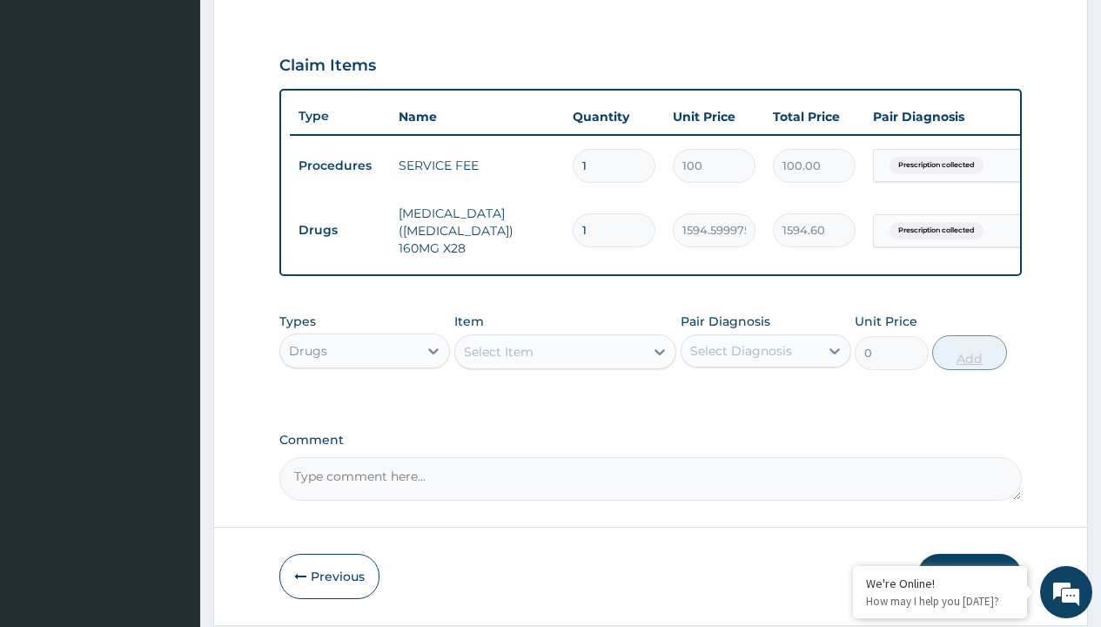
type input "28"
type input "44648.80"
type input "28"
click at [340, 225] on td "Drugs" at bounding box center [340, 230] width 100 height 32
type input "drugs"
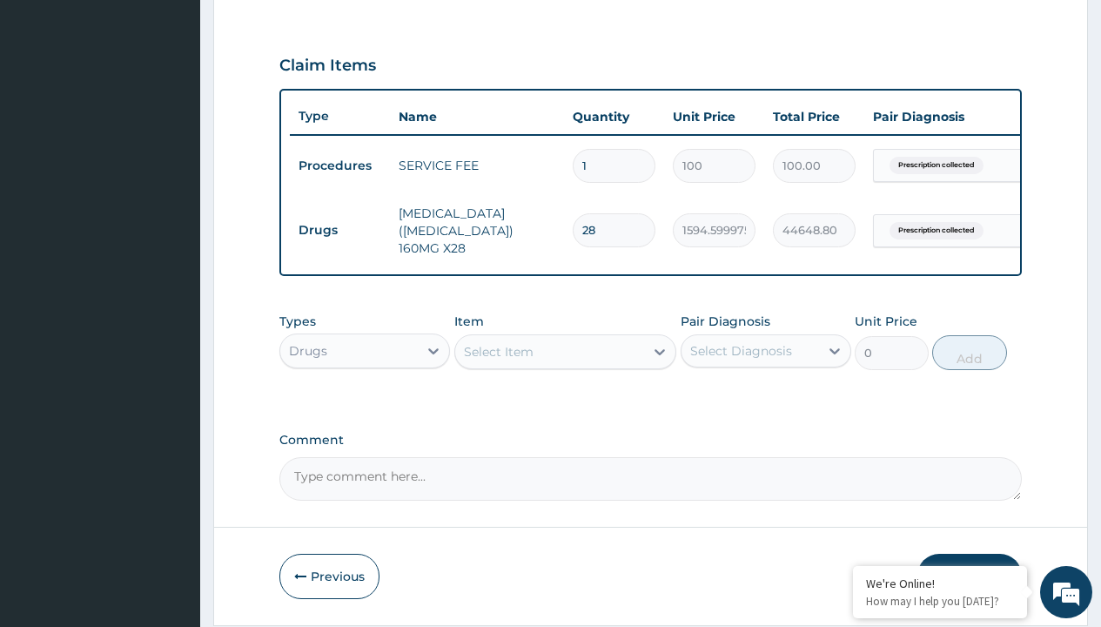
scroll to position [0, 0]
click at [365, 397] on div "Drugs" at bounding box center [364, 394] width 171 height 31
click at [498, 354] on div "Select Item" at bounding box center [499, 351] width 70 height 17
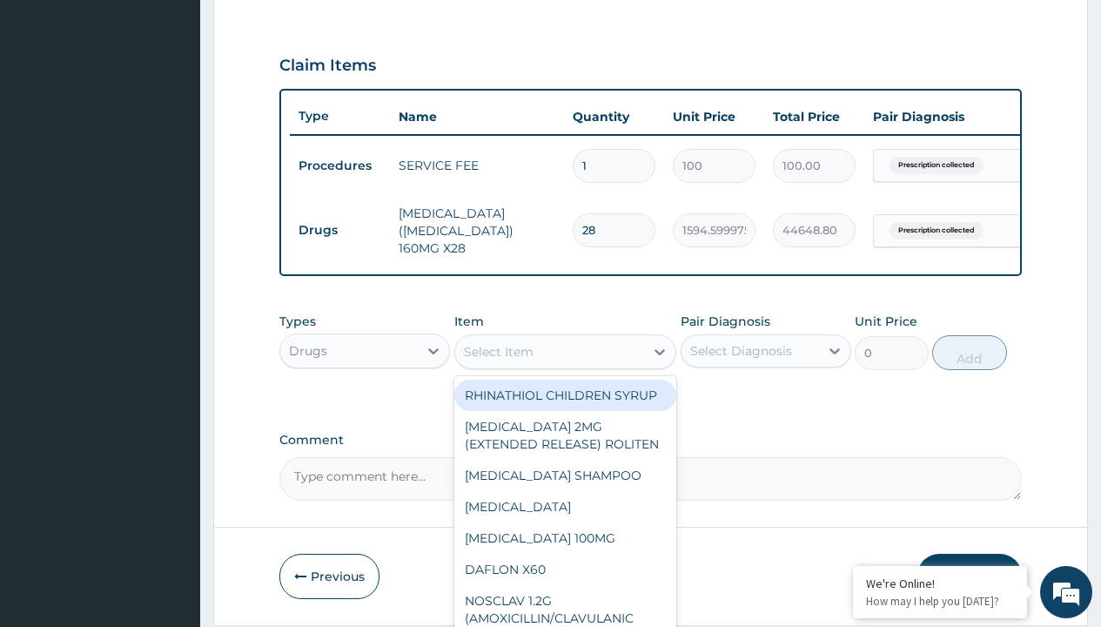
type input "atenolol (betafil) 50mg x 28"
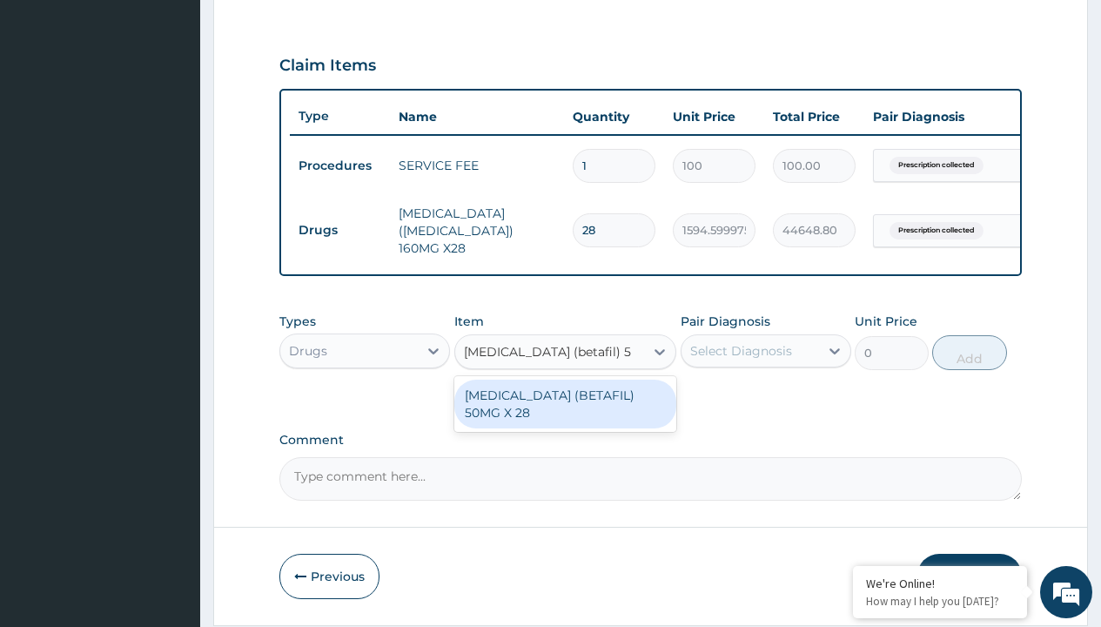
click at [565, 398] on div "ATENOLOL (BETAFIL) 50MG X 28" at bounding box center [565, 404] width 223 height 49
type input "2400"
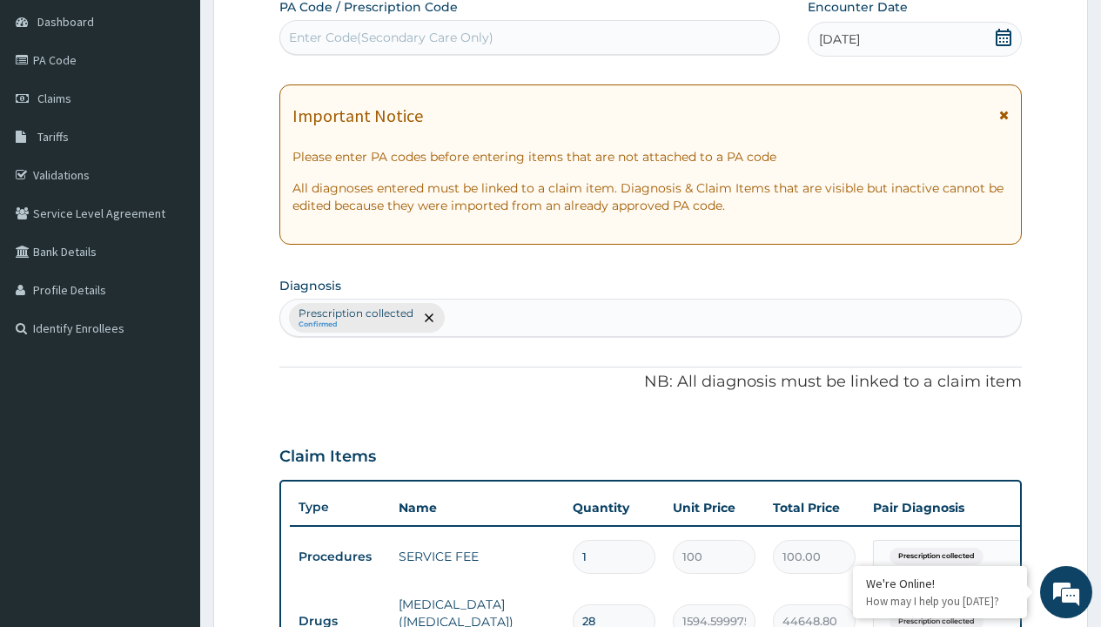
type input "prescription collected"
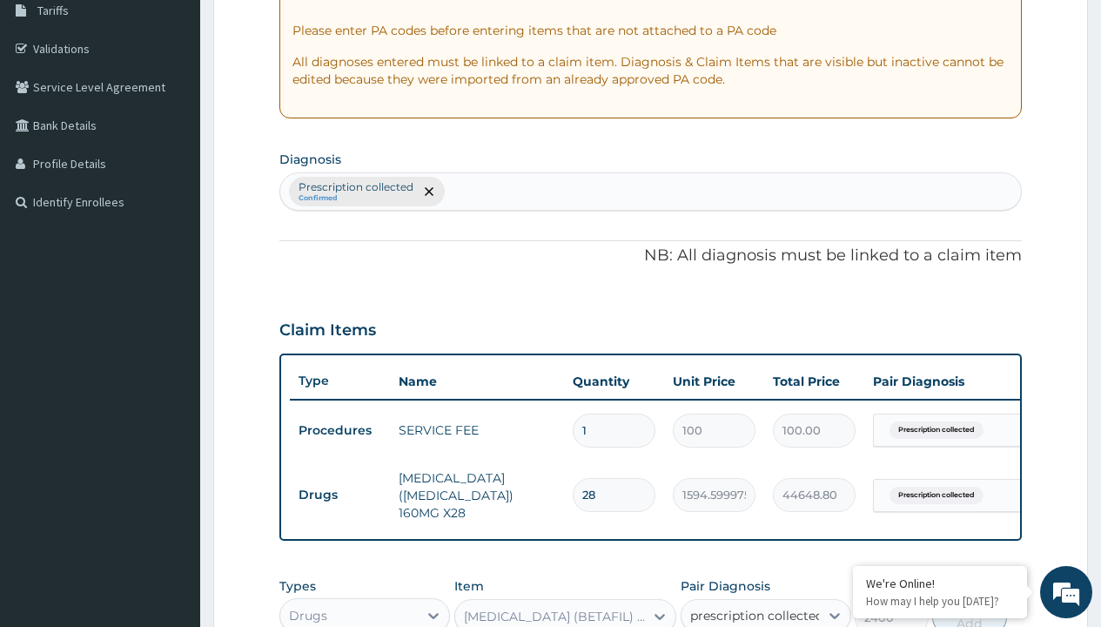
checkbox input "true"
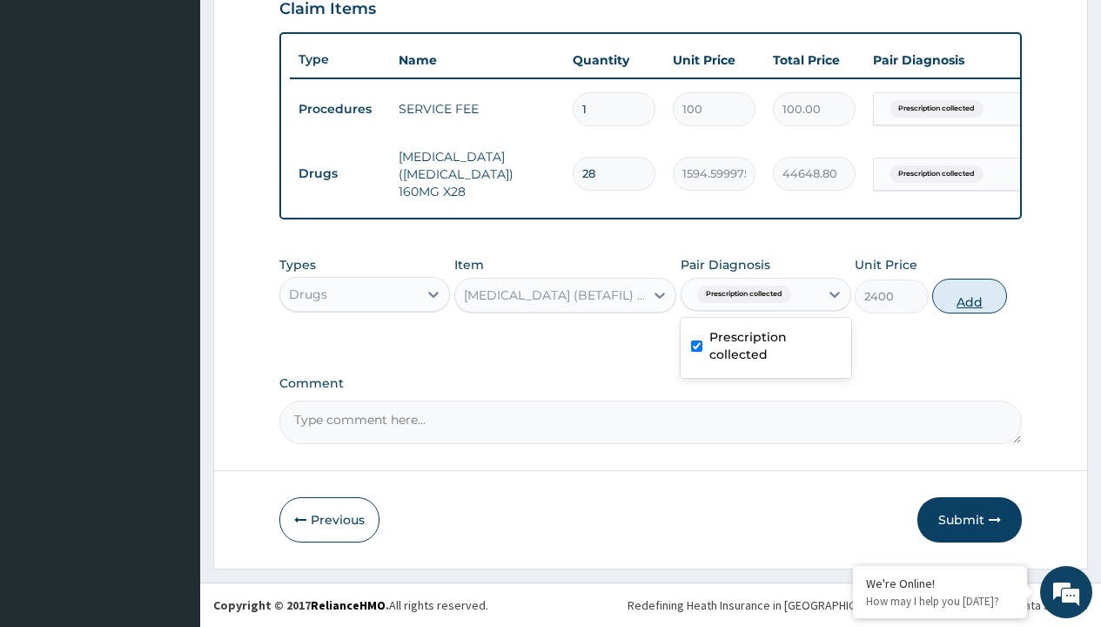
click at [970, 295] on button "Add" at bounding box center [969, 296] width 74 height 35
type input "0"
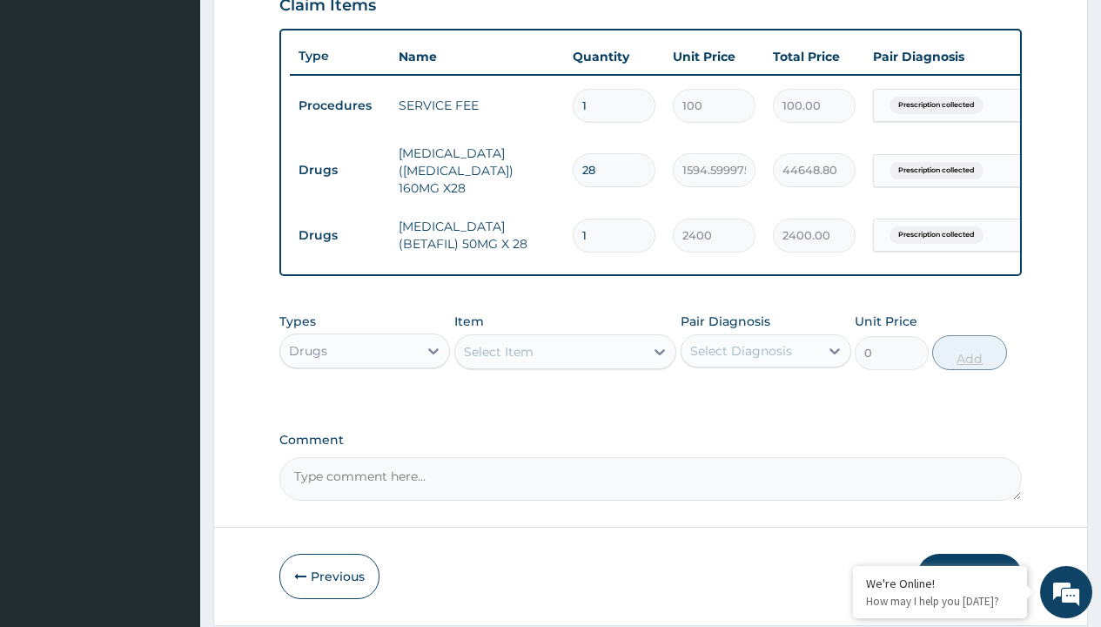
type input "28"
type input "67200.00"
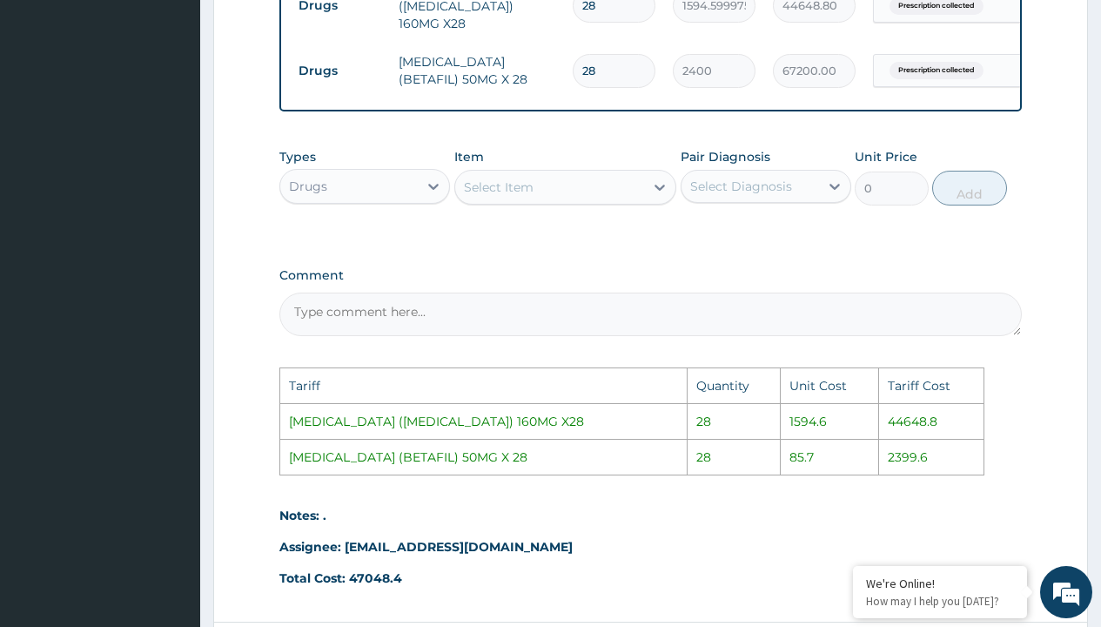
scroll to position [749, 0]
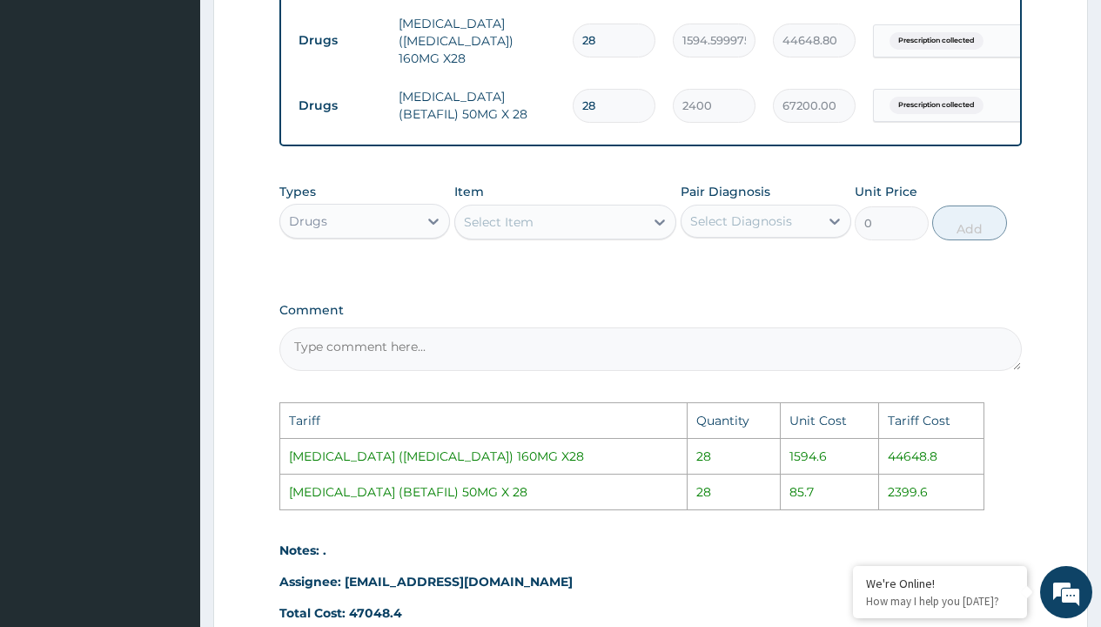
type input "2"
type input "4800.00"
type input "0.00"
type input "1"
type input "2400.00"
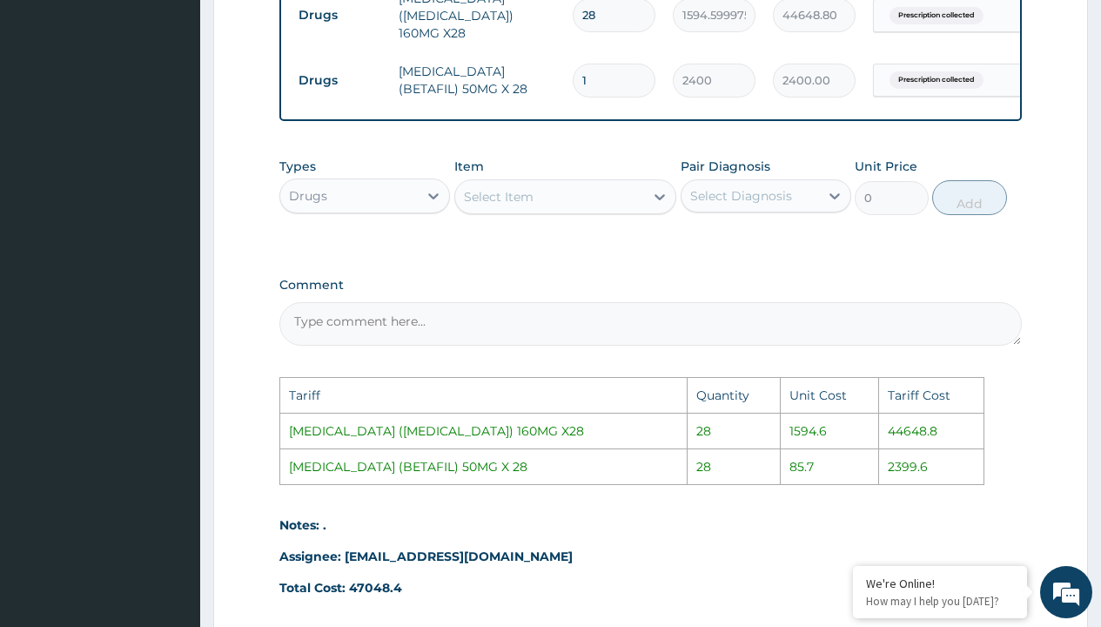
scroll to position [938, 0]
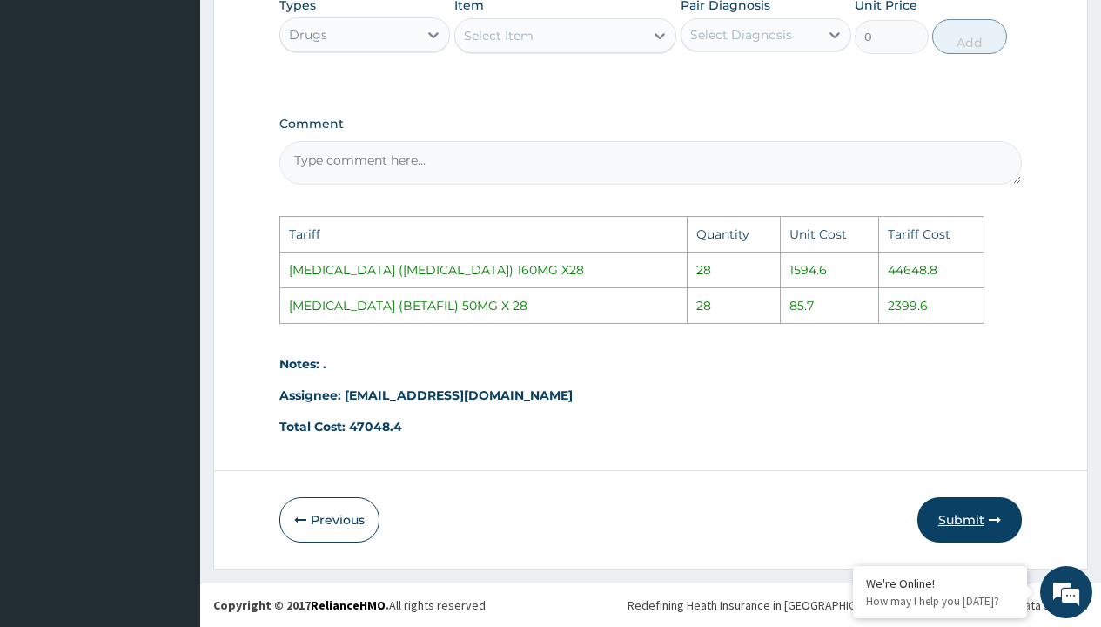
click at [928, 516] on button "Submit" at bounding box center [970, 519] width 104 height 45
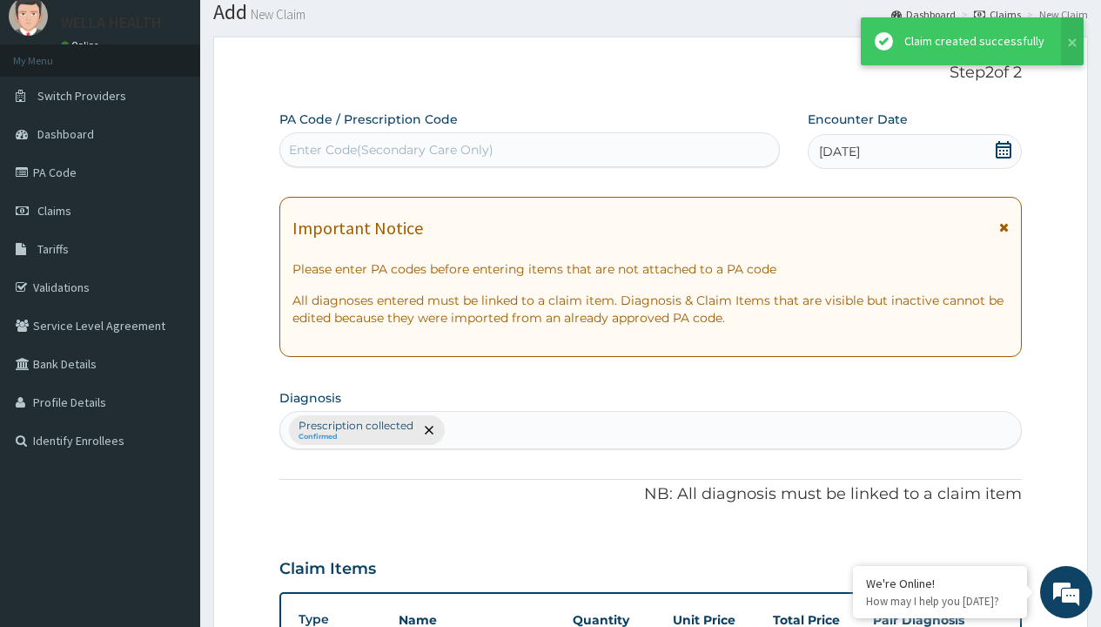
scroll to position [679, 0]
